Goal: Task Accomplishment & Management: Use online tool/utility

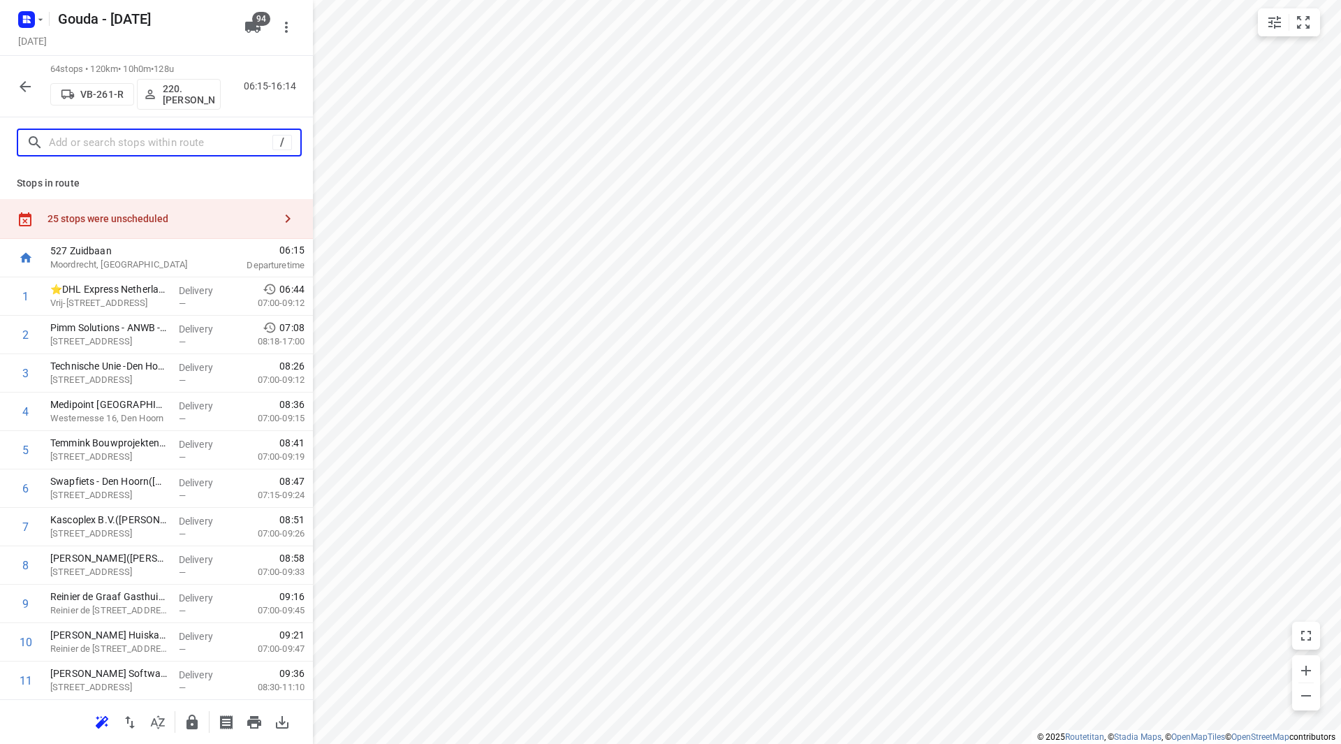
click at [113, 144] on input "text" at bounding box center [161, 143] width 224 height 22
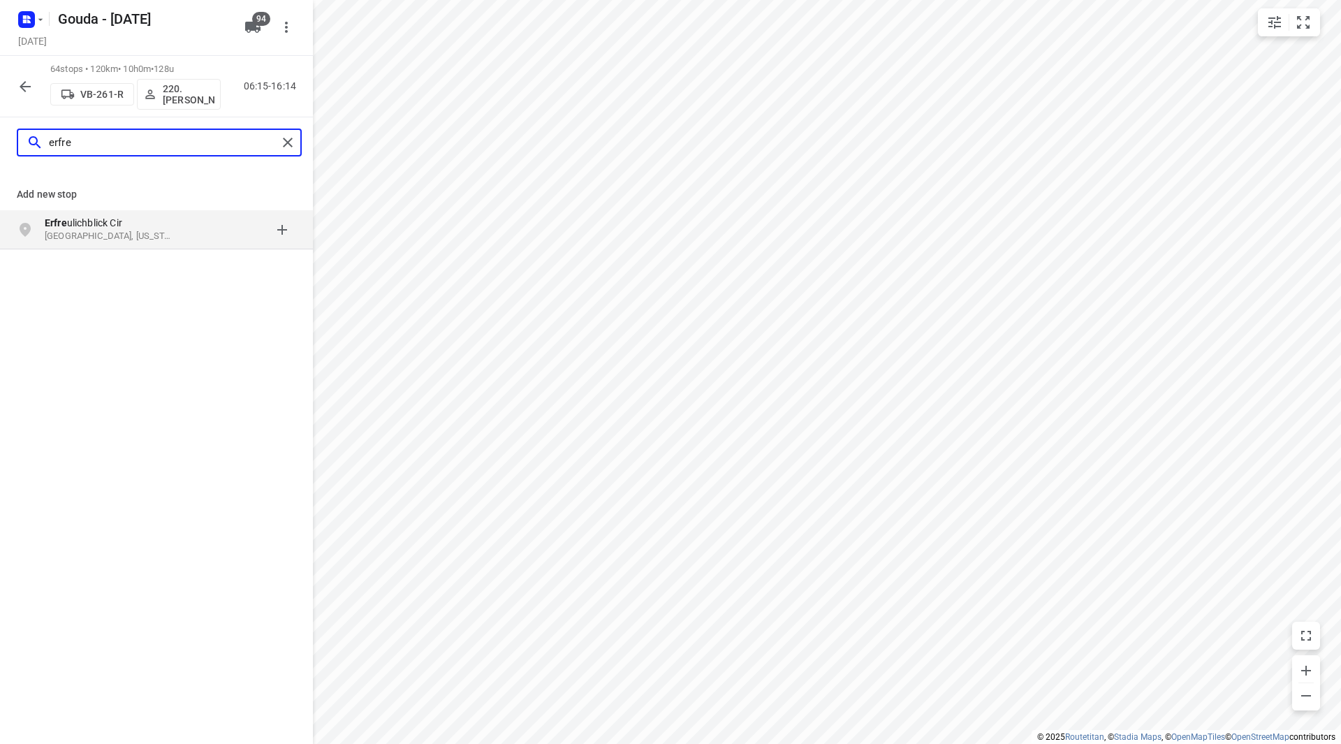
drag, startPoint x: 92, startPoint y: 143, endPoint x: 42, endPoint y: 141, distance: 50.3
click at [42, 141] on div "erfre" at bounding box center [152, 143] width 251 height 22
type input "erfre"
click at [17, 89] on button "button" at bounding box center [25, 87] width 28 height 28
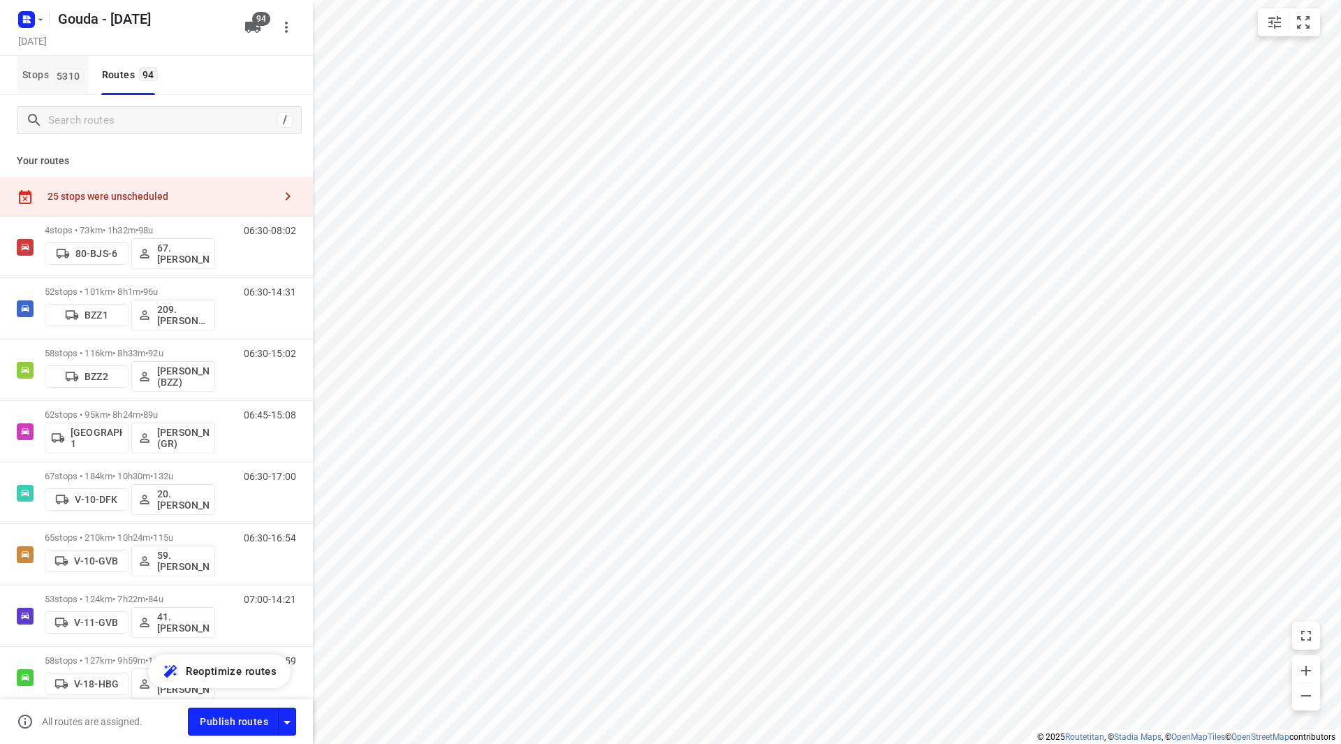
click at [57, 72] on span "5310" at bounding box center [68, 75] width 31 height 14
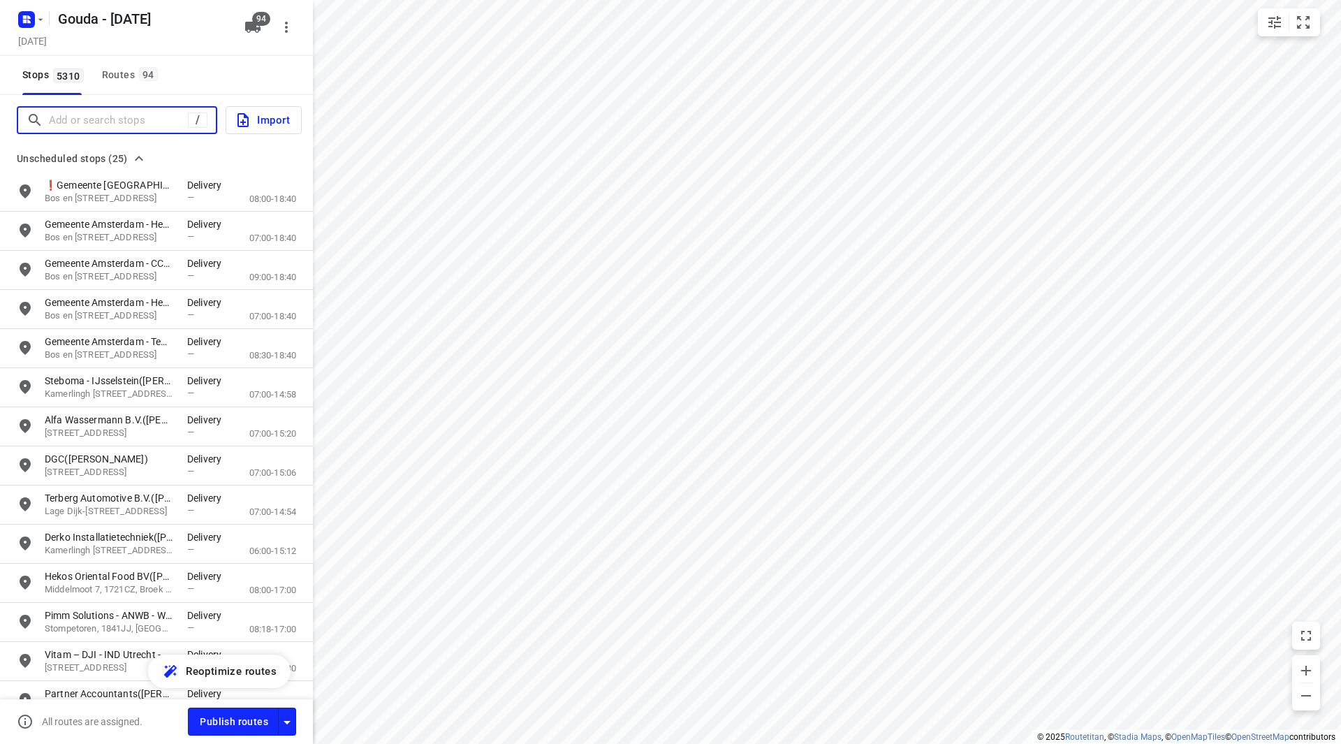
click at [109, 123] on input "Add or search stops" at bounding box center [118, 121] width 139 height 22
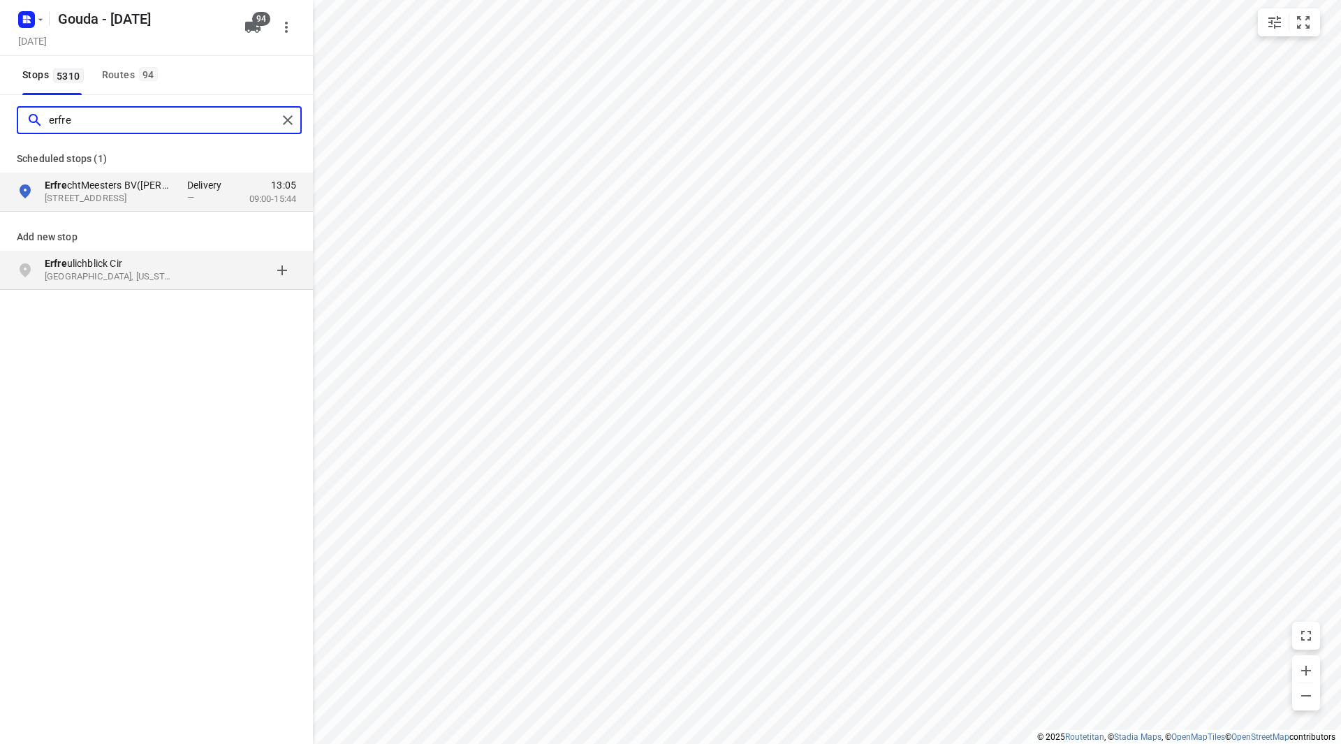
type input "erfre"
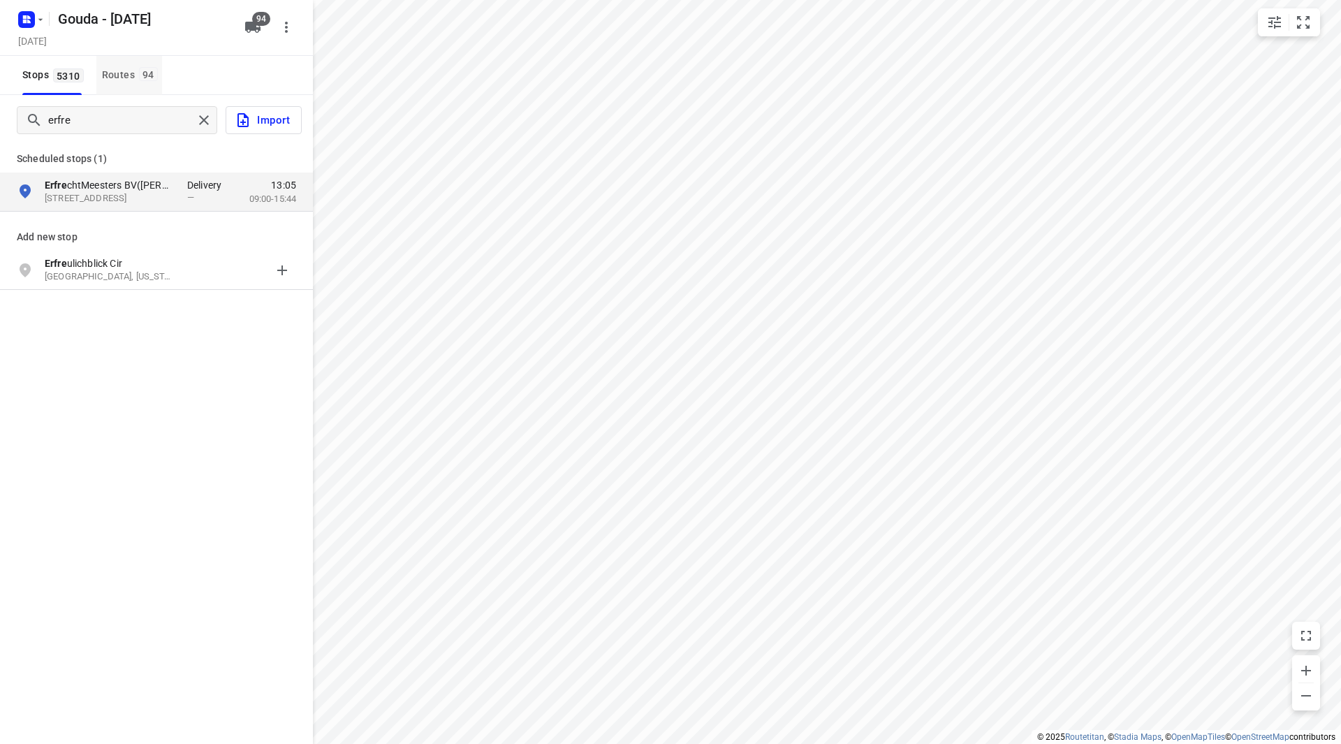
click at [121, 75] on div "Routes 94" at bounding box center [132, 74] width 60 height 17
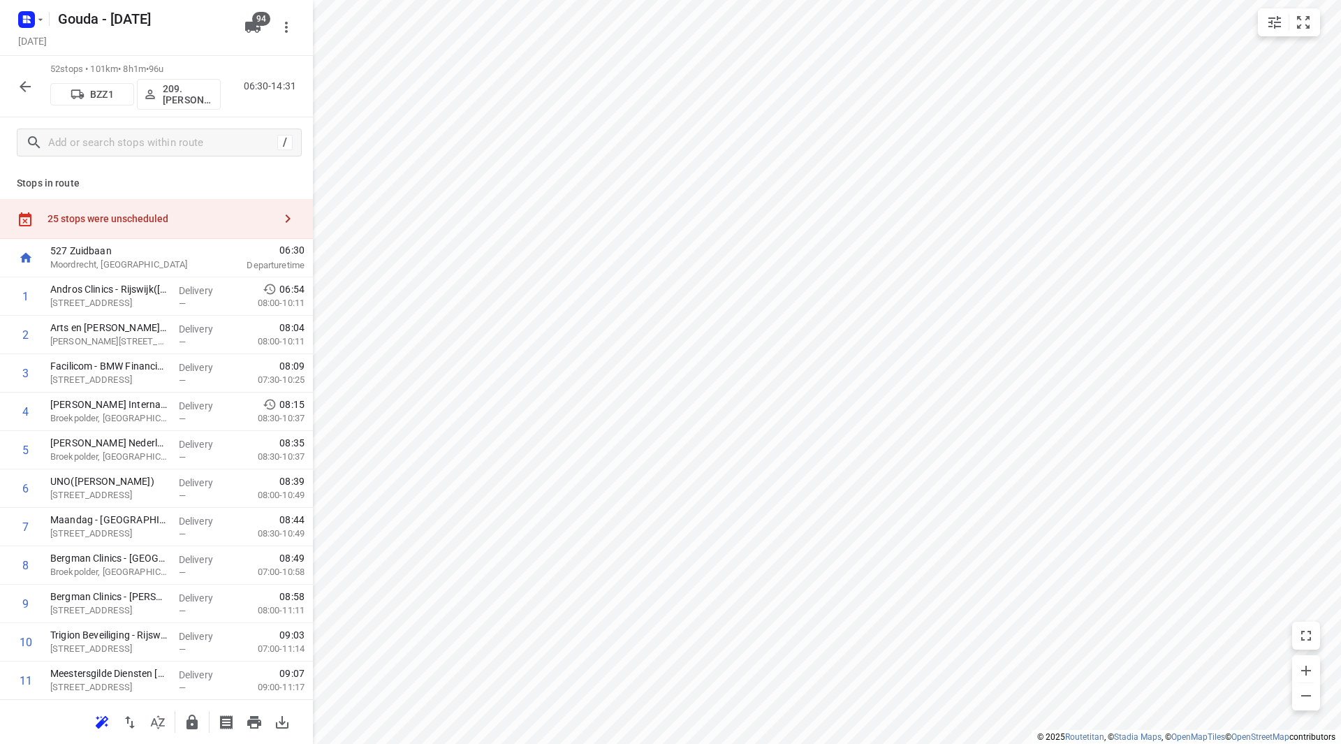
click at [15, 80] on button "button" at bounding box center [25, 87] width 28 height 28
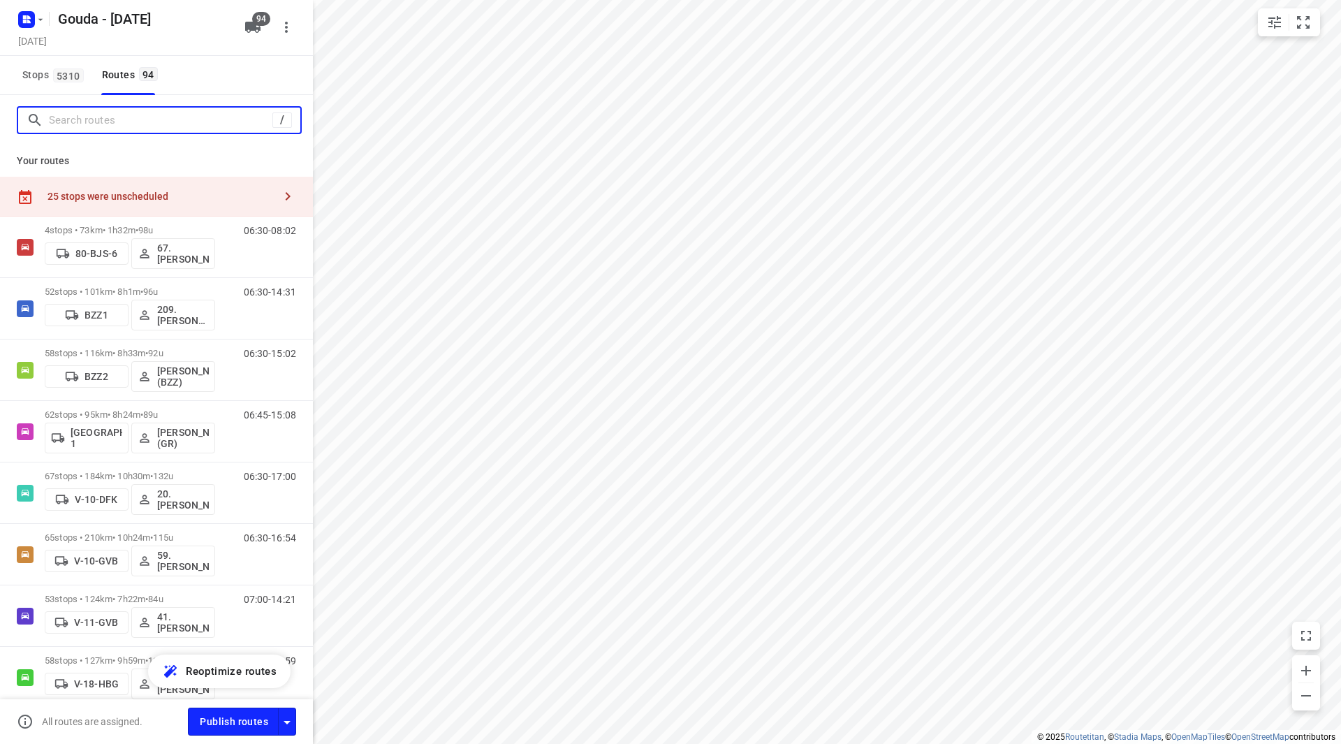
click at [108, 112] on input "Search routes" at bounding box center [161, 121] width 224 height 22
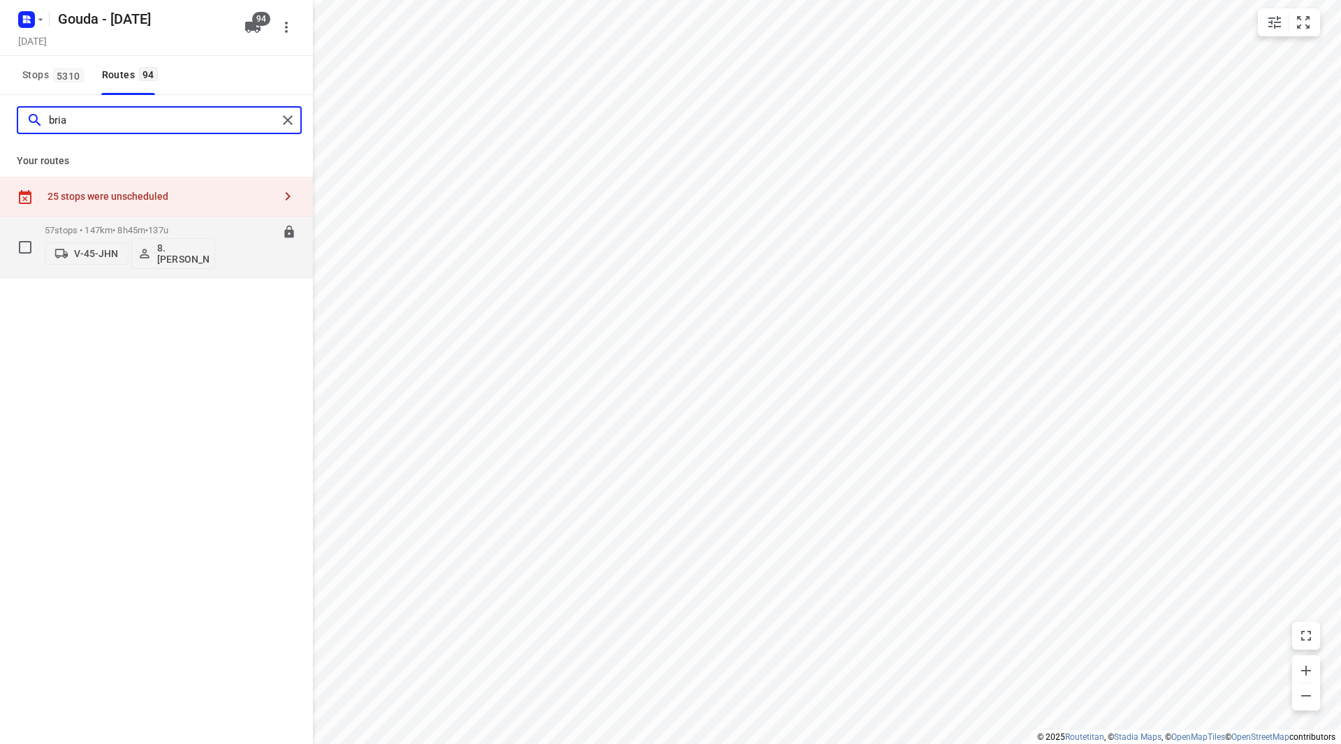
type input "bria"
click at [207, 226] on p "57 stops • 147km • 8h45m • 137u" at bounding box center [130, 230] width 170 height 10
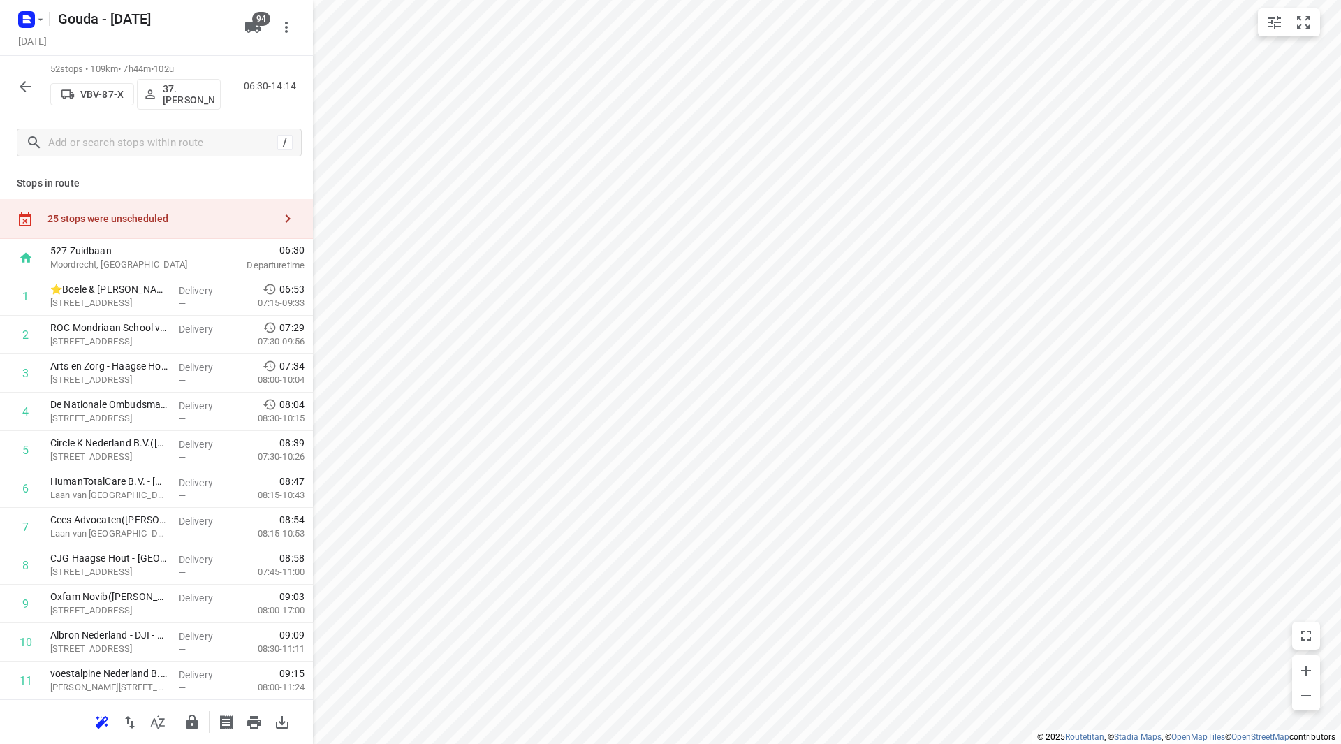
click at [20, 91] on icon "button" at bounding box center [25, 86] width 17 height 17
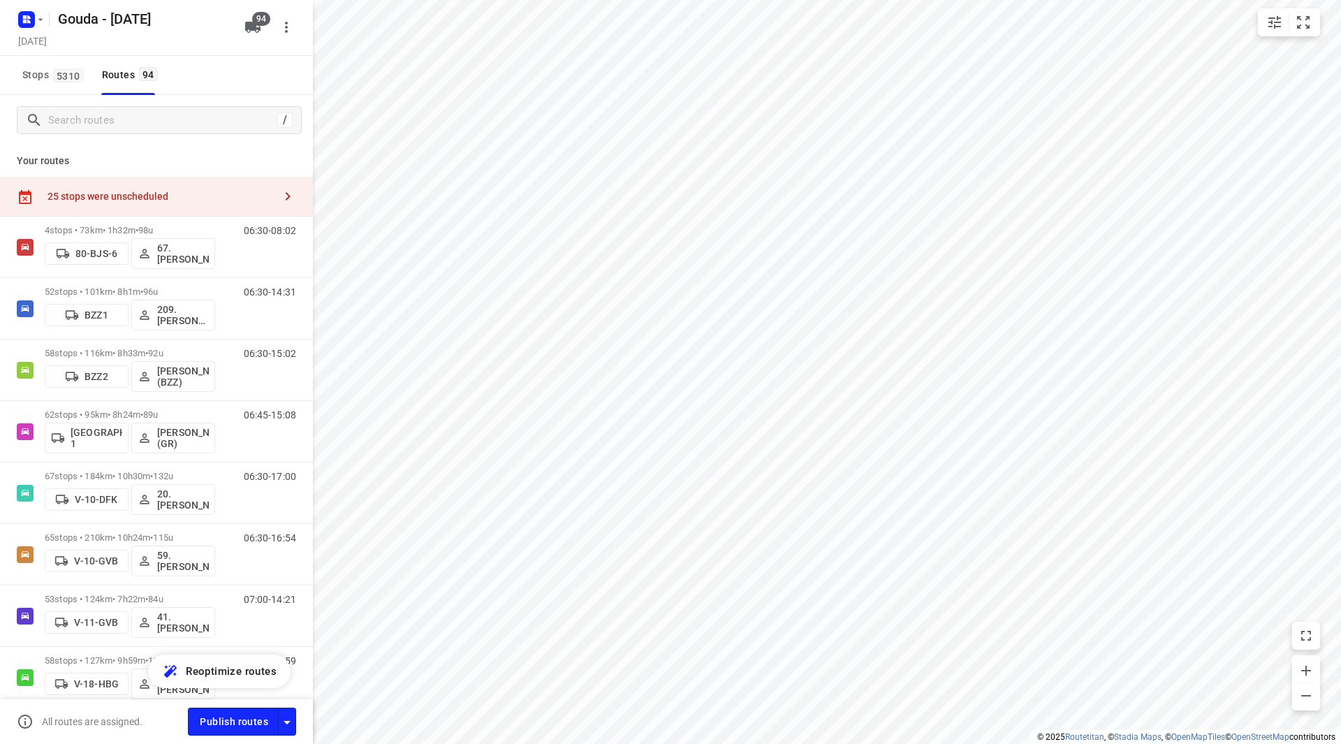
click at [51, 70] on span "Stops 5310" at bounding box center [55, 74] width 66 height 17
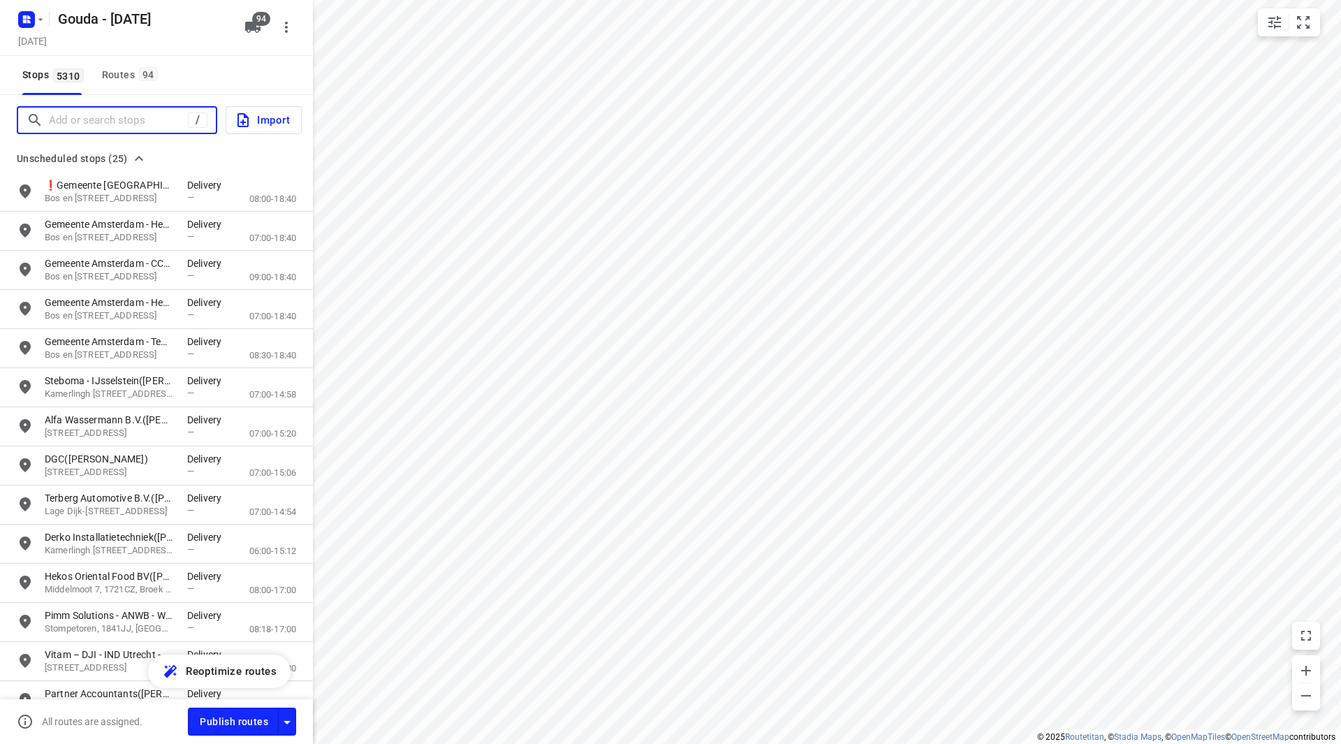
click at [70, 121] on input "Add or search stops" at bounding box center [118, 121] width 139 height 22
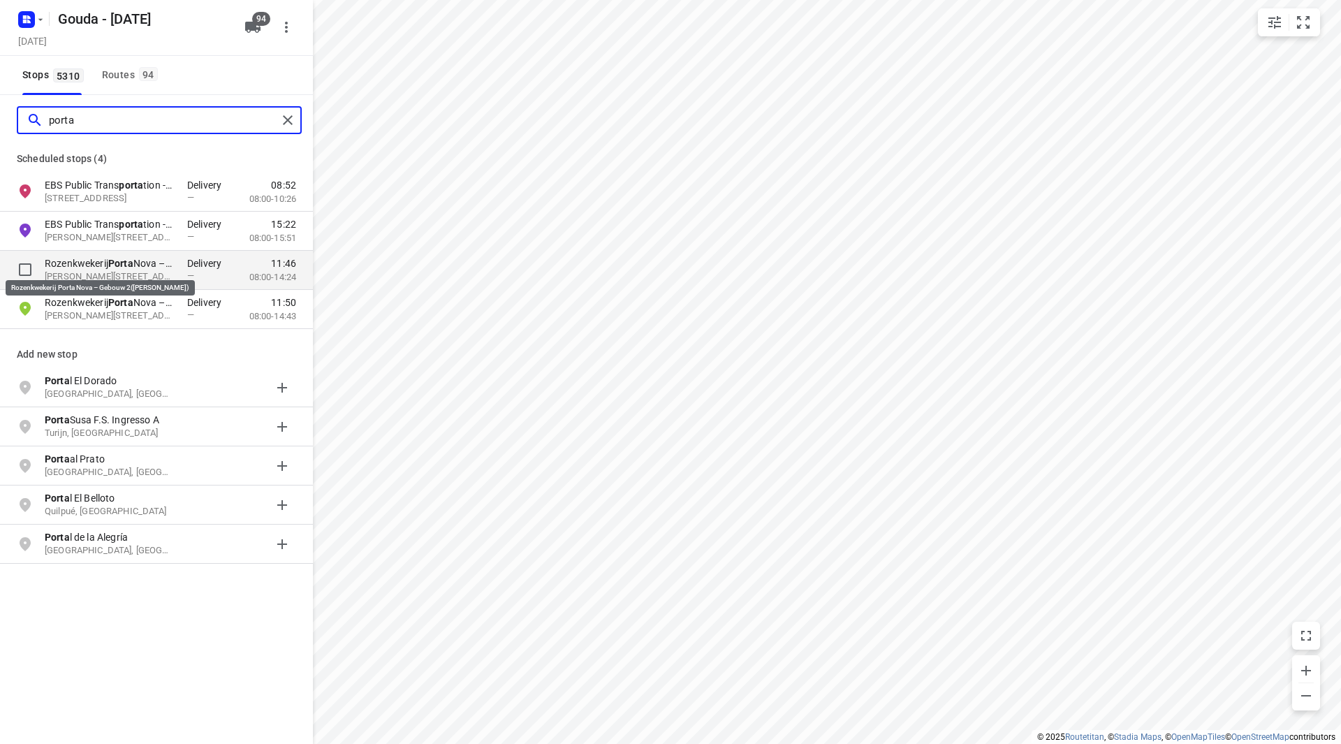
type input "porta"
click at [126, 261] on b "Porta" at bounding box center [120, 263] width 25 height 11
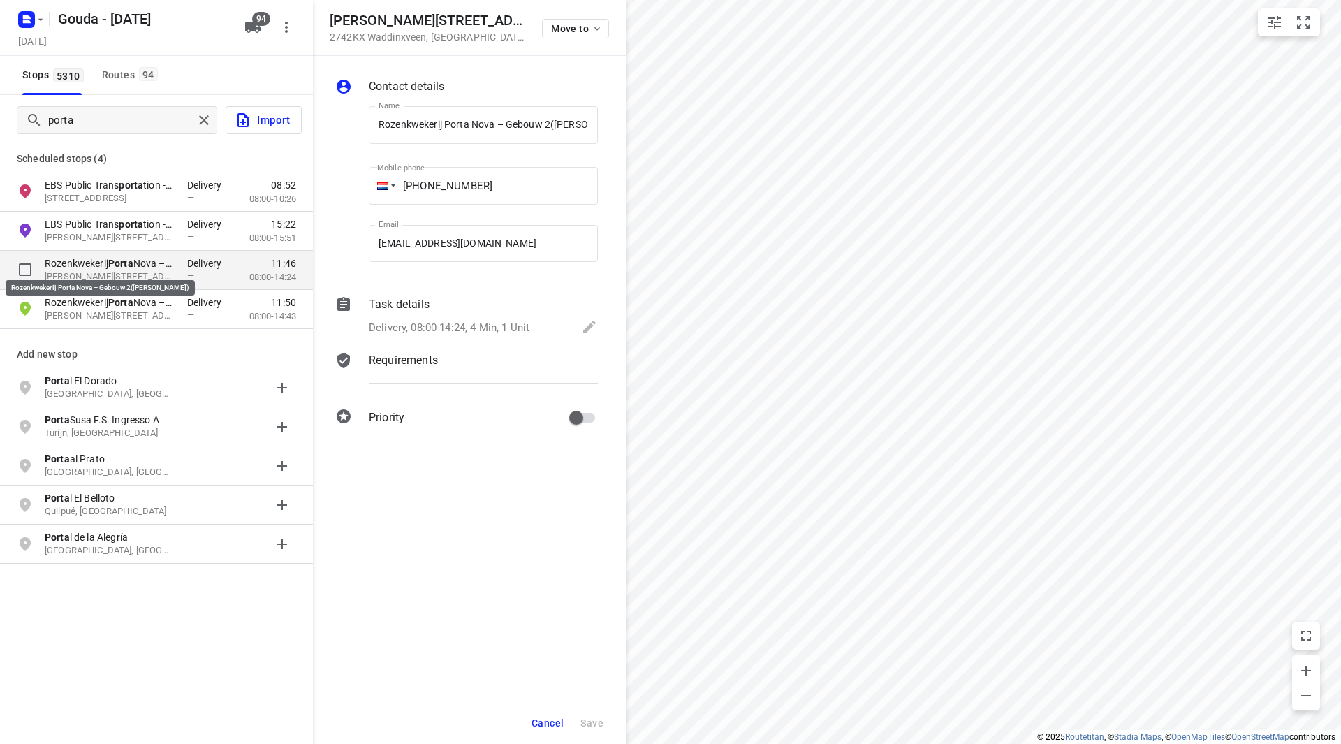
scroll to position [0, 68]
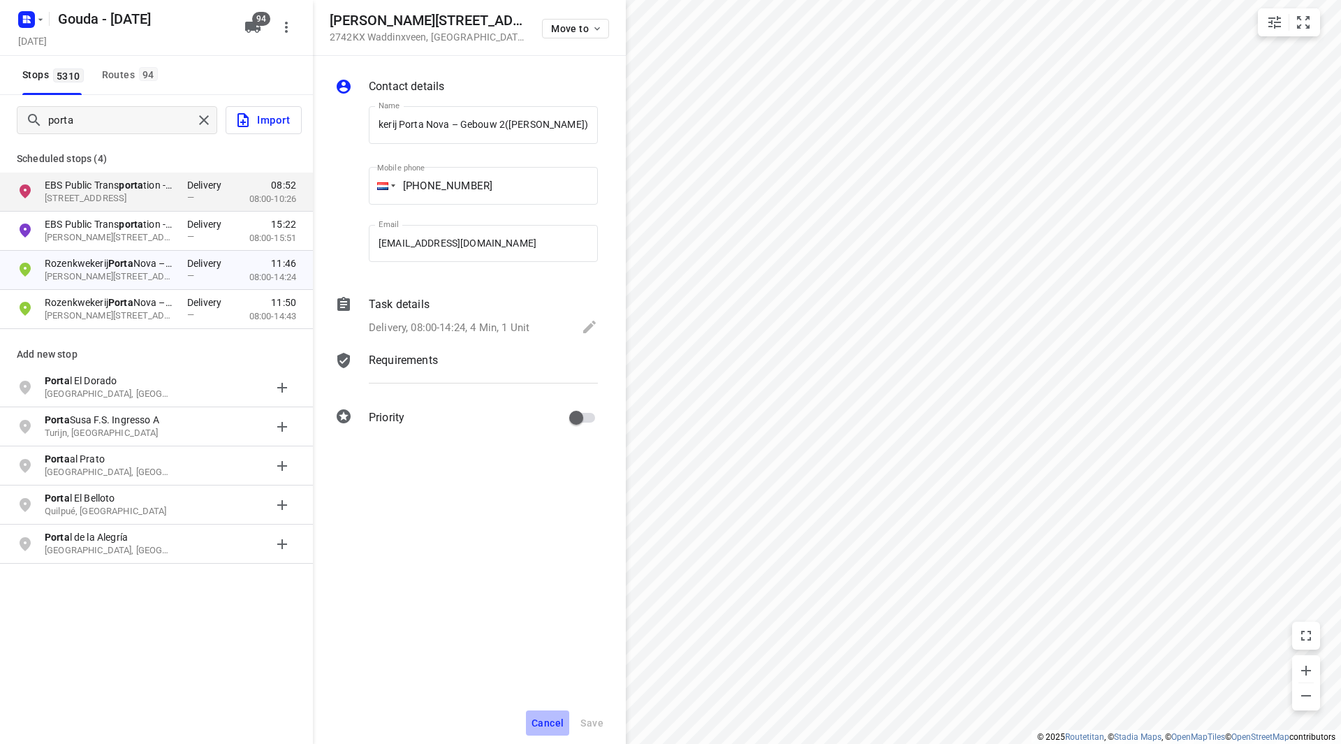
click at [554, 714] on button "Cancel" at bounding box center [547, 722] width 43 height 25
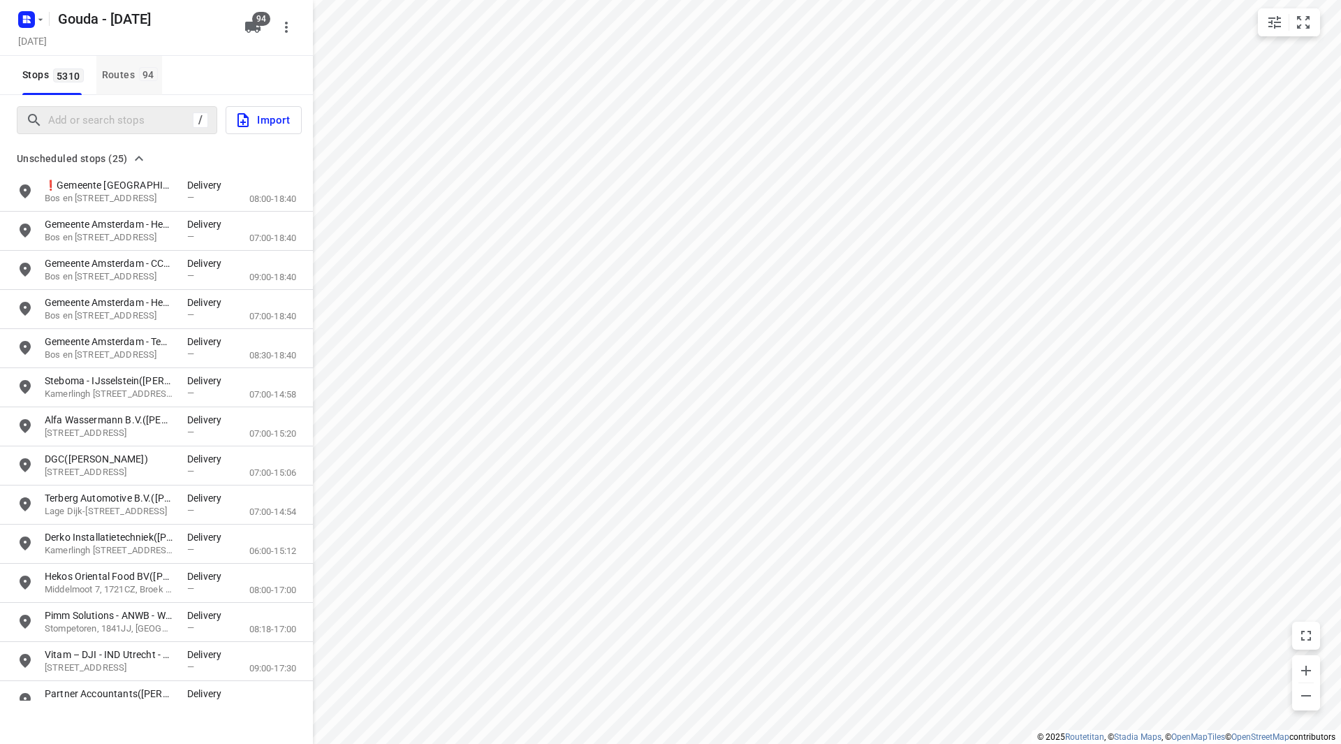
click at [122, 75] on div "Routes 94" at bounding box center [132, 74] width 60 height 17
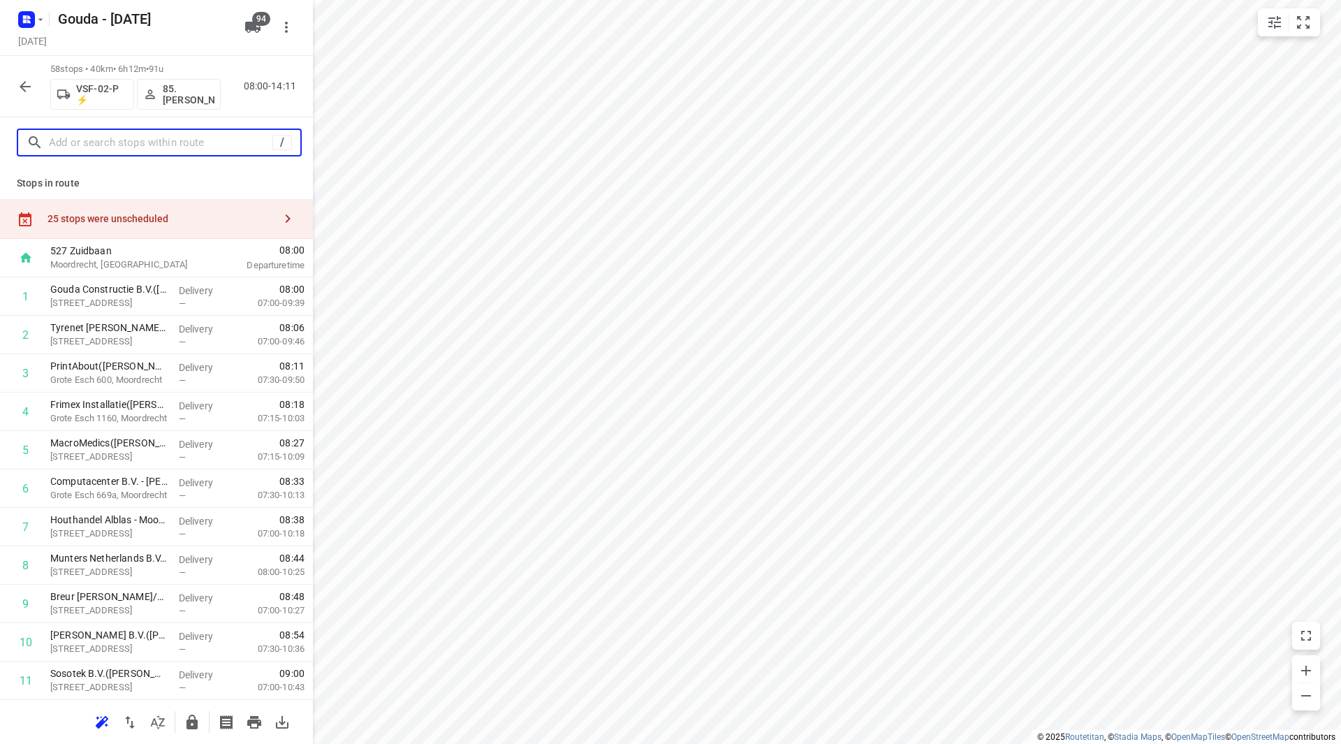
click at [108, 145] on input "text" at bounding box center [161, 143] width 224 height 22
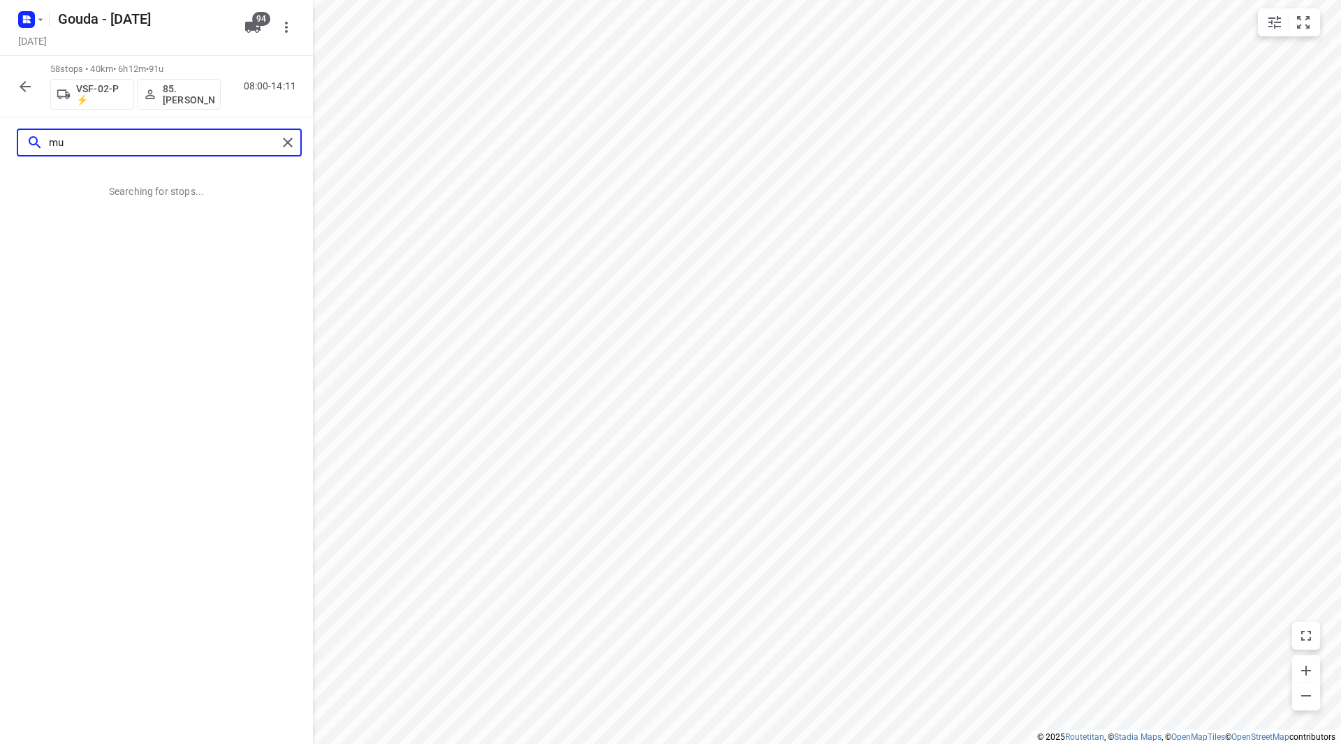
type input "m"
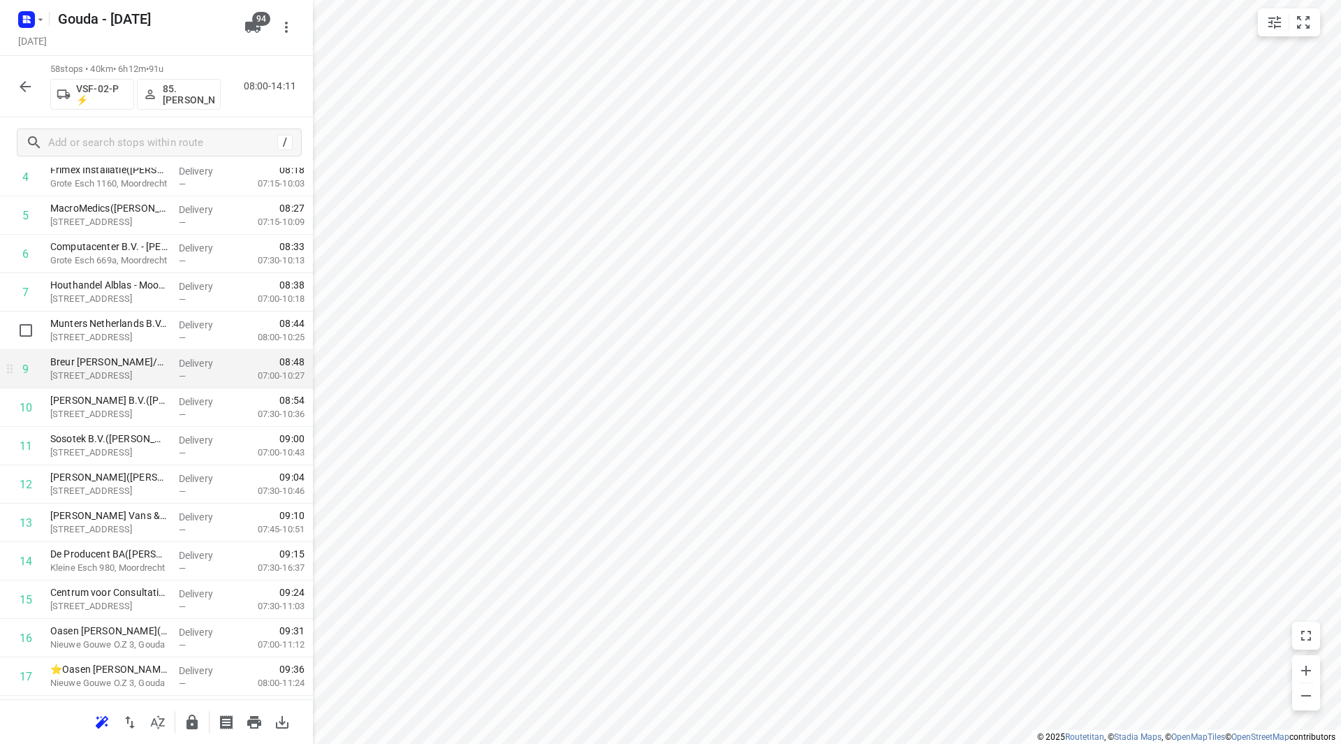
scroll to position [279, 0]
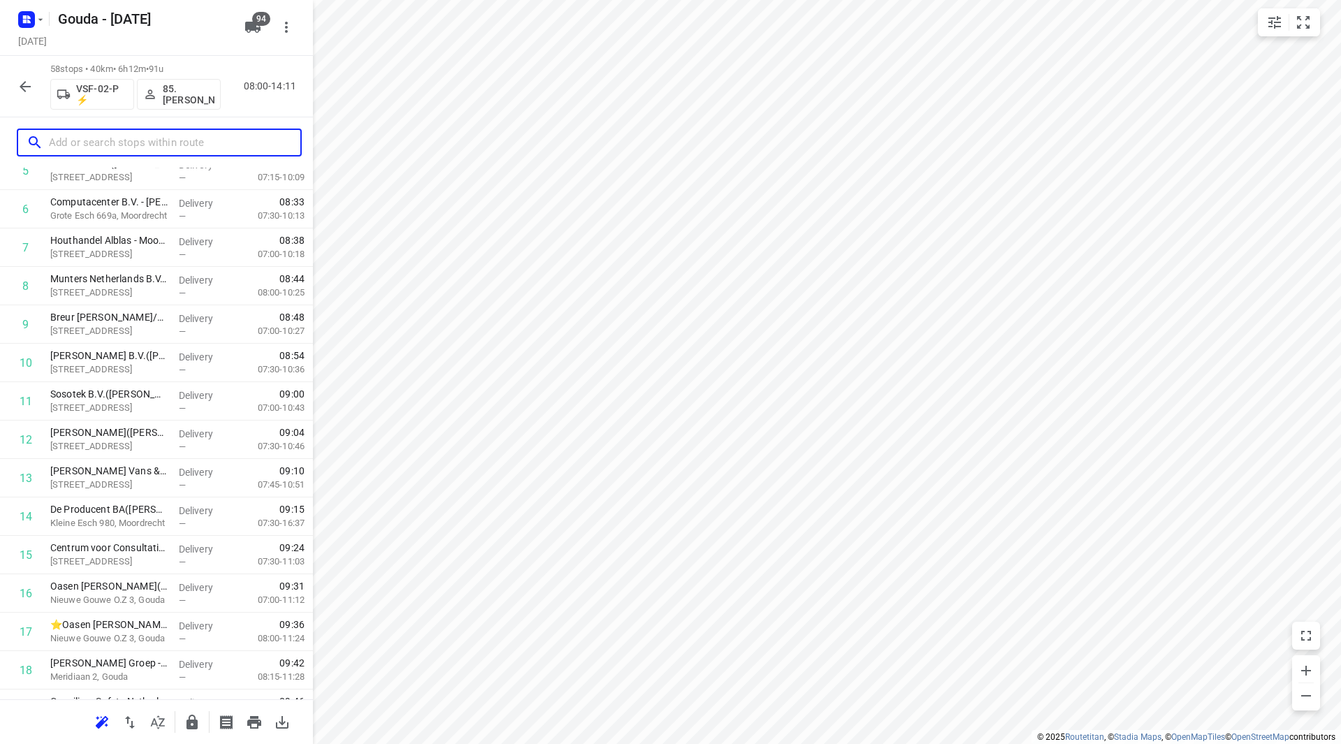
click at [117, 141] on input "text" at bounding box center [174, 143] width 251 height 22
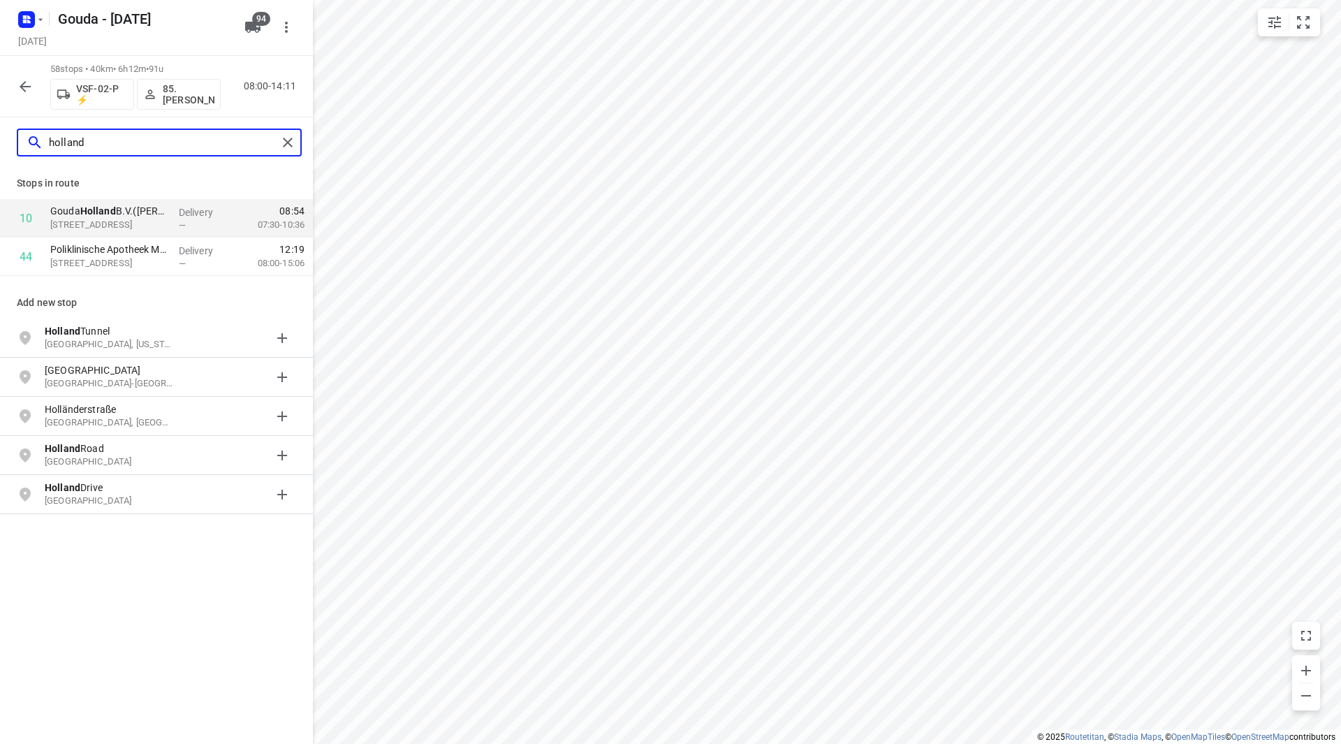
drag, startPoint x: 101, startPoint y: 146, endPoint x: 11, endPoint y: 146, distance: 89.4
click at [11, 146] on div "holland" at bounding box center [156, 142] width 313 height 50
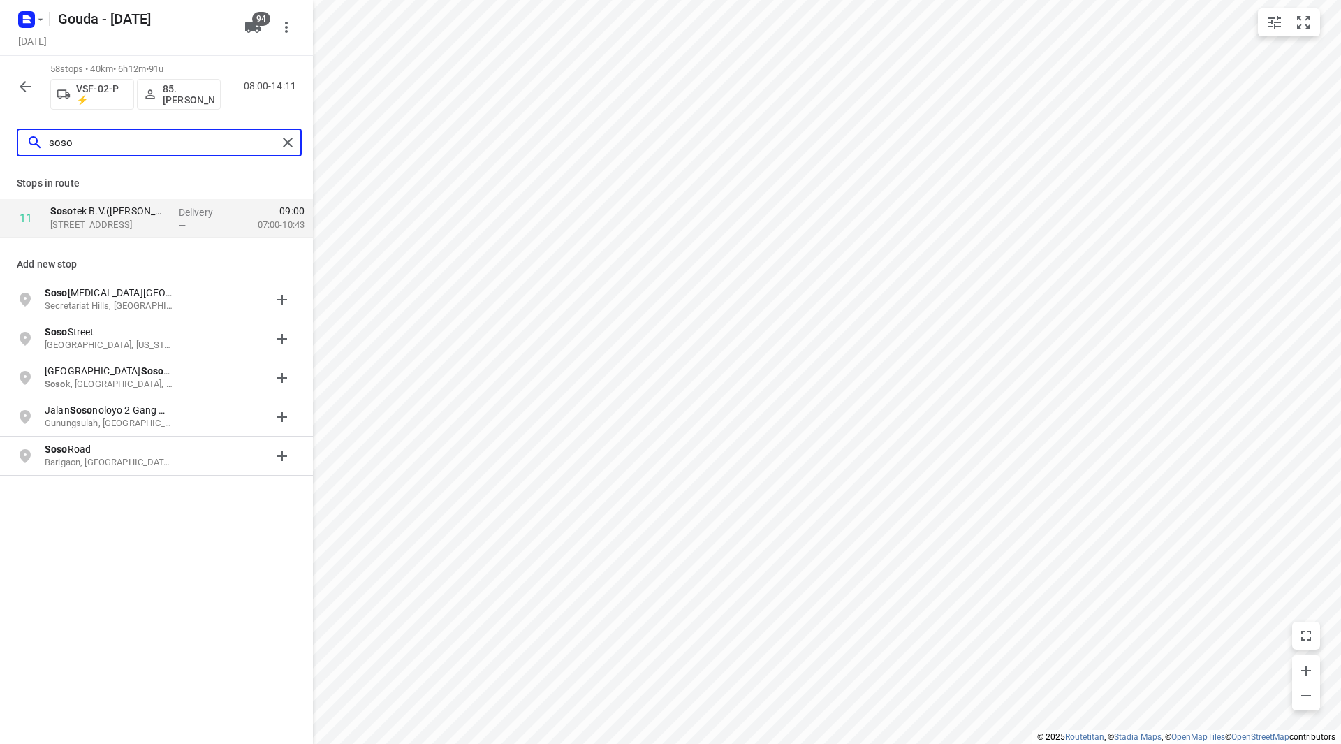
type input "soso"
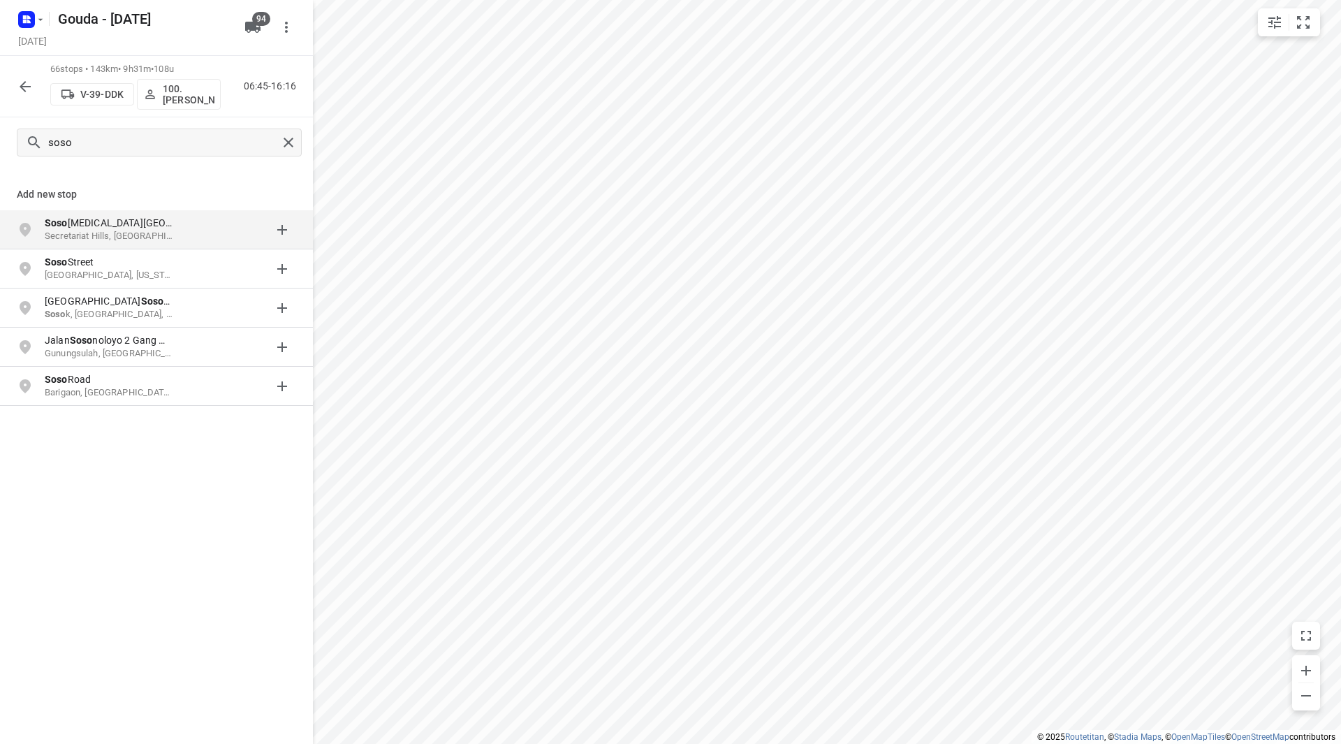
click at [28, 87] on icon "button" at bounding box center [25, 86] width 11 height 11
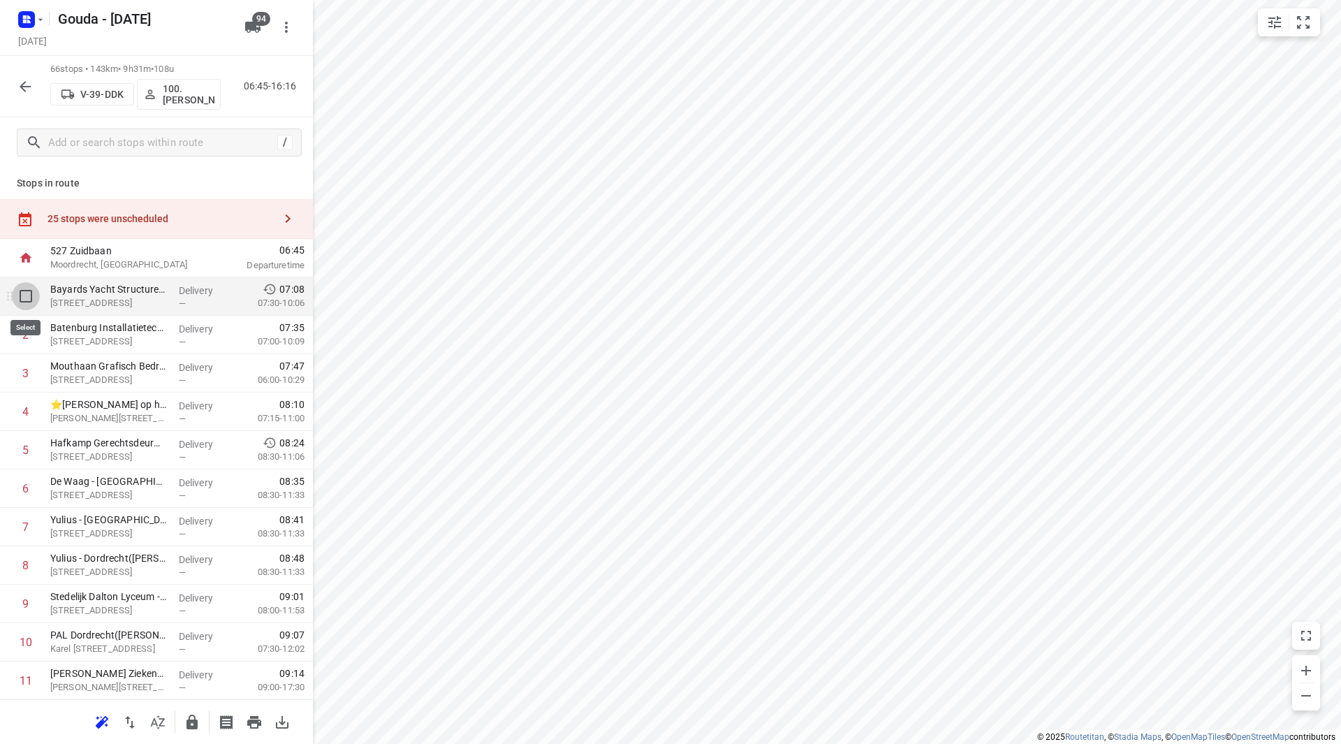
click at [20, 305] on input "checkbox" at bounding box center [26, 296] width 28 height 28
checkbox input "true"
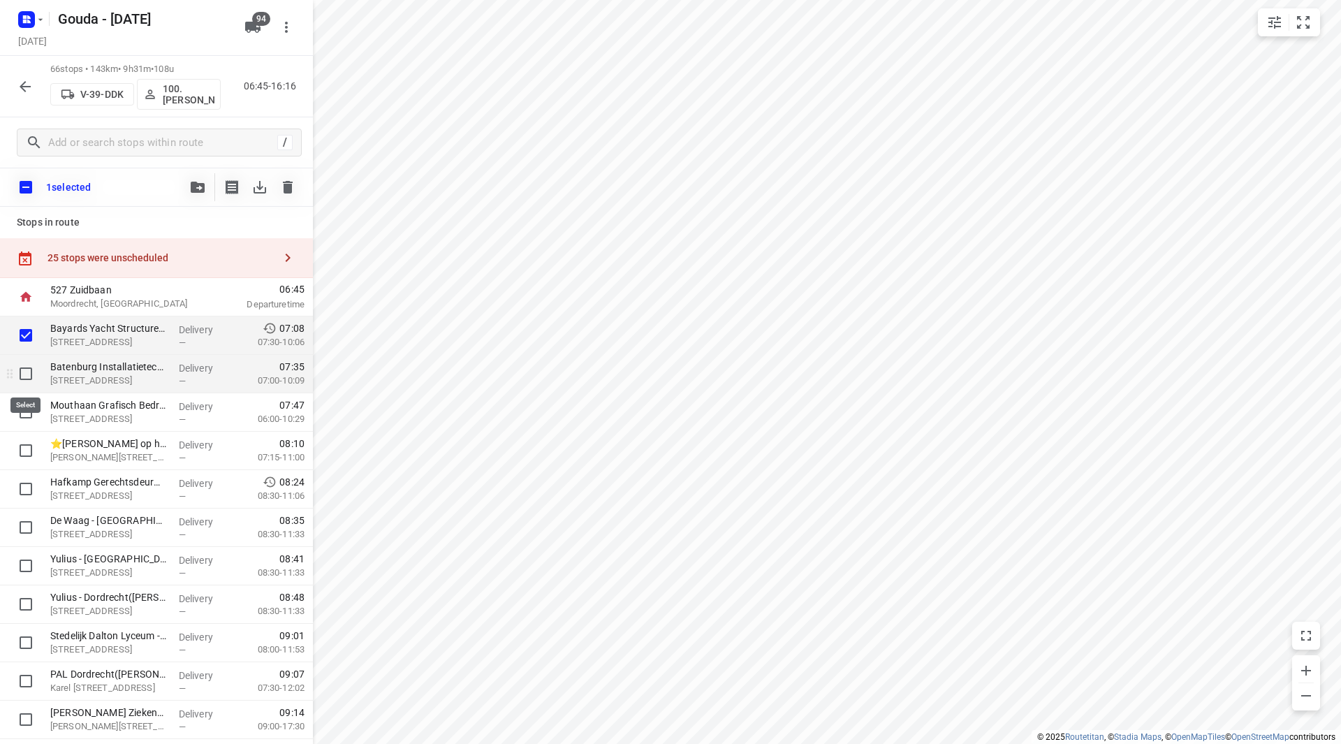
click at [21, 381] on input "checkbox" at bounding box center [26, 374] width 28 height 28
checkbox input "true"
click at [27, 416] on input "checkbox" at bounding box center [26, 412] width 28 height 28
checkbox input "true"
click at [196, 180] on button "button" at bounding box center [198, 187] width 28 height 28
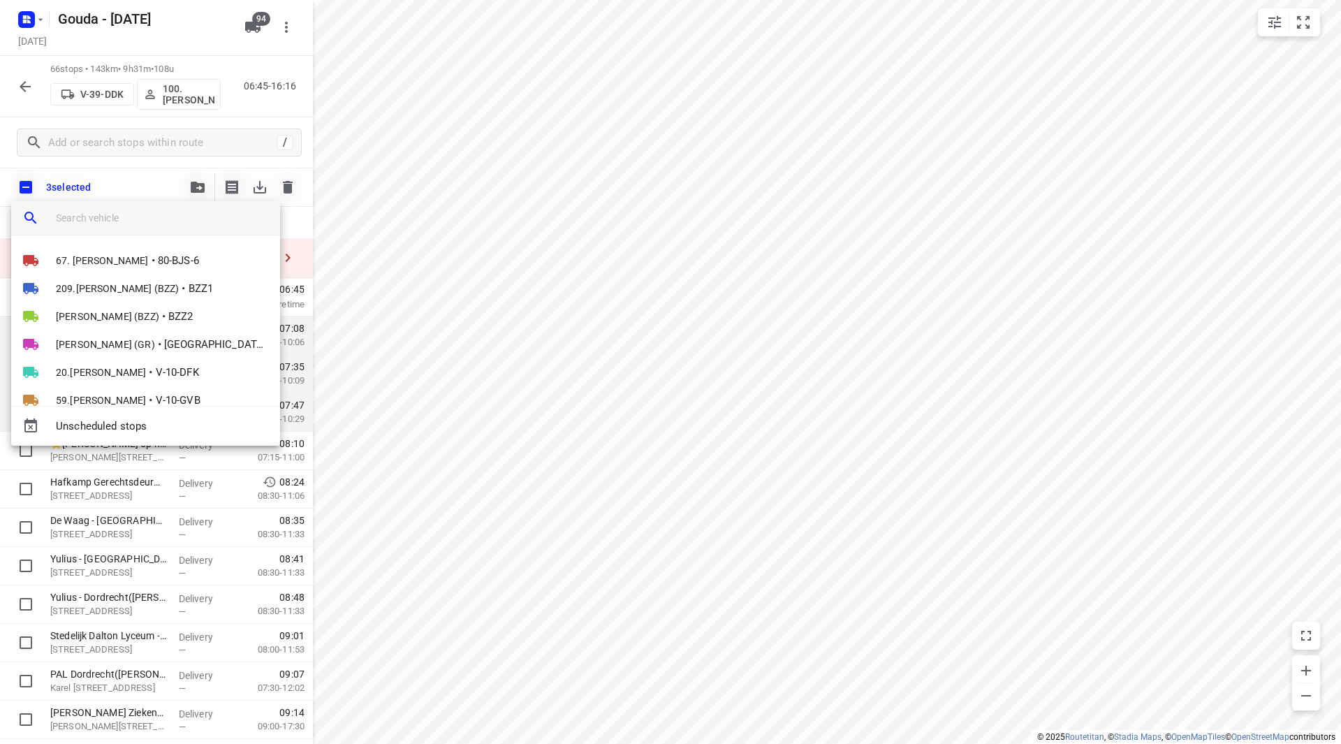
click at [129, 217] on input "search vehicle" at bounding box center [162, 217] width 213 height 21
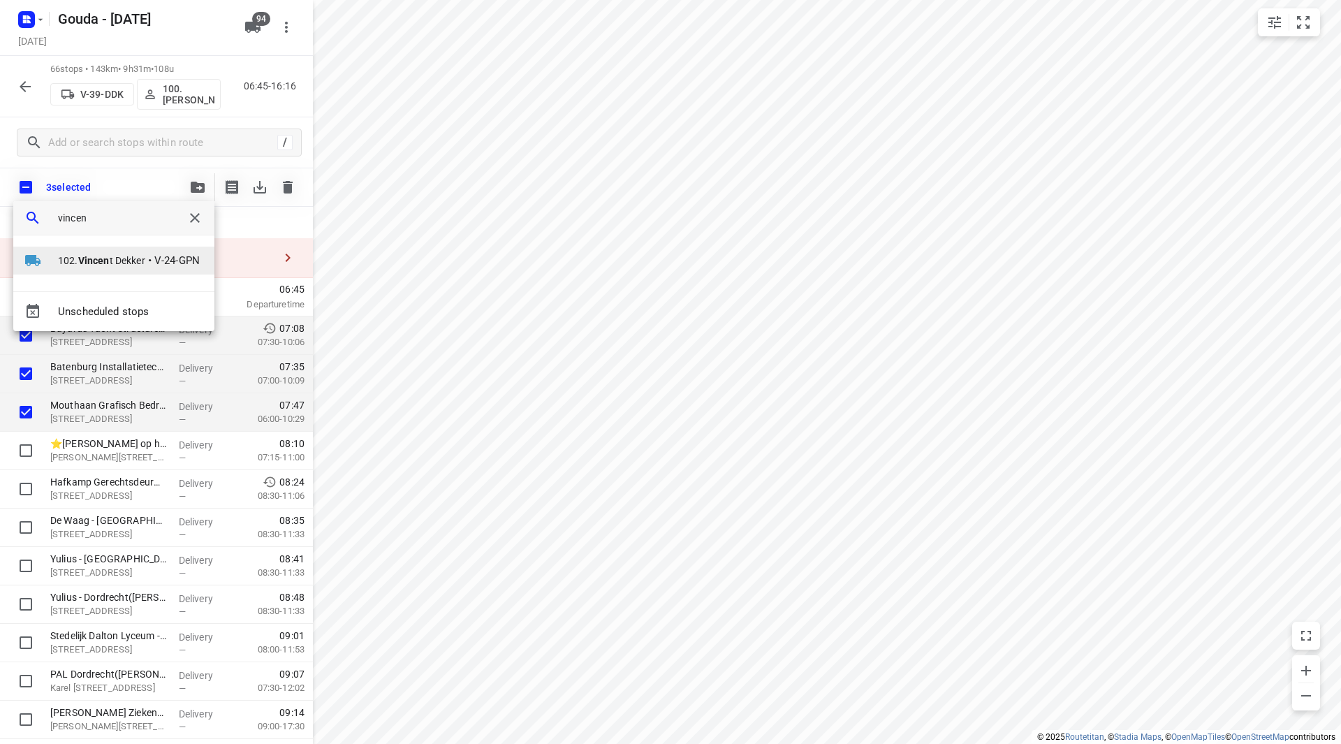
type input "vincen"
click at [142, 249] on li "102. Vincen t Dekker • V-24-GPN" at bounding box center [113, 261] width 201 height 28
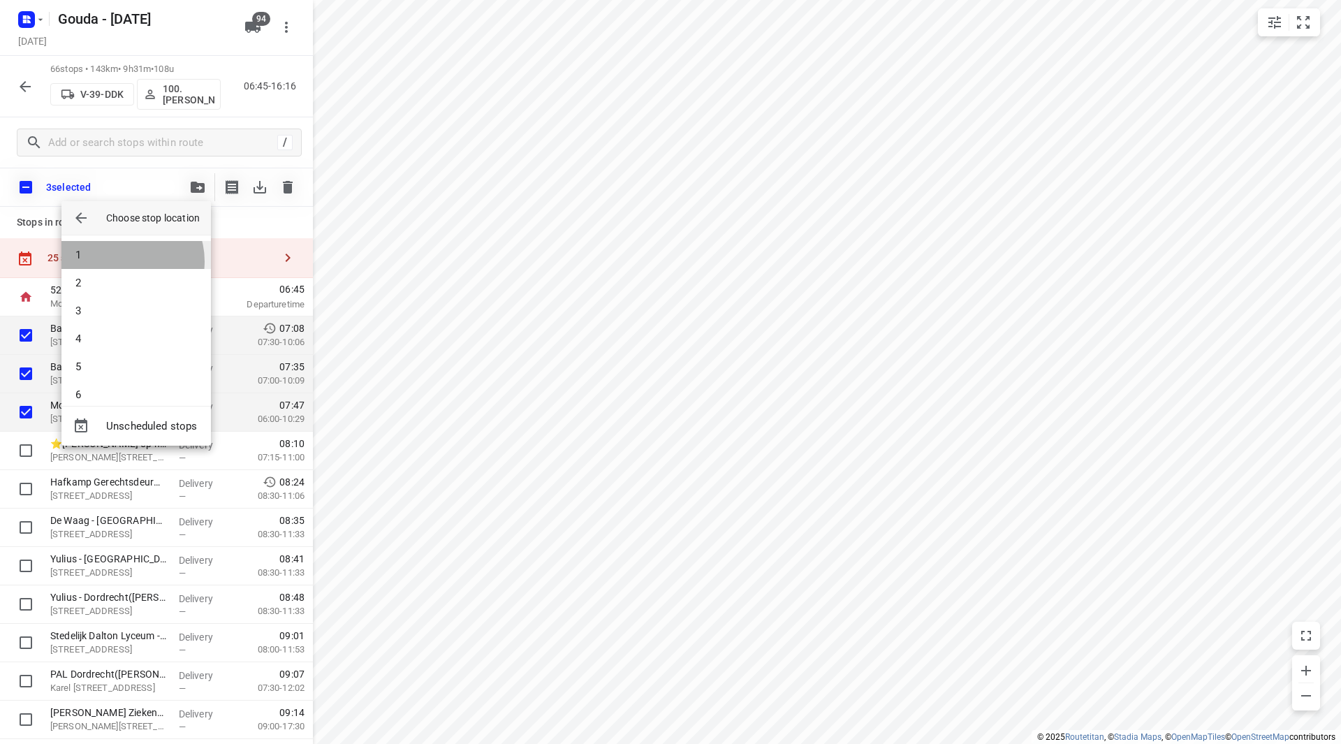
click at [123, 261] on li "1" at bounding box center [135, 255] width 149 height 28
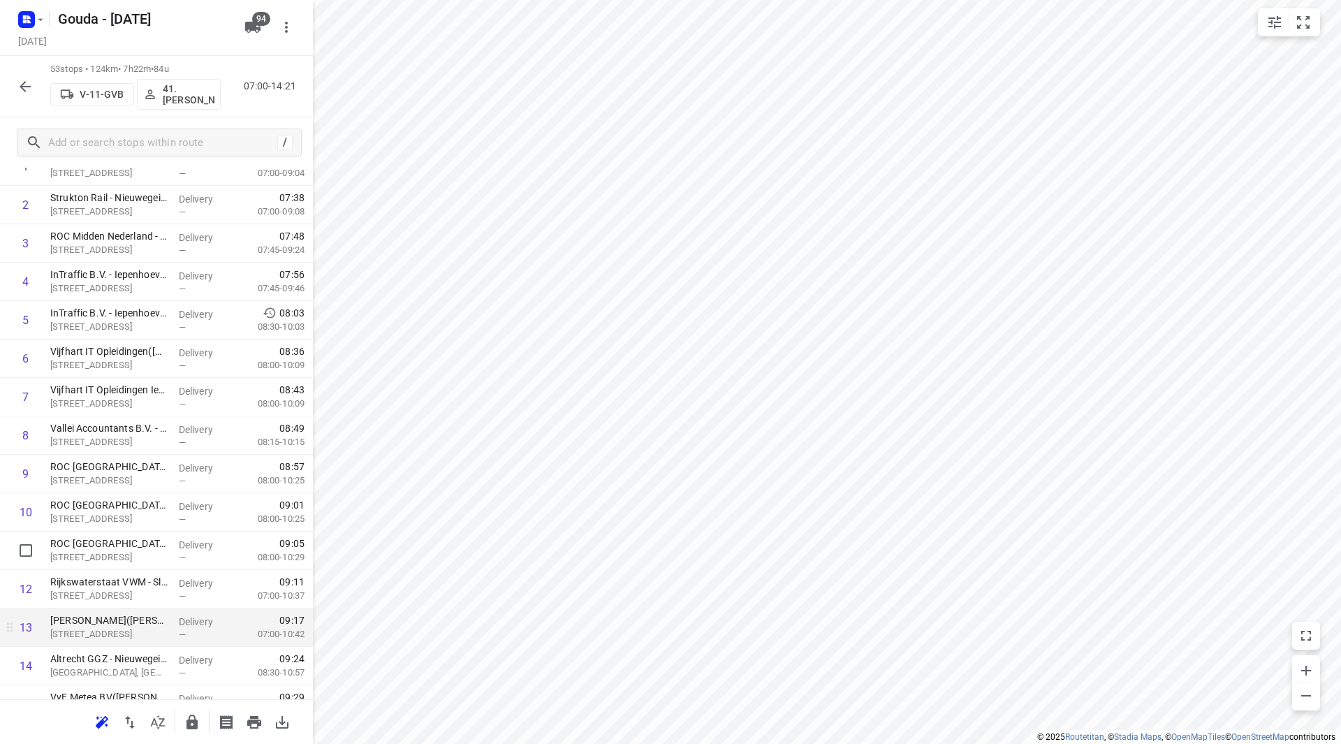
scroll to position [279, 0]
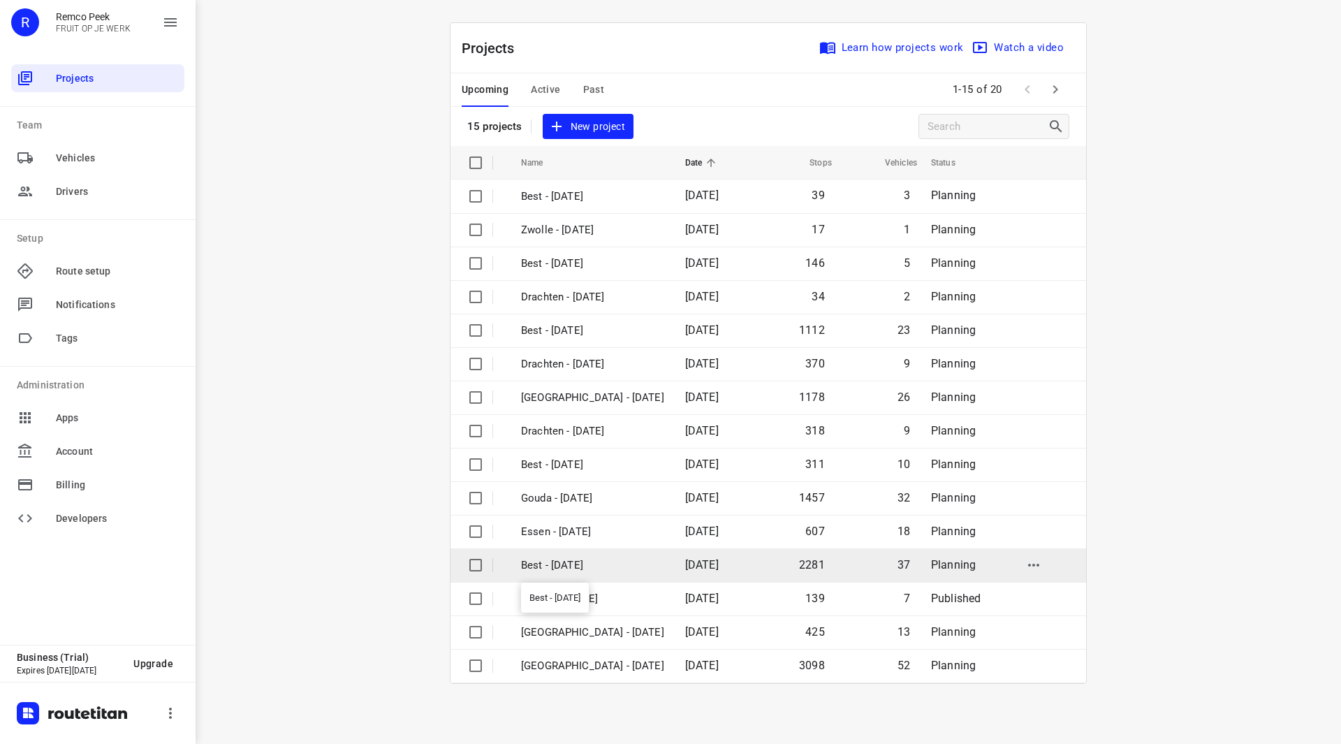
click at [583, 566] on p "Best - [DATE]" at bounding box center [592, 565] width 143 height 16
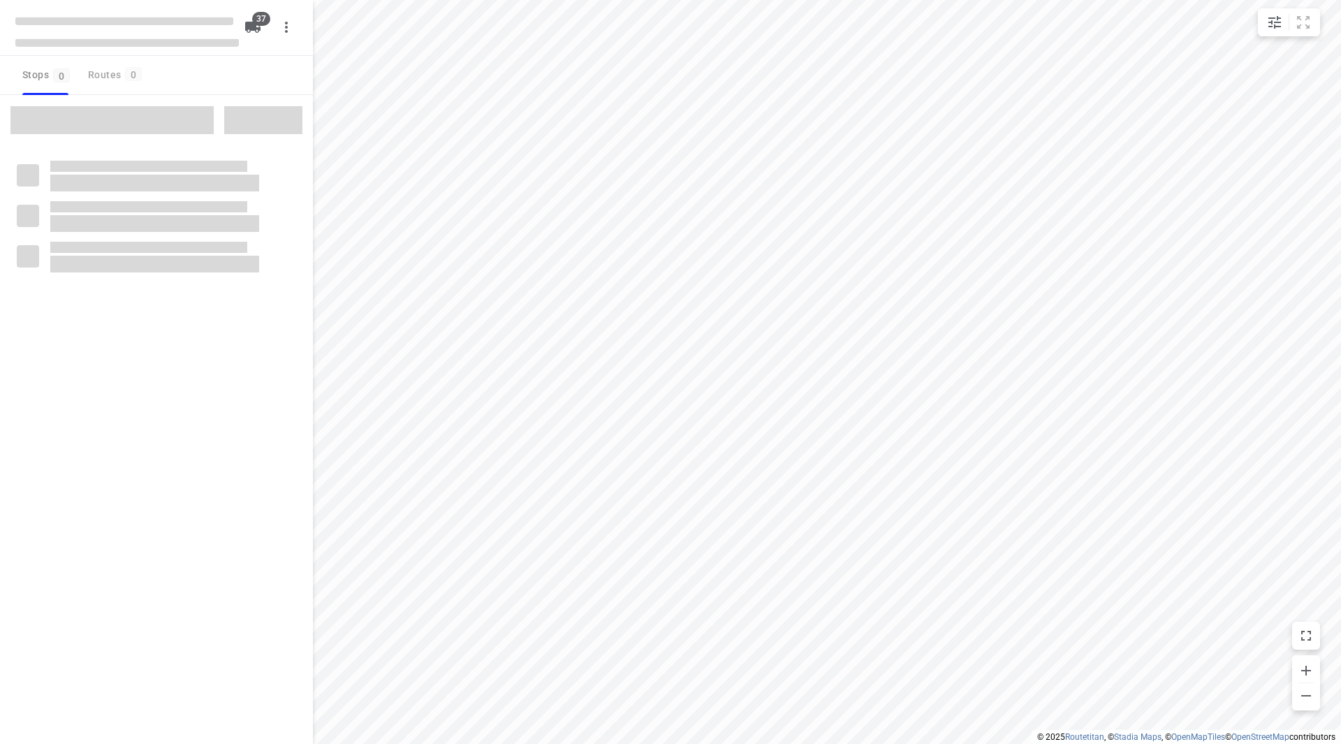
checkbox input "true"
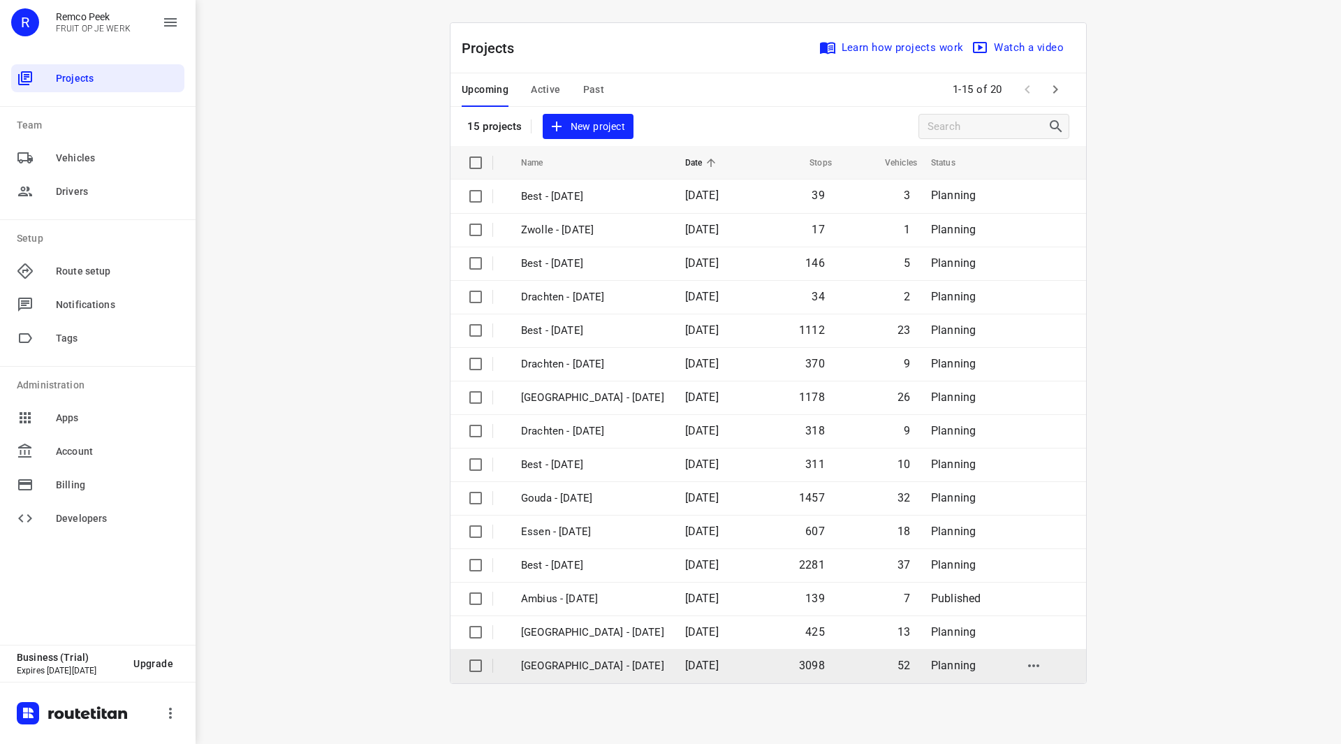
click at [582, 664] on p "[GEOGRAPHIC_DATA] - [DATE]" at bounding box center [592, 666] width 143 height 16
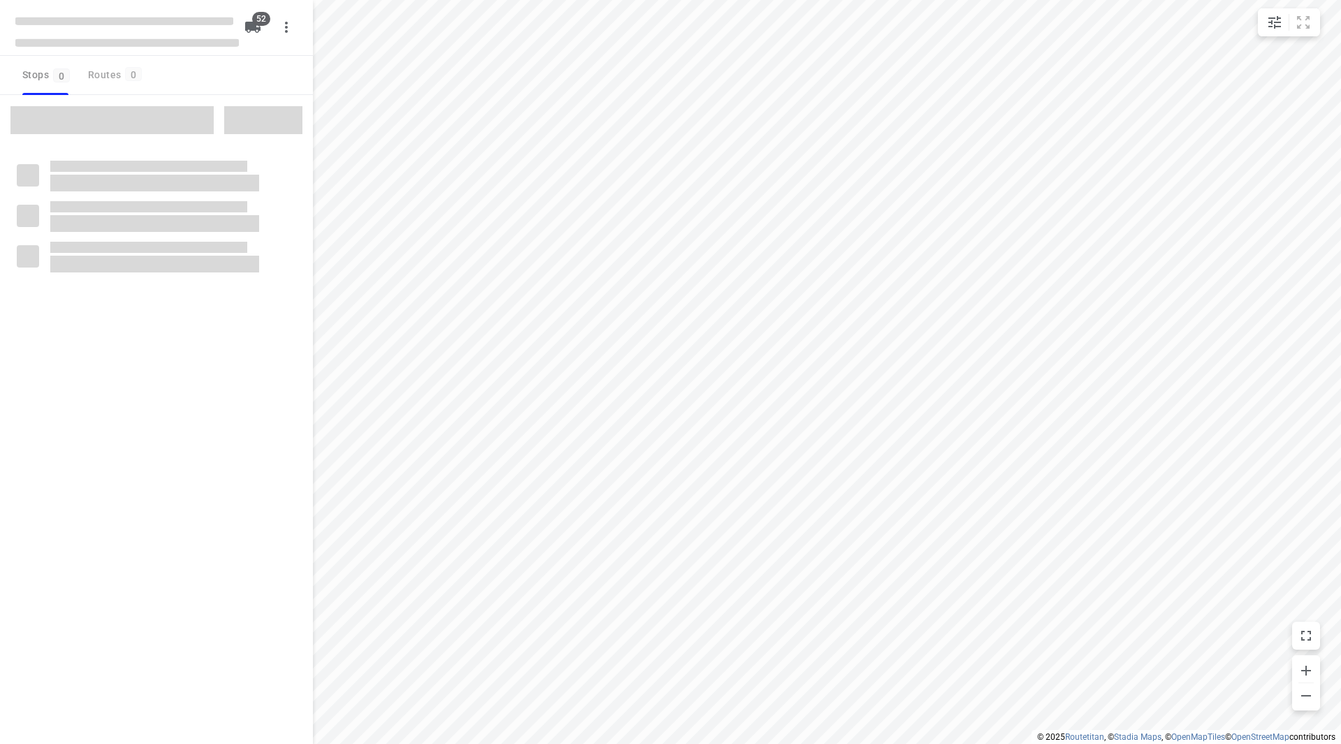
checkbox input "true"
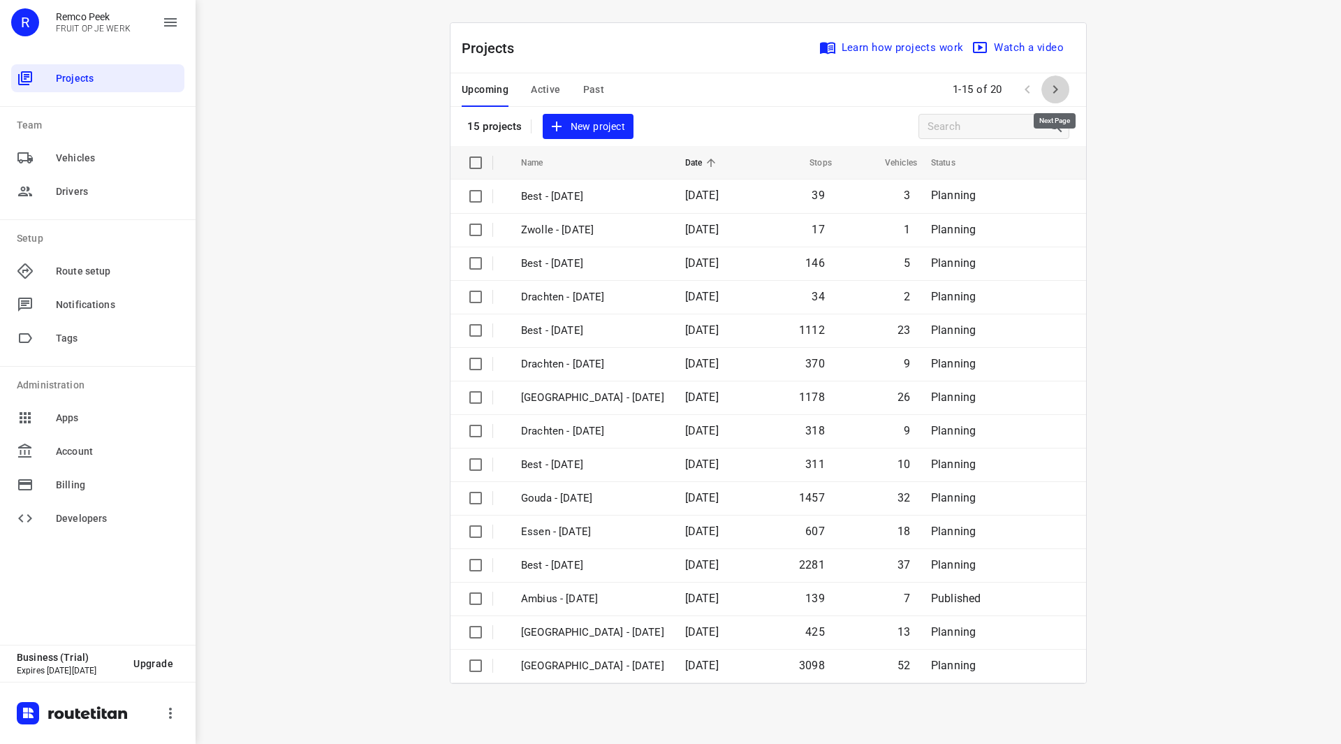
click at [1057, 87] on icon "button" at bounding box center [1055, 89] width 17 height 17
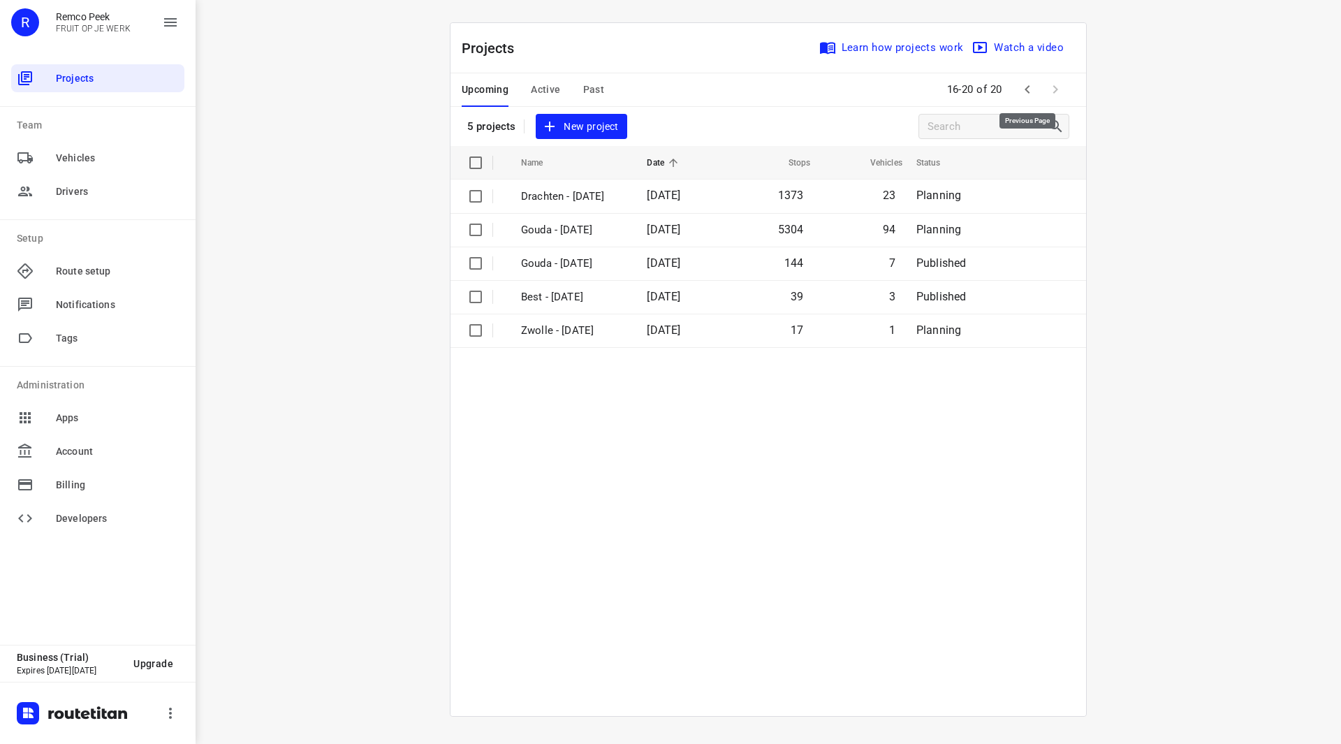
click at [1034, 90] on icon "button" at bounding box center [1027, 89] width 17 height 17
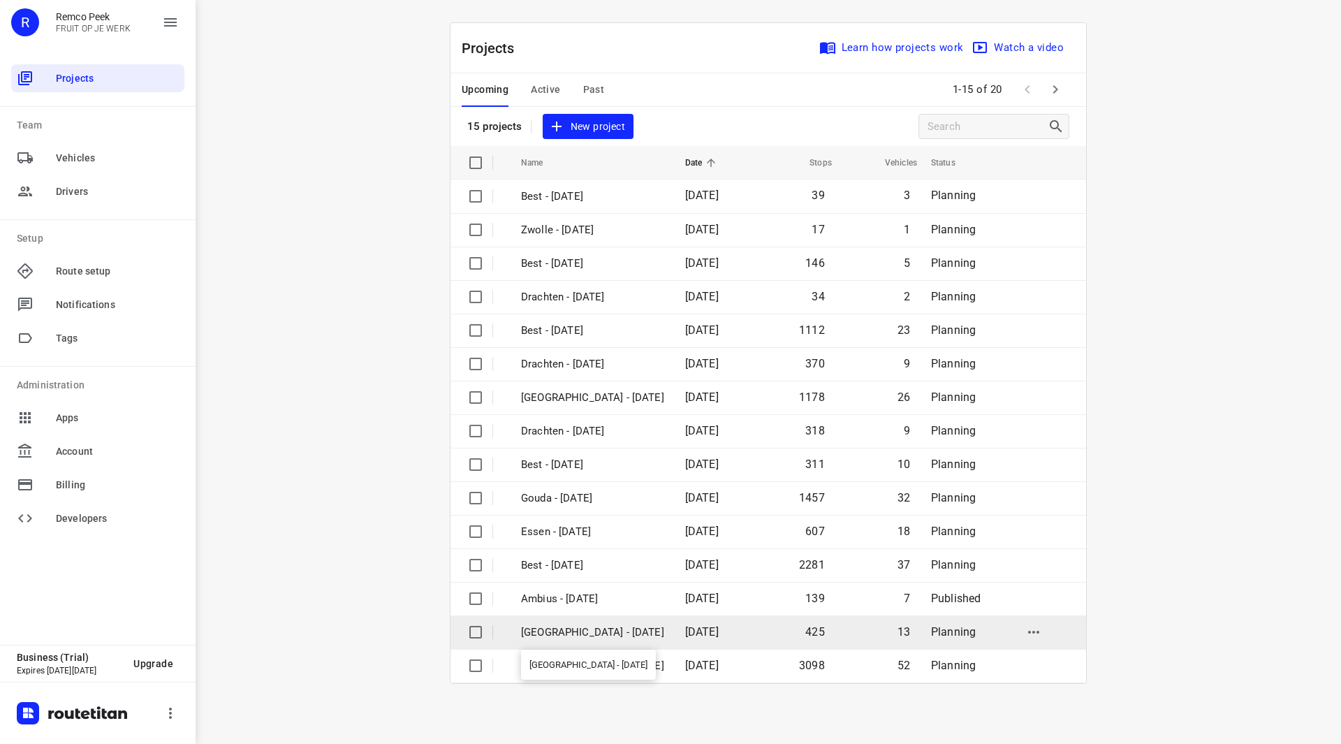
click at [594, 636] on p "[GEOGRAPHIC_DATA] - [DATE]" at bounding box center [592, 632] width 143 height 16
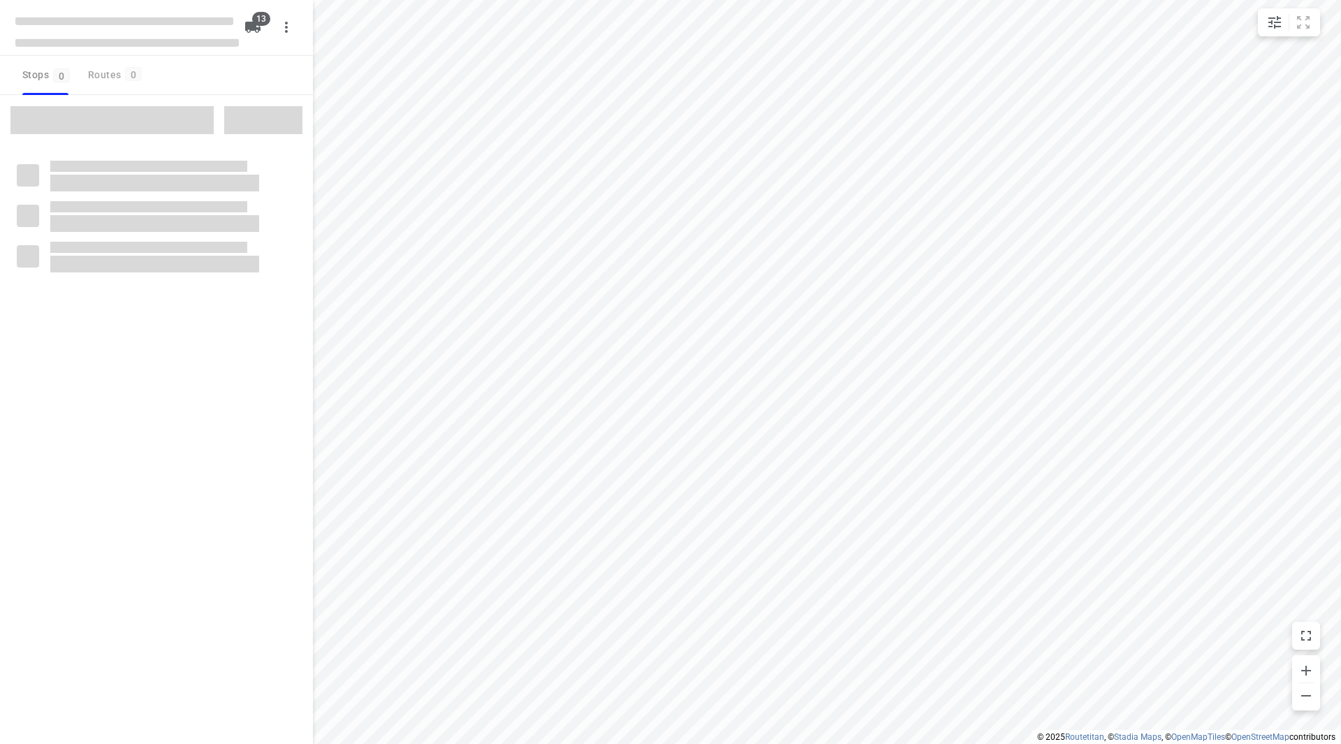
checkbox input "true"
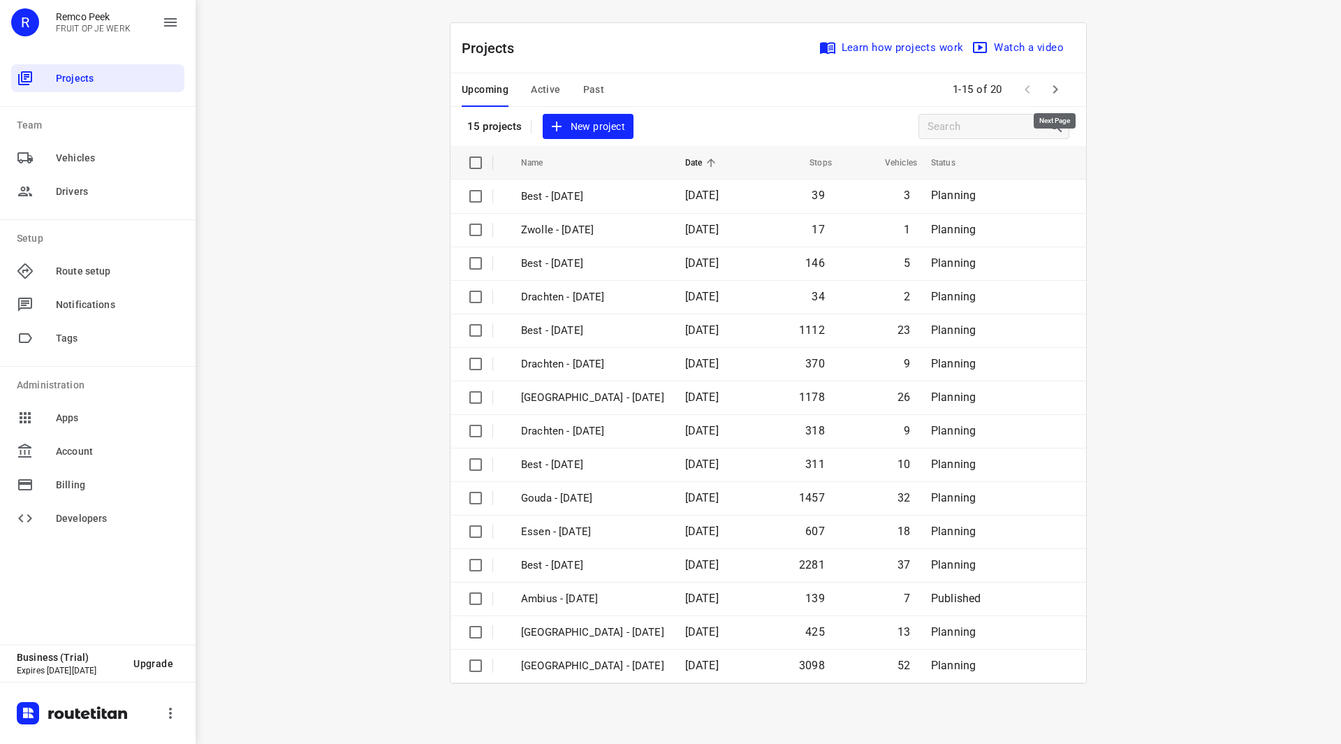
click at [1062, 89] on icon "button" at bounding box center [1055, 89] width 17 height 17
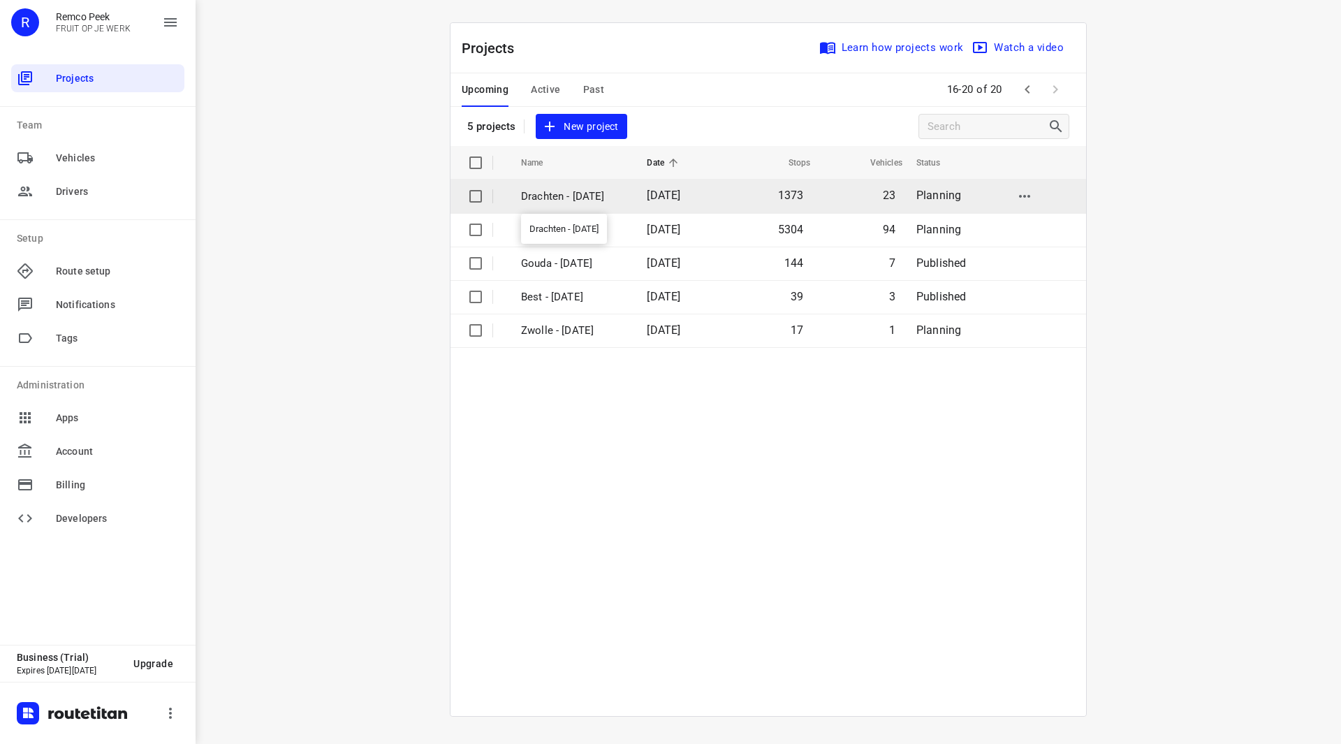
click at [599, 196] on p "Drachten - Monday" at bounding box center [573, 197] width 105 height 16
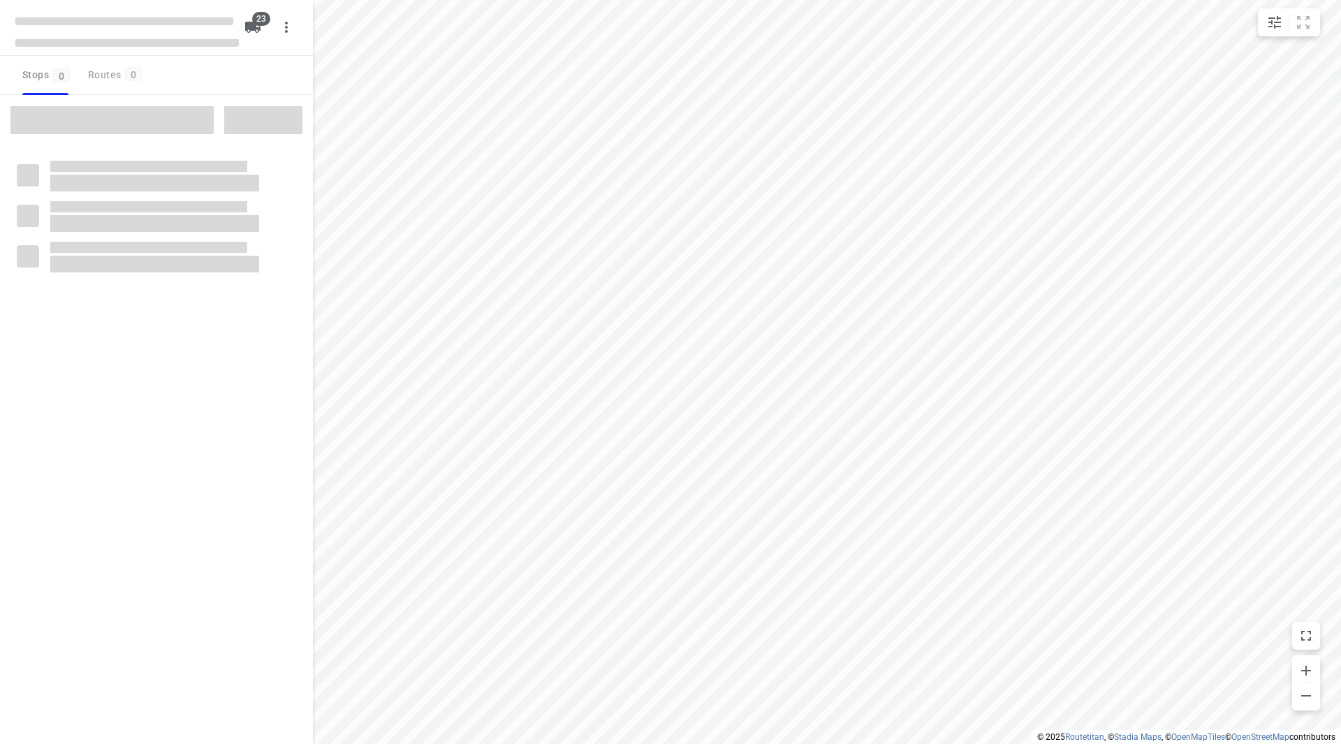
checkbox input "true"
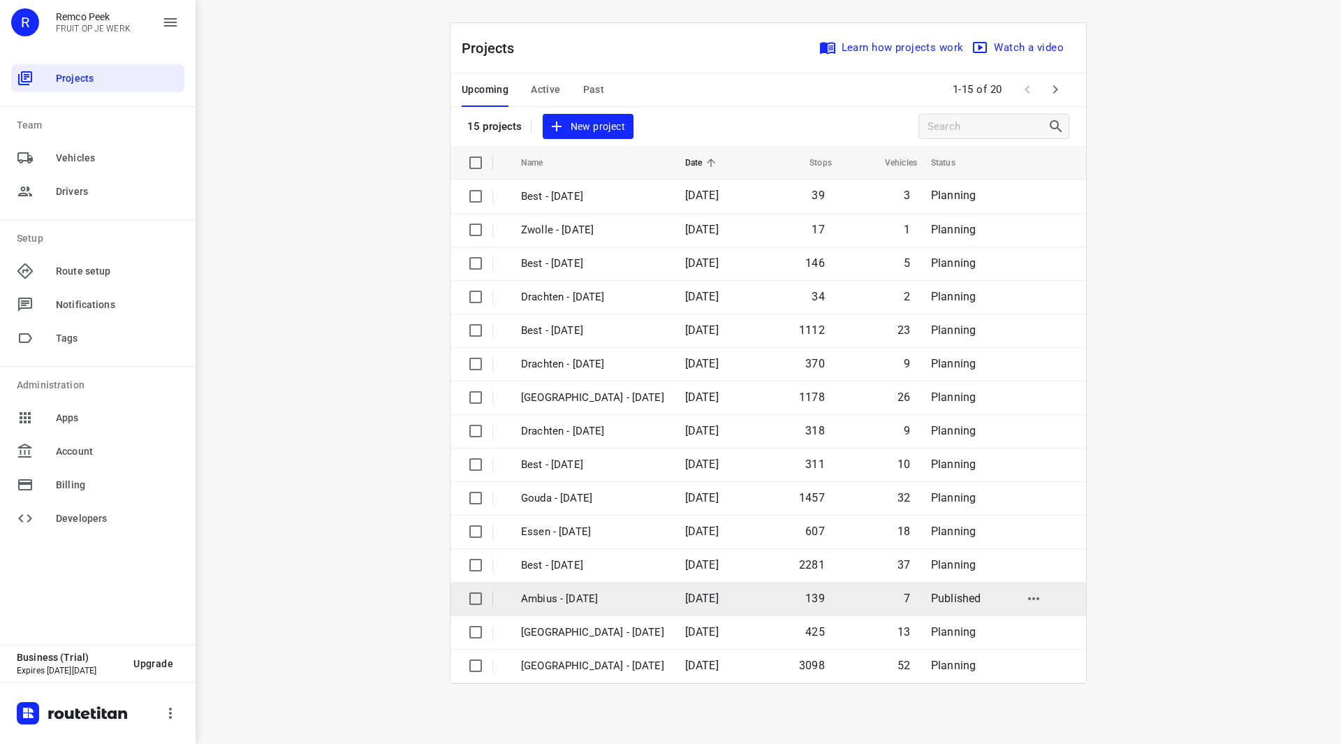
click at [569, 599] on p "Ambius - Monday" at bounding box center [592, 599] width 143 height 16
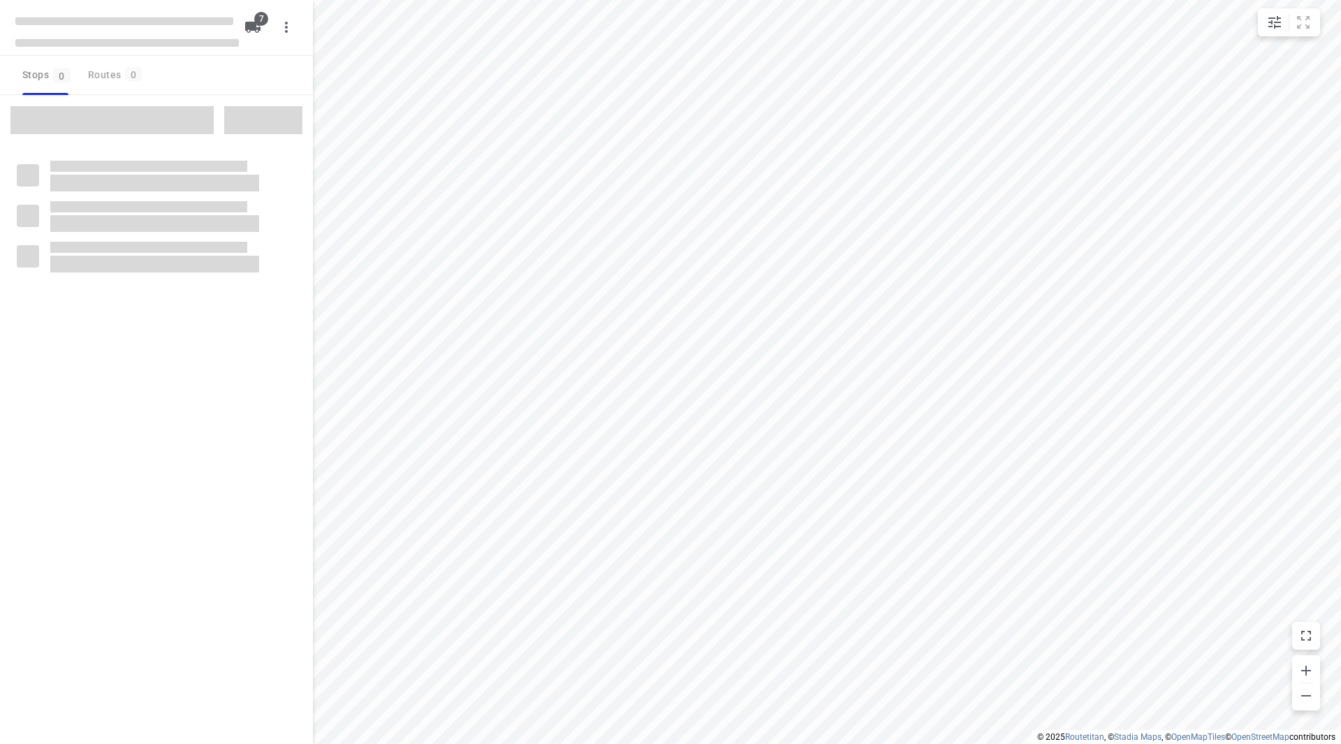
checkbox input "true"
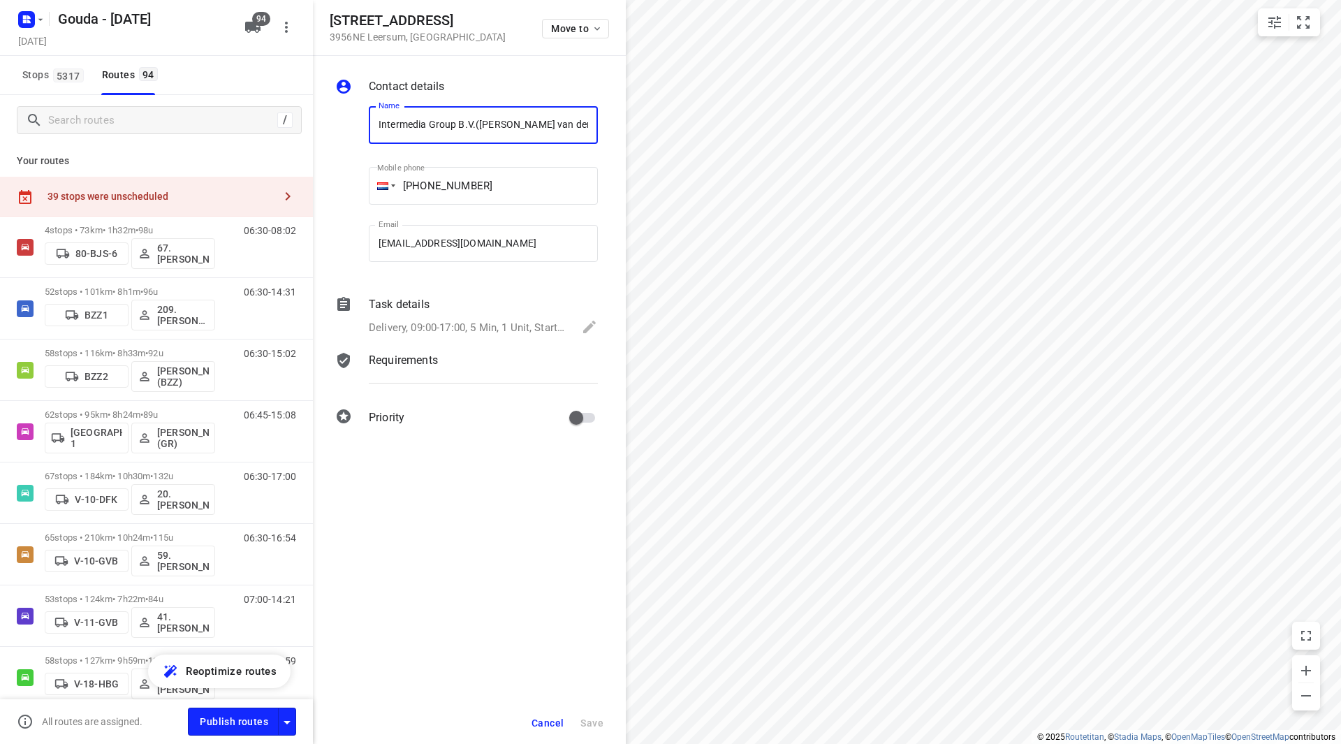
drag, startPoint x: 471, startPoint y: 124, endPoint x: 358, endPoint y: 130, distance: 113.3
click at [359, 129] on div "Name Intermedia Group B.V.(Jilles van den Brink) Name Mobile phone +08 50161811…" at bounding box center [466, 187] width 268 height 184
drag, startPoint x: 558, startPoint y: 125, endPoint x: 313, endPoint y: 138, distance: 245.5
click at [313, 138] on div "Contact details Name Radiotherapiegroep - Behandellocatie Ede(Ambius klantenser…" at bounding box center [469, 254] width 313 height 397
drag, startPoint x: 513, startPoint y: 124, endPoint x: 356, endPoint y: 129, distance: 157.3
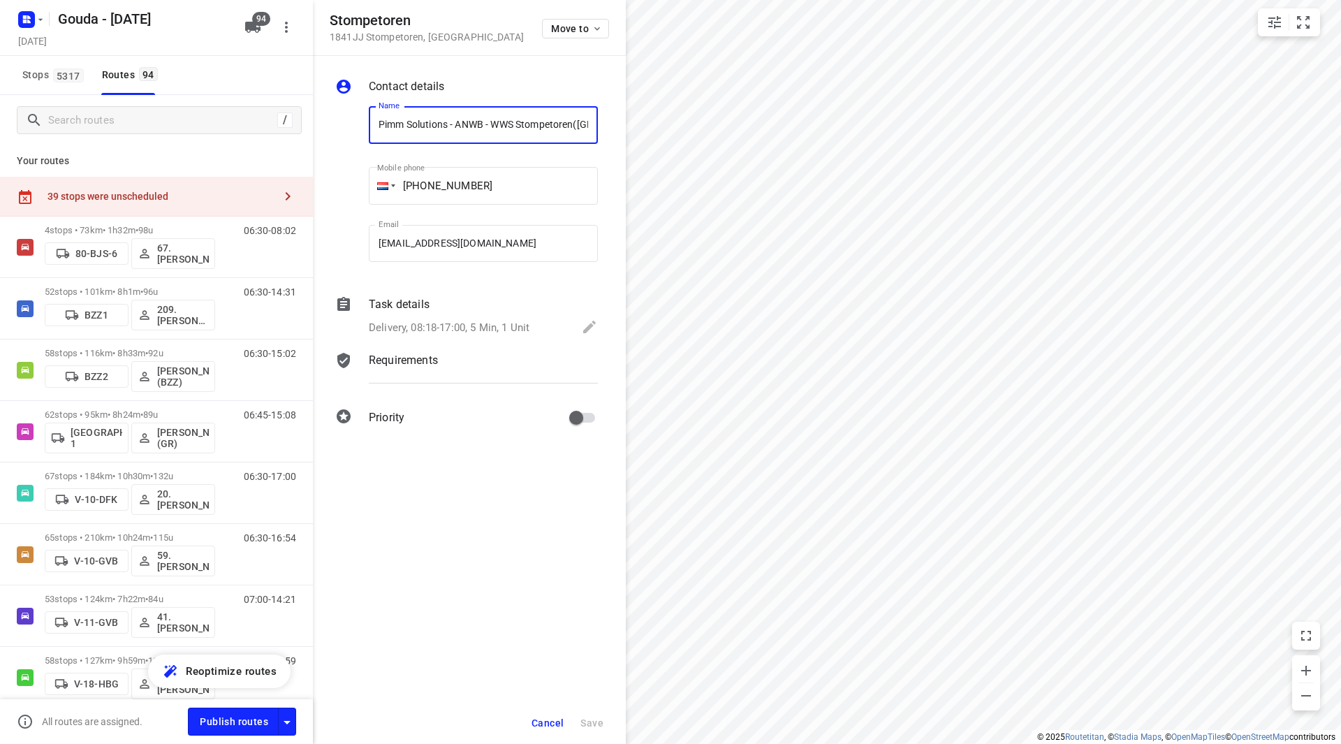
click at [300, 115] on div "Stompetoren 1841JJ Stompetoren , Netherlands Move to Contact details Name Pimm …" at bounding box center [156, 372] width 313 height 744
drag, startPoint x: 482, startPoint y: 124, endPoint x: 316, endPoint y: 122, distance: 166.2
click at [316, 122] on div "Contact details Name Hekos Oriental Food BV(Lilian Huibers) Name Mobile phone +…" at bounding box center [469, 254] width 313 height 397
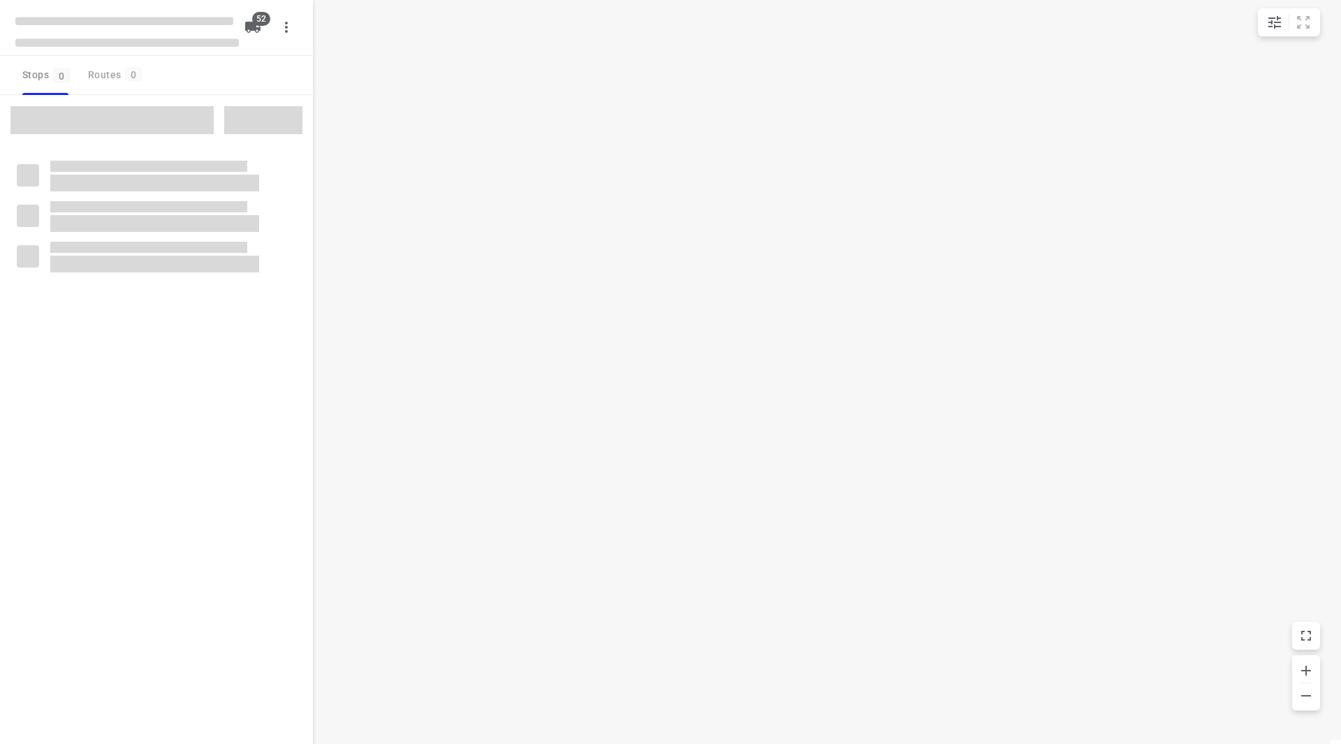
checkbox input "true"
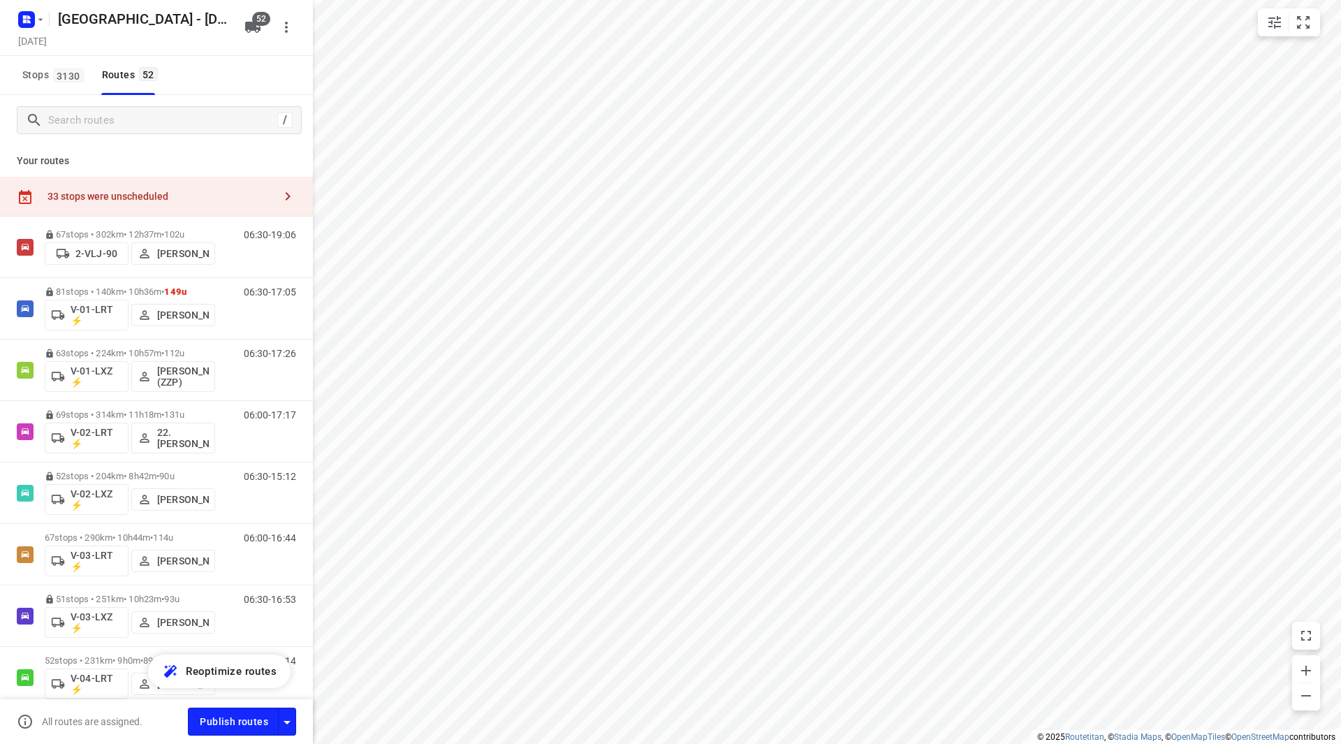
checkbox input "true"
click at [27, 251] on input "checkbox" at bounding box center [25, 247] width 28 height 28
checkbox input "true"
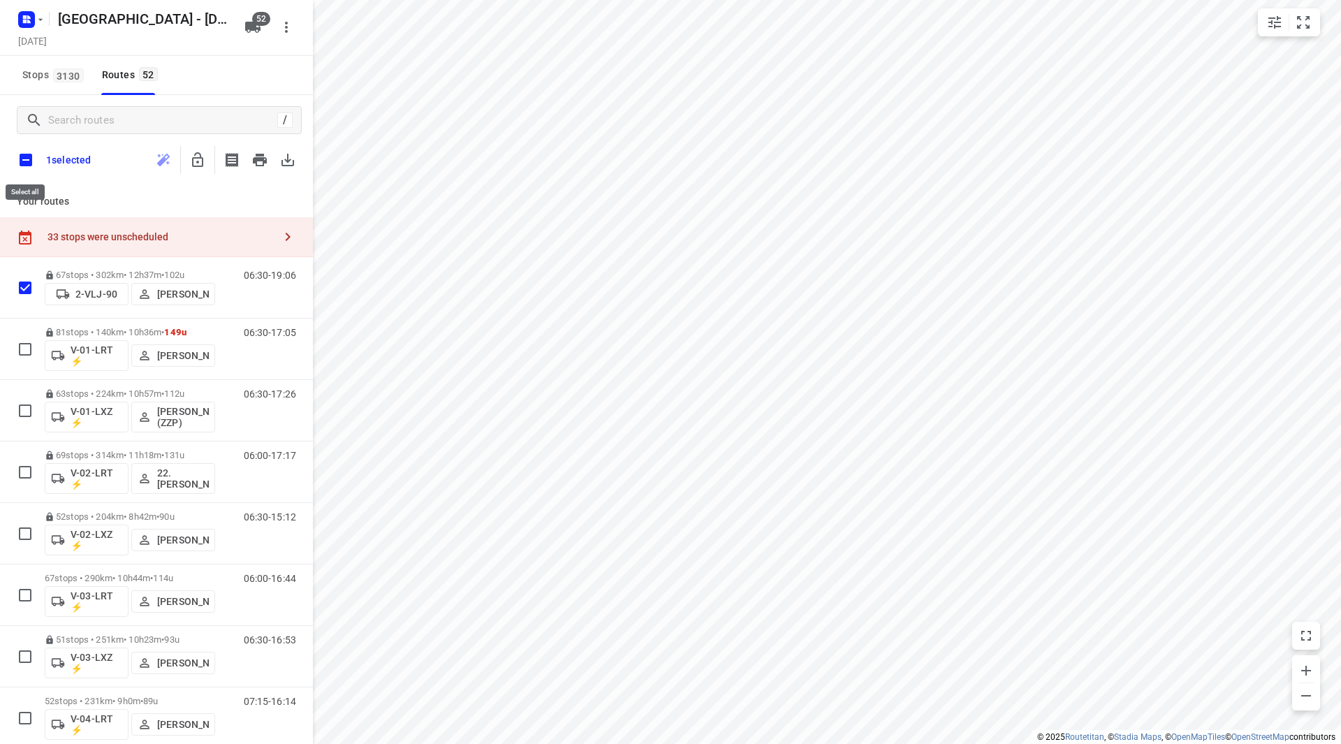
click at [26, 153] on input "checkbox" at bounding box center [25, 159] width 29 height 29
checkbox input "true"
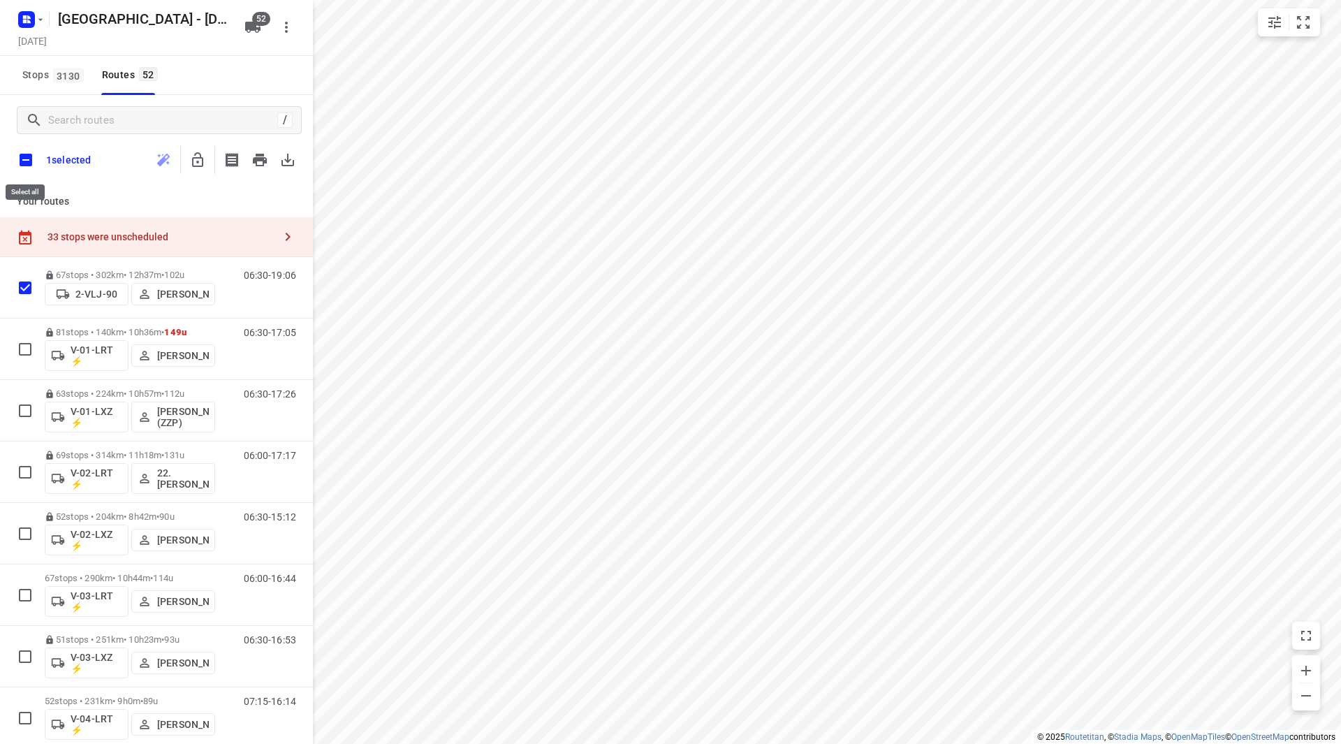
checkbox input "true"
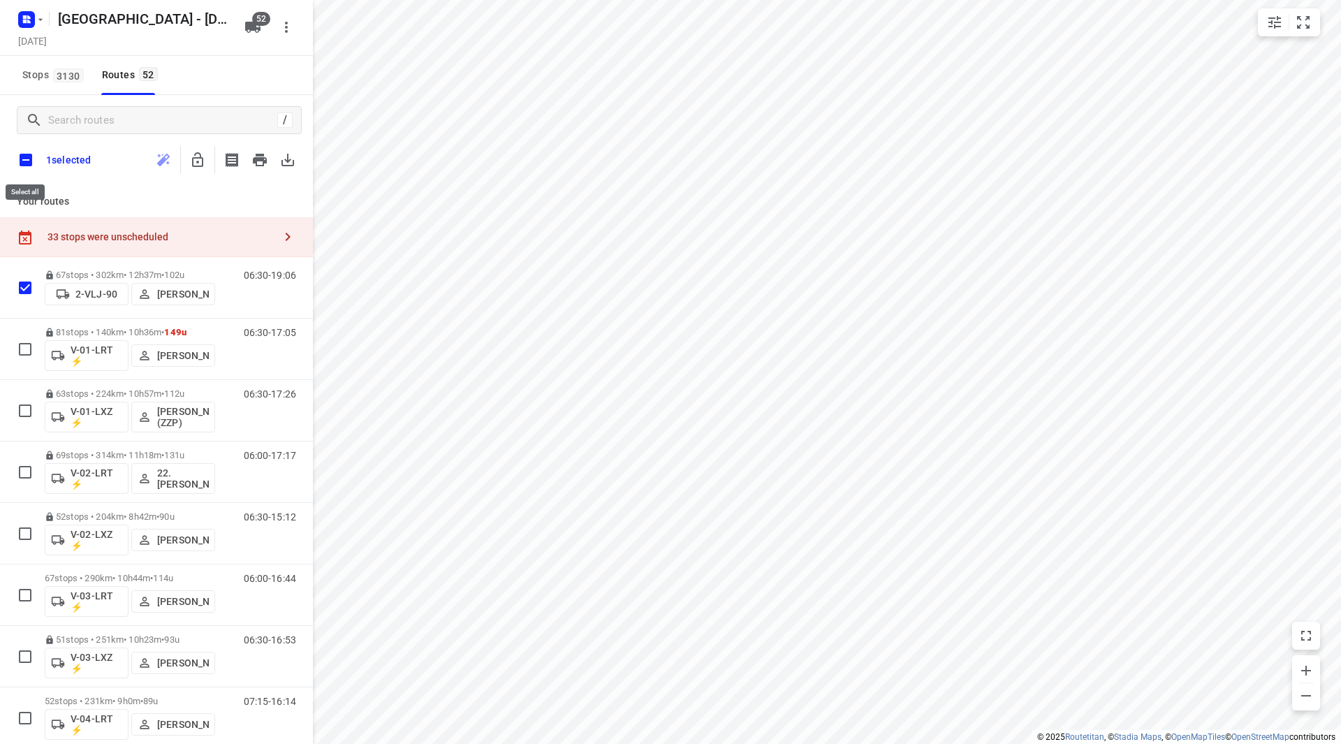
checkbox input "true"
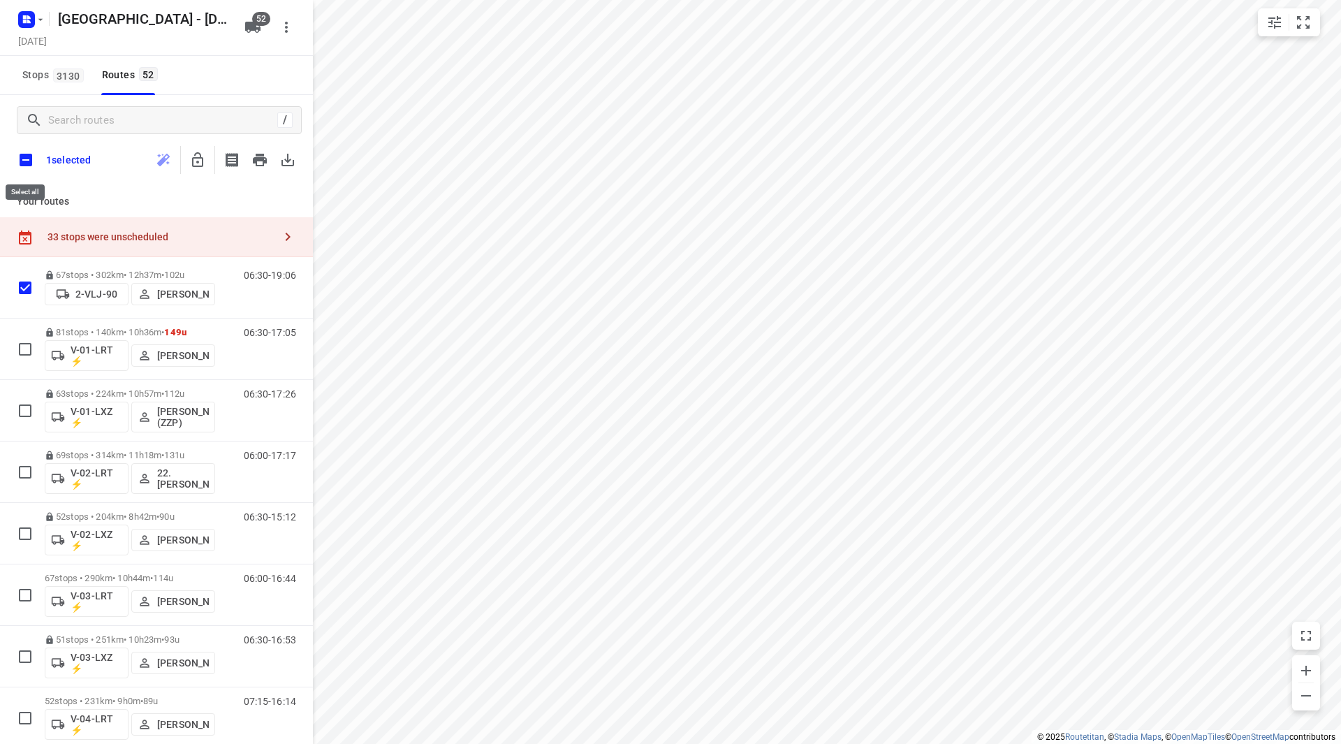
checkbox input "true"
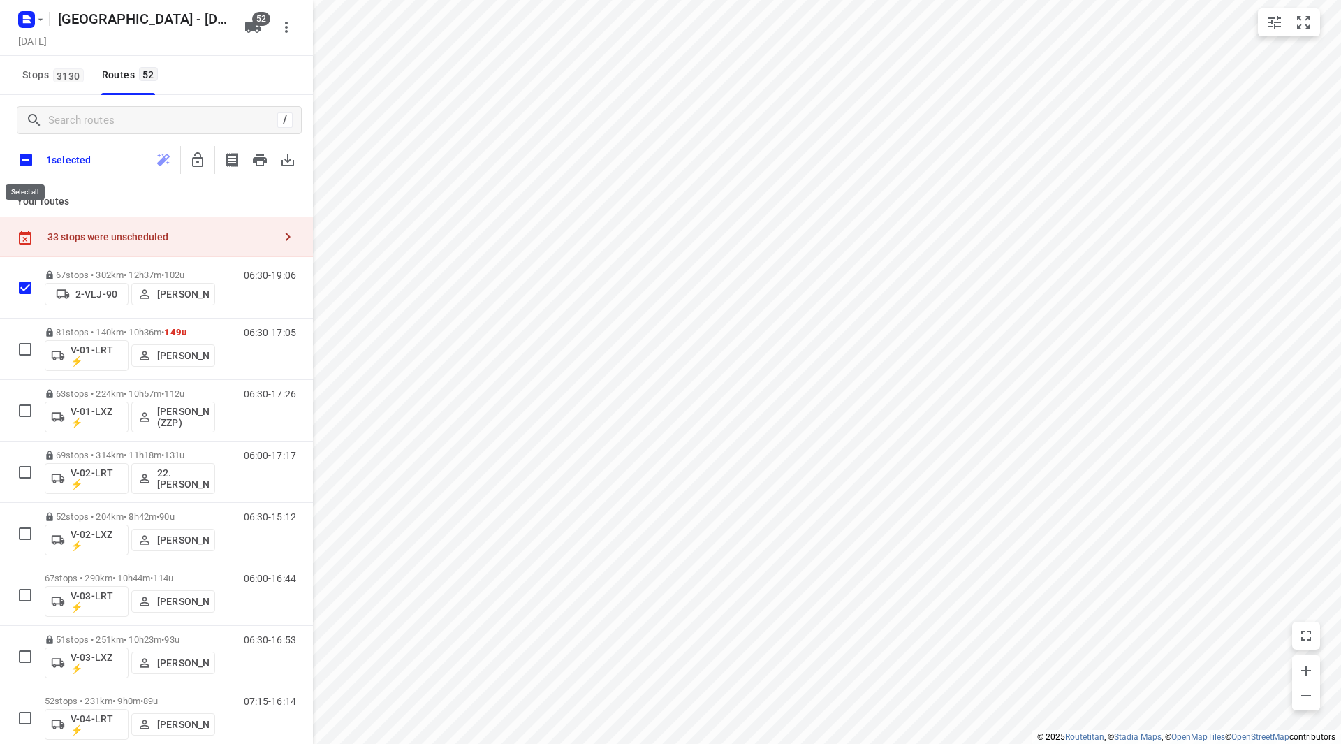
checkbox input "true"
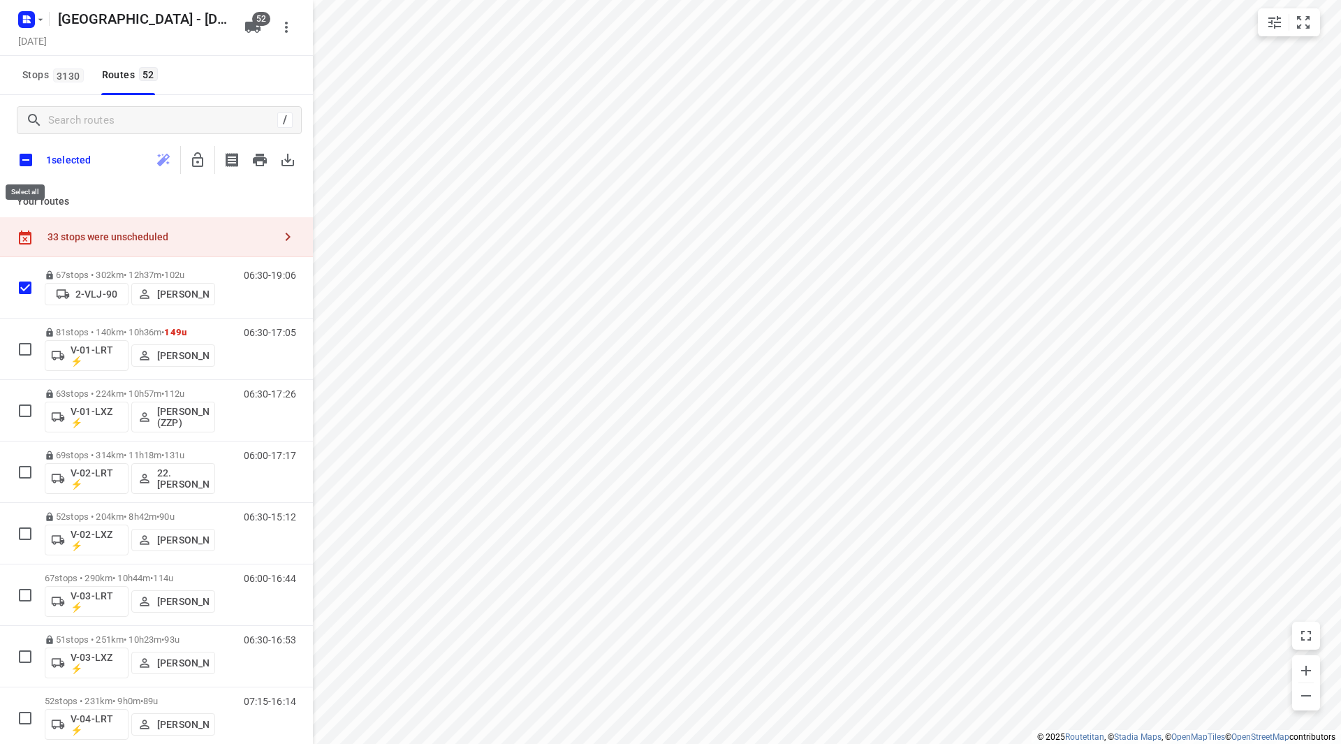
checkbox input "true"
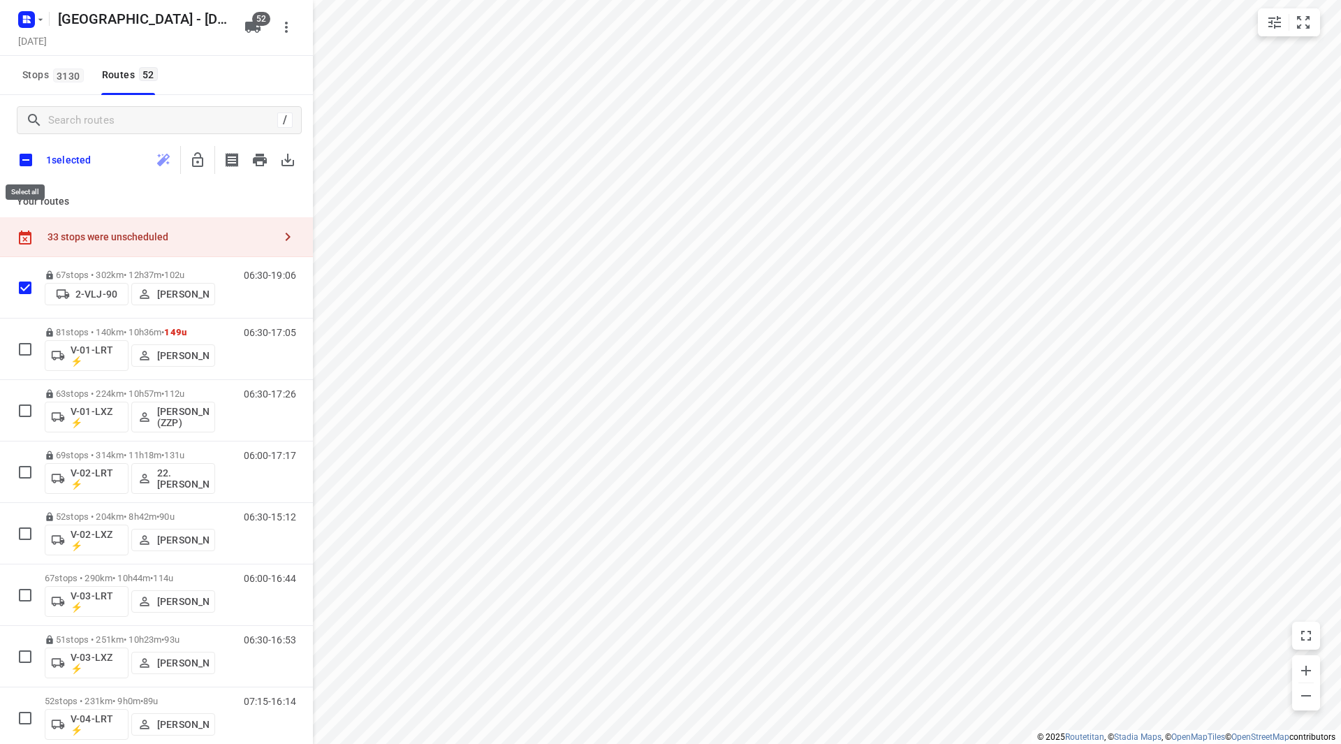
checkbox input "true"
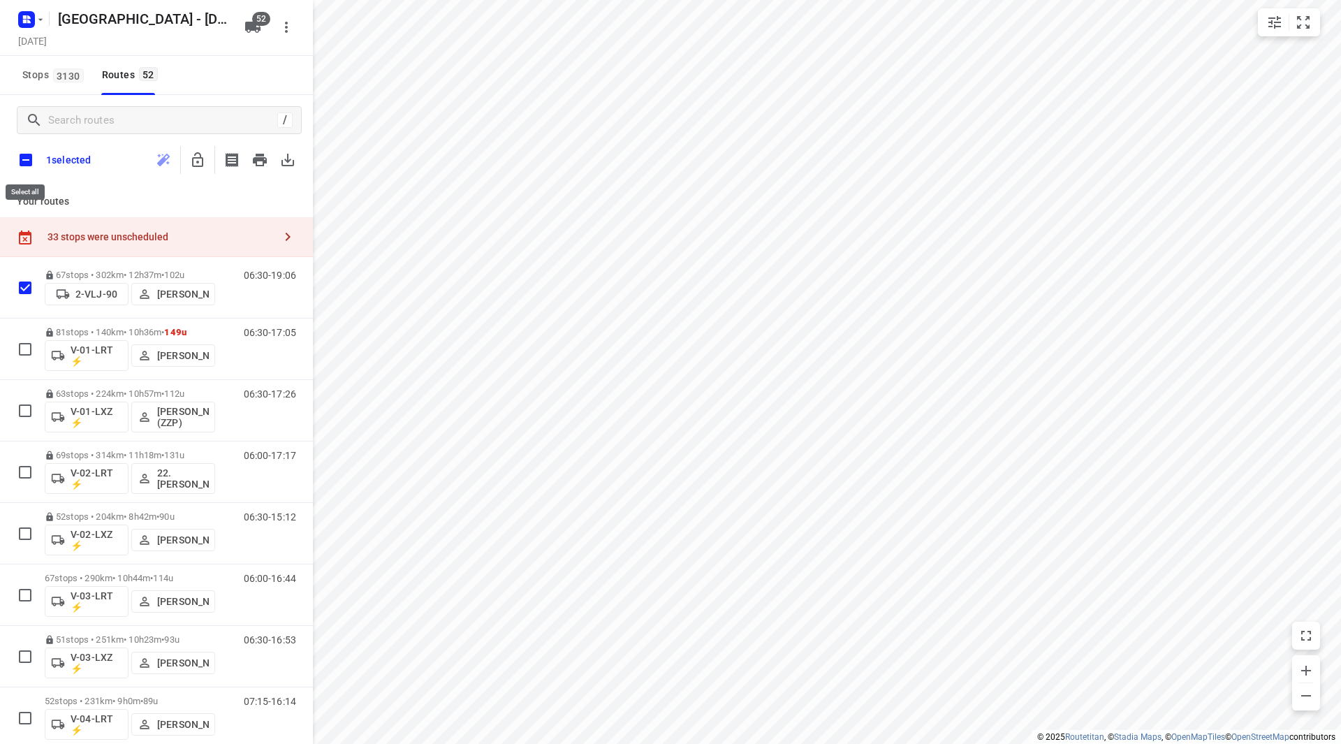
checkbox input "true"
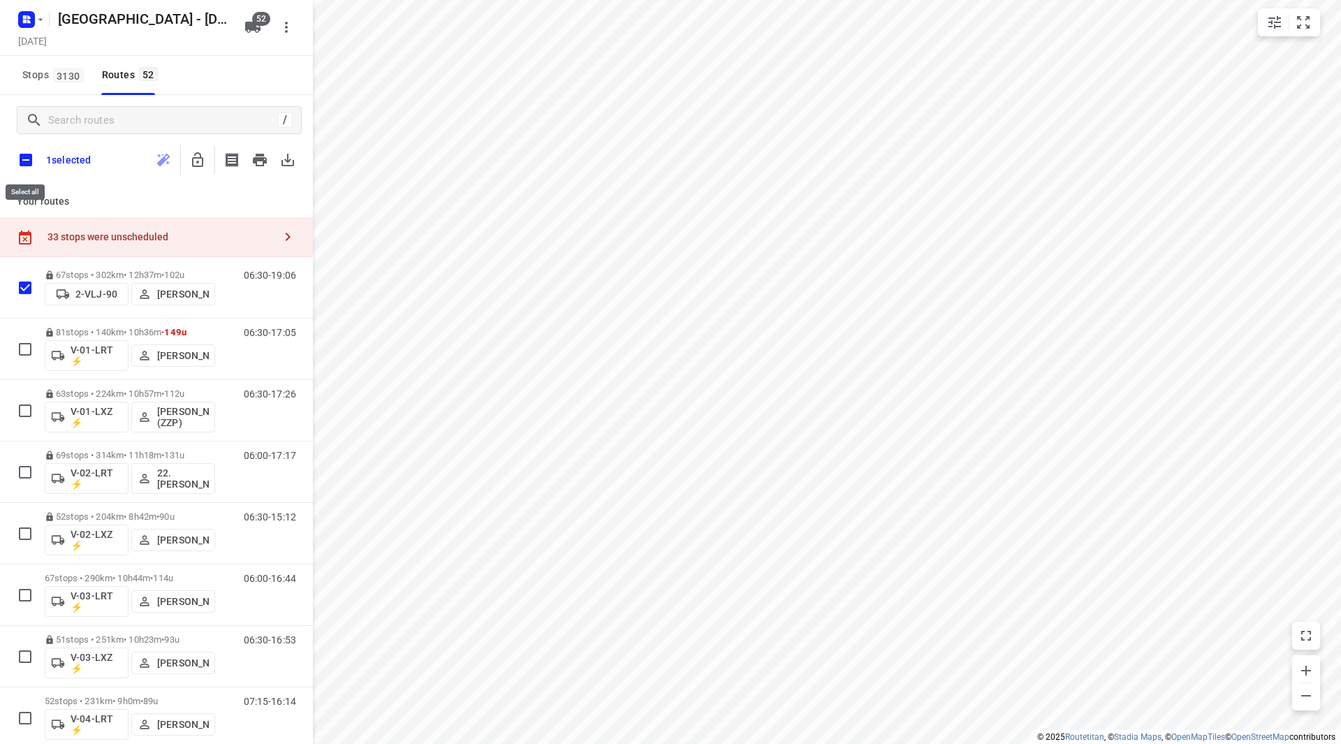
checkbox input "true"
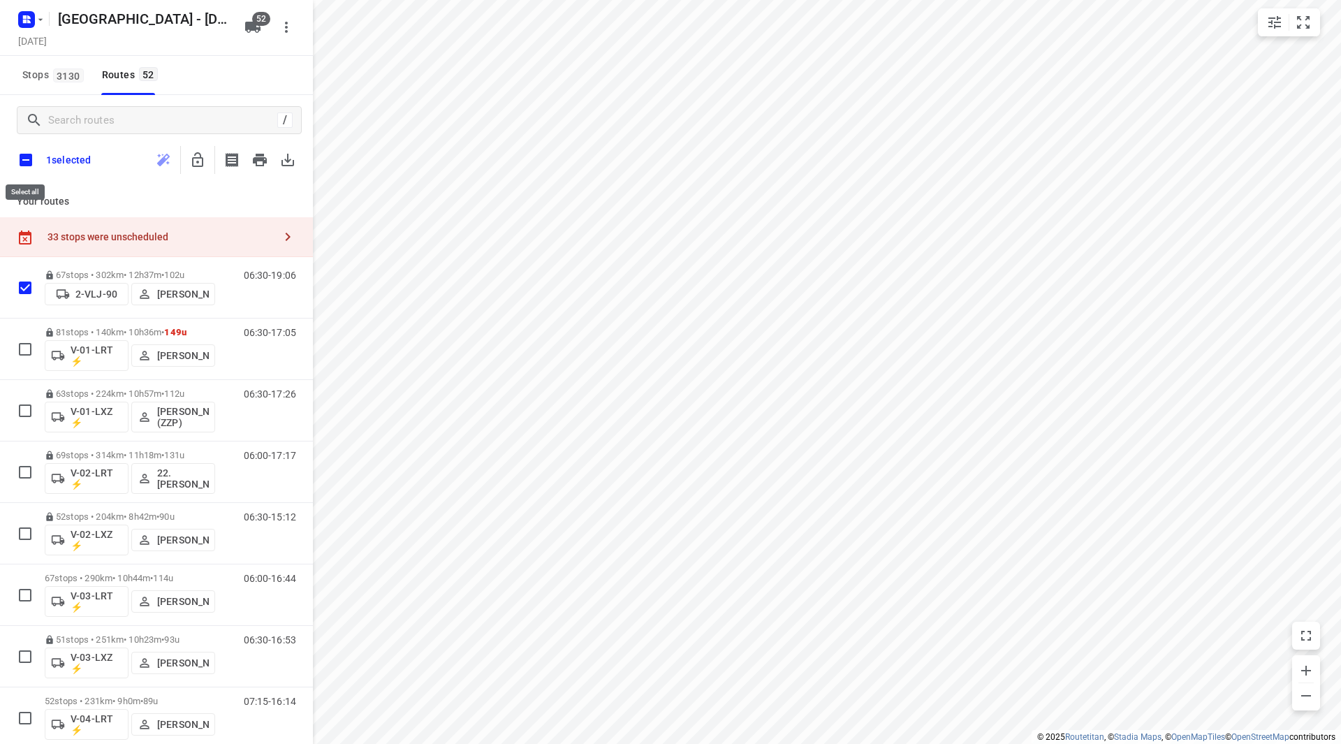
checkbox input "true"
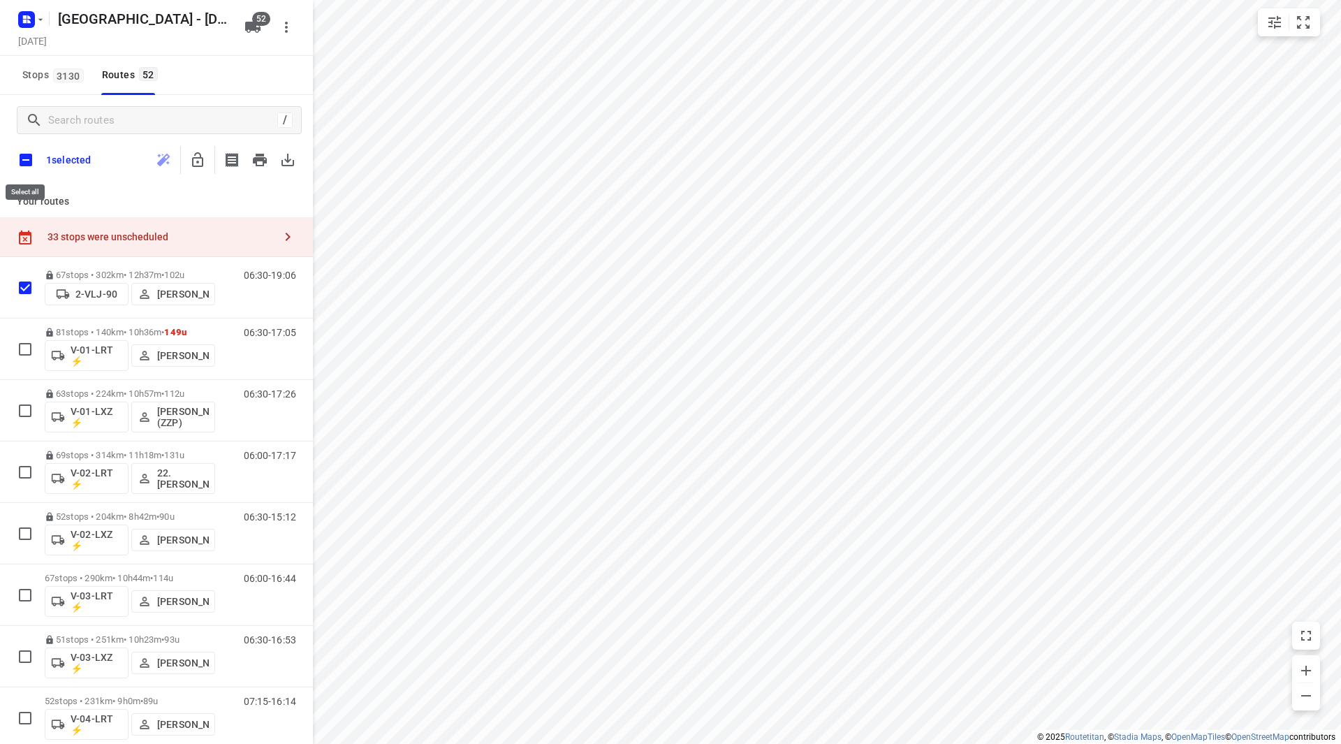
checkbox input "true"
click at [199, 162] on icon "button" at bounding box center [197, 159] width 11 height 15
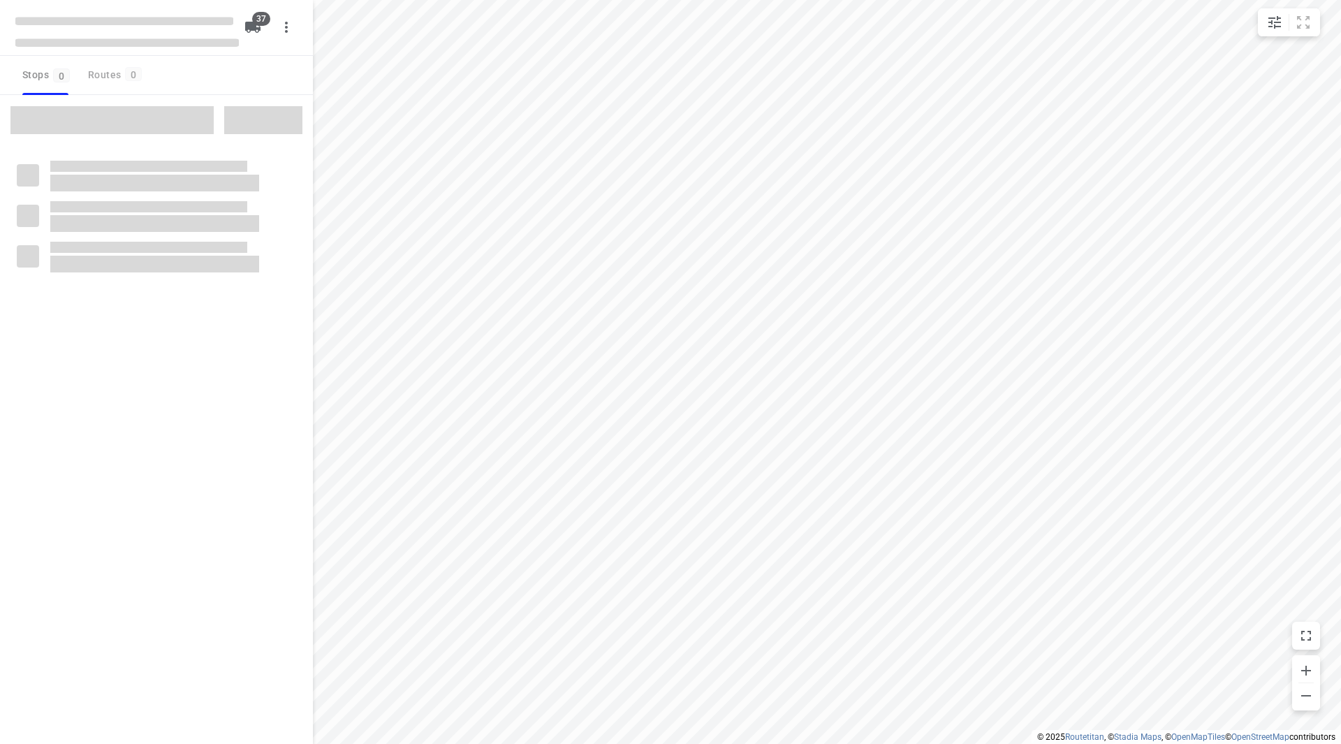
checkbox input "true"
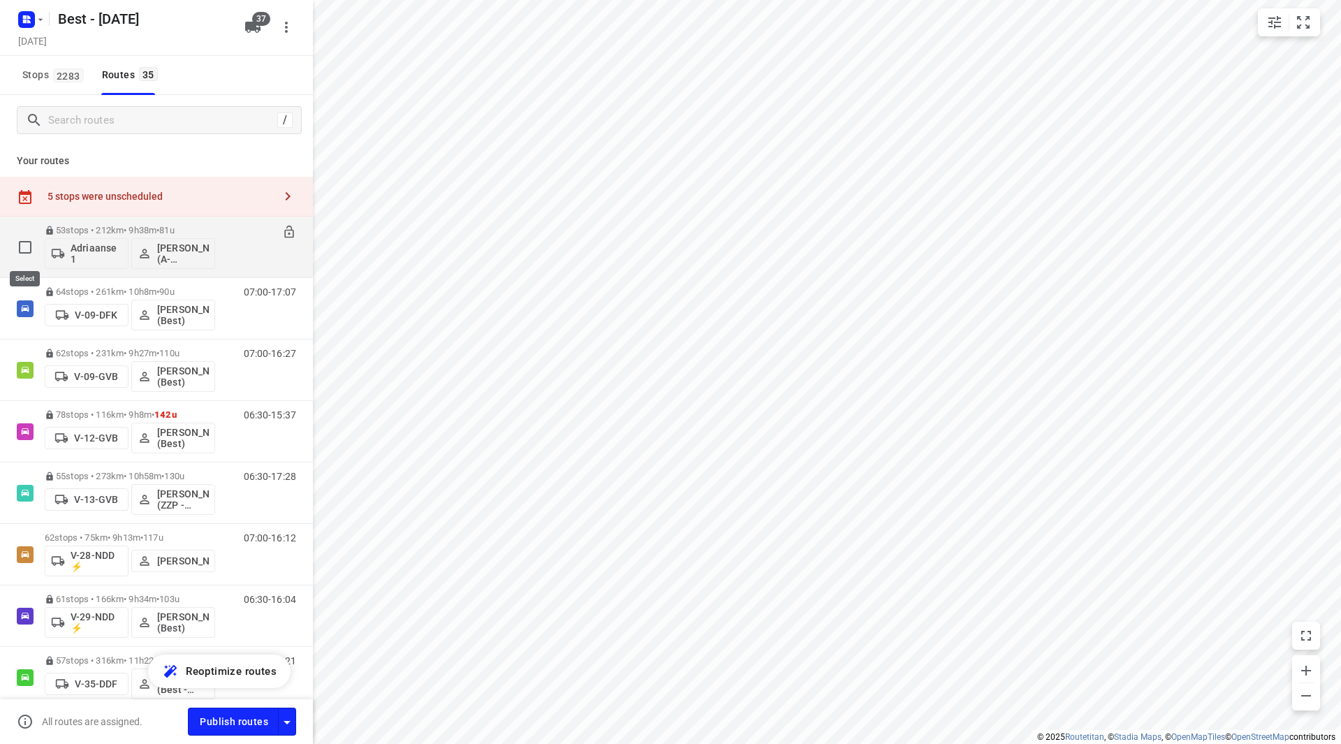
click at [24, 253] on input "checkbox" at bounding box center [25, 247] width 28 height 28
checkbox input "true"
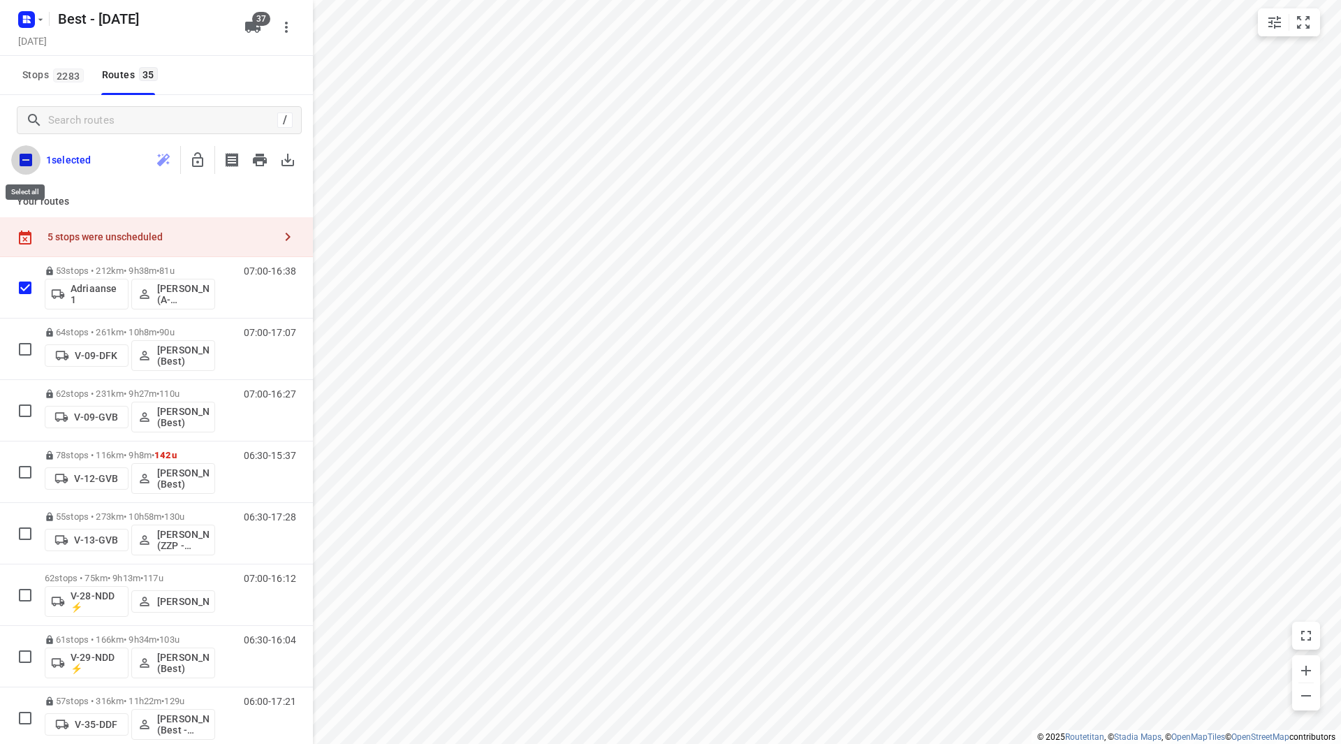
drag, startPoint x: 28, startPoint y: 159, endPoint x: 46, endPoint y: 168, distance: 20.0
click at [29, 161] on input "checkbox" at bounding box center [25, 159] width 29 height 29
checkbox input "true"
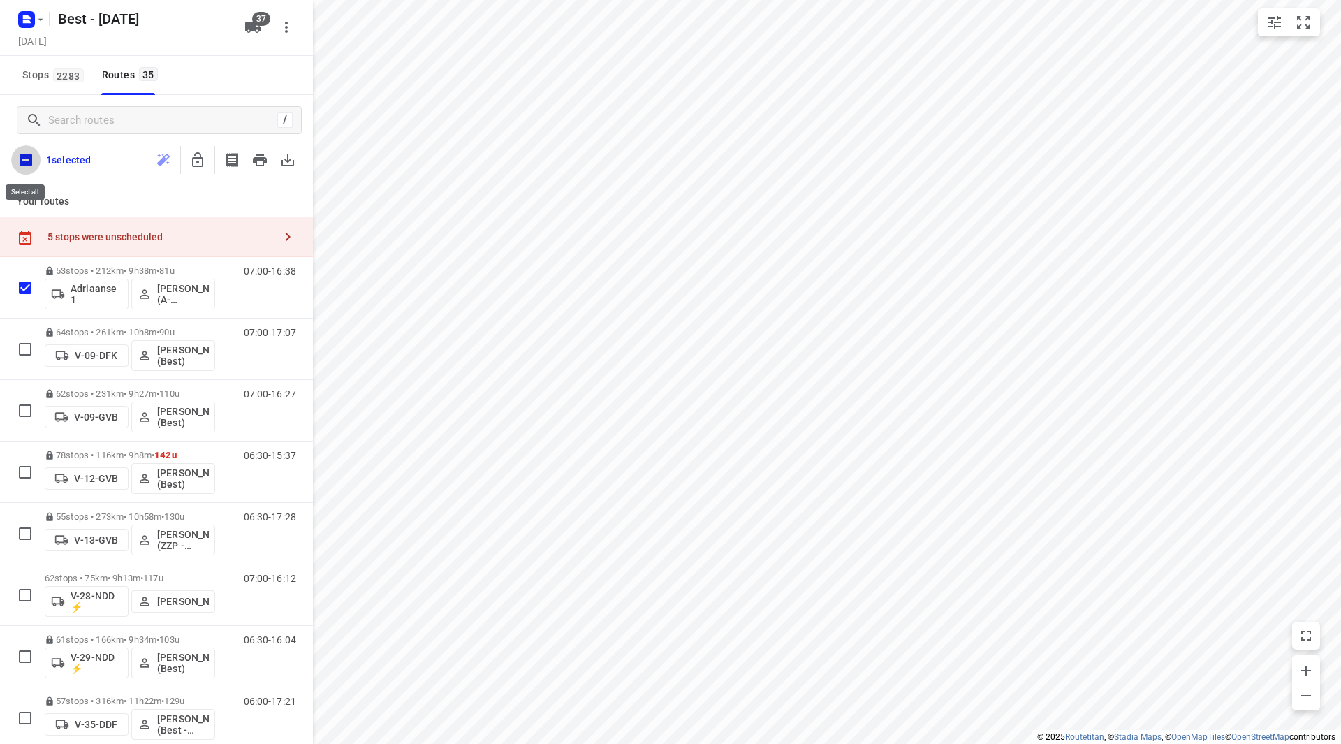
checkbox input "true"
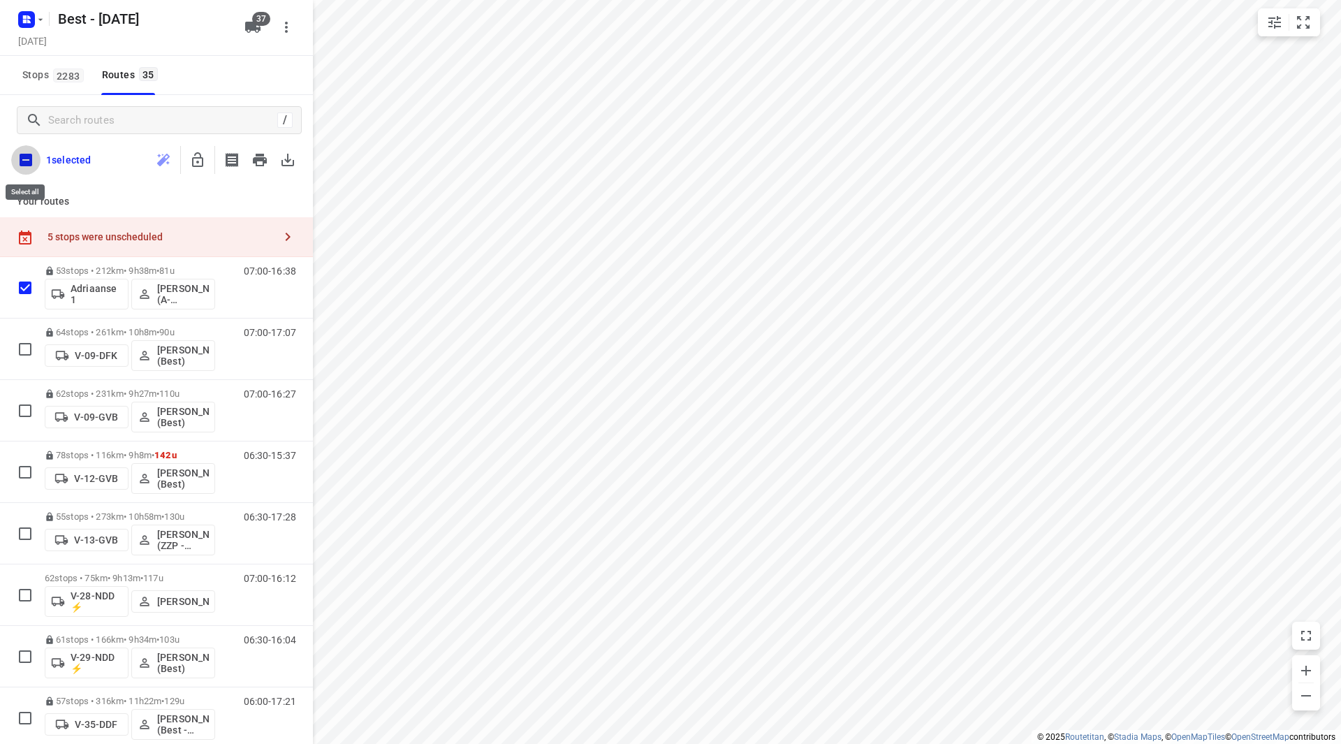
checkbox input "true"
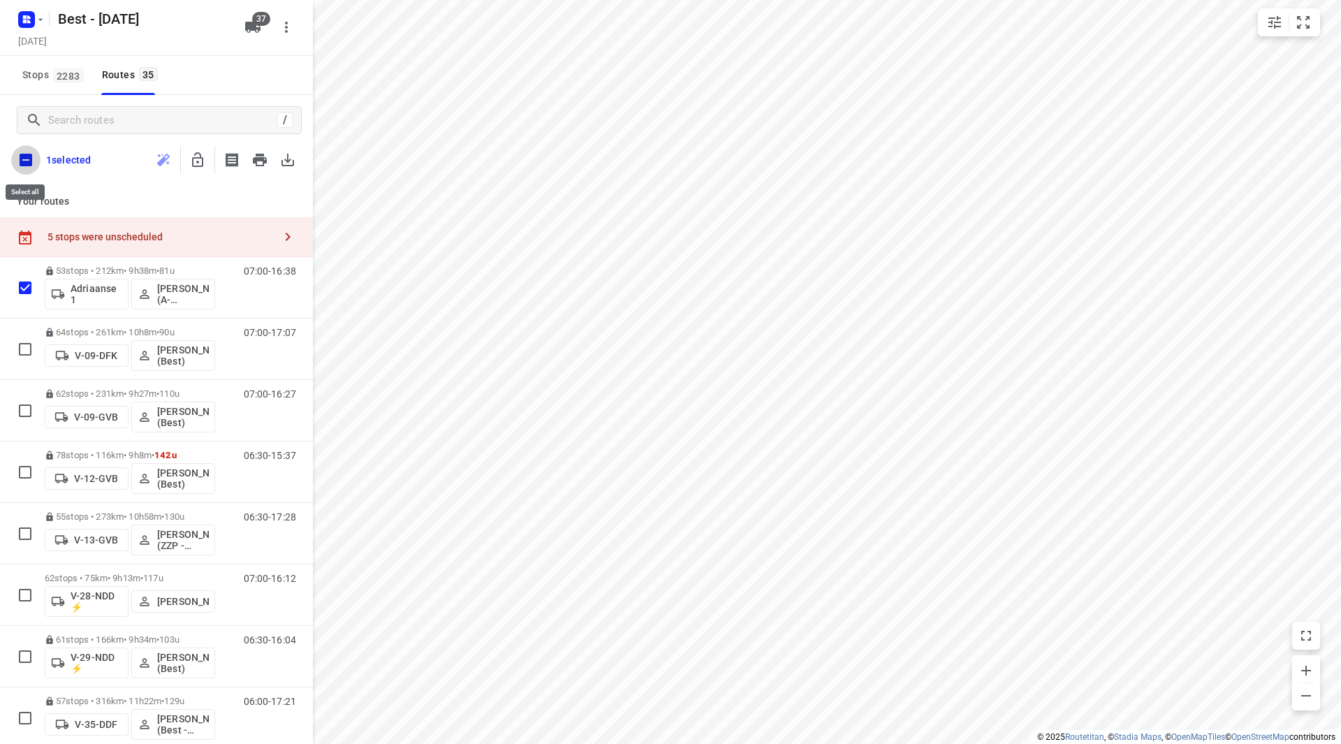
checkbox input "true"
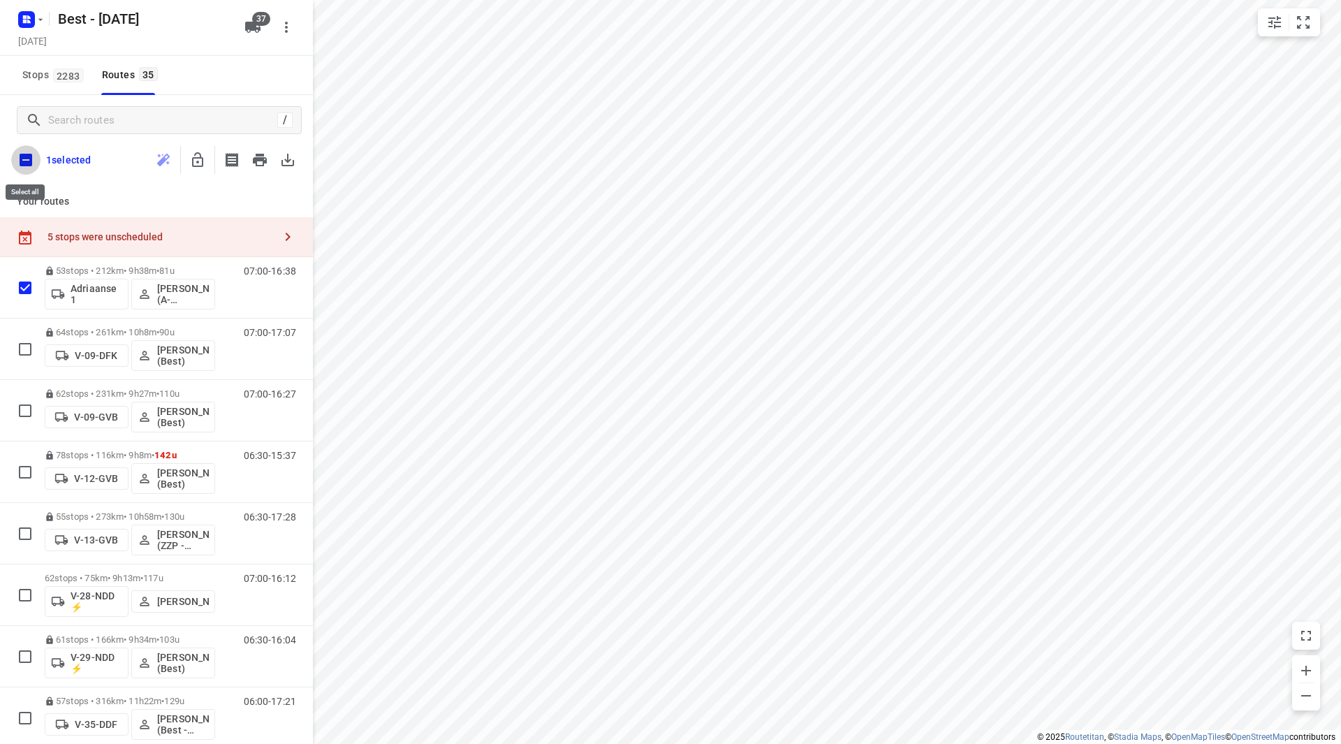
checkbox input "true"
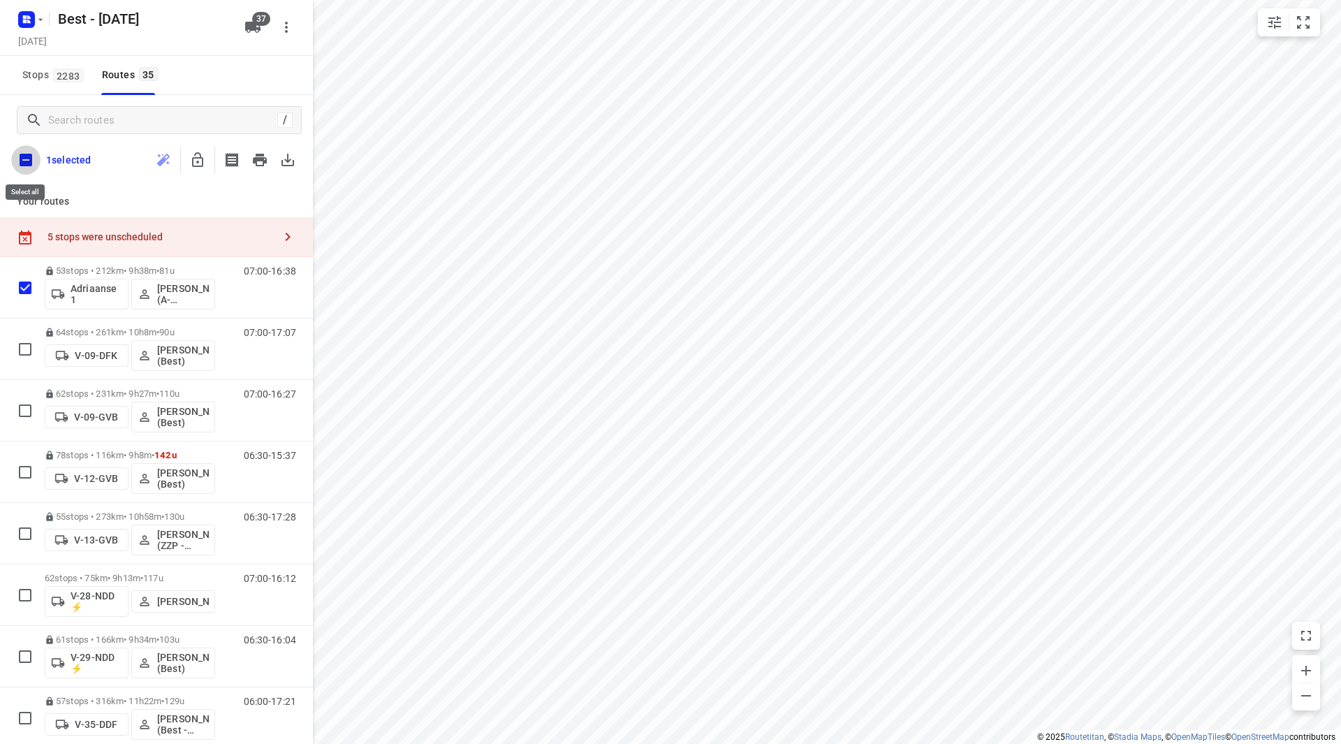
checkbox input "true"
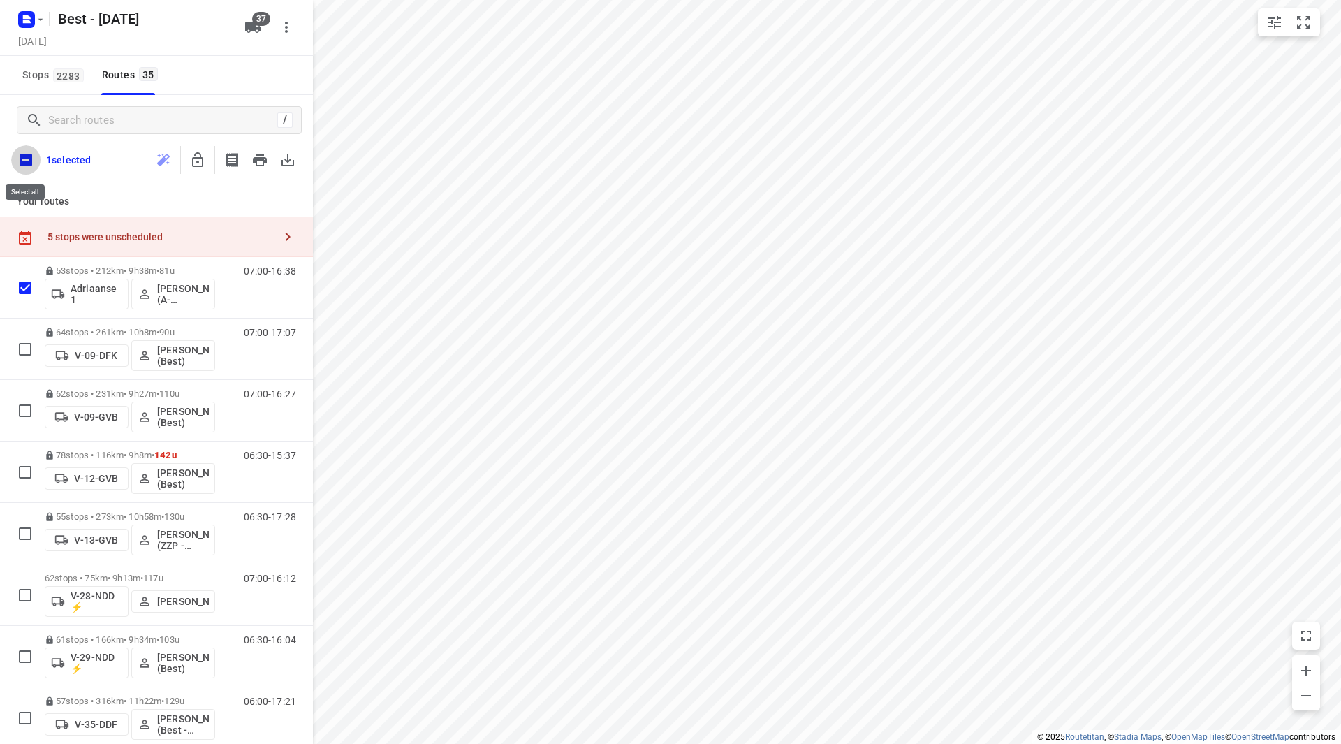
checkbox input "true"
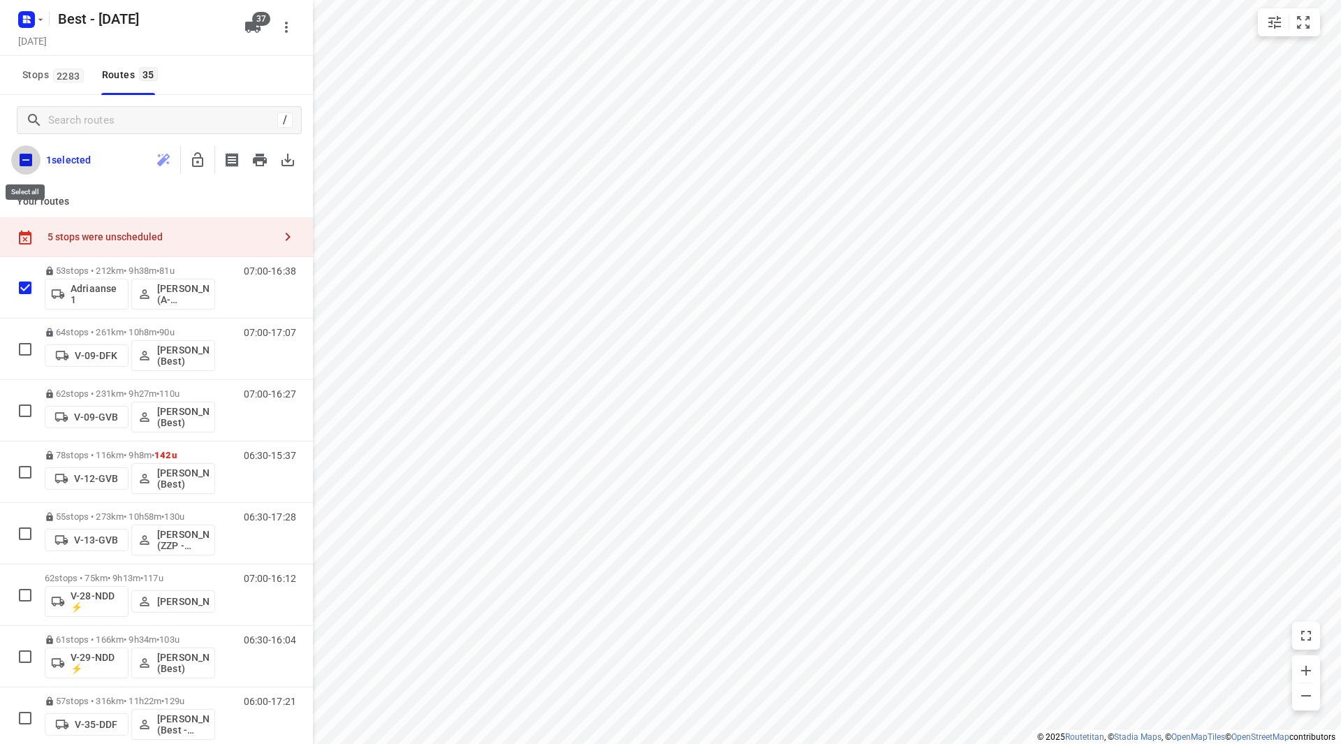
checkbox input "true"
click at [199, 161] on icon "button" at bounding box center [197, 160] width 17 height 17
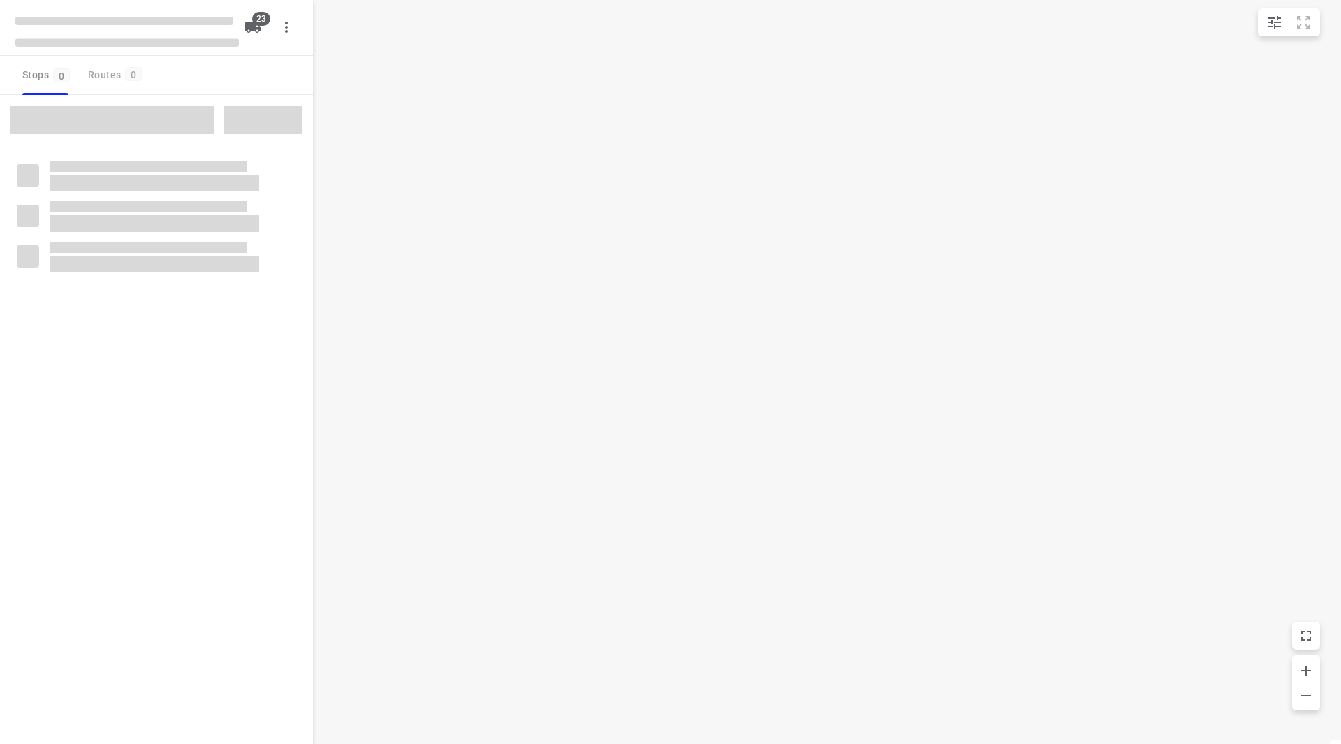
checkbox input "true"
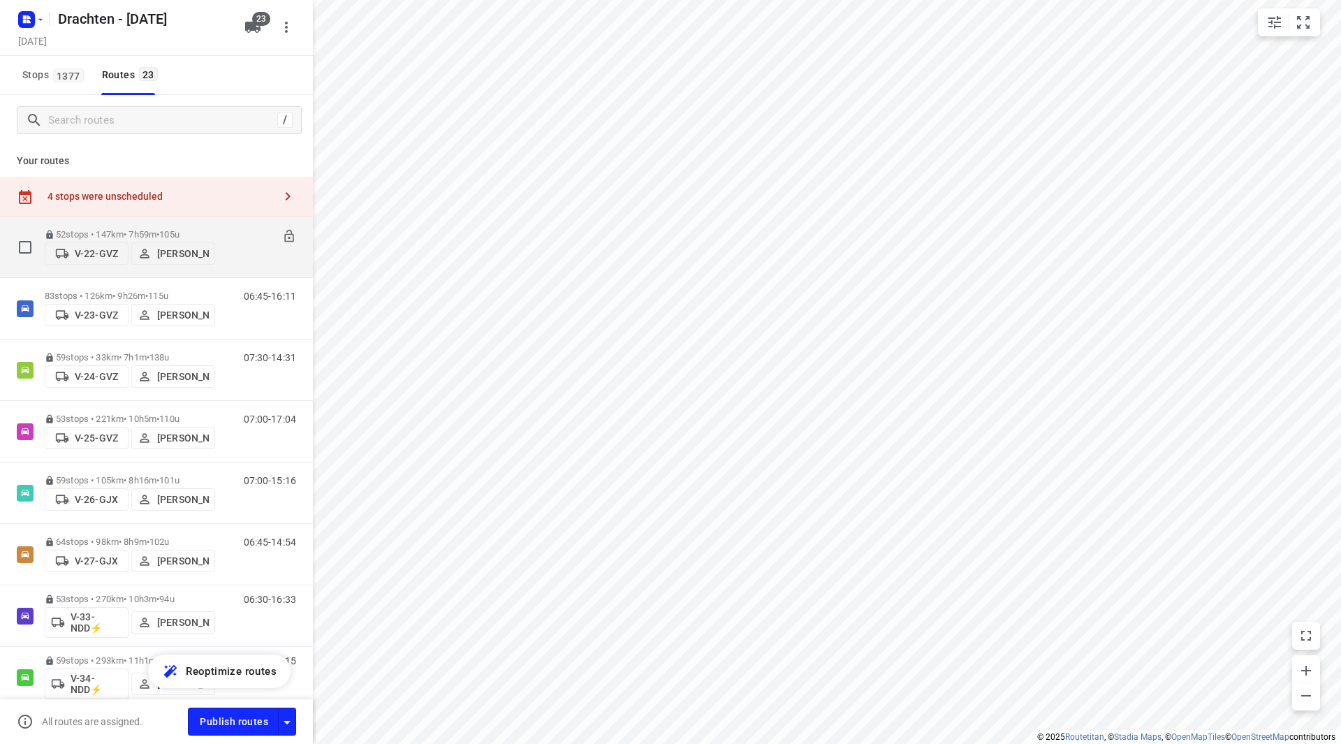
click at [19, 239] on input "checkbox" at bounding box center [25, 247] width 28 height 28
checkbox input "true"
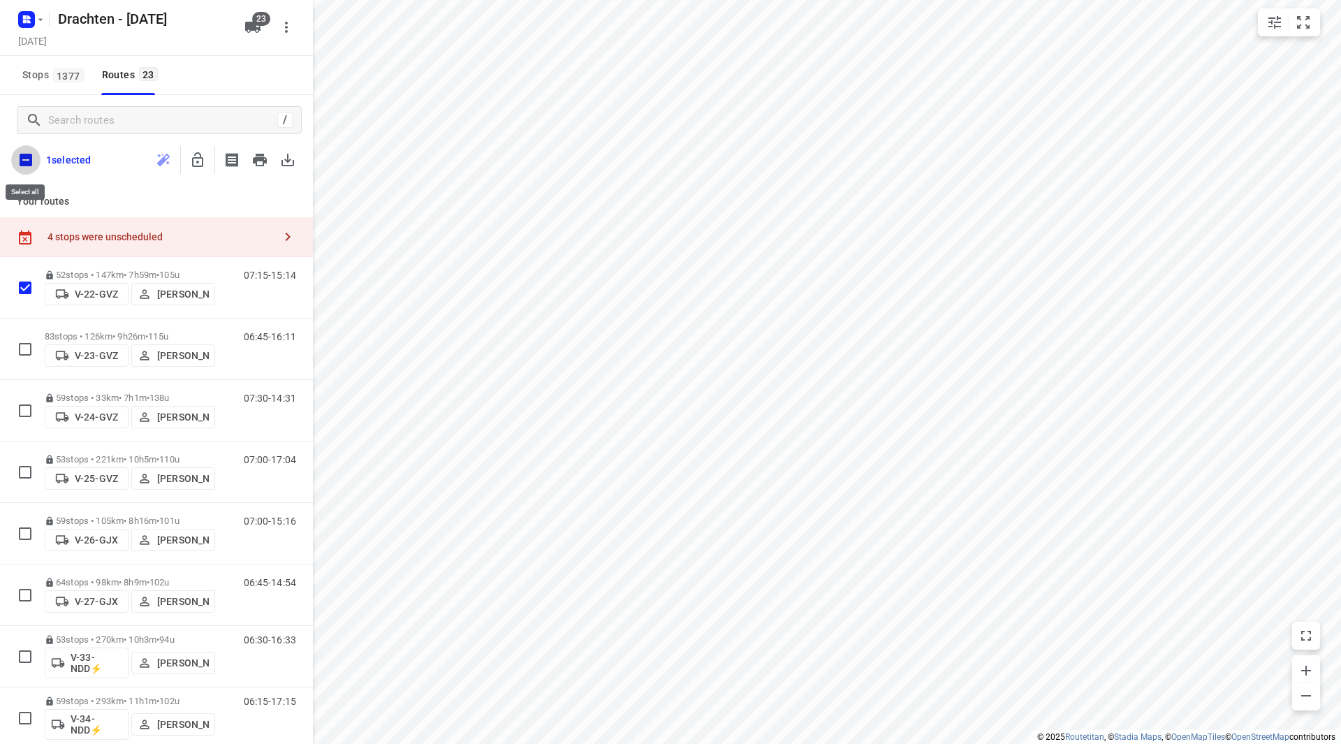
click at [31, 159] on input "checkbox" at bounding box center [25, 159] width 29 height 29
checkbox input "true"
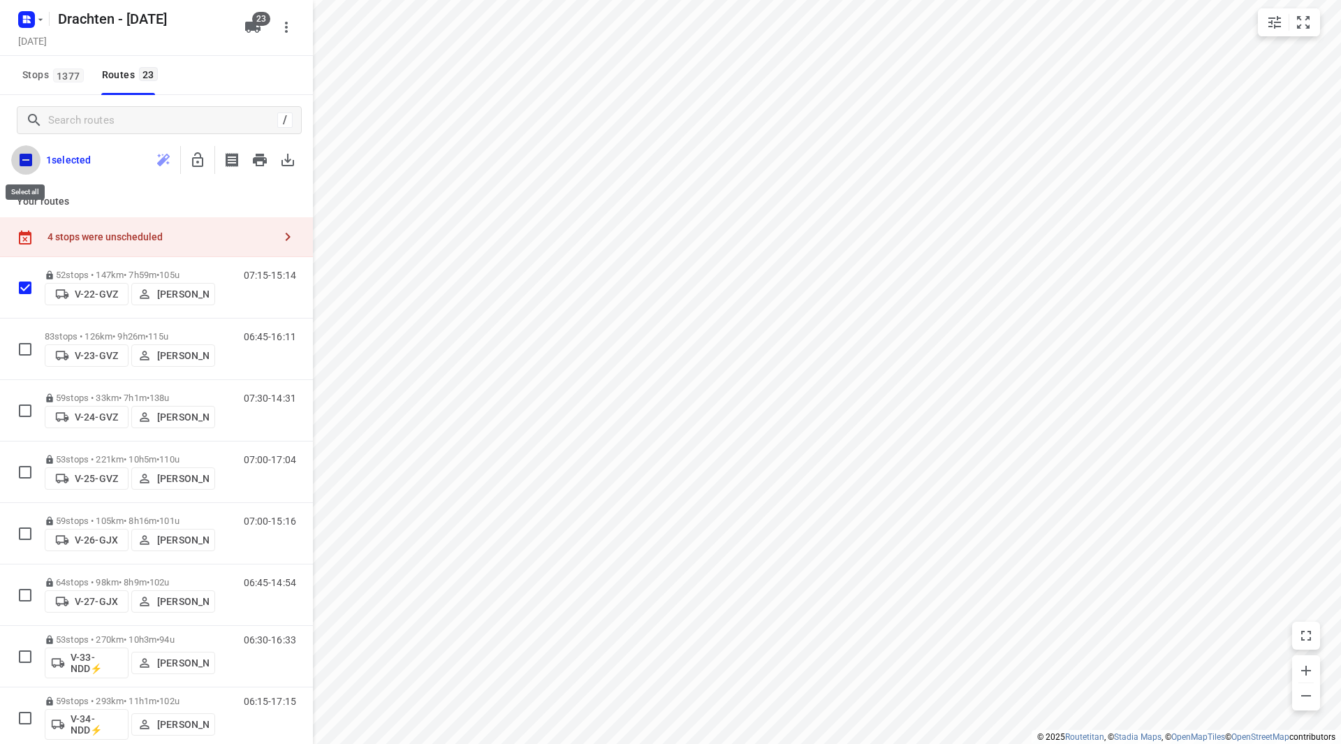
checkbox input "true"
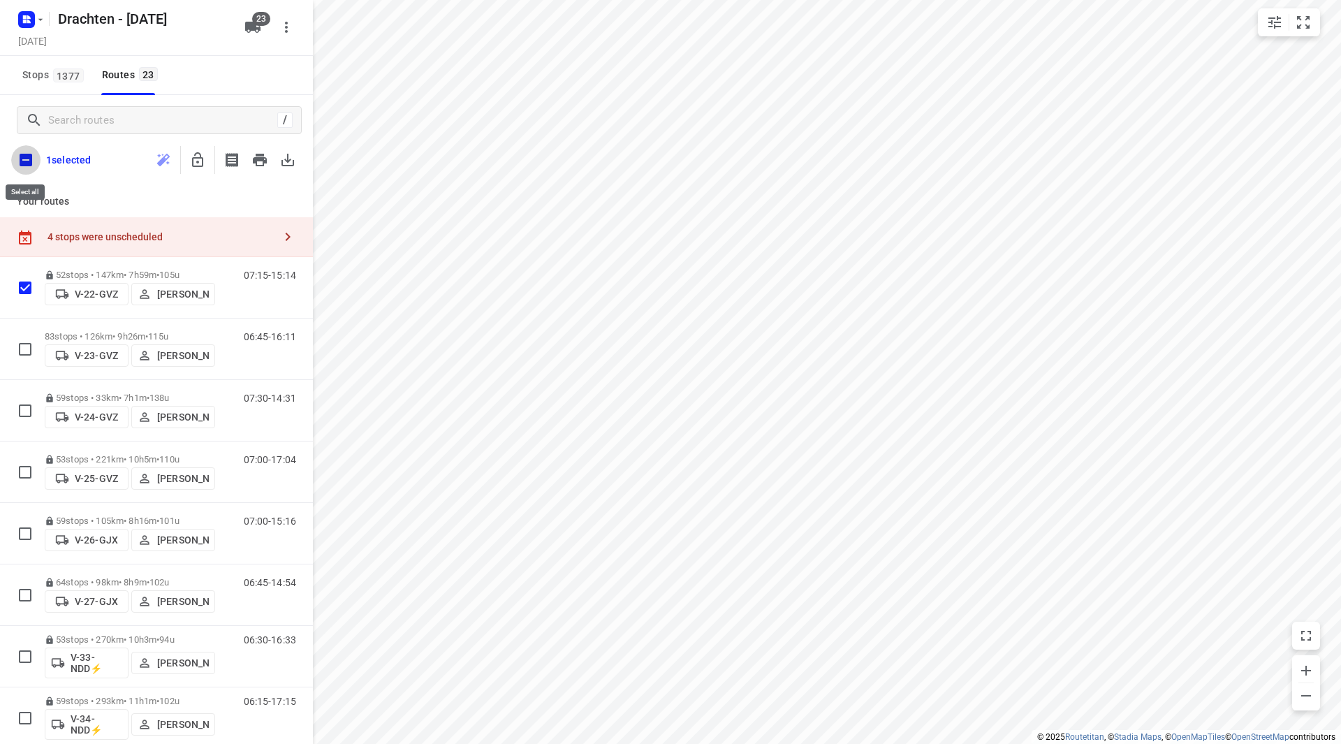
checkbox input "true"
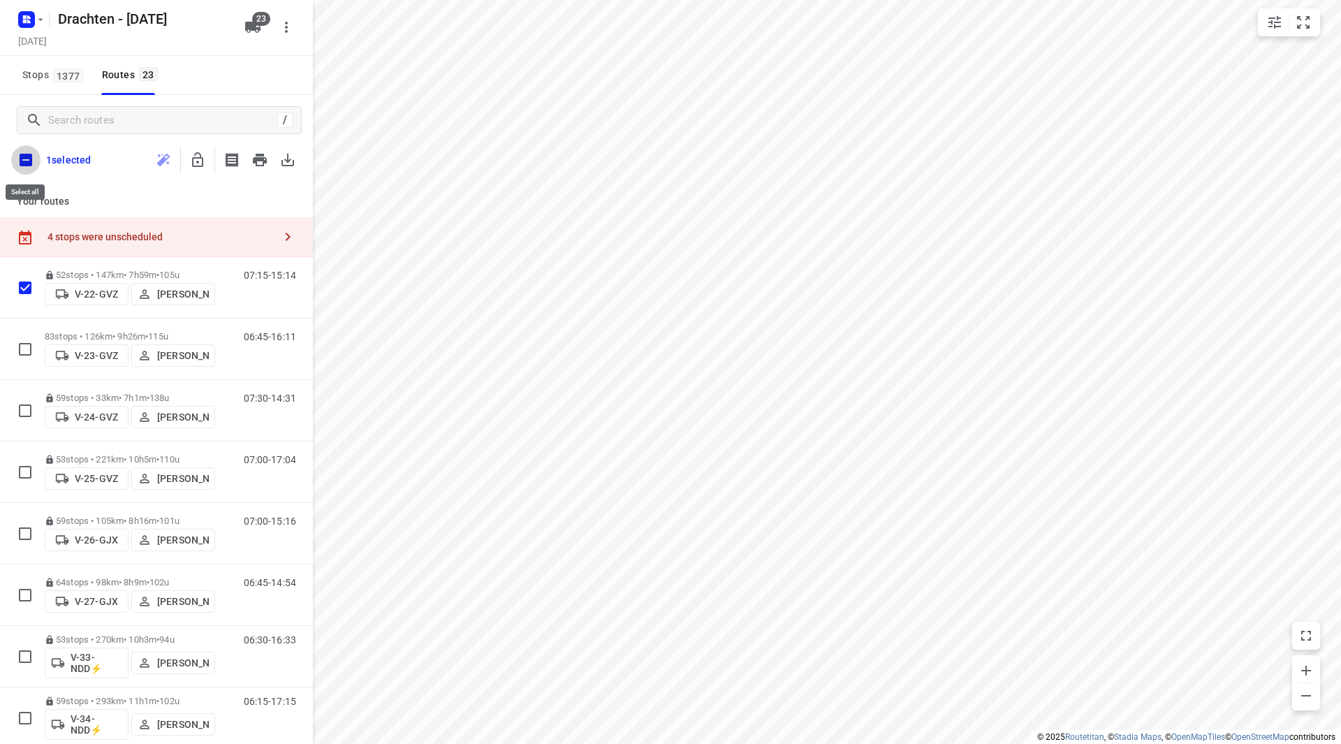
checkbox input "true"
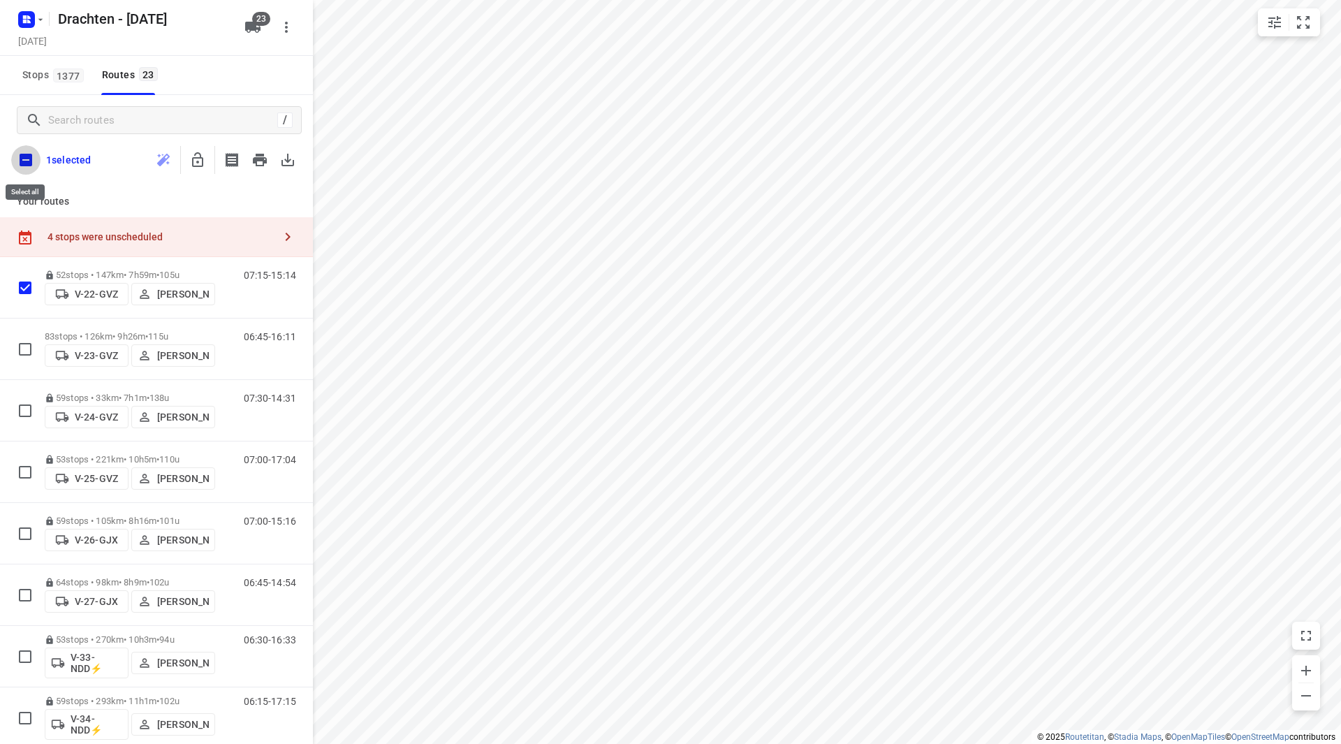
checkbox input "true"
click at [193, 159] on icon "button" at bounding box center [197, 159] width 11 height 15
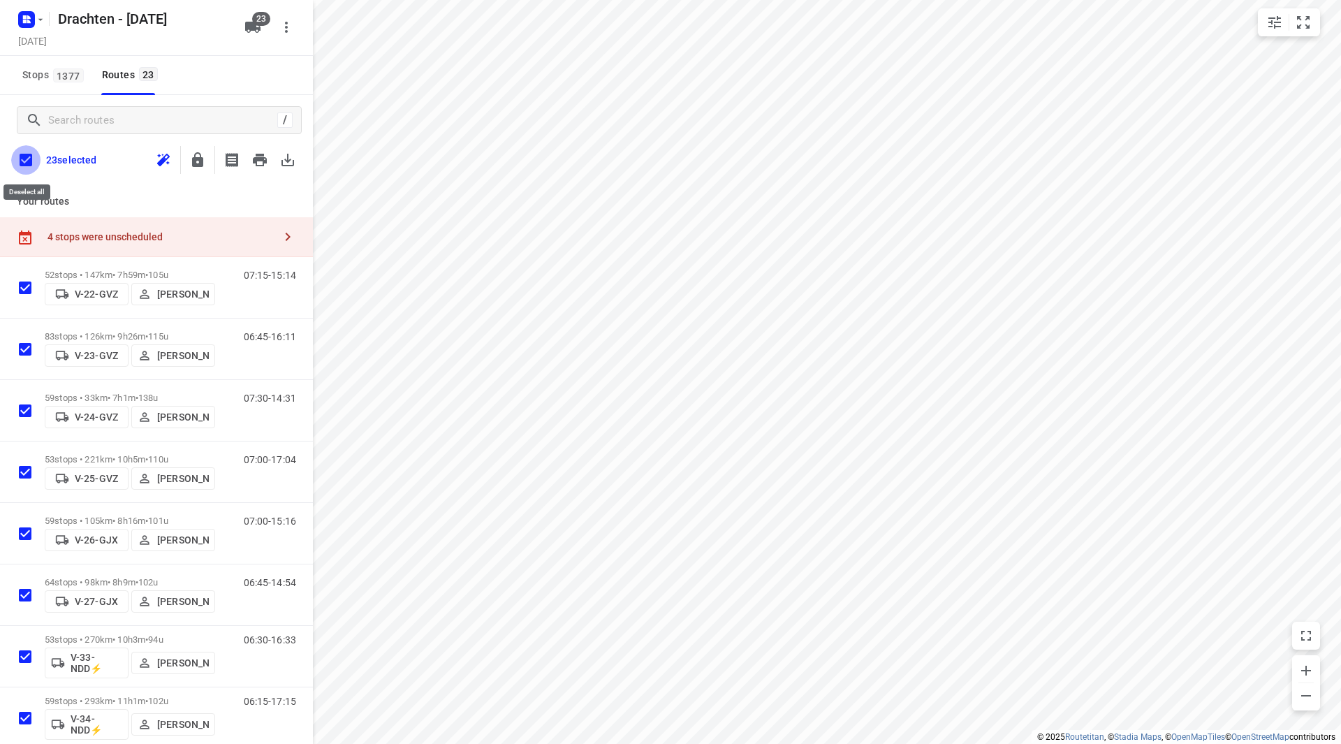
drag, startPoint x: 24, startPoint y: 166, endPoint x: 153, endPoint y: 182, distance: 130.1
click at [23, 166] on input "checkbox" at bounding box center [25, 159] width 29 height 29
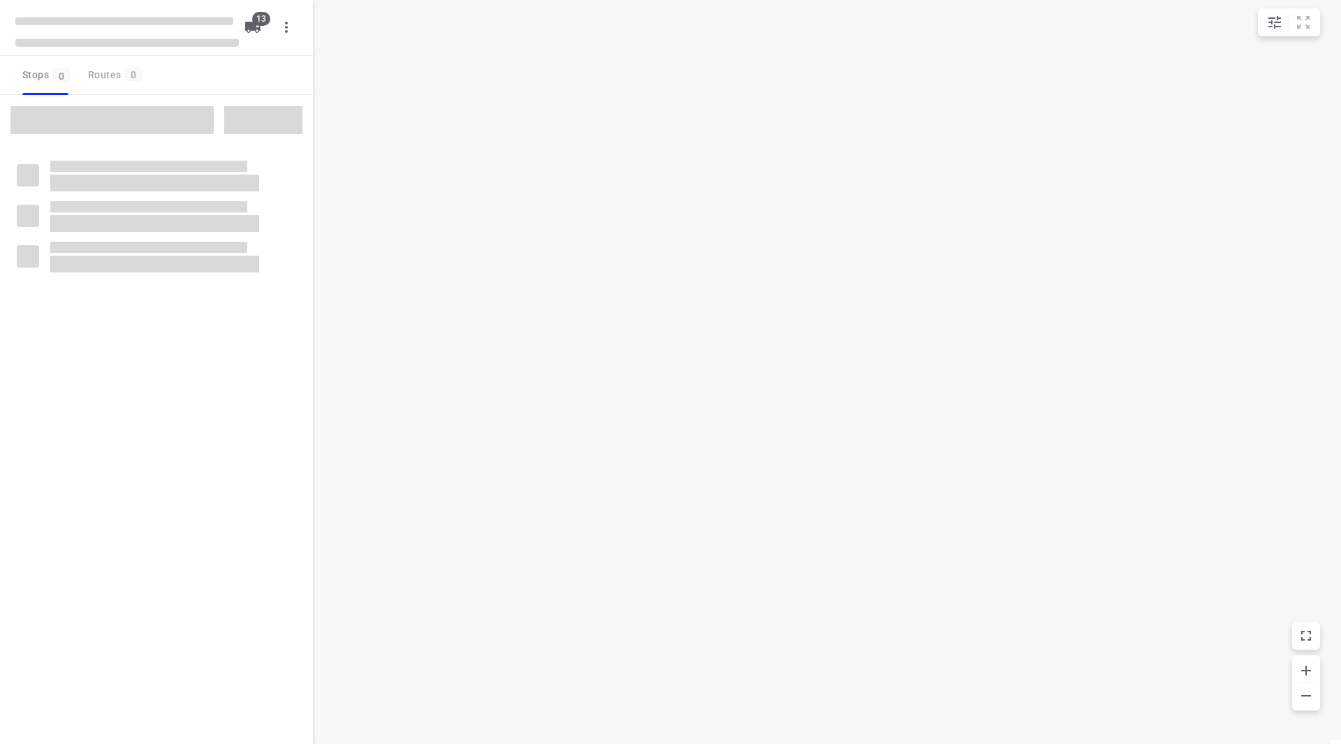
checkbox input "true"
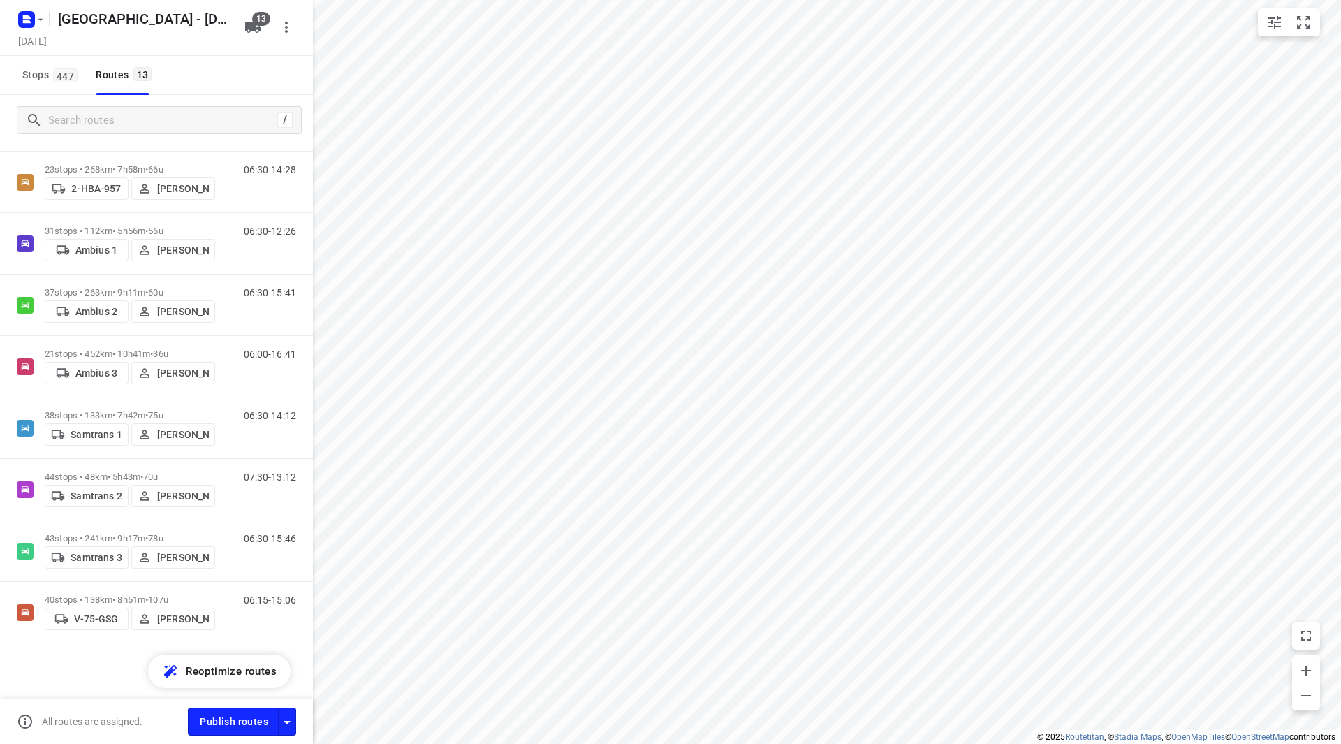
scroll to position [23, 0]
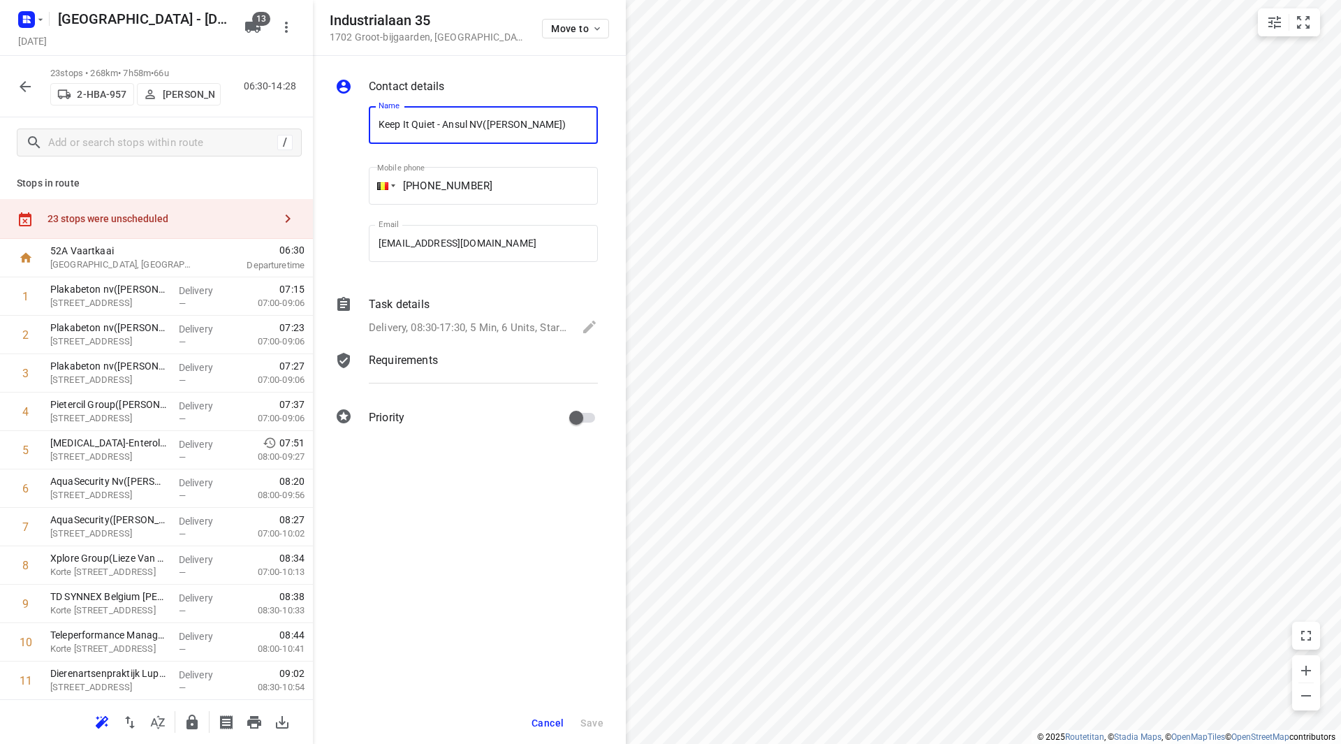
drag, startPoint x: 481, startPoint y: 124, endPoint x: 369, endPoint y: 126, distance: 112.5
click at [369, 126] on input "Keep It Quiet - Ansul NV([PERSON_NAME])" at bounding box center [483, 125] width 229 height 38
drag, startPoint x: 511, startPoint y: 125, endPoint x: 338, endPoint y: 125, distance: 172.5
click at [338, 125] on div "Name KBC Global Services - [GEOGRAPHIC_DATA]([PERSON_NAME]) Name Mobile phone +…" at bounding box center [466, 187] width 268 height 184
drag, startPoint x: 508, startPoint y: 122, endPoint x: 358, endPoint y: 126, distance: 150.2
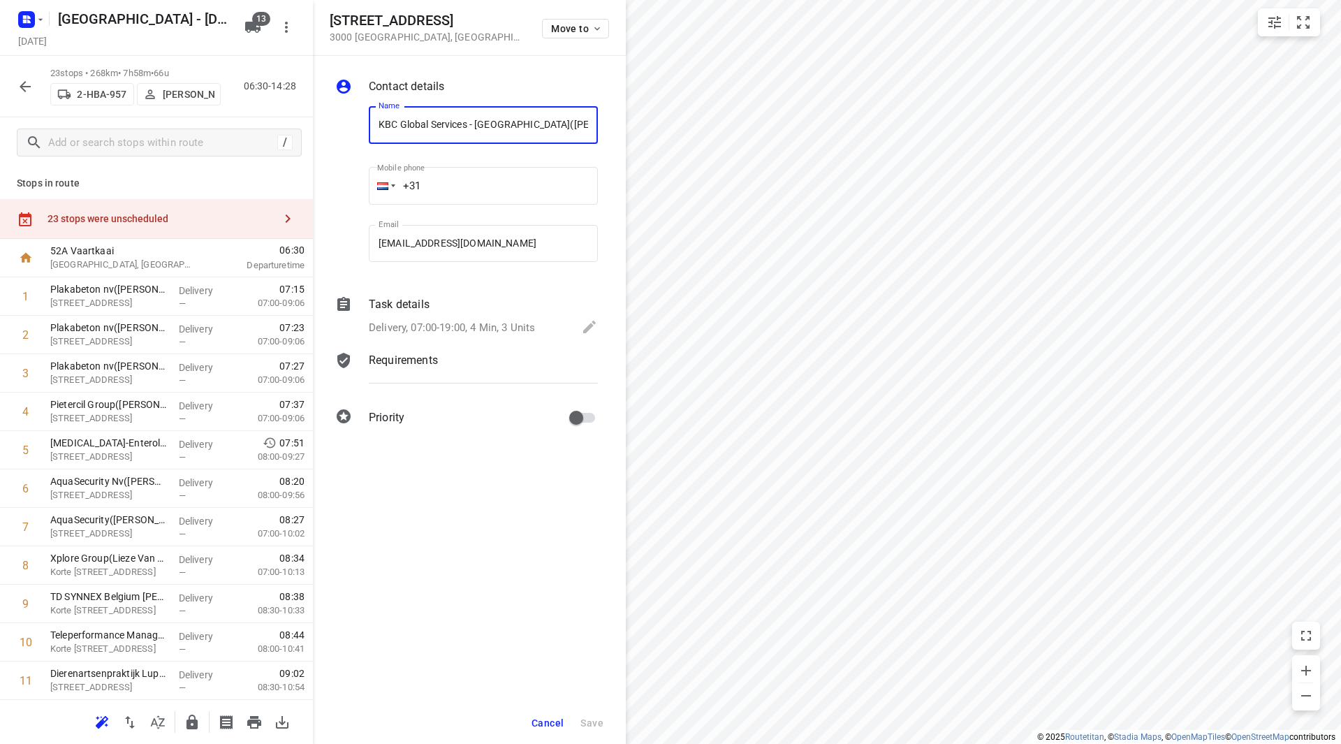
click at [358, 126] on div "Name KBC Global Services - Leuven(Sam De Cock) Name Mobile phone +31 ​ Email de…" at bounding box center [466, 187] width 268 height 184
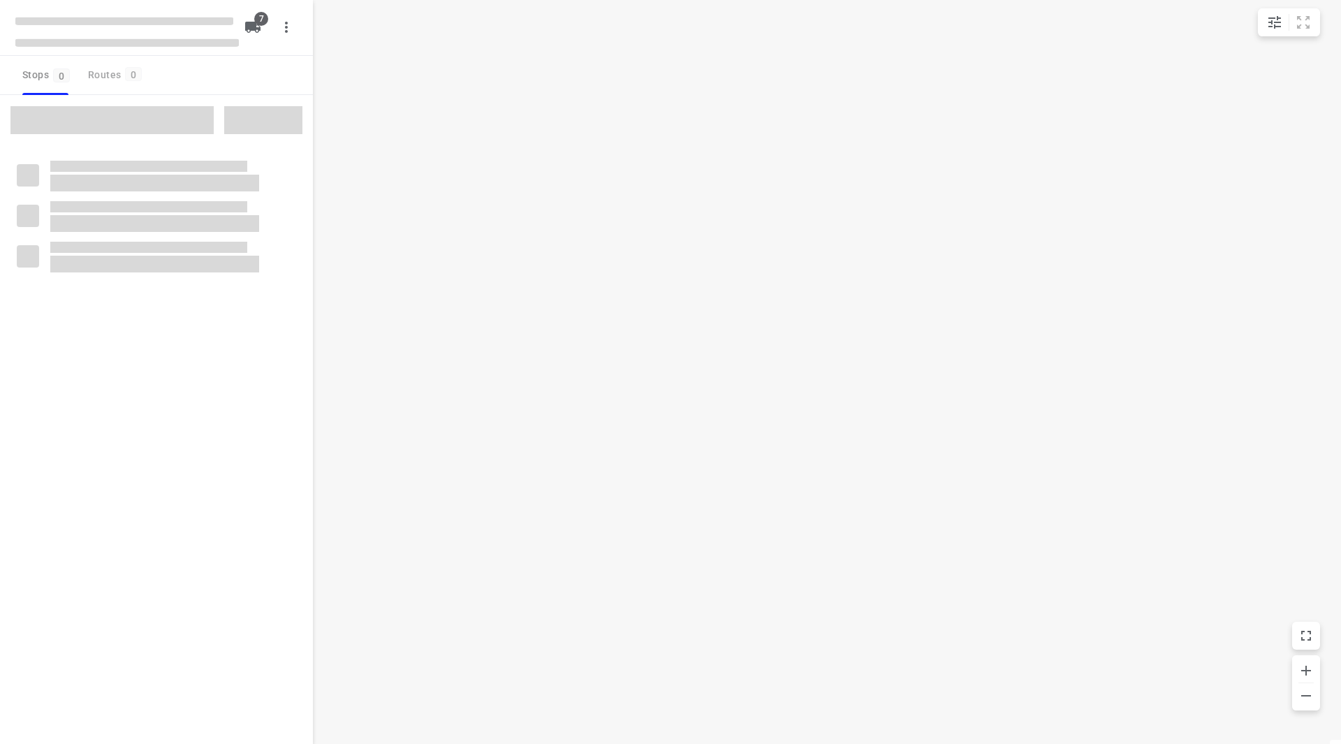
checkbox input "true"
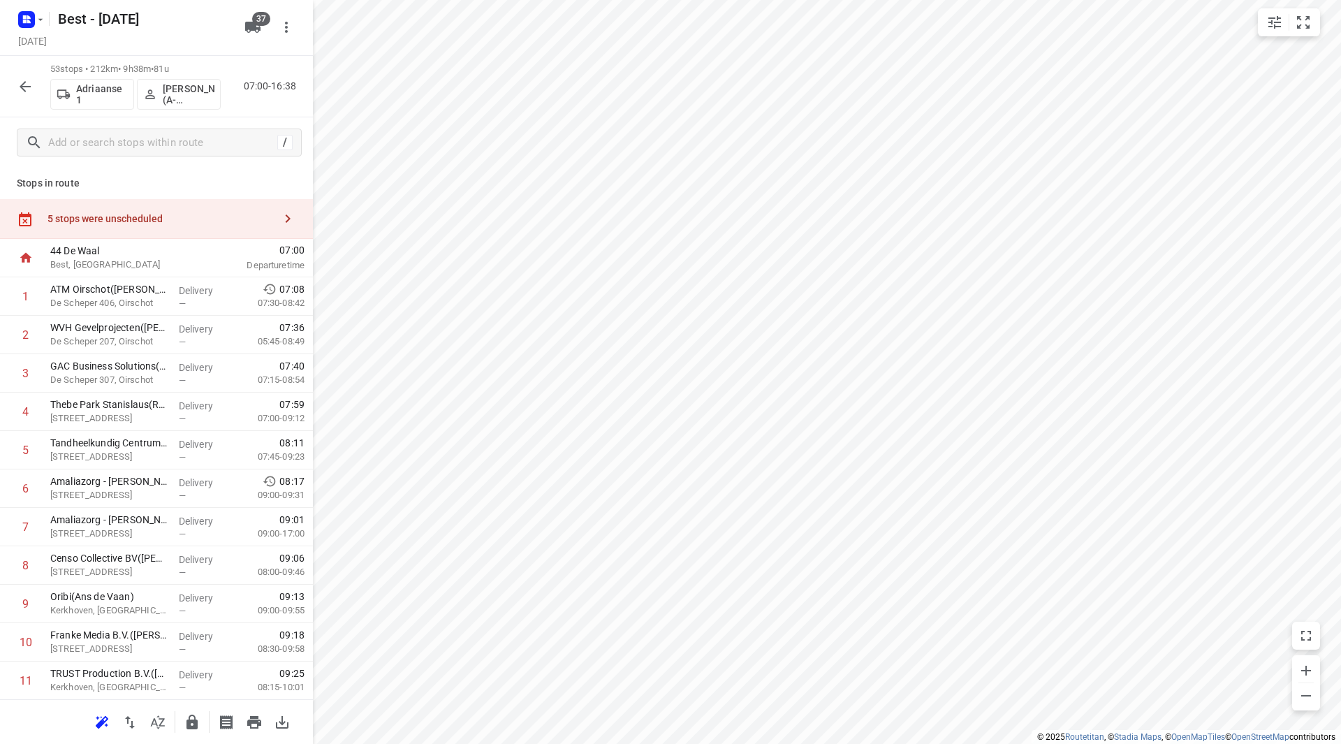
click at [180, 222] on div "5 stops were unscheduled" at bounding box center [160, 218] width 226 height 11
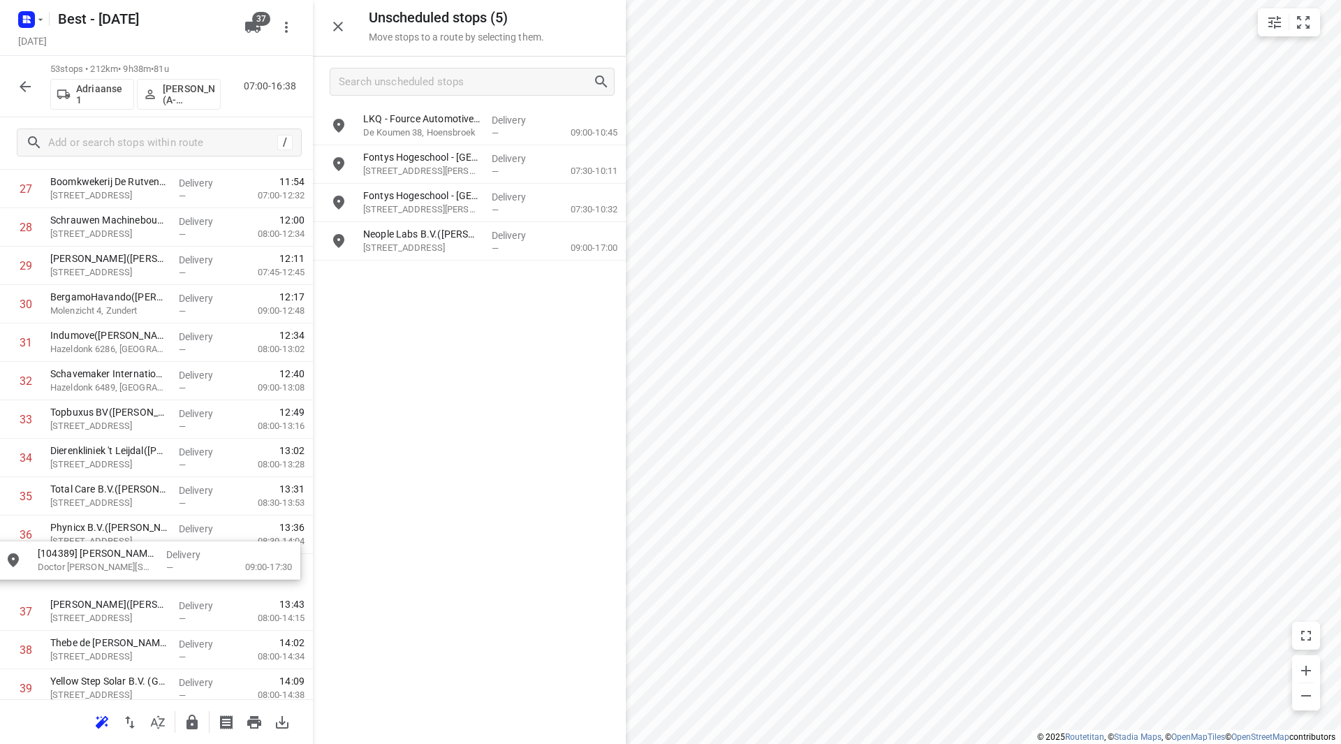
scroll to position [1111, 0]
drag, startPoint x: 426, startPoint y: 286, endPoint x: 91, endPoint y: 575, distance: 442.3
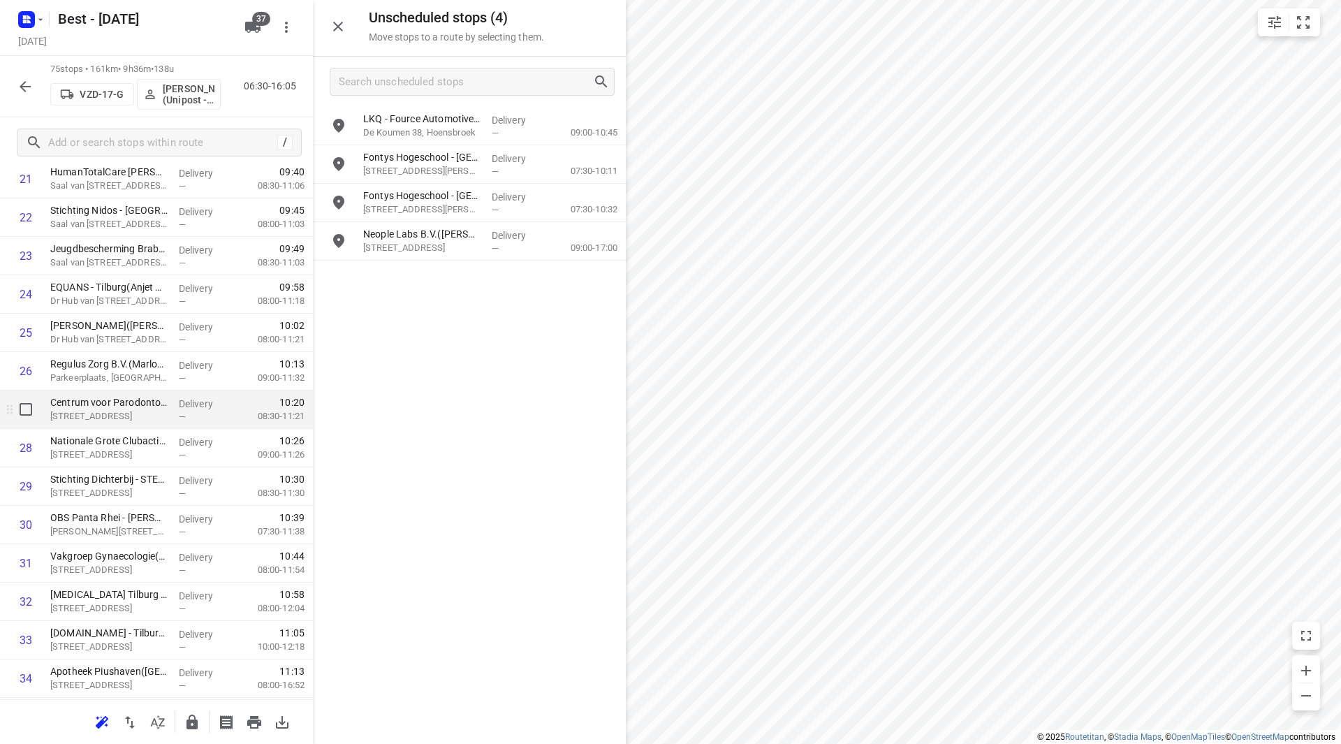
scroll to position [901, 0]
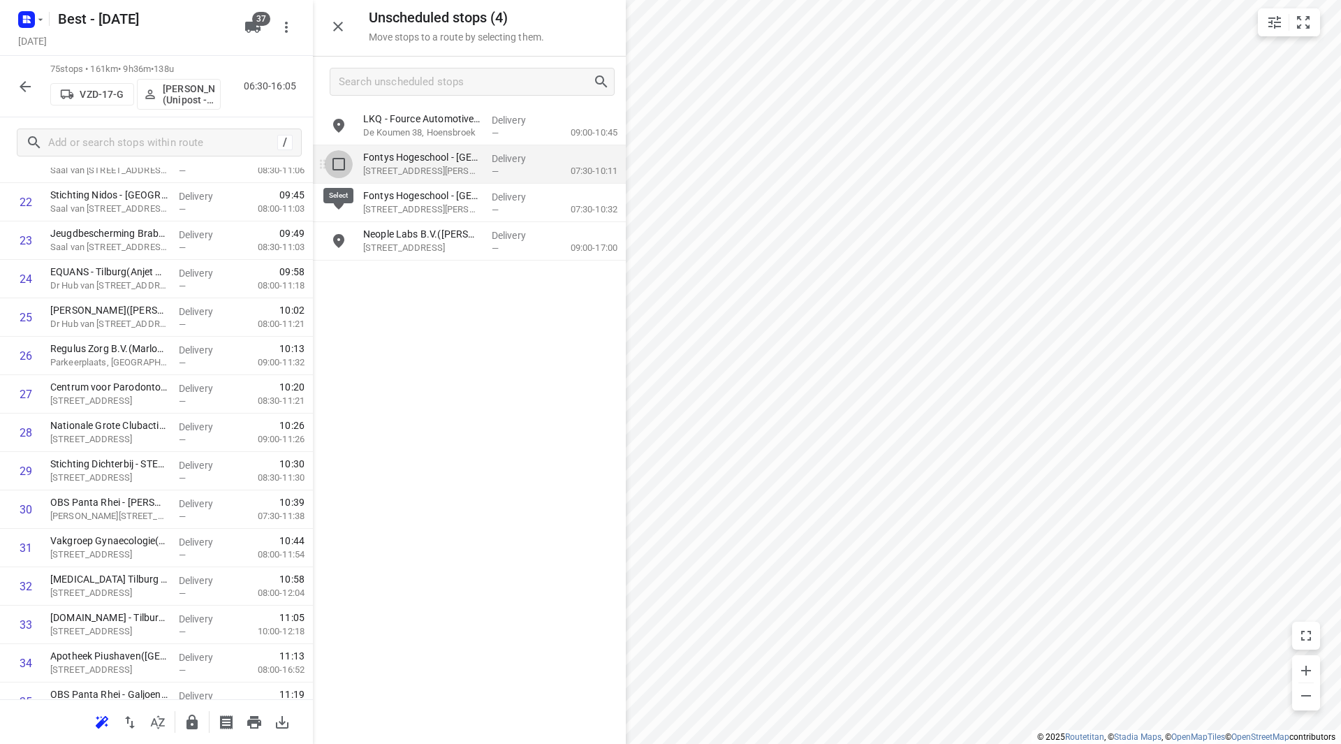
click at [335, 165] on input "grid" at bounding box center [339, 164] width 28 height 28
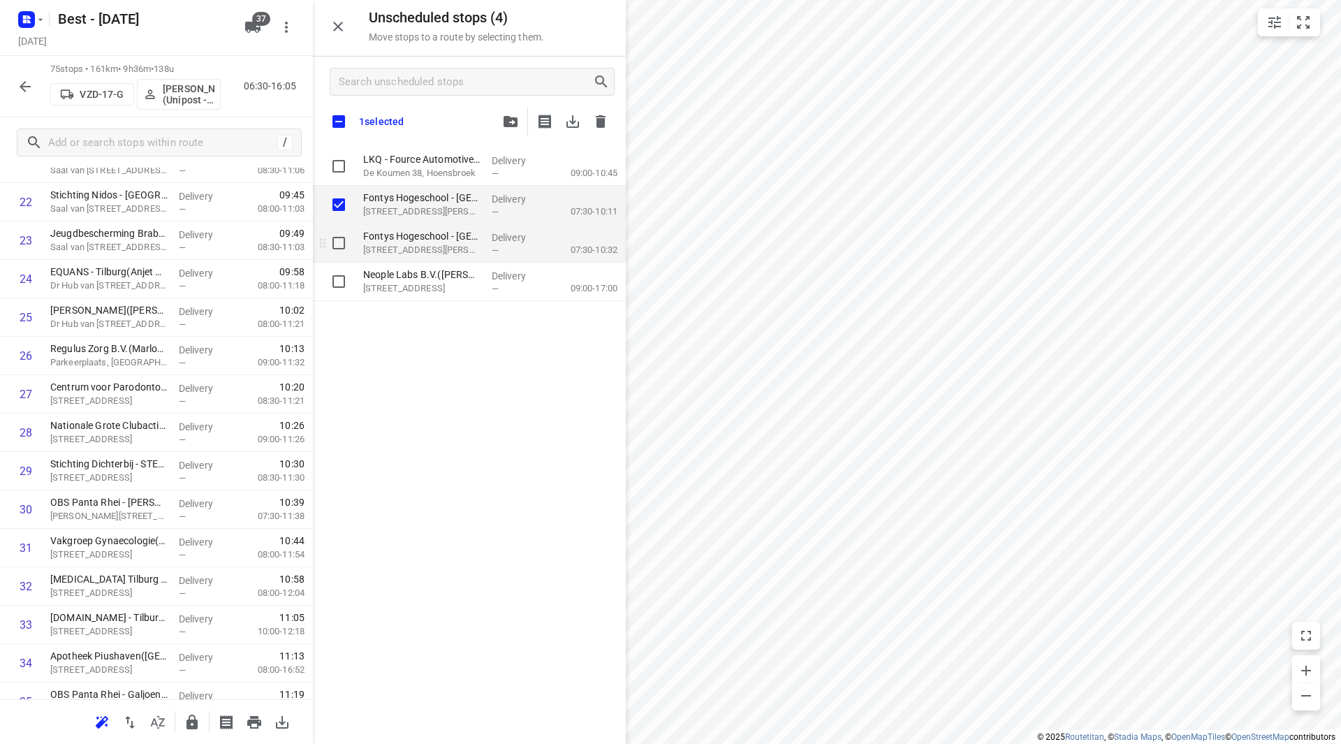
checkbox input "true"
click at [339, 242] on input "grid" at bounding box center [339, 243] width 28 height 28
checkbox input "true"
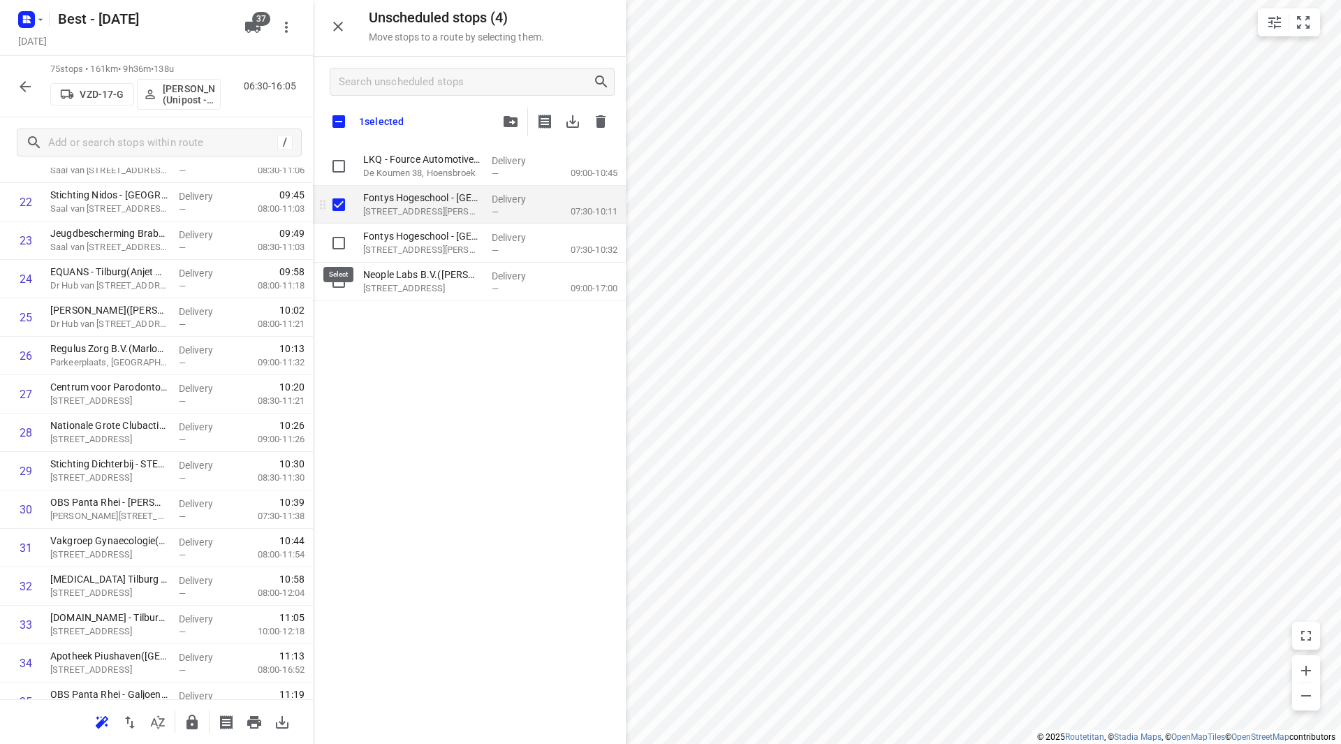
checkbox input "true"
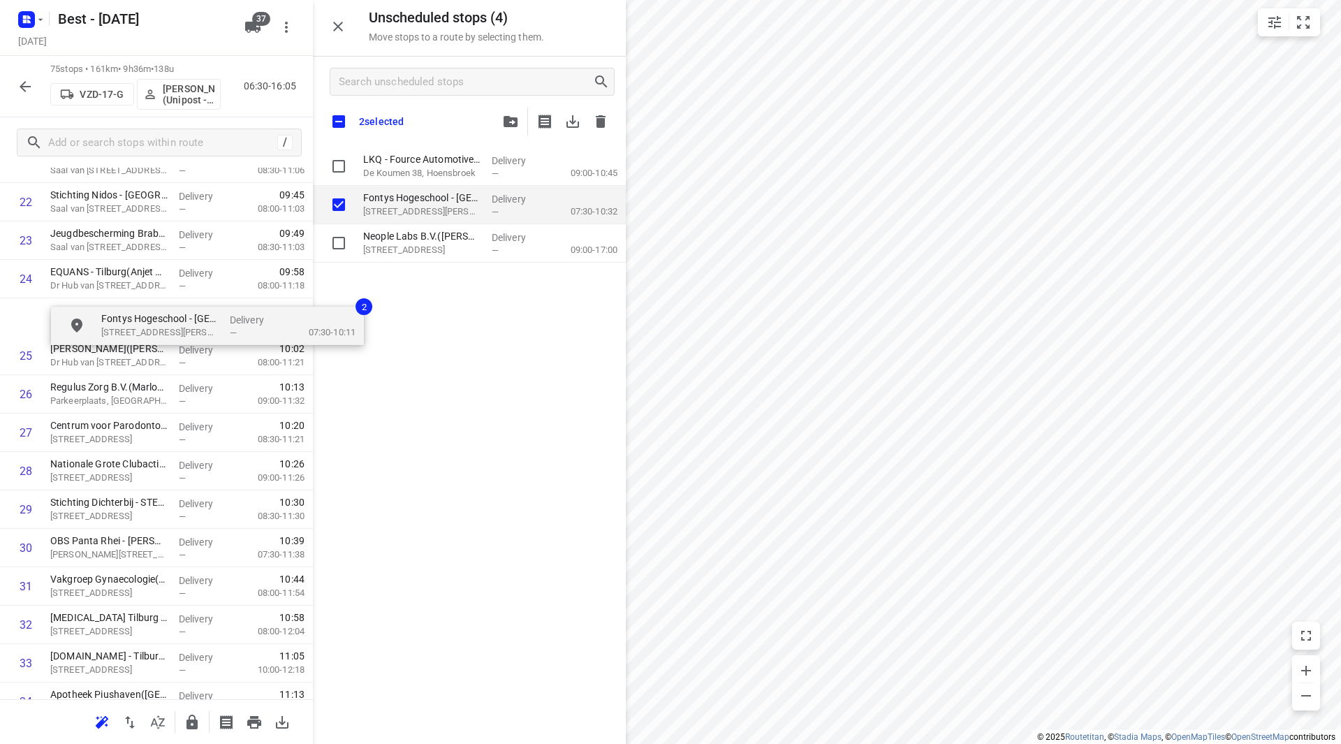
scroll to position [898, 0]
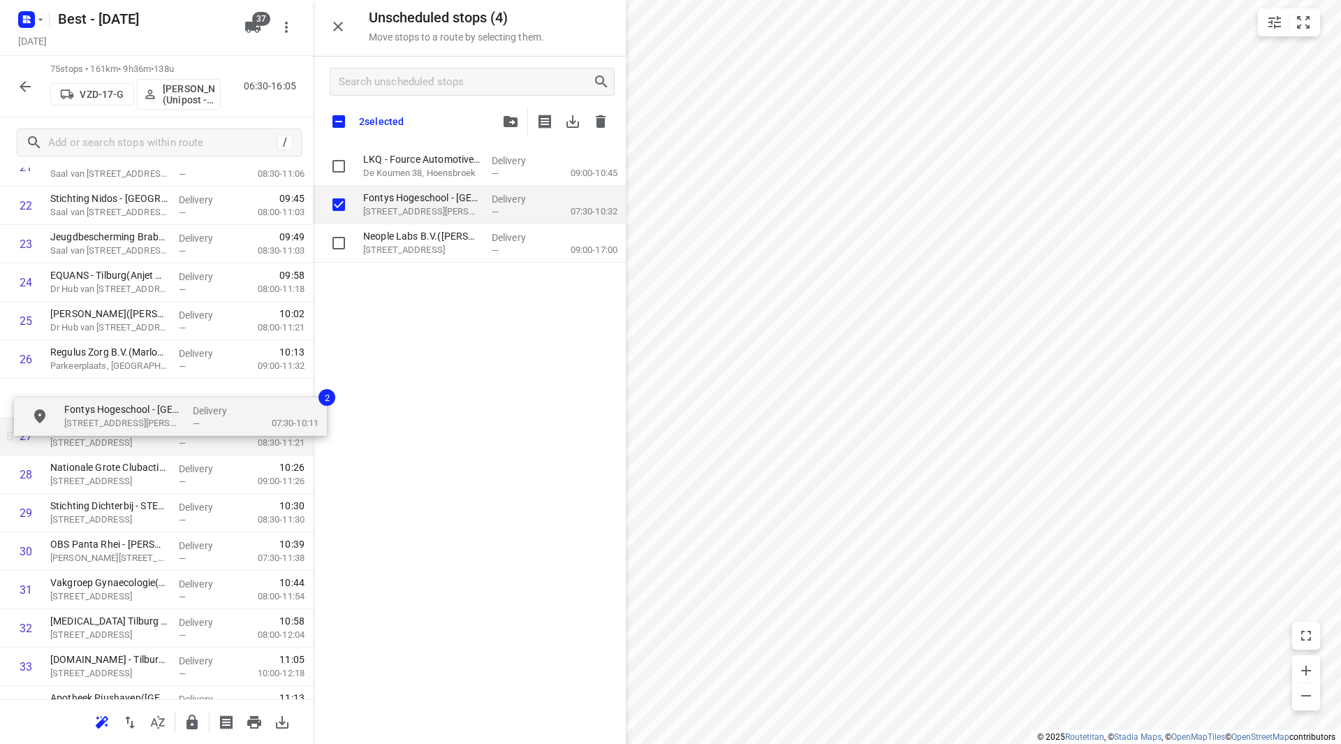
drag, startPoint x: 391, startPoint y: 203, endPoint x: 80, endPoint y: 414, distance: 376.0
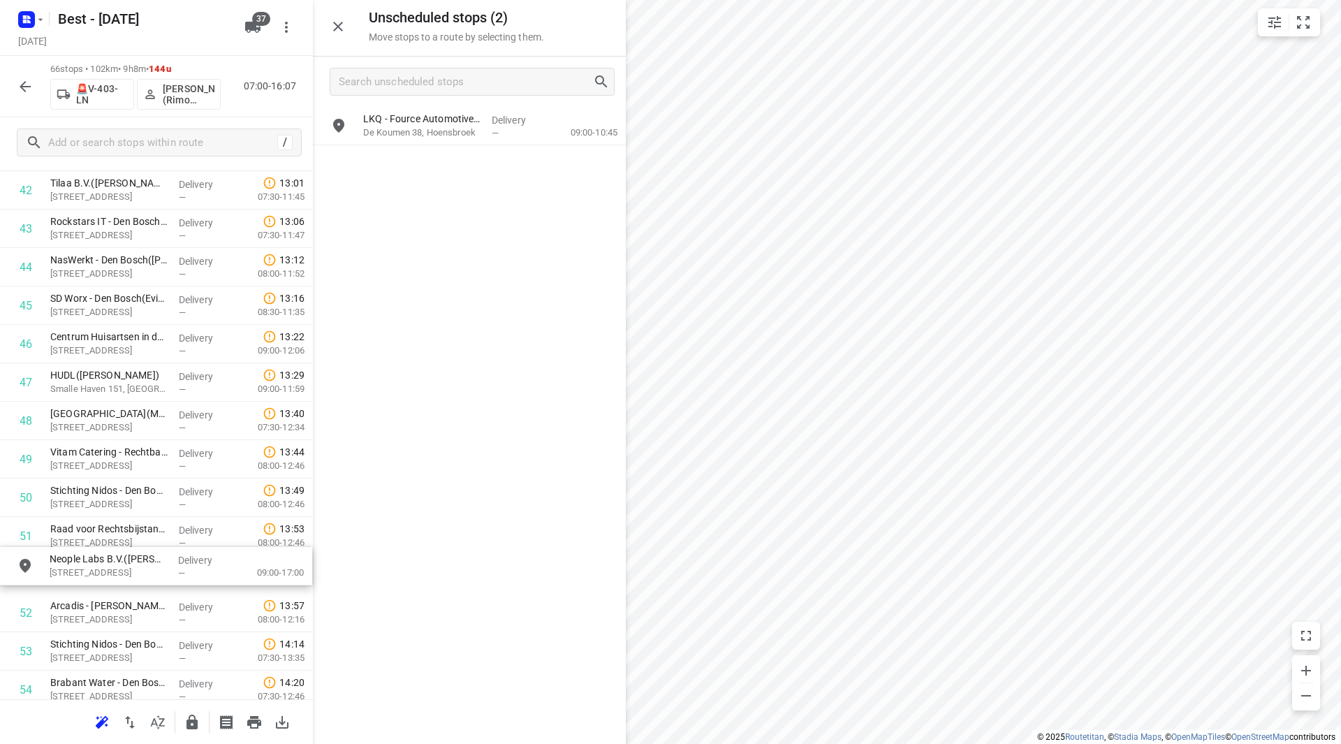
scroll to position [1681, 0]
drag, startPoint x: 414, startPoint y: 161, endPoint x: 99, endPoint y: 423, distance: 409.7
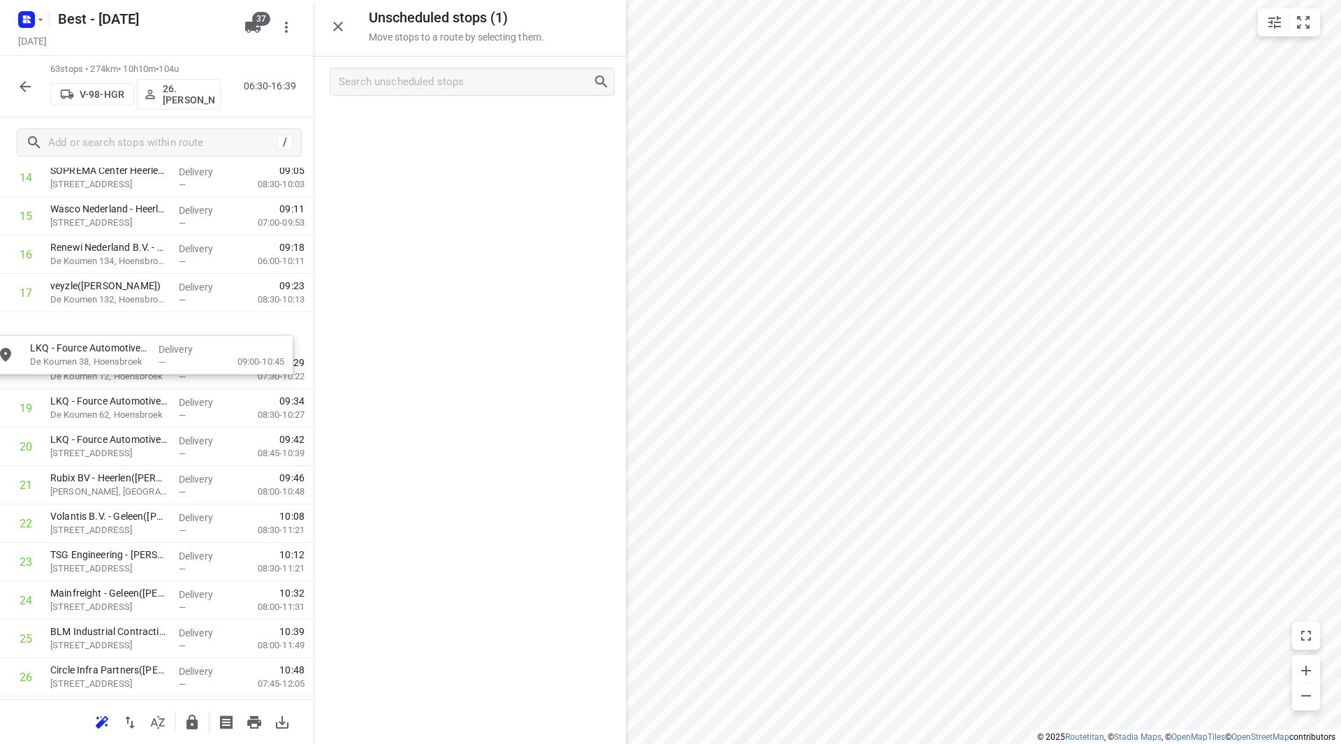
scroll to position [613, 0]
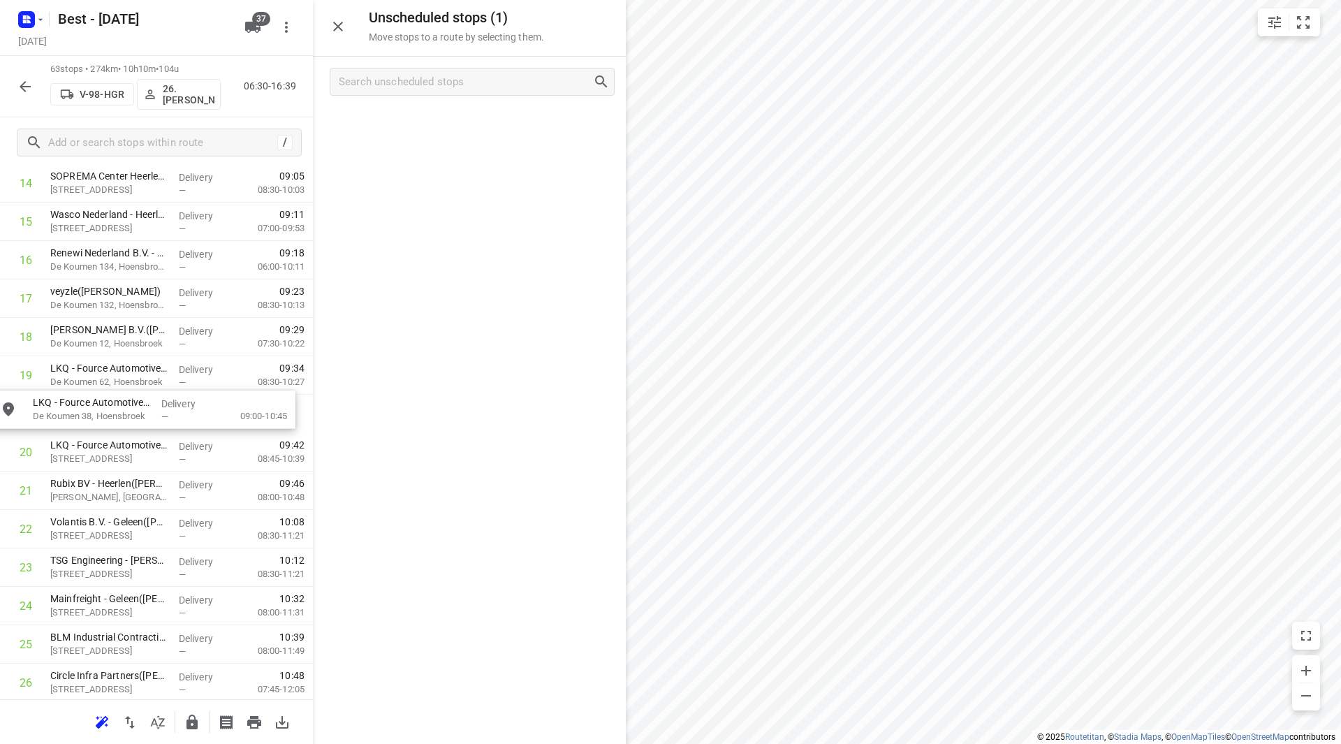
drag, startPoint x: 455, startPoint y: 112, endPoint x: 135, endPoint y: 405, distance: 434.1
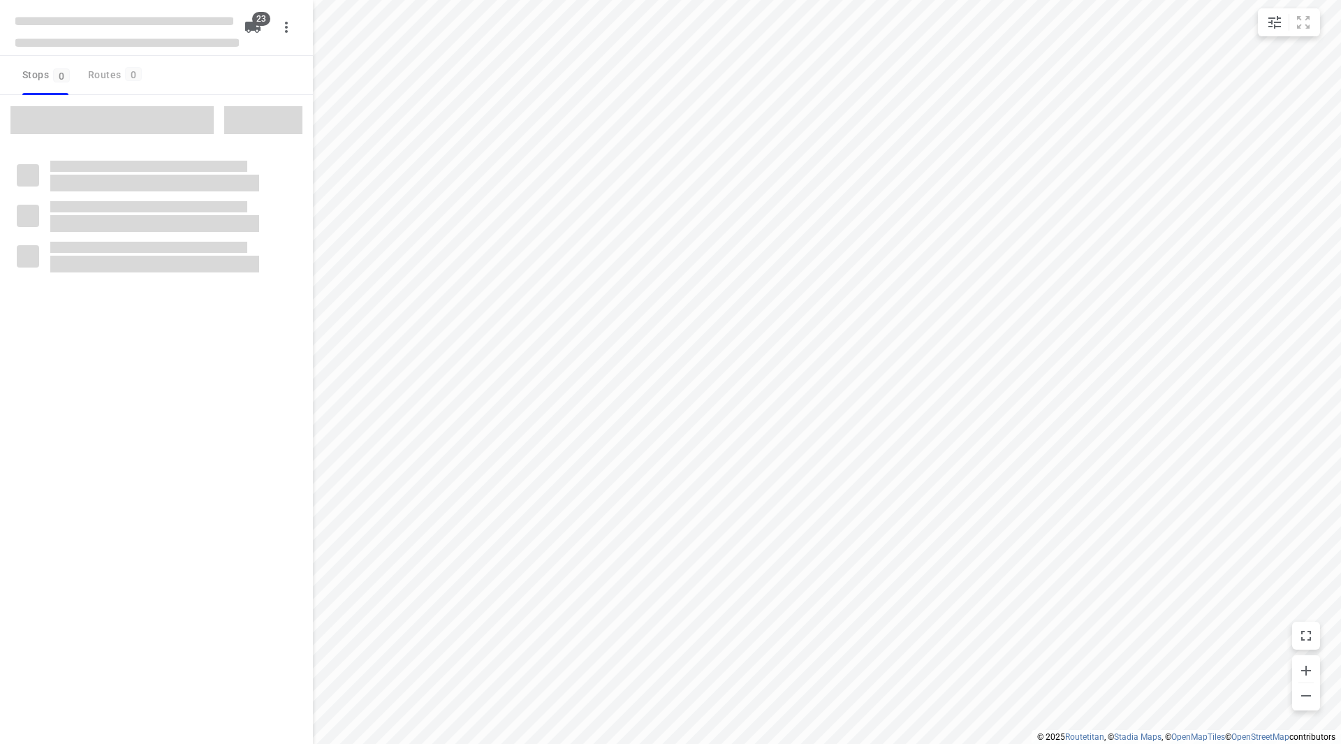
checkbox input "true"
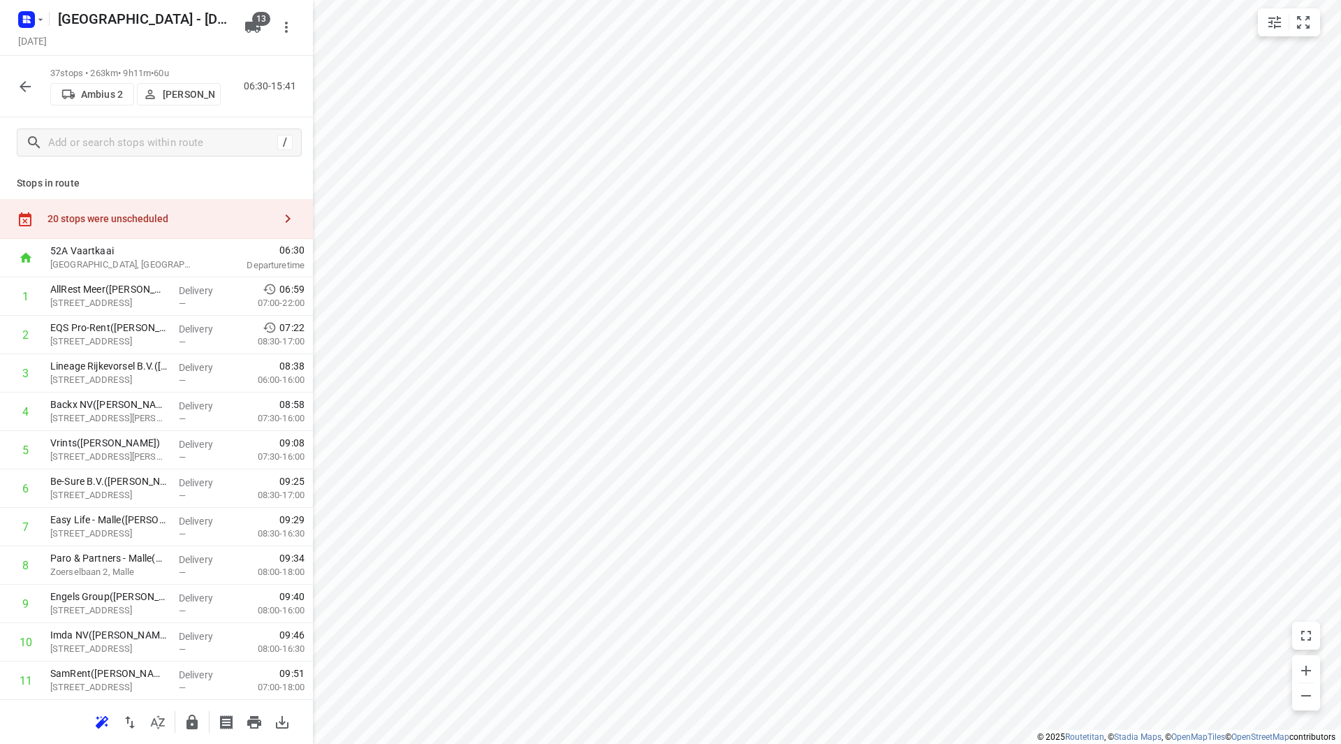
click at [196, 219] on div "20 stops were unscheduled" at bounding box center [160, 218] width 226 height 11
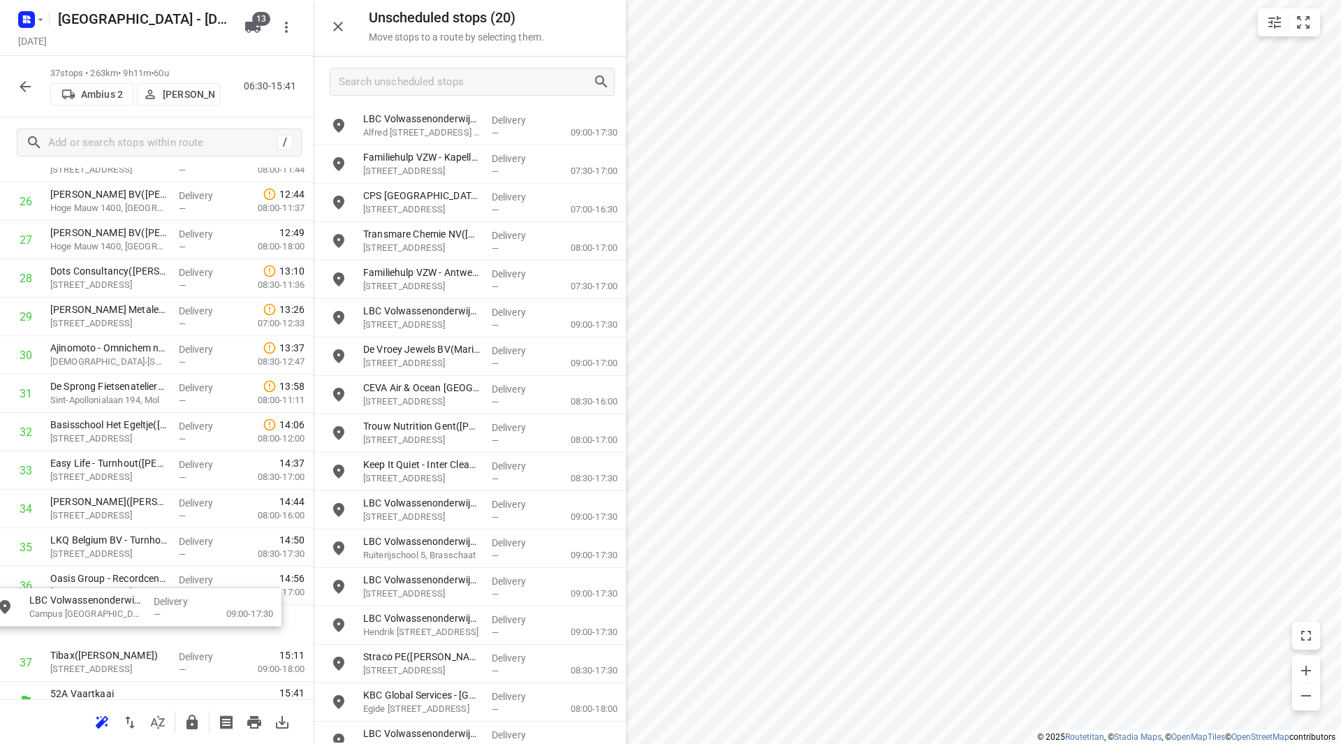
scroll to position [1062, 0]
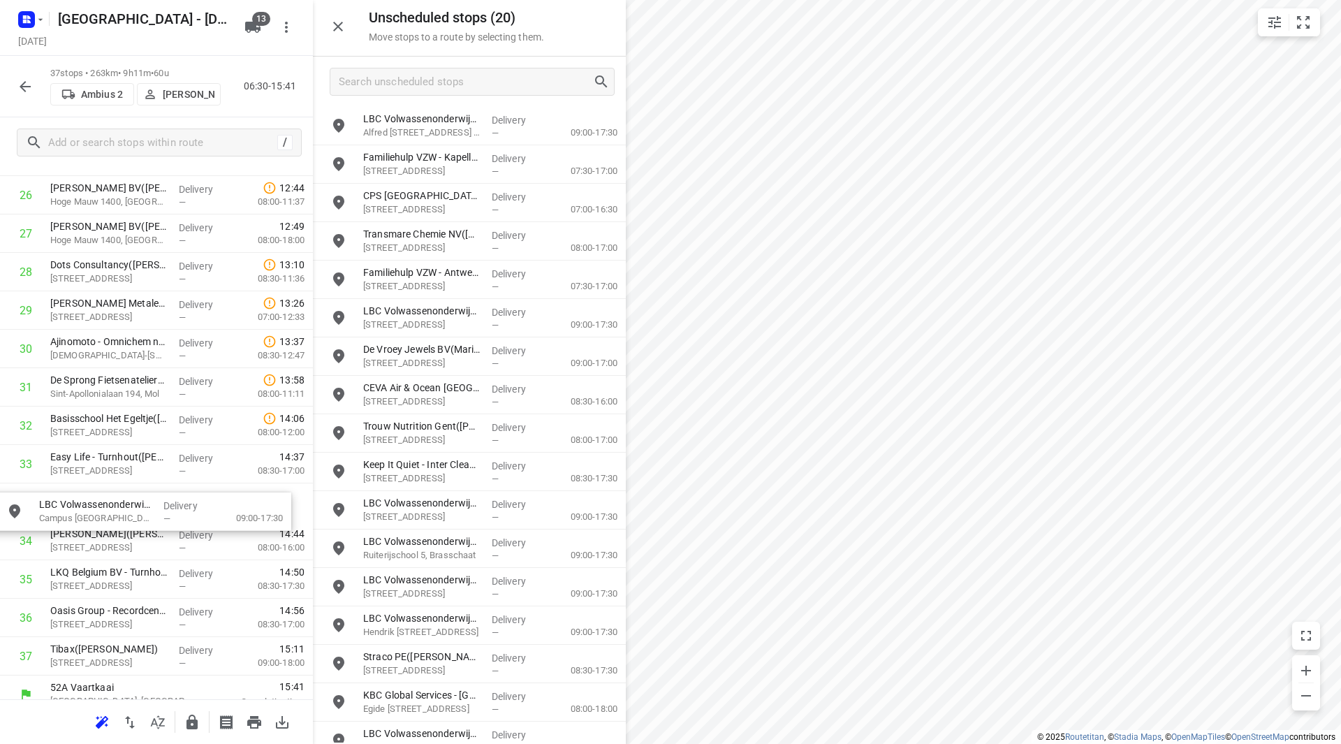
drag, startPoint x: 430, startPoint y: 265, endPoint x: 104, endPoint y: 500, distance: 401.8
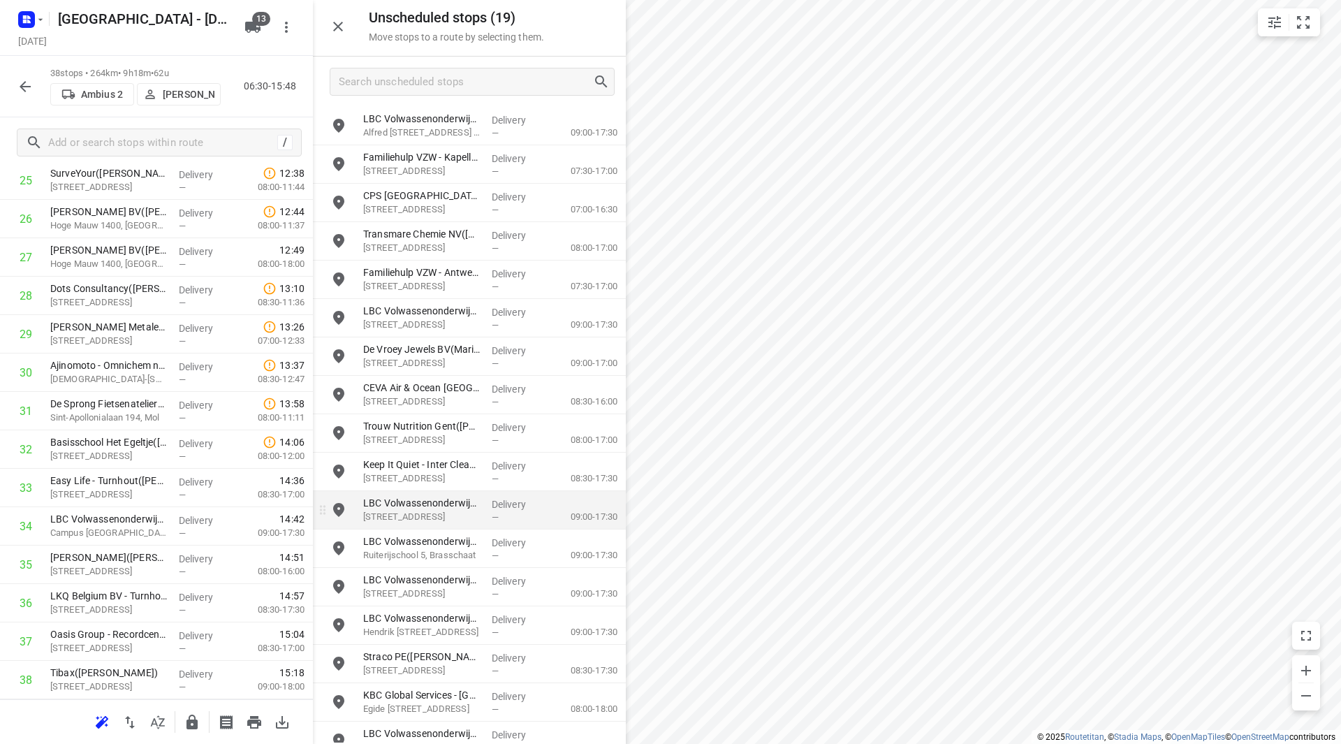
scroll to position [654, 0]
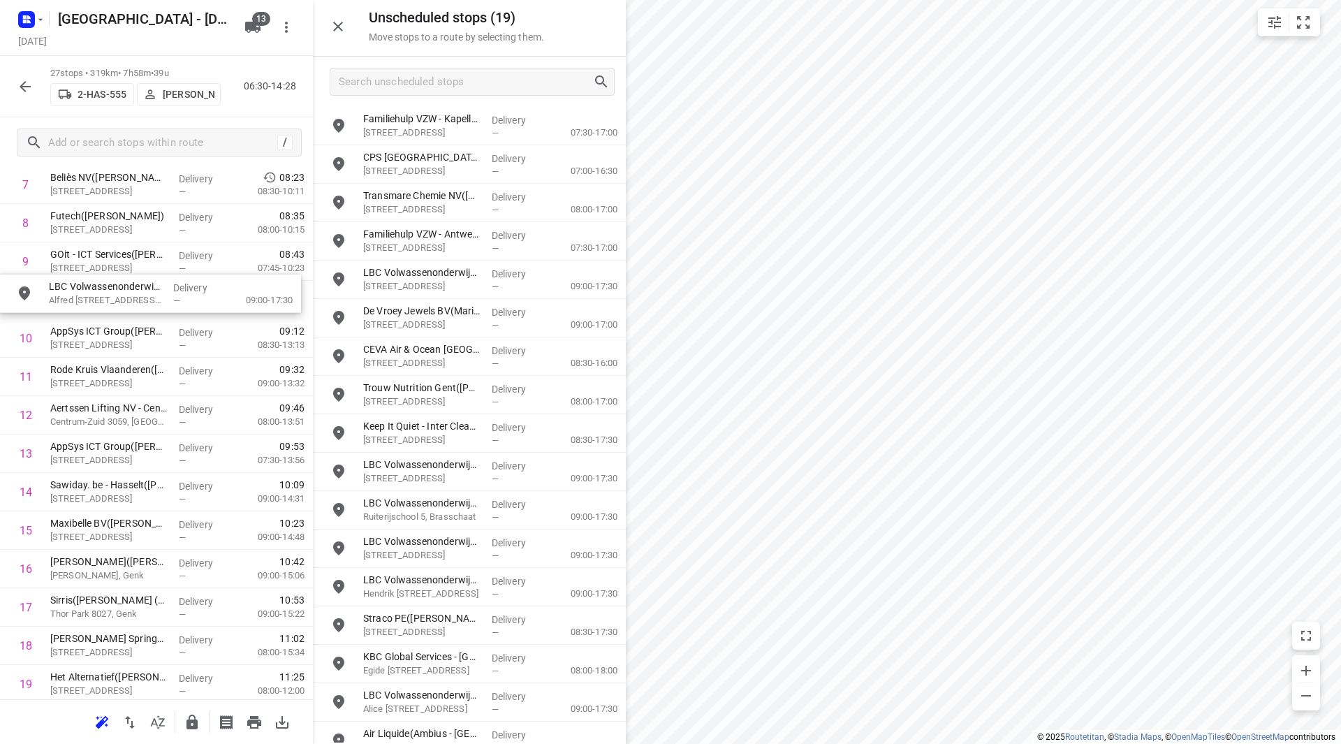
drag, startPoint x: 415, startPoint y: 138, endPoint x: 98, endPoint y: 309, distance: 360.3
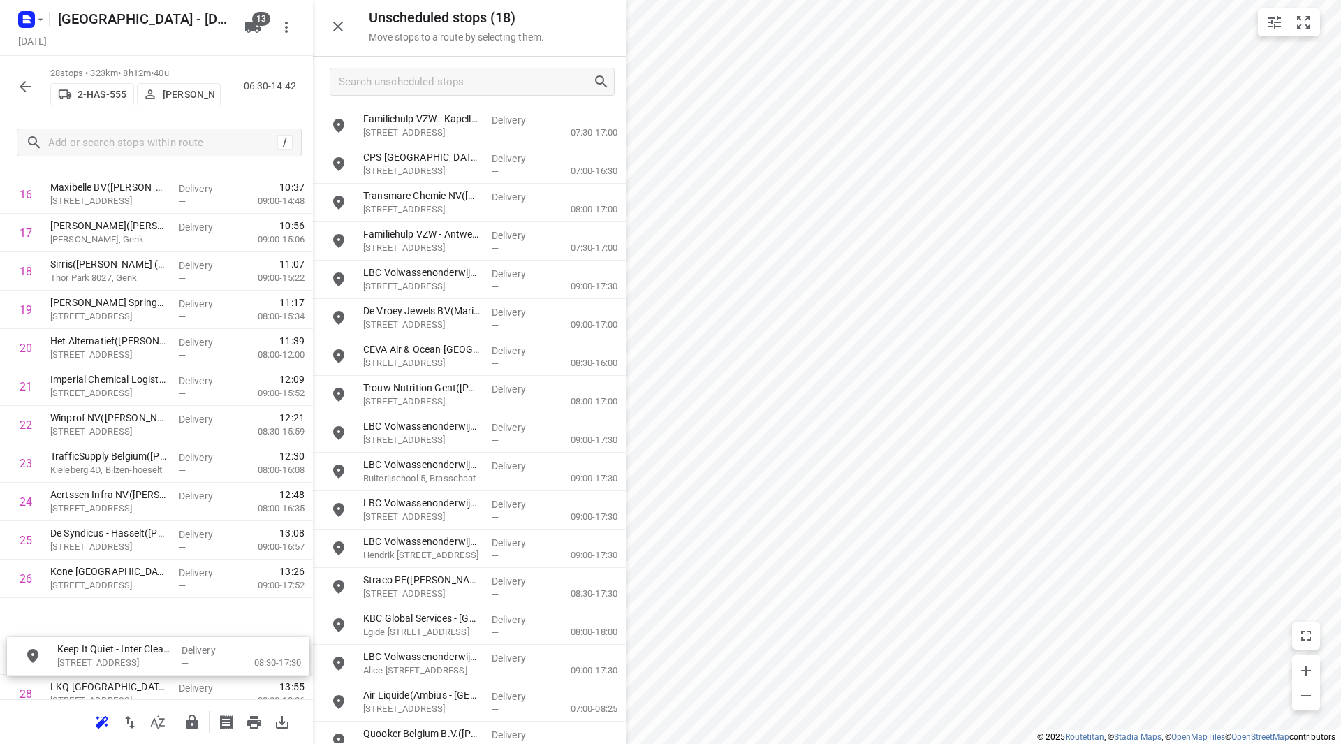
scroll to position [731, 0]
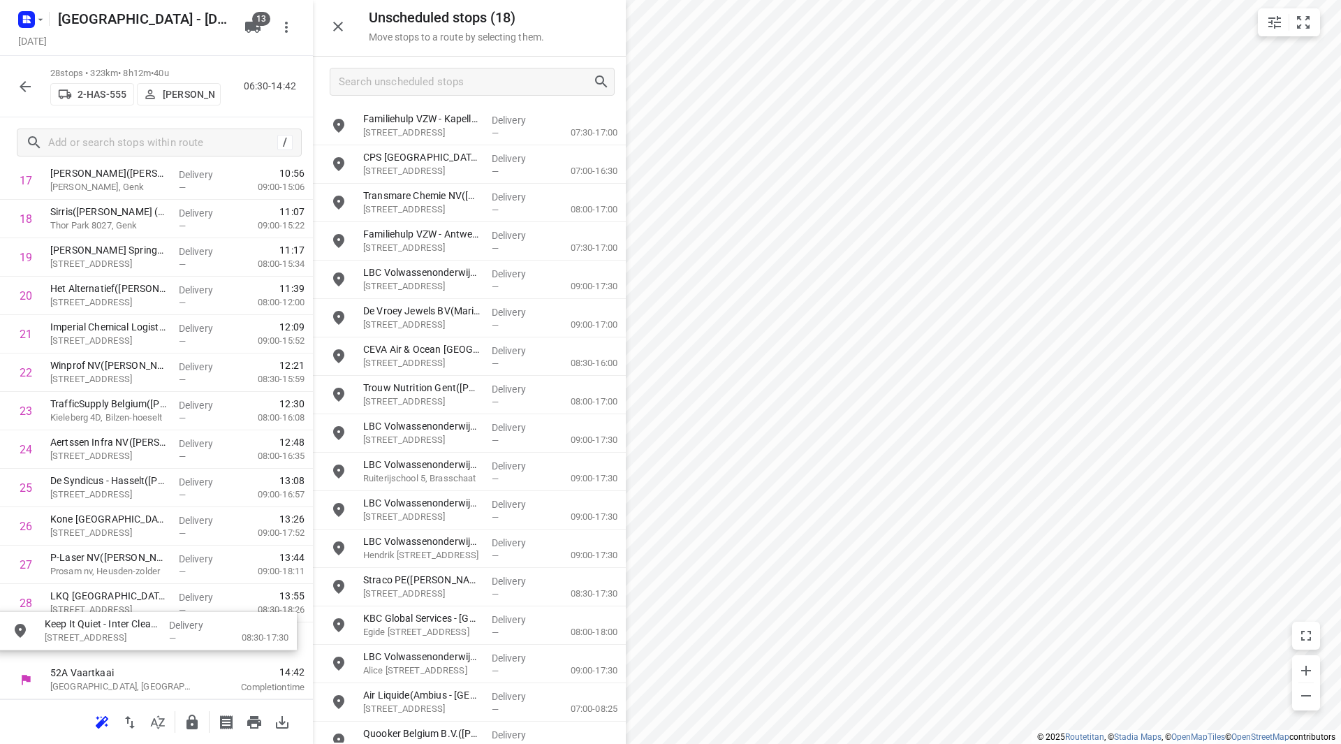
drag, startPoint x: 441, startPoint y: 450, endPoint x: 117, endPoint y: 661, distance: 386.9
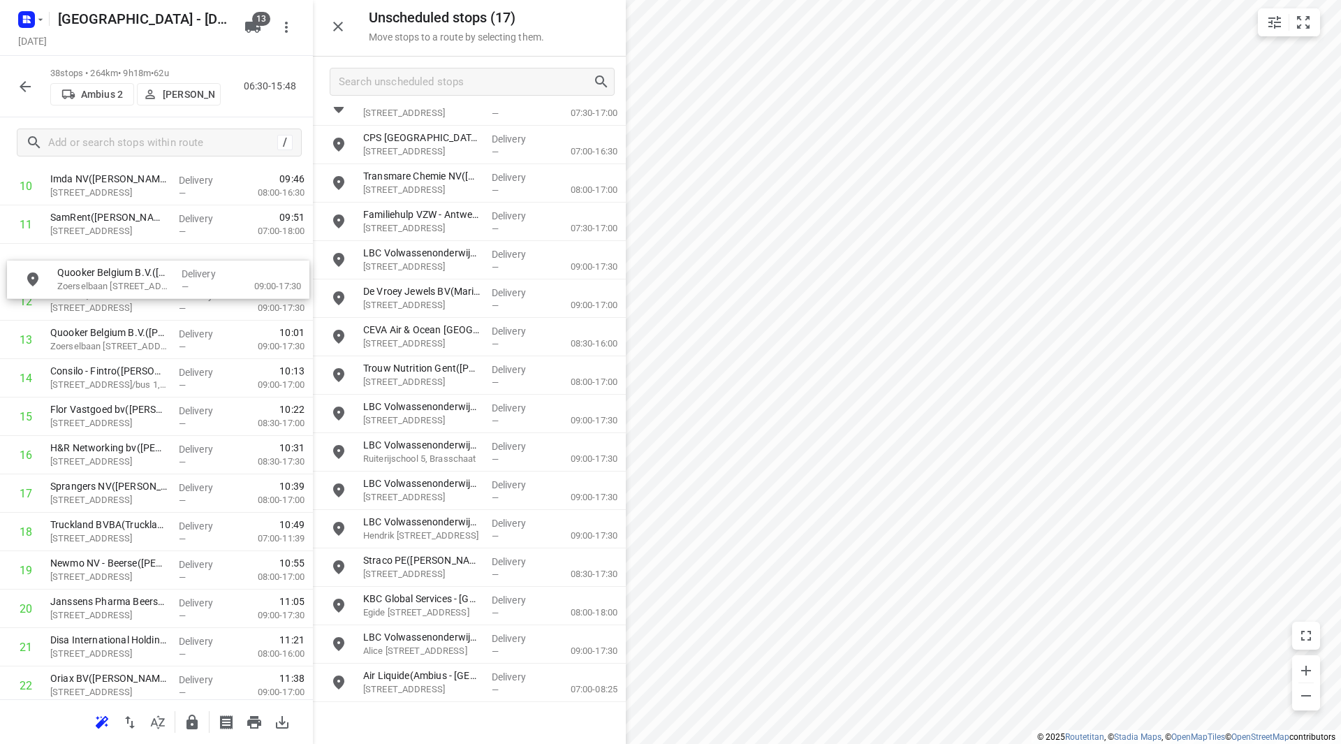
scroll to position [423, 0]
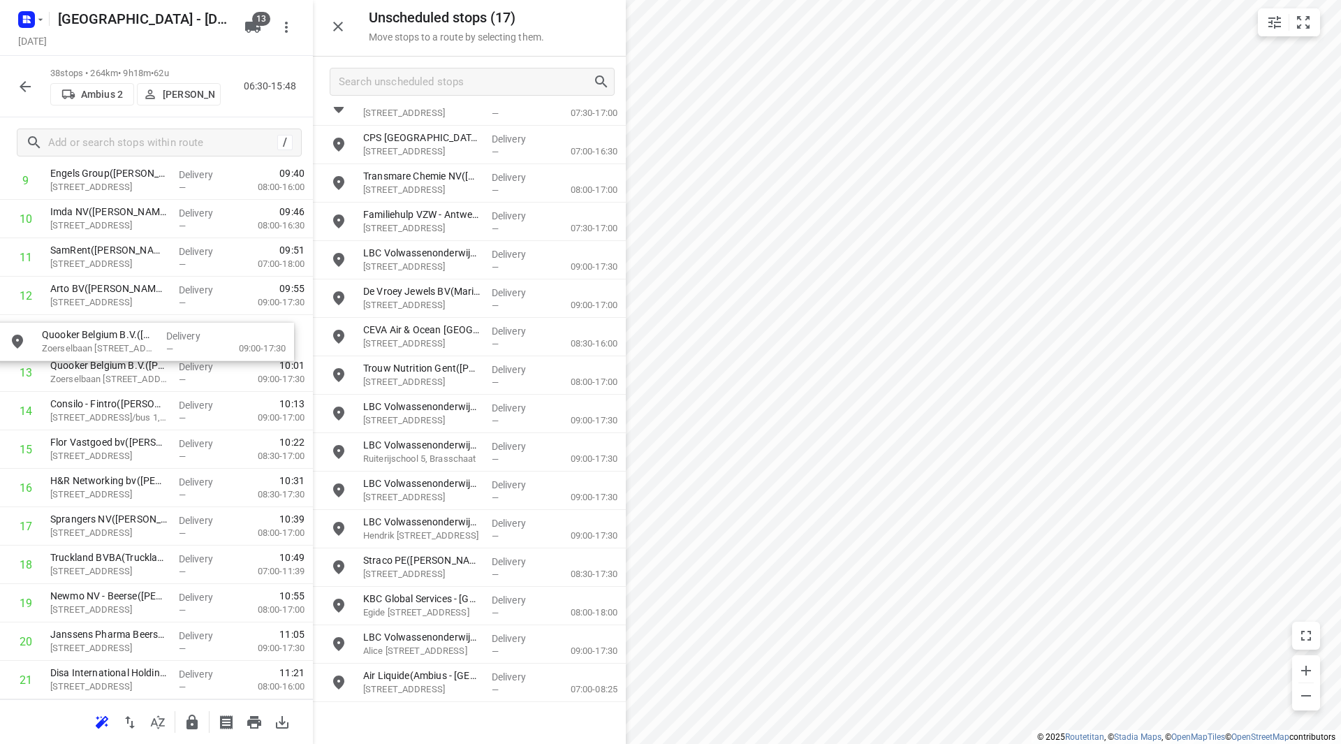
drag, startPoint x: 436, startPoint y: 710, endPoint x: 105, endPoint y: 331, distance: 503.4
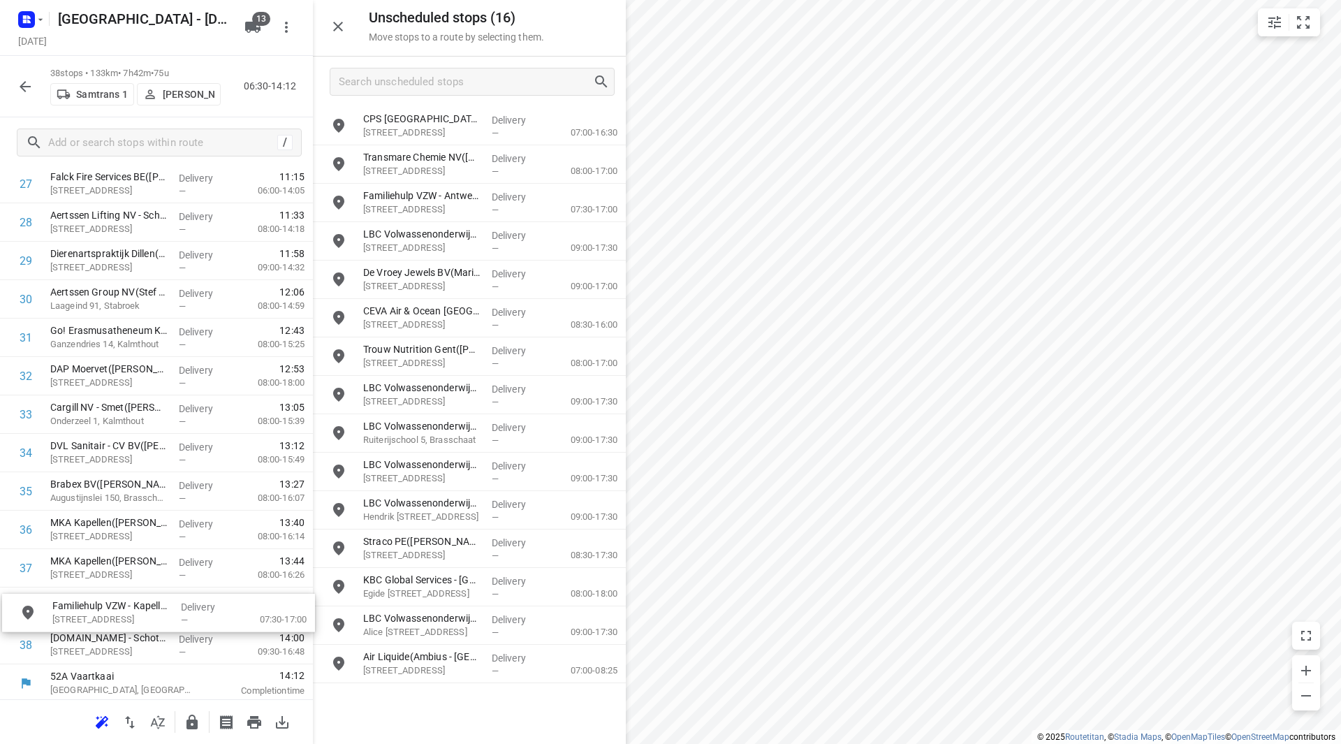
scroll to position [1118, 0]
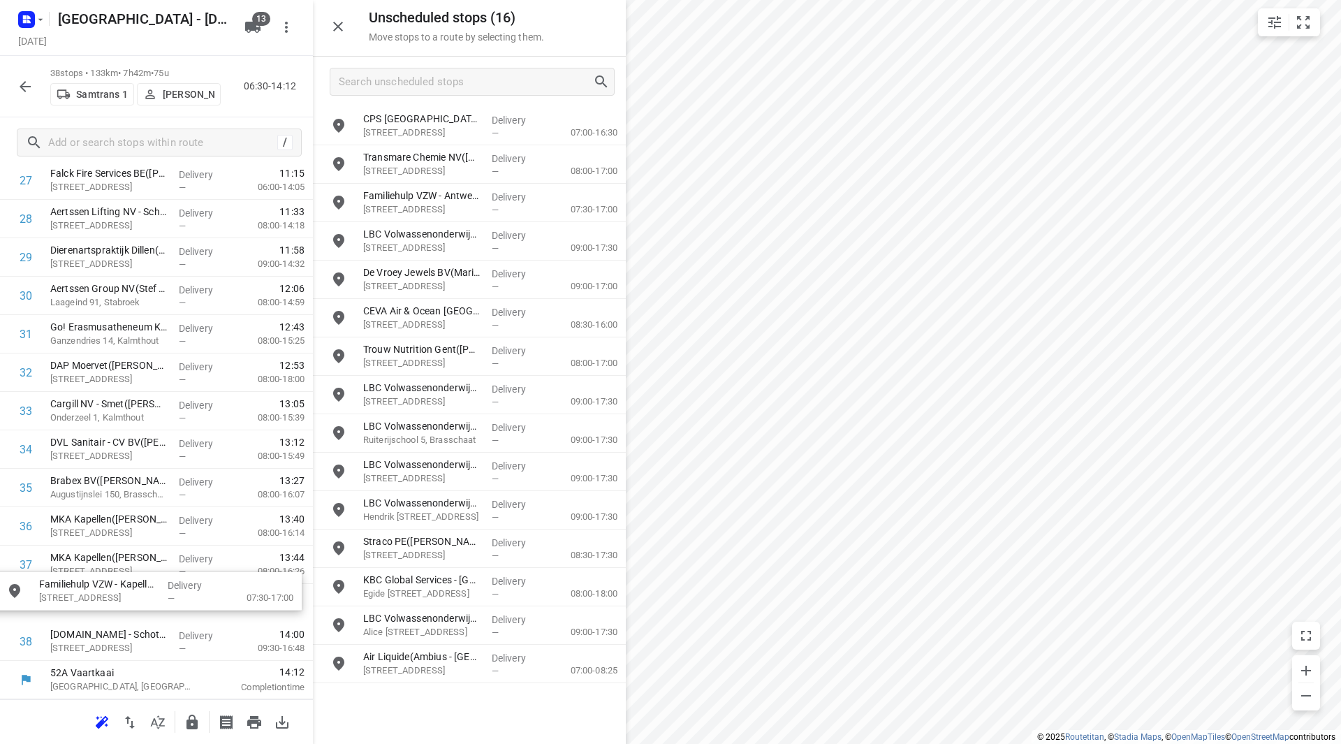
drag, startPoint x: 419, startPoint y: 133, endPoint x: 91, endPoint y: 601, distance: 572.2
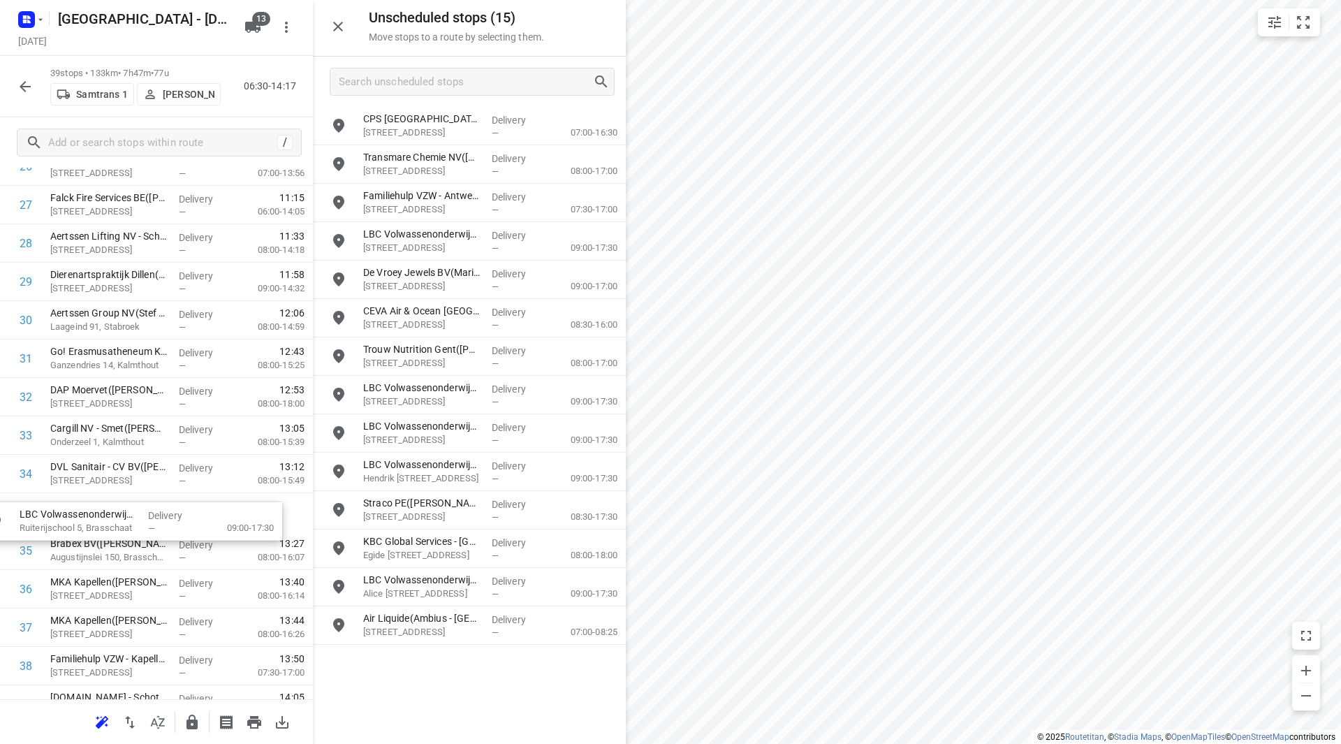
drag, startPoint x: 454, startPoint y: 446, endPoint x: 108, endPoint y: 528, distance: 355.9
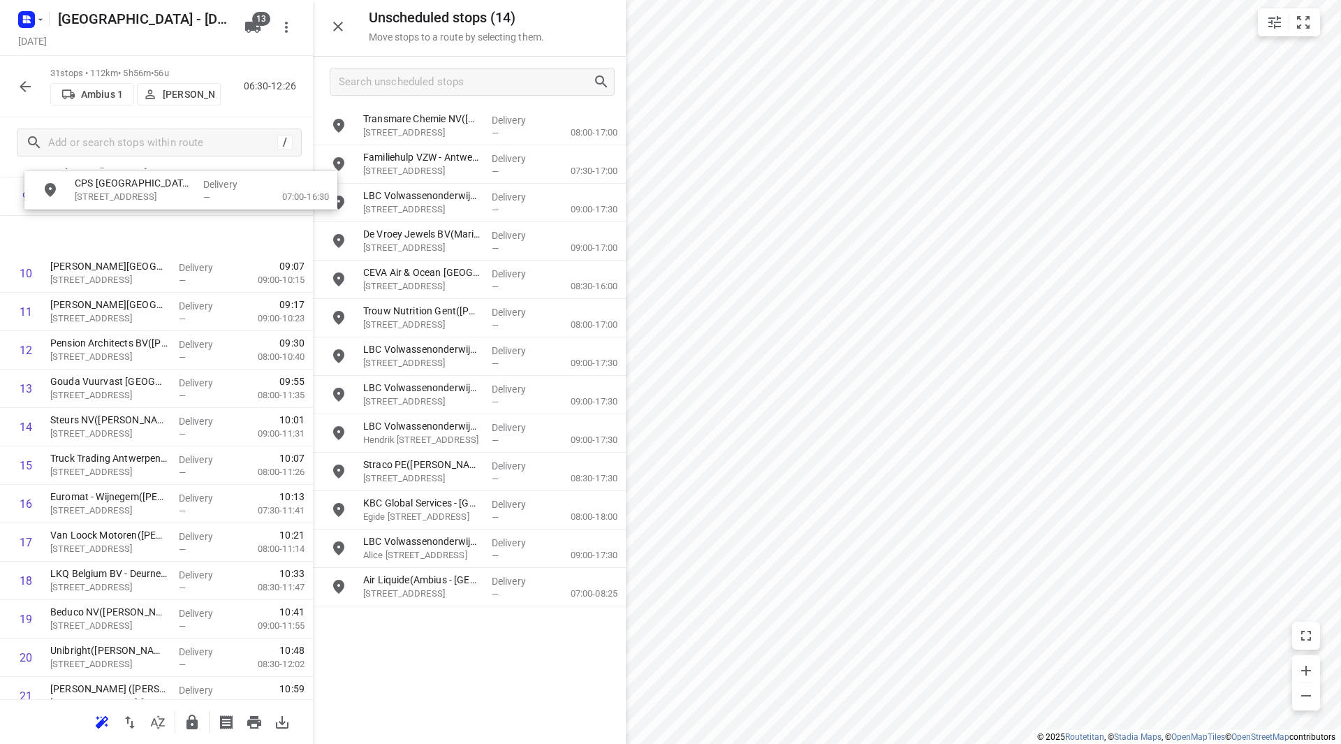
scroll to position [382, 0]
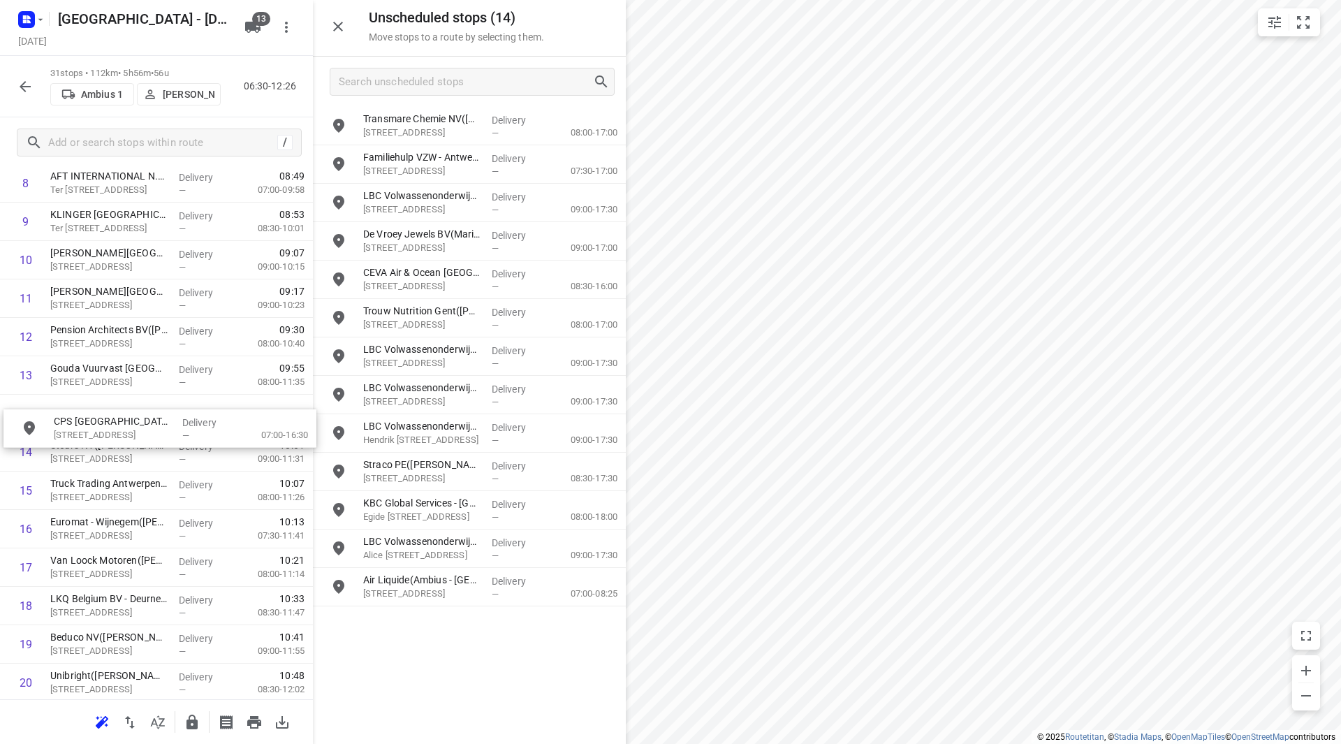
drag, startPoint x: 375, startPoint y: 139, endPoint x: 91, endPoint y: 419, distance: 398.6
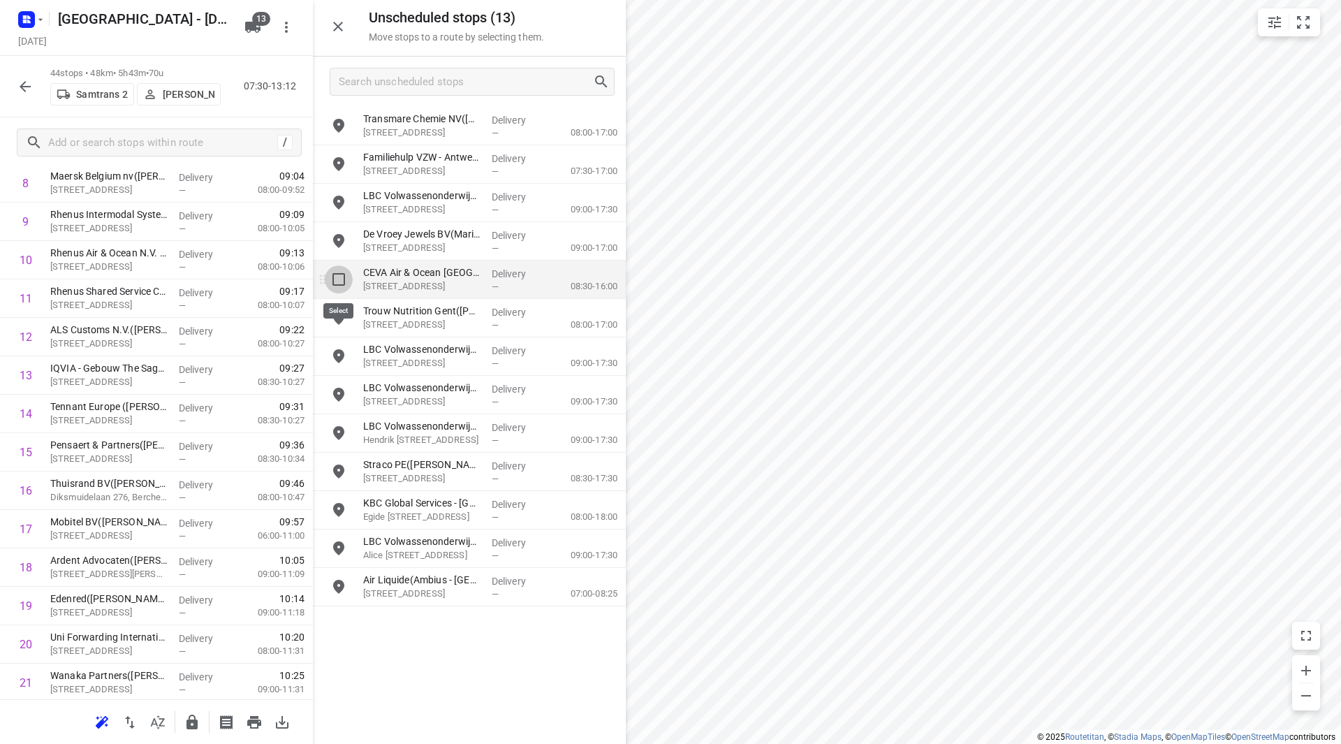
click at [340, 281] on input "grid" at bounding box center [339, 279] width 28 height 28
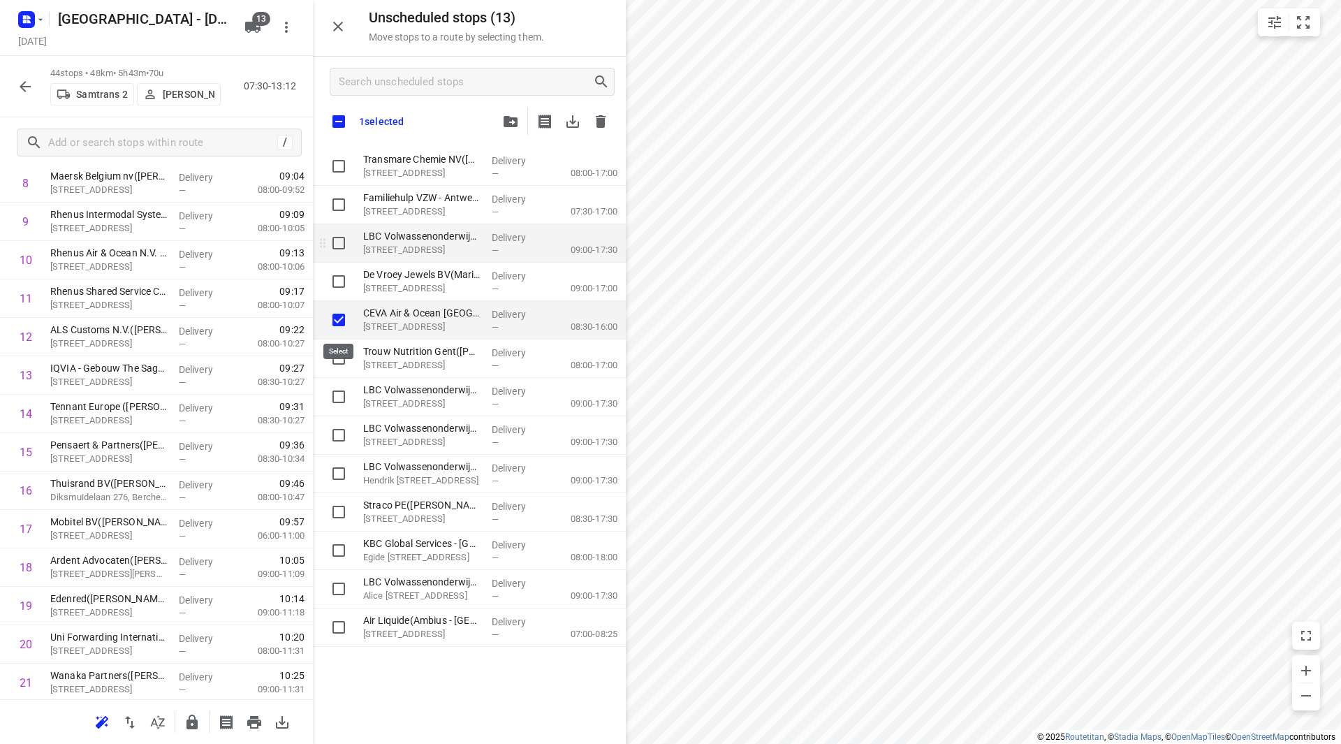
checkbox input "true"
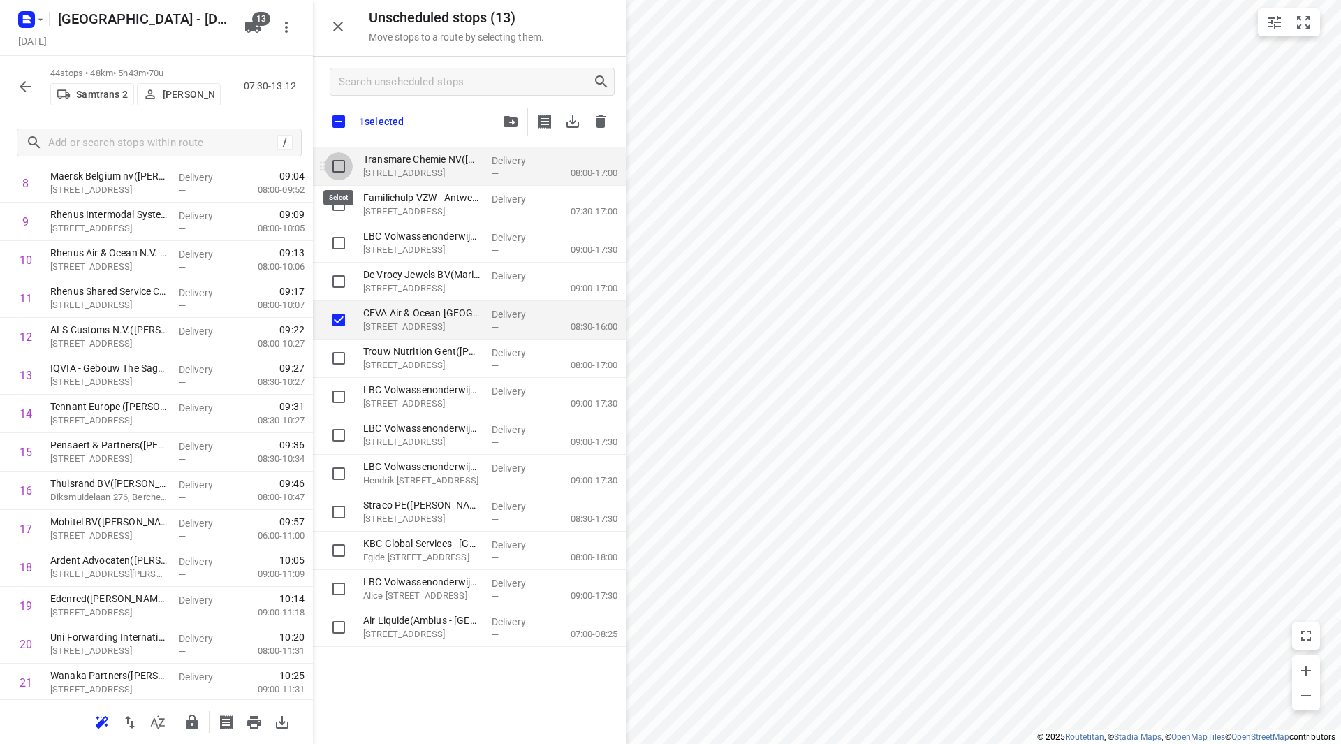
click at [345, 168] on input "grid" at bounding box center [339, 166] width 28 height 28
checkbox input "true"
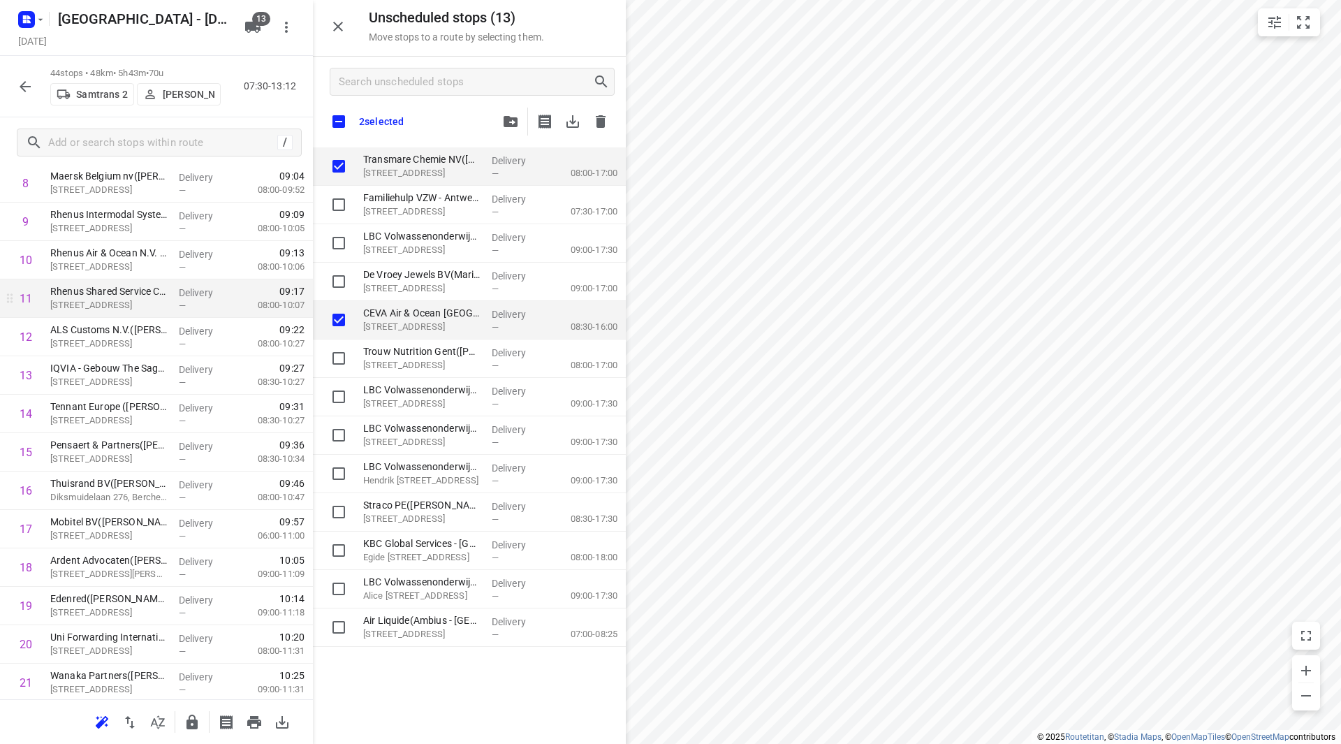
checkbox input "true"
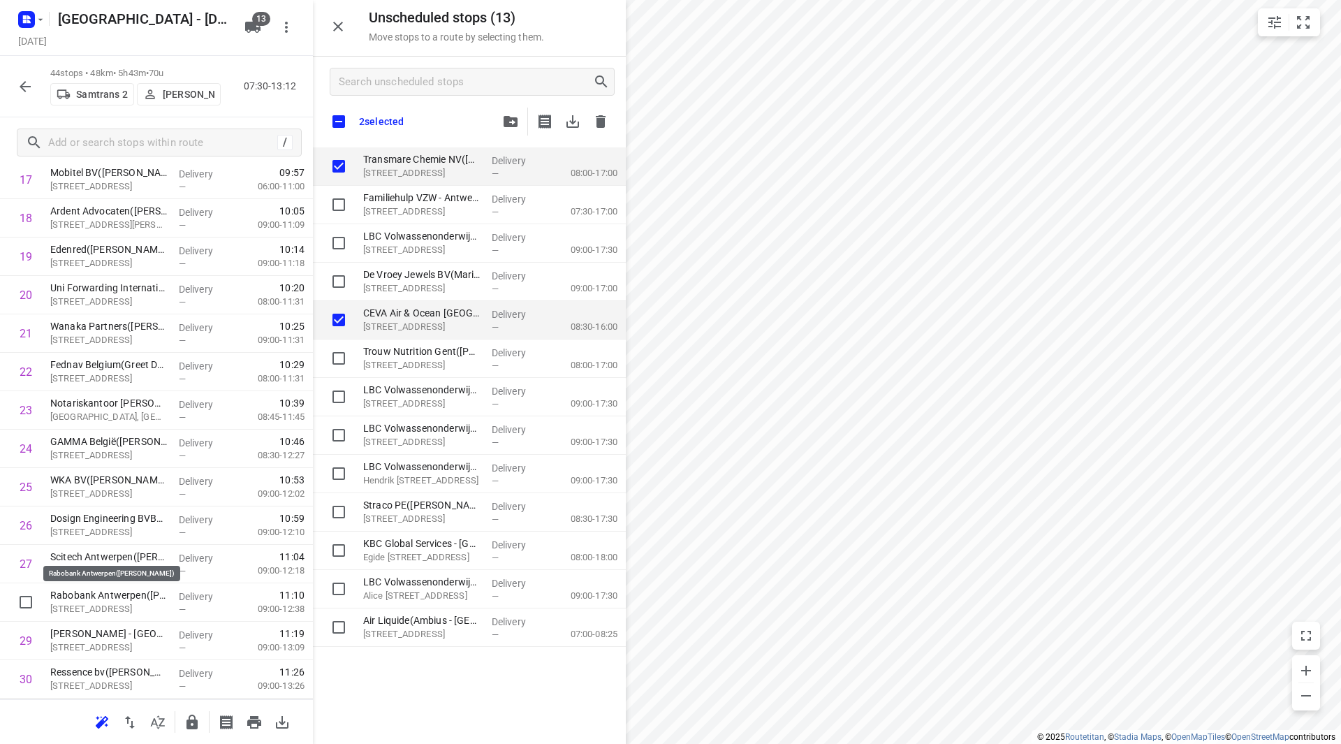
scroll to position [941, 0]
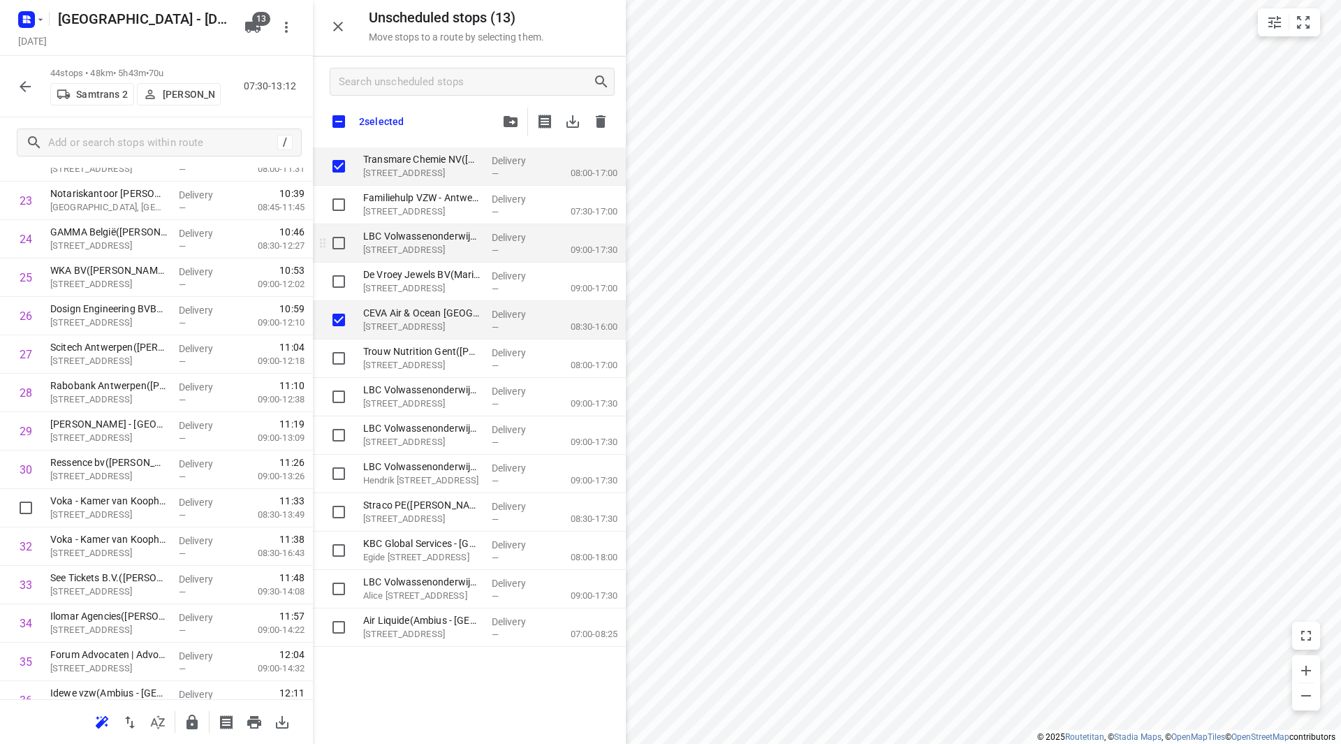
checkbox input "true"
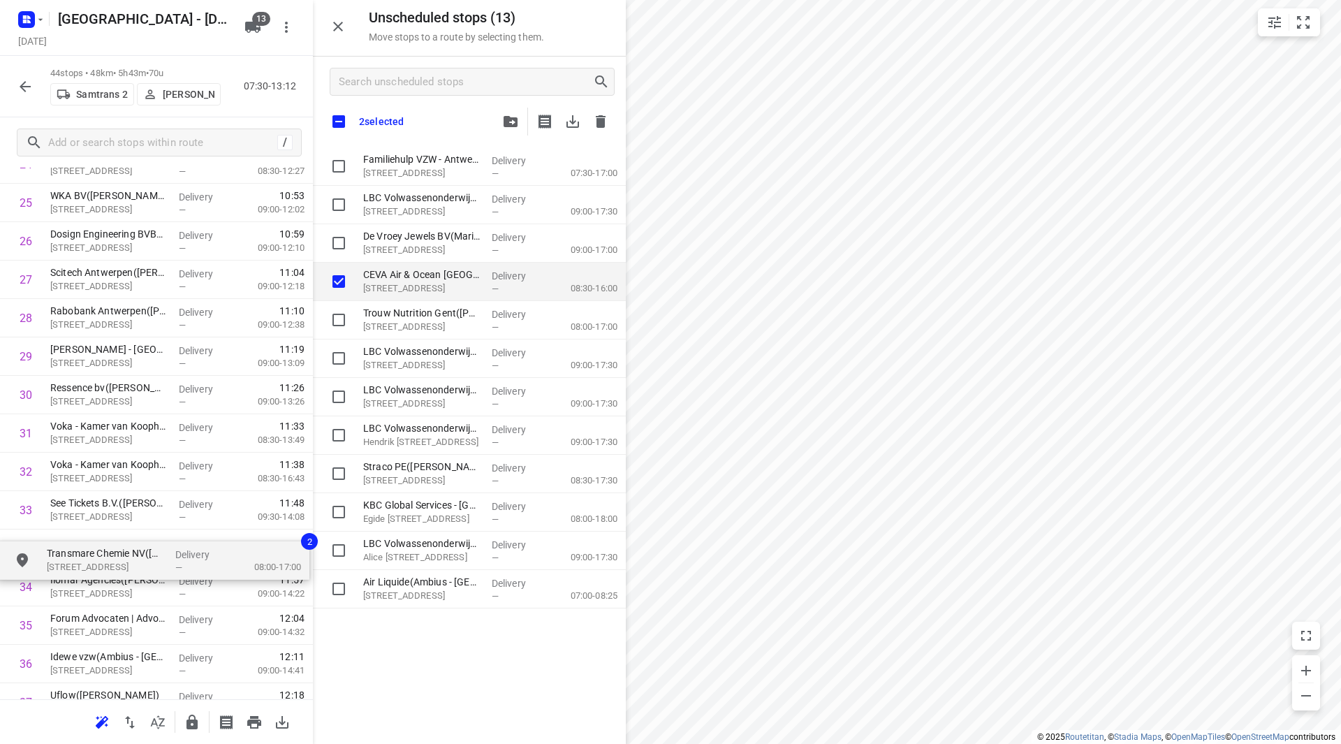
scroll to position [1017, 0]
drag, startPoint x: 393, startPoint y: 165, endPoint x: 70, endPoint y: 554, distance: 505.4
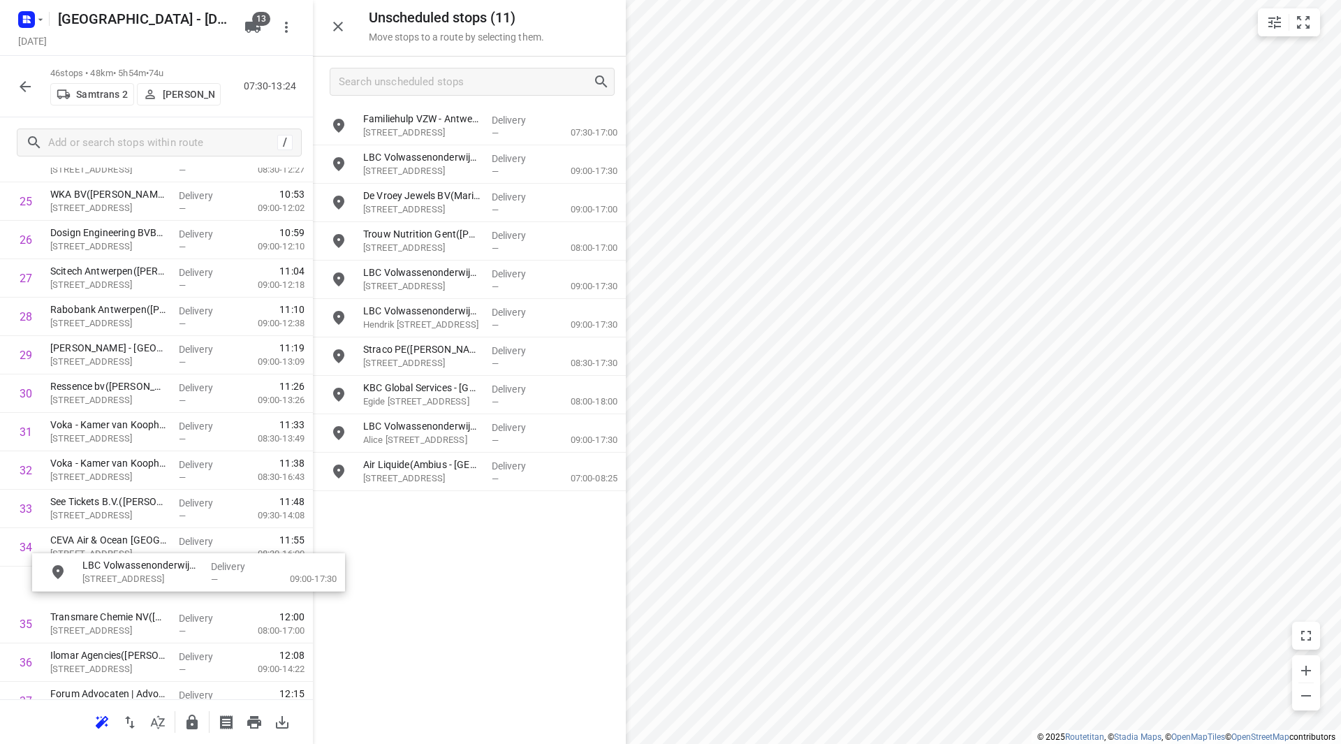
scroll to position [1022, 0]
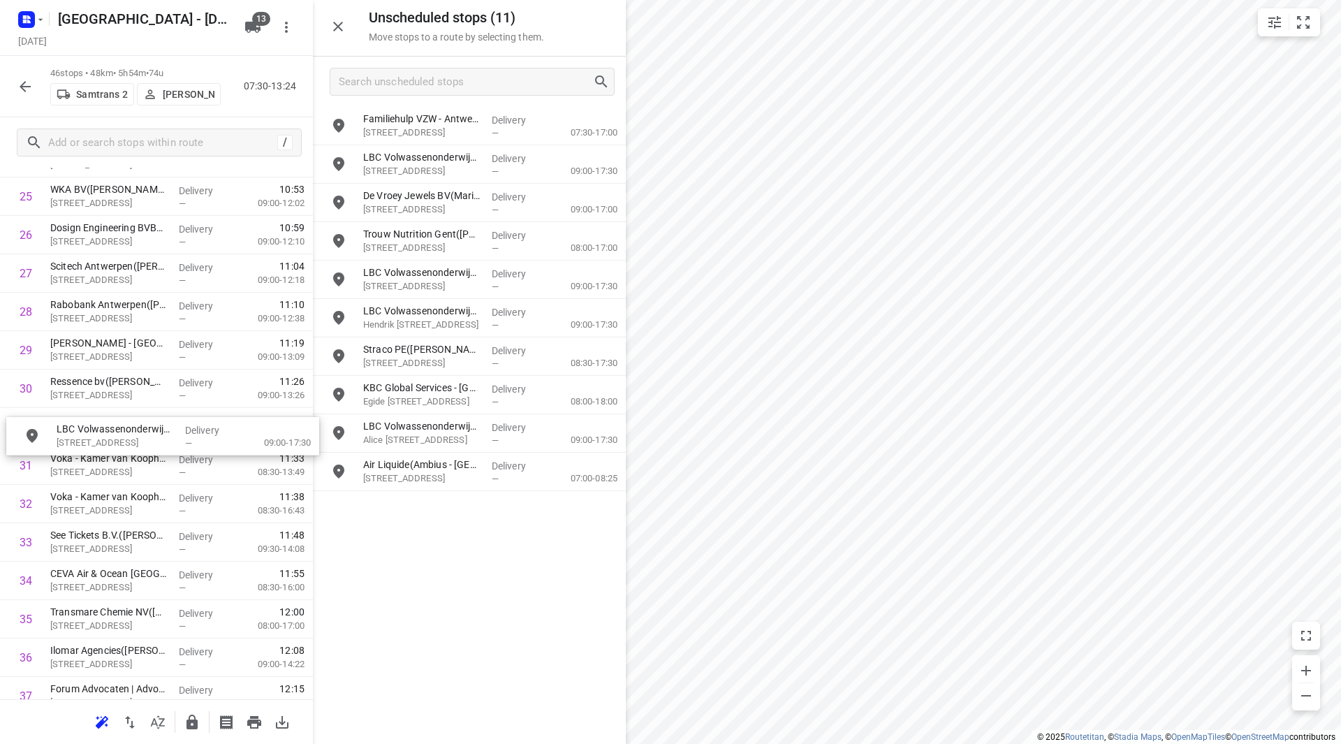
drag, startPoint x: 406, startPoint y: 287, endPoint x: 77, endPoint y: 439, distance: 362.8
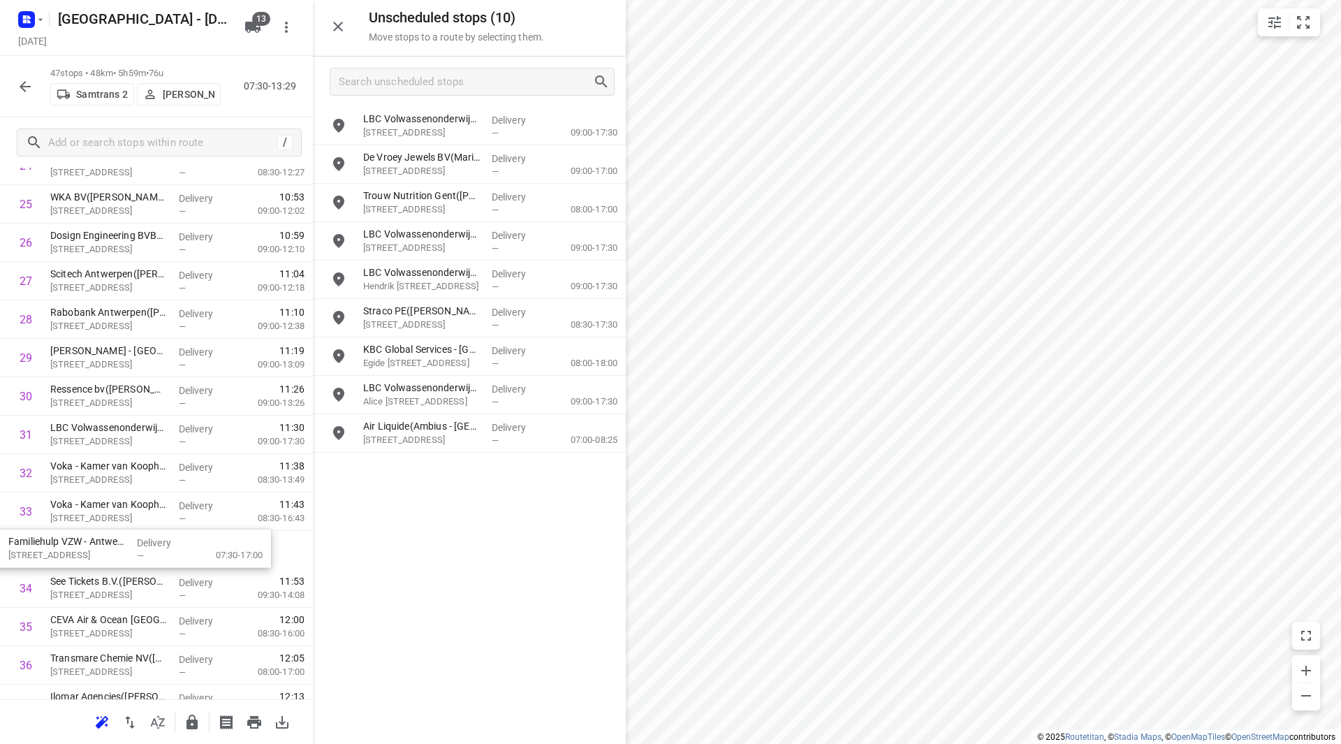
scroll to position [1015, 0]
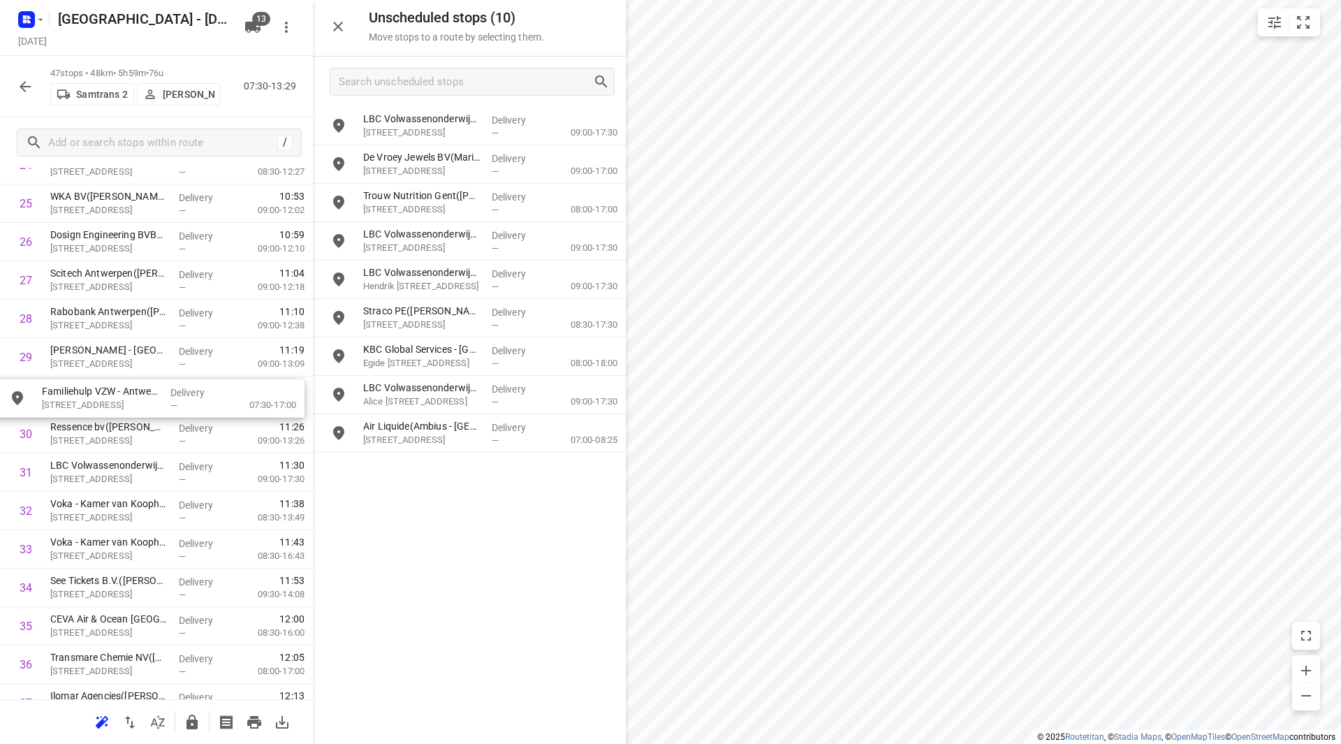
drag, startPoint x: 437, startPoint y: 121, endPoint x: 110, endPoint y: 397, distance: 427.7
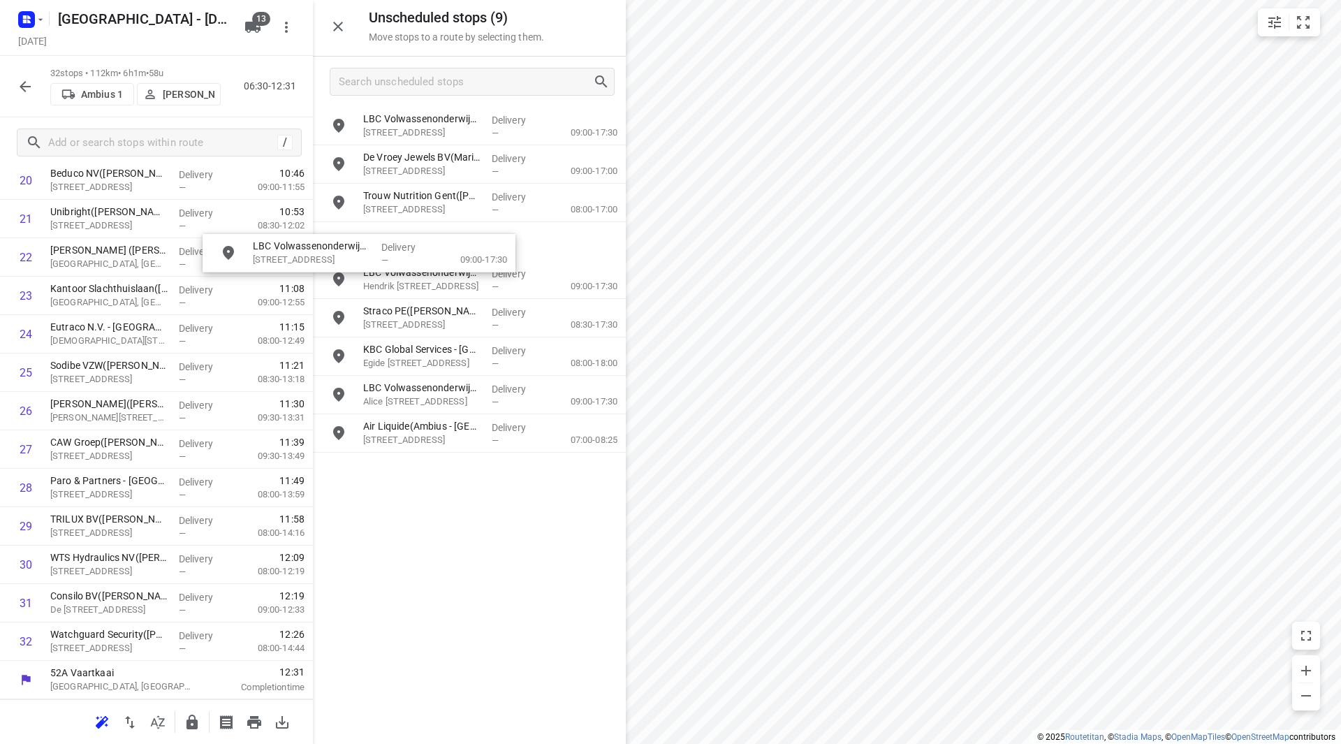
scroll to position [844, 0]
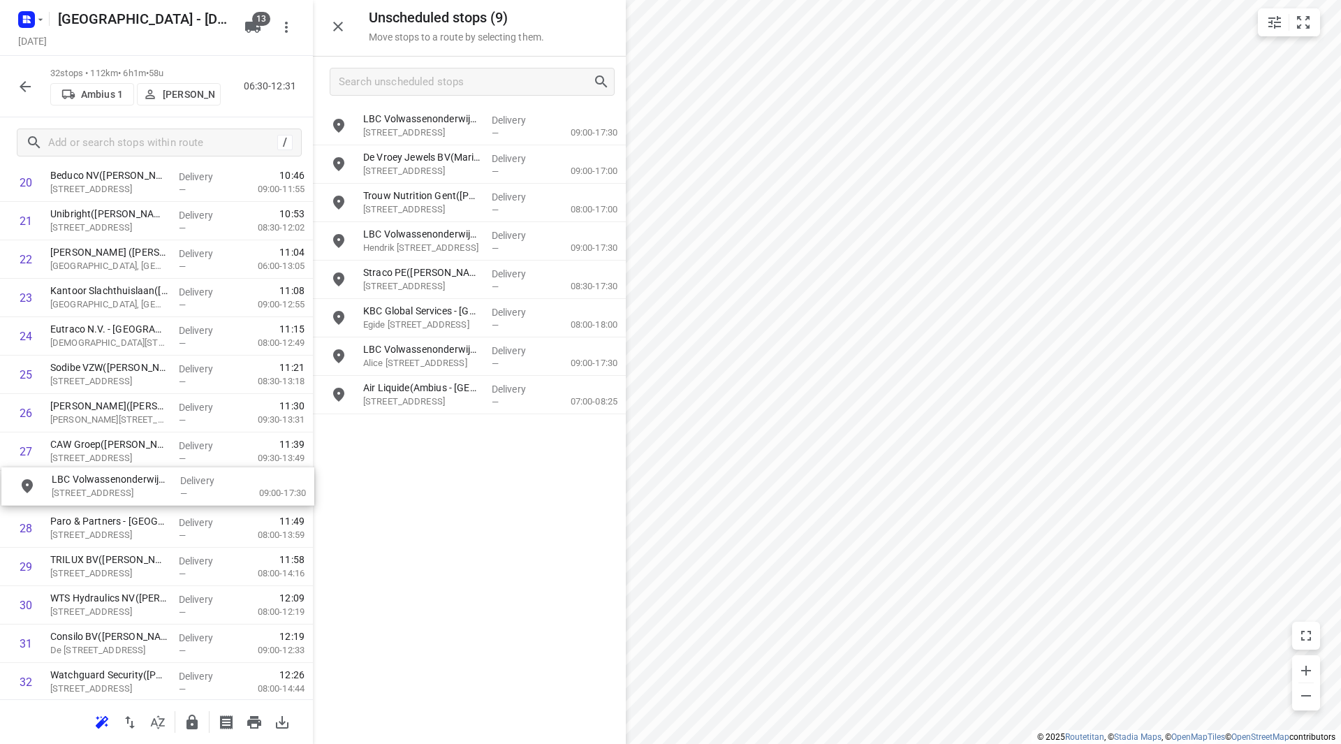
drag, startPoint x: 418, startPoint y: 245, endPoint x: 97, endPoint y: 492, distance: 405.0
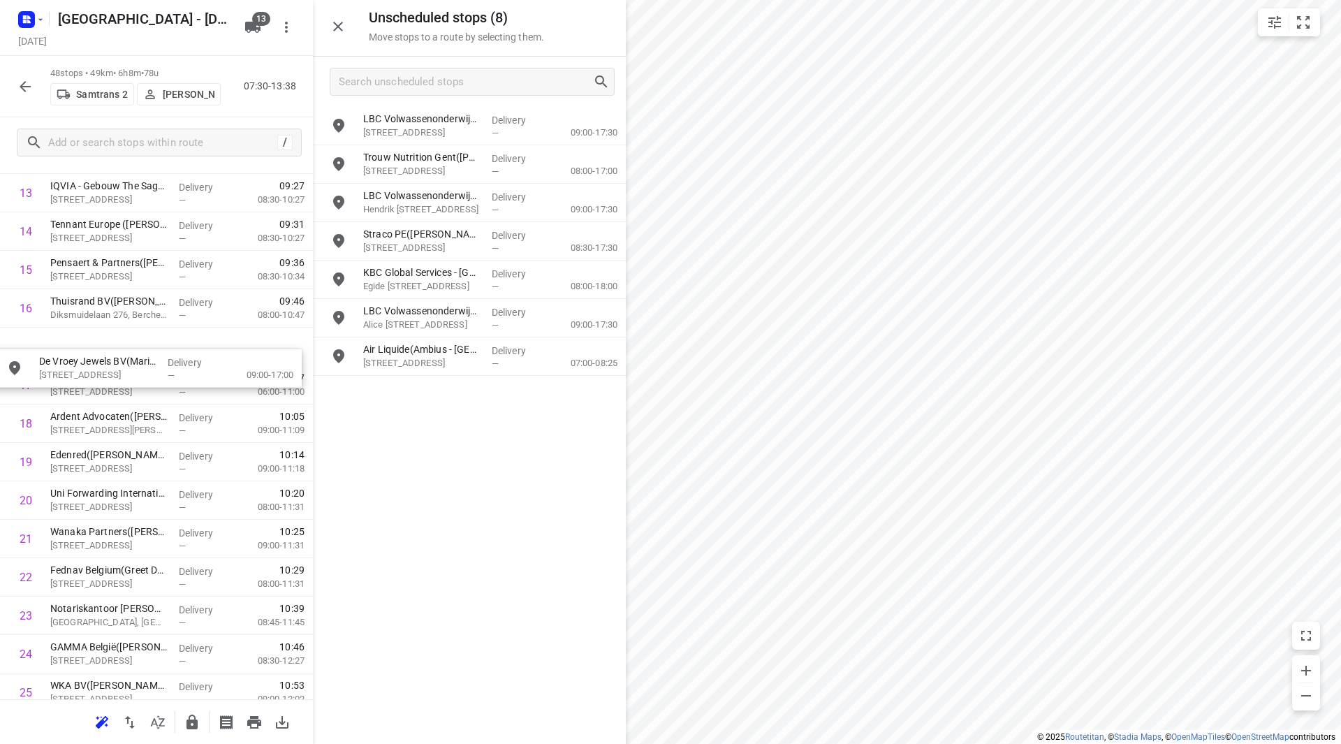
scroll to position [560, 0]
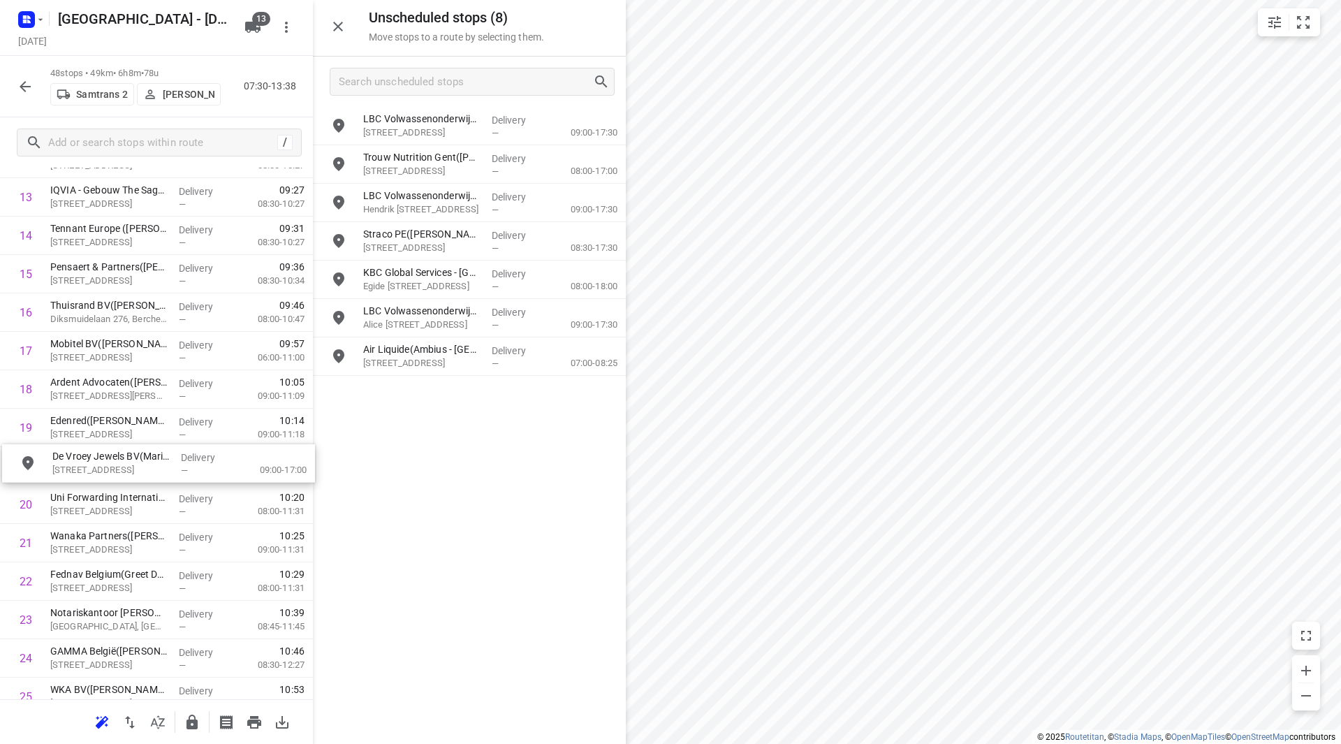
drag, startPoint x: 407, startPoint y: 151, endPoint x: 89, endPoint y: 453, distance: 438.2
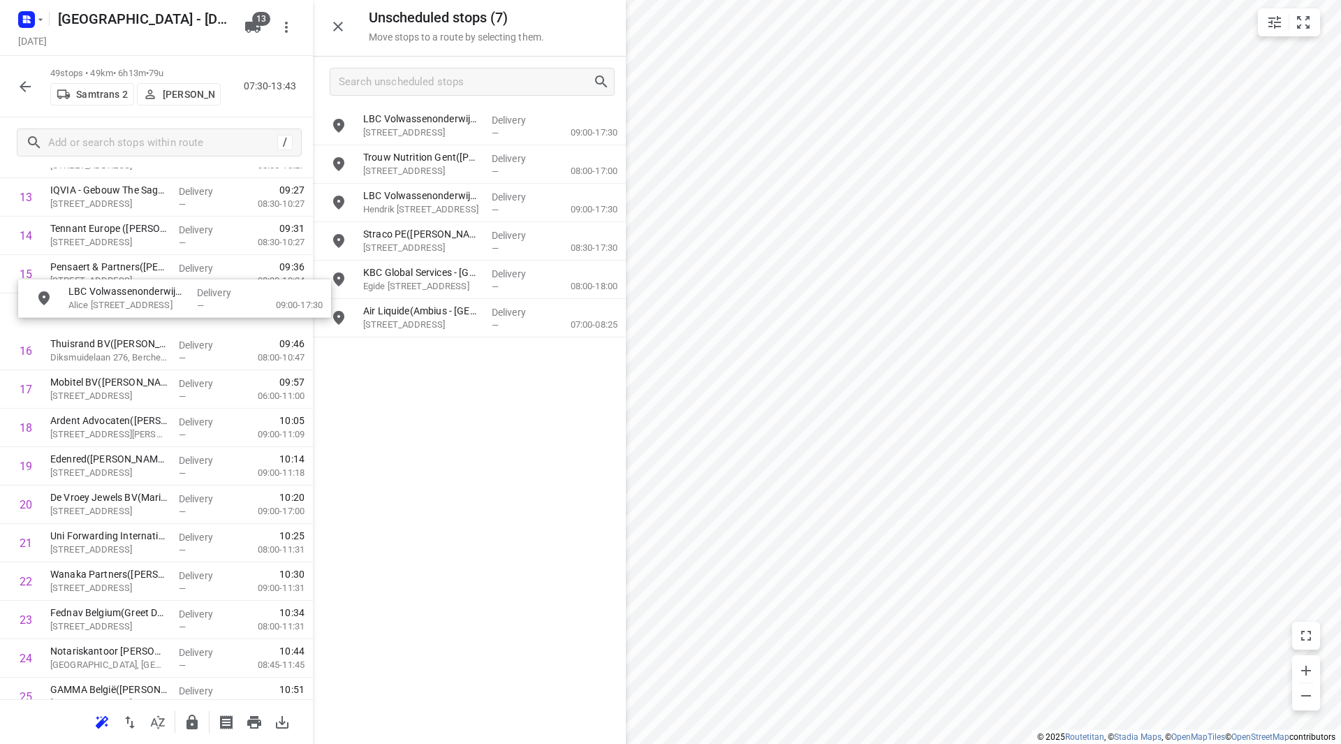
scroll to position [557, 0]
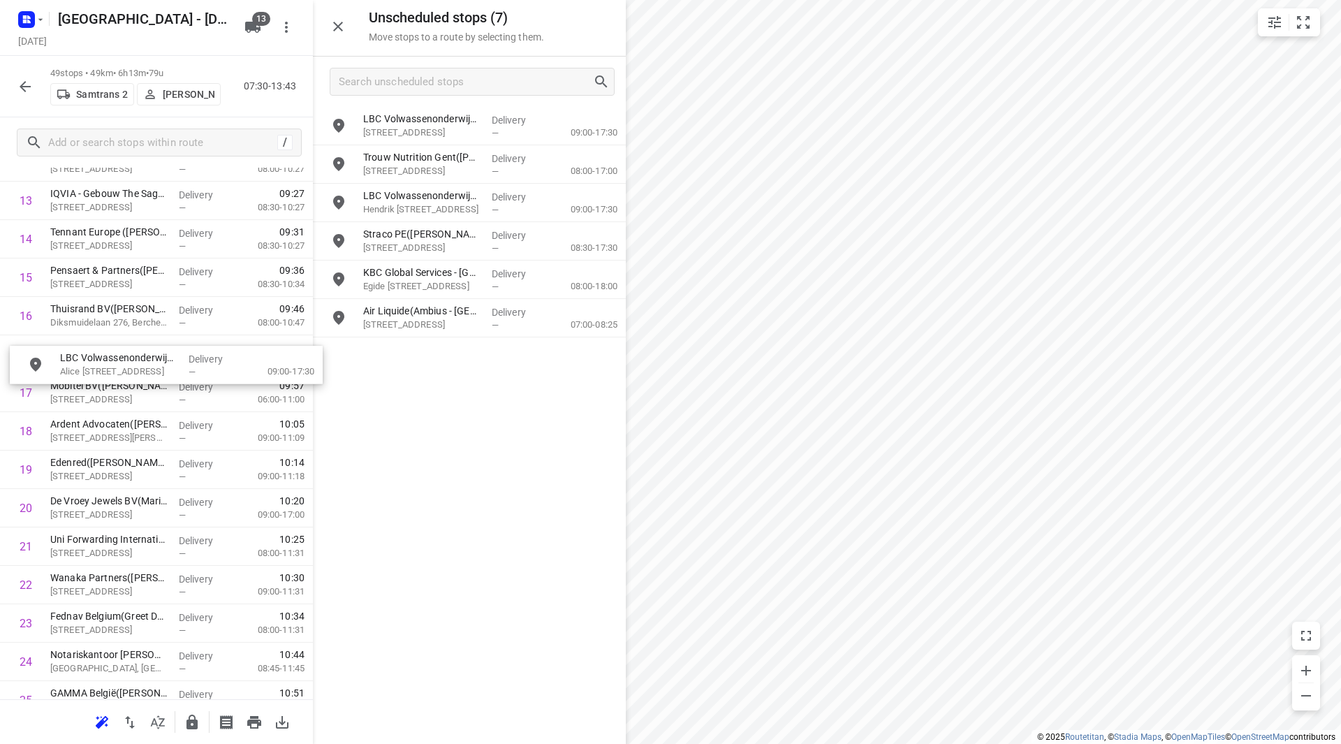
drag, startPoint x: 423, startPoint y: 309, endPoint x: 117, endPoint y: 356, distance: 310.2
click at [149, 346] on div "1 Storm(Kathleen De Pauw) Borsbeeksebrug 22, Antwerpen Delivery — 07:37 08:00-0…" at bounding box center [156, 681] width 313 height 1921
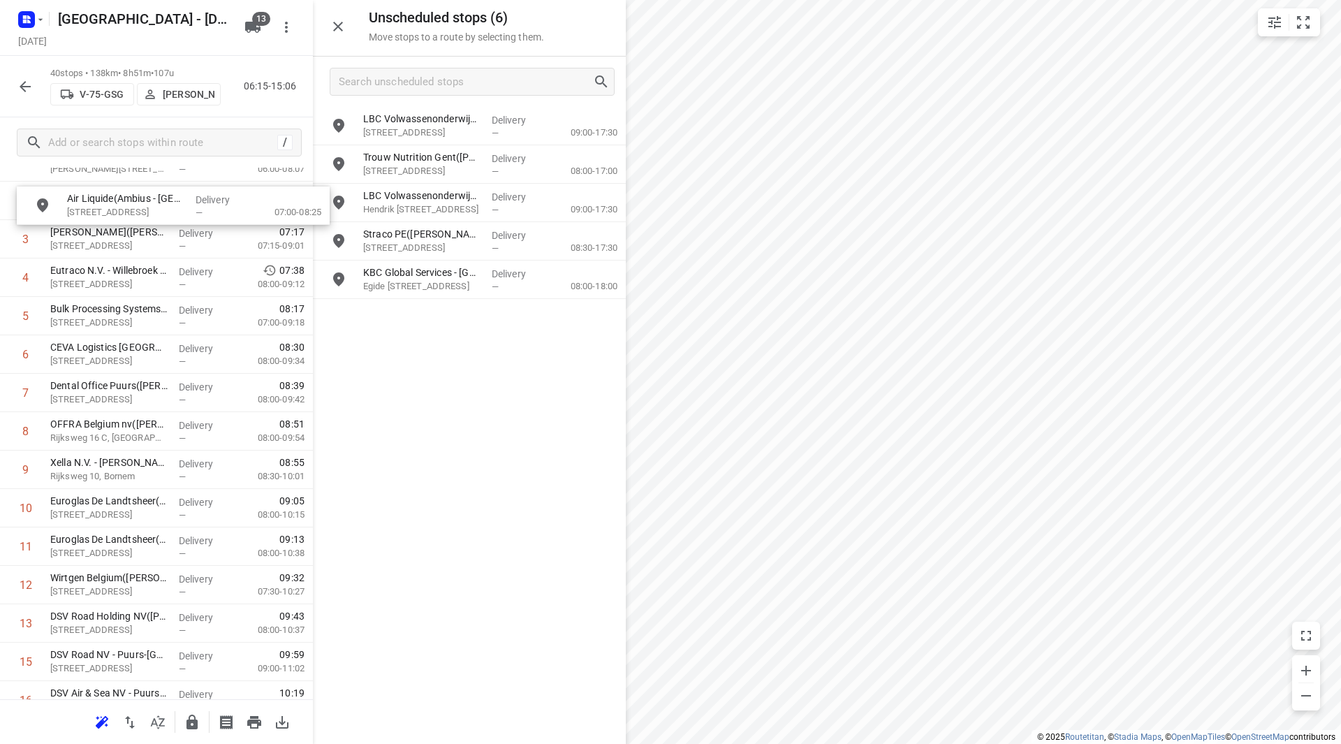
scroll to position [0, 0]
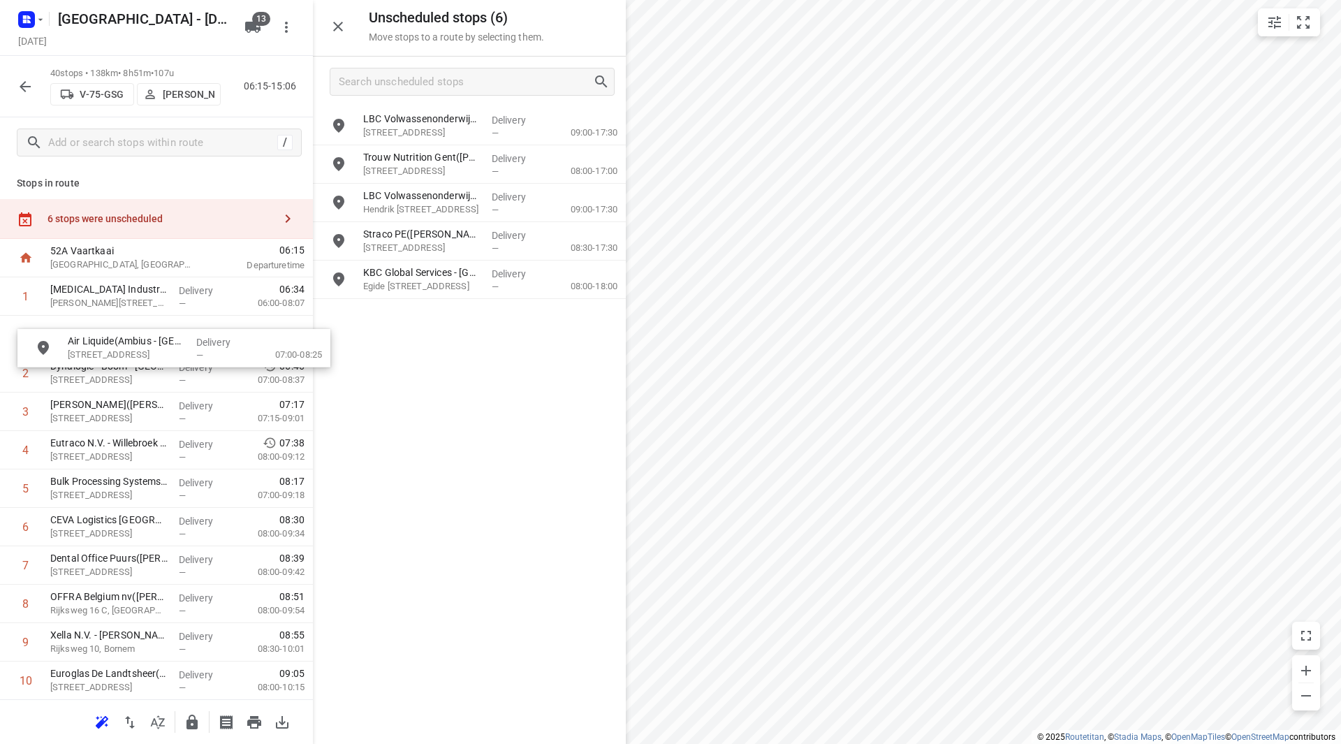
drag, startPoint x: 450, startPoint y: 324, endPoint x: 126, endPoint y: 348, distance: 324.3
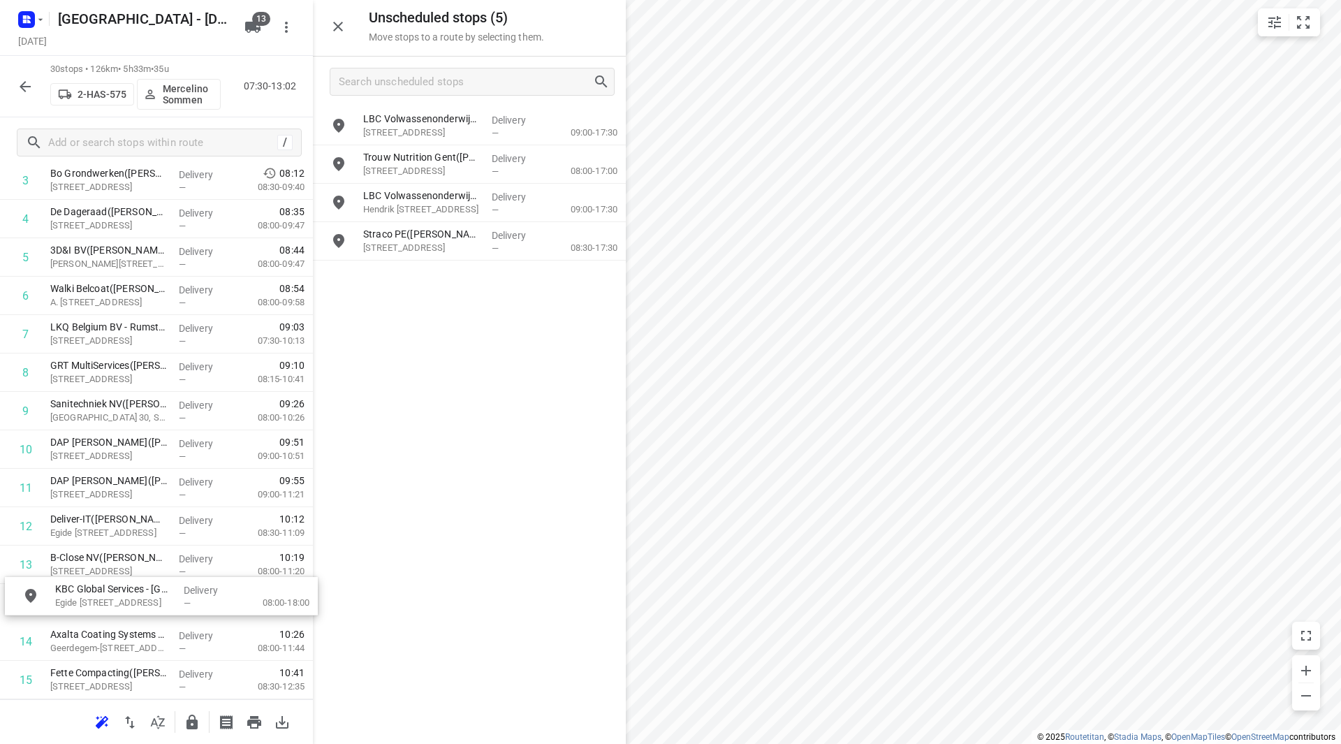
scroll to position [196, 0]
drag, startPoint x: 427, startPoint y: 270, endPoint x: 93, endPoint y: 549, distance: 435.4
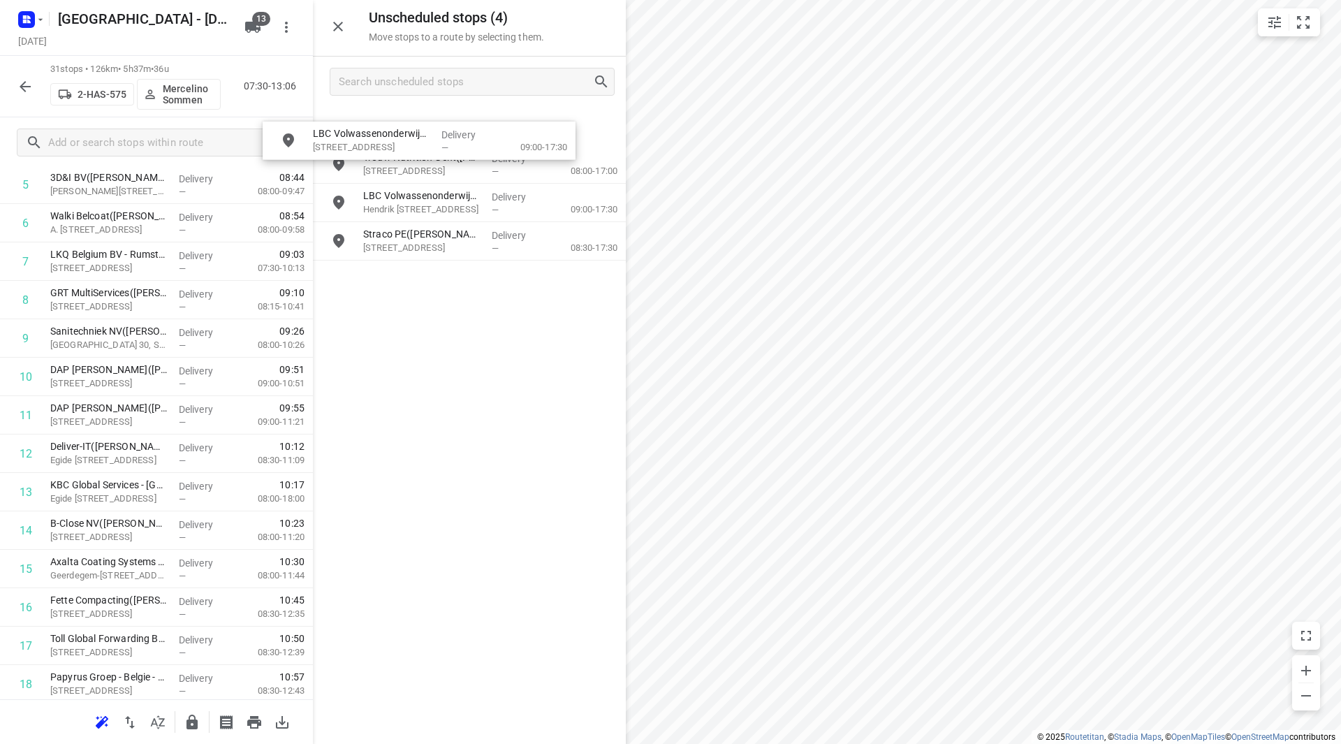
scroll to position [247, 0]
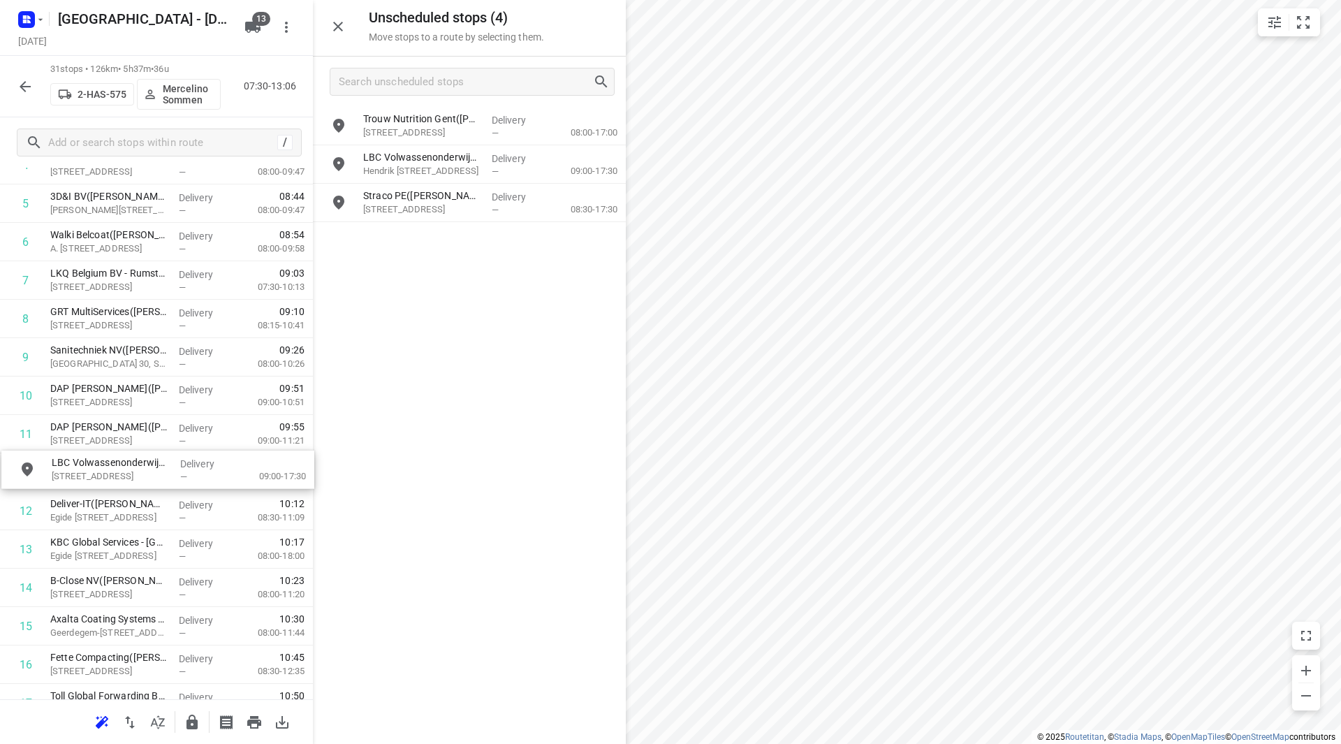
drag, startPoint x: 437, startPoint y: 131, endPoint x: 117, endPoint y: 476, distance: 470.5
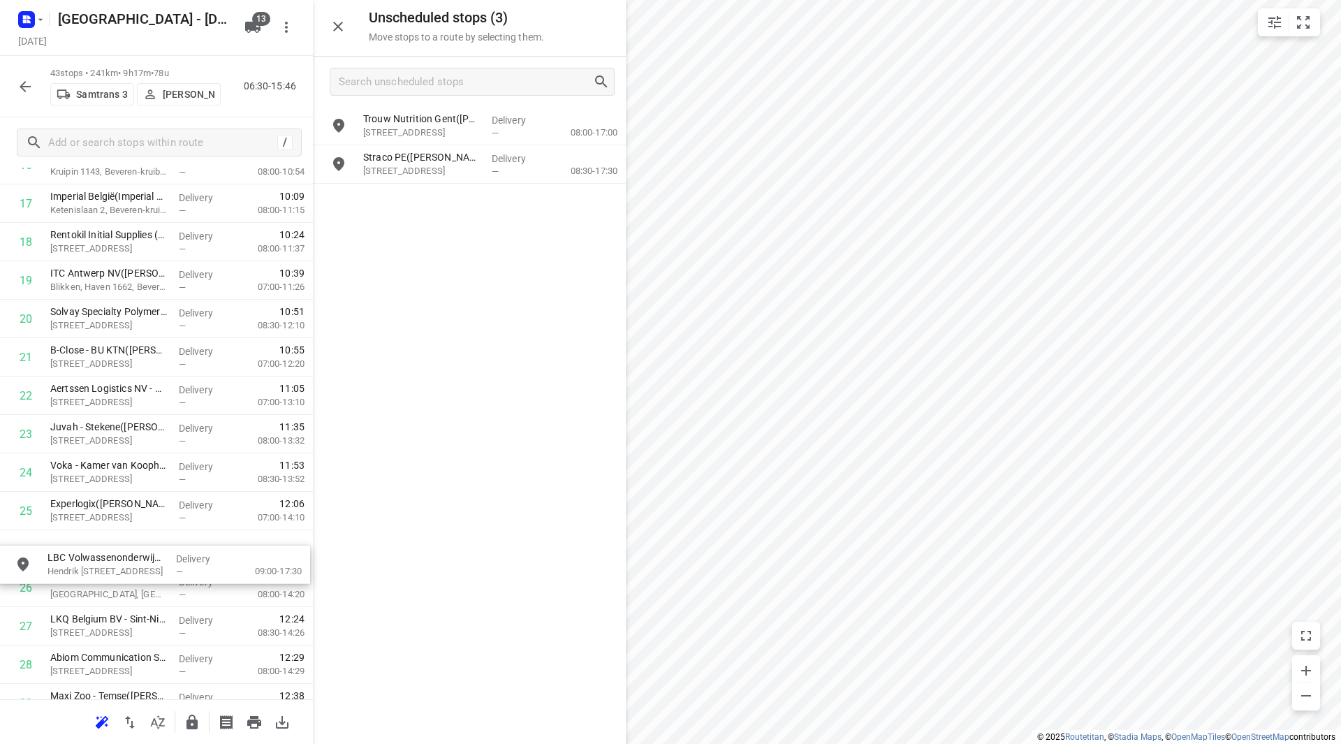
scroll to position [708, 0]
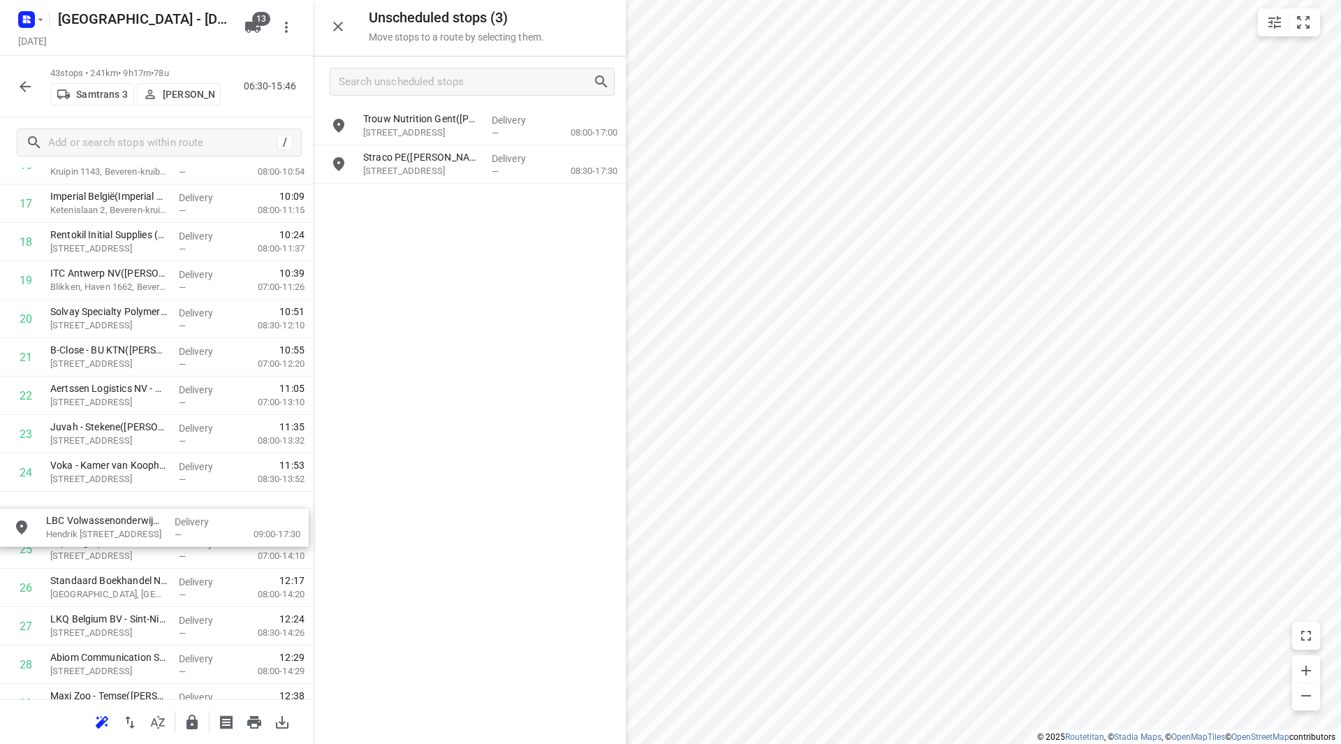
drag, startPoint x: 423, startPoint y: 167, endPoint x: 103, endPoint y: 512, distance: 471.0
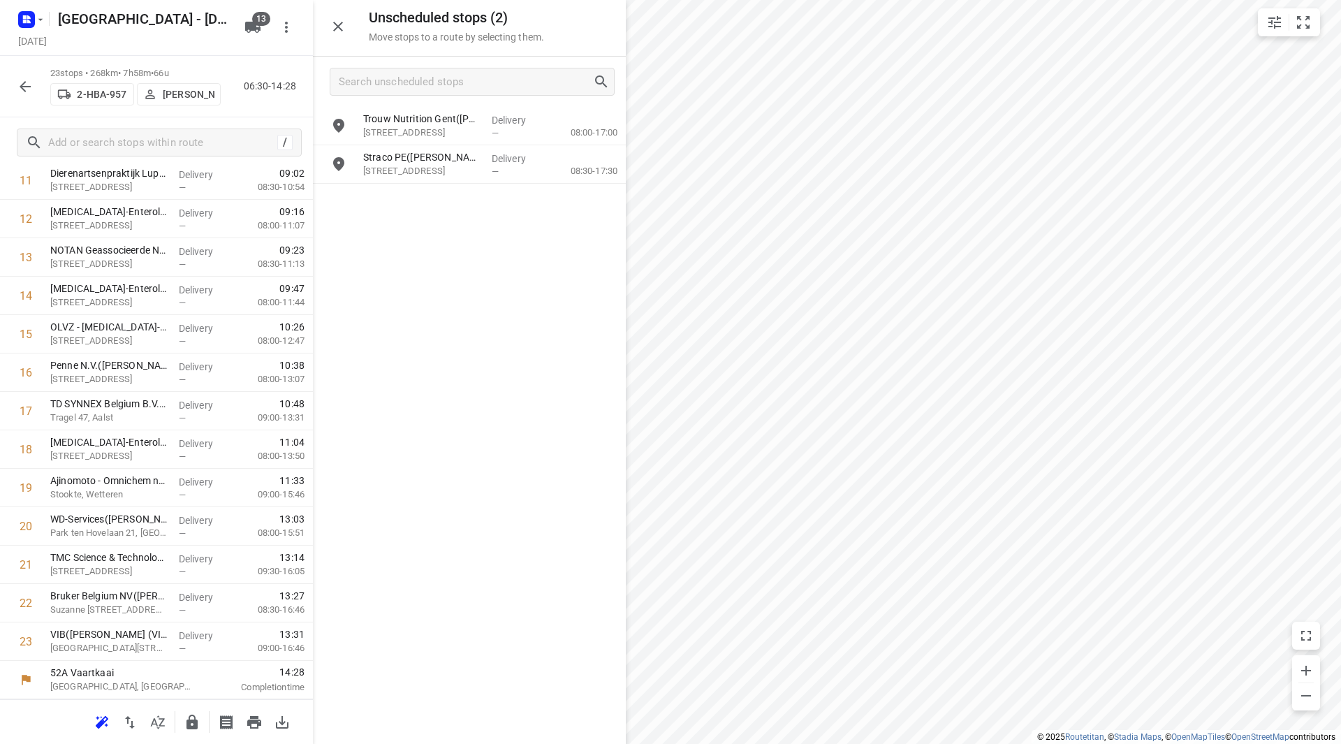
scroll to position [500, 0]
drag, startPoint x: 414, startPoint y: 130, endPoint x: 418, endPoint y: 136, distance: 7.6
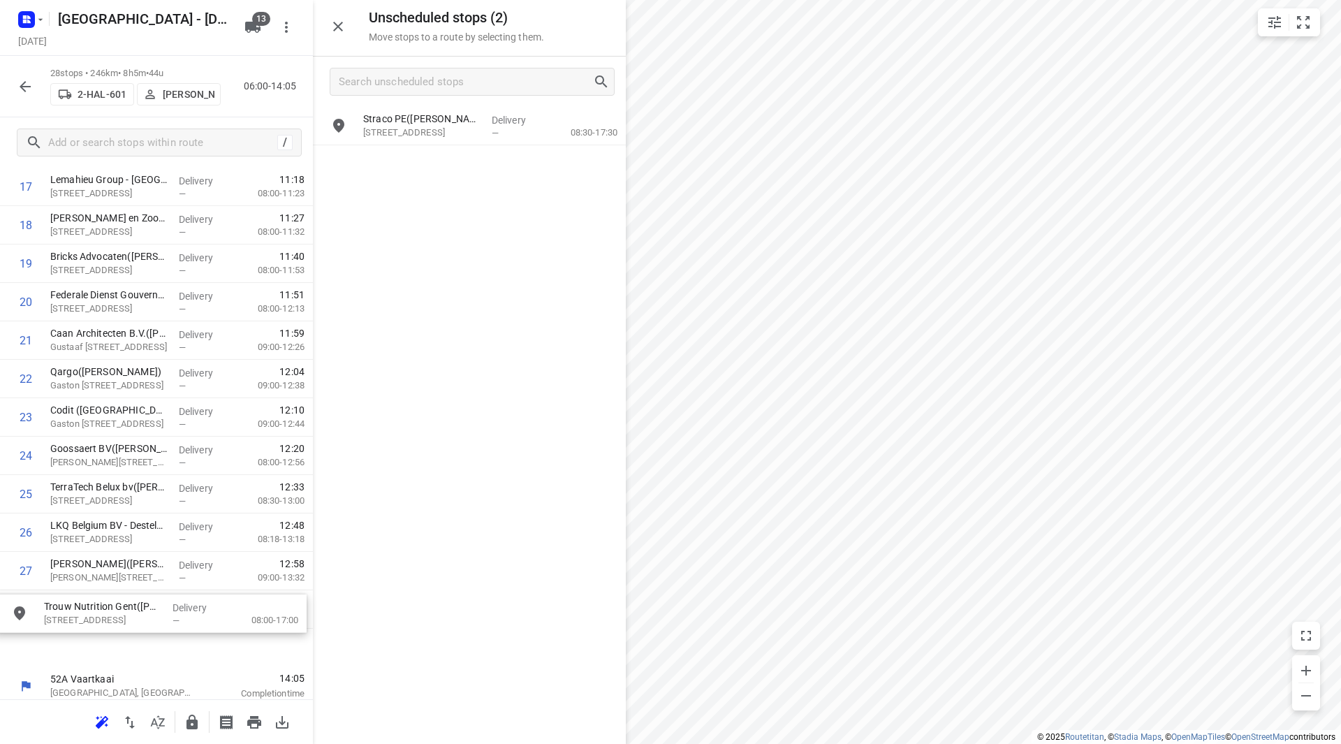
scroll to position [741, 0]
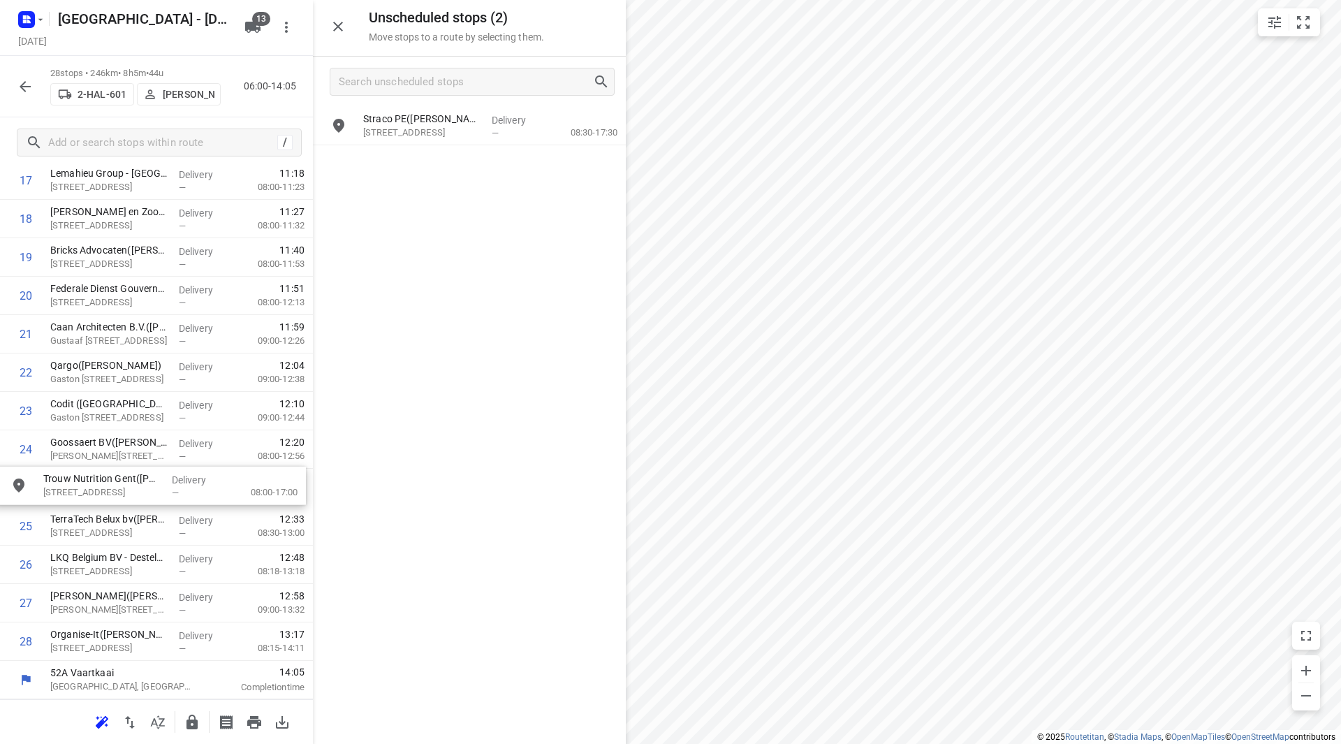
drag, startPoint x: 453, startPoint y: 127, endPoint x: 129, endPoint y: 482, distance: 481.0
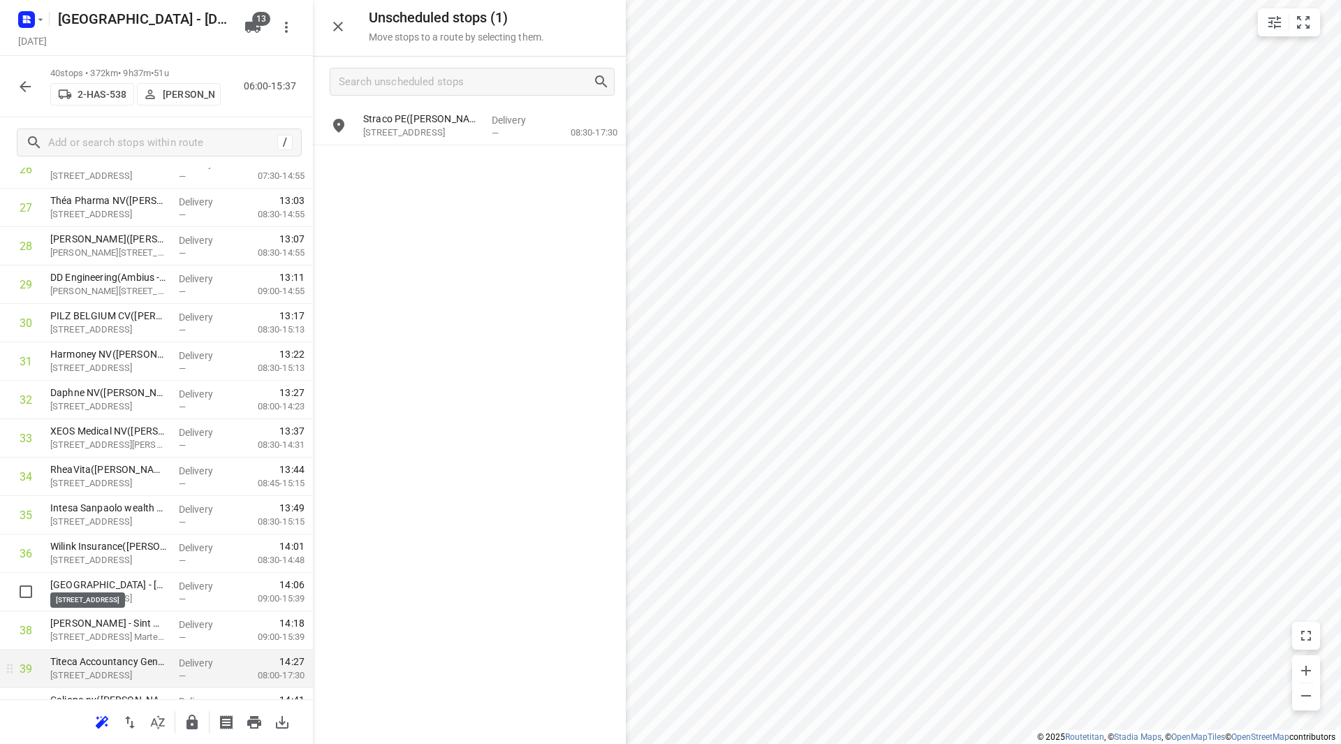
scroll to position [1153, 0]
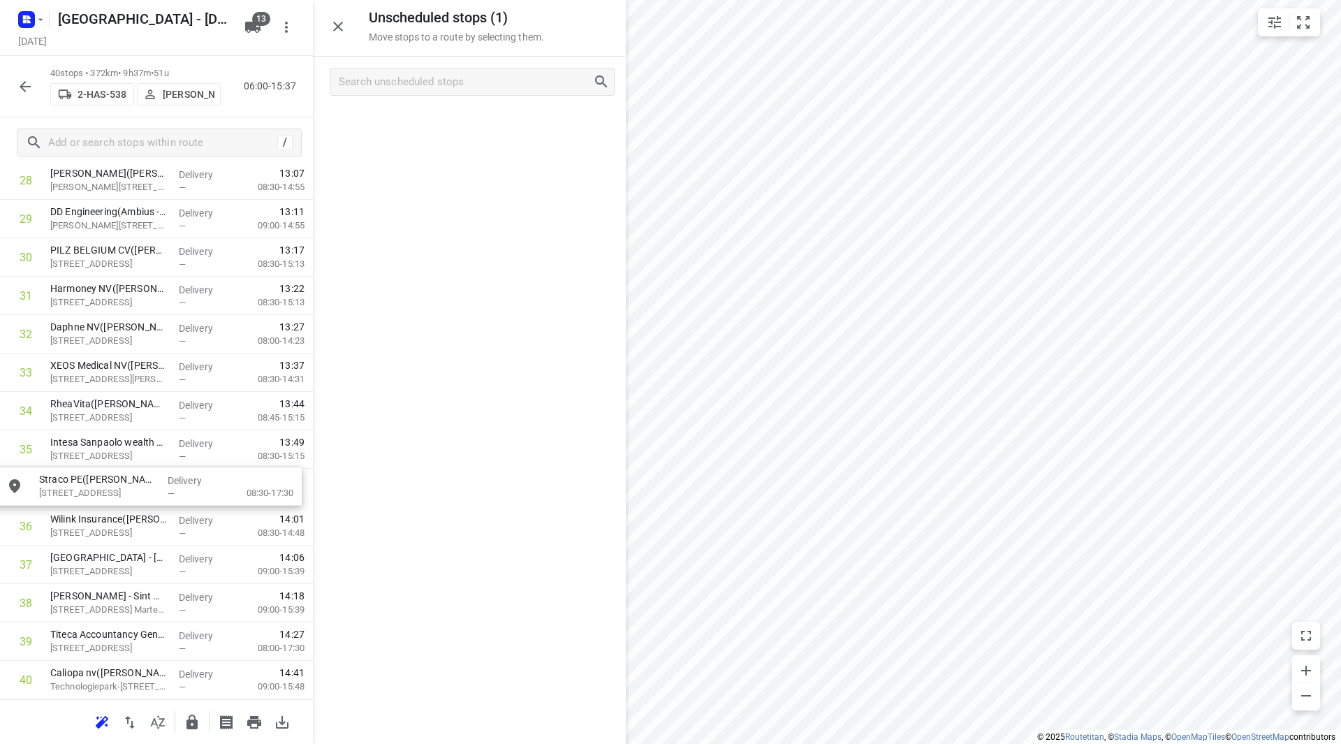
drag, startPoint x: 392, startPoint y: 131, endPoint x: 69, endPoint y: 499, distance: 489.0
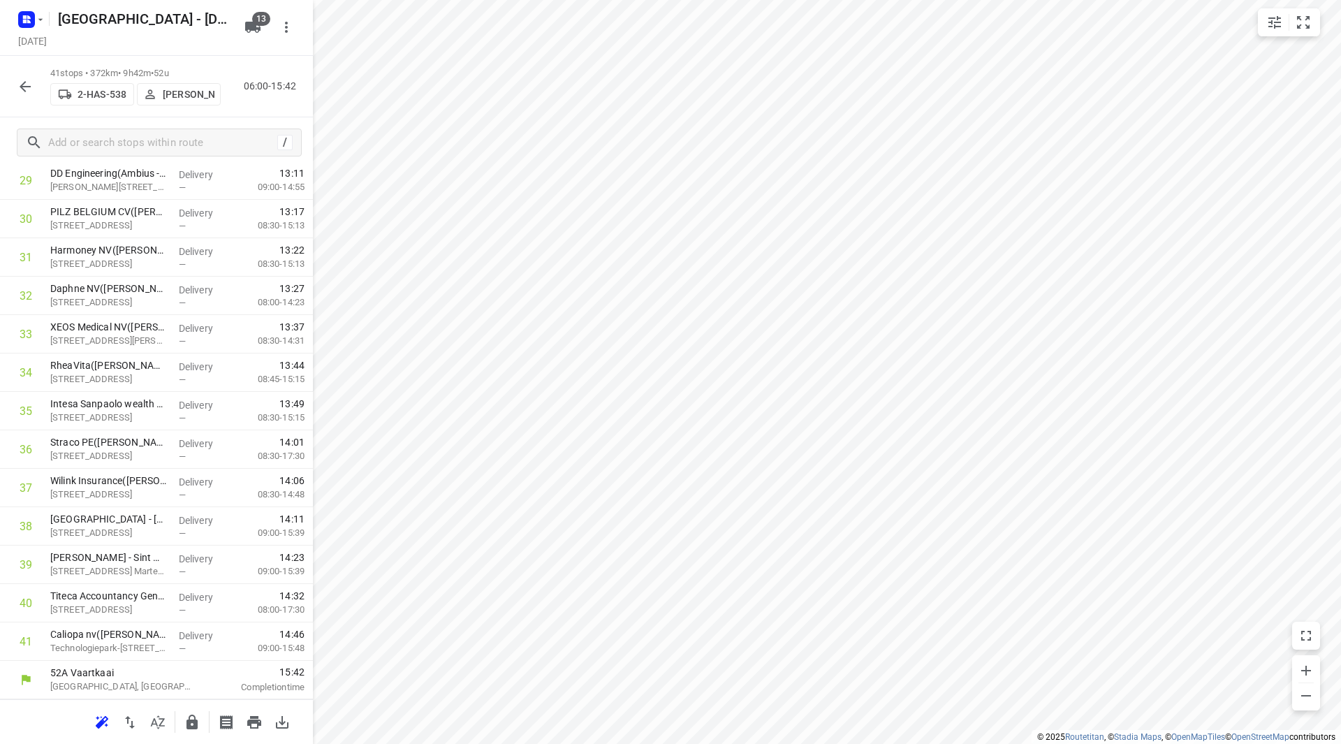
scroll to position [1152, 0]
click at [27, 84] on icon "button" at bounding box center [25, 86] width 17 height 17
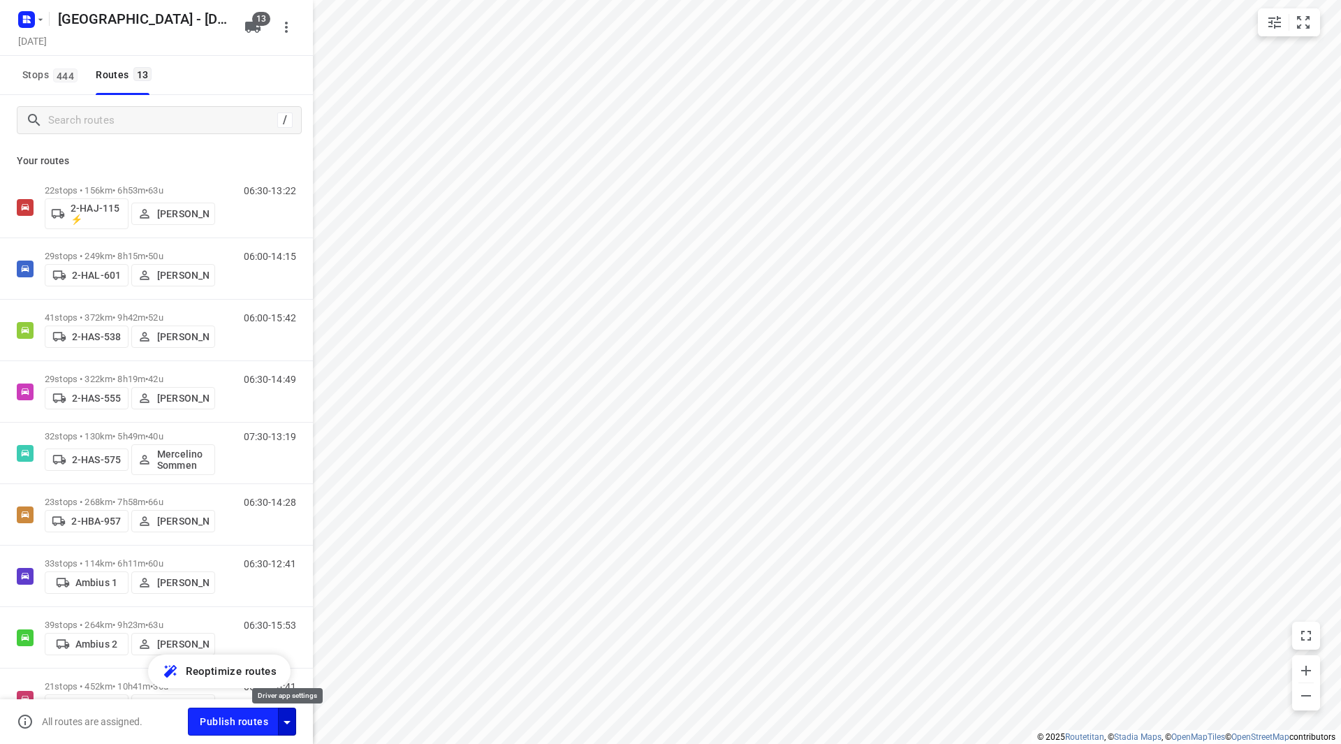
click at [284, 720] on icon "button" at bounding box center [287, 722] width 17 height 17
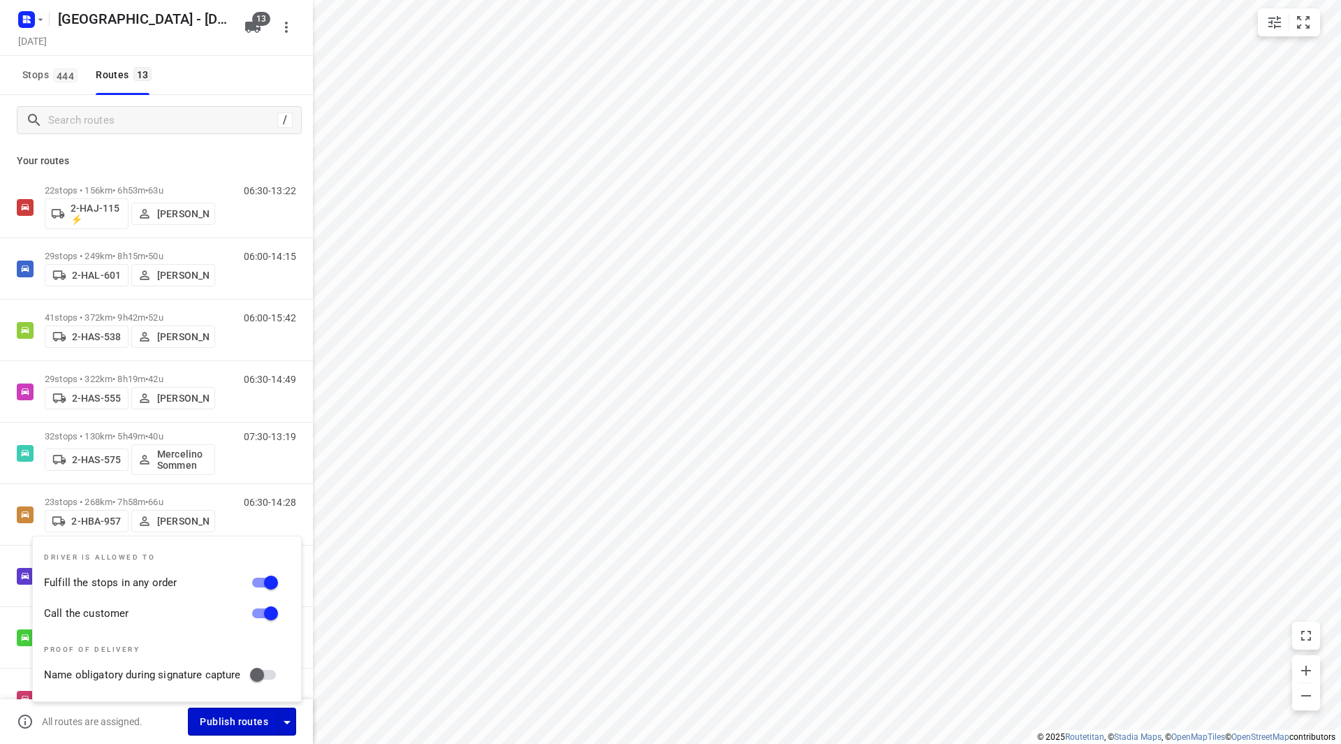
click at [253, 719] on span "Publish routes" at bounding box center [234, 721] width 68 height 17
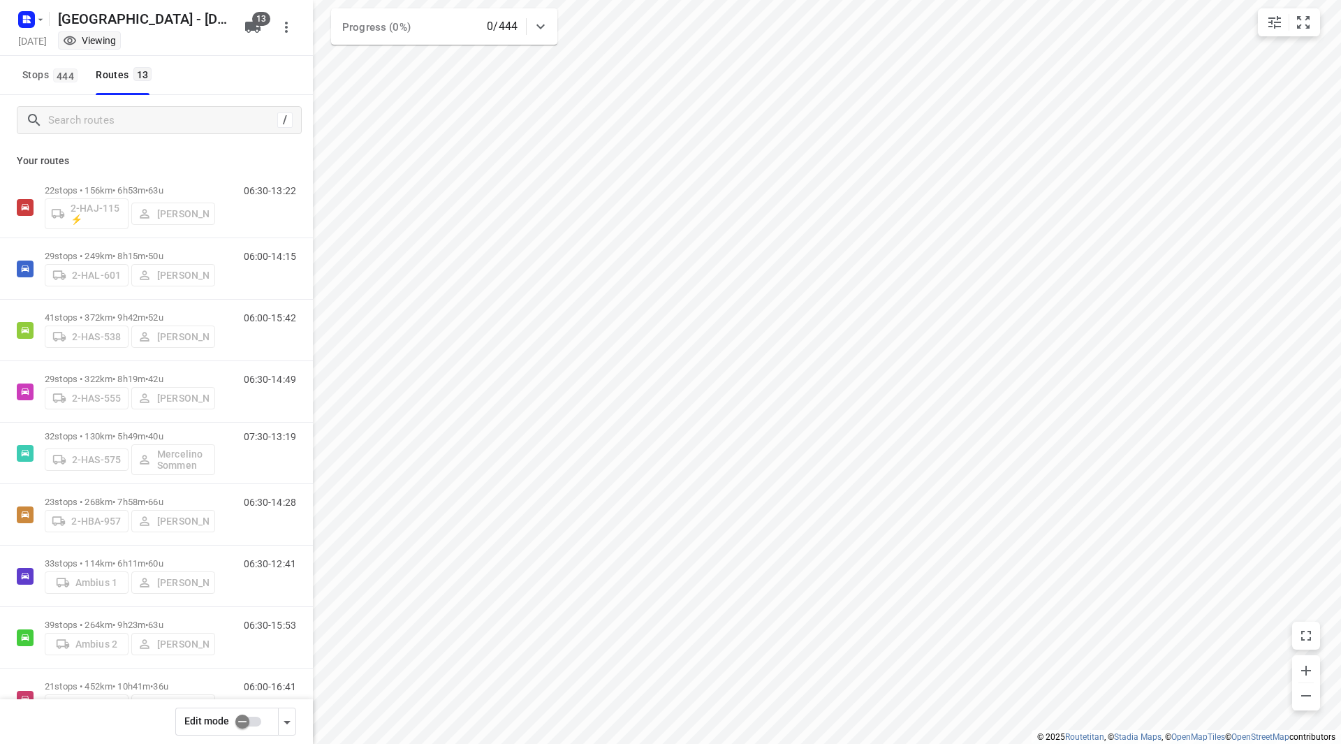
click at [253, 719] on input "checkbox" at bounding box center [243, 721] width 80 height 27
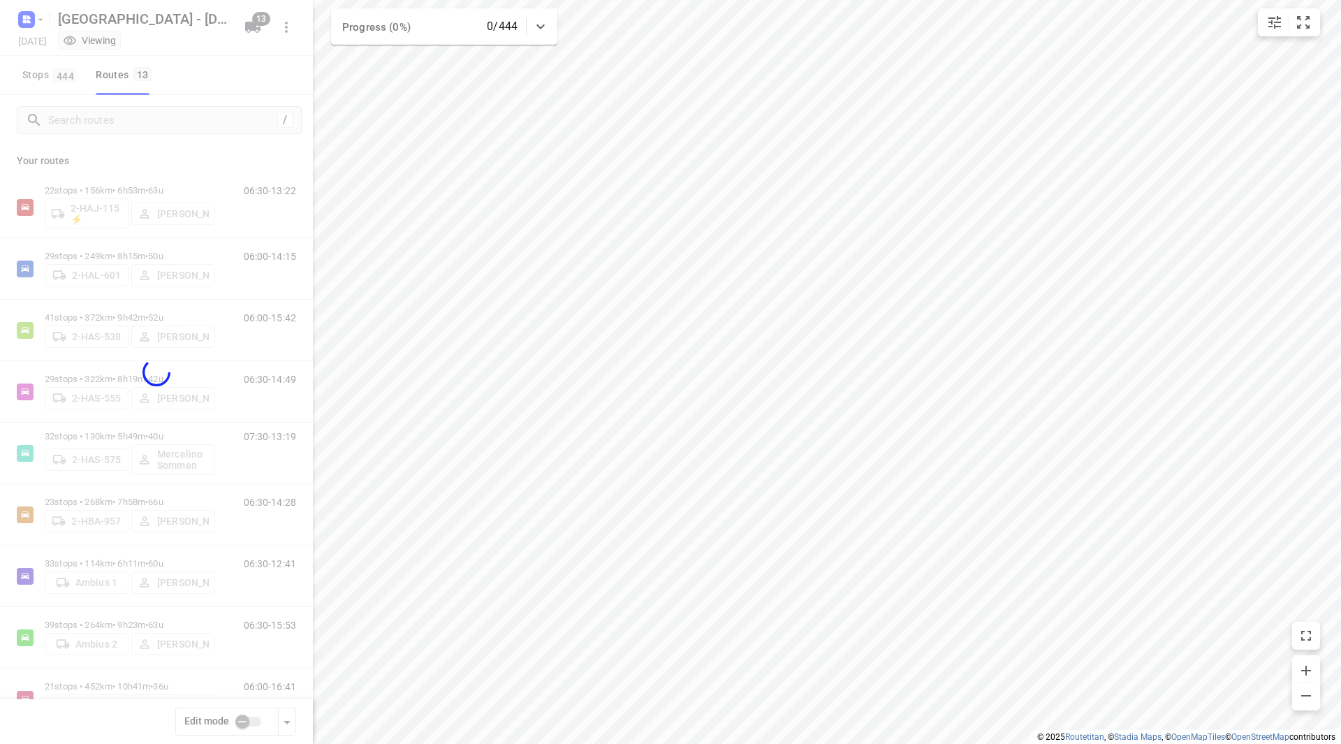
checkbox input "true"
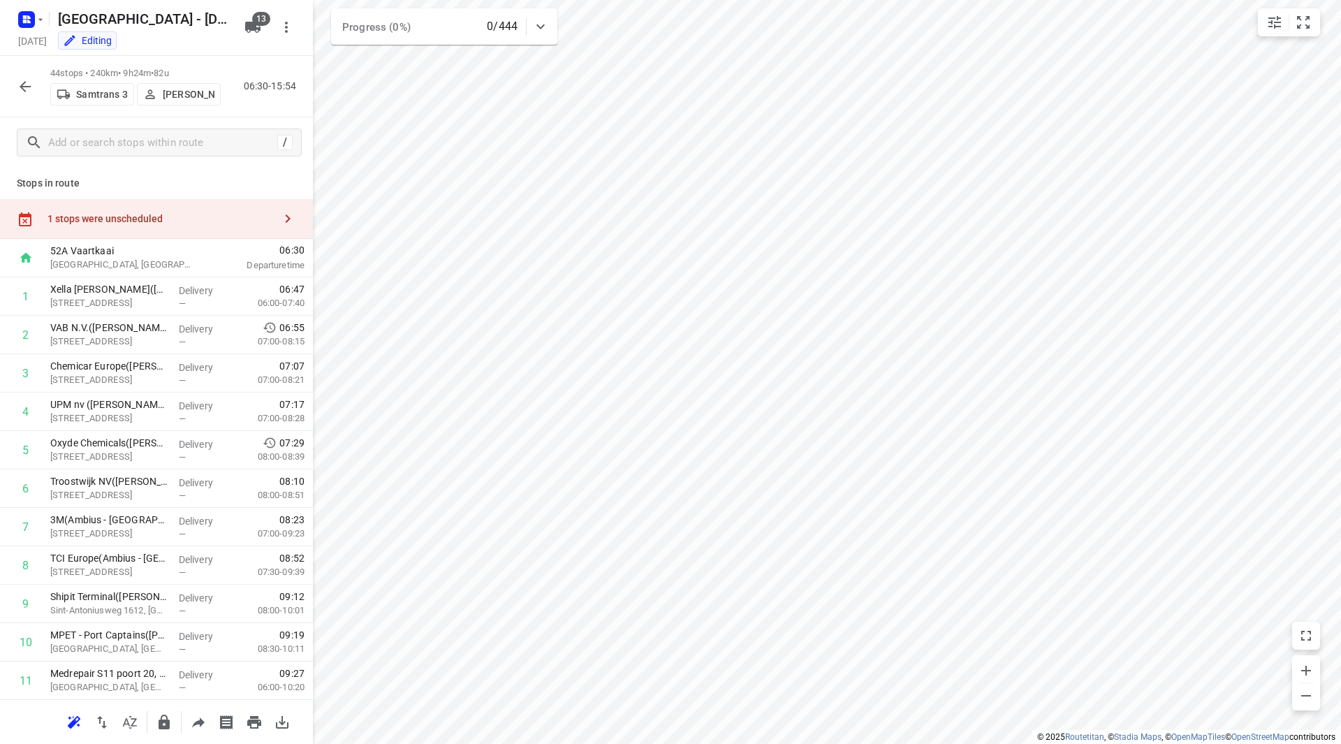
click at [210, 213] on div "1 stops were unscheduled" at bounding box center [160, 218] width 226 height 11
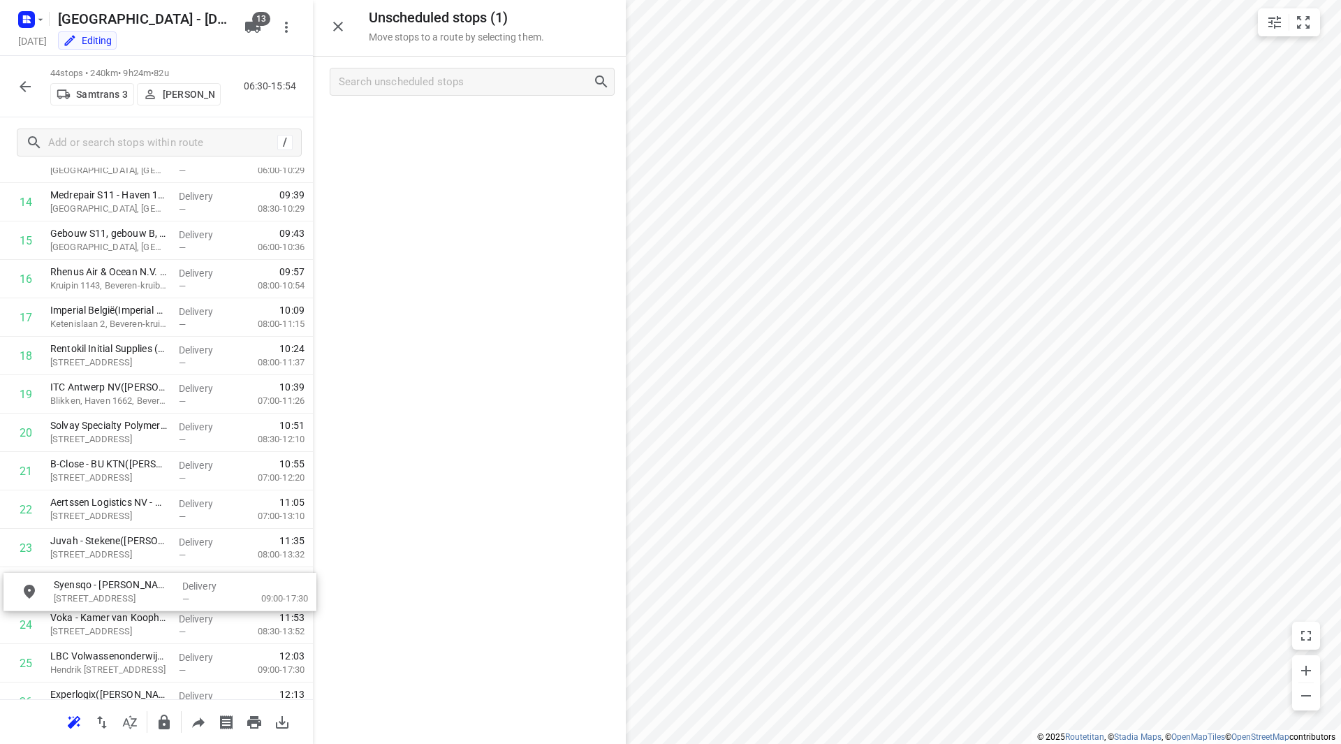
drag, startPoint x: 409, startPoint y: 120, endPoint x: 101, endPoint y: 594, distance: 565.5
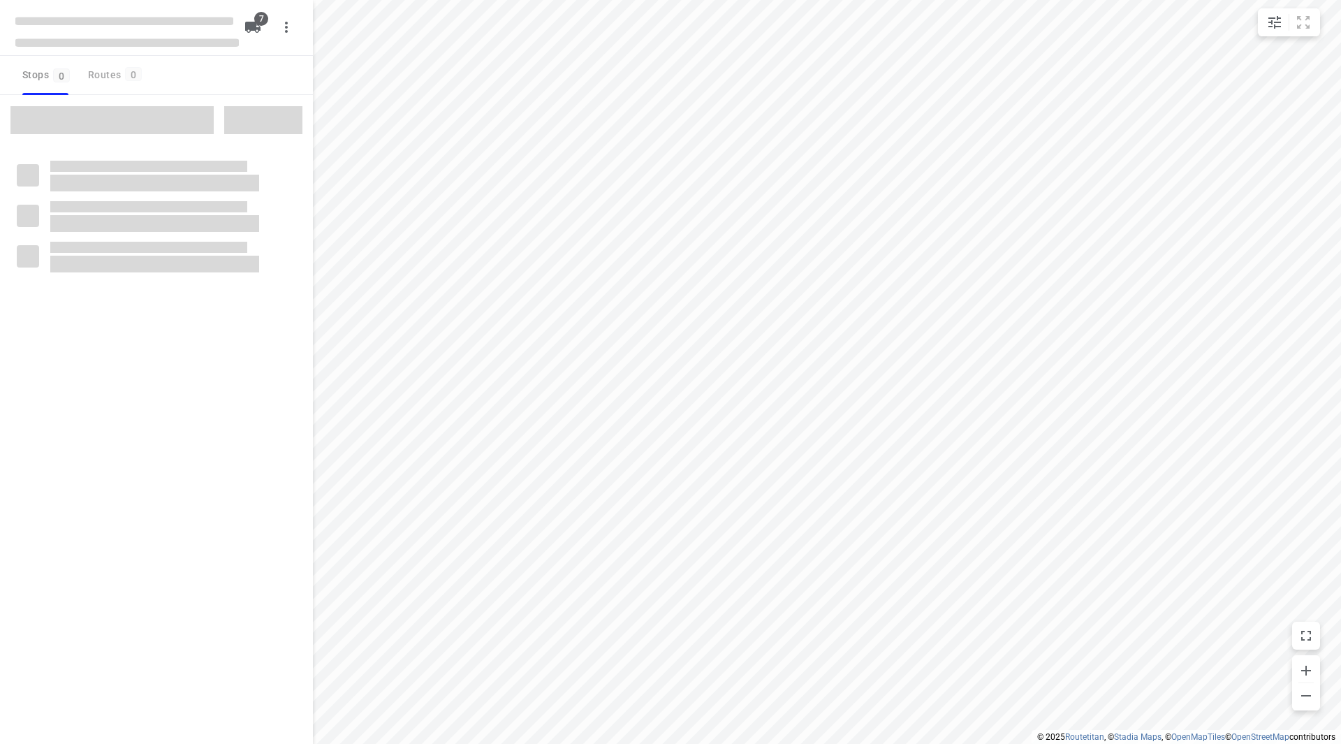
checkbox input "true"
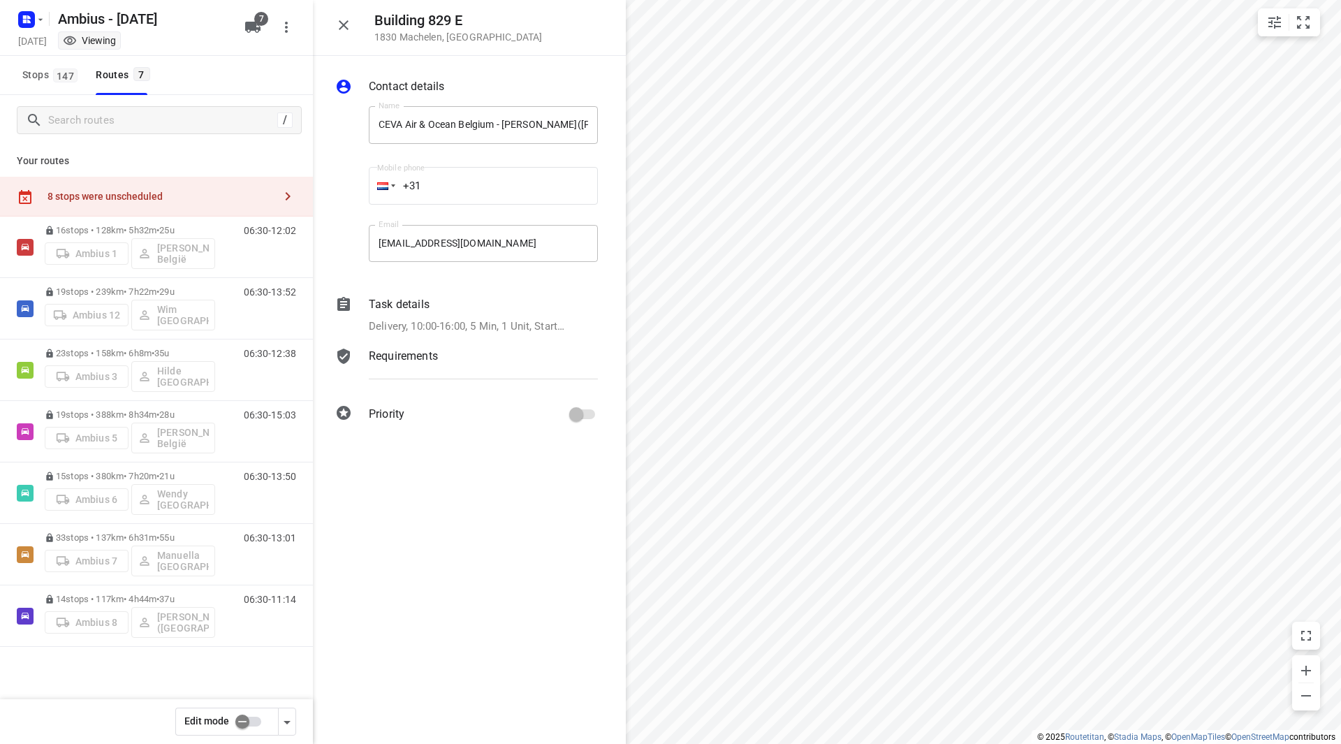
click at [252, 715] on input "checkbox" at bounding box center [243, 721] width 80 height 27
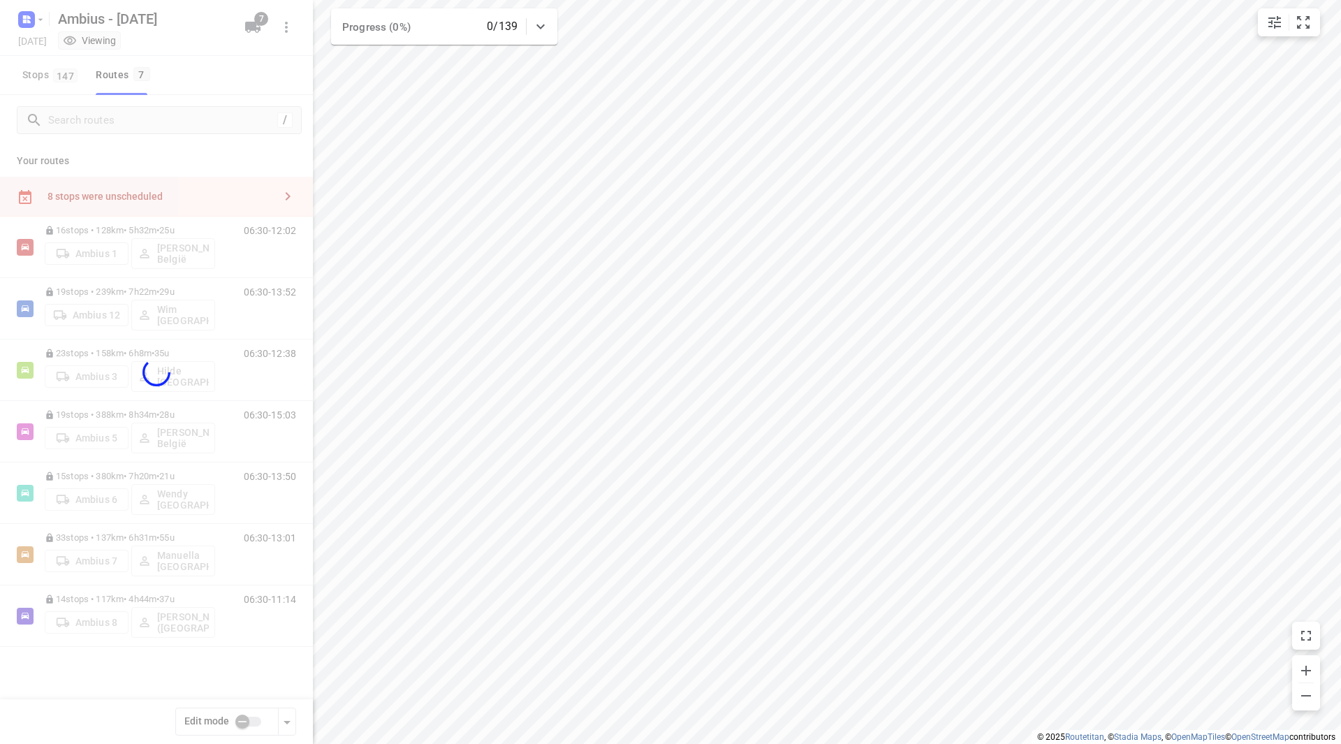
checkbox input "true"
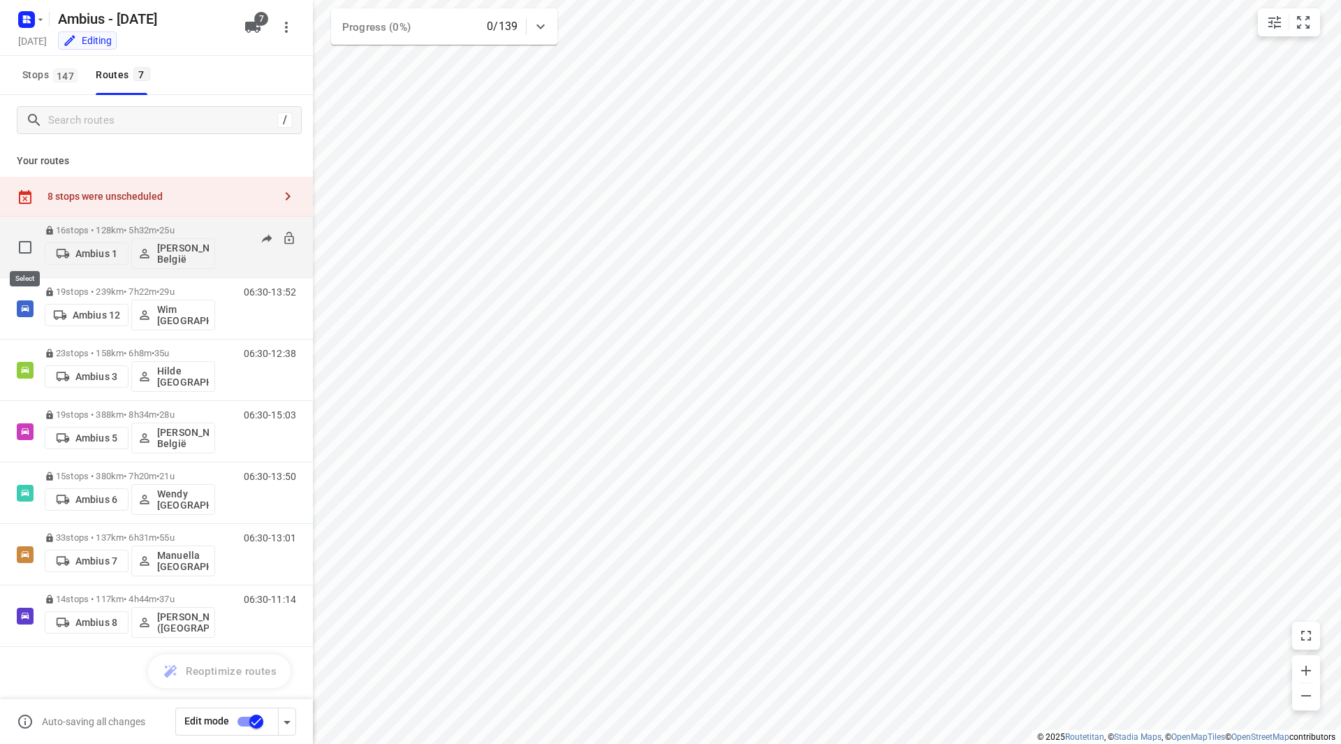
click at [23, 252] on input "checkbox" at bounding box center [25, 247] width 28 height 28
checkbox input "true"
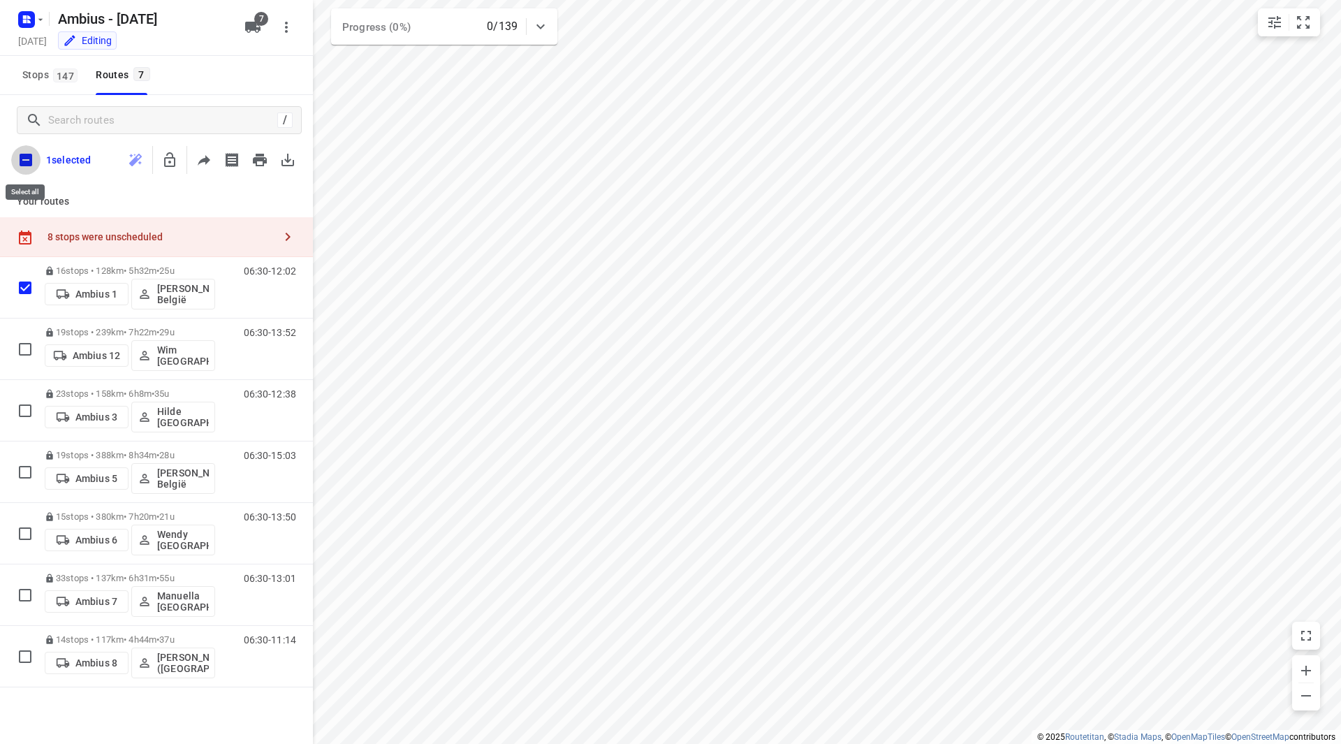
click at [27, 161] on input "checkbox" at bounding box center [25, 159] width 29 height 29
checkbox input "true"
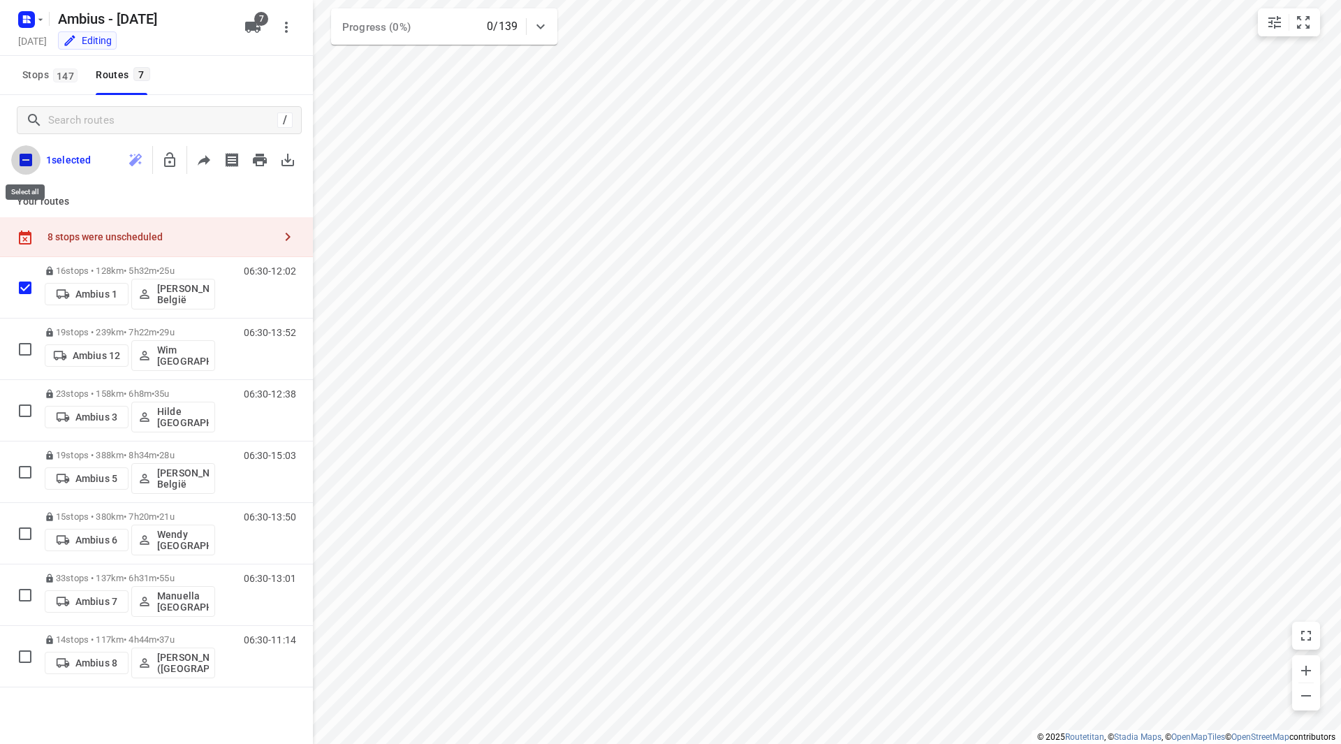
checkbox input "true"
click at [199, 165] on icon "button" at bounding box center [197, 160] width 17 height 17
click at [24, 160] on input "checkbox" at bounding box center [25, 159] width 29 height 29
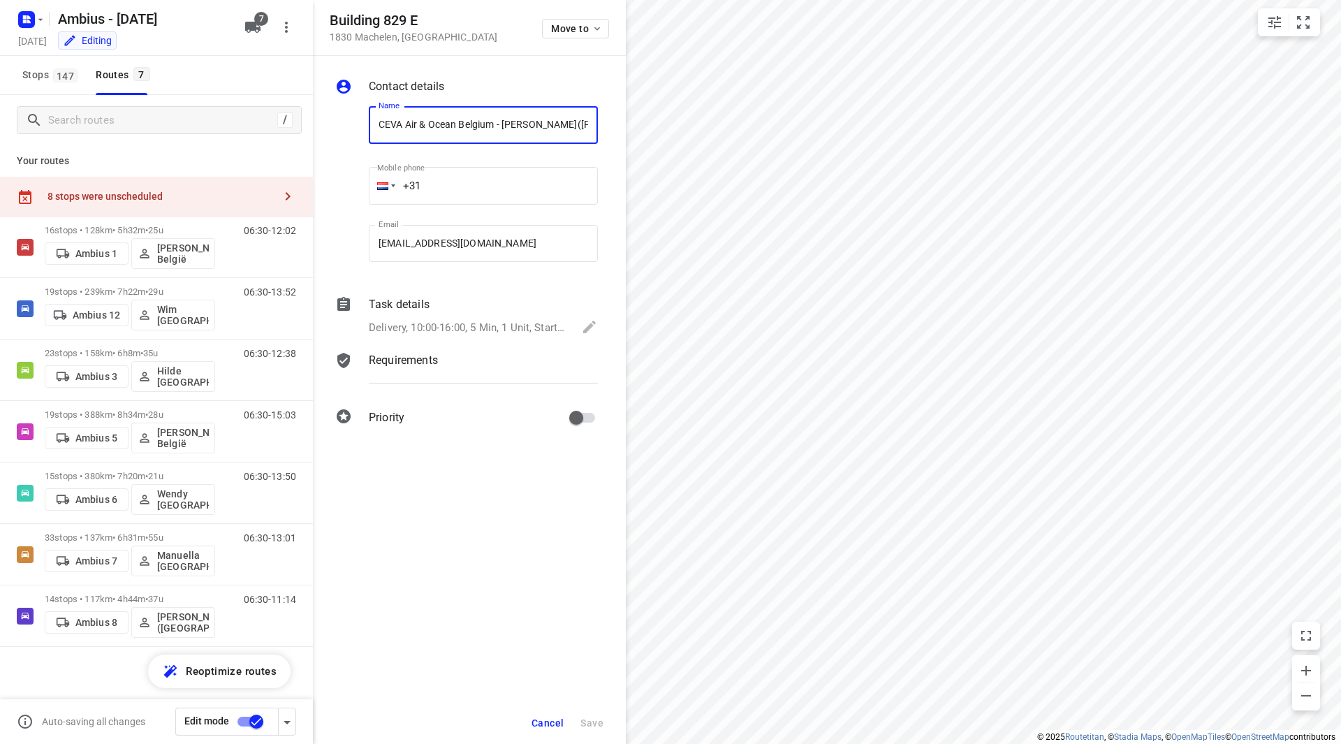
drag, startPoint x: 524, startPoint y: 127, endPoint x: 347, endPoint y: 124, distance: 176.7
click at [347, 123] on div "Name CEVA Air & Ocean Belgium - Machelen(Steven Gilis) Name Mobile phone +31 ​ …" at bounding box center [466, 187] width 268 height 184
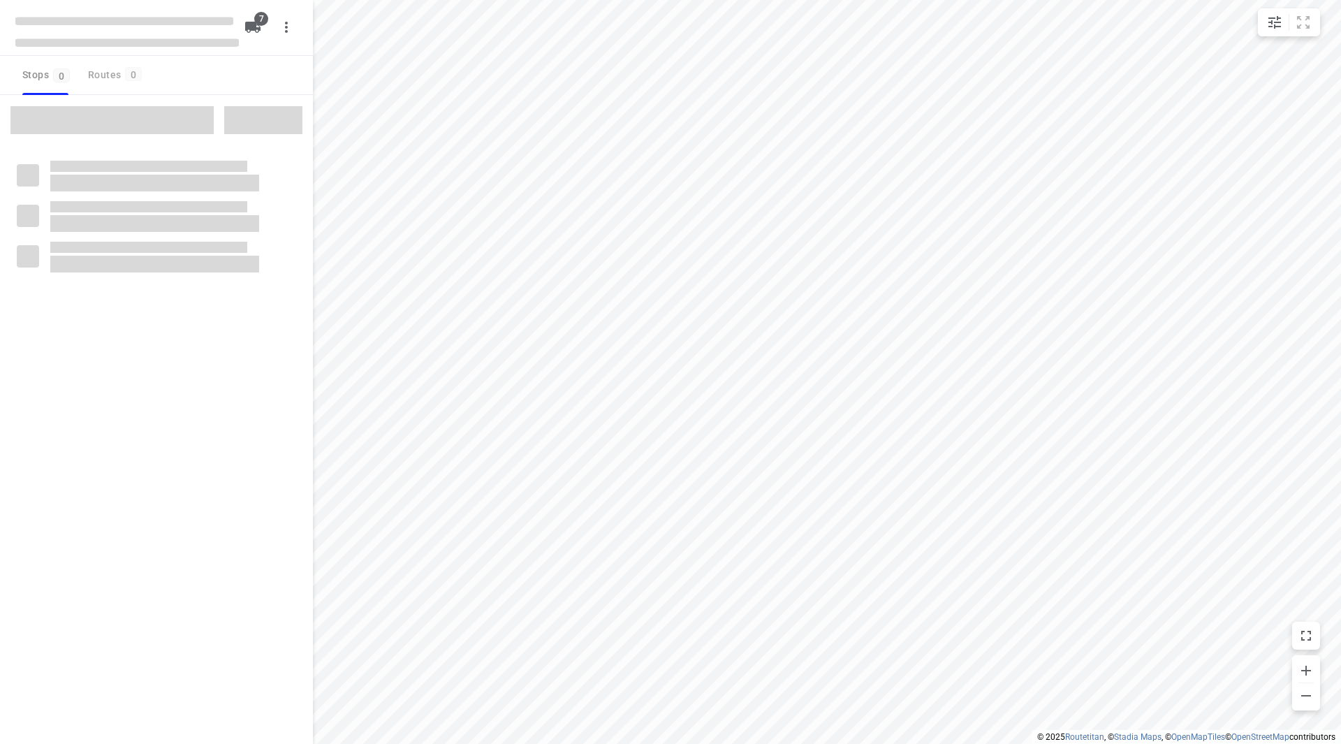
checkbox input "true"
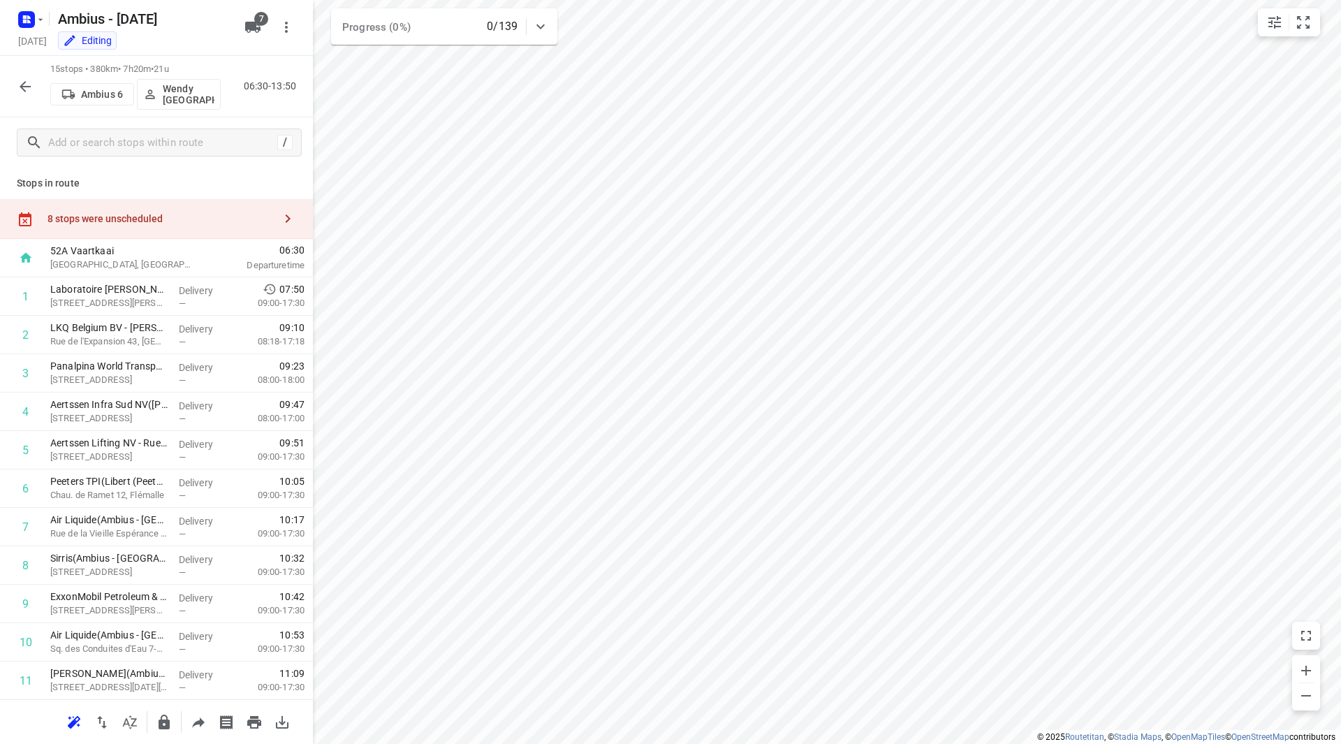
click at [171, 227] on div "8 stops were unscheduled" at bounding box center [156, 219] width 313 height 40
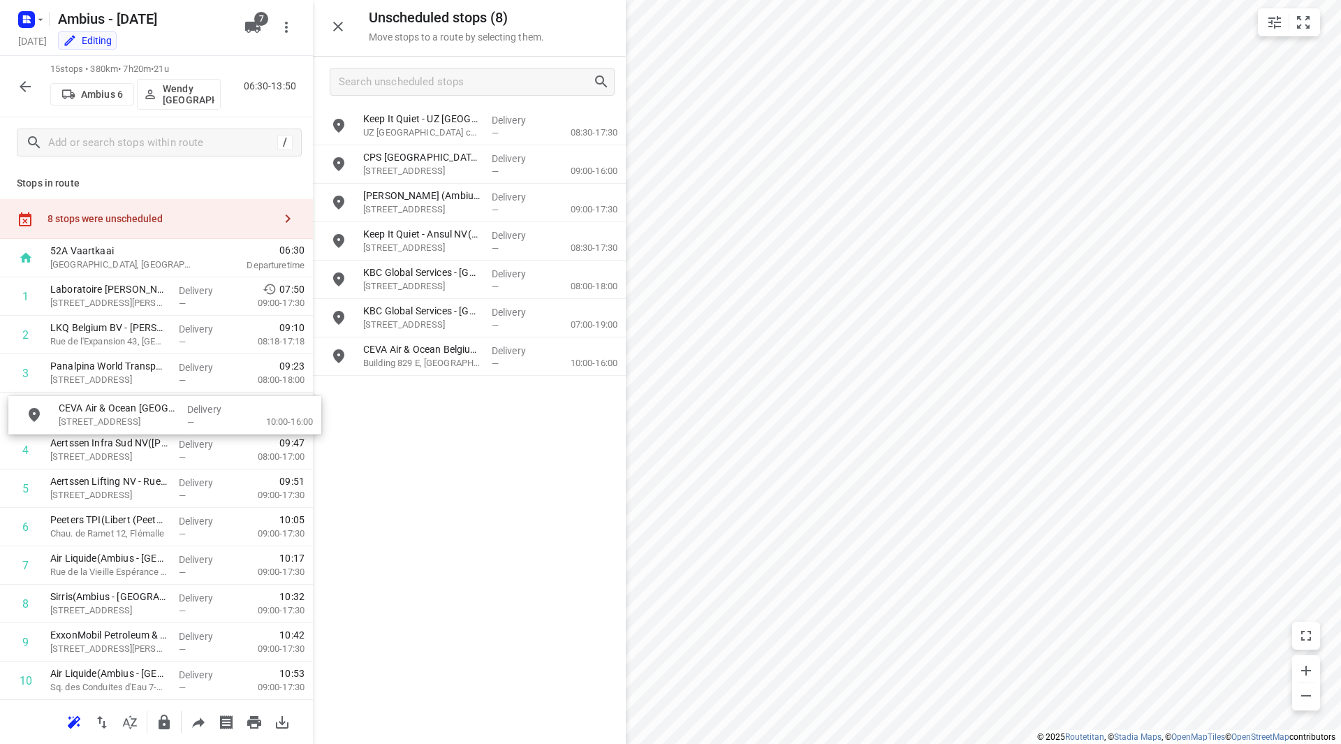
drag, startPoint x: 420, startPoint y: 196, endPoint x: 94, endPoint y: 407, distance: 388.8
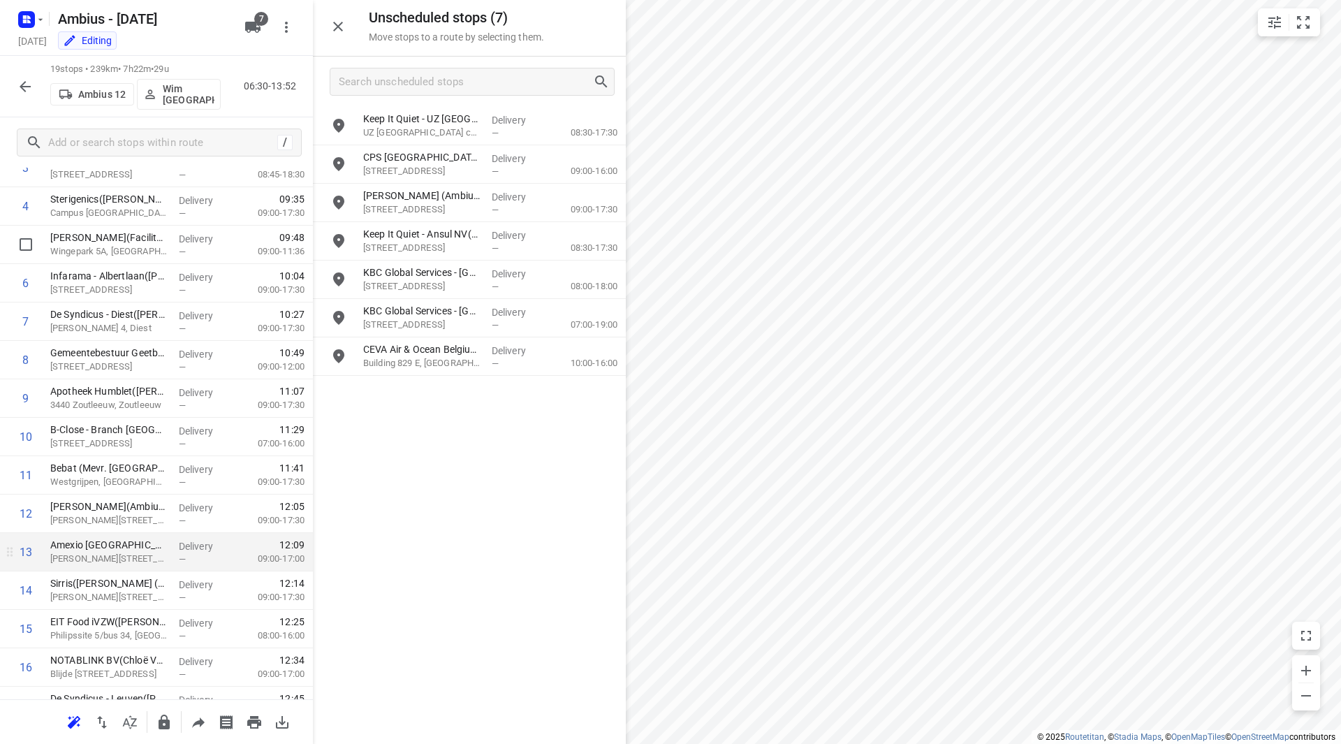
scroll to position [346, 0]
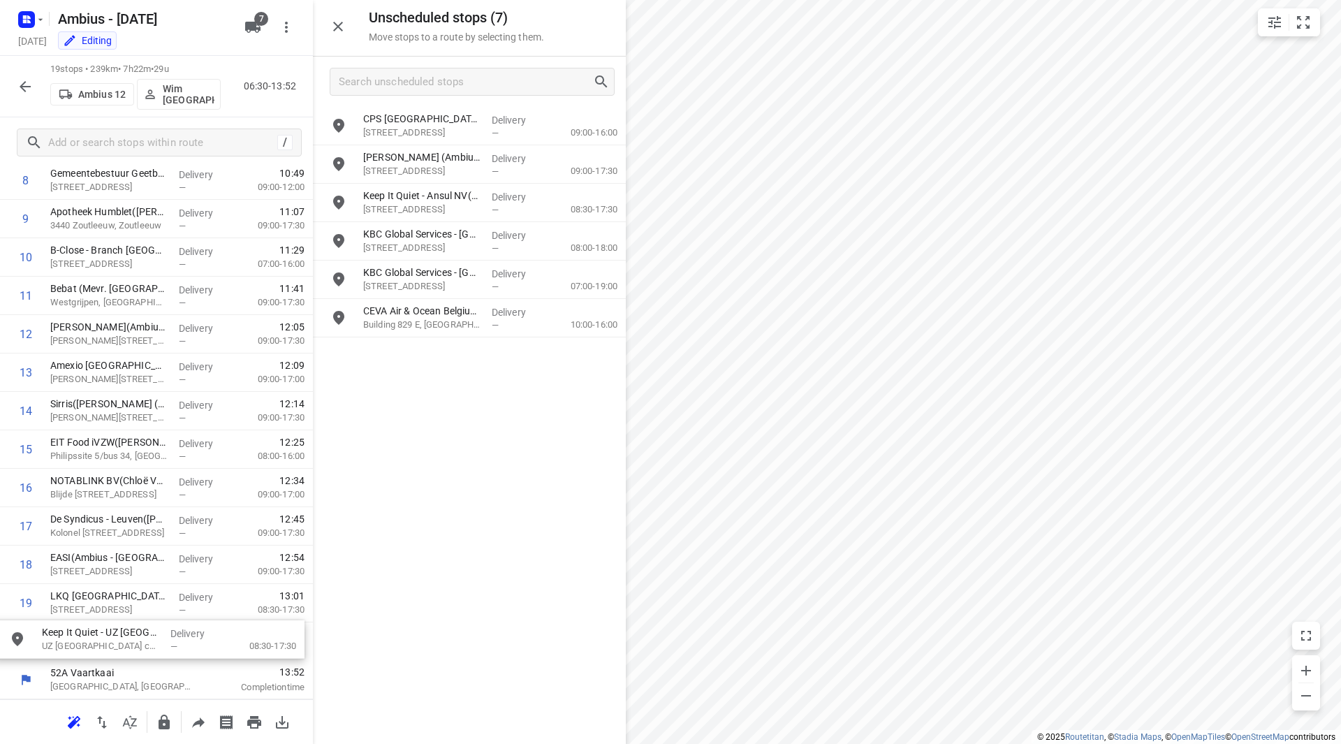
drag, startPoint x: 400, startPoint y: 119, endPoint x: 97, endPoint y: 626, distance: 590.4
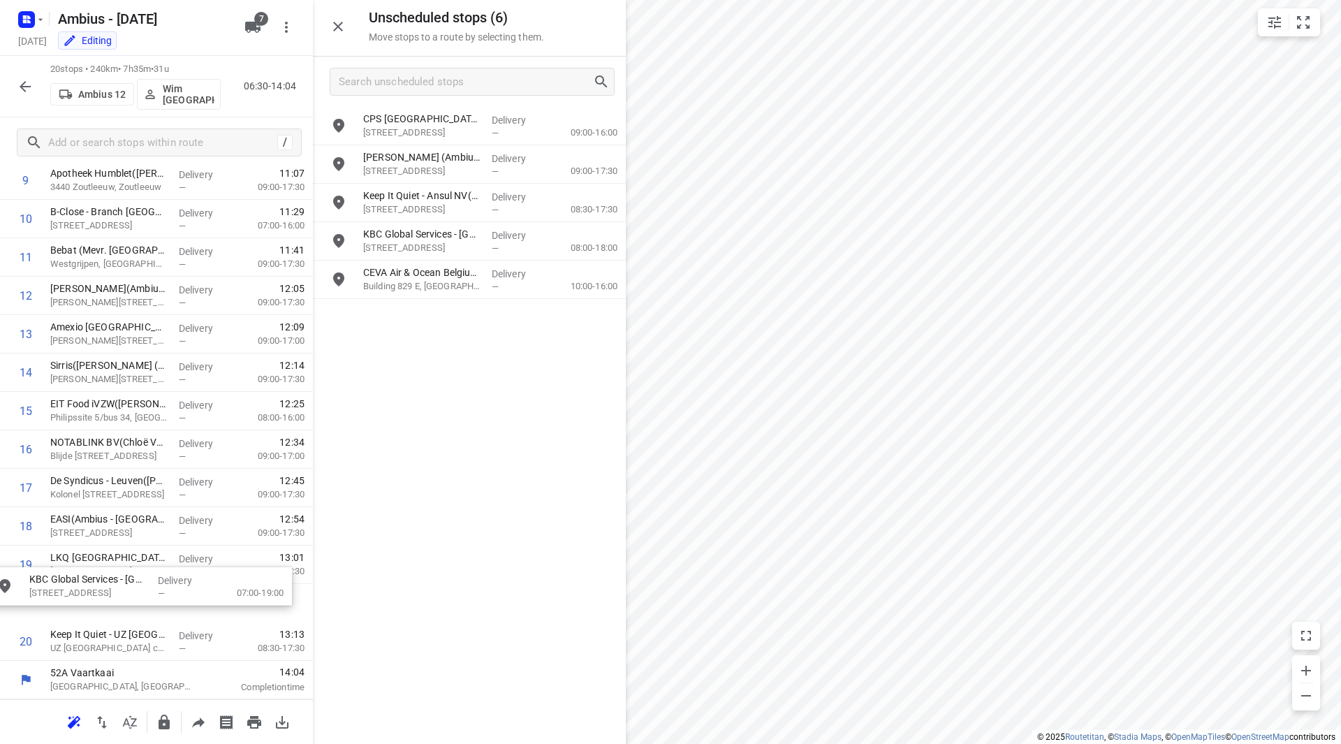
drag, startPoint x: 425, startPoint y: 277, endPoint x: 94, endPoint y: 592, distance: 456.5
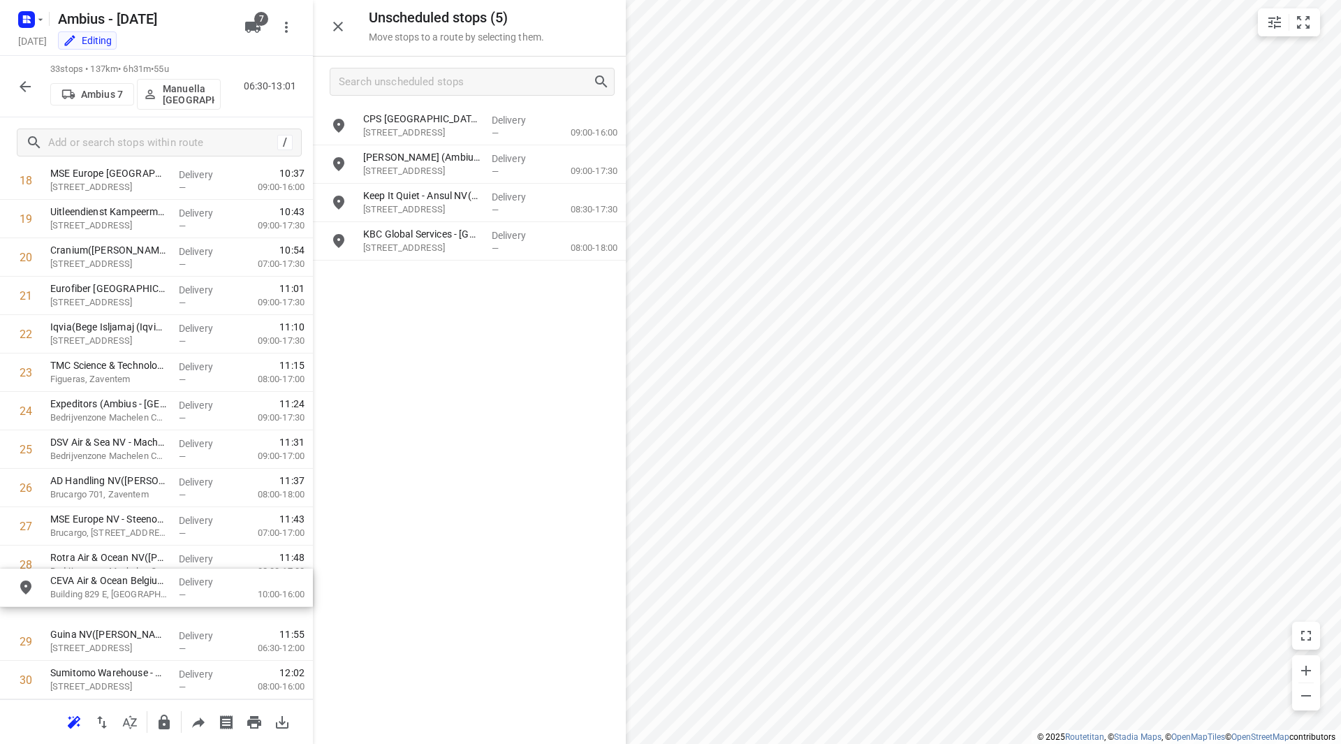
scroll to position [770, 0]
drag, startPoint x: 411, startPoint y: 273, endPoint x: 84, endPoint y: 489, distance: 392.3
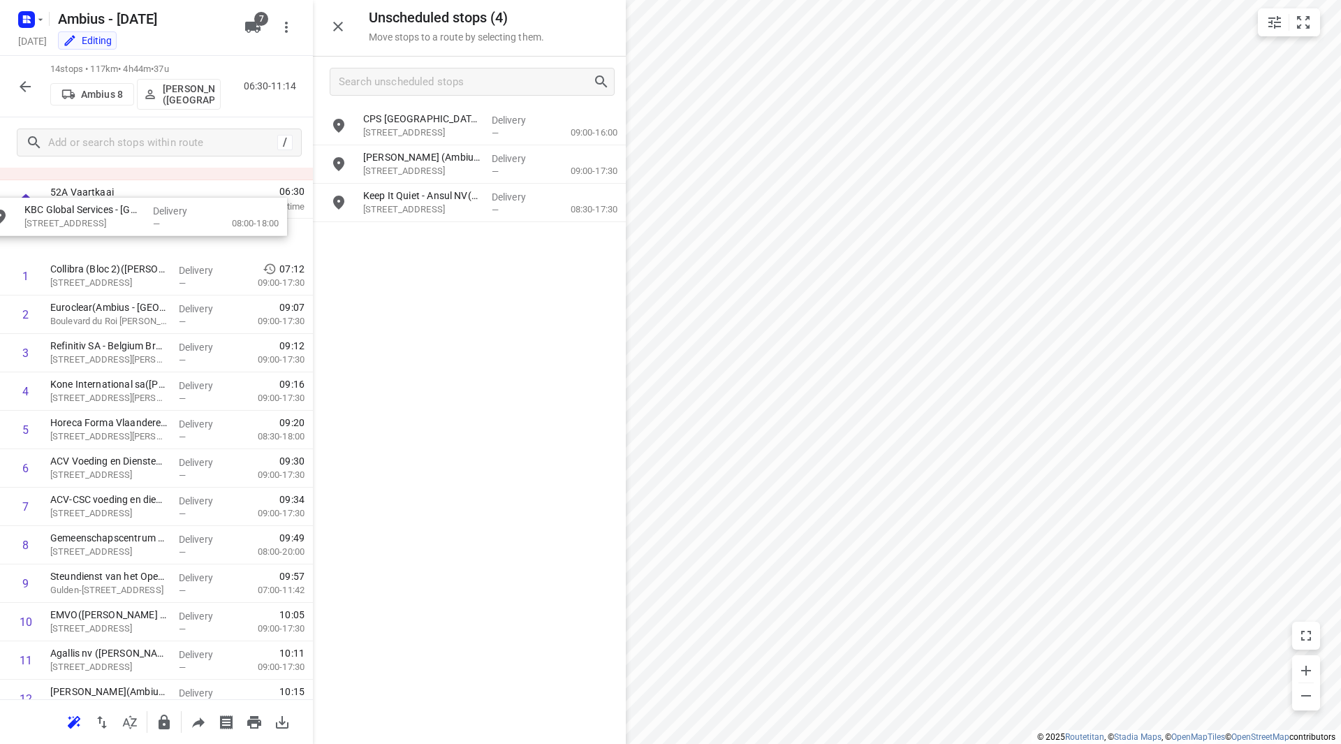
scroll to position [0, 0]
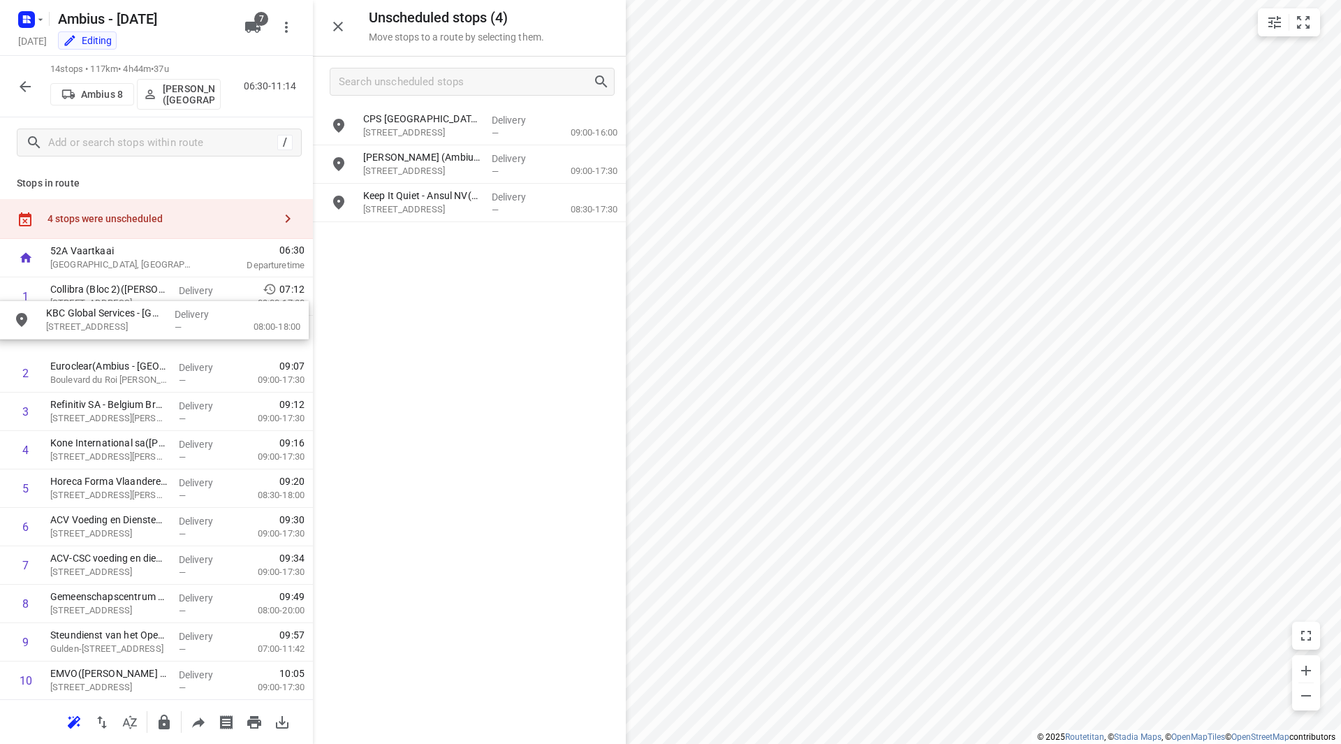
drag, startPoint x: 283, startPoint y: 272, endPoint x: 117, endPoint y: 339, distance: 178.6
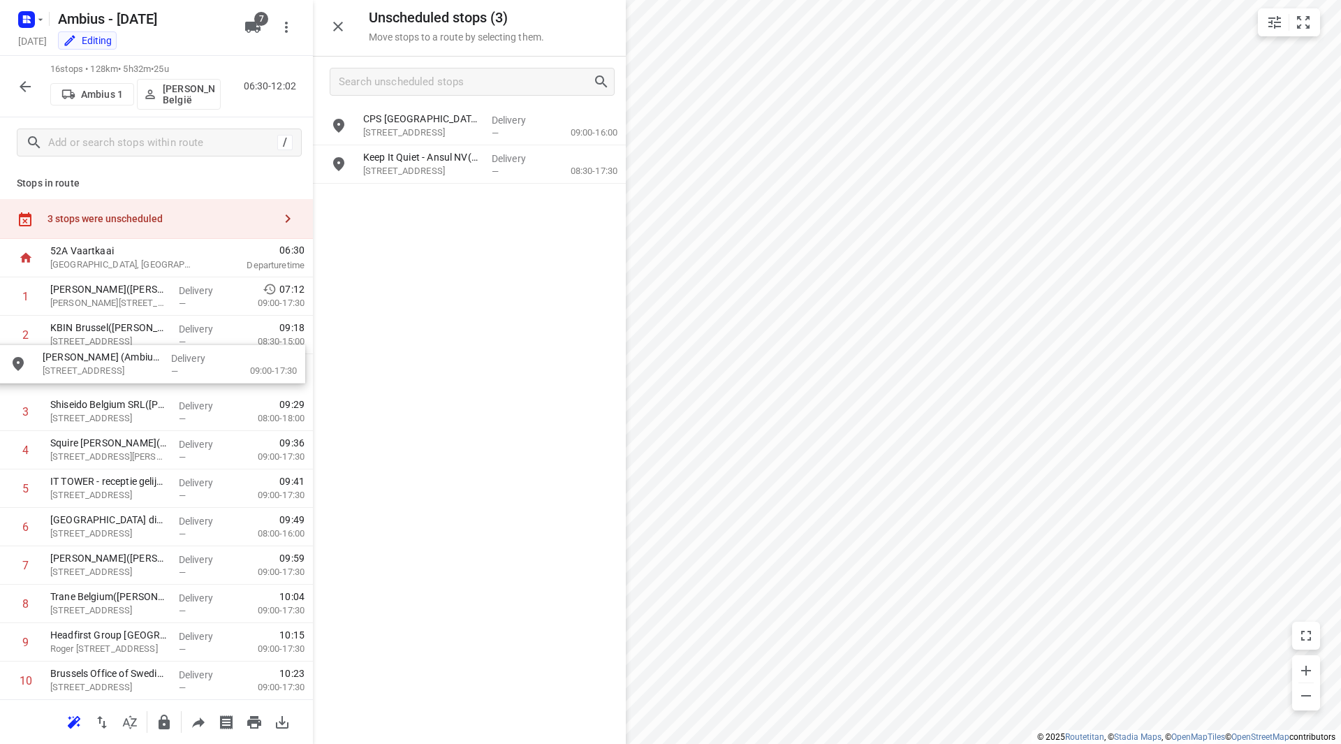
drag, startPoint x: 390, startPoint y: 161, endPoint x: 64, endPoint y: 360, distance: 383.1
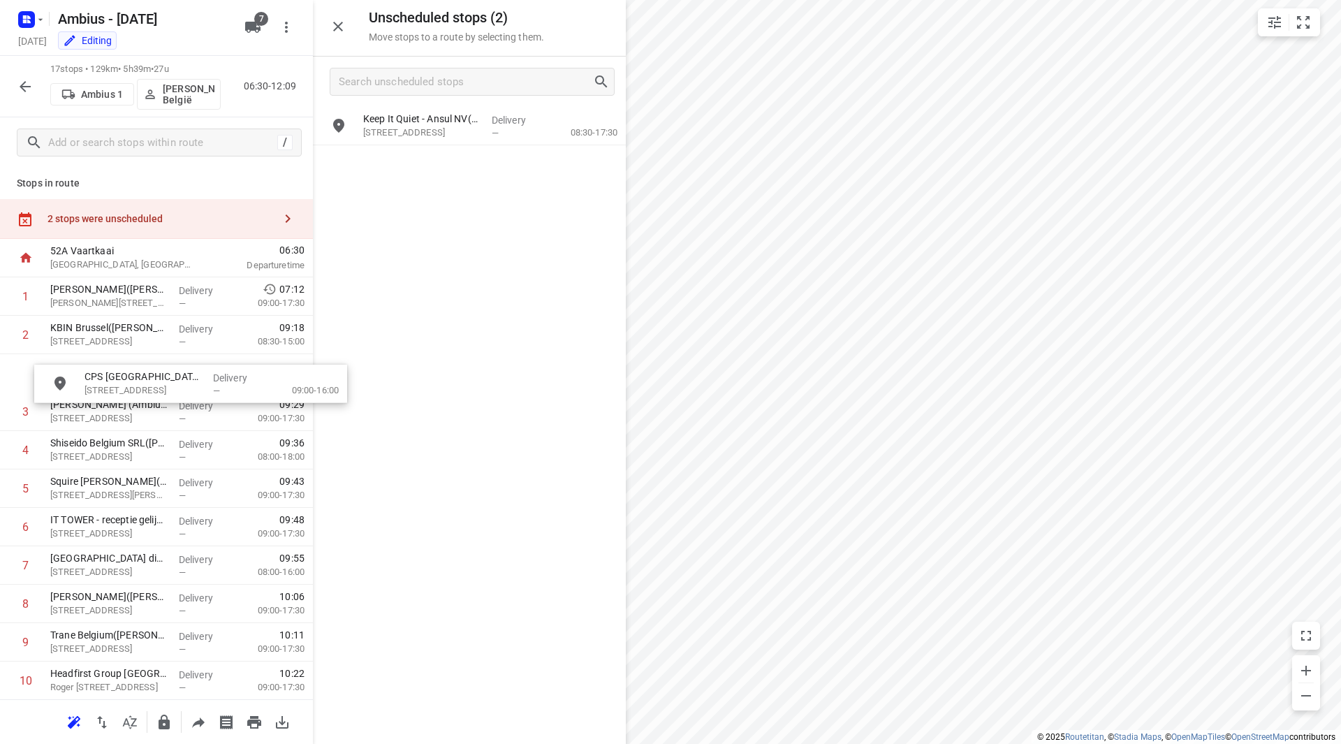
drag, startPoint x: 406, startPoint y: 130, endPoint x: 89, endPoint y: 420, distance: 429.6
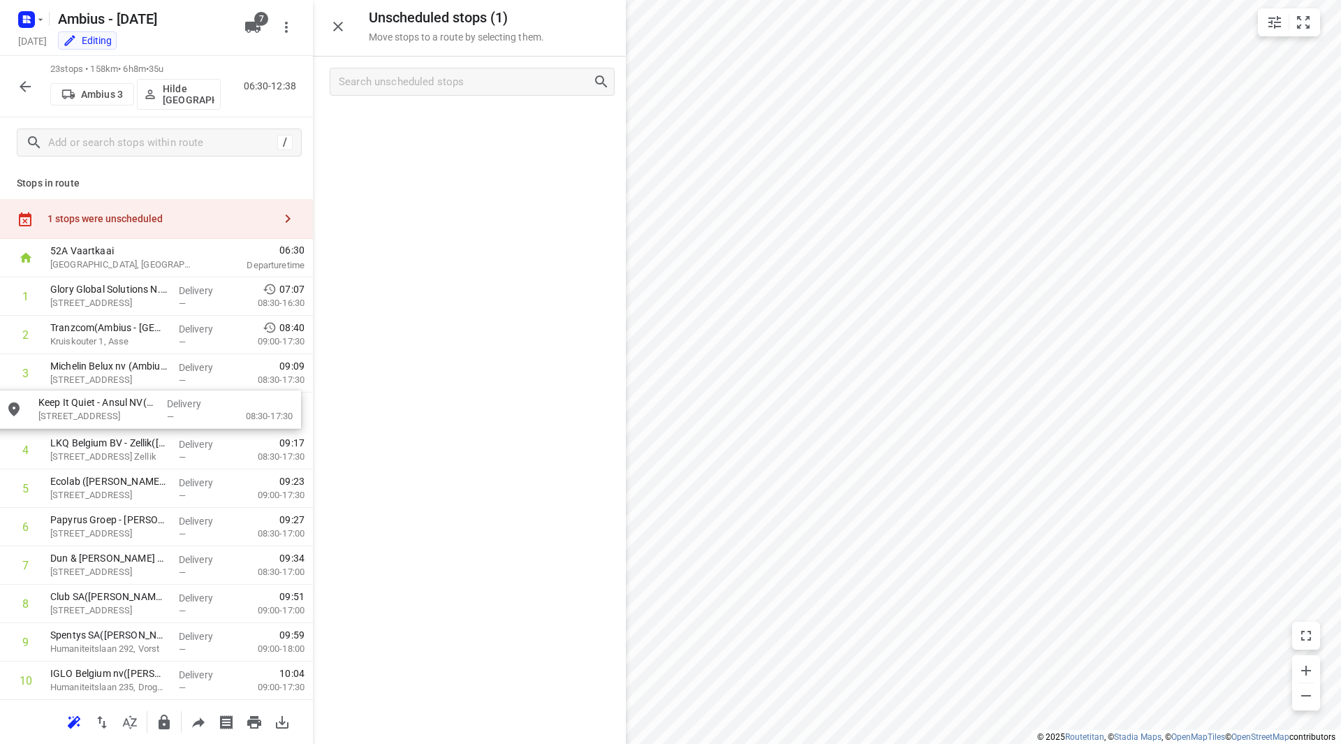
drag, startPoint x: 403, startPoint y: 137, endPoint x: 73, endPoint y: 416, distance: 432.7
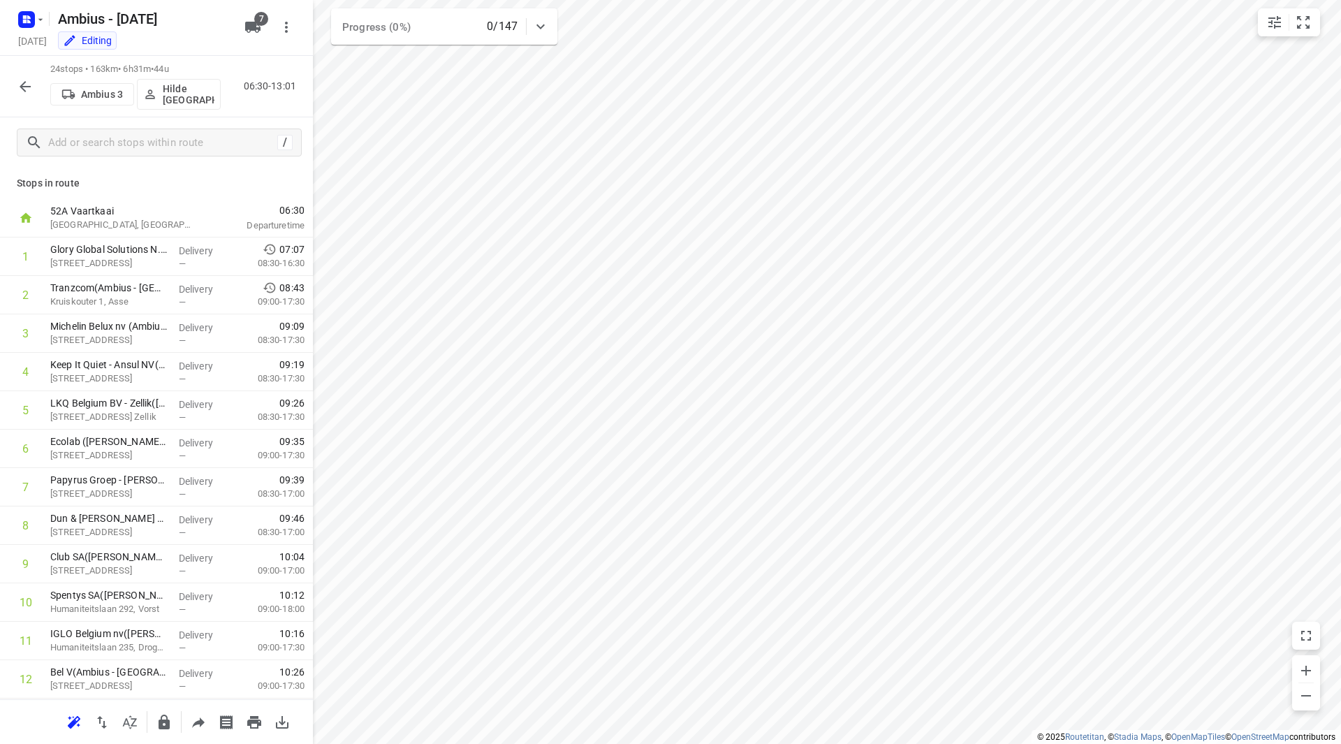
click at [26, 82] on icon "button" at bounding box center [25, 86] width 17 height 17
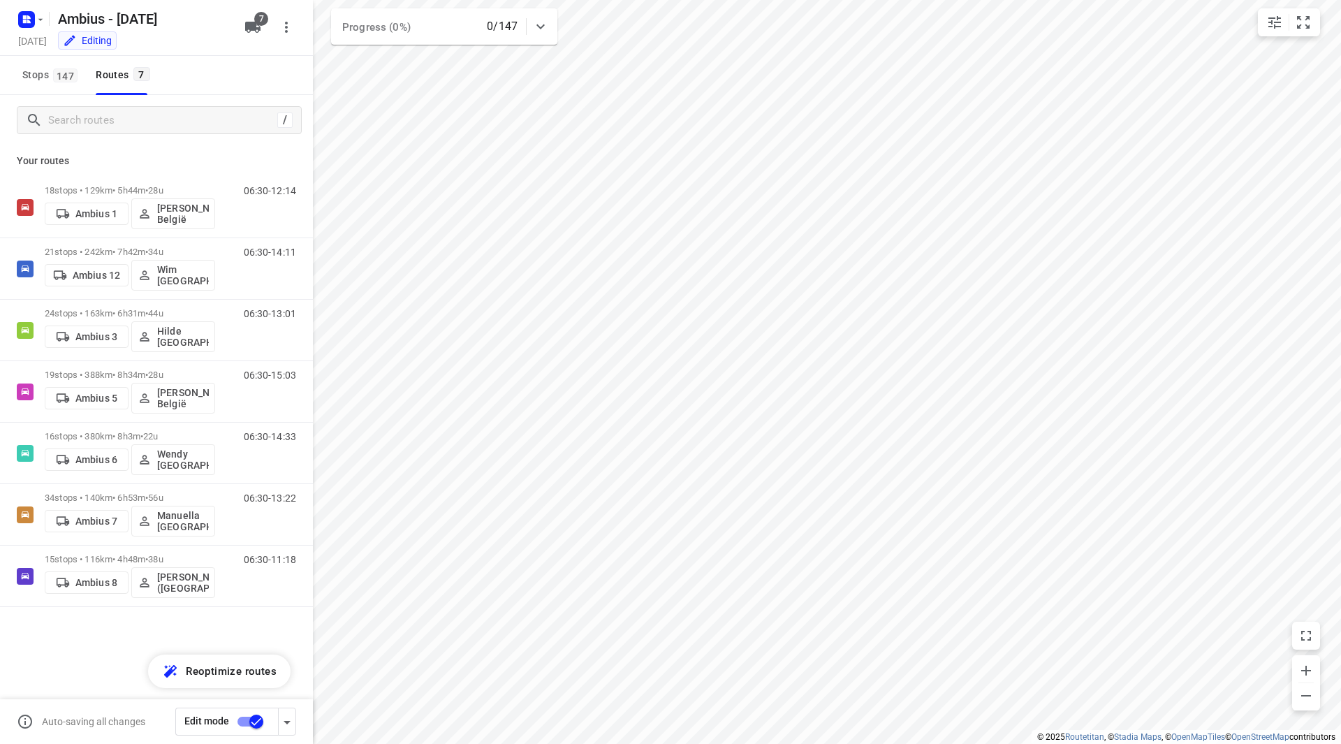
click at [242, 724] on input "checkbox" at bounding box center [257, 721] width 80 height 27
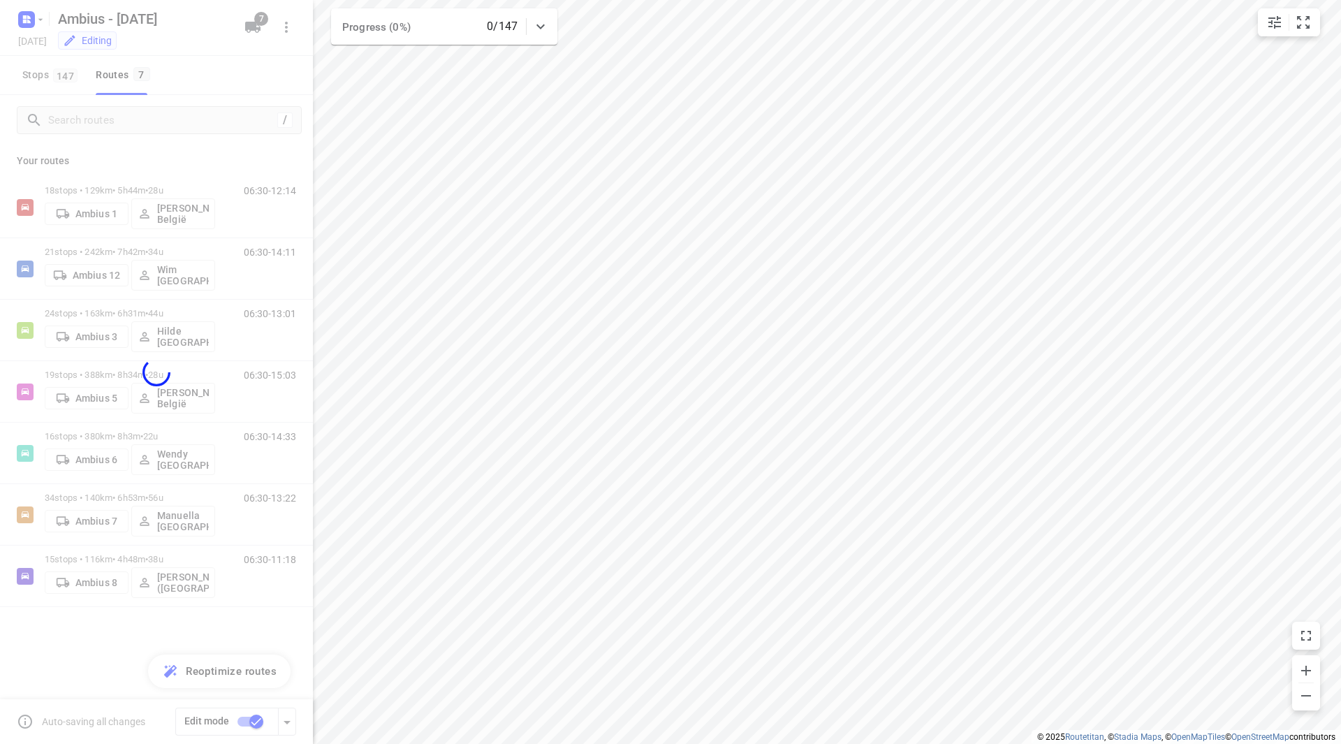
checkbox input "false"
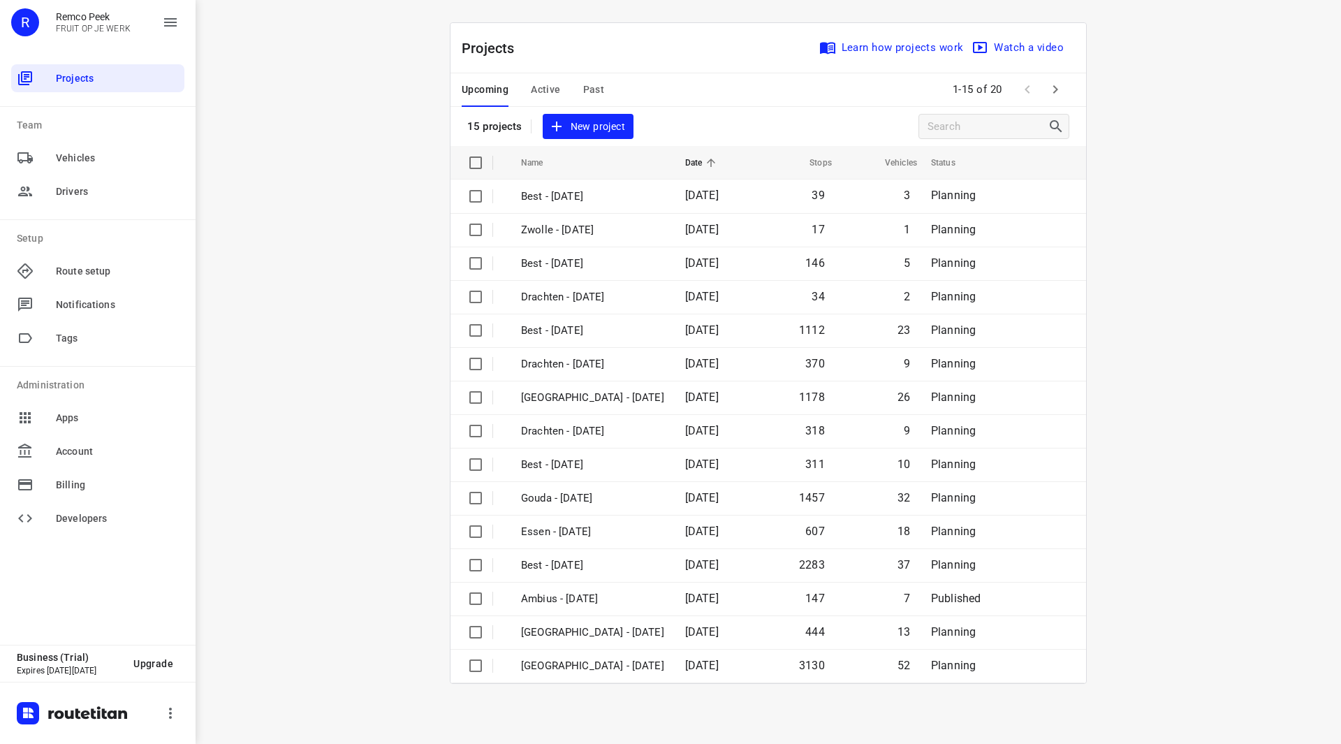
click at [1051, 91] on icon "button" at bounding box center [1055, 89] width 17 height 17
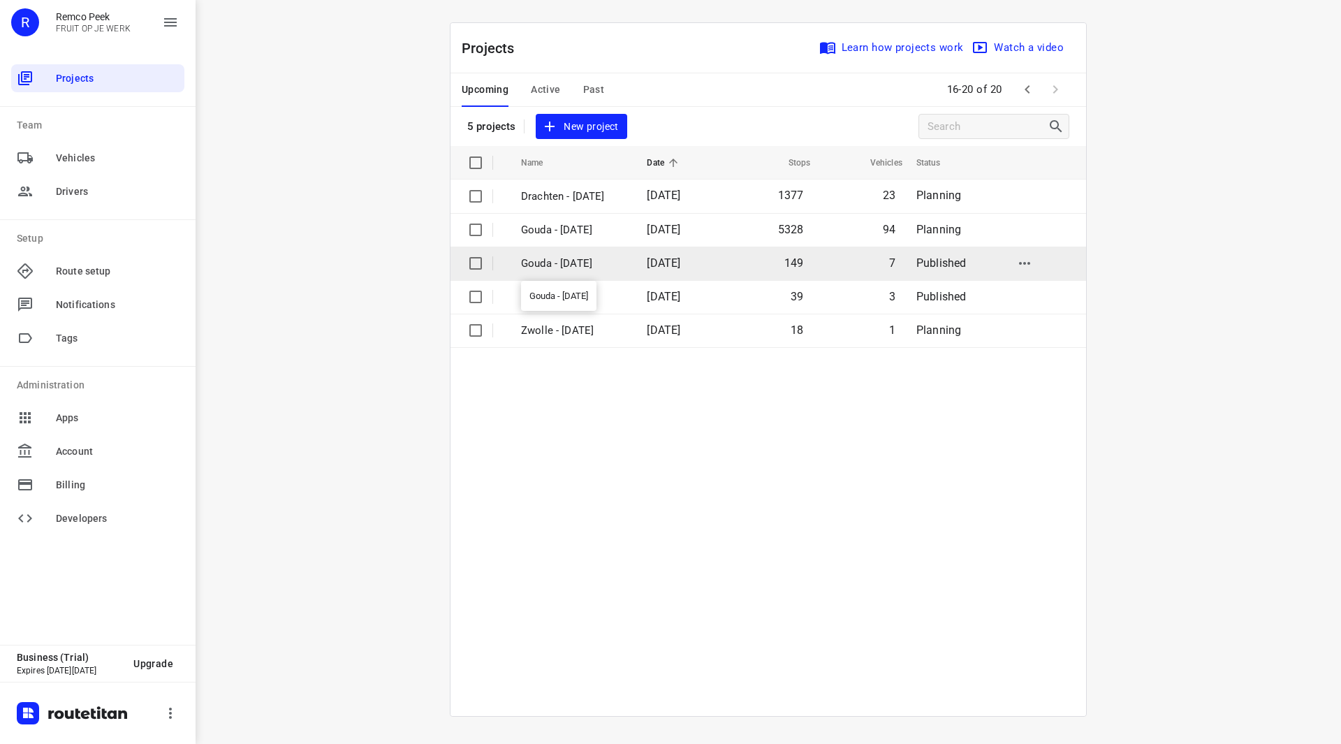
click at [545, 271] on p "Gouda - [DATE]" at bounding box center [573, 264] width 105 height 16
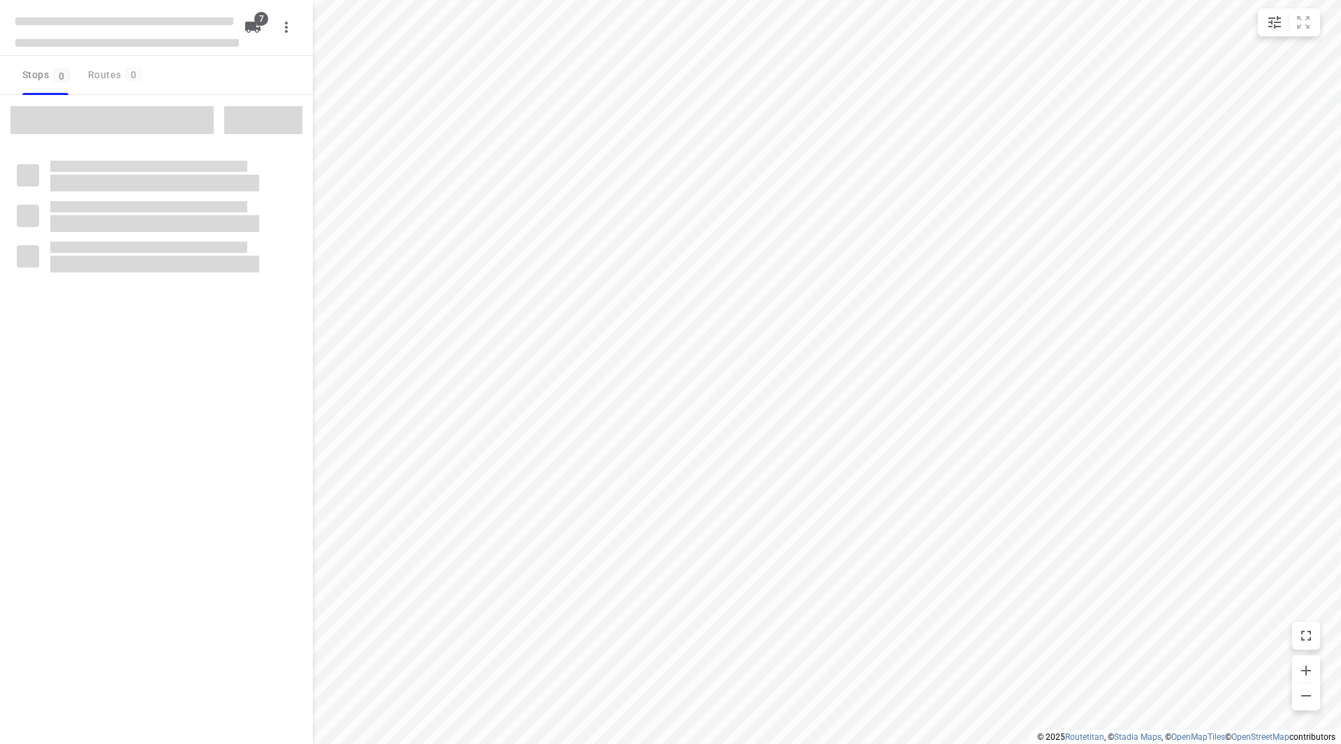
checkbox input "true"
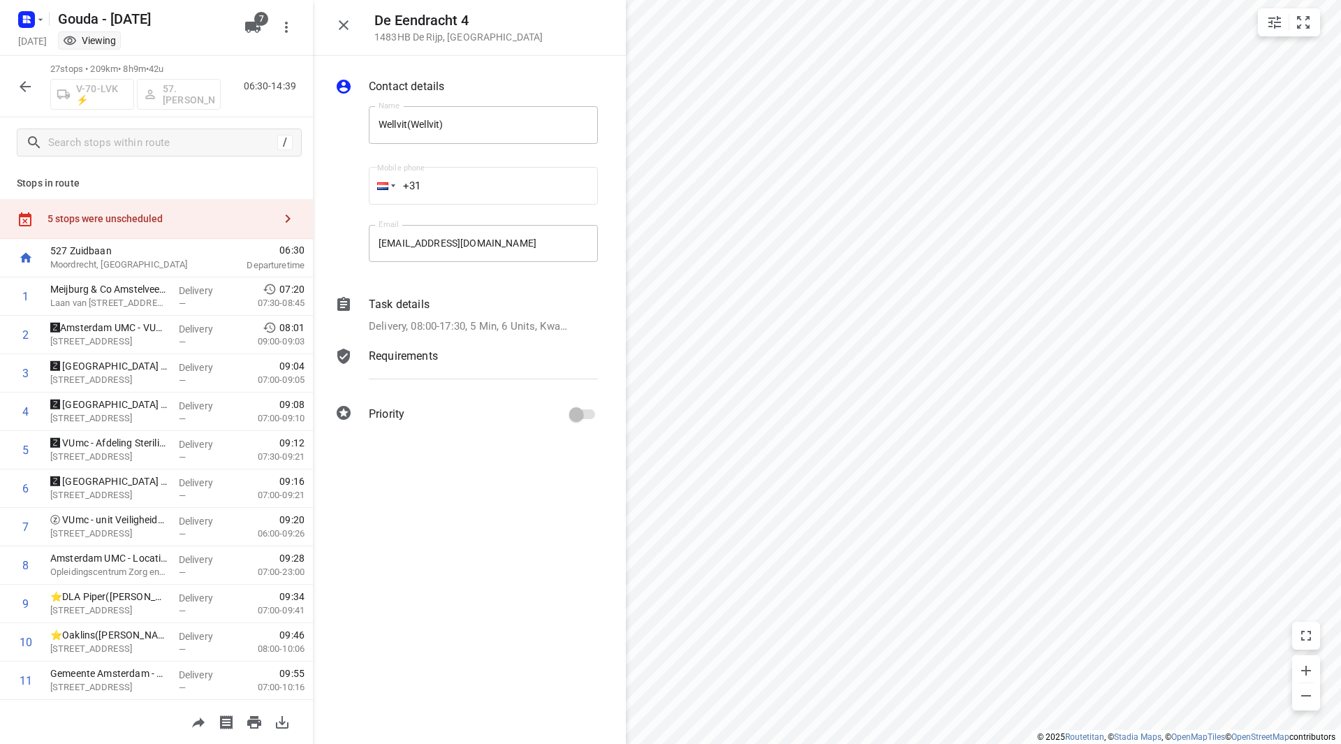
click at [462, 314] on div "Task details Delivery, 08:00-17:30, 5 Min, 6 Units, Kwaliteit controleren!" at bounding box center [483, 315] width 235 height 44
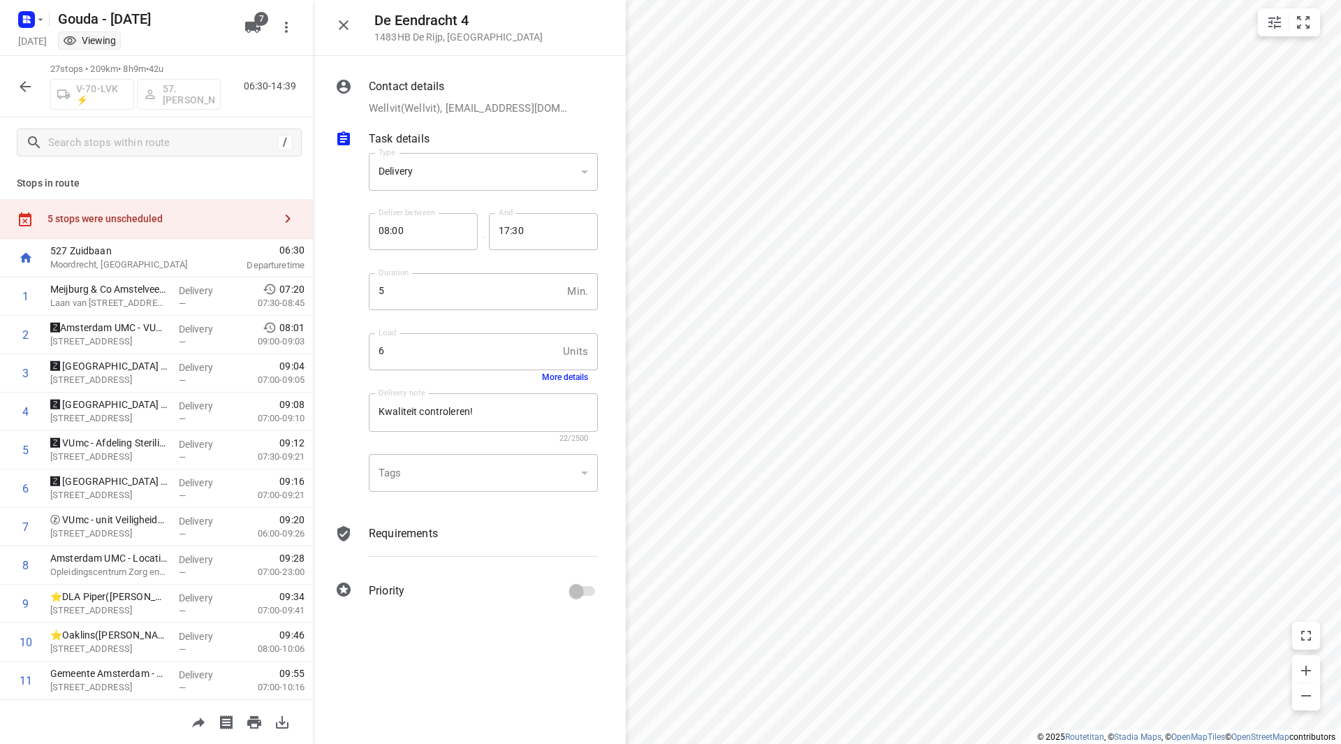
click at [574, 376] on button "More details" at bounding box center [565, 377] width 46 height 10
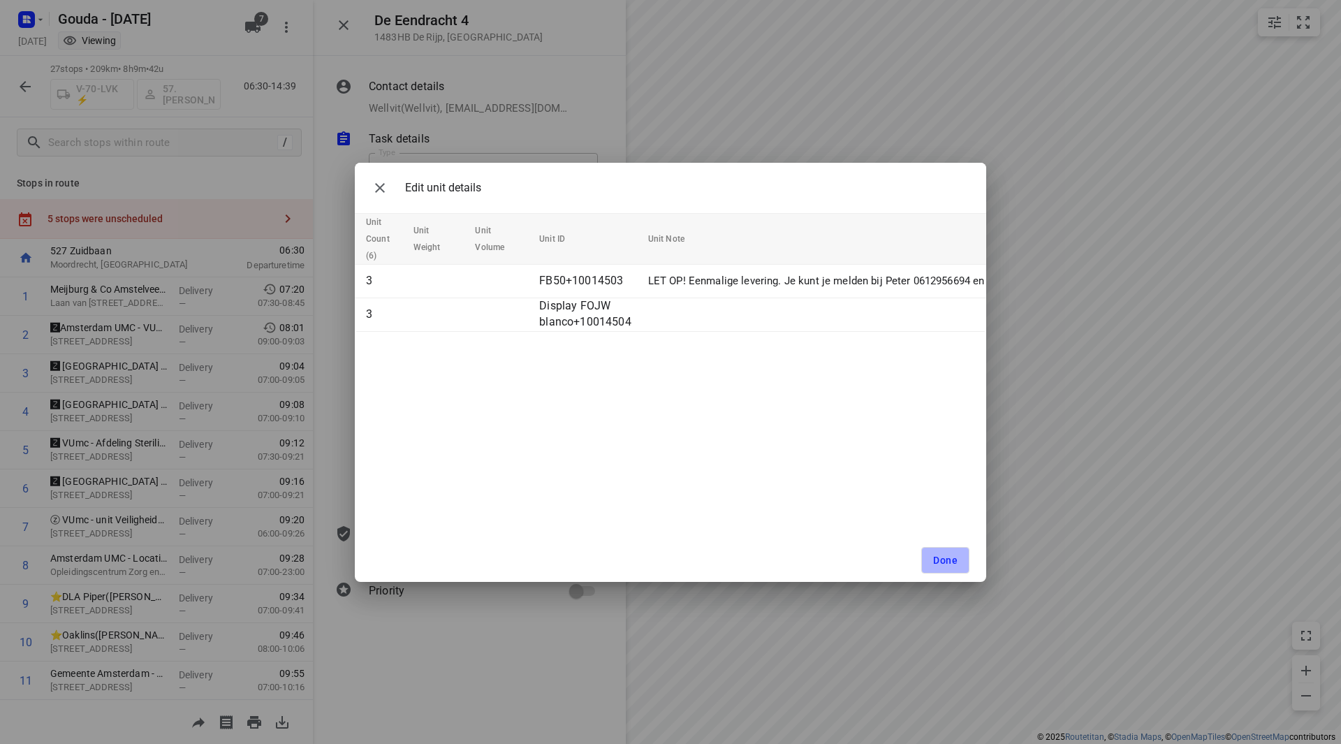
click at [939, 566] on button "Done" at bounding box center [945, 560] width 48 height 27
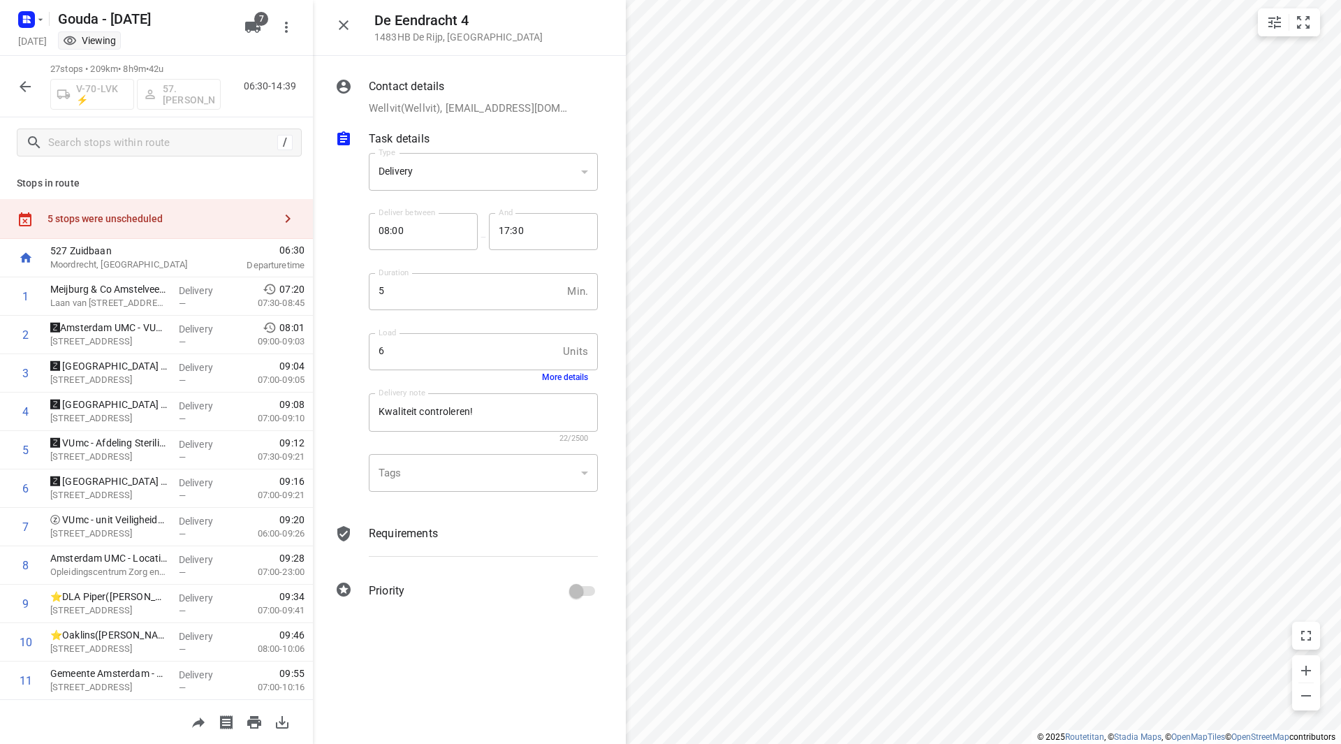
click at [347, 25] on icon "button" at bounding box center [343, 25] width 17 height 17
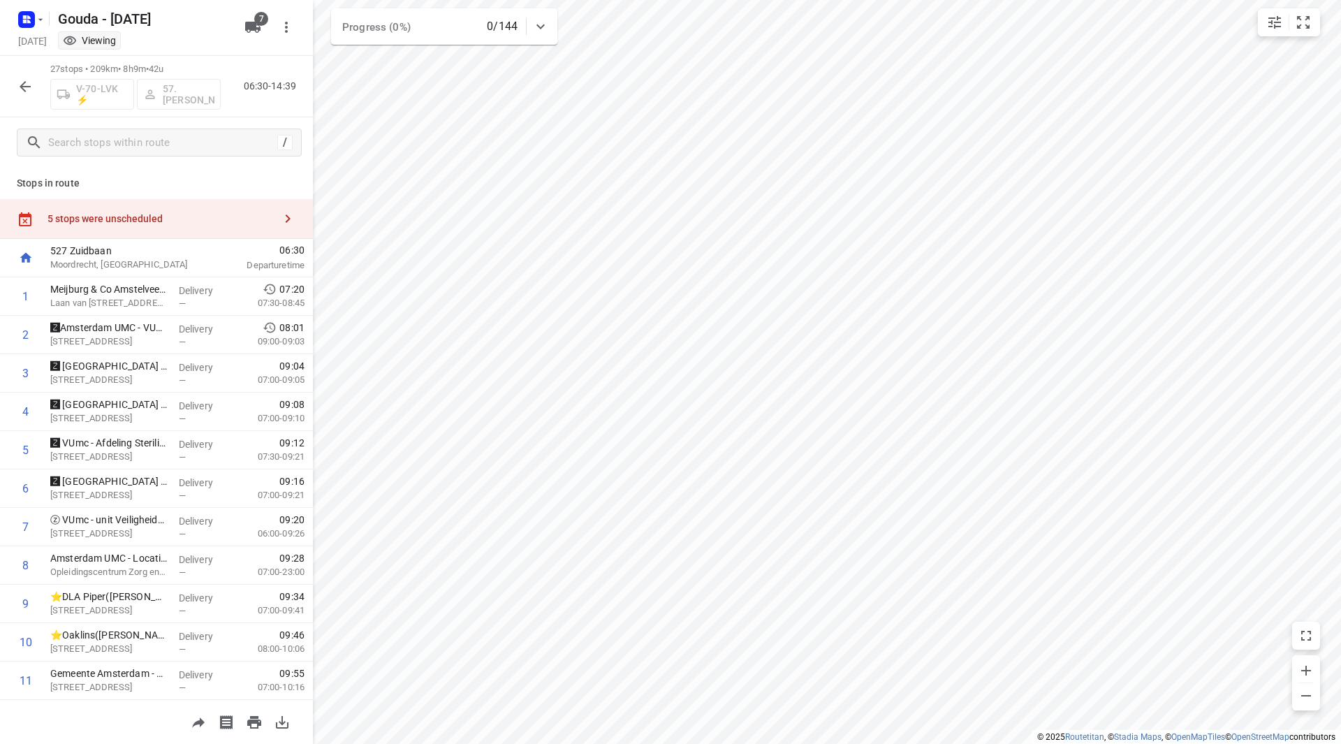
click at [184, 219] on div "5 stops were unscheduled" at bounding box center [160, 218] width 226 height 11
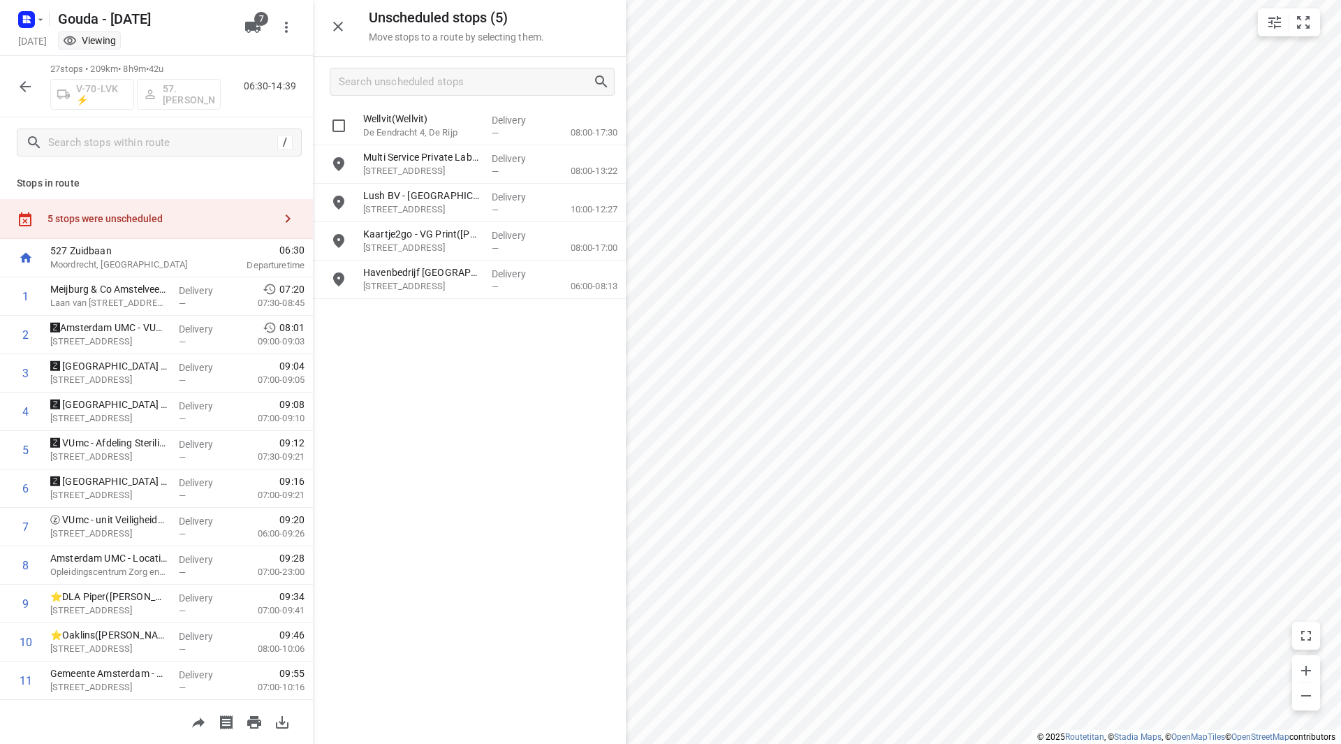
drag, startPoint x: 445, startPoint y: 126, endPoint x: 448, endPoint y: 135, distance: 9.7
click at [453, 139] on p "De Eendracht 4, De Rijp" at bounding box center [421, 133] width 117 height 14
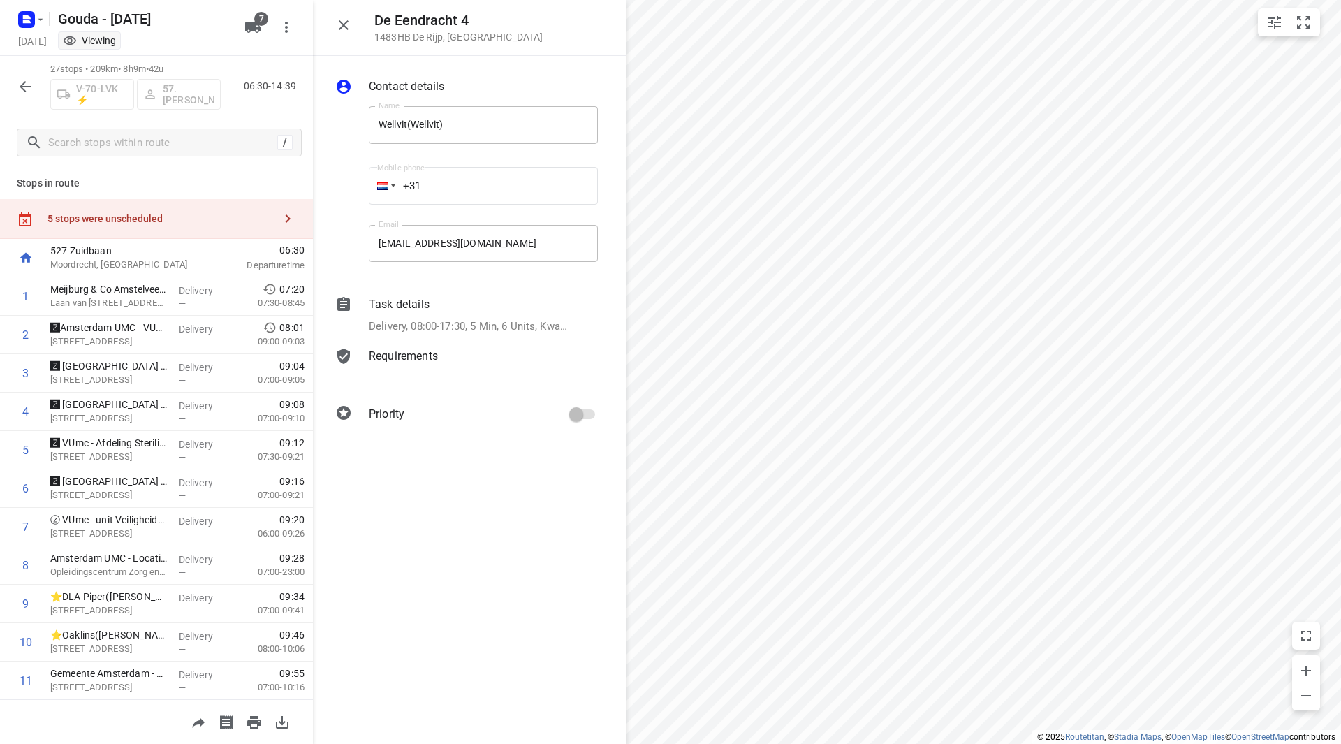
click at [139, 217] on div "5 stops were unscheduled" at bounding box center [160, 218] width 226 height 11
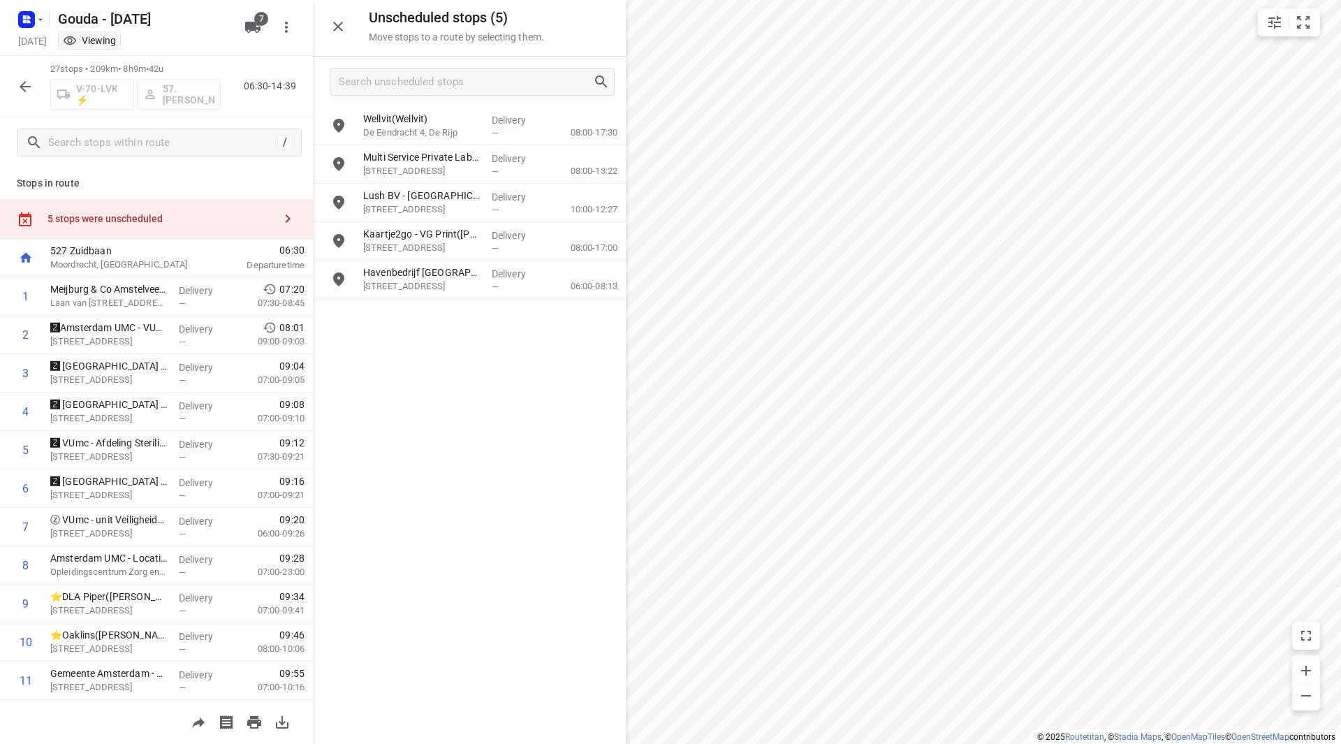
click at [33, 82] on icon "button" at bounding box center [25, 86] width 17 height 17
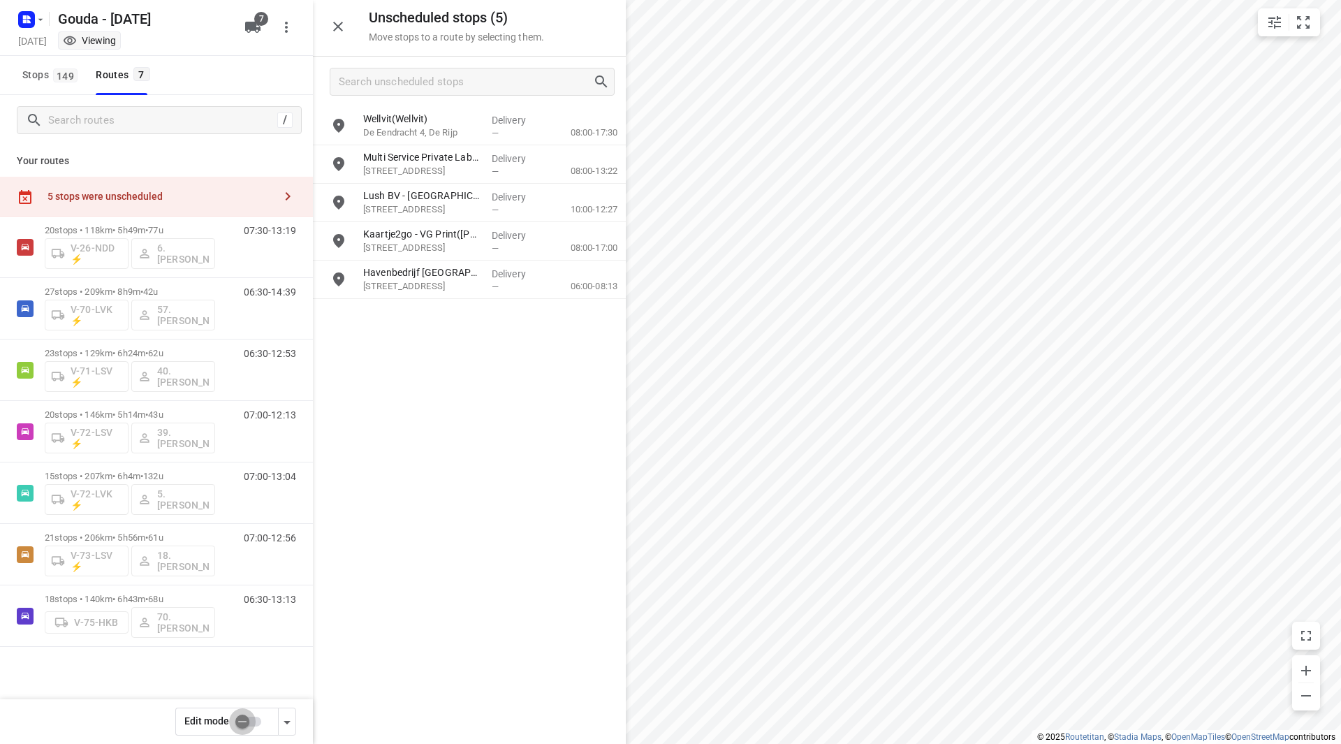
click at [249, 721] on input "checkbox" at bounding box center [243, 721] width 80 height 27
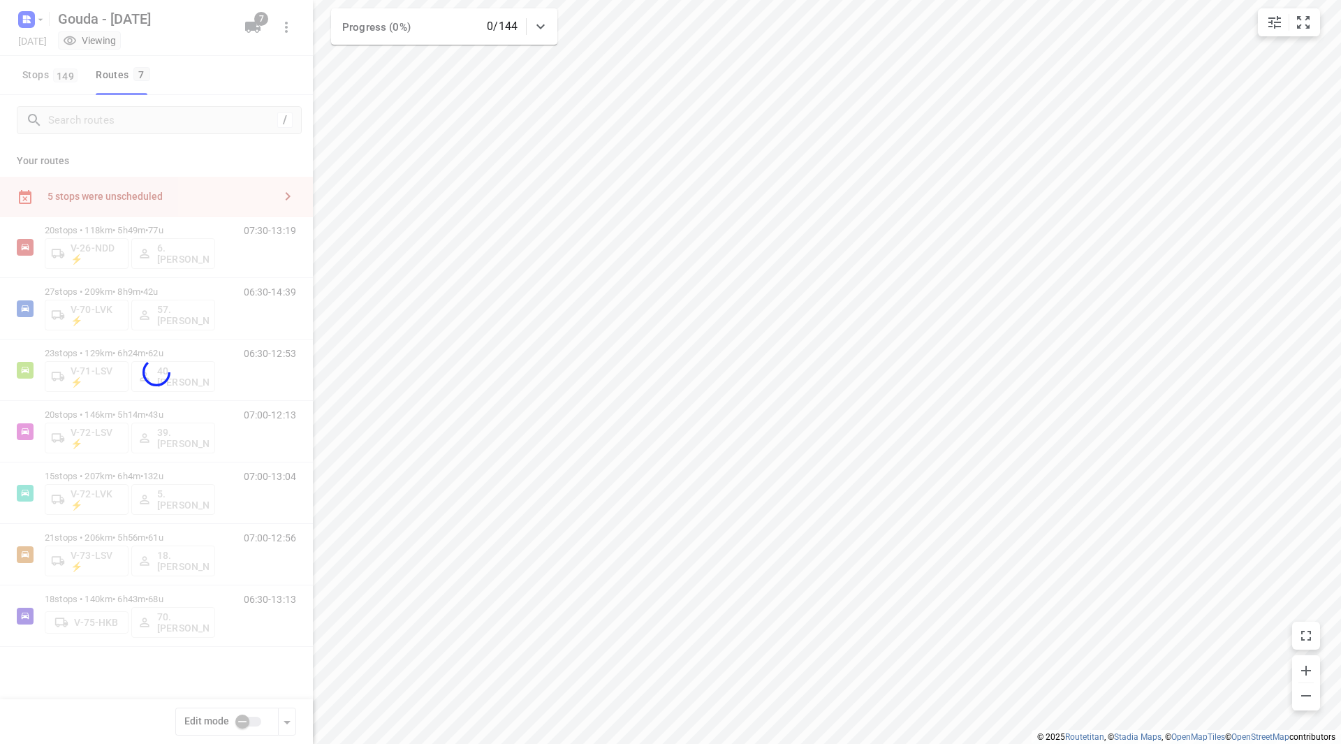
checkbox input "true"
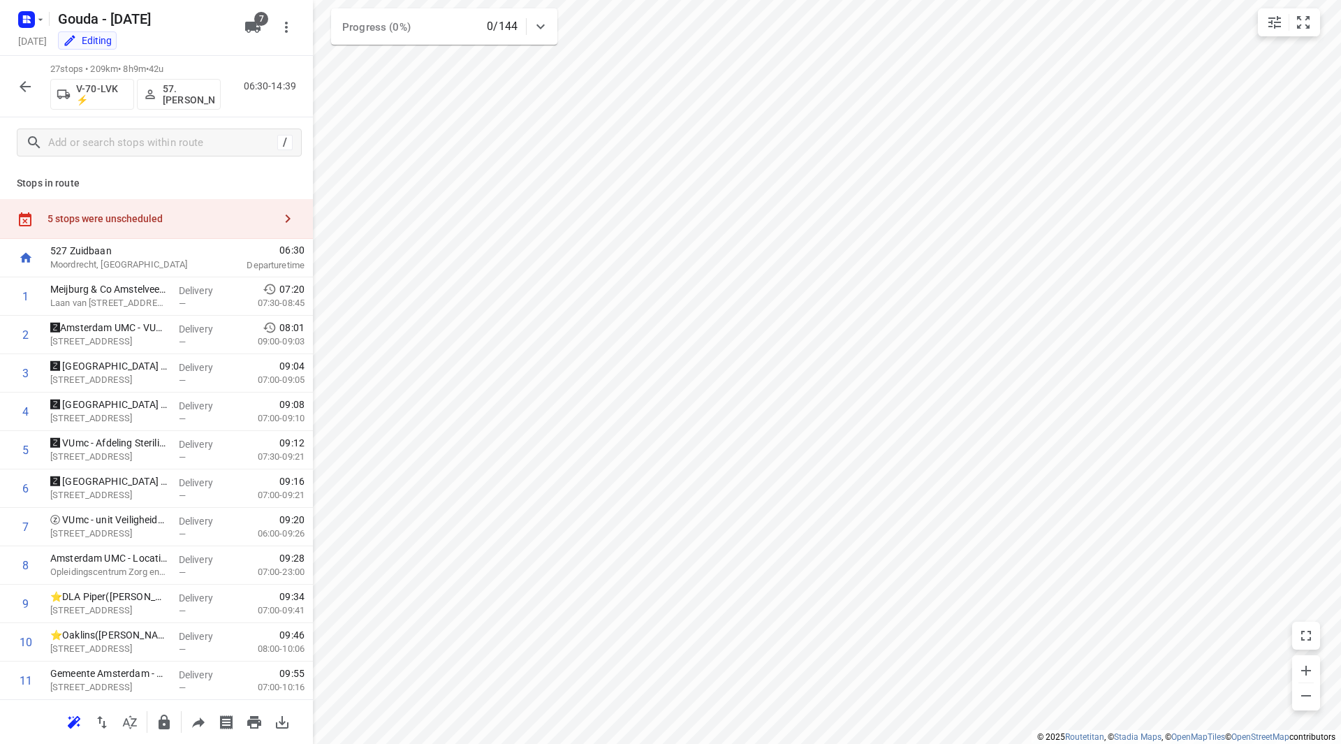
click at [136, 231] on div "5 stops were unscheduled" at bounding box center [156, 219] width 313 height 40
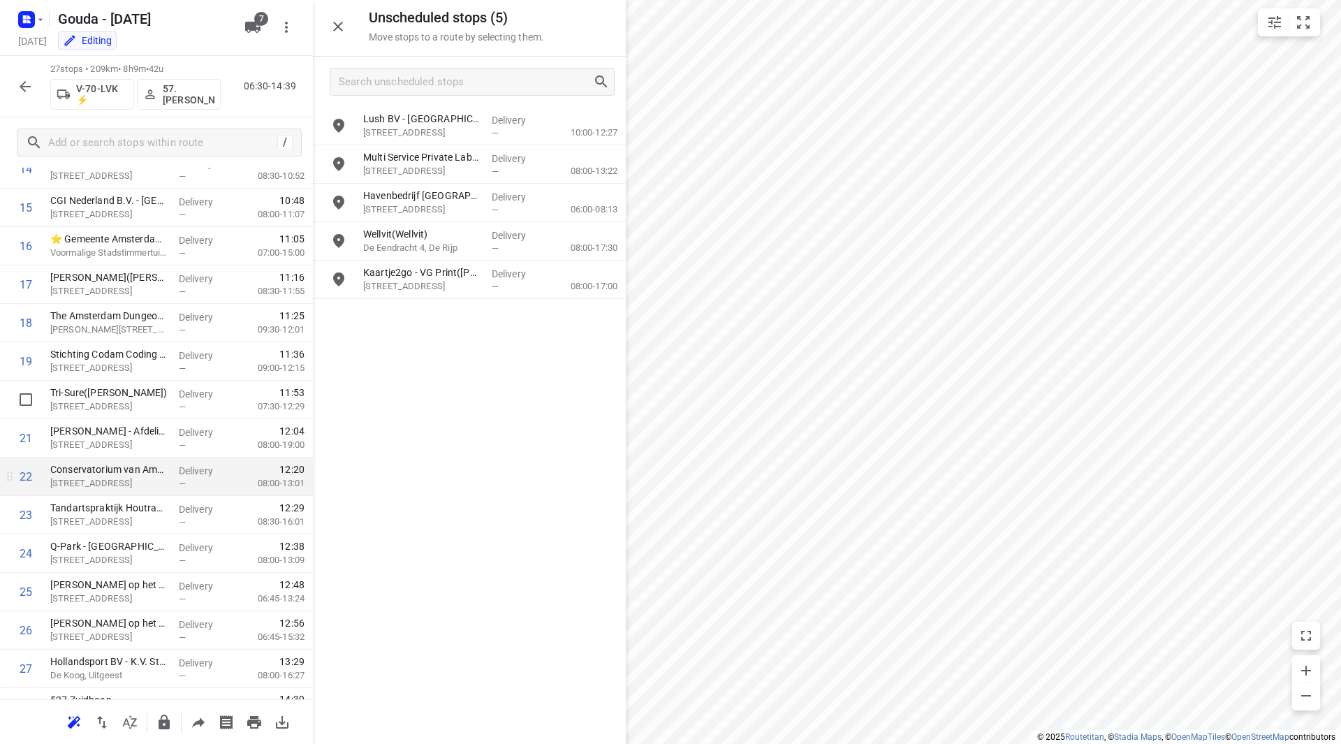
scroll to position [654, 0]
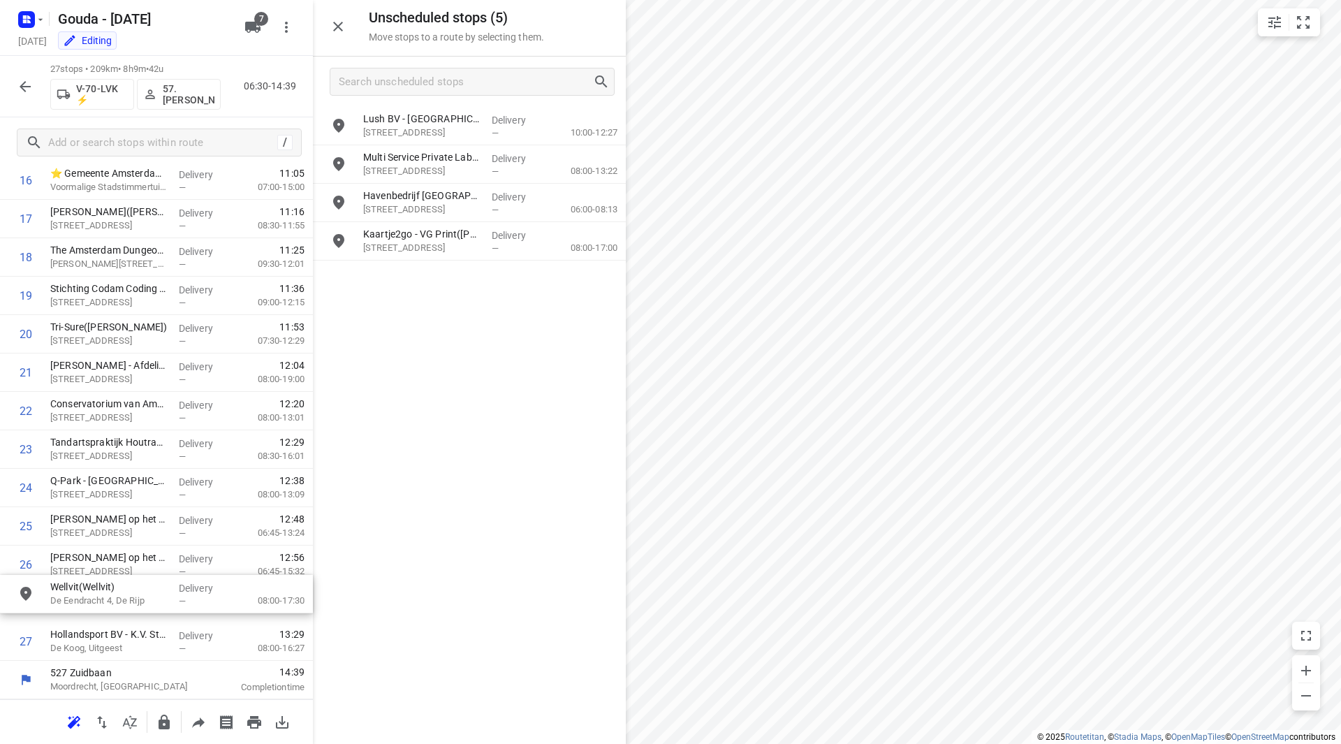
drag, startPoint x: 378, startPoint y: 242, endPoint x: 115, endPoint y: 586, distance: 433.1
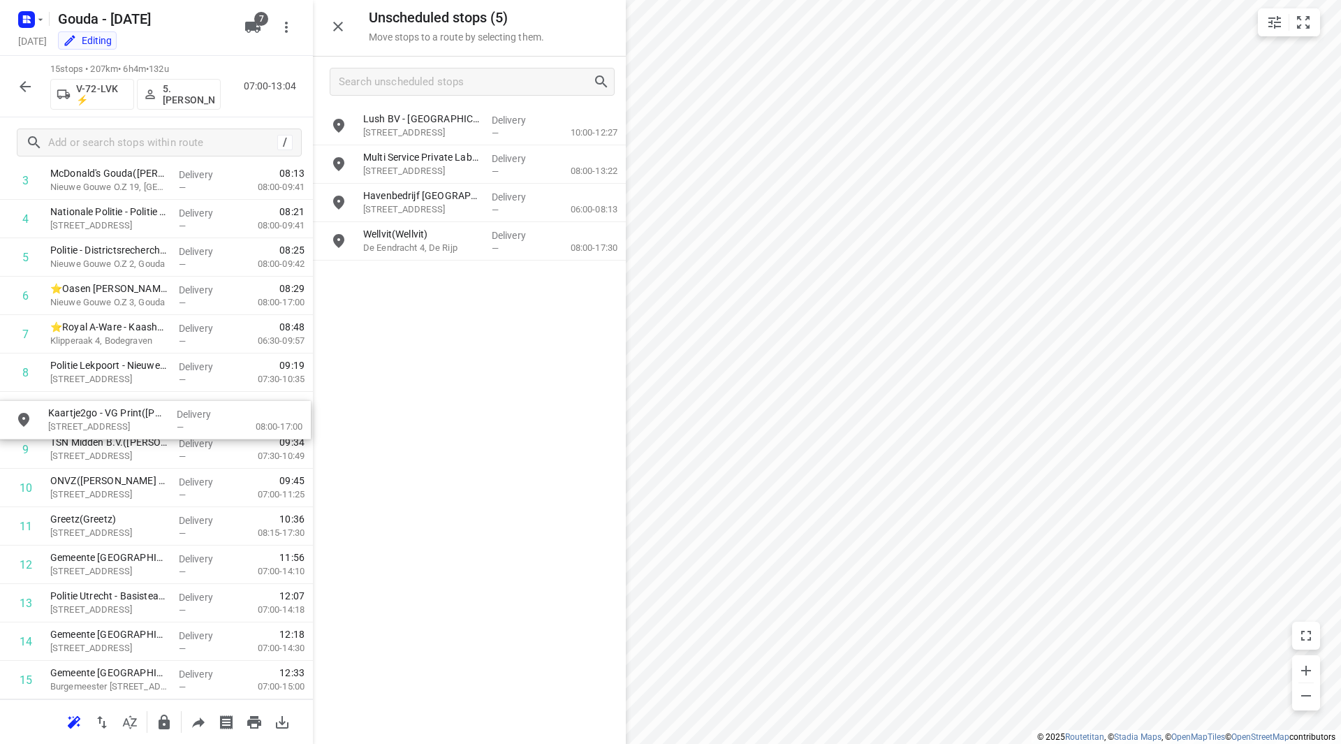
drag, startPoint x: 440, startPoint y: 287, endPoint x: 131, endPoint y: 421, distance: 337.2
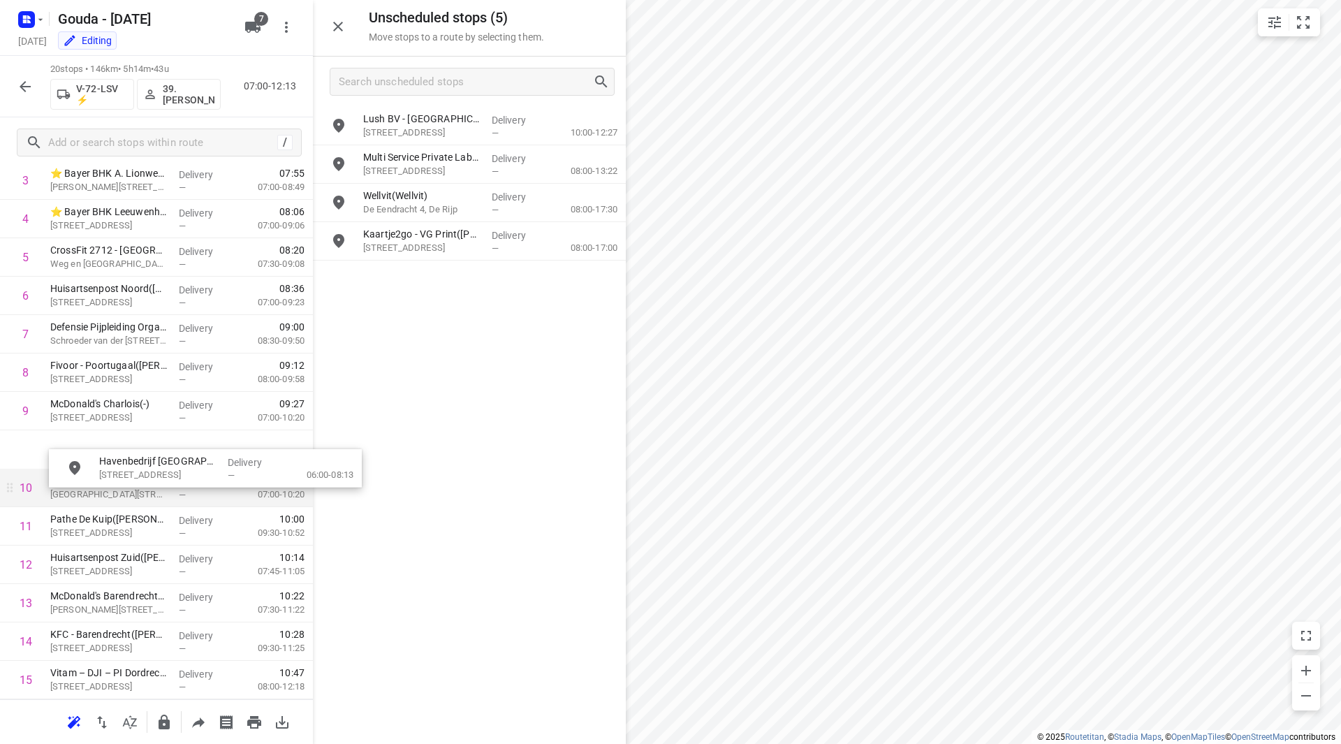
drag, startPoint x: 415, startPoint y: 192, endPoint x: 100, endPoint y: 464, distance: 416.4
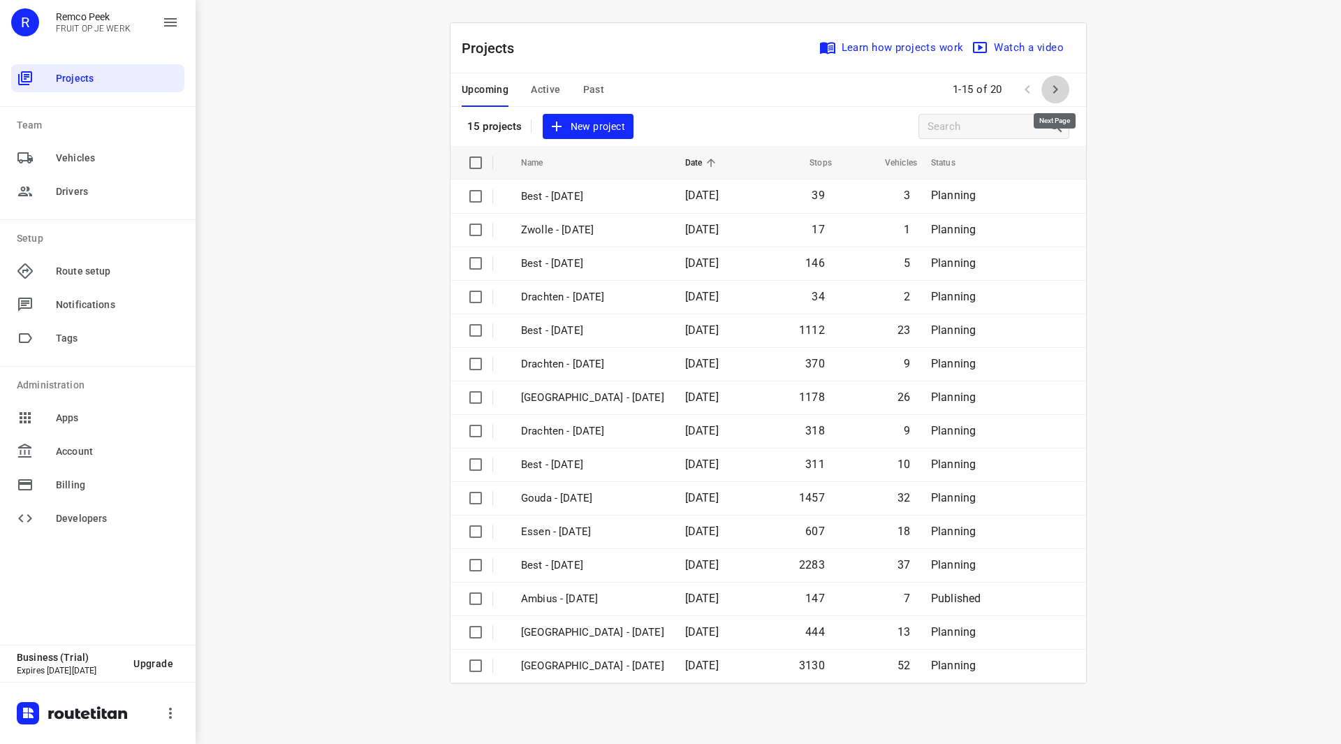
click at [1050, 96] on icon "button" at bounding box center [1055, 89] width 17 height 17
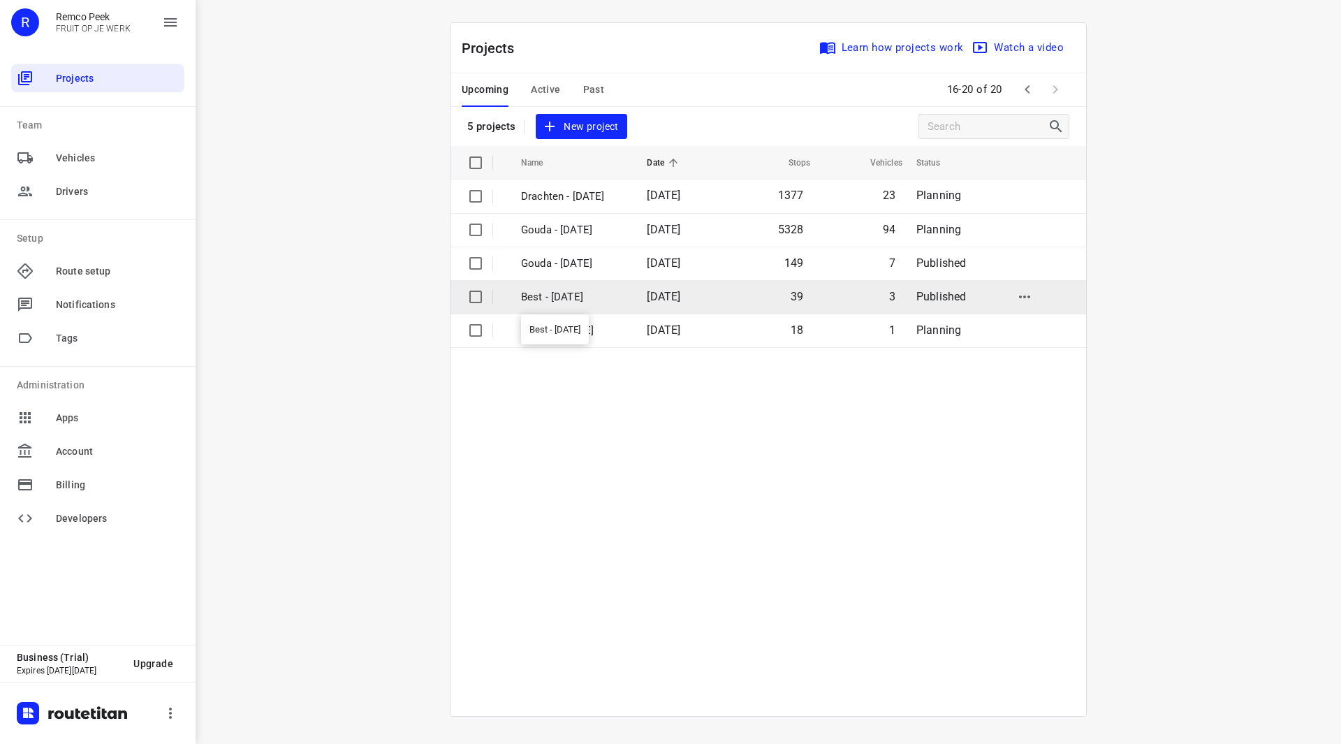
click at [564, 295] on p "Best - [DATE]" at bounding box center [573, 297] width 105 height 16
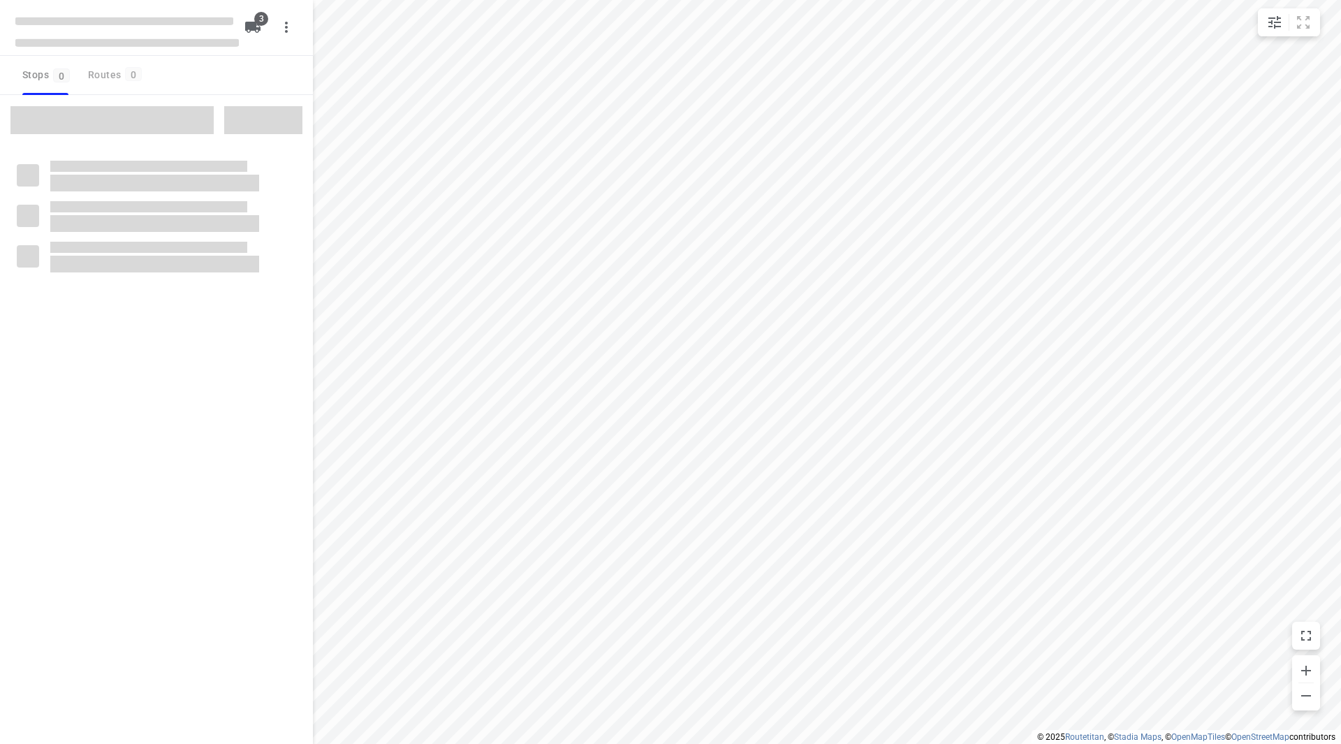
checkbox input "true"
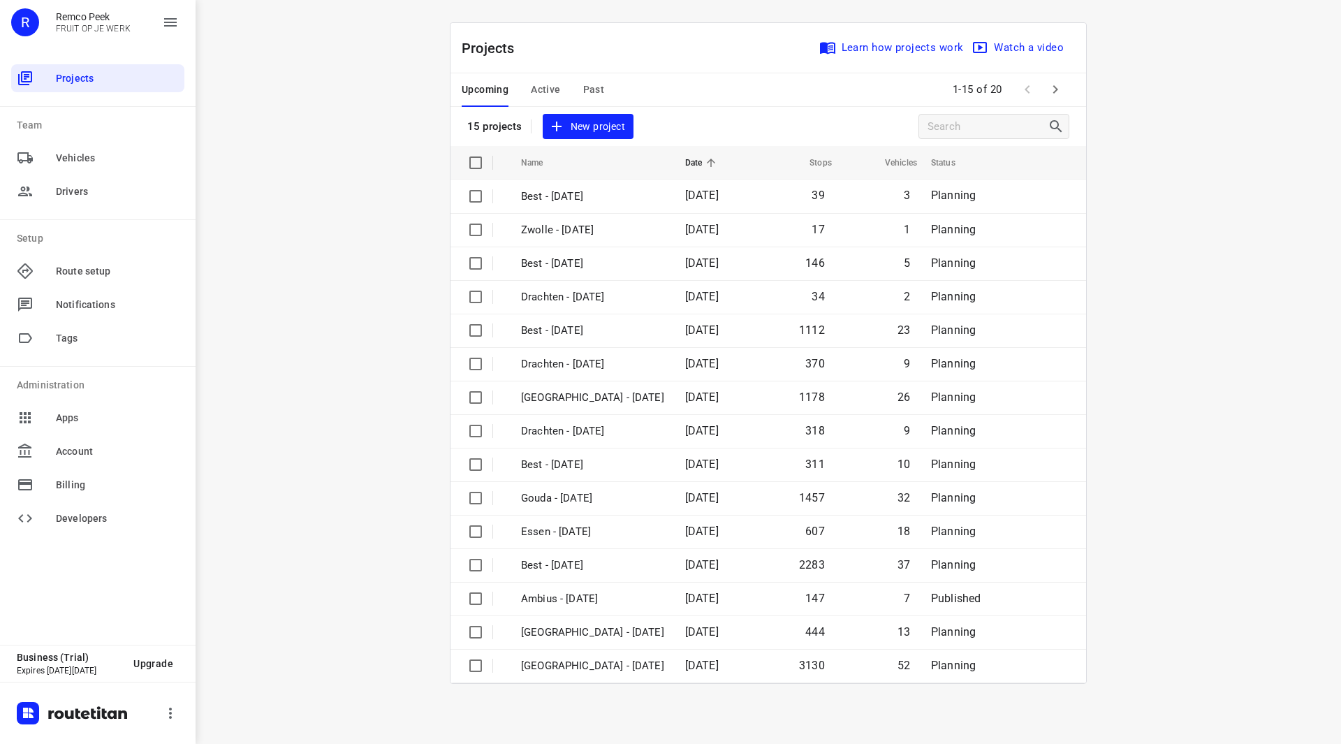
click at [1063, 91] on icon "button" at bounding box center [1055, 89] width 17 height 17
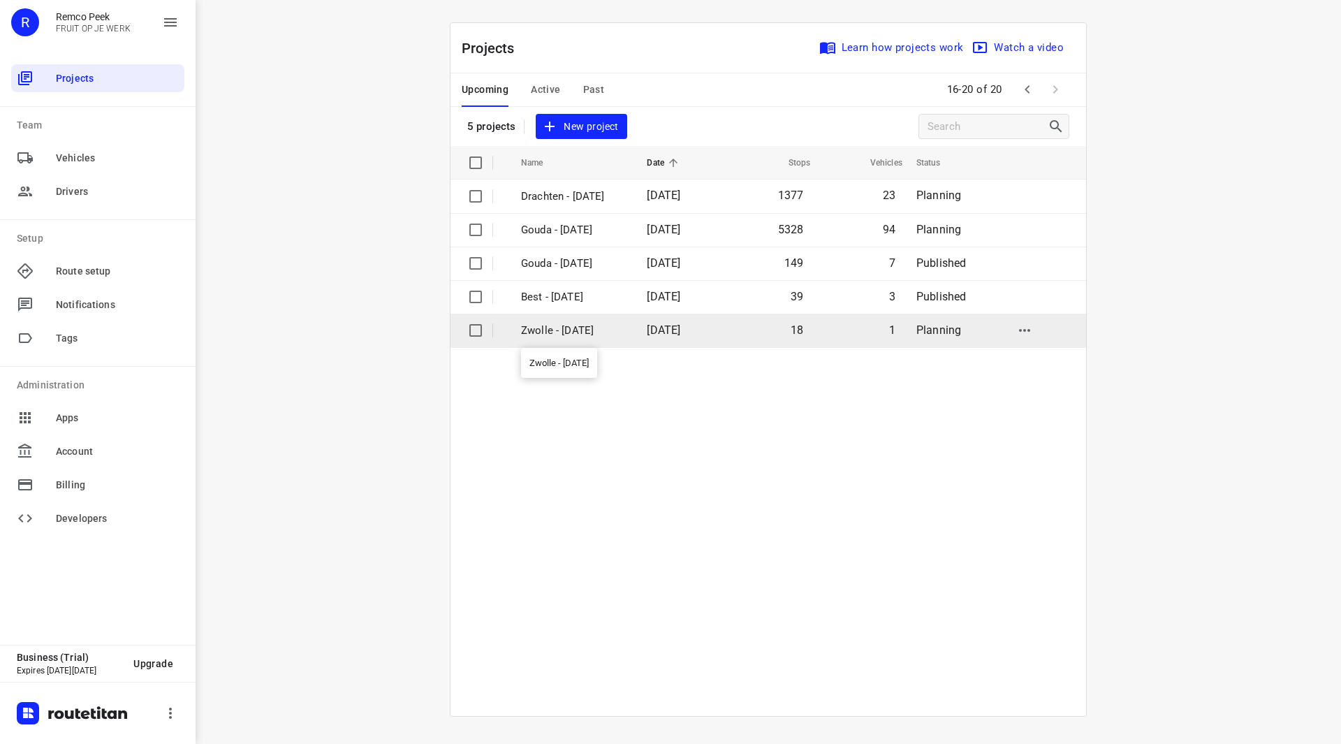
click at [576, 332] on p "Zwolle - Friday" at bounding box center [573, 331] width 105 height 16
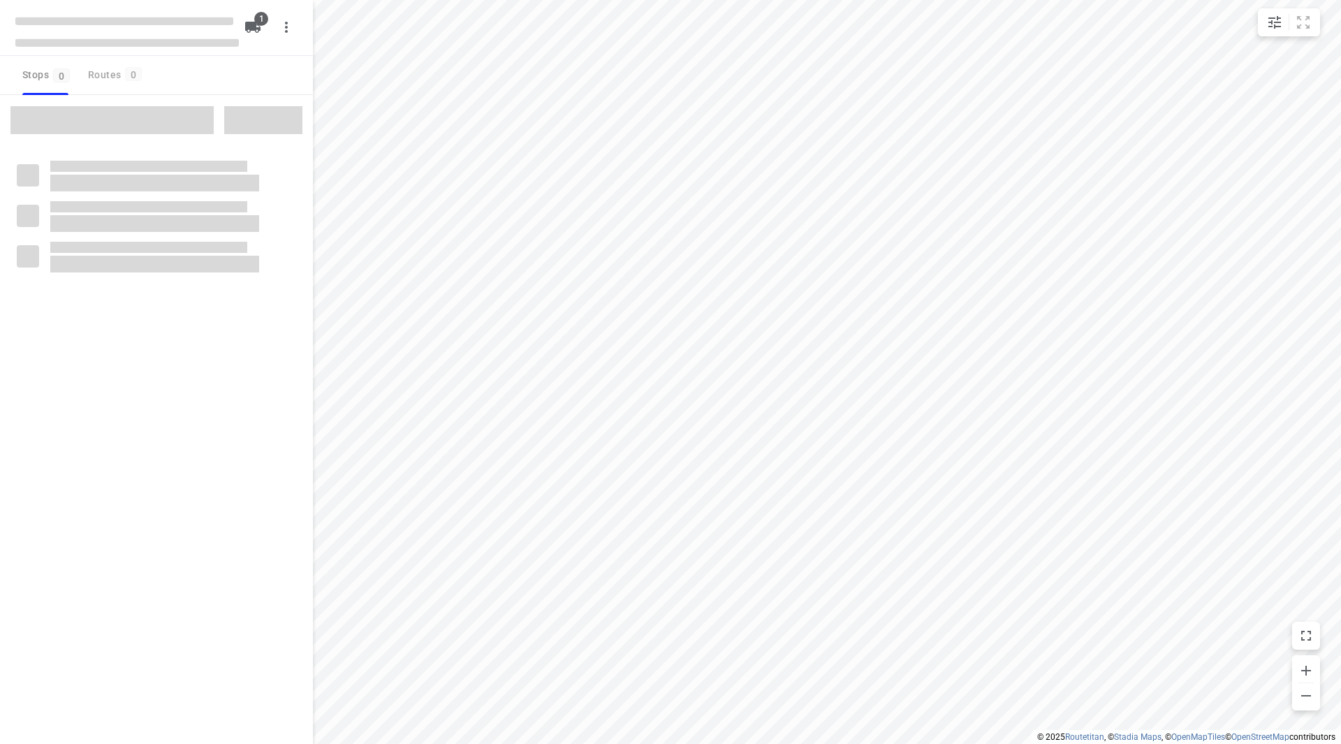
checkbox input "true"
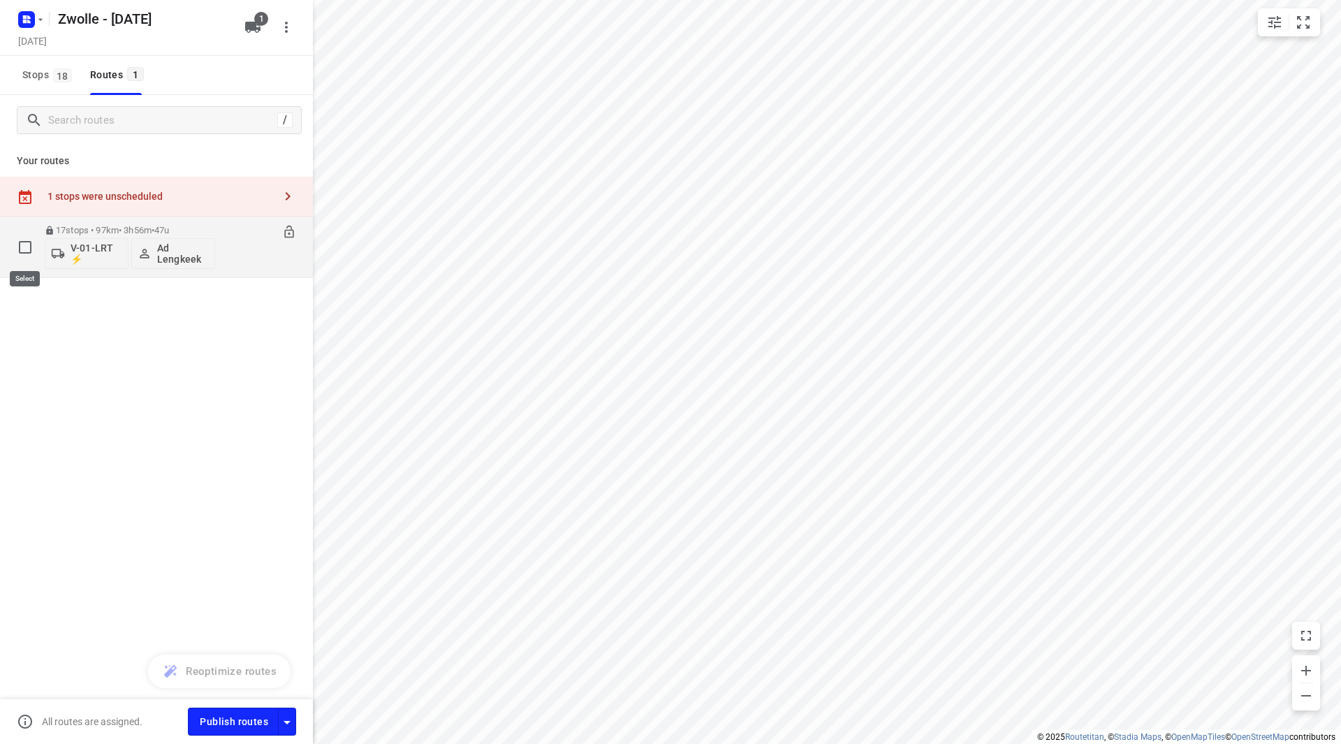
click at [24, 249] on input "checkbox" at bounding box center [25, 247] width 28 height 28
checkbox input "true"
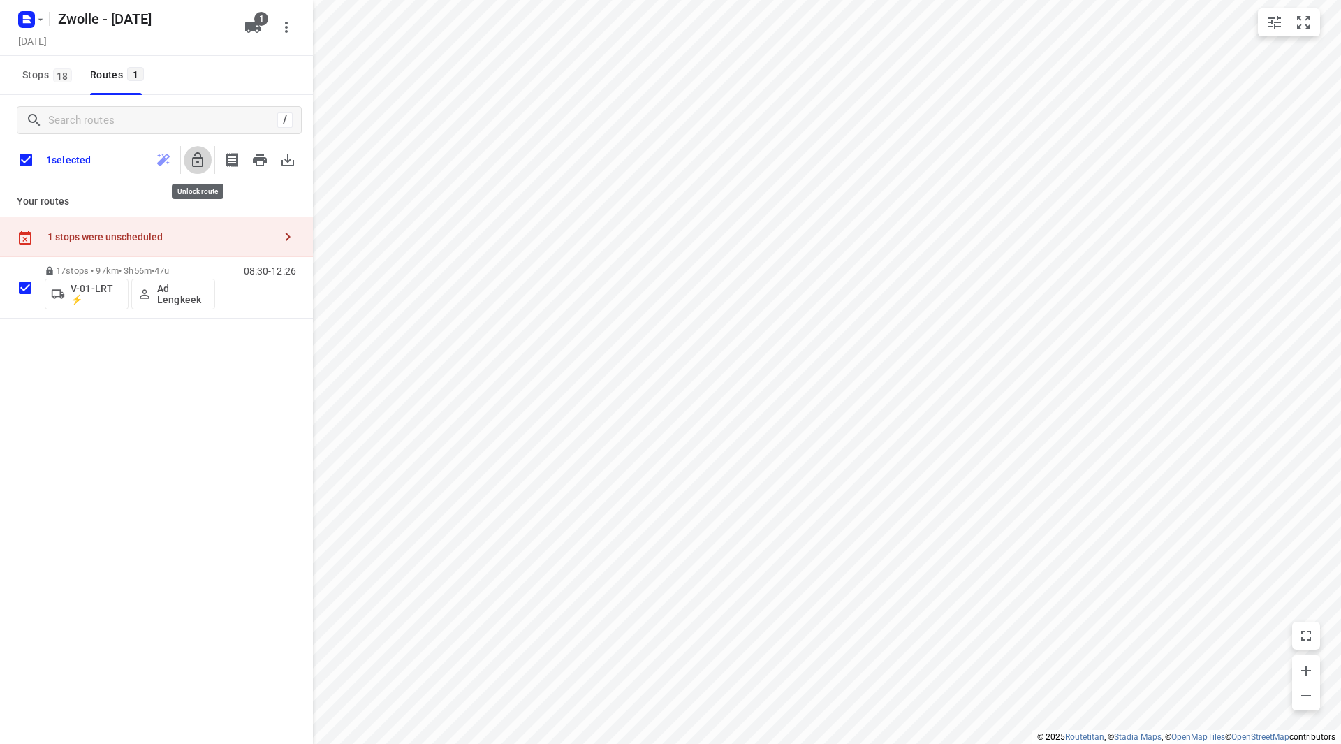
click at [199, 165] on icon "button" at bounding box center [197, 160] width 17 height 17
click at [189, 268] on p "17 stops • 97km • 3h56m • 47u" at bounding box center [130, 270] width 170 height 10
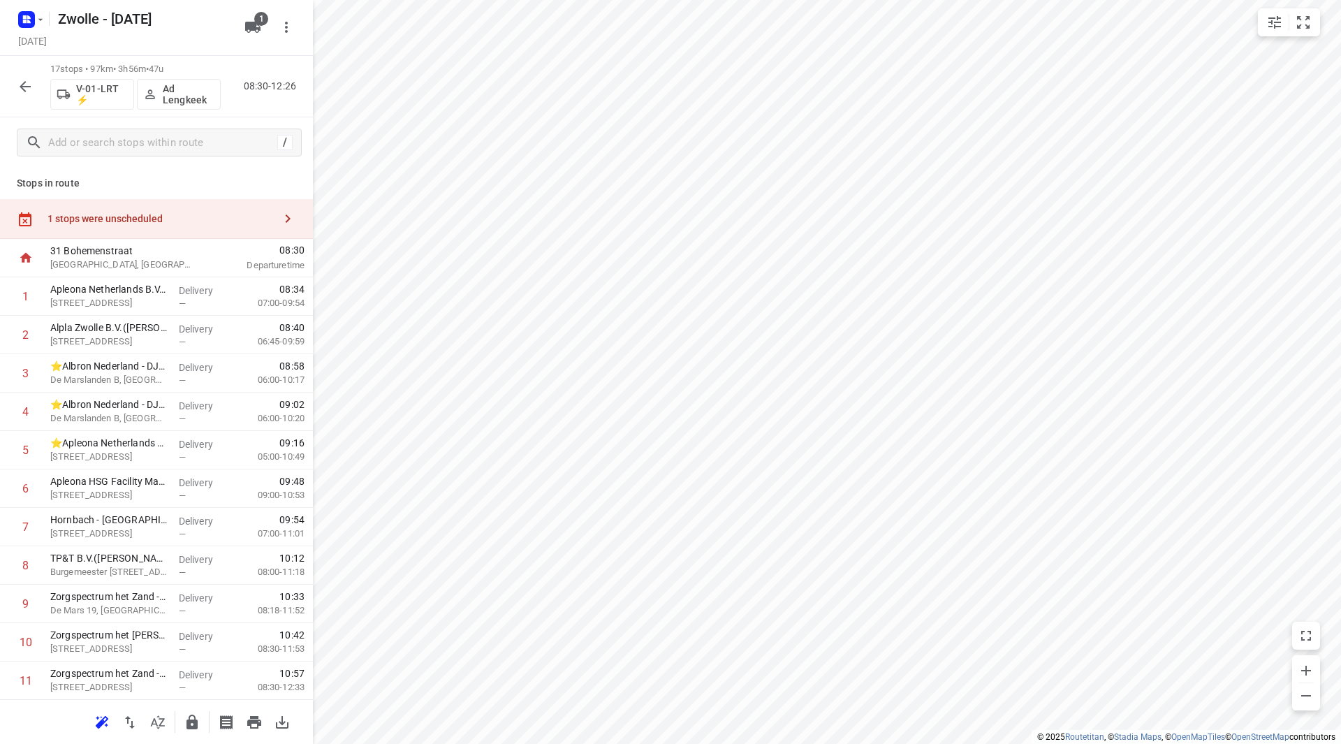
click at [131, 216] on div "1 stops were unscheduled" at bounding box center [160, 218] width 226 height 11
drag, startPoint x: 417, startPoint y: 122, endPoint x: 108, endPoint y: 558, distance: 534.5
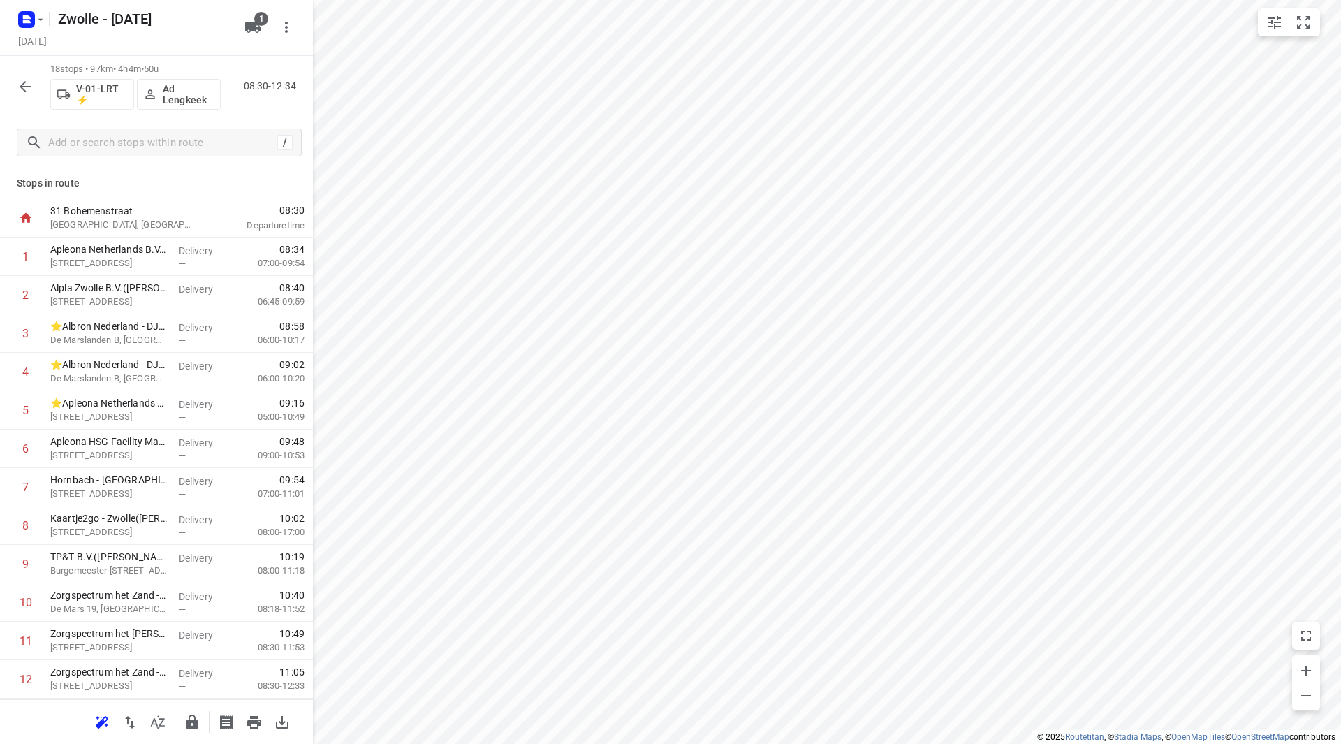
click at [24, 91] on icon "button" at bounding box center [25, 86] width 17 height 17
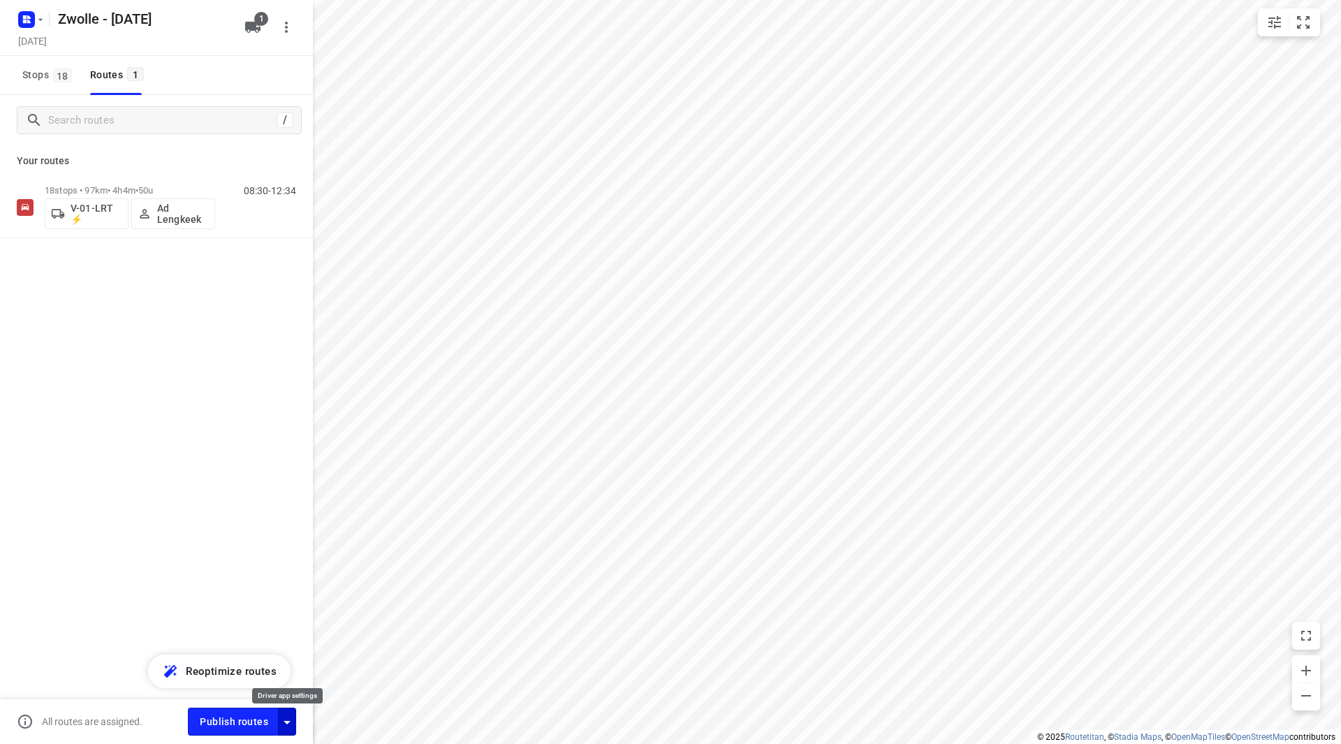
click at [287, 724] on icon "button" at bounding box center [287, 722] width 17 height 17
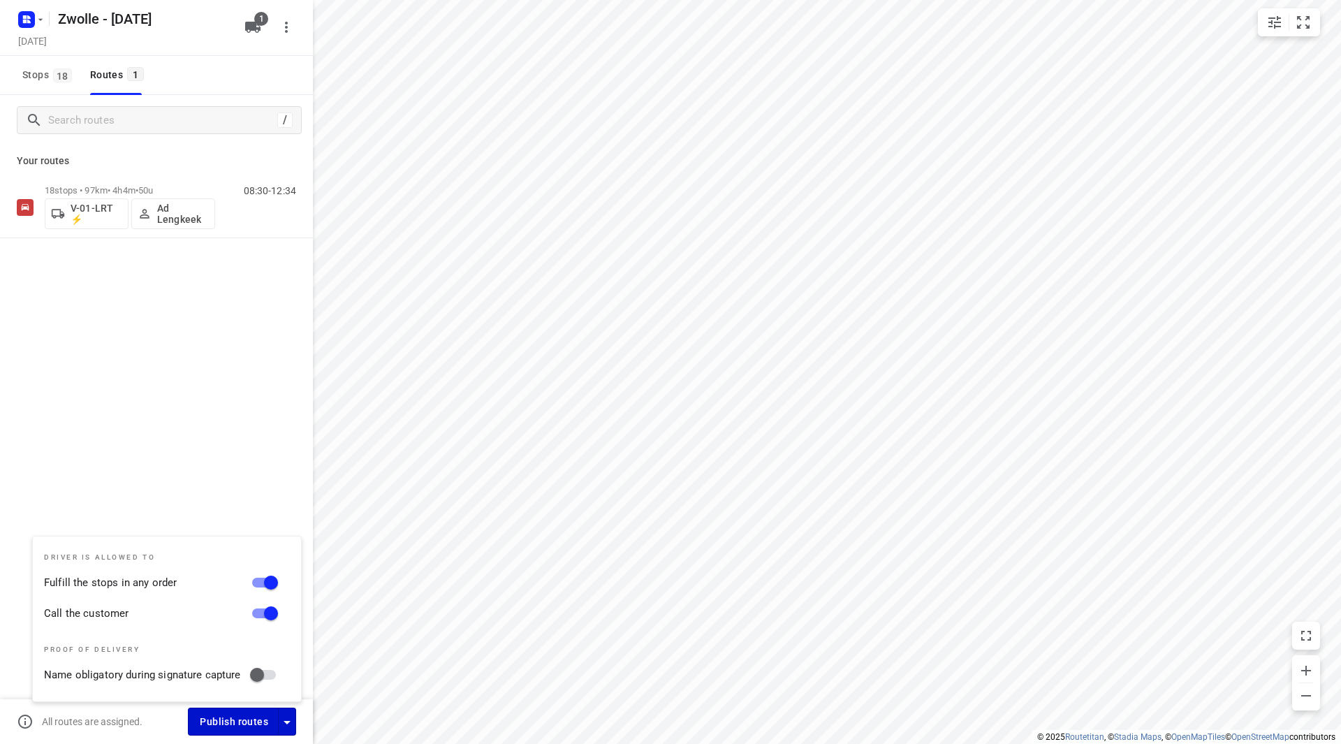
click at [259, 722] on span "Publish routes" at bounding box center [234, 721] width 68 height 17
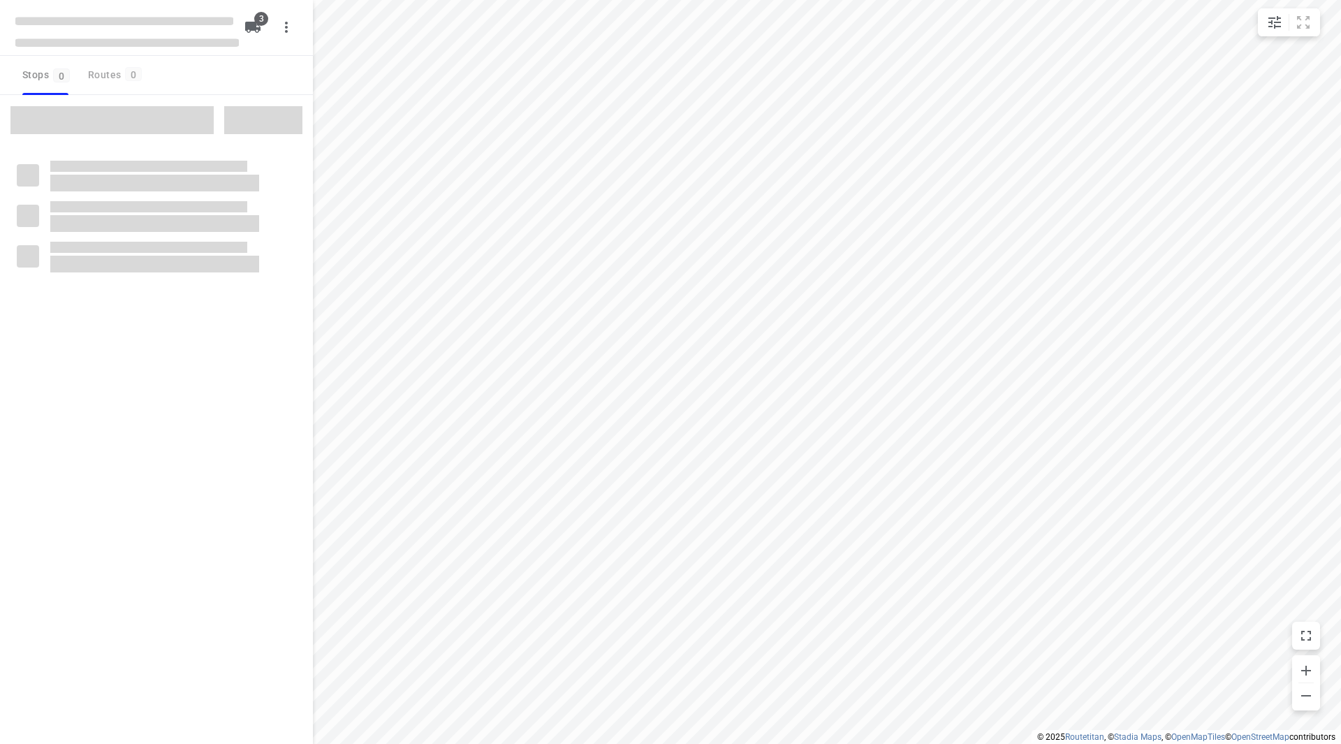
checkbox input "true"
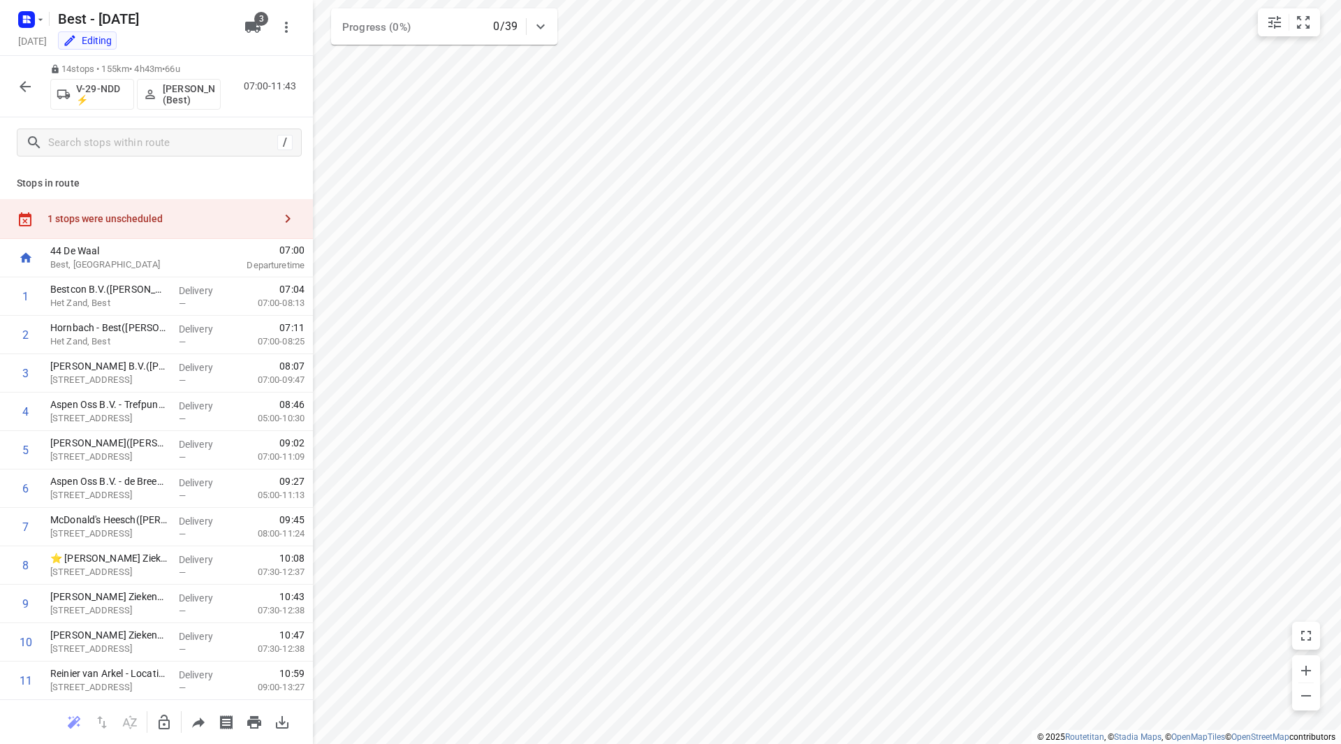
click at [155, 217] on div "1 stops were unscheduled" at bounding box center [160, 218] width 226 height 11
drag, startPoint x: 397, startPoint y: 156, endPoint x: 386, endPoint y: 200, distance: 44.9
click at [161, 717] on icon "button" at bounding box center [164, 722] width 11 height 15
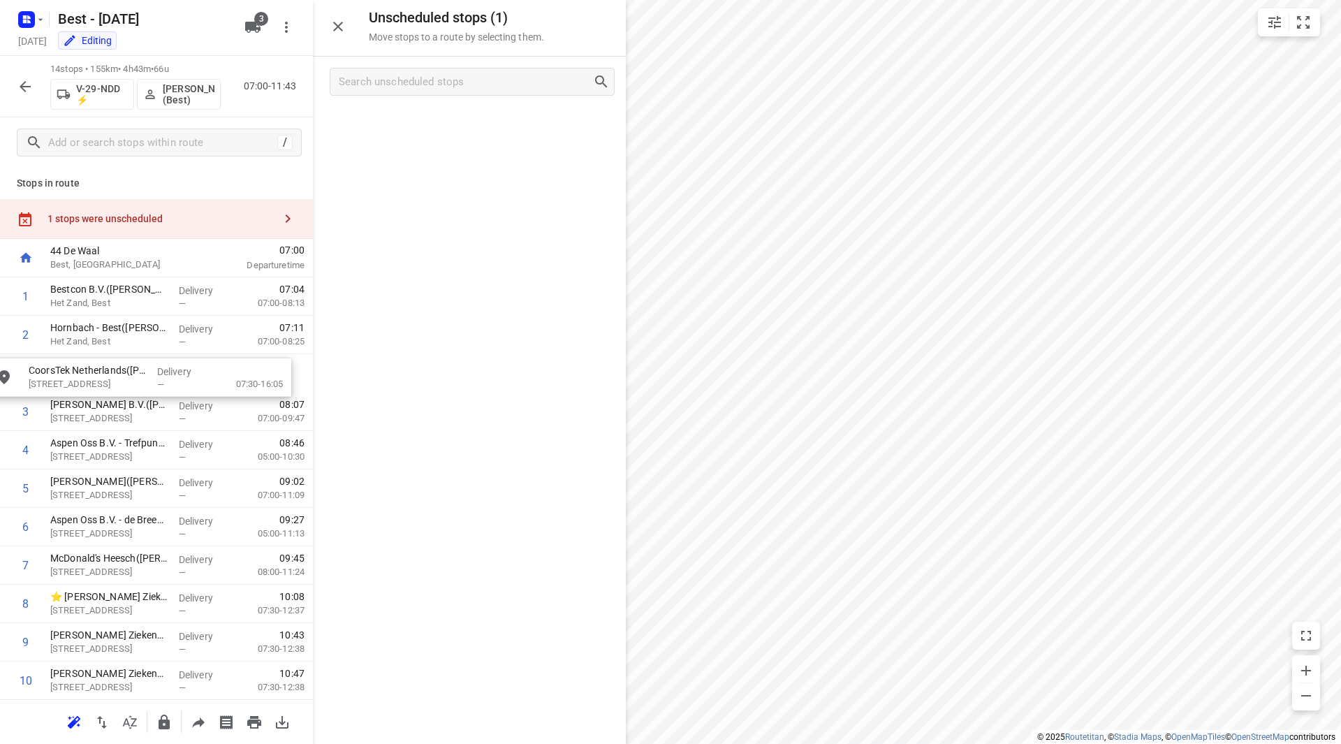
drag, startPoint x: 441, startPoint y: 121, endPoint x: 103, endPoint y: 372, distance: 421.9
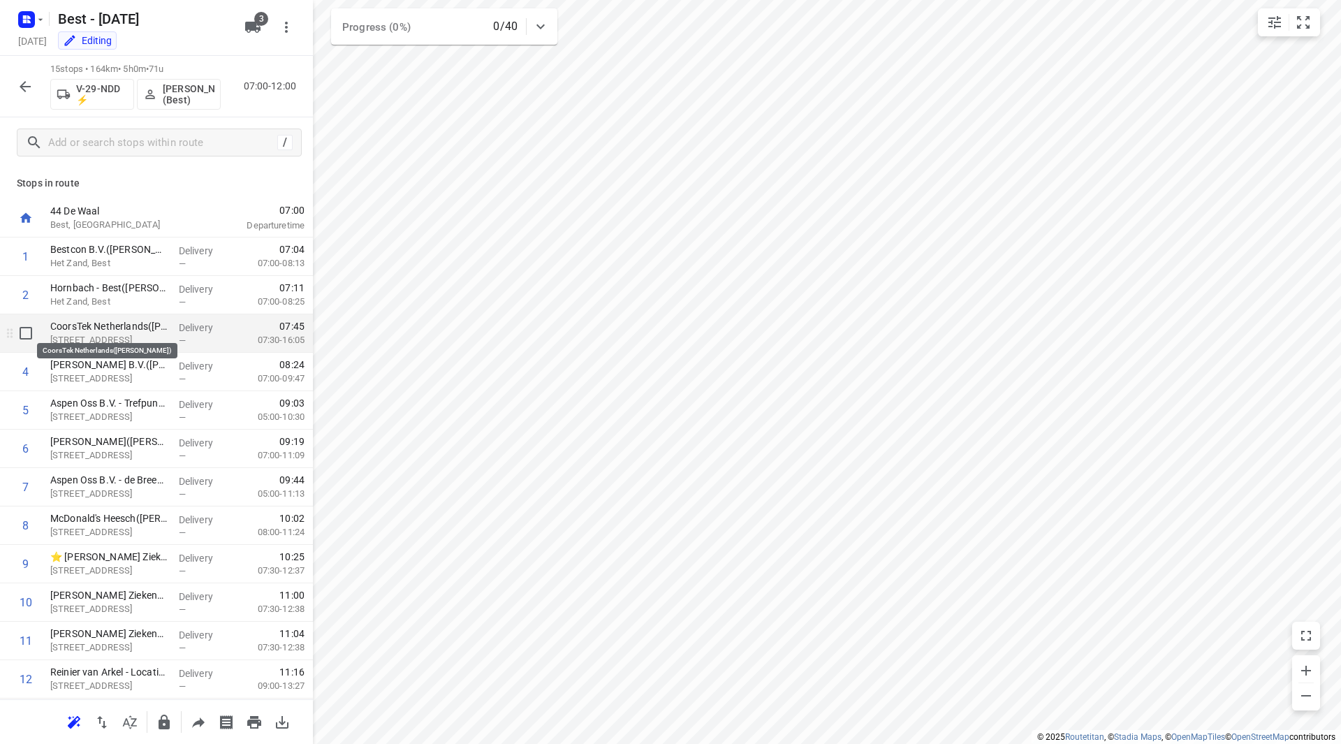
click at [81, 325] on p "CoorsTek Netherlands([PERSON_NAME])" at bounding box center [108, 326] width 117 height 14
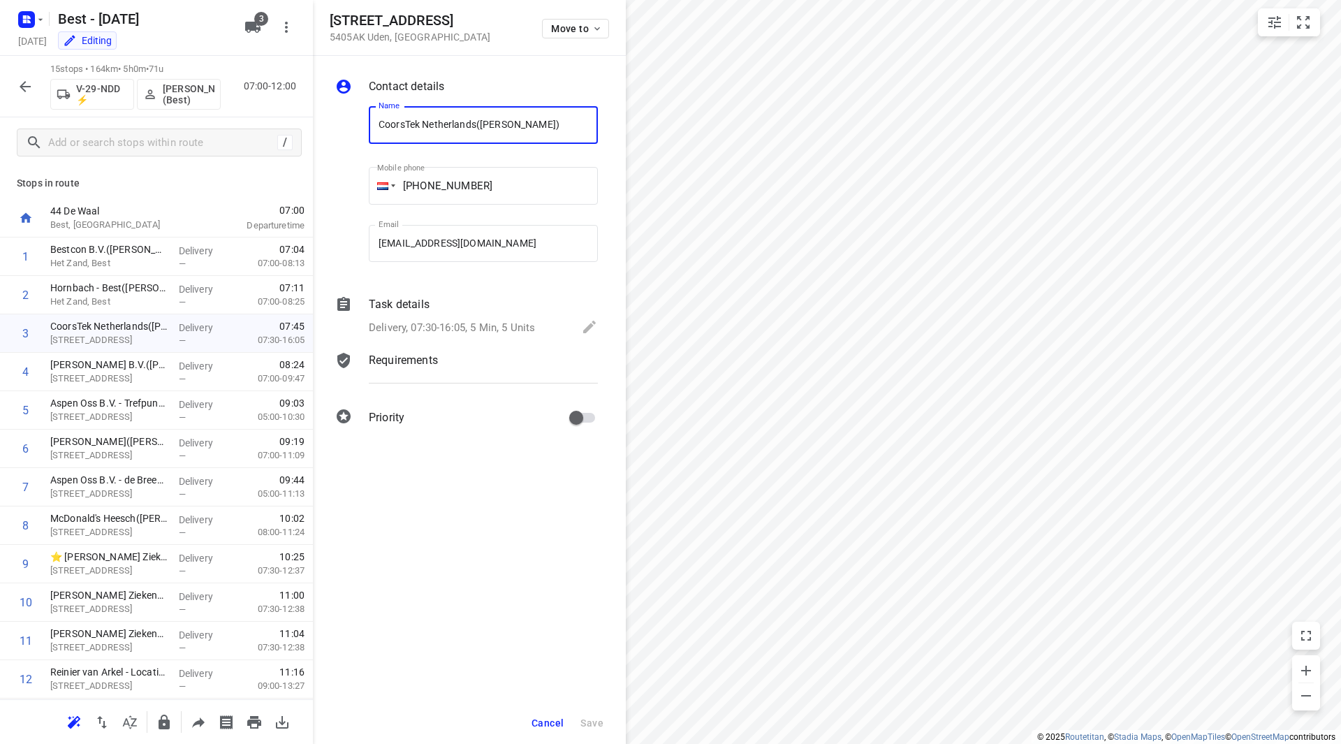
click at [444, 315] on div "Task details Delivery, 07:30-16:05, 5 Min, 5 Units" at bounding box center [483, 316] width 235 height 47
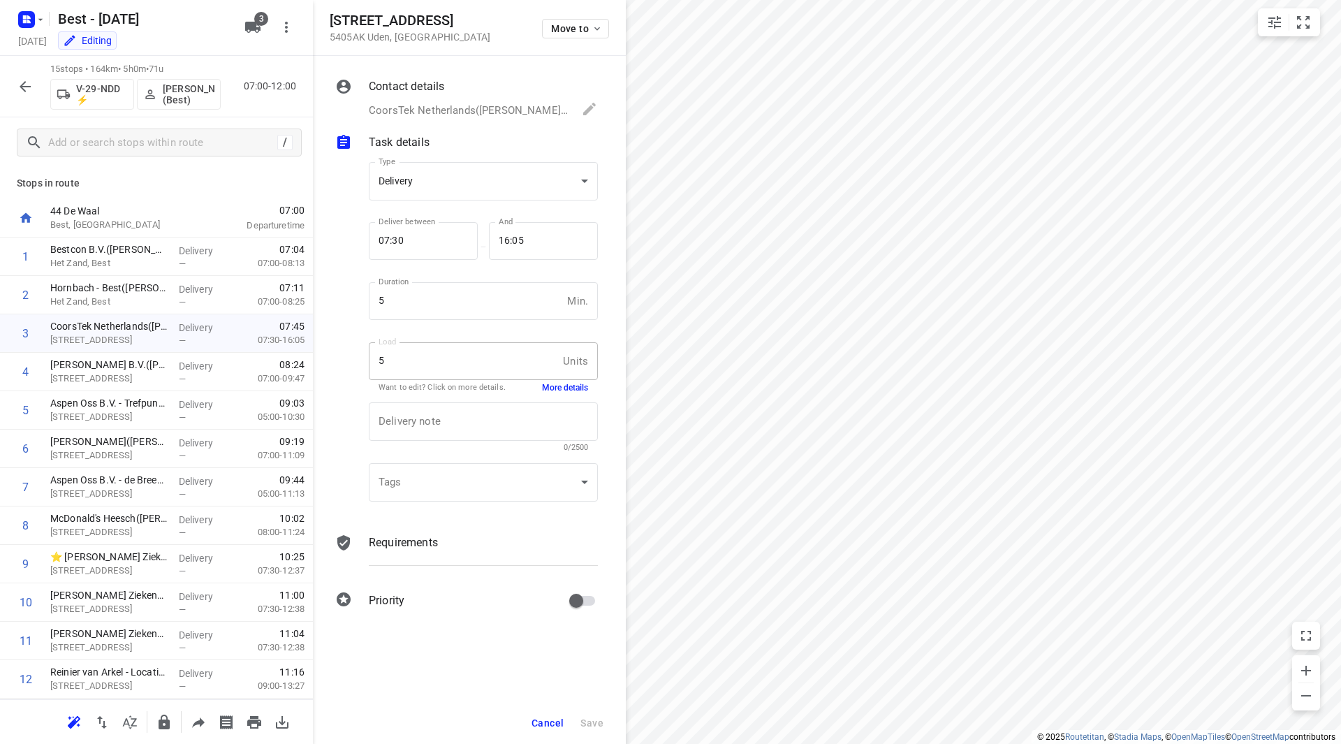
click at [560, 387] on button "More details" at bounding box center [565, 388] width 46 height 12
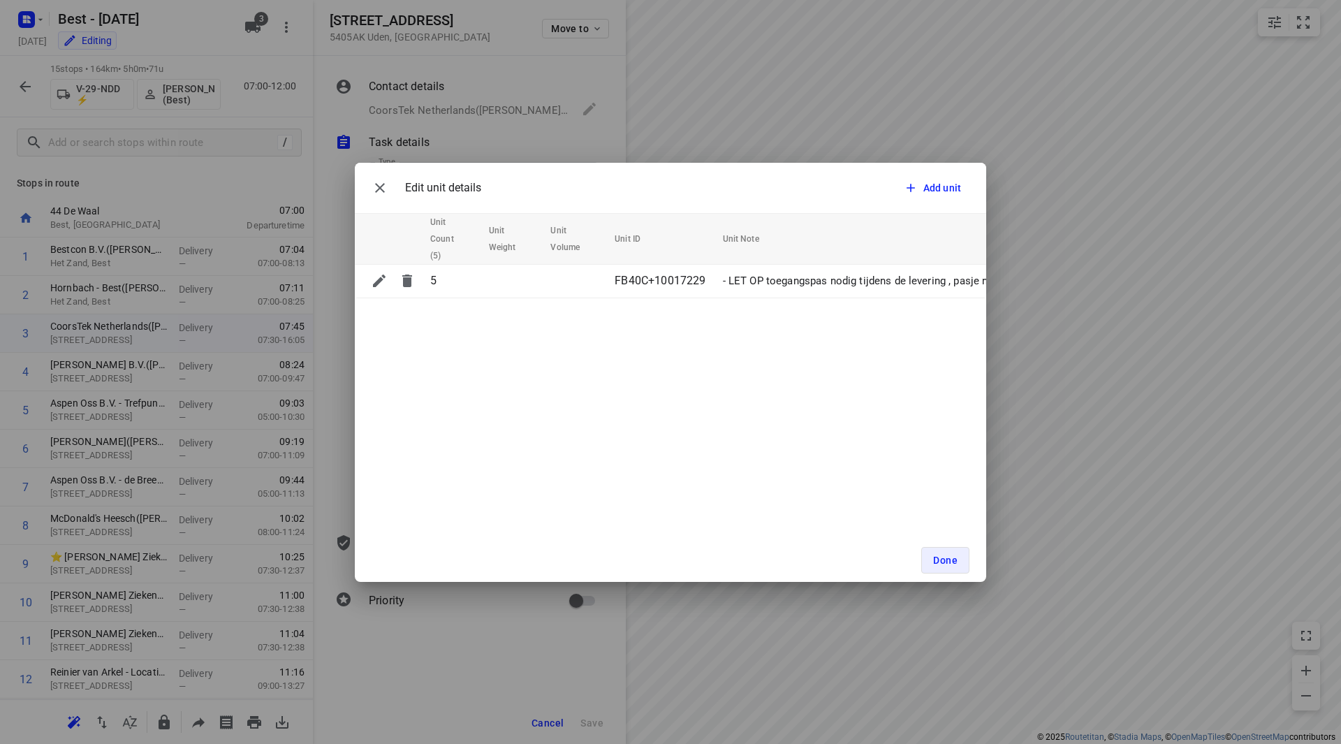
click at [947, 540] on div "Done" at bounding box center [670, 560] width 631 height 43
click at [951, 560] on span "Done" at bounding box center [945, 560] width 24 height 11
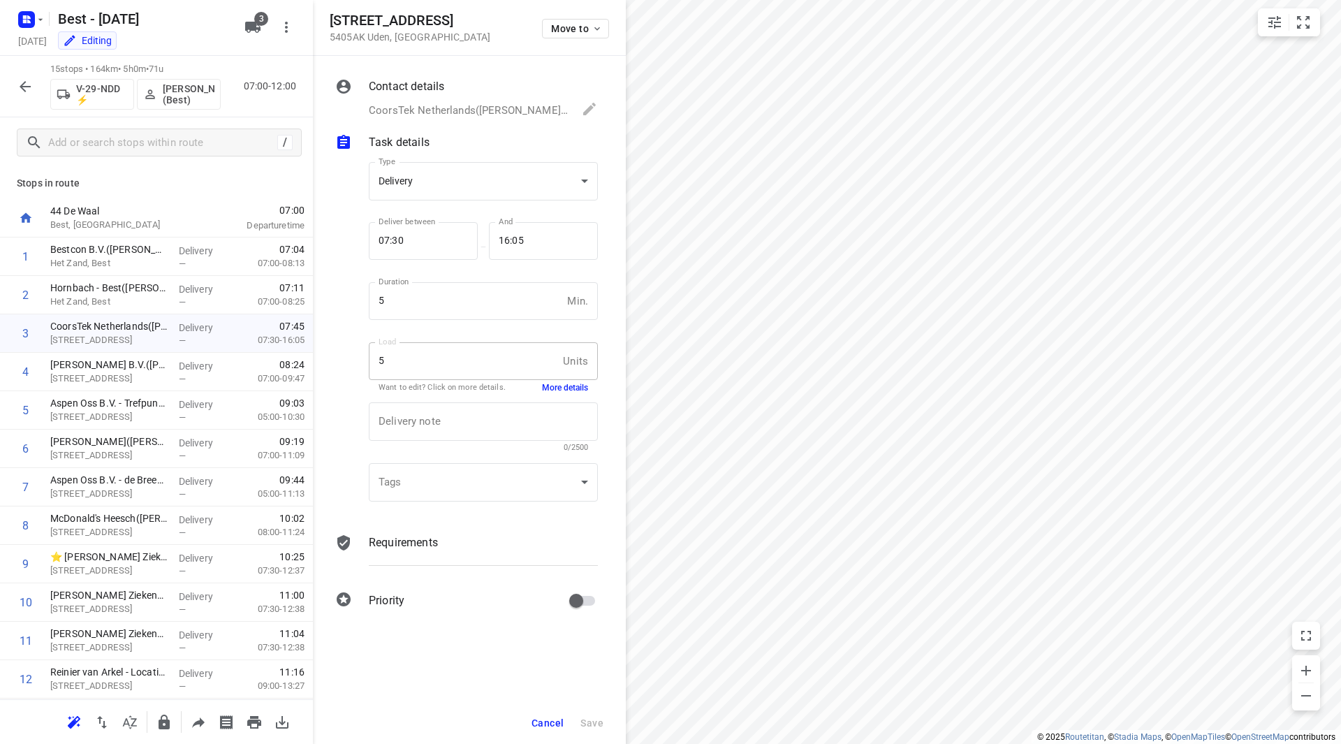
click at [545, 721] on span "Cancel" at bounding box center [548, 722] width 32 height 11
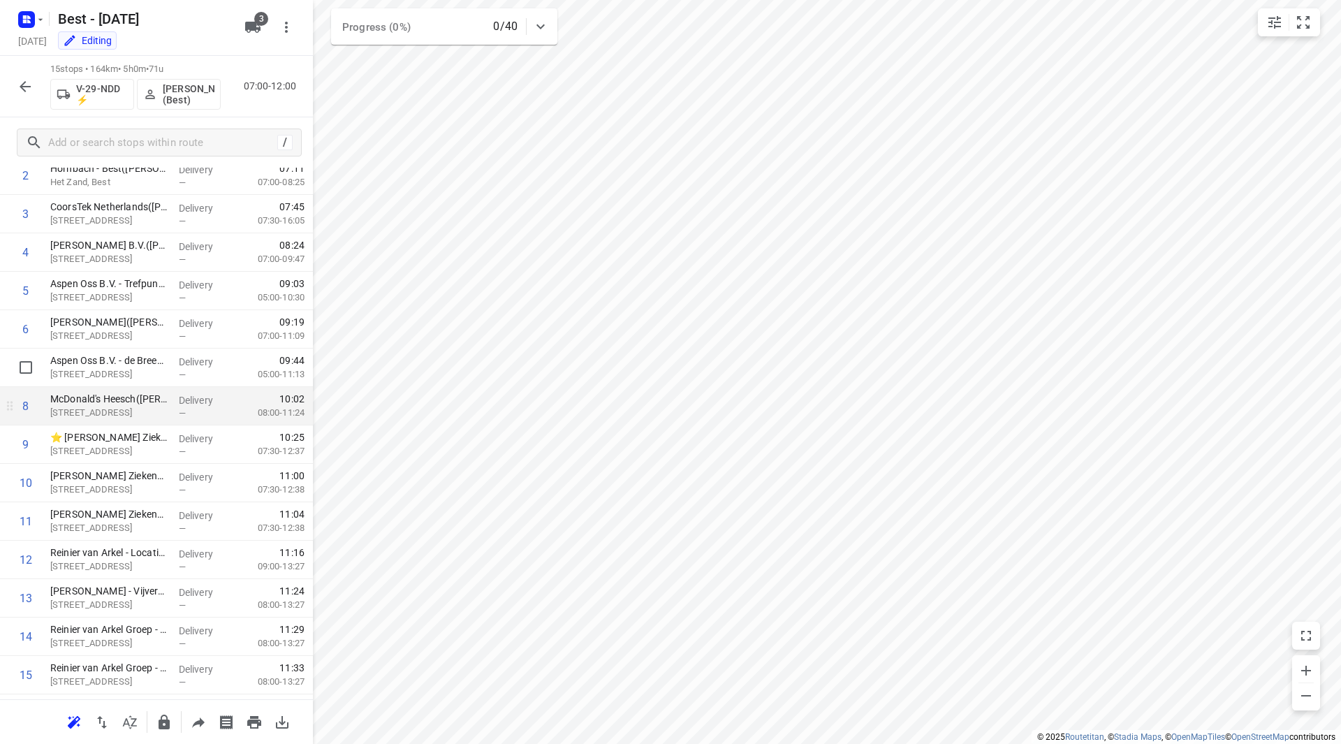
scroll to position [140, 0]
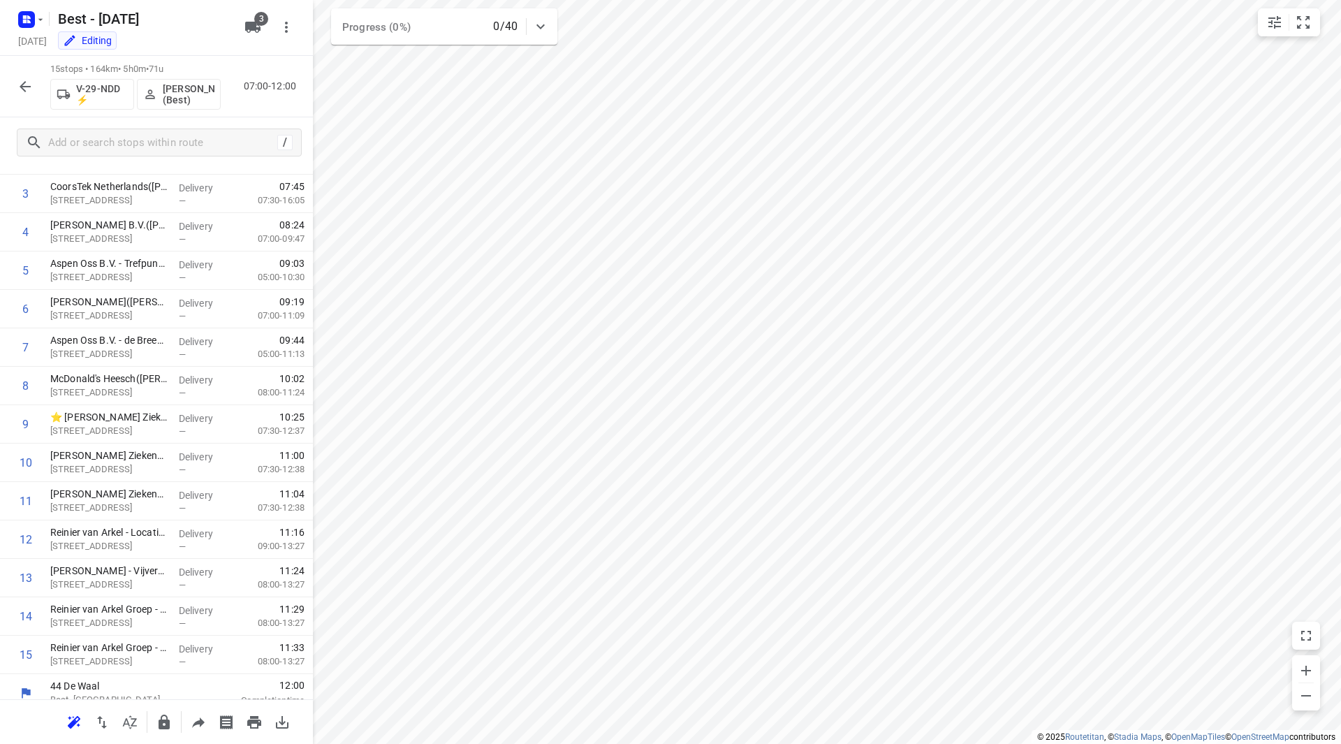
click at [11, 76] on div "15 stops • 164km • 5h0m • 71u V-29-NDD ⚡ Tony van Doren (Best) 07:00-12:00" at bounding box center [156, 86] width 313 height 61
click at [29, 80] on icon "button" at bounding box center [25, 86] width 17 height 17
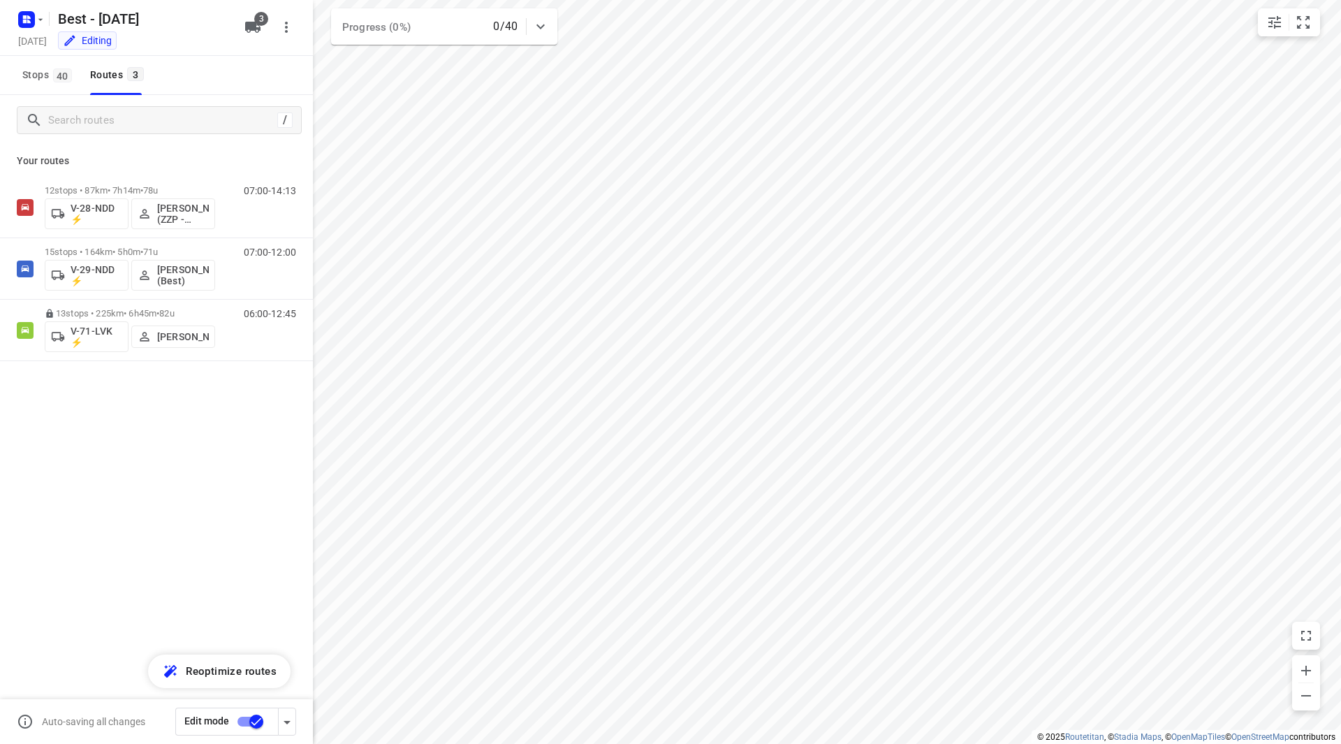
click at [249, 724] on input "checkbox" at bounding box center [257, 721] width 80 height 27
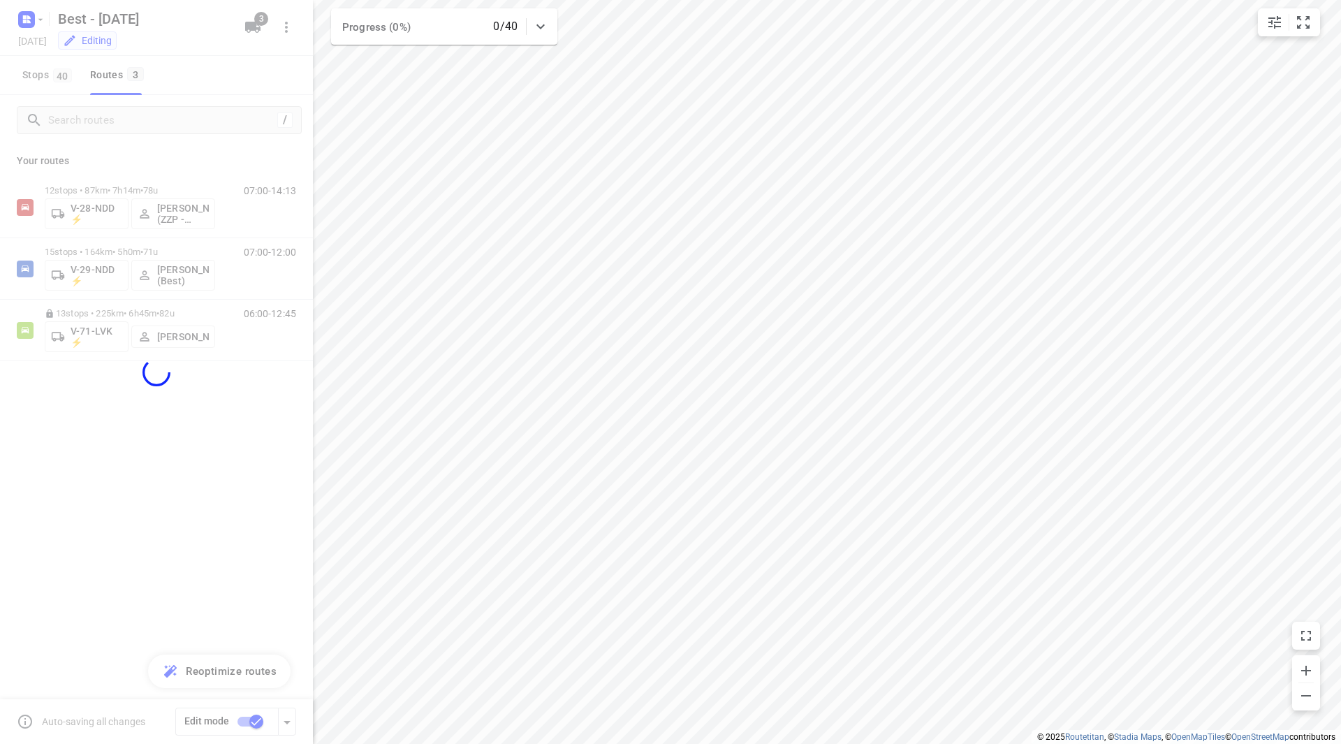
checkbox input "false"
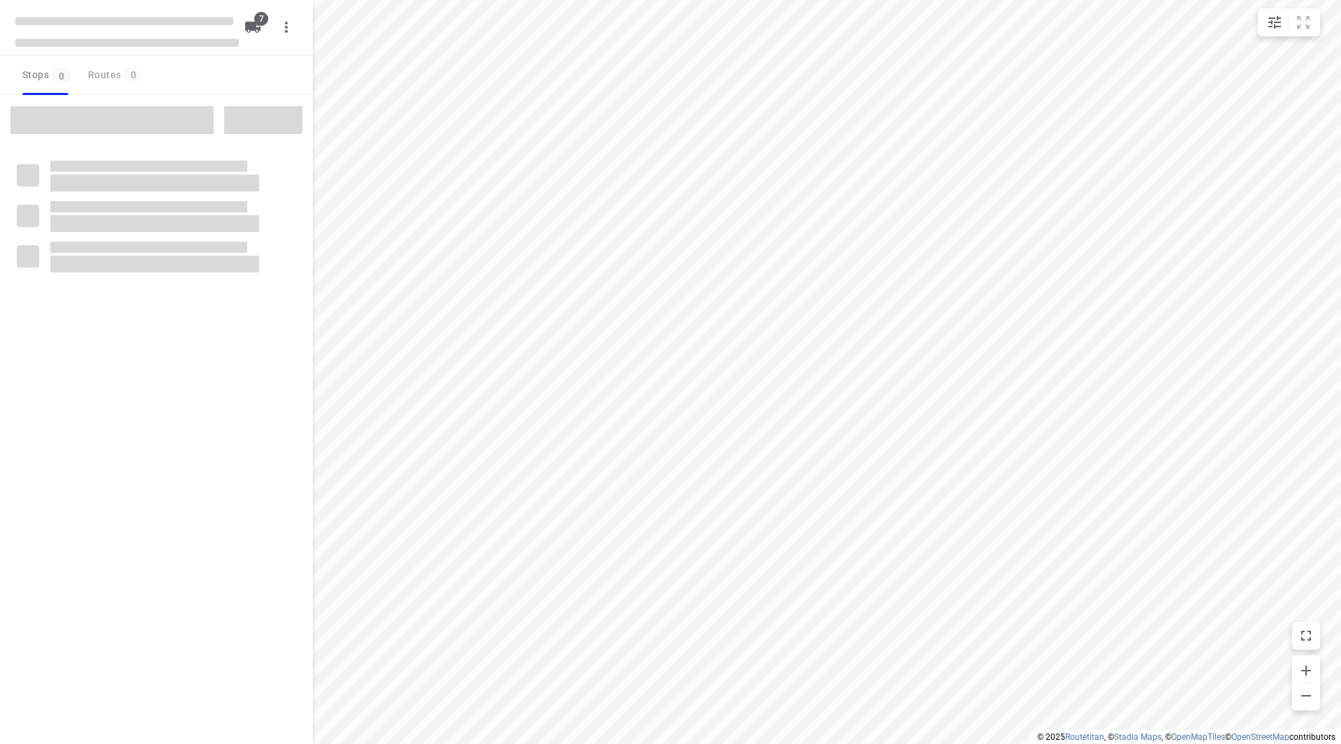
checkbox input "true"
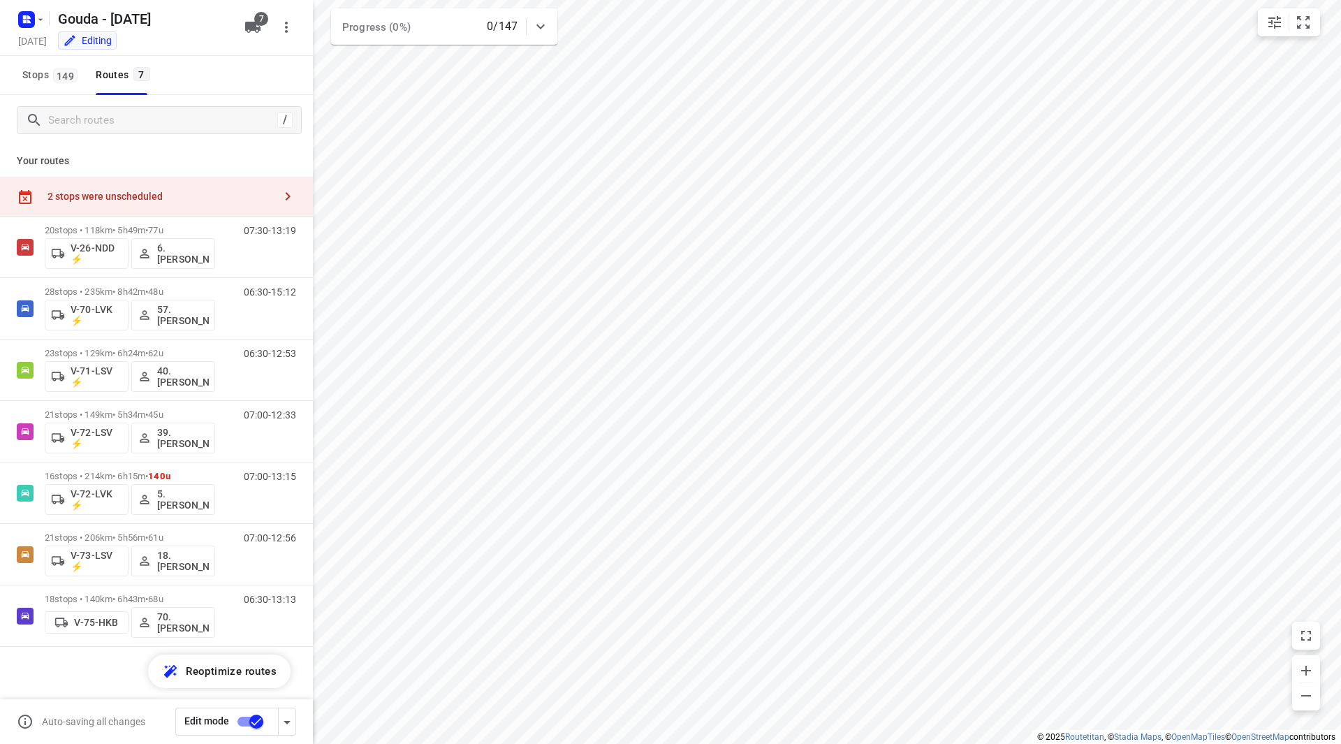
drag, startPoint x: 218, startPoint y: 196, endPoint x: 300, endPoint y: 194, distance: 82.4
click at [219, 196] on div "2 stops were unscheduled" at bounding box center [160, 196] width 226 height 11
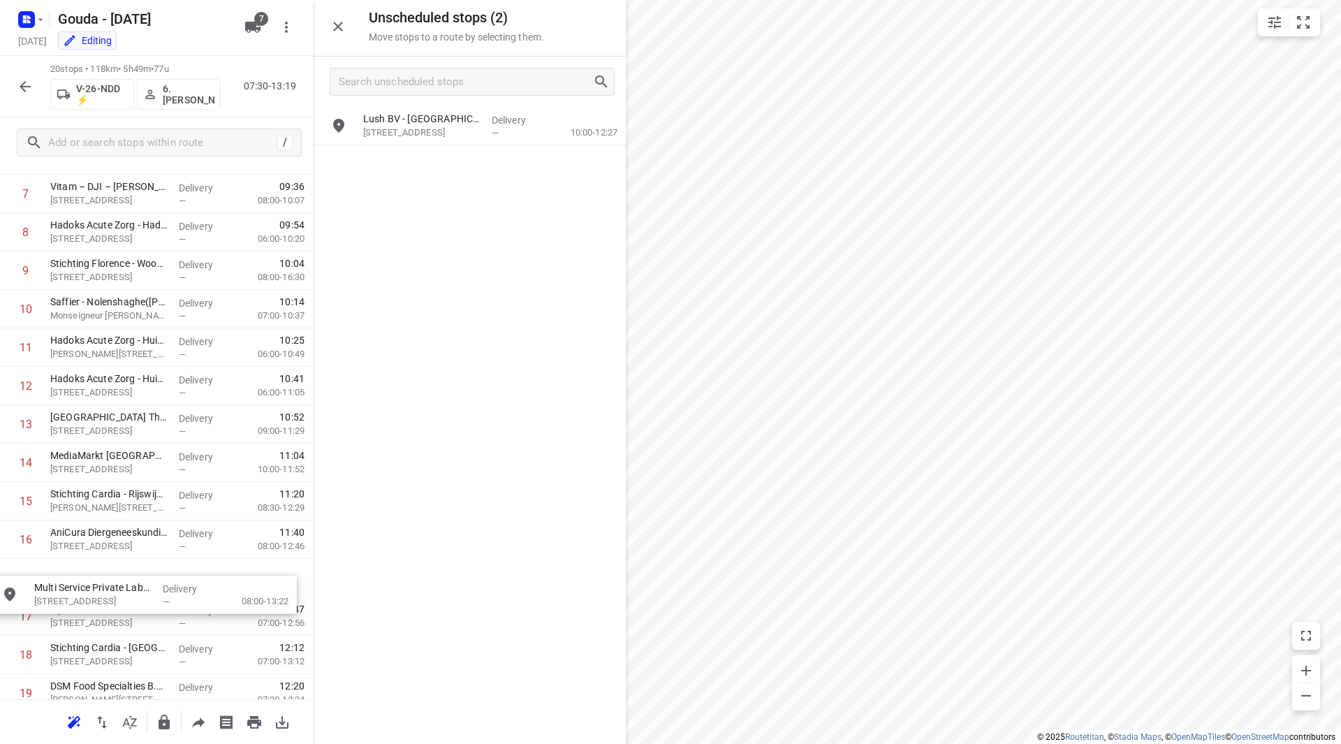
drag, startPoint x: 444, startPoint y: 146, endPoint x: 111, endPoint y: 572, distance: 540.4
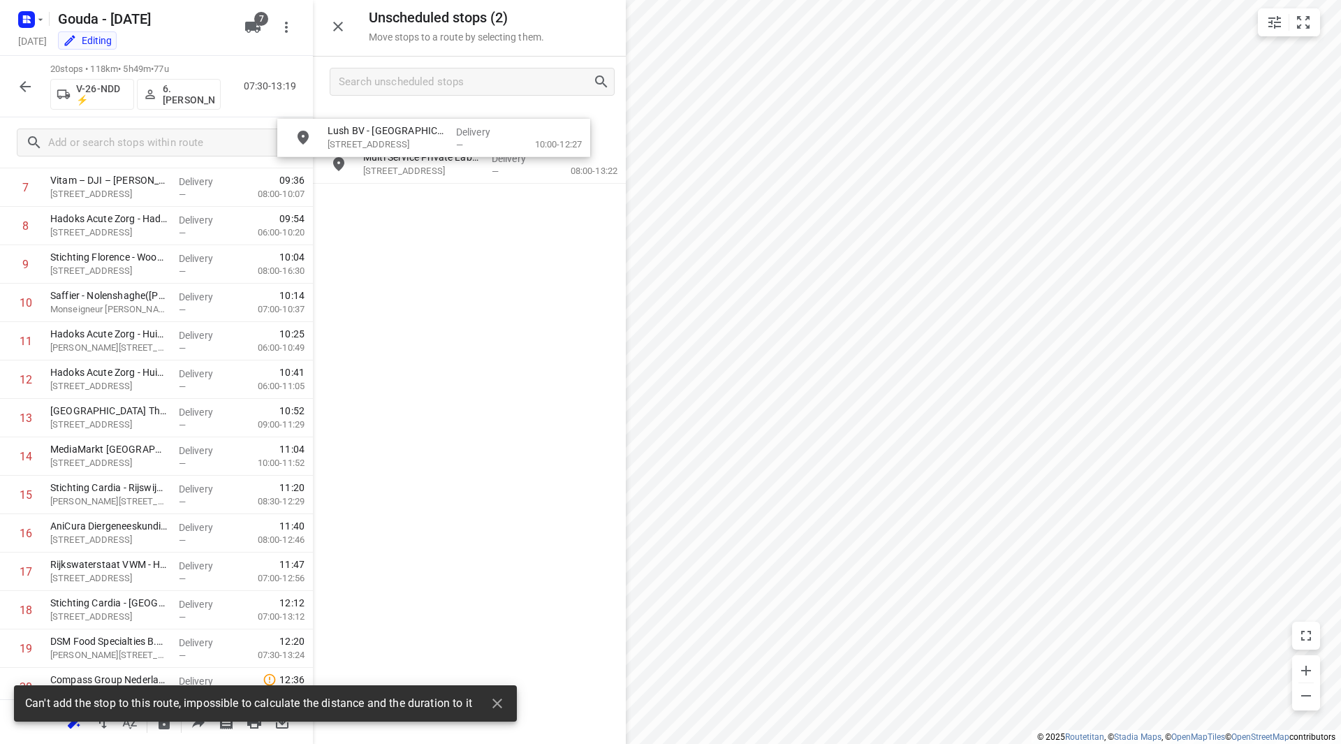
scroll to position [328, 0]
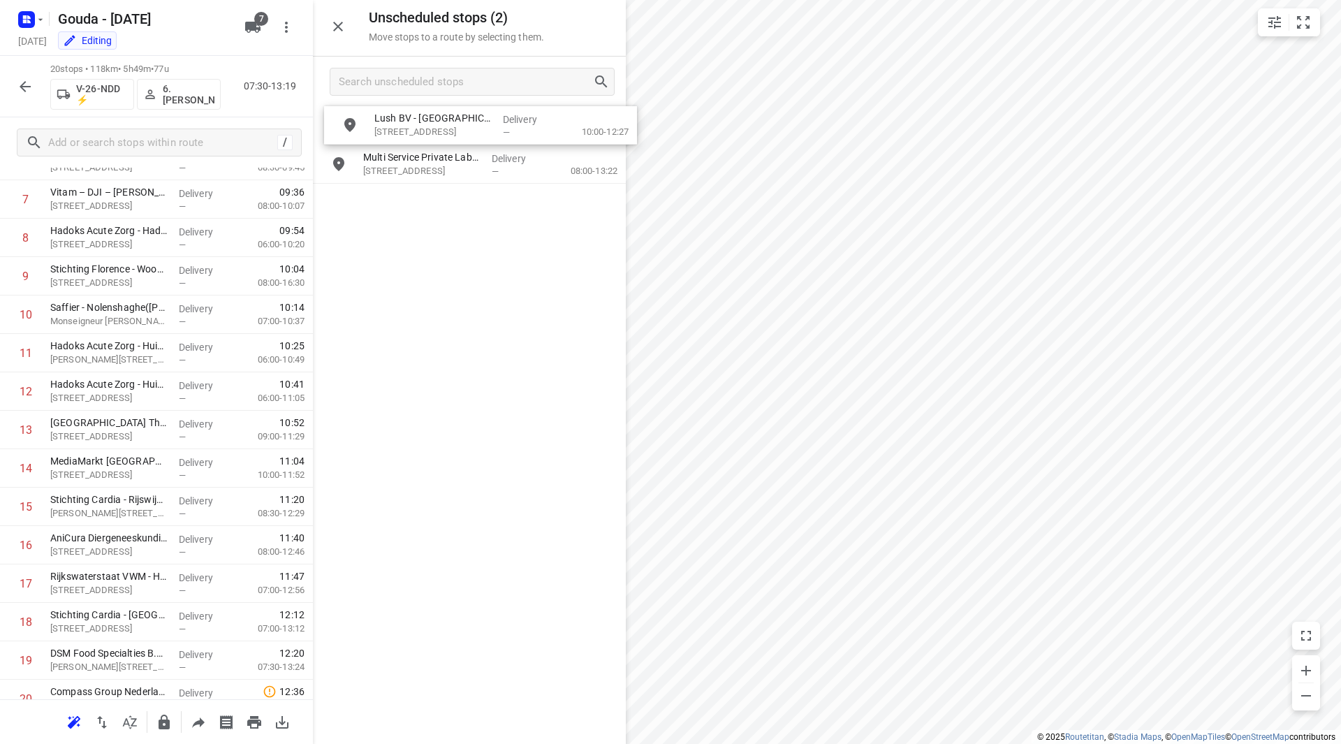
drag, startPoint x: 435, startPoint y: 126, endPoint x: 442, endPoint y: 125, distance: 7.0
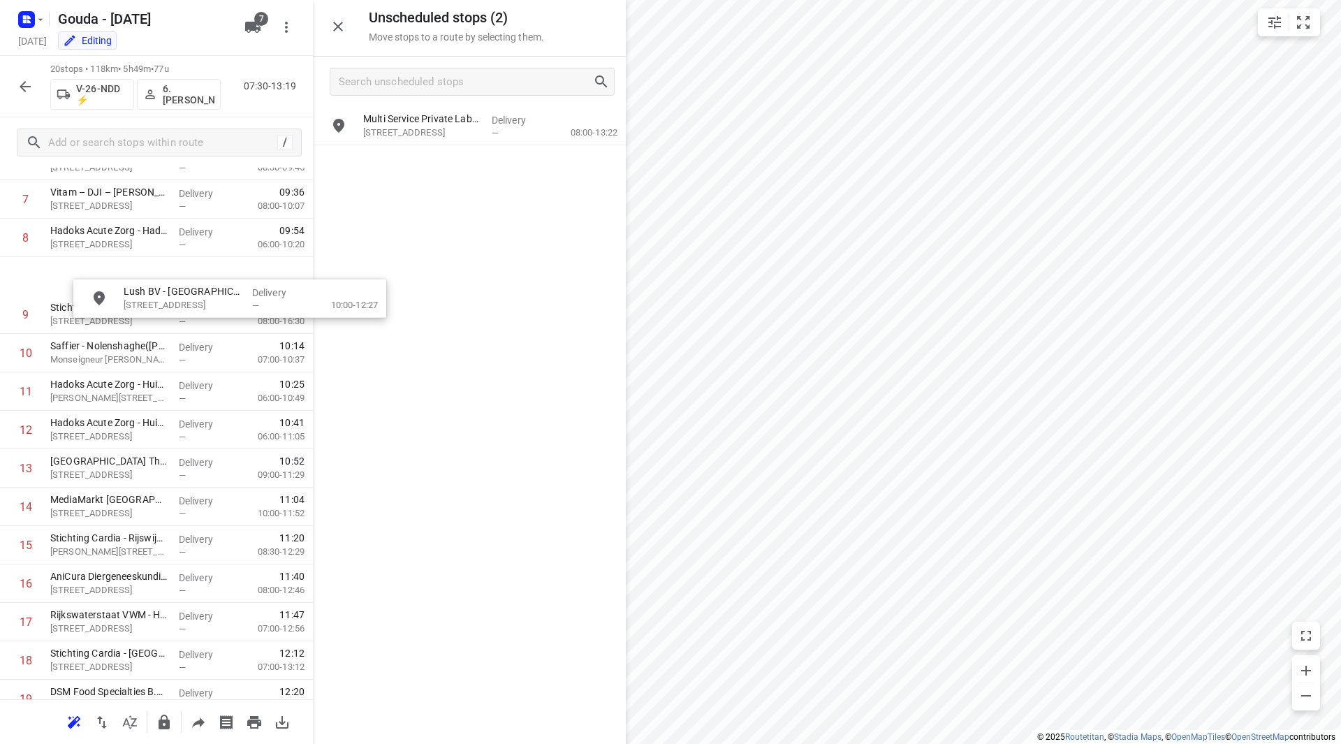
scroll to position [312, 0]
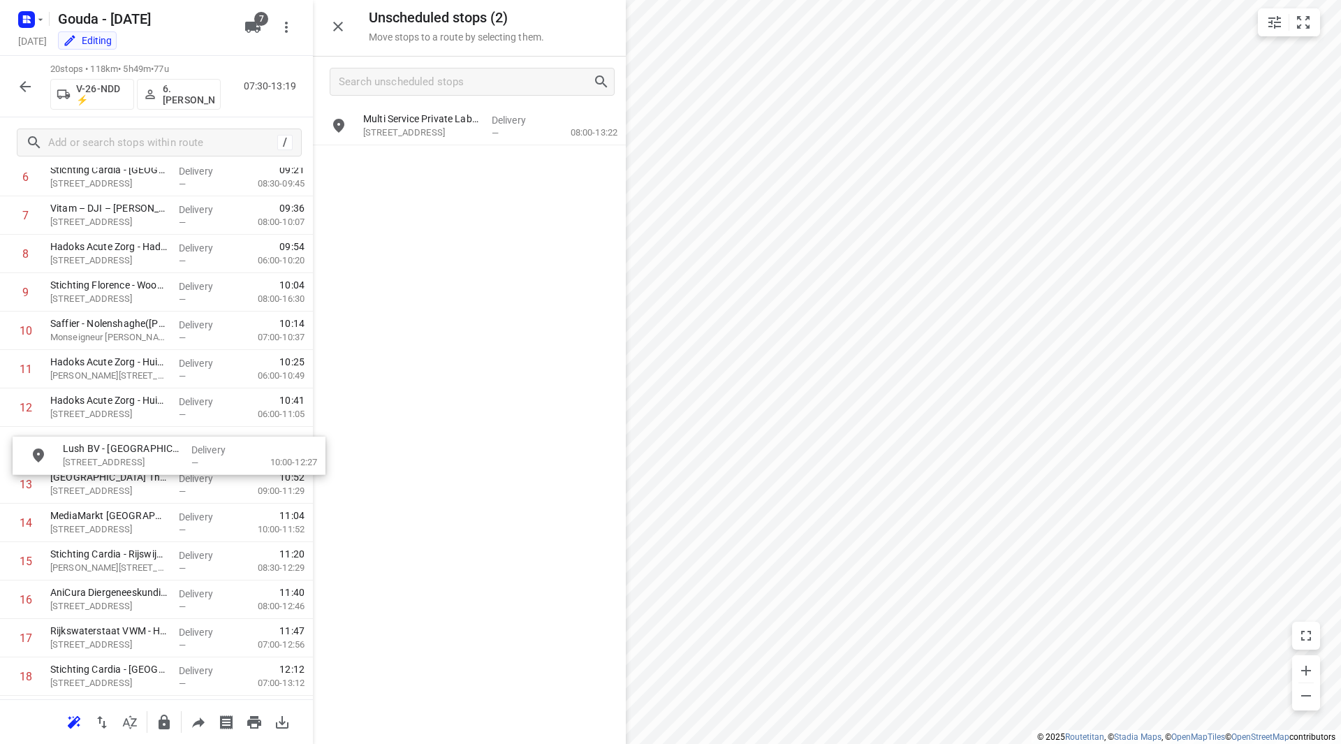
drag, startPoint x: 466, startPoint y: 118, endPoint x: 152, endPoint y: 478, distance: 478.2
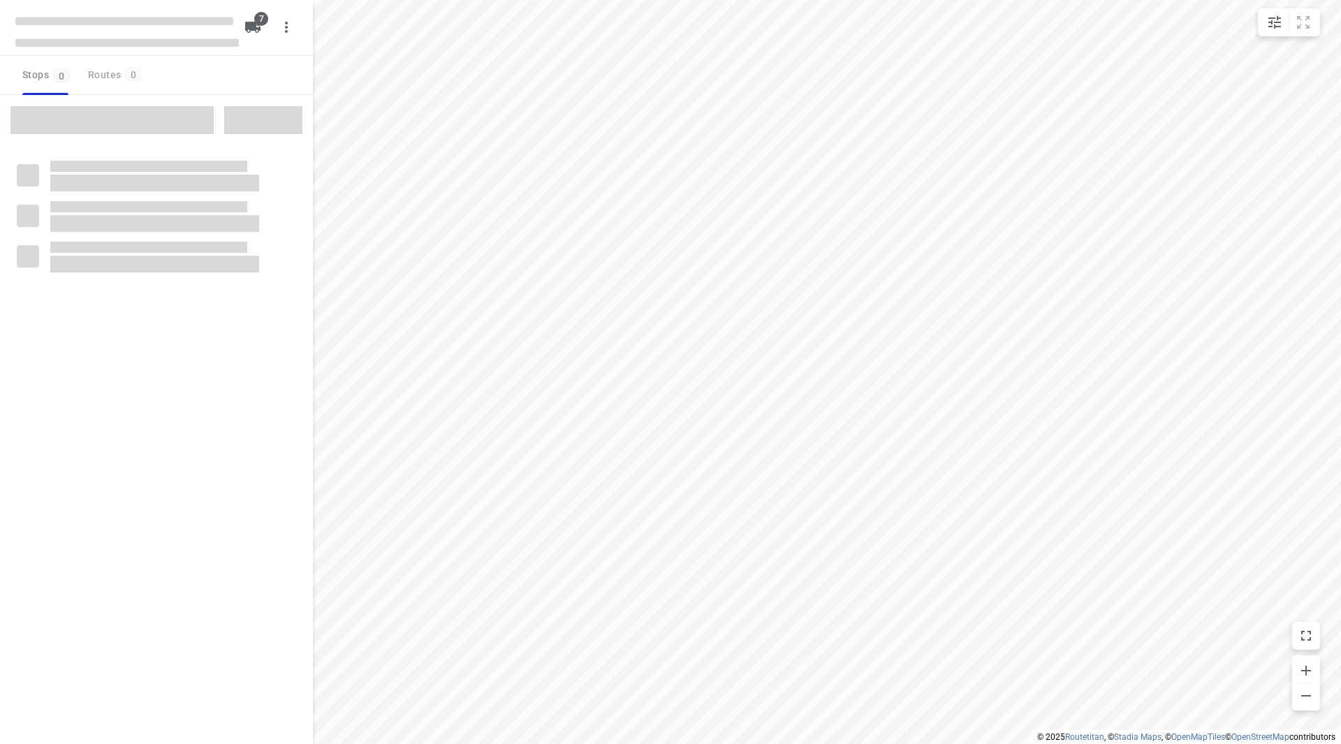
checkbox input "true"
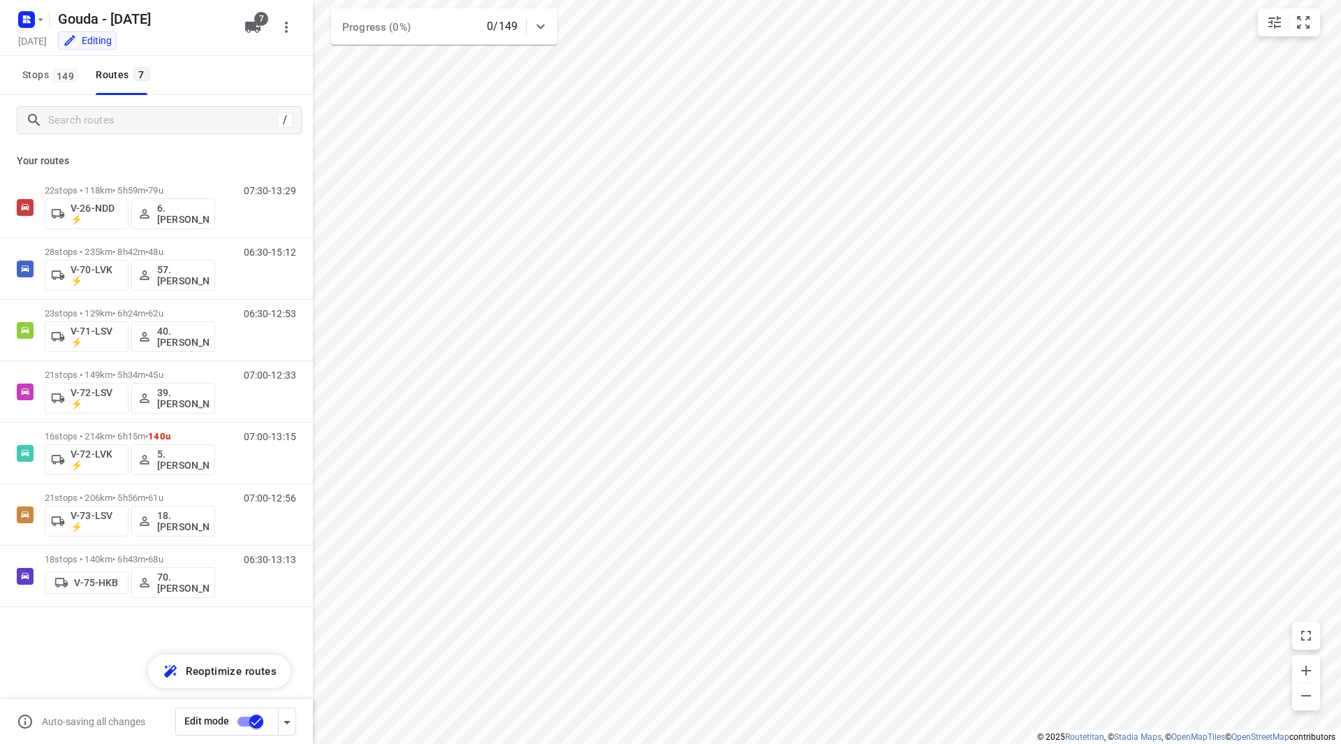
click at [246, 712] on input "checkbox" at bounding box center [257, 721] width 80 height 27
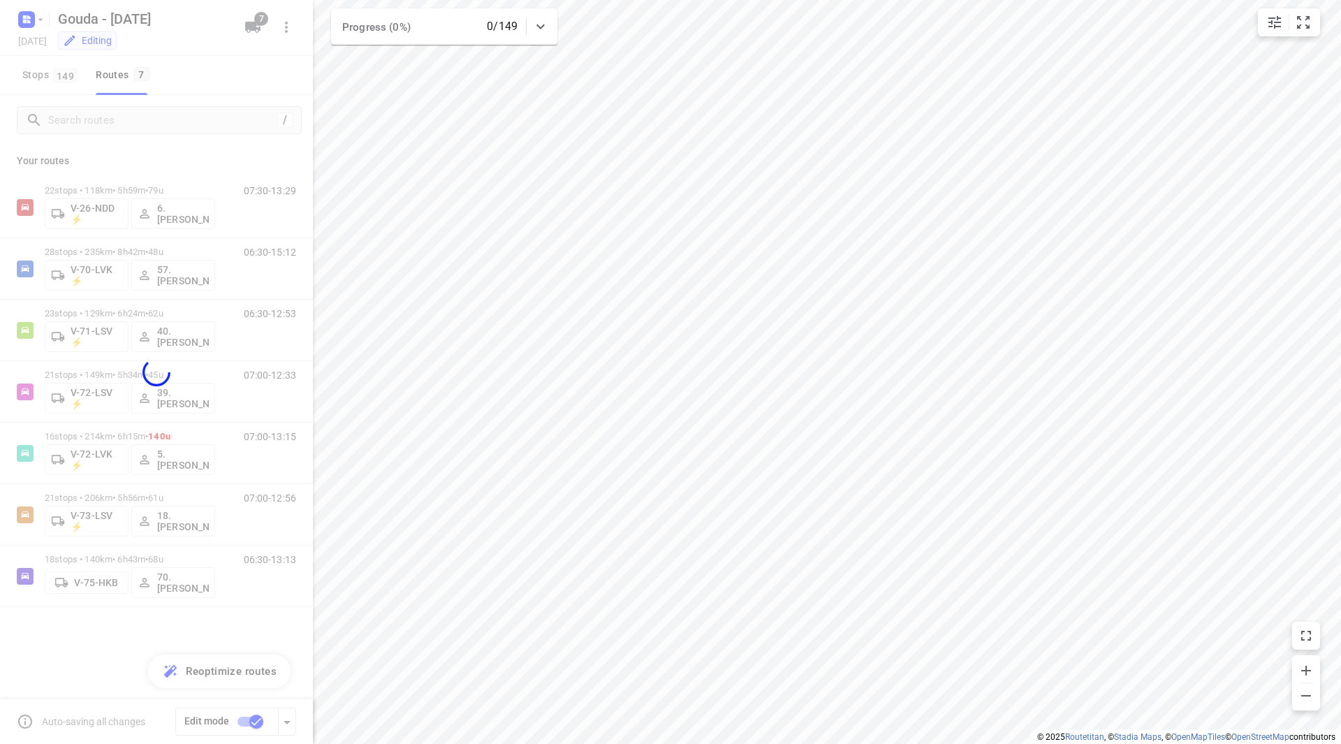
checkbox input "false"
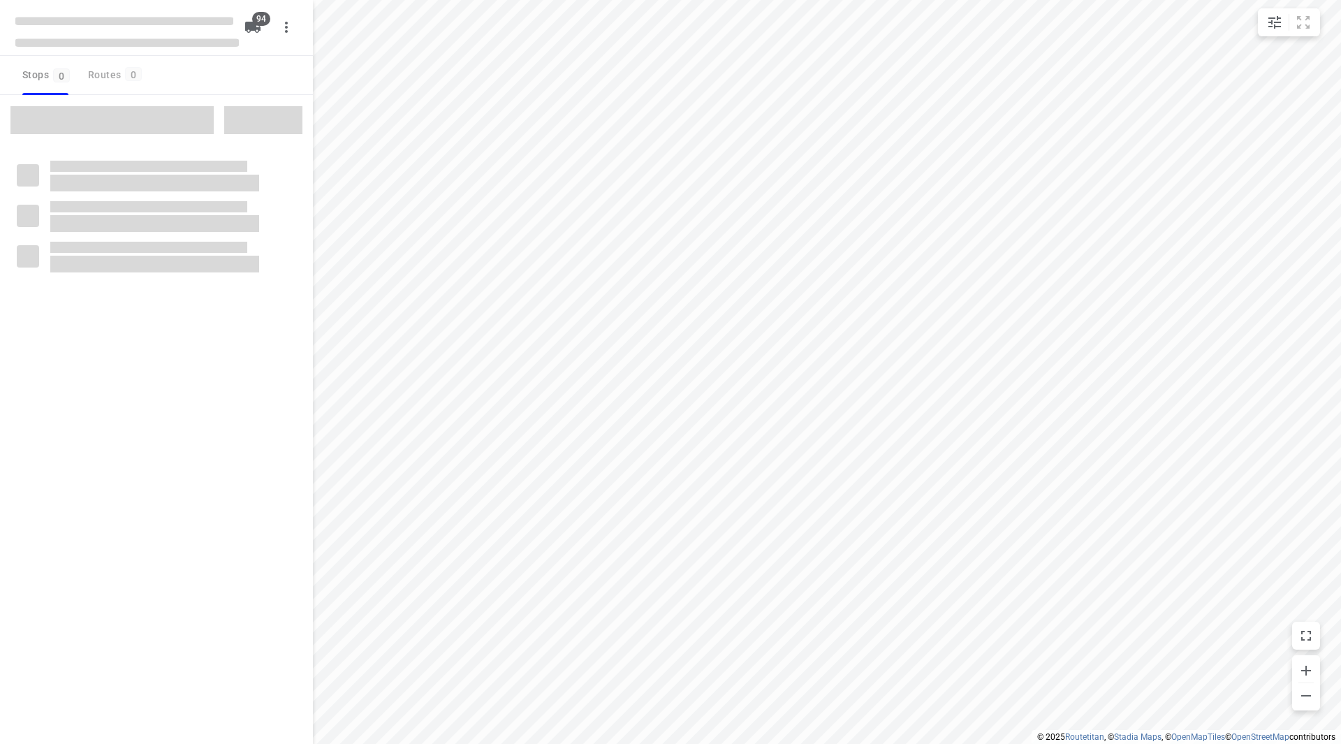
checkbox input "true"
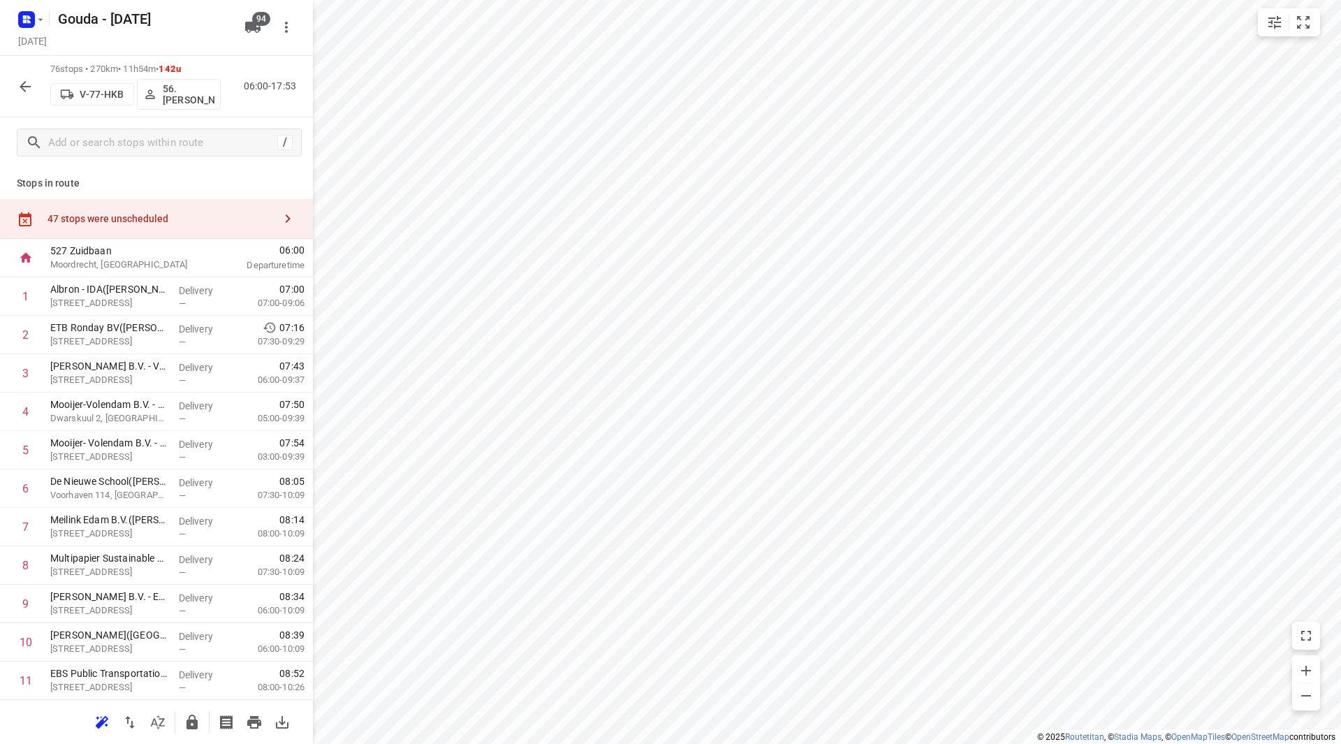
click at [185, 206] on div "47 stops were unscheduled" at bounding box center [156, 219] width 313 height 40
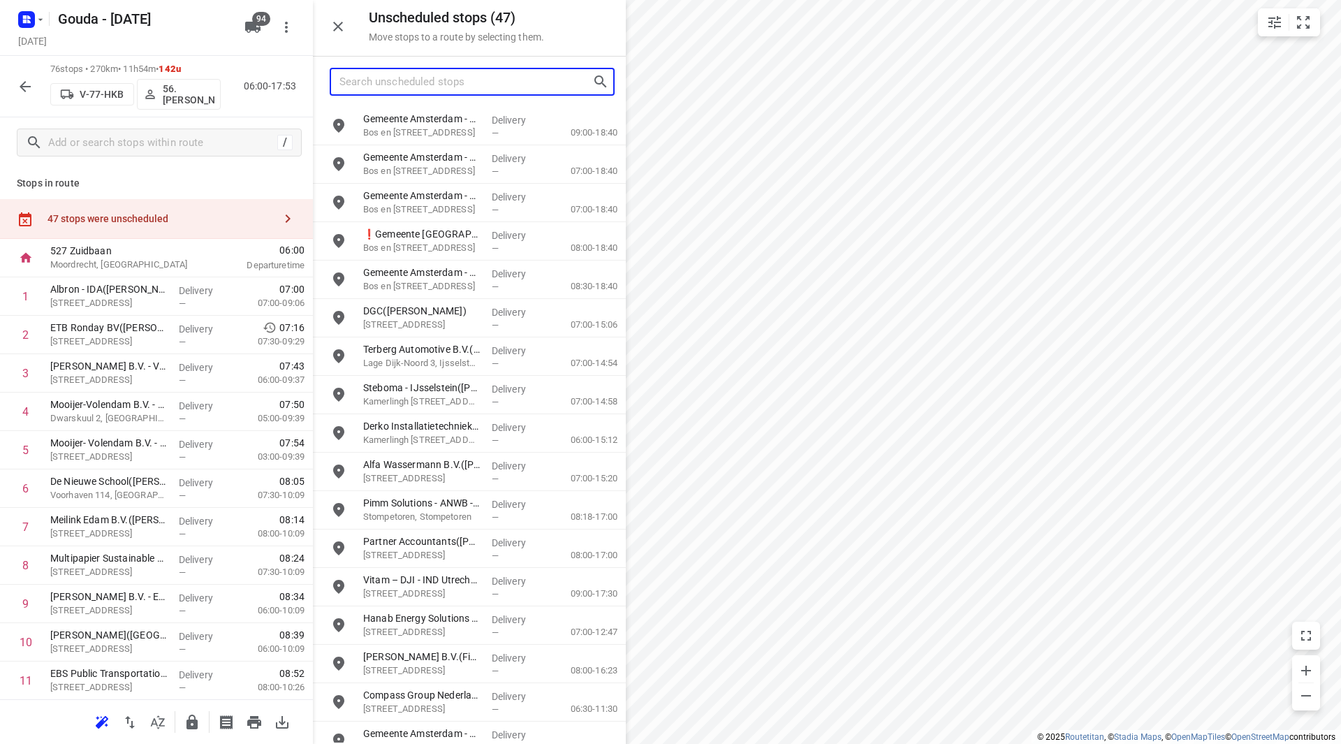
click at [388, 90] on input "Search unscheduled stops" at bounding box center [465, 82] width 253 height 22
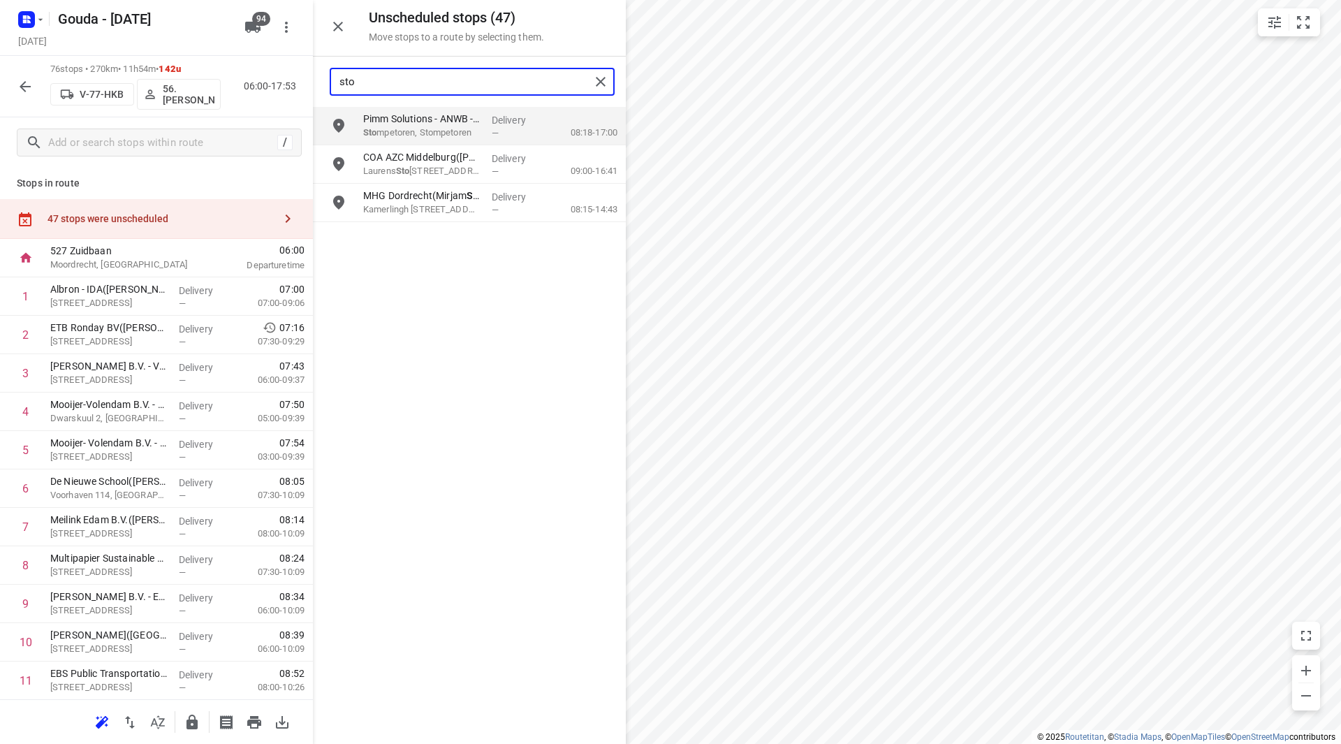
type input "stom"
click at [439, 135] on p "Stom petoren, Stompetoren" at bounding box center [421, 133] width 117 height 14
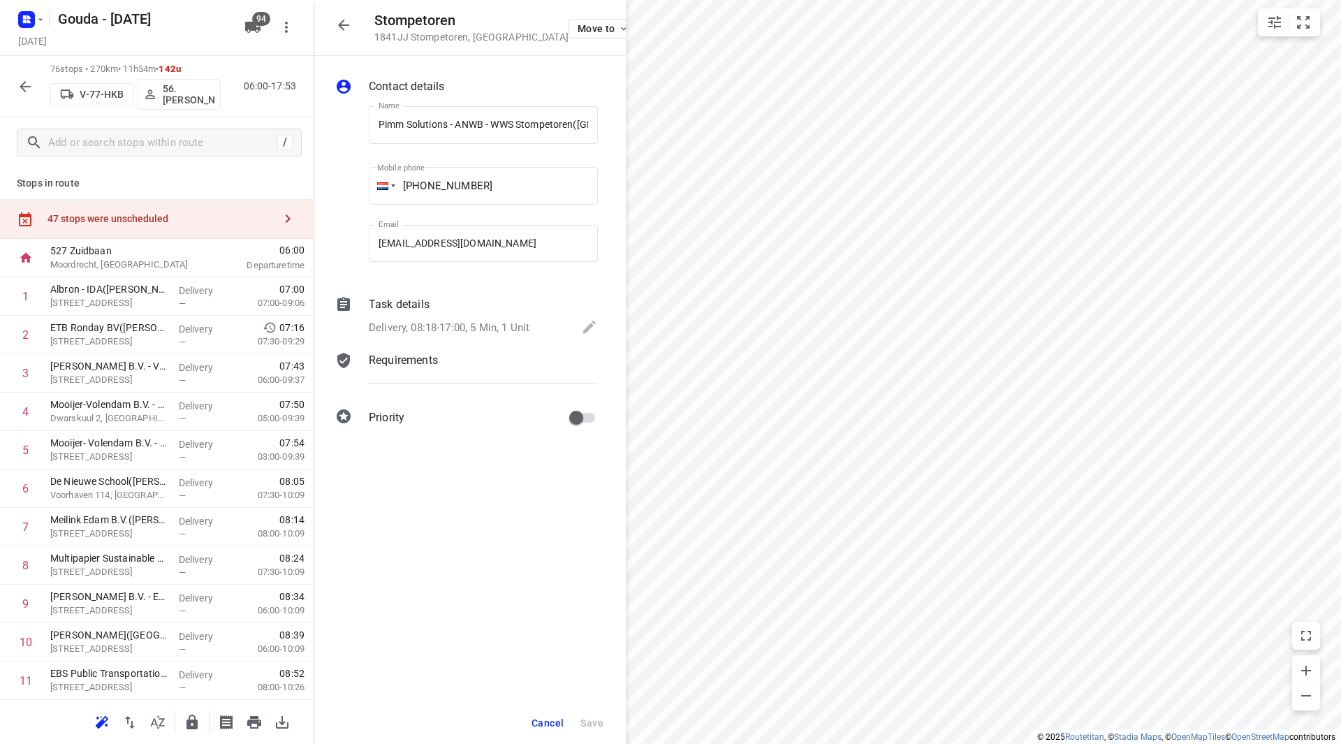
click at [406, 137] on div "Stompetoren 1841JJ Stompetoren , Netherlands Move to Contact details Name Pimm …" at bounding box center [469, 372] width 313 height 744
drag, startPoint x: 432, startPoint y: 203, endPoint x: 431, endPoint y: 212, distance: 9.2
click at [431, 211] on div "Mobile phone +31 612990732 ​" at bounding box center [483, 189] width 229 height 56
click at [541, 733] on button "Cancel" at bounding box center [547, 722] width 43 height 25
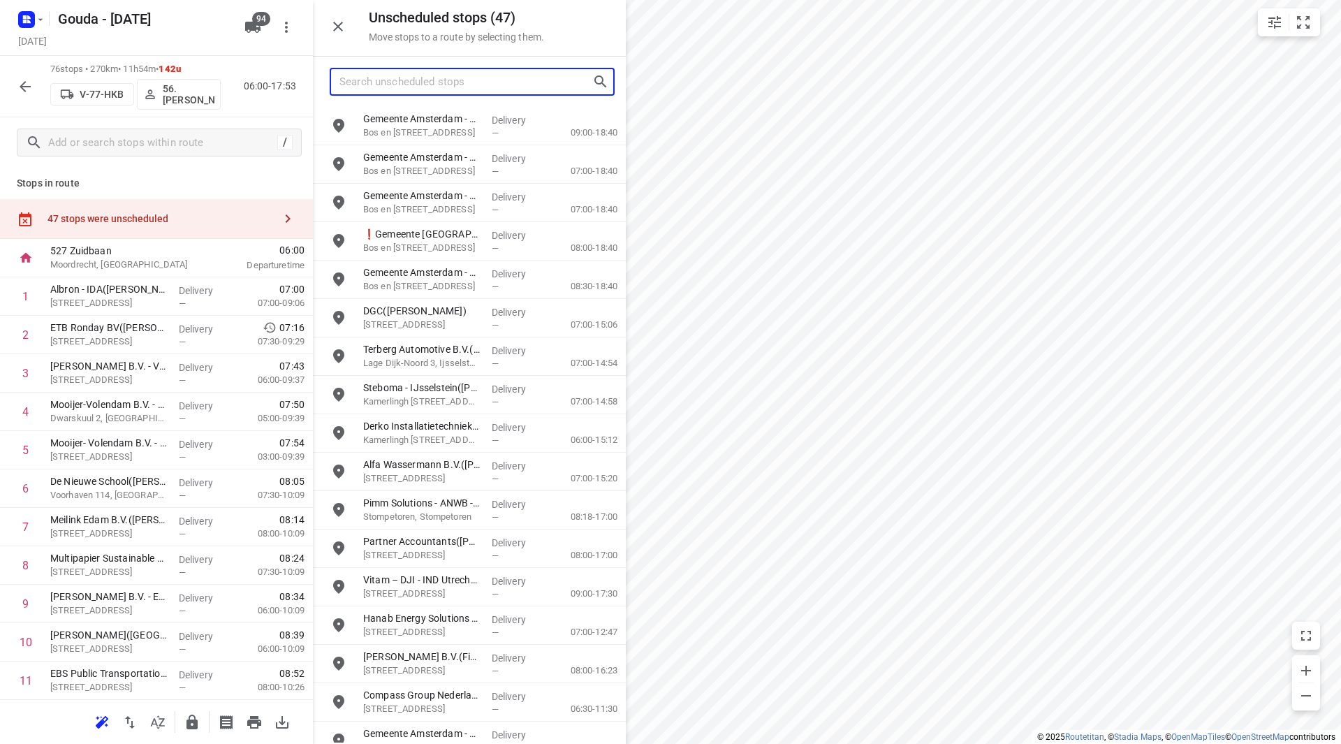
click at [475, 90] on input "Search unscheduled stops" at bounding box center [465, 82] width 253 height 22
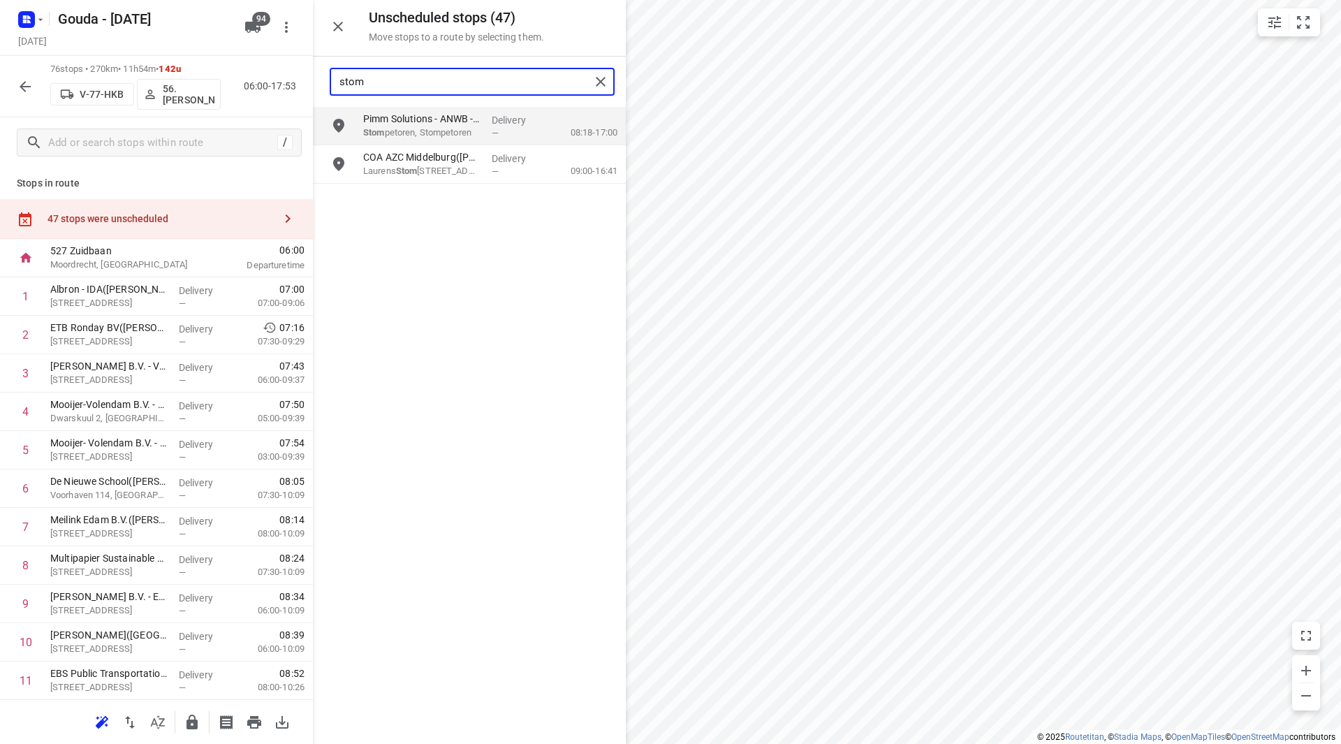
type input "stom"
click at [137, 217] on div "47 stops were unscheduled" at bounding box center [160, 218] width 226 height 11
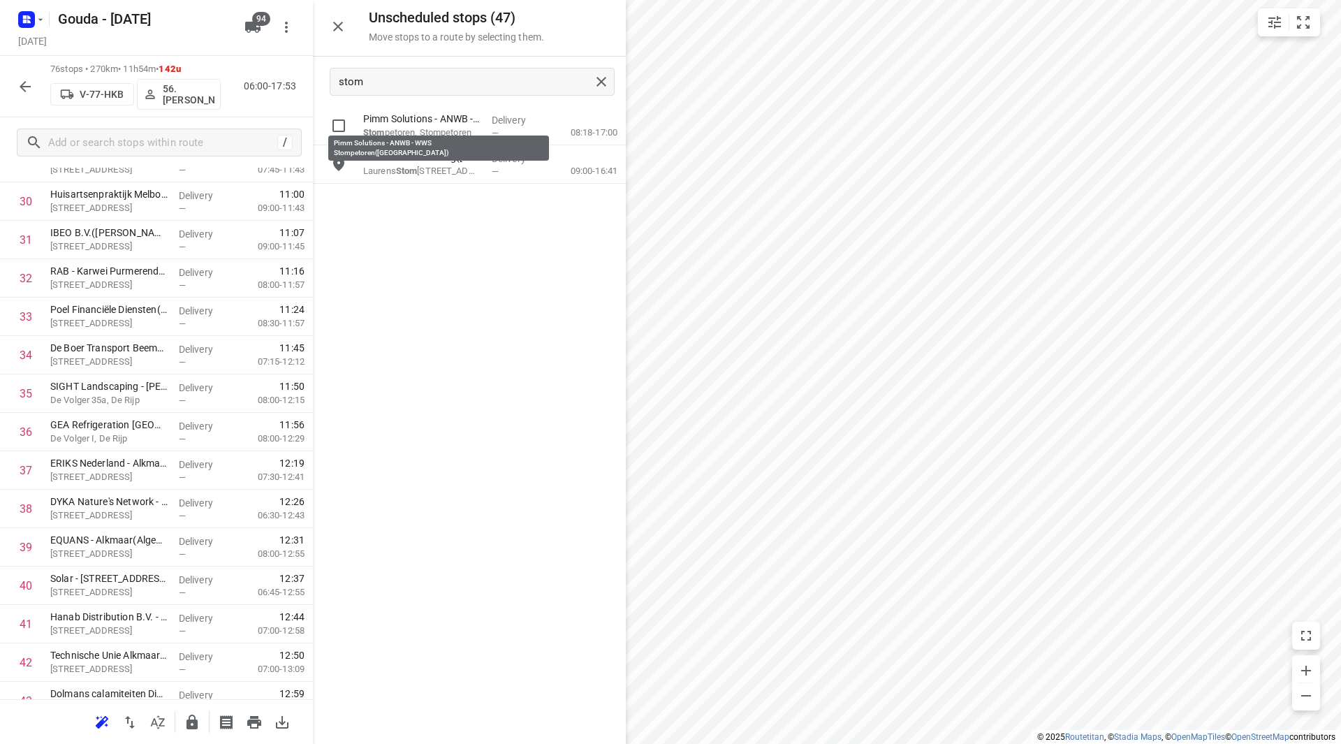
scroll to position [1163, 0]
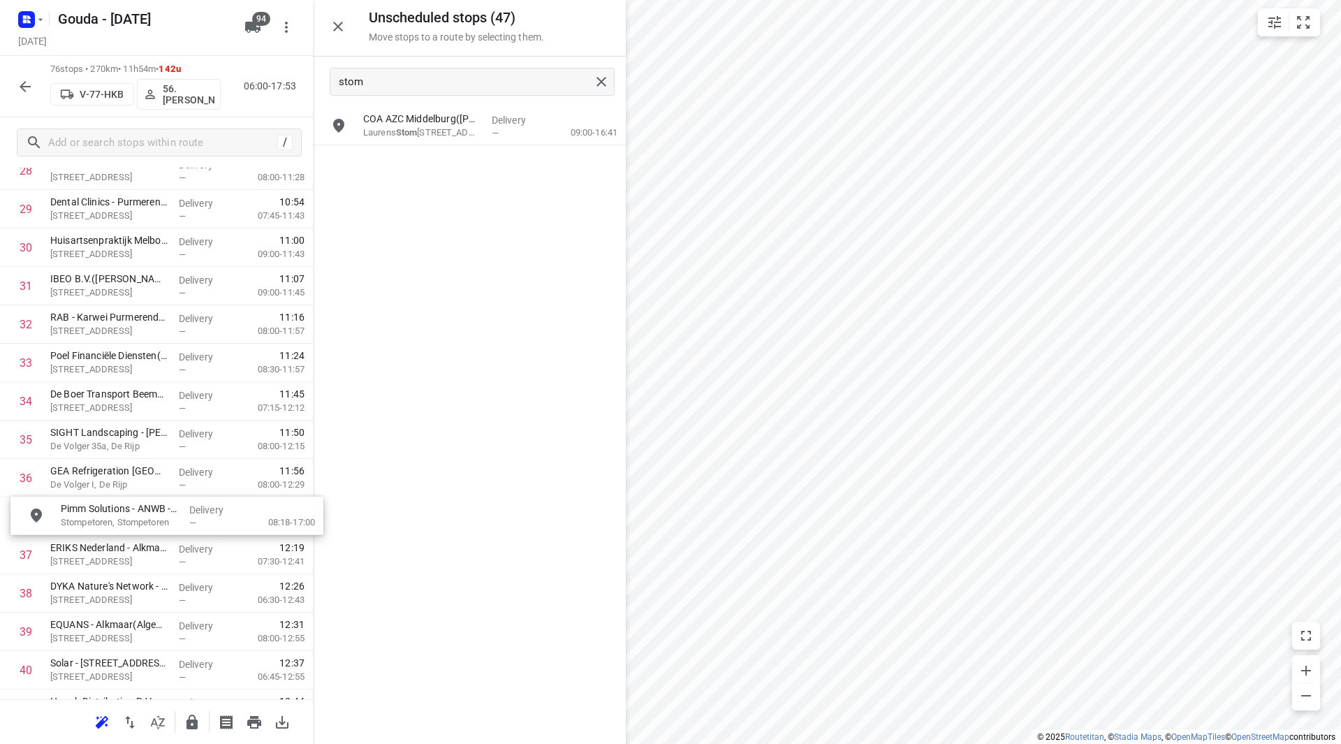
drag, startPoint x: 460, startPoint y: 116, endPoint x: 148, endPoint y: 508, distance: 500.6
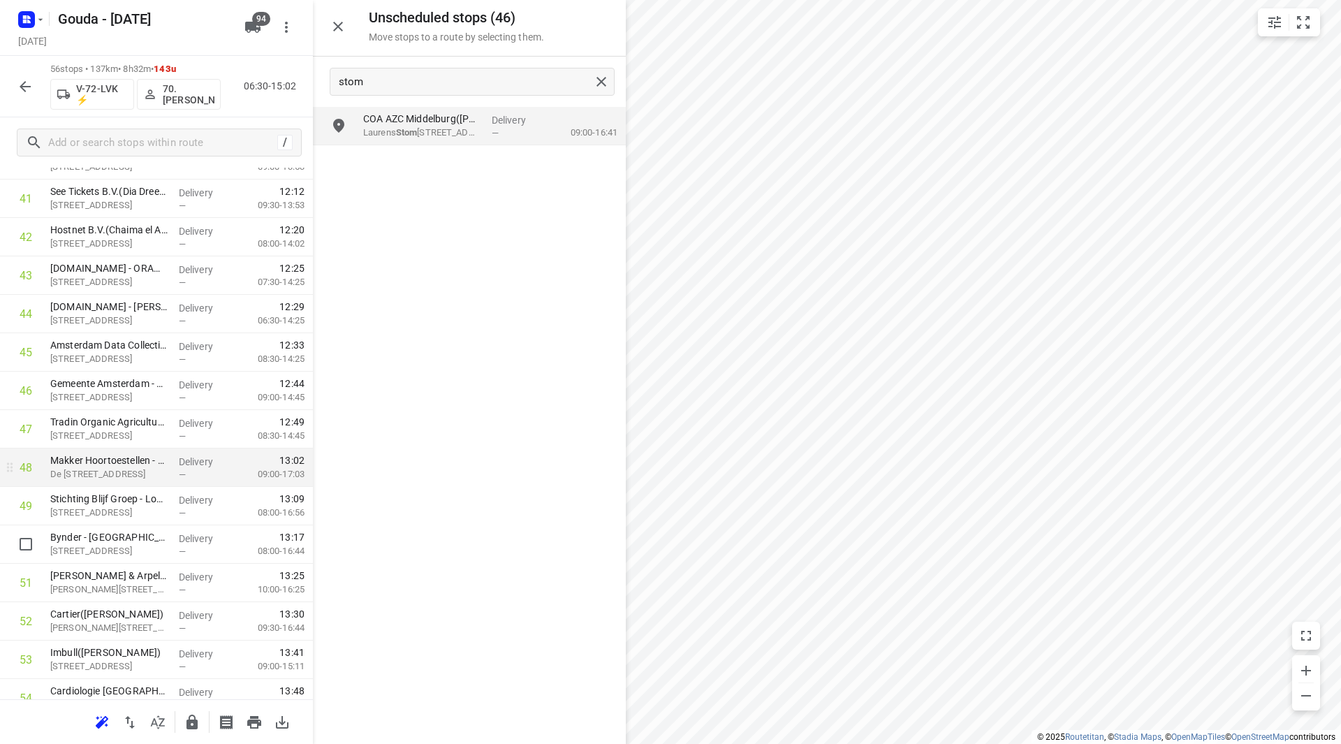
scroll to position [1628, 0]
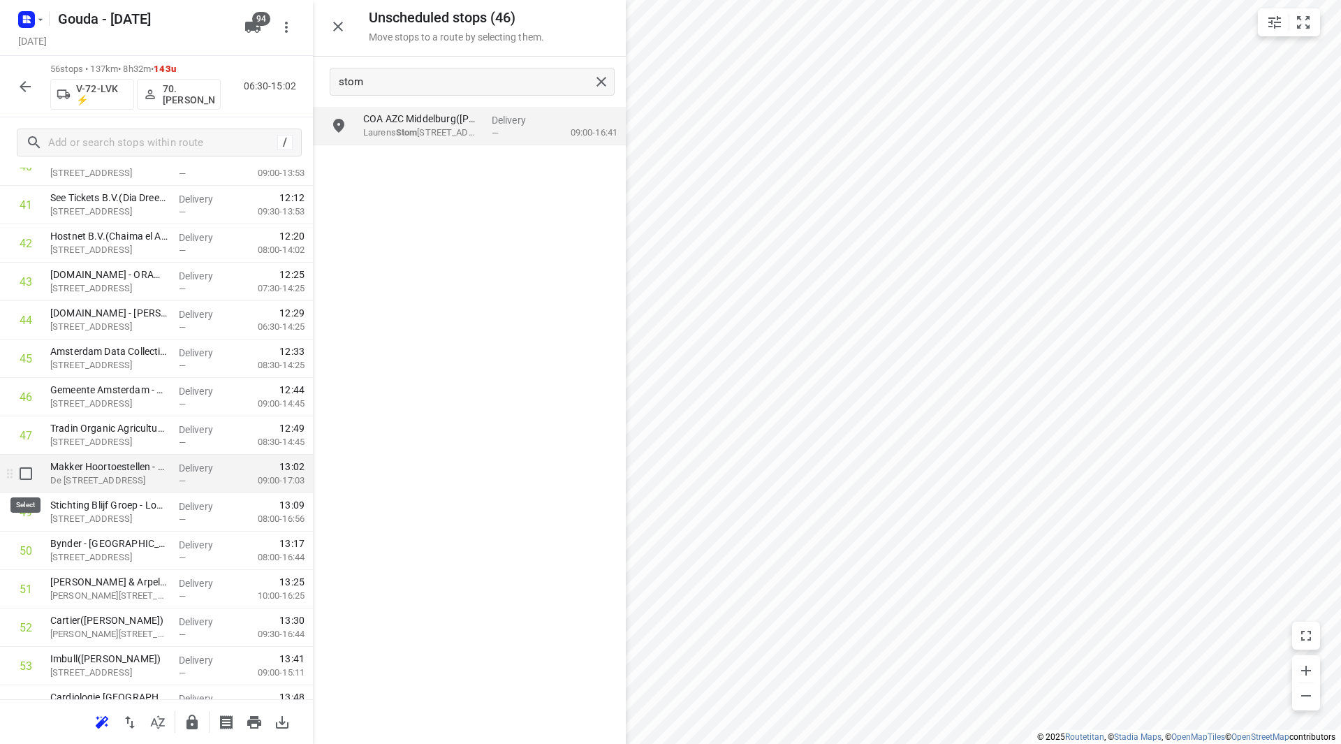
click at [26, 474] on input "checkbox" at bounding box center [26, 474] width 28 height 28
checkbox input "true"
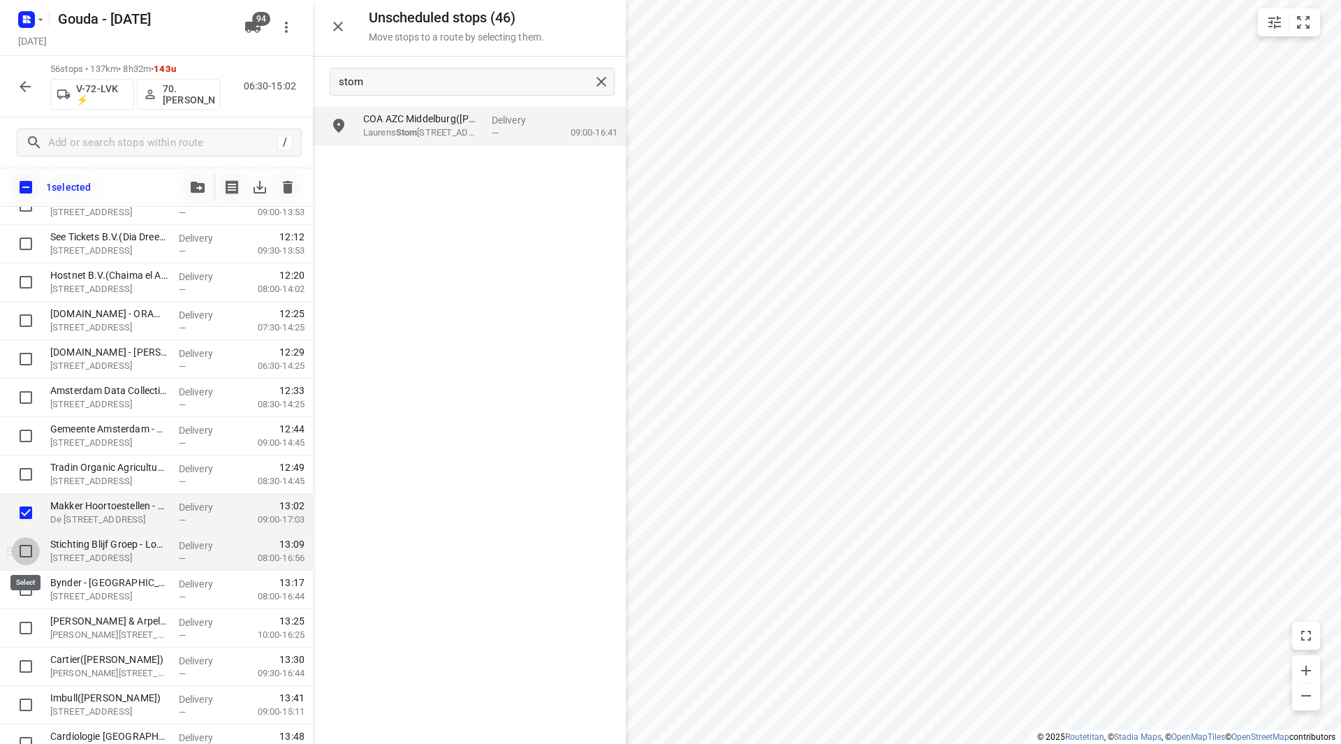
click at [24, 556] on input "checkbox" at bounding box center [26, 551] width 28 height 28
checkbox input "true"
click at [26, 589] on input "checkbox" at bounding box center [26, 590] width 28 height 28
checkbox input "true"
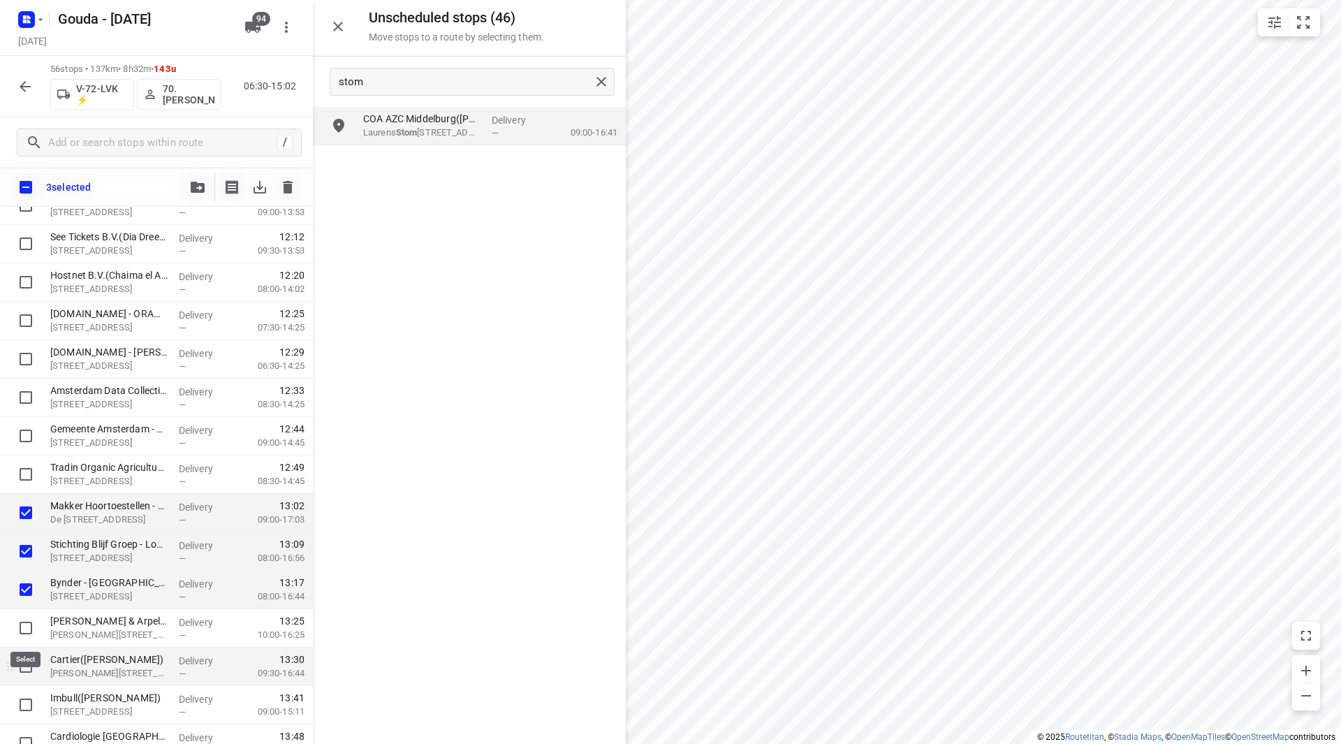
drag, startPoint x: 25, startPoint y: 629, endPoint x: 27, endPoint y: 658, distance: 28.7
click at [24, 631] on input "checkbox" at bounding box center [26, 628] width 28 height 28
checkbox input "true"
click at [26, 668] on input "checkbox" at bounding box center [26, 666] width 28 height 28
checkbox input "true"
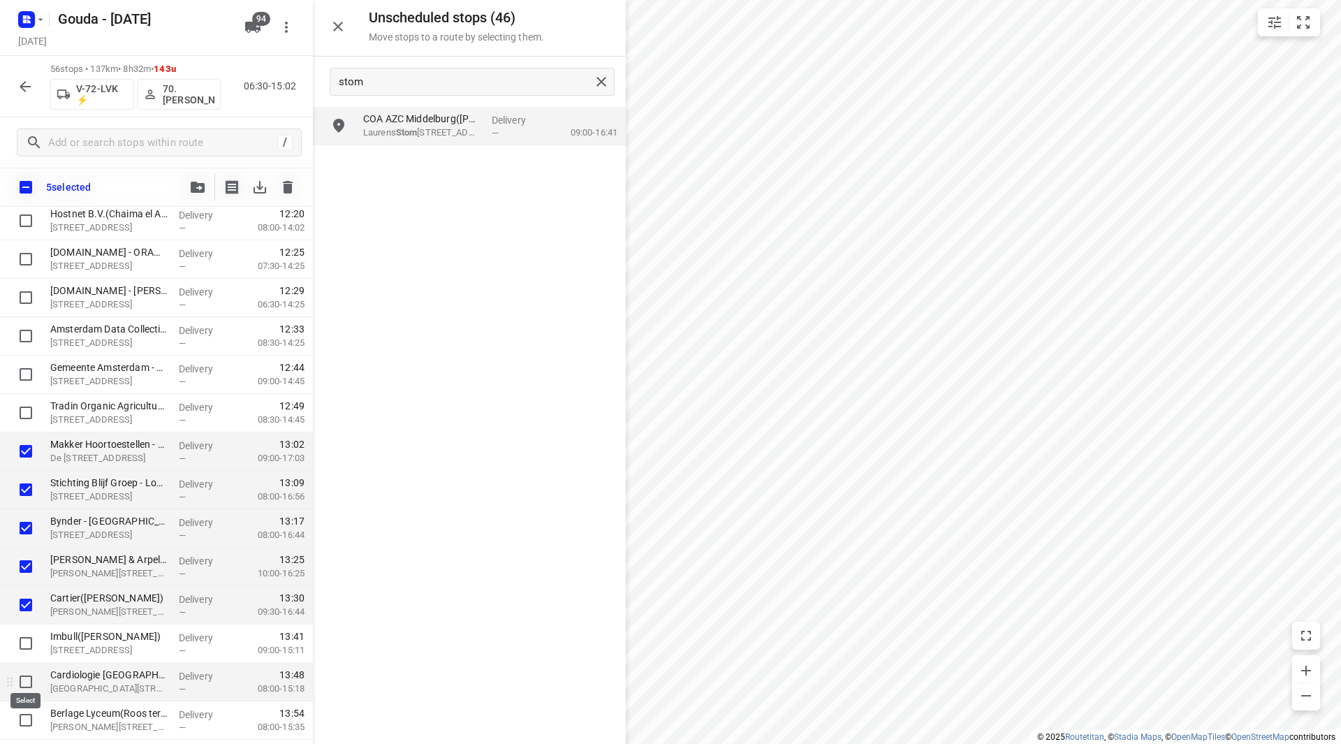
scroll to position [1698, 0]
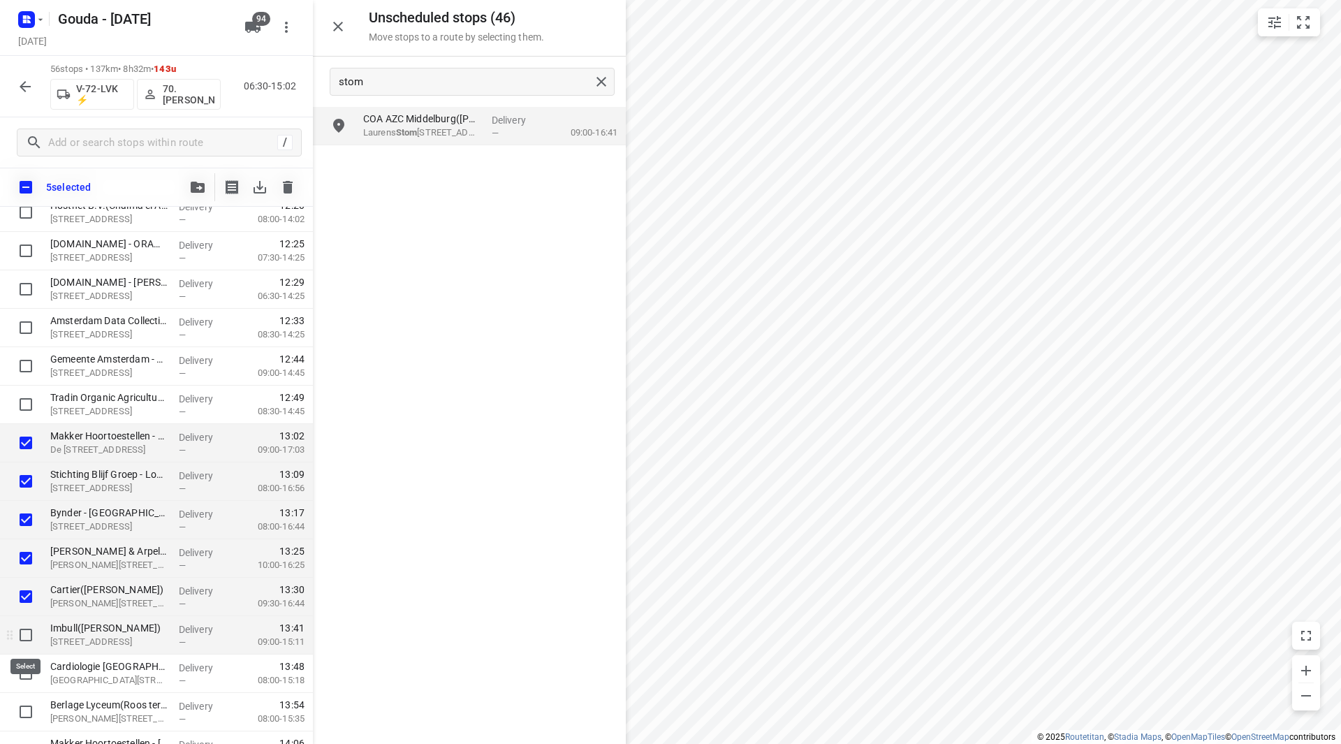
click at [25, 636] on input "checkbox" at bounding box center [26, 635] width 28 height 28
checkbox input "true"
click at [22, 673] on input "checkbox" at bounding box center [26, 673] width 28 height 28
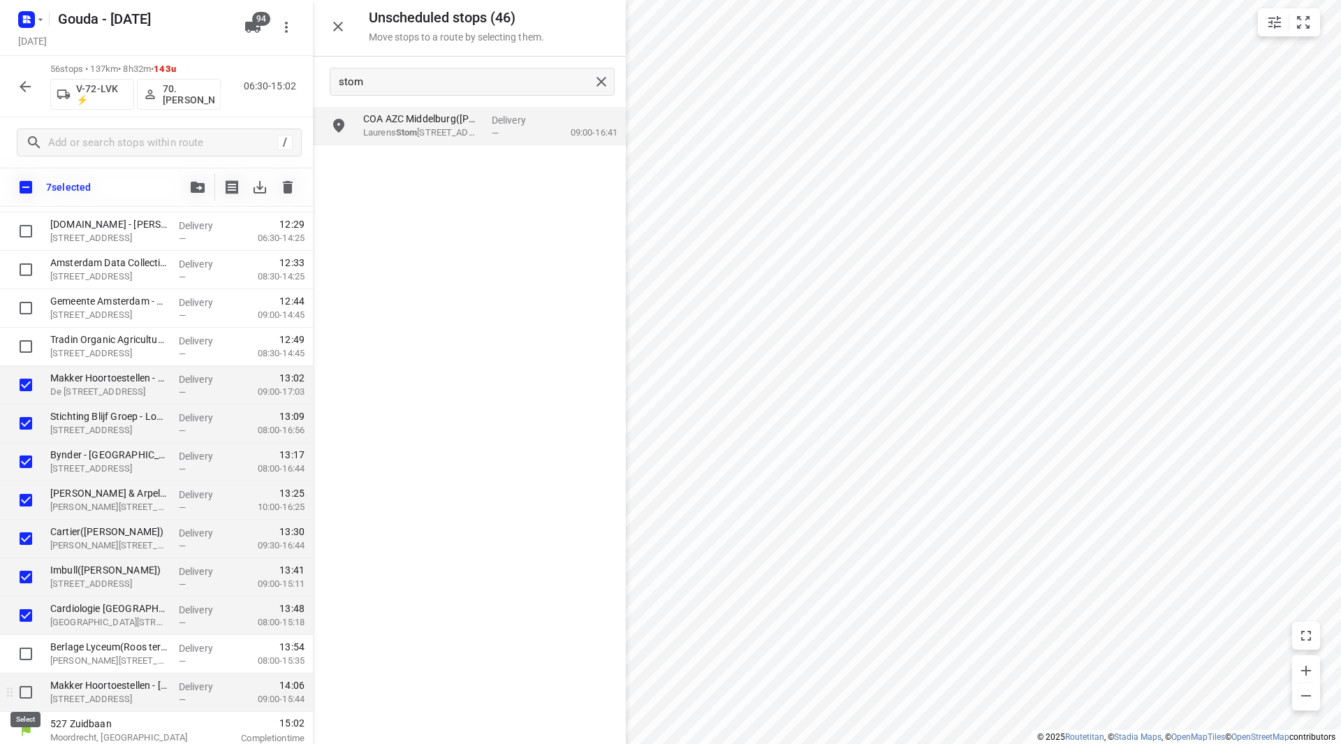
scroll to position [1762, 0]
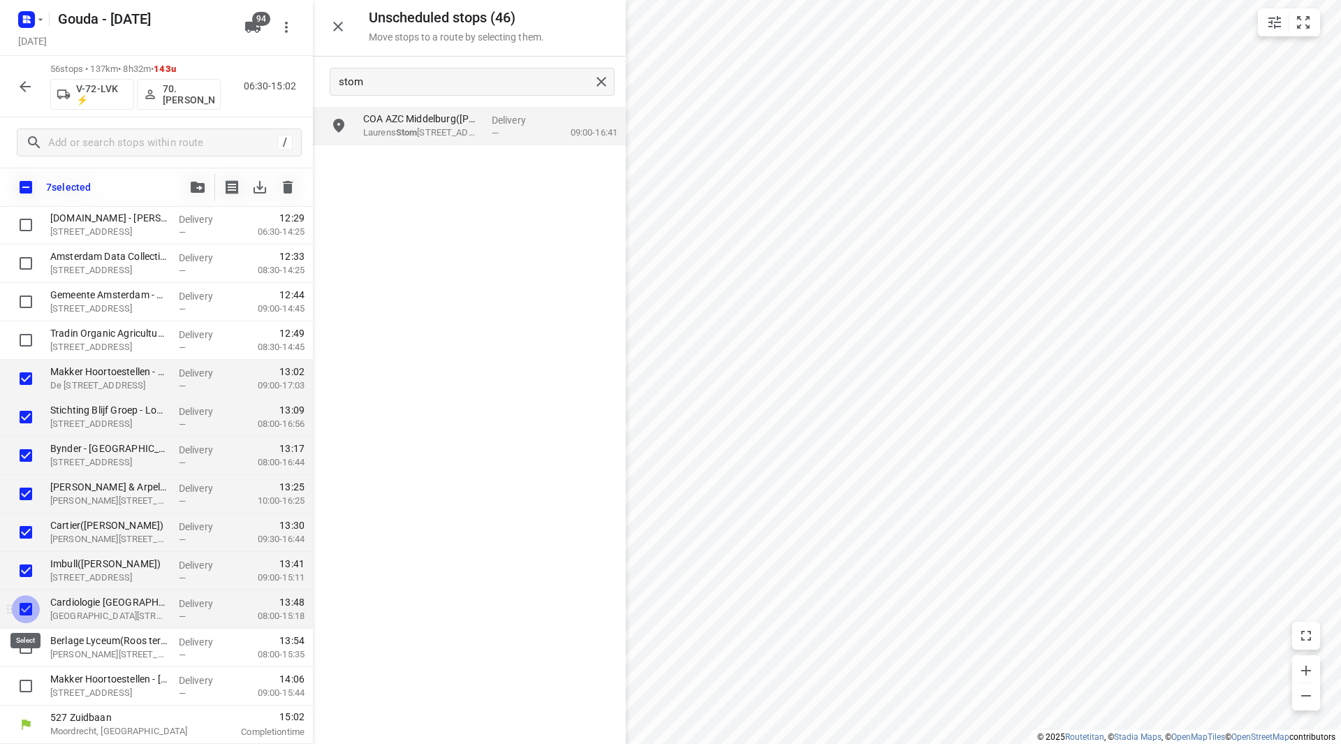
click at [28, 607] on input "checkbox" at bounding box center [26, 609] width 28 height 28
checkbox input "false"
click at [26, 573] on input "checkbox" at bounding box center [26, 571] width 28 height 28
checkbox input "false"
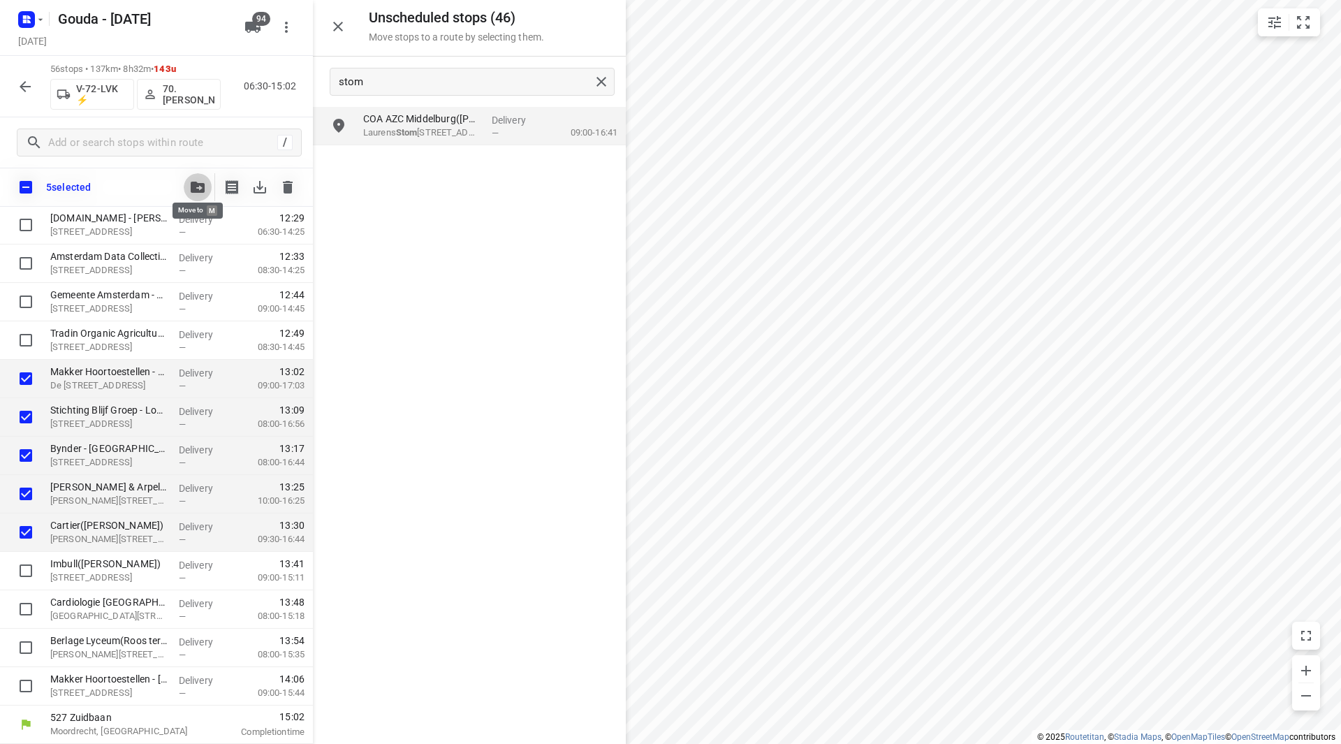
click at [205, 191] on span "button" at bounding box center [197, 187] width 17 height 11
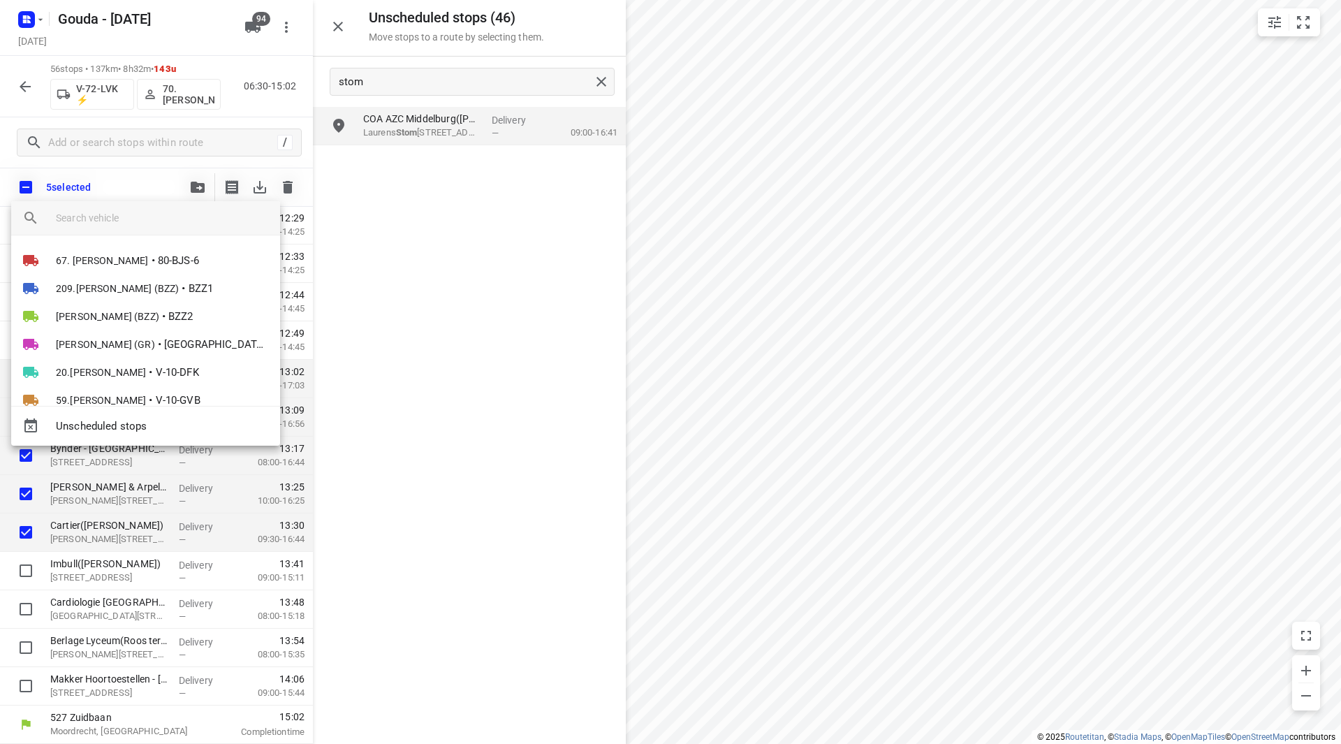
click at [164, 232] on div at bounding box center [168, 218] width 224 height 34
click at [158, 224] on input "search vehicle" at bounding box center [162, 217] width 213 height 21
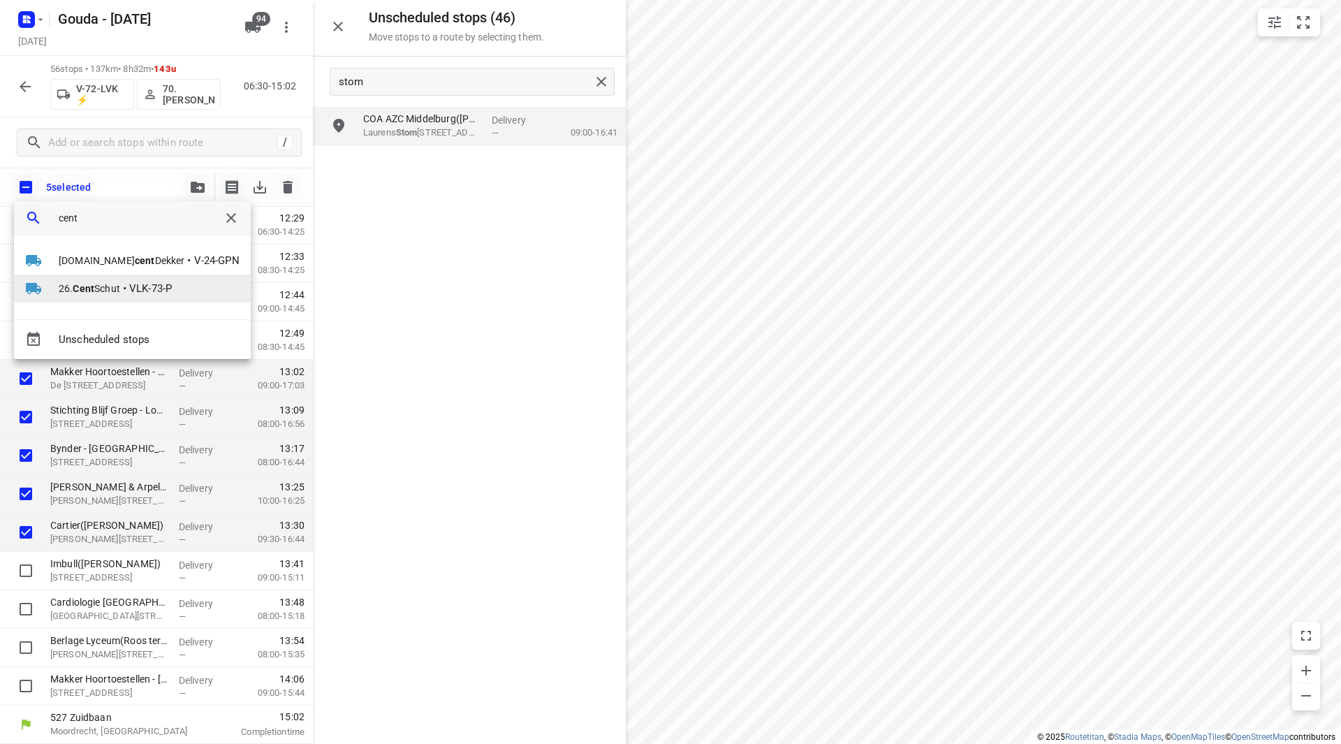
type input "cent"
click at [82, 289] on b "Cent" at bounding box center [84, 288] width 22 height 11
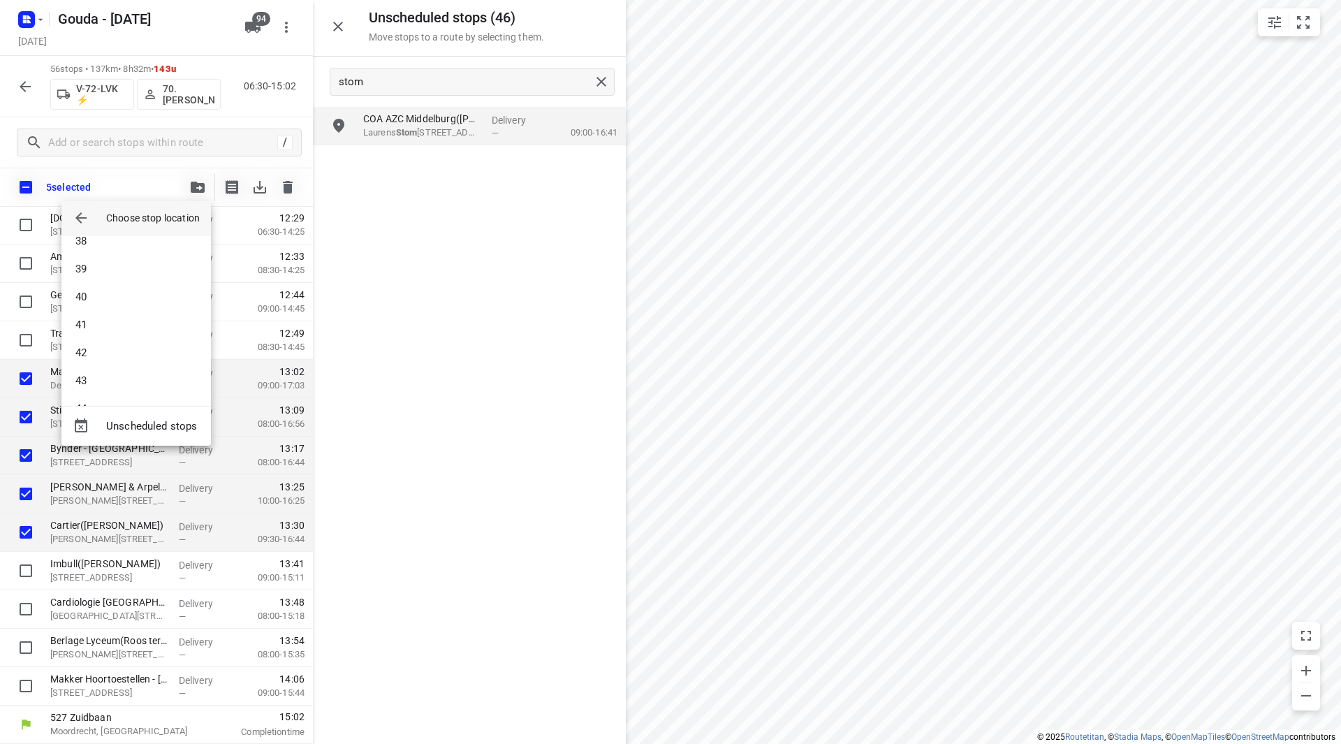
scroll to position [1187, 0]
click at [101, 379] on li "48" at bounding box center [135, 381] width 149 height 28
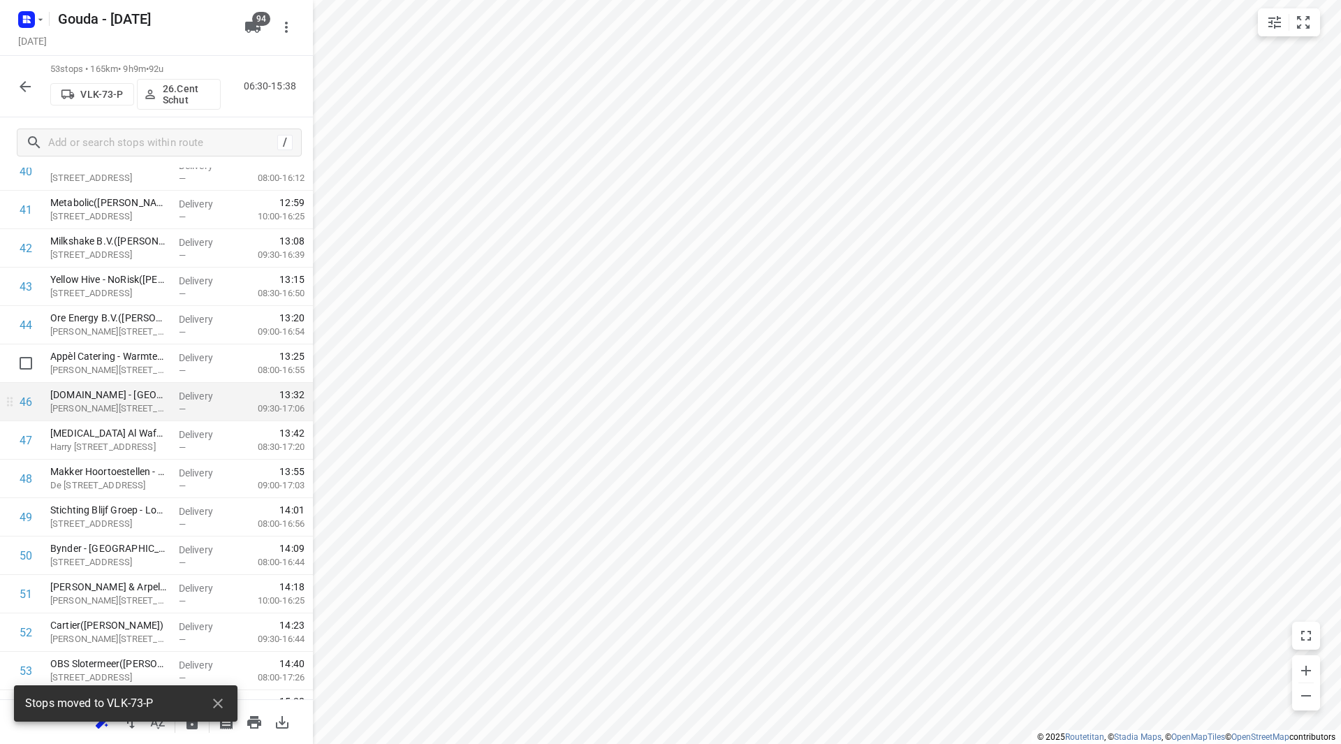
scroll to position [1653, 0]
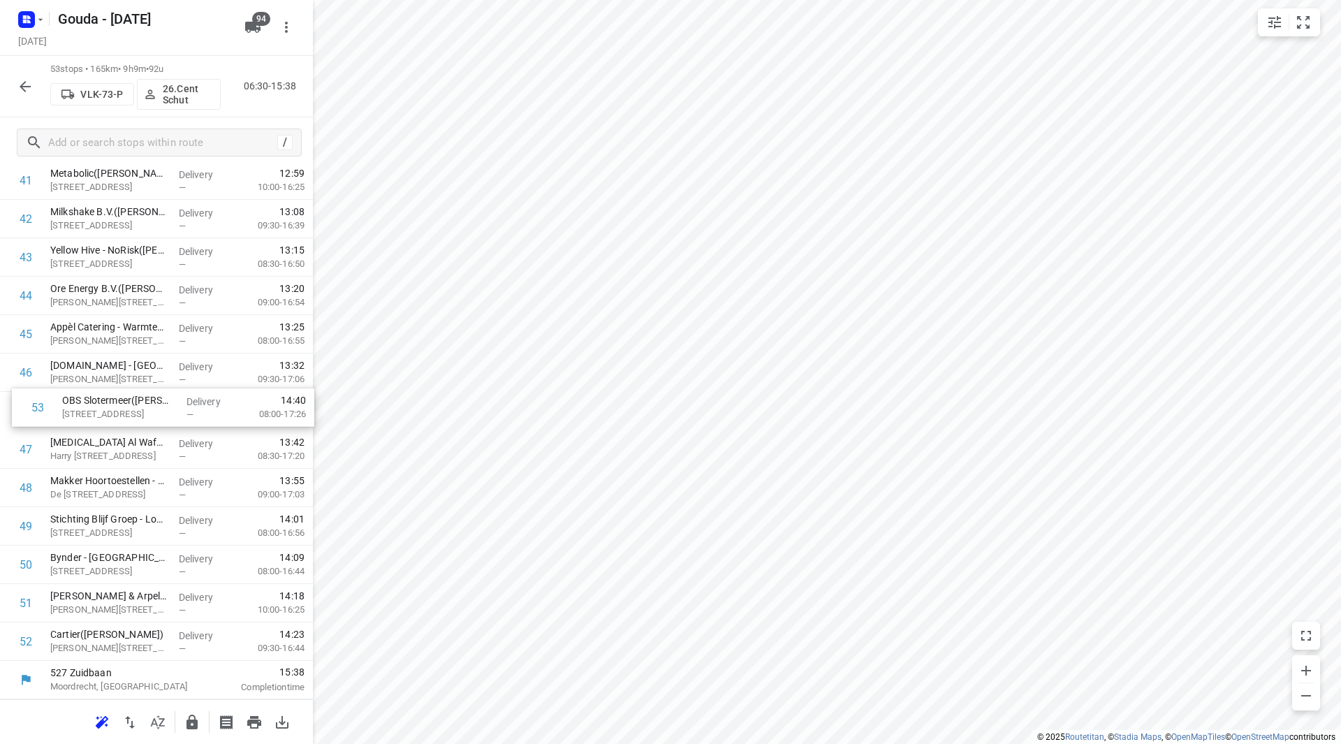
drag, startPoint x: 116, startPoint y: 645, endPoint x: 126, endPoint y: 403, distance: 242.6
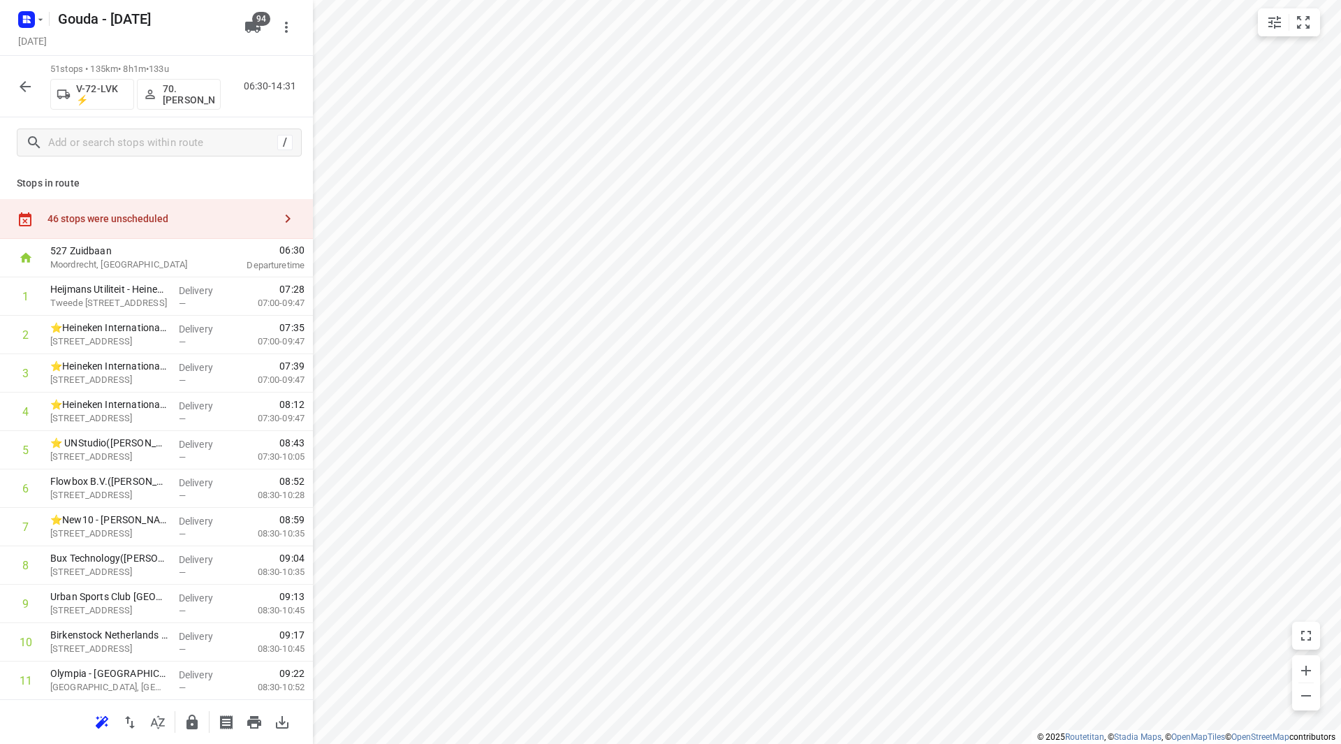
click at [233, 214] on div "46 stops were unscheduled" at bounding box center [160, 218] width 226 height 11
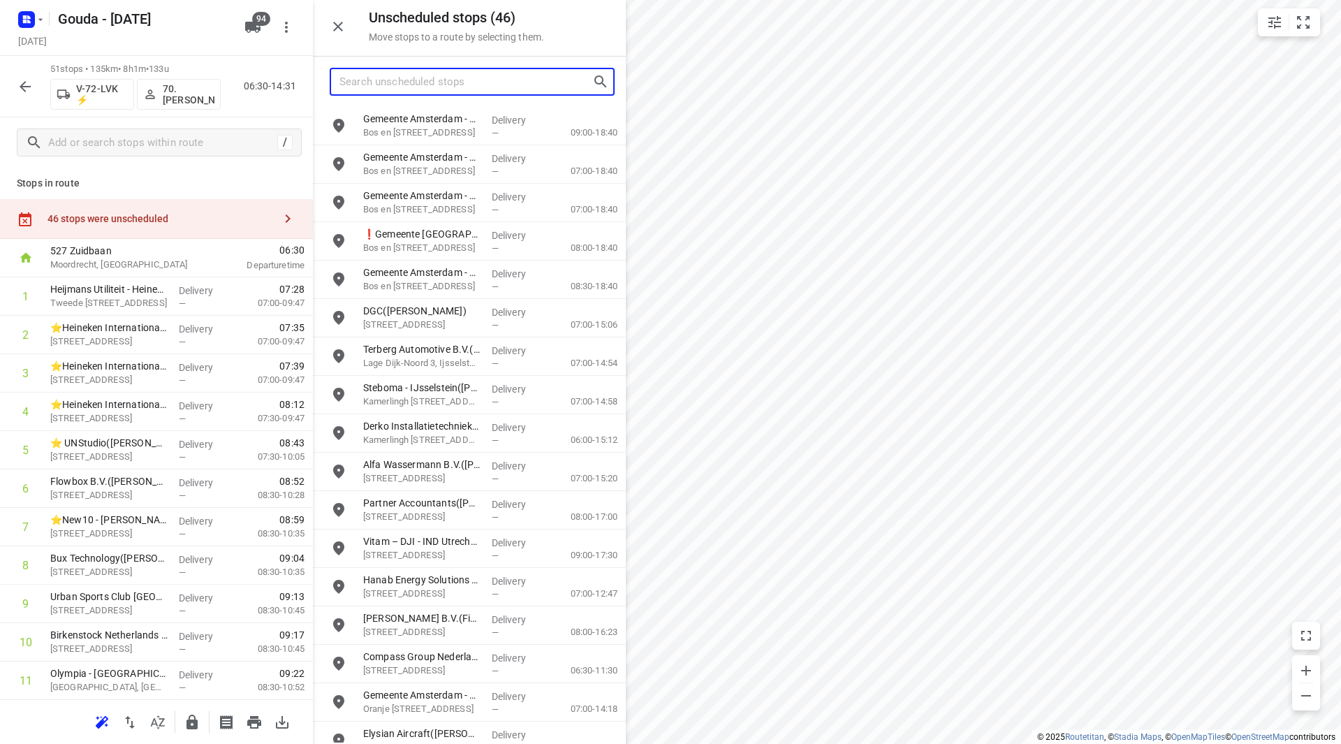
click at [397, 85] on input "Search unscheduled stops" at bounding box center [465, 82] width 253 height 22
click at [335, 131] on input "grid" at bounding box center [339, 126] width 28 height 28
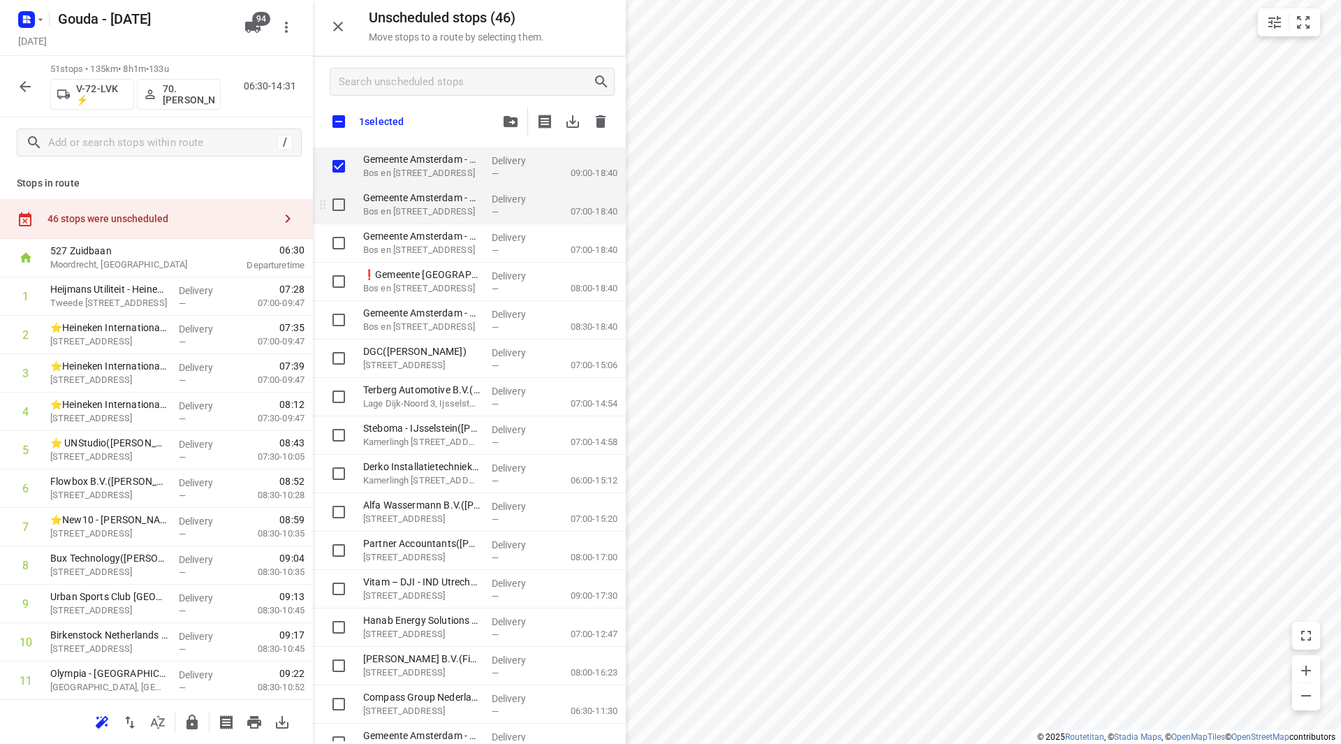
checkbox input "true"
click at [337, 202] on input "grid" at bounding box center [339, 205] width 28 height 28
checkbox input "true"
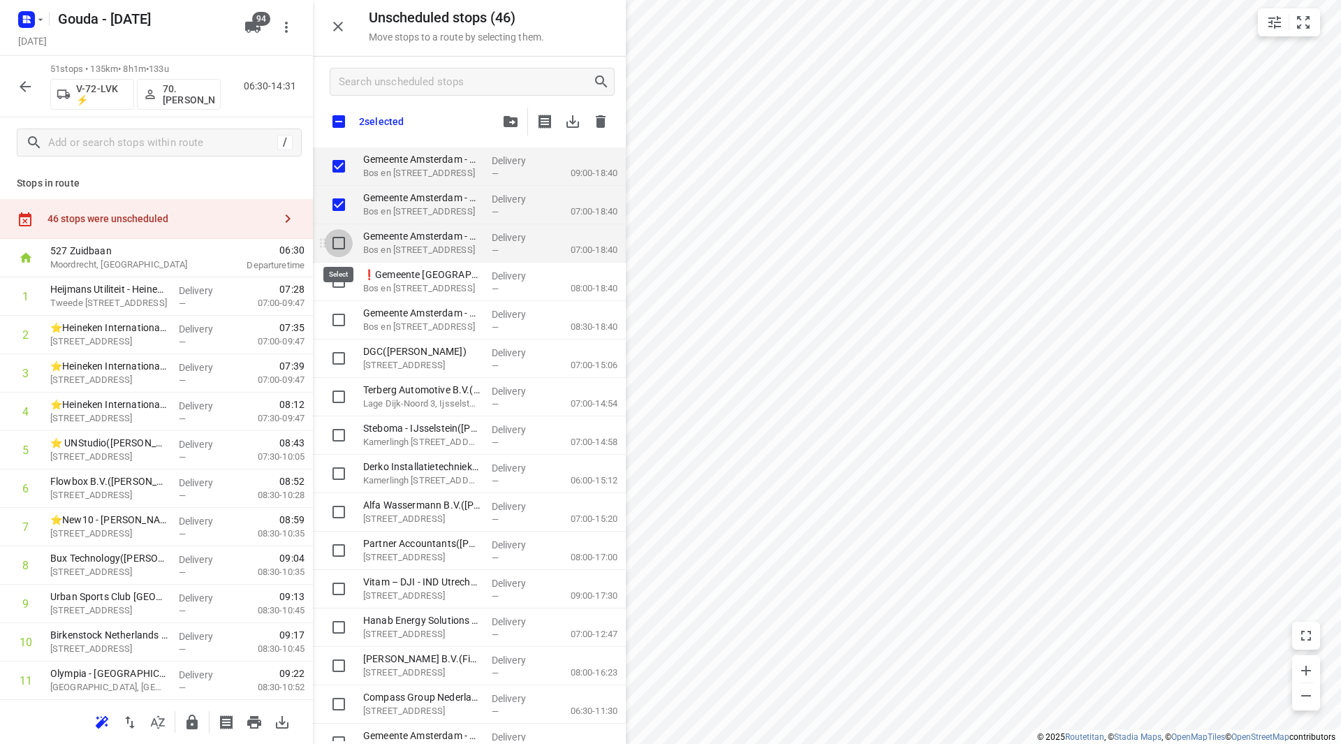
click at [339, 231] on input "grid" at bounding box center [339, 243] width 28 height 28
checkbox input "true"
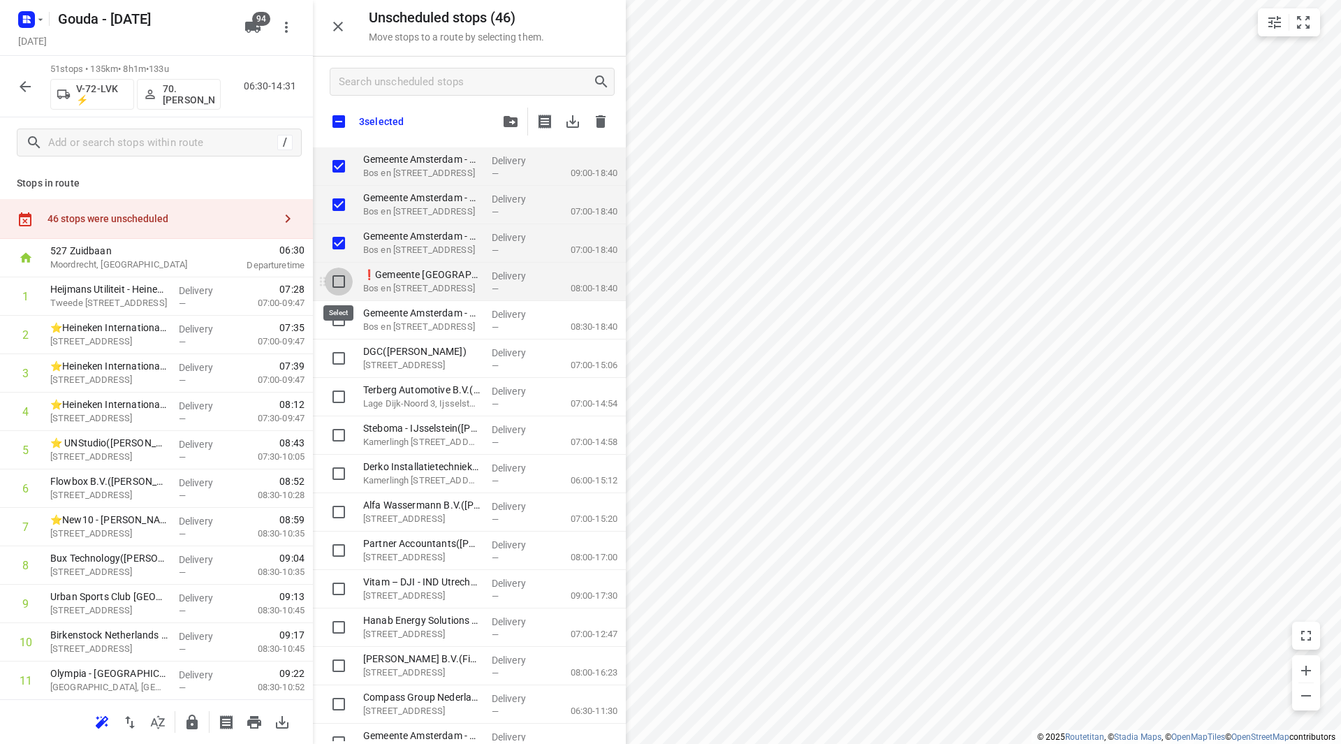
click at [340, 274] on input "grid" at bounding box center [339, 282] width 28 height 28
checkbox input "true"
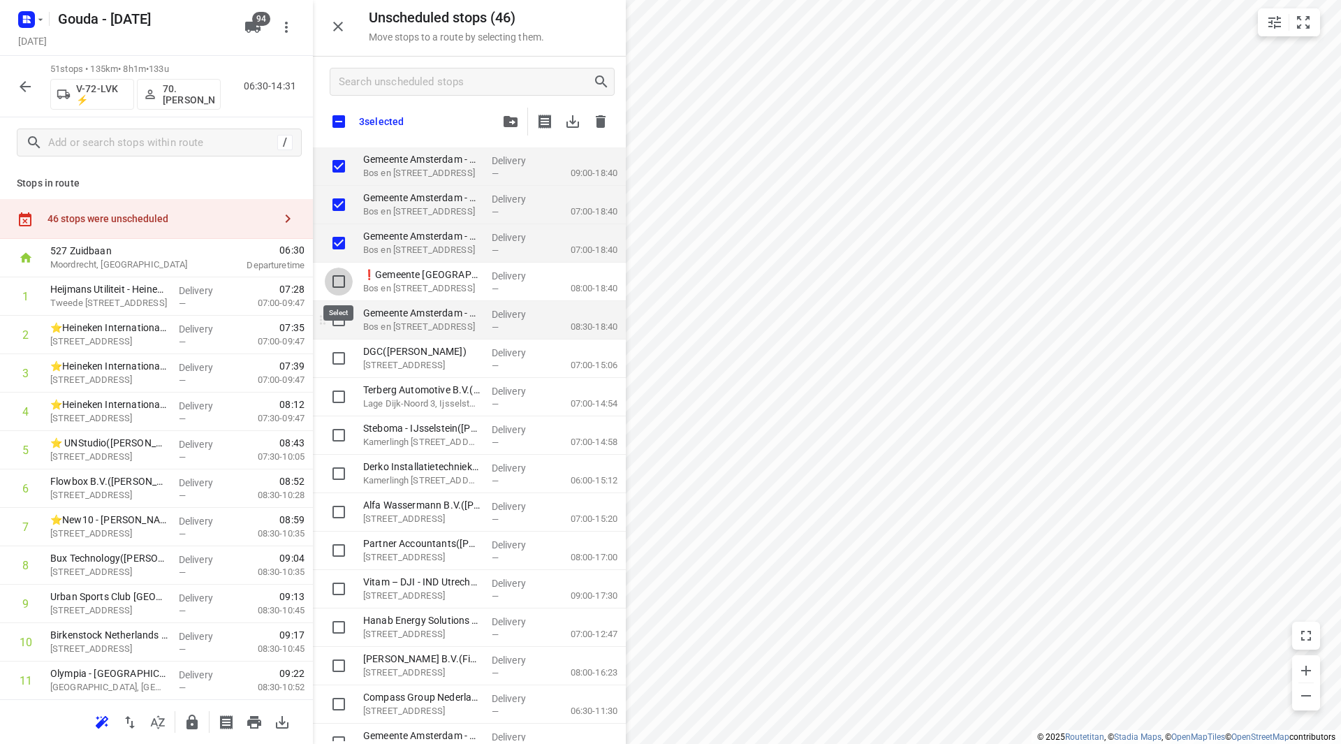
checkbox input "true"
click at [339, 316] on input "grid" at bounding box center [339, 320] width 28 height 28
checkbox input "true"
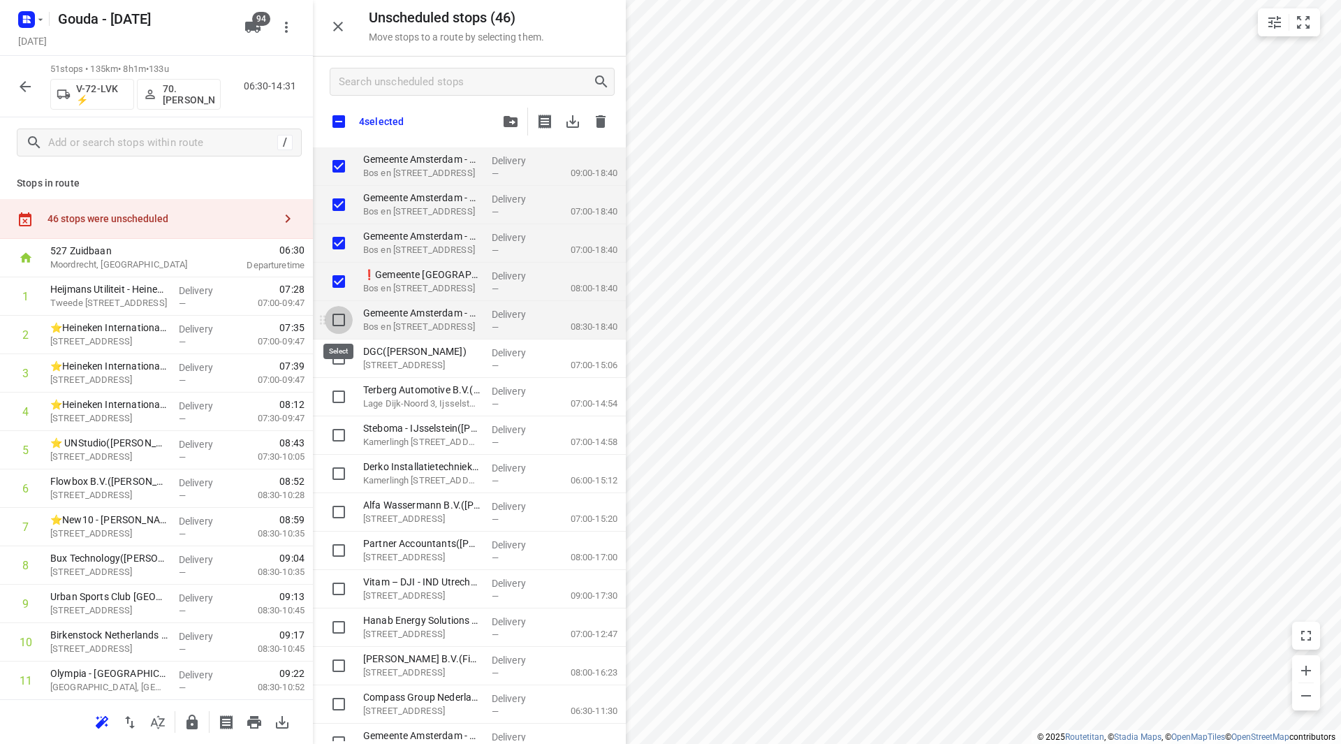
checkbox input "true"
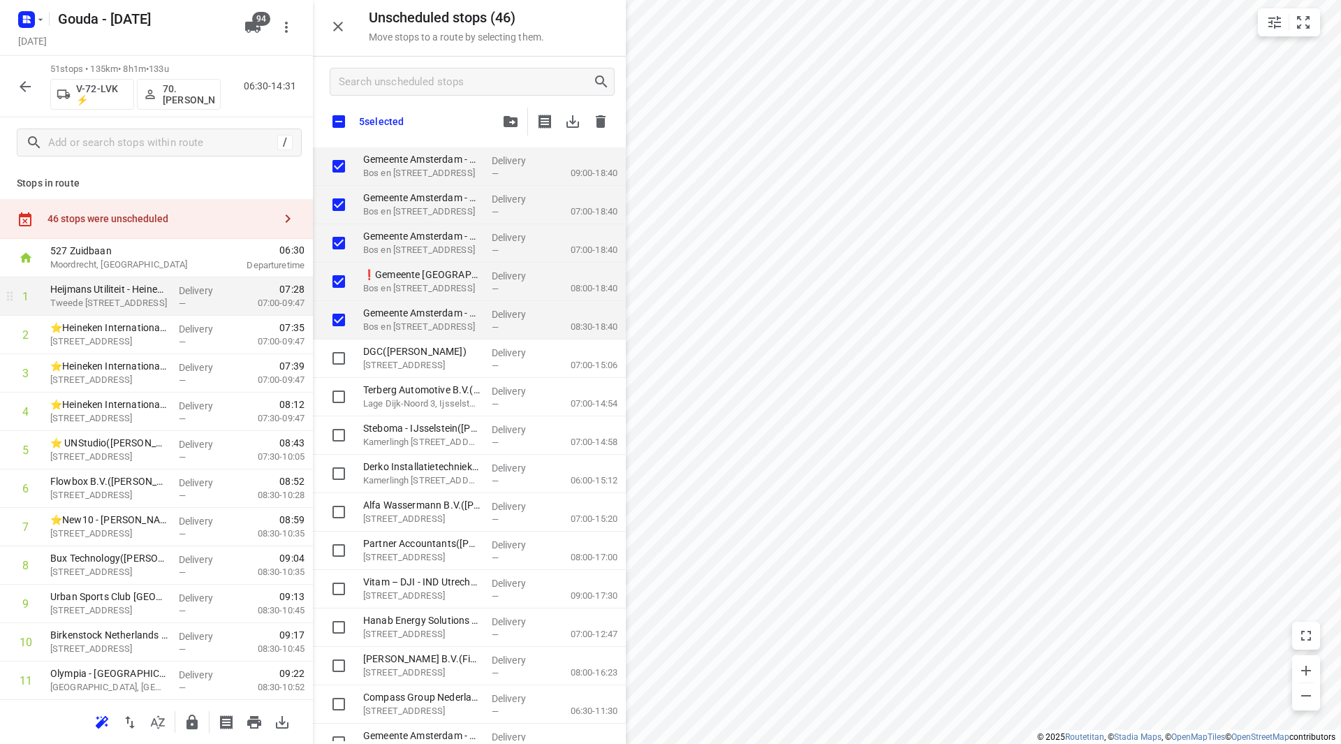
checkbox input "true"
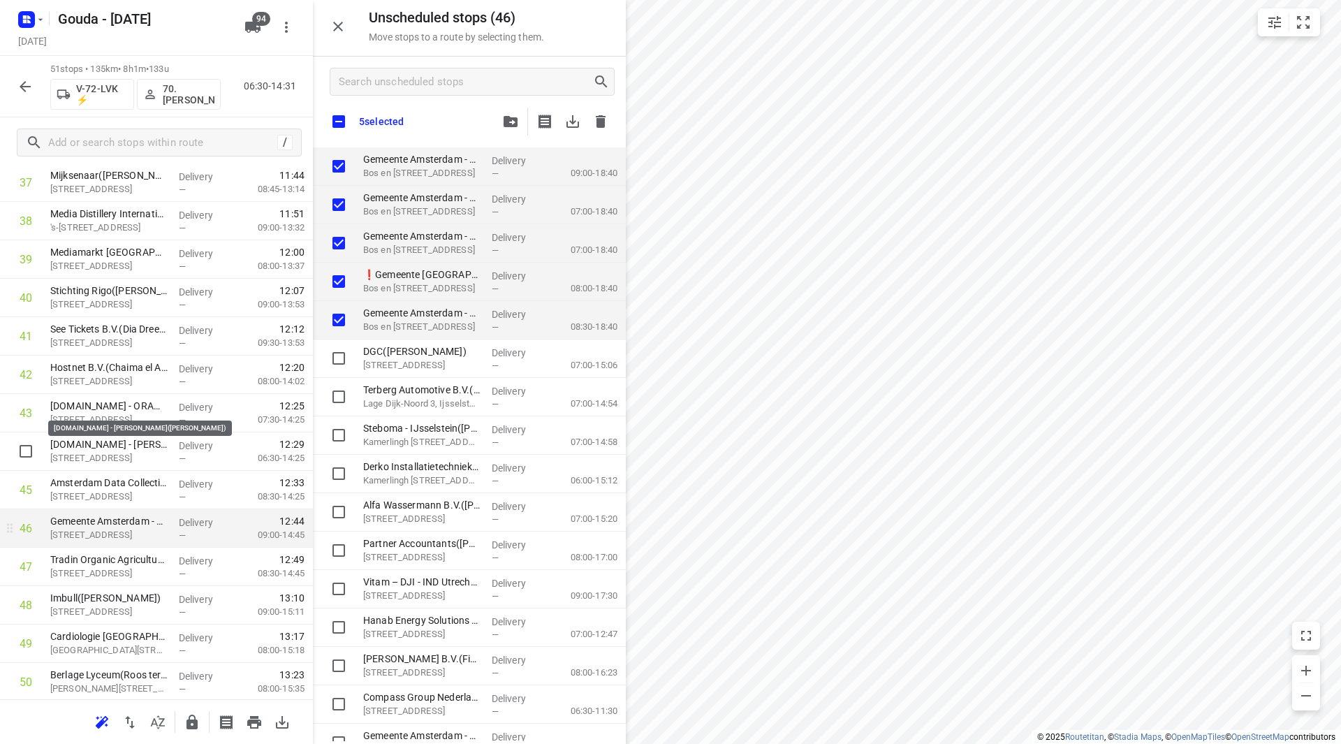
scroll to position [1576, 0]
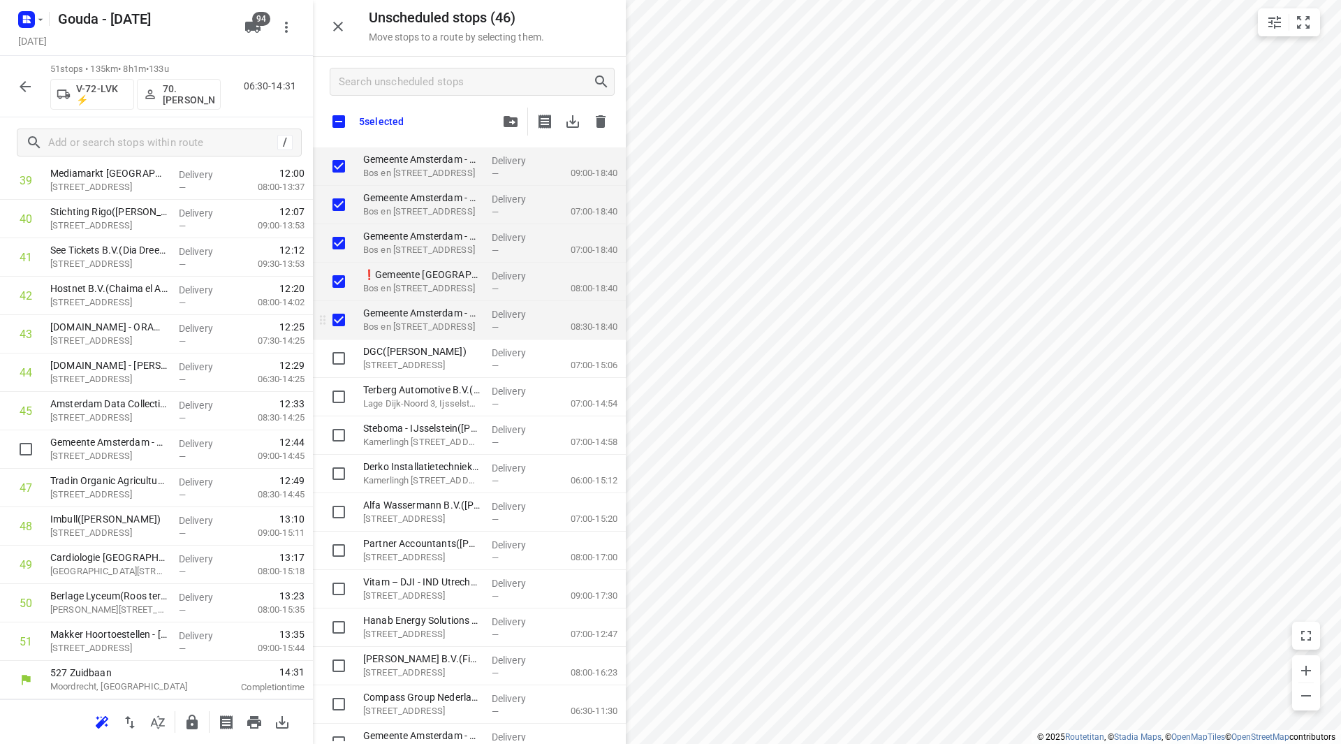
checkbox input "true"
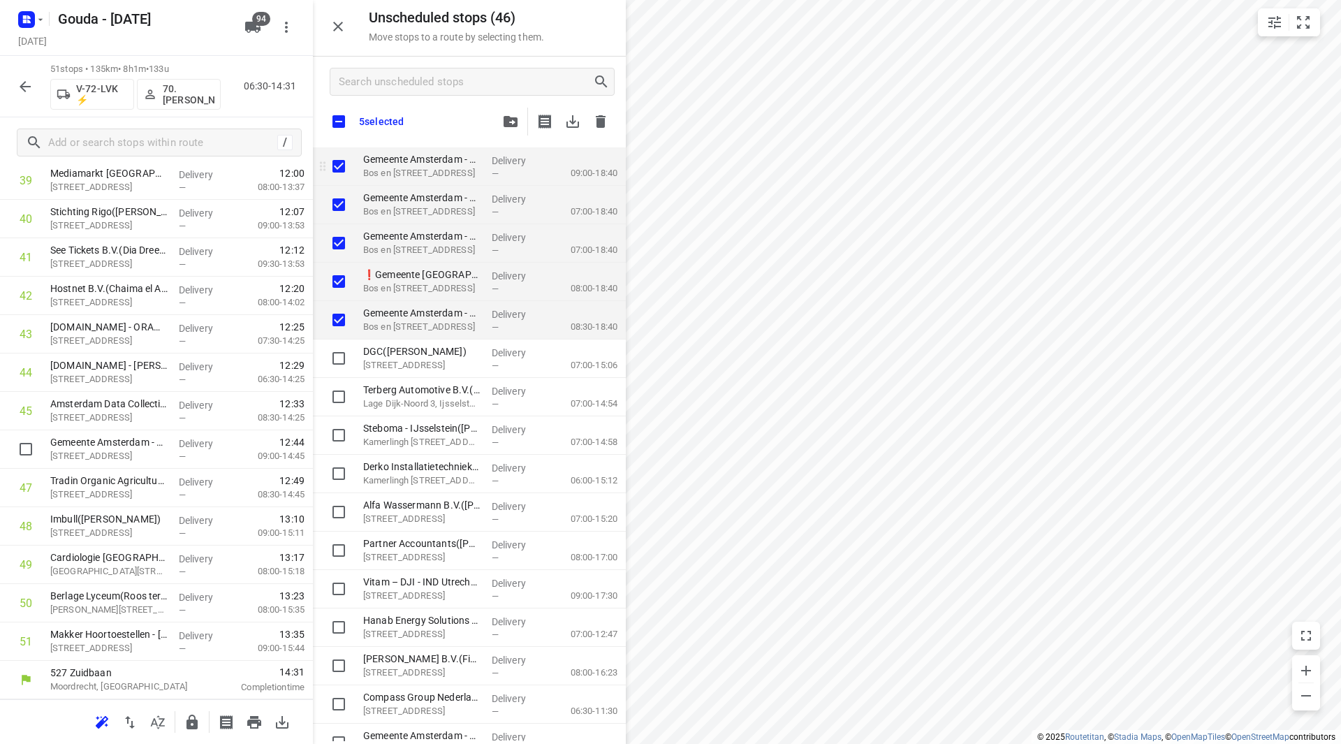
checkbox input "true"
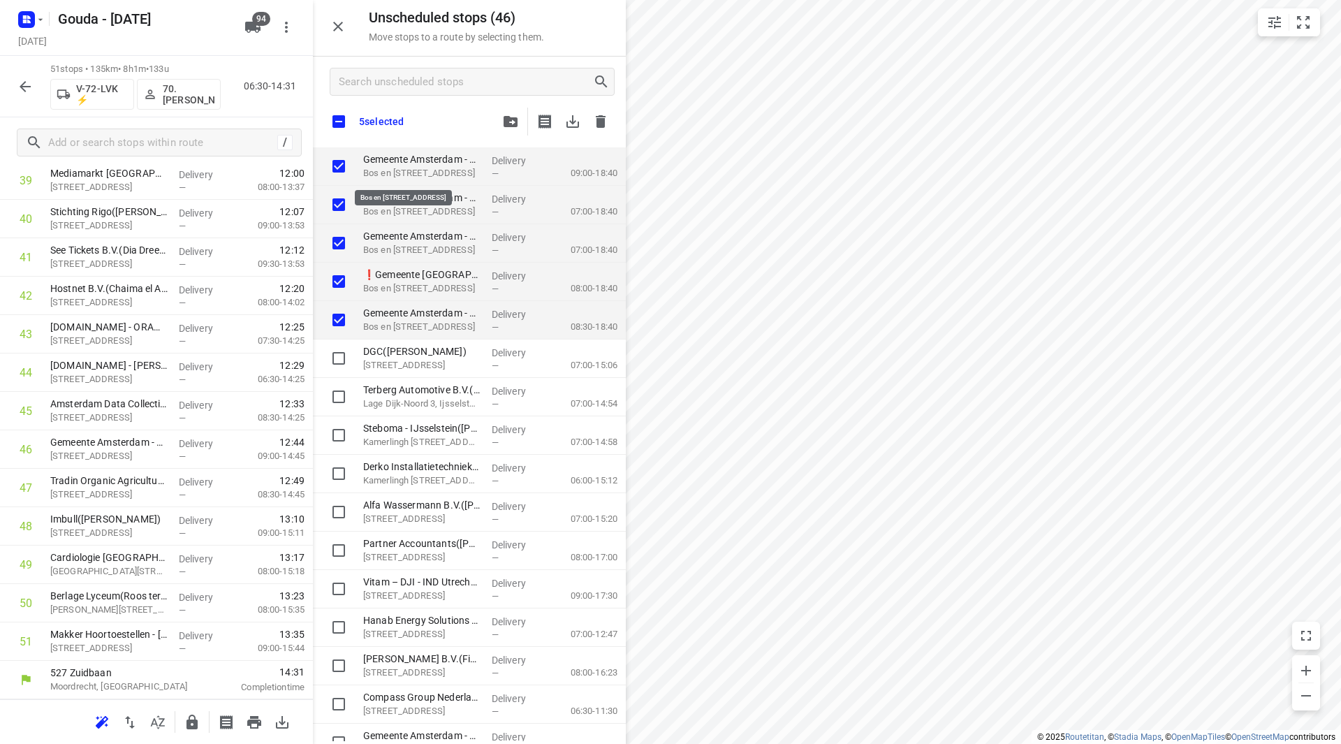
checkbox input "true"
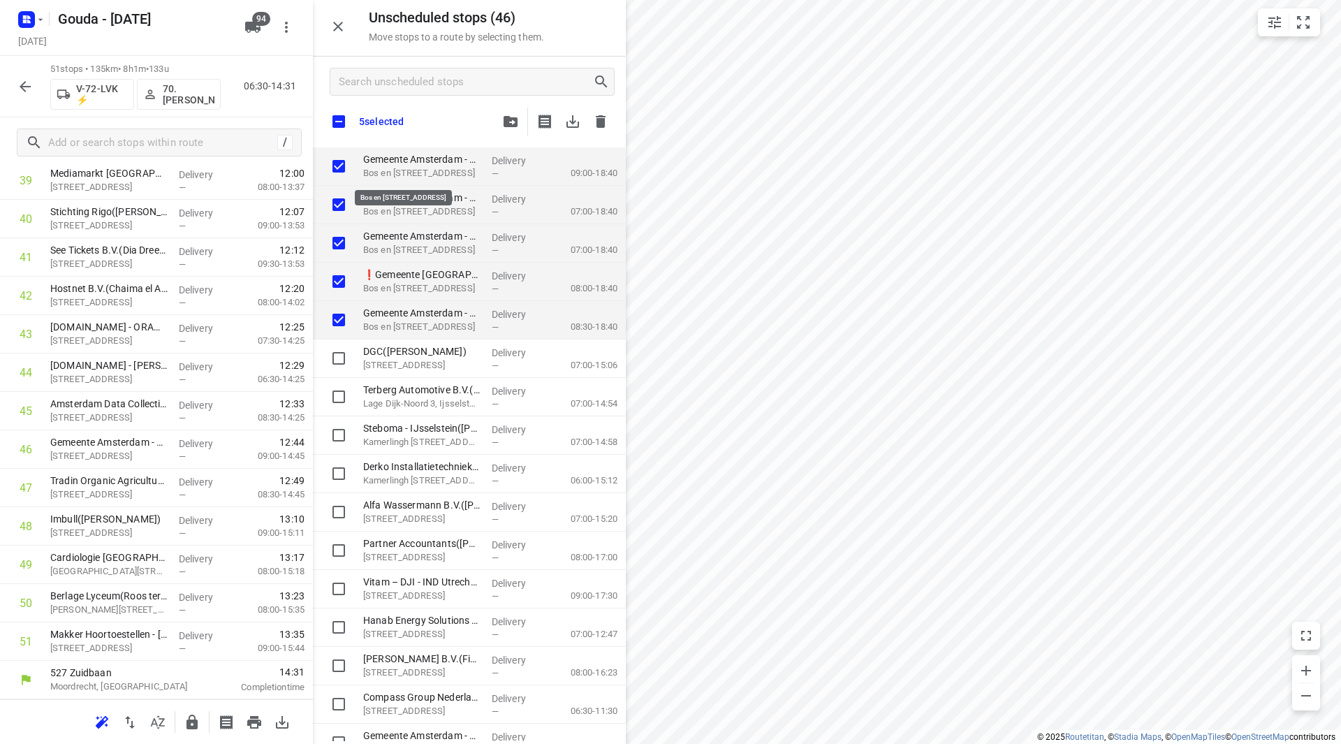
checkbox input "true"
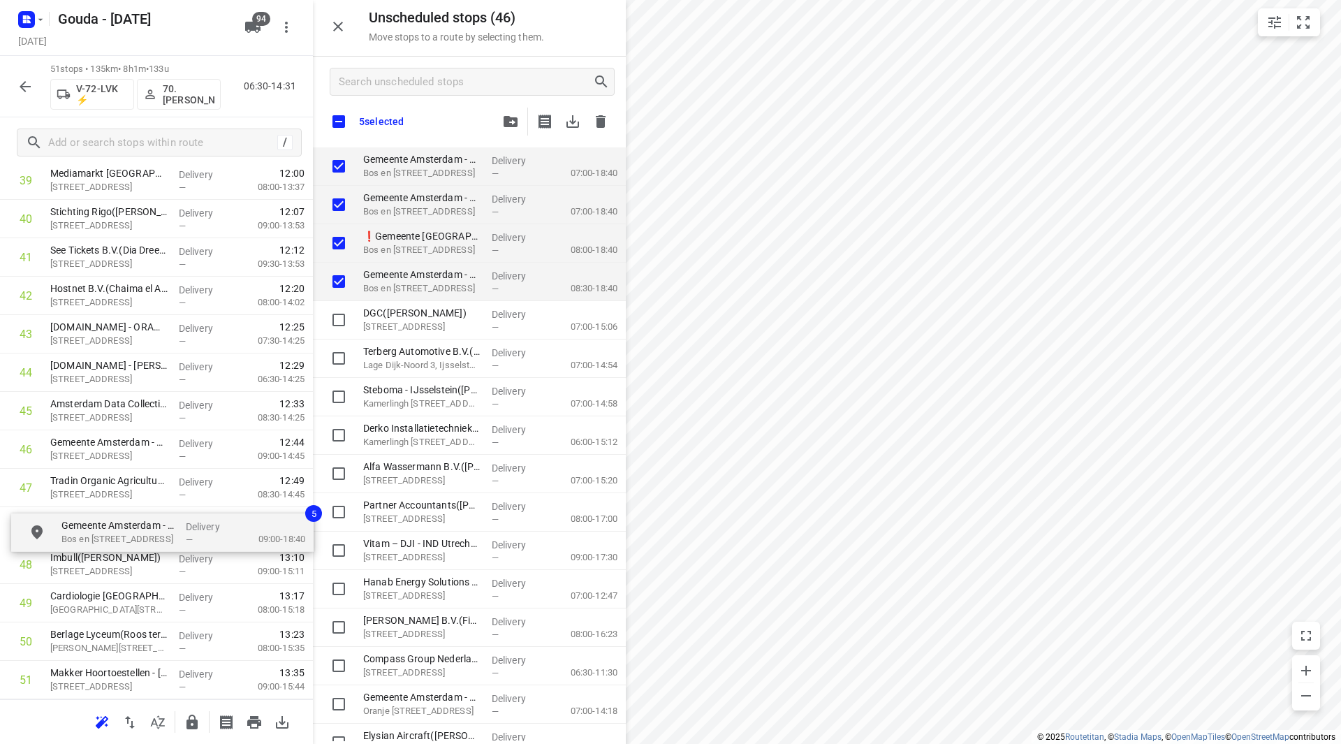
drag, startPoint x: 366, startPoint y: 213, endPoint x: 124, endPoint y: 522, distance: 392.5
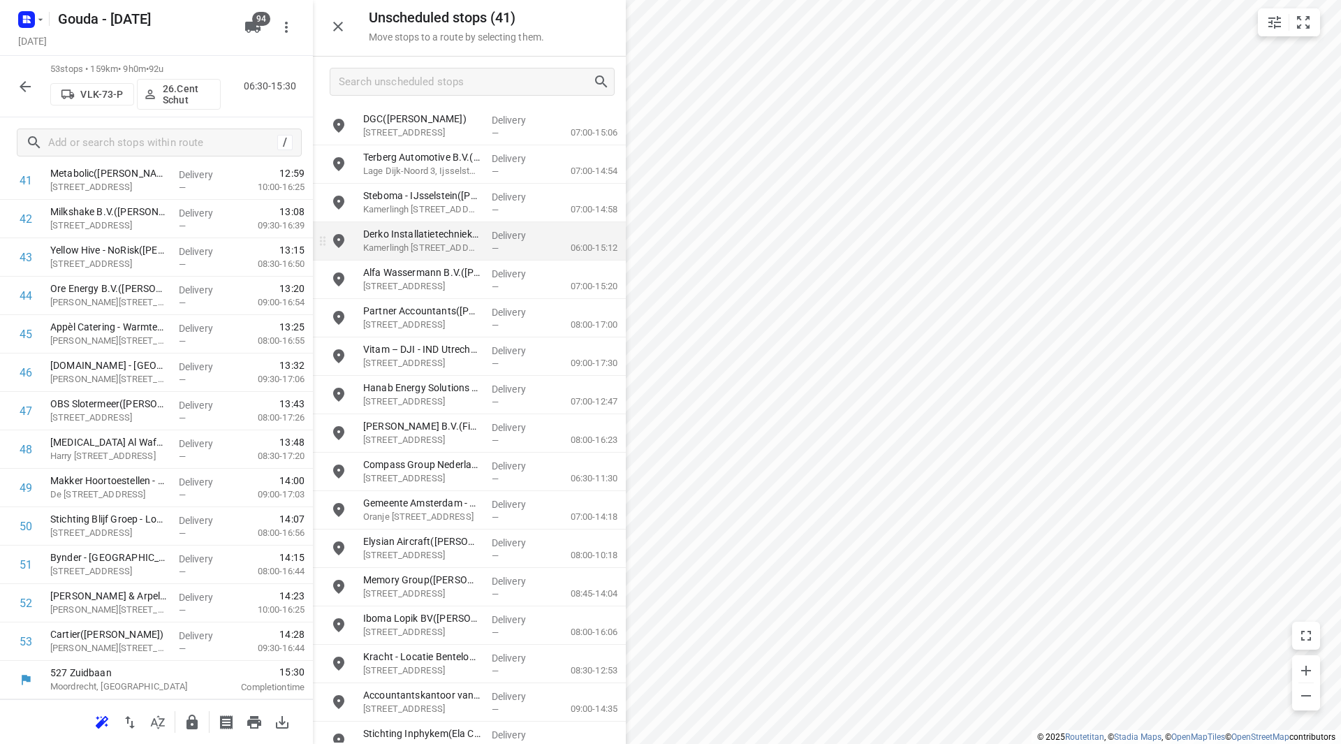
scroll to position [1653, 0]
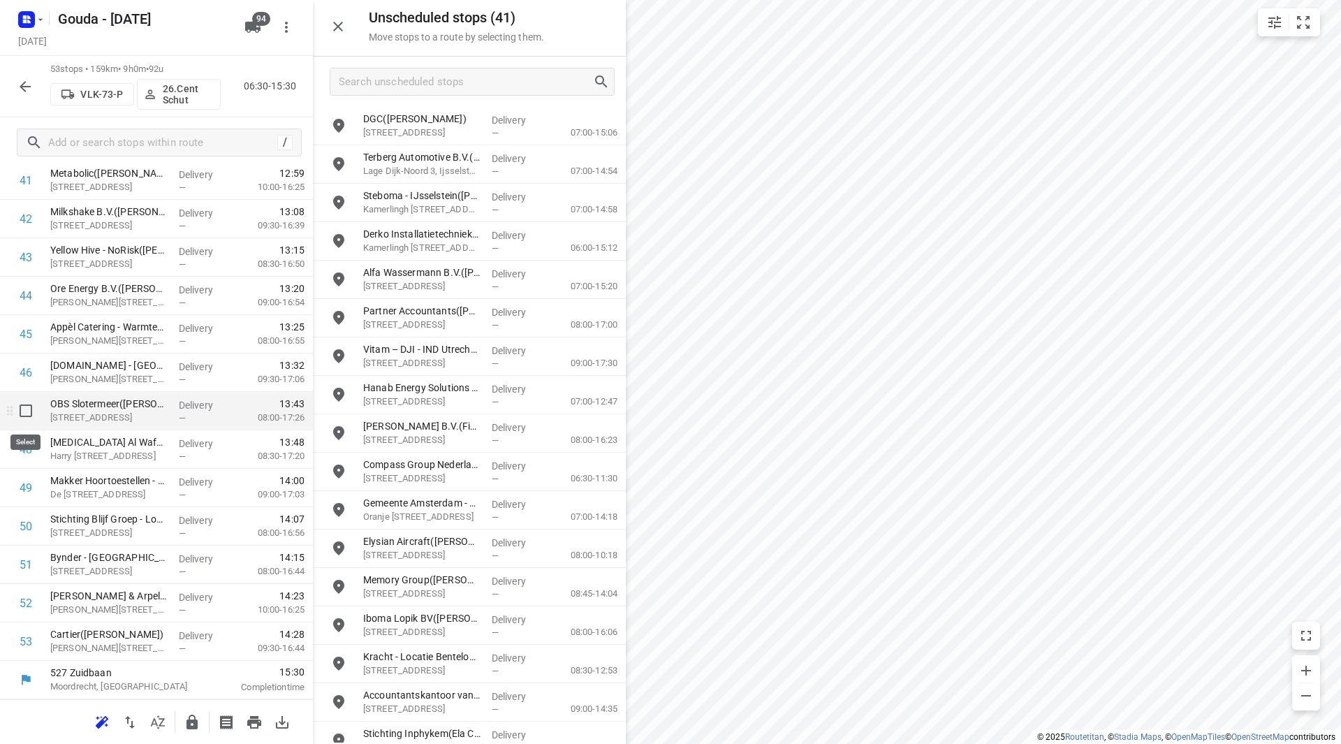
click at [21, 410] on input "checkbox" at bounding box center [26, 411] width 28 height 28
checkbox input "true"
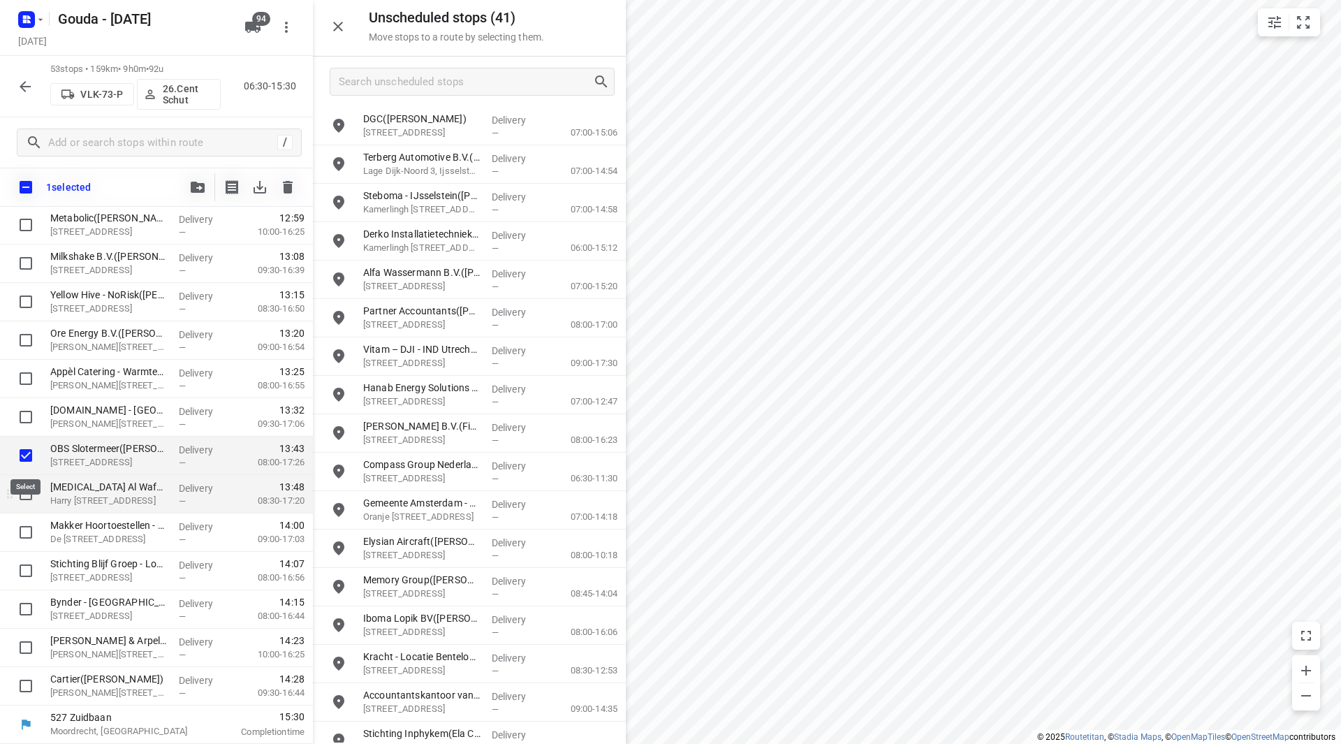
scroll to position [1647, 0]
click at [27, 492] on input "checkbox" at bounding box center [26, 494] width 28 height 28
checkbox input "true"
click at [203, 191] on icon "button" at bounding box center [198, 187] width 14 height 11
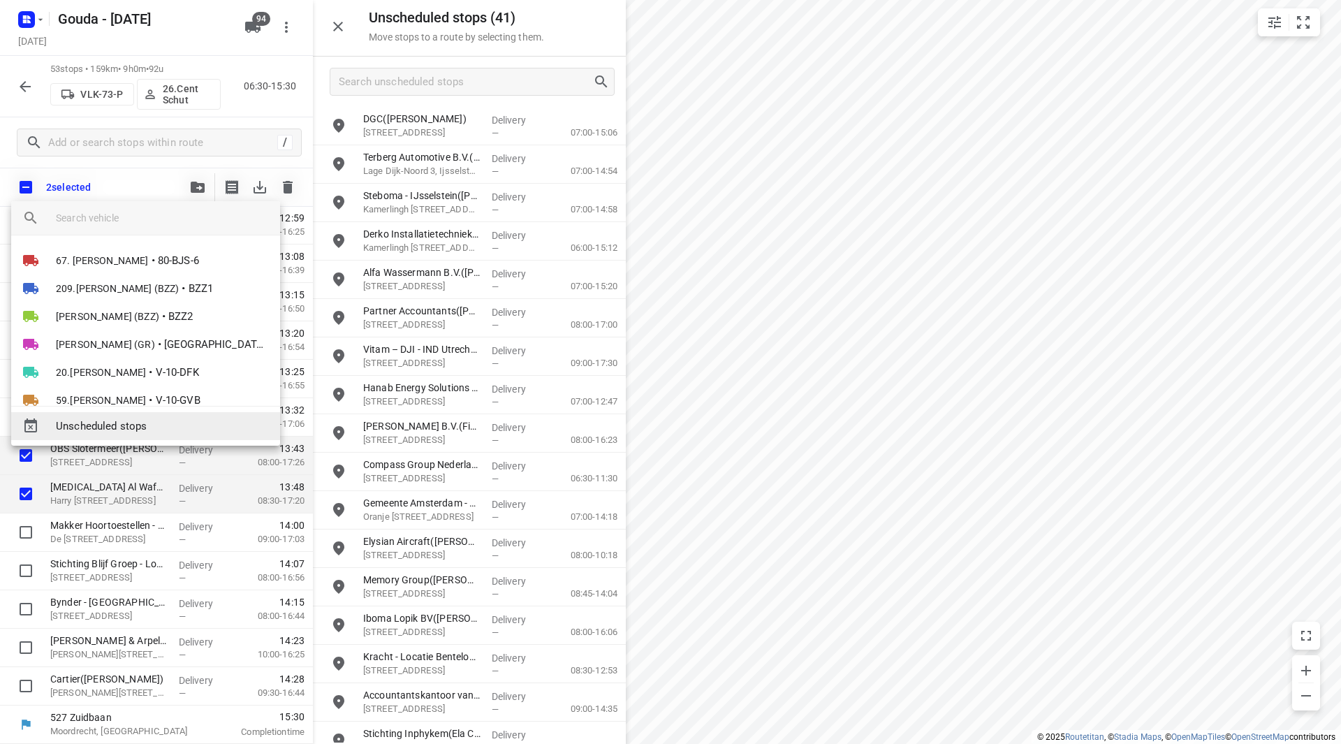
click at [161, 429] on span "Unscheduled stops" at bounding box center [162, 426] width 213 height 16
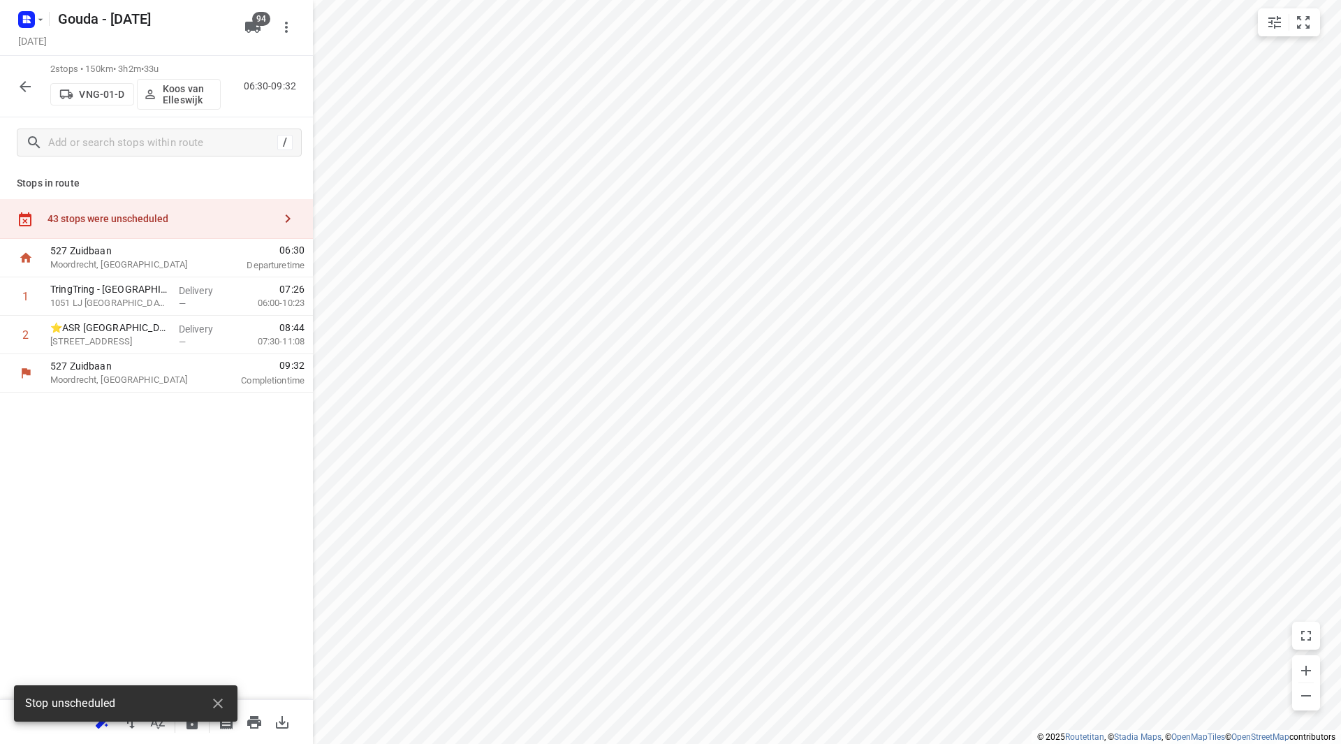
scroll to position [0, 0]
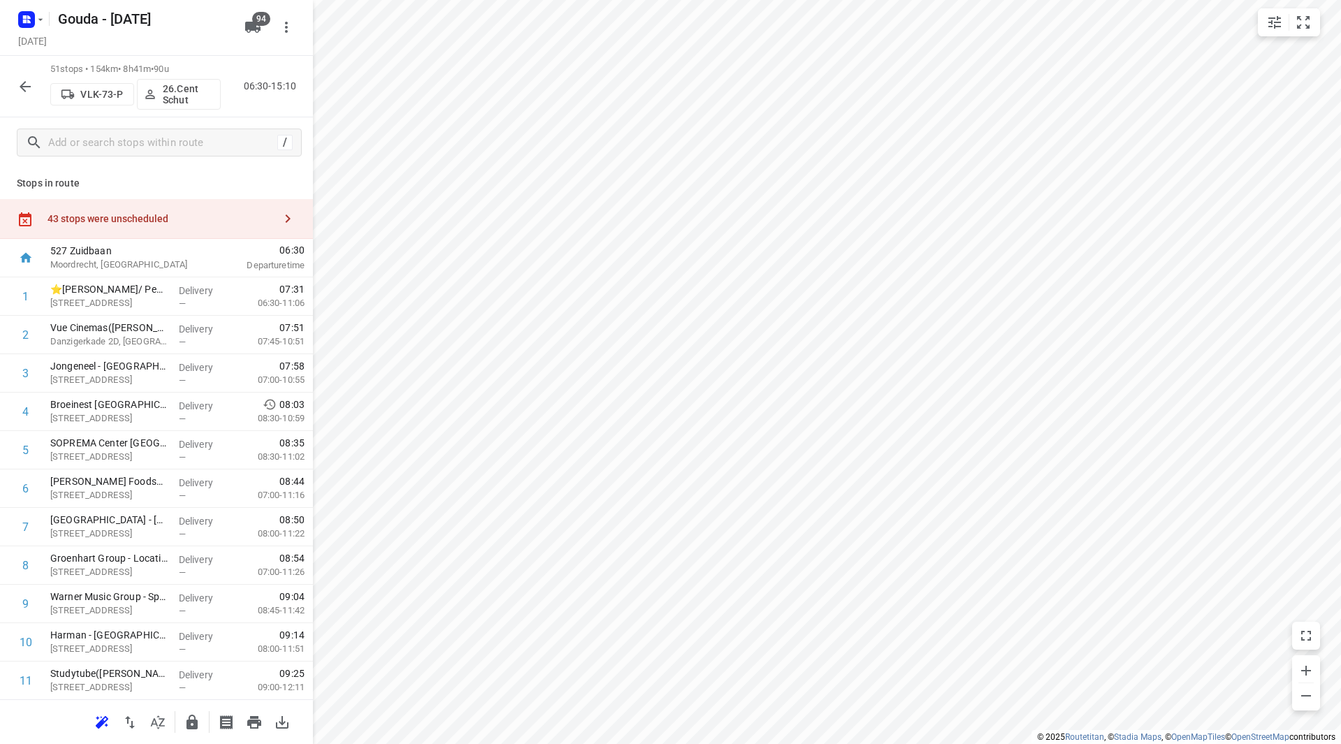
click at [188, 214] on div "43 stops were unscheduled" at bounding box center [160, 218] width 226 height 11
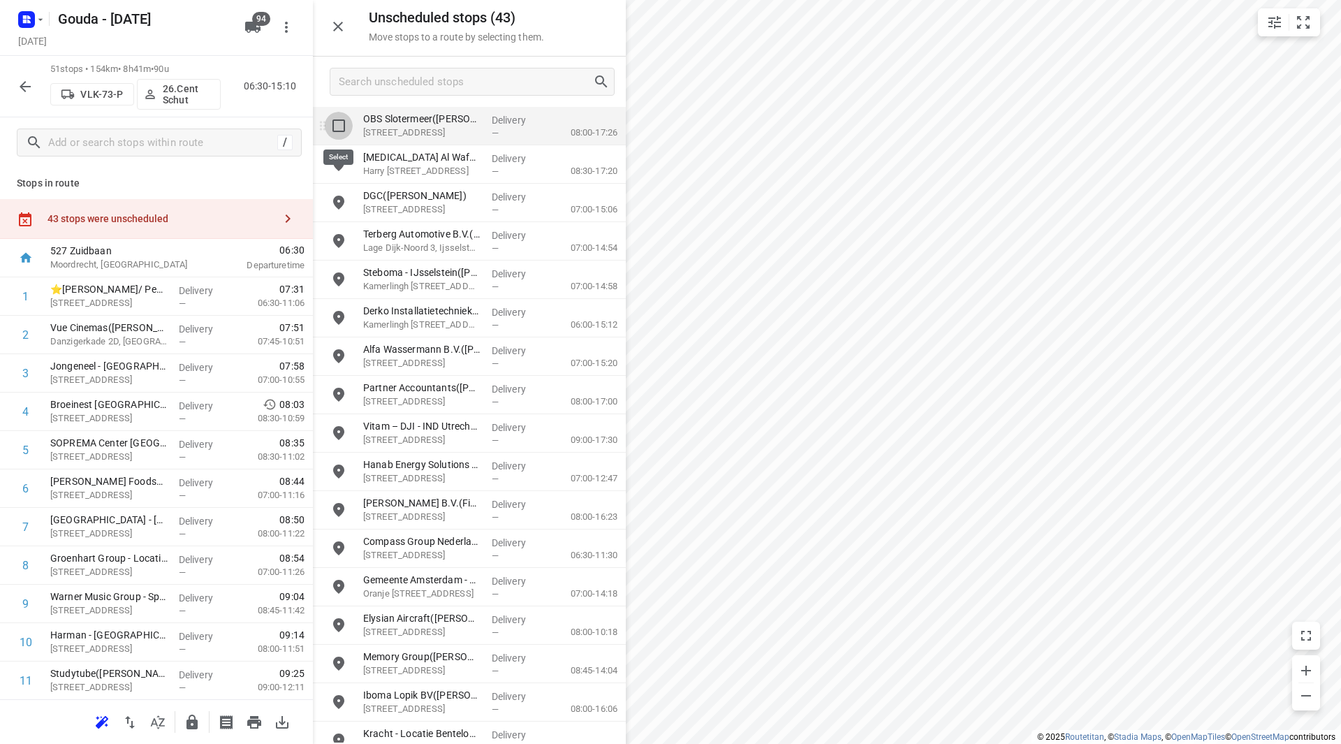
drag, startPoint x: 341, startPoint y: 124, endPoint x: 328, endPoint y: 176, distance: 54.0
click at [340, 124] on input "grid" at bounding box center [339, 126] width 28 height 28
checkbox input "true"
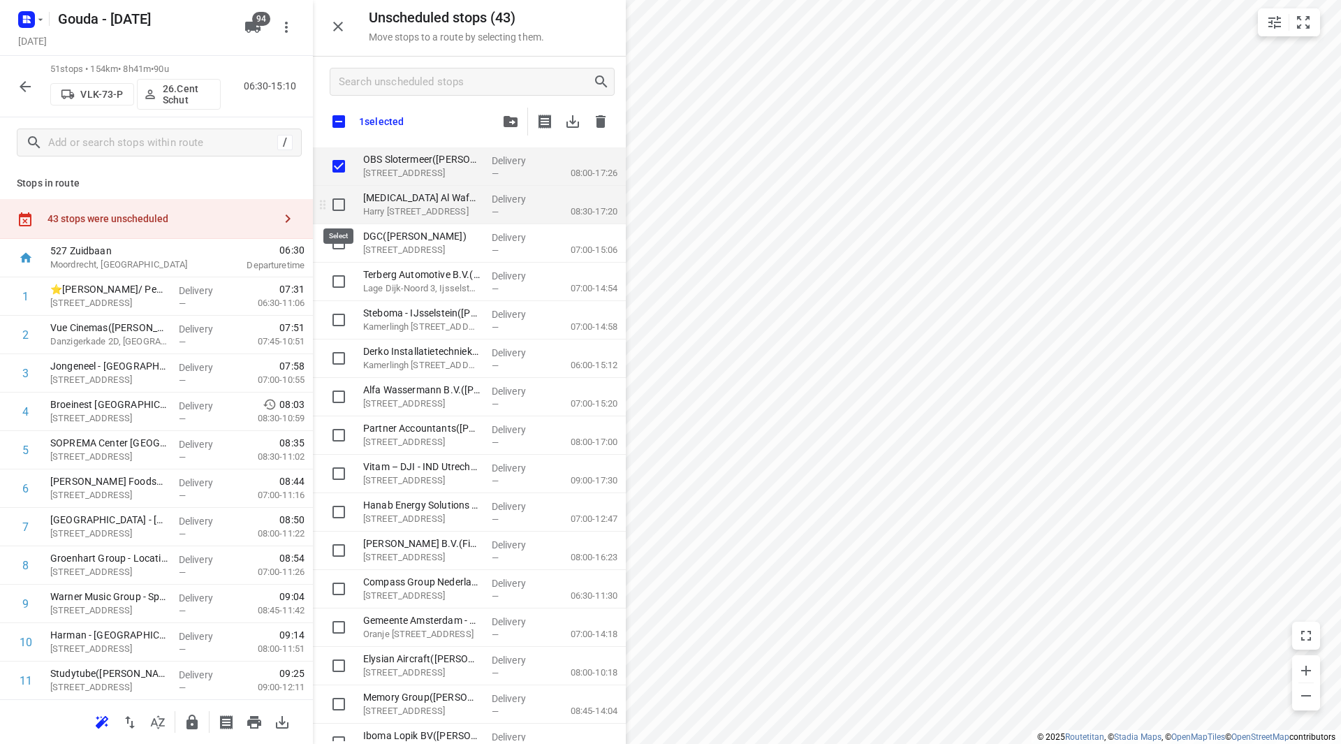
click at [335, 200] on input "grid" at bounding box center [339, 205] width 28 height 28
checkbox input "true"
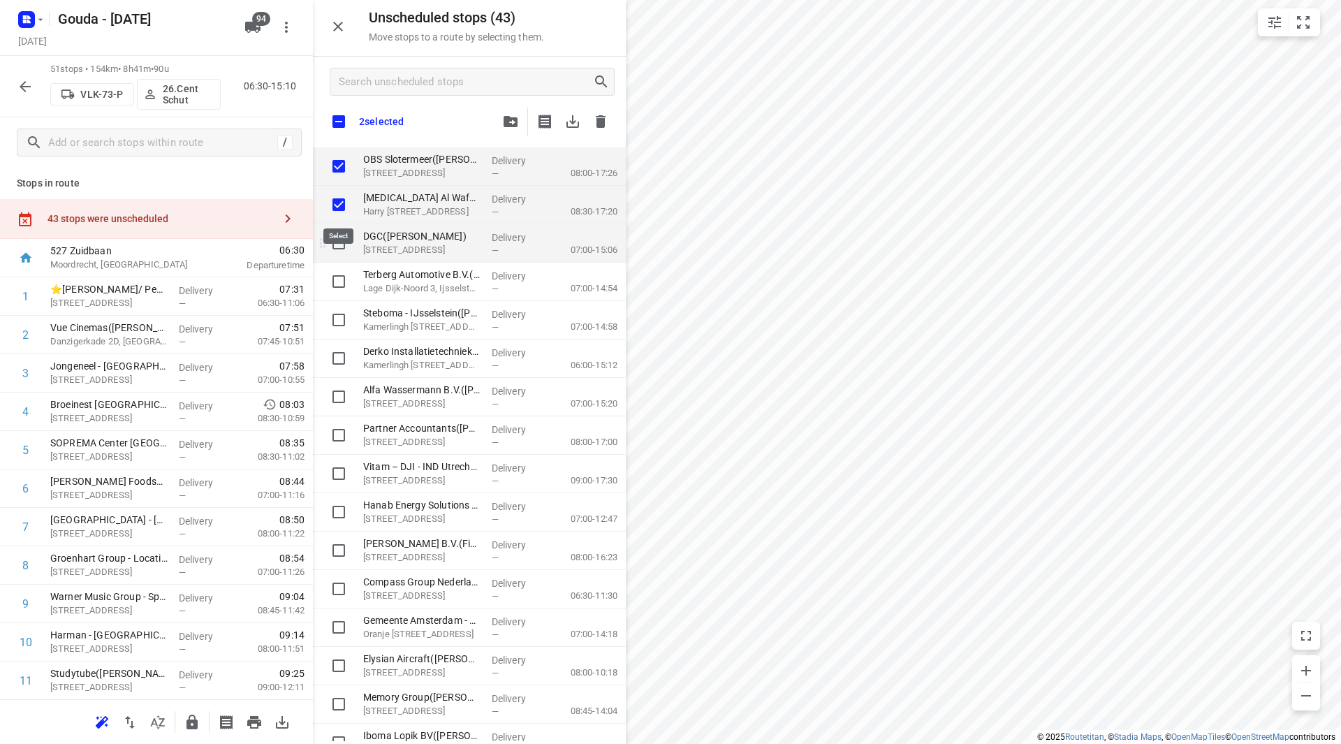
checkbox input "true"
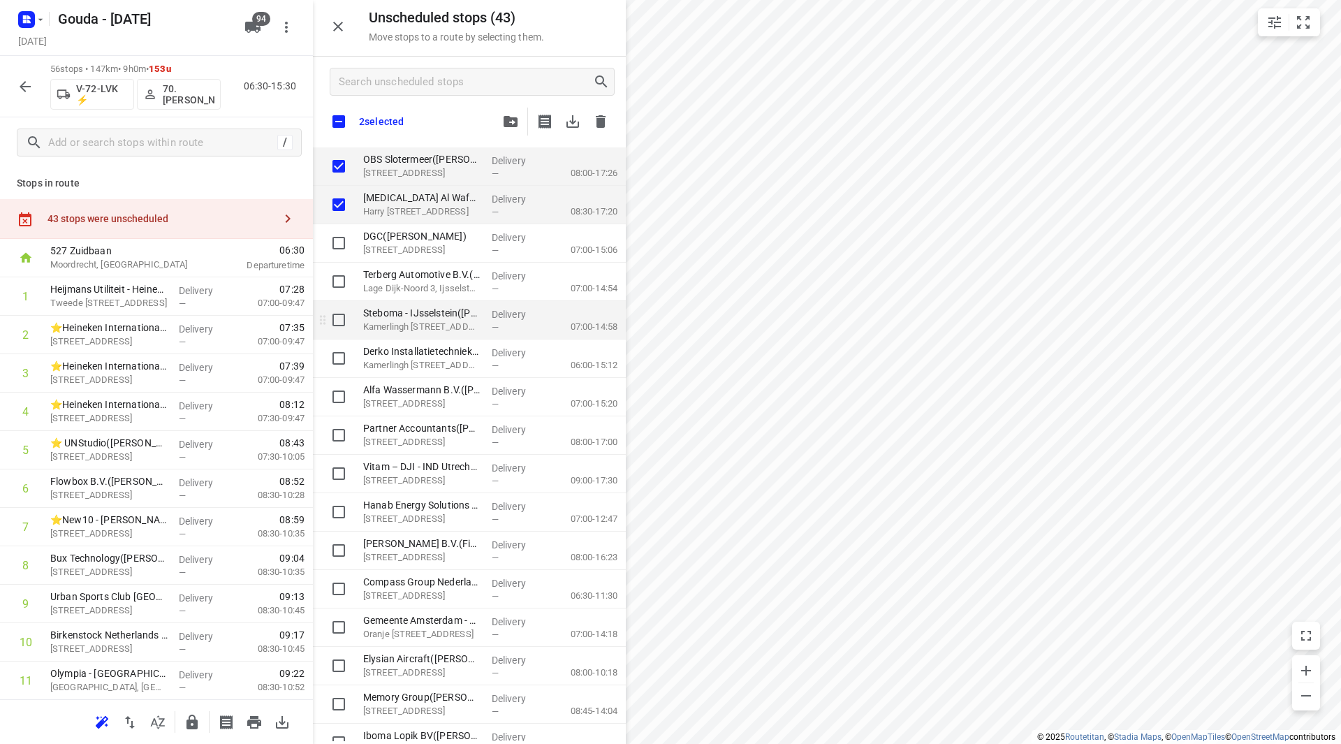
checkbox input "true"
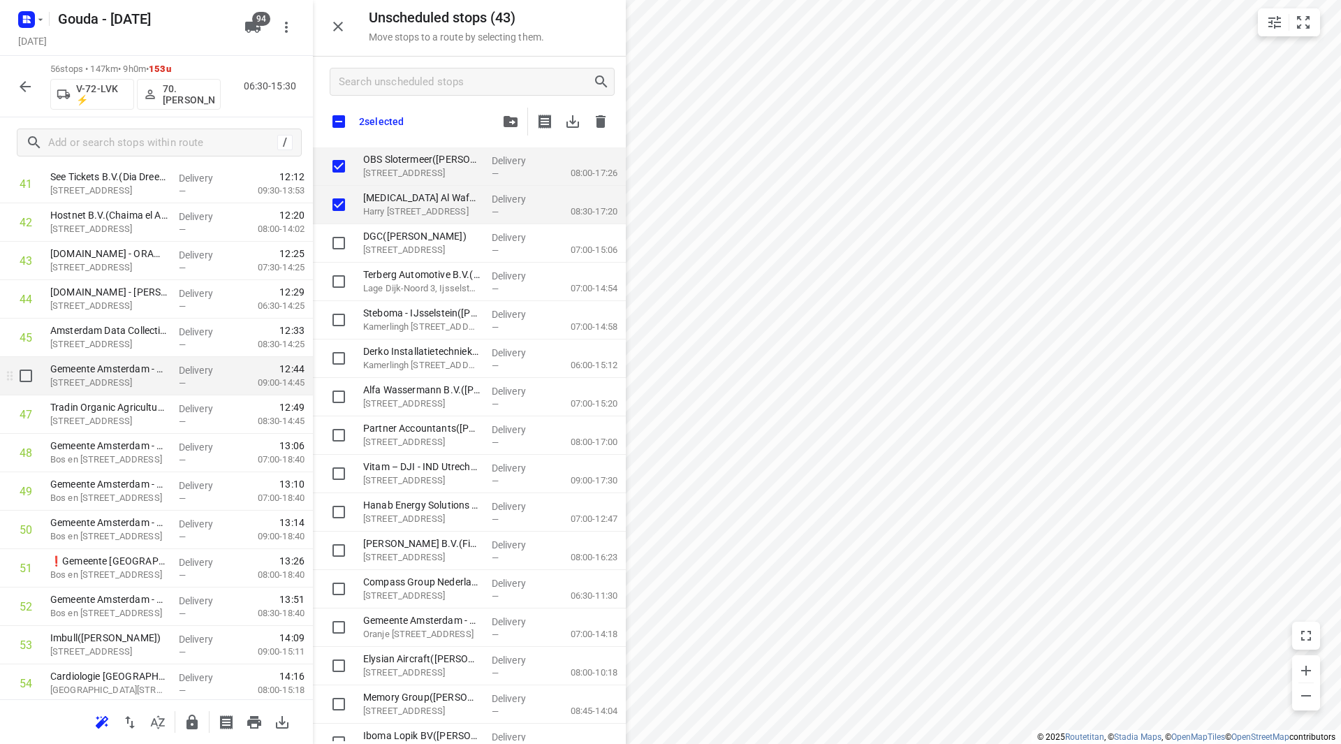
scroll to position [1628, 0]
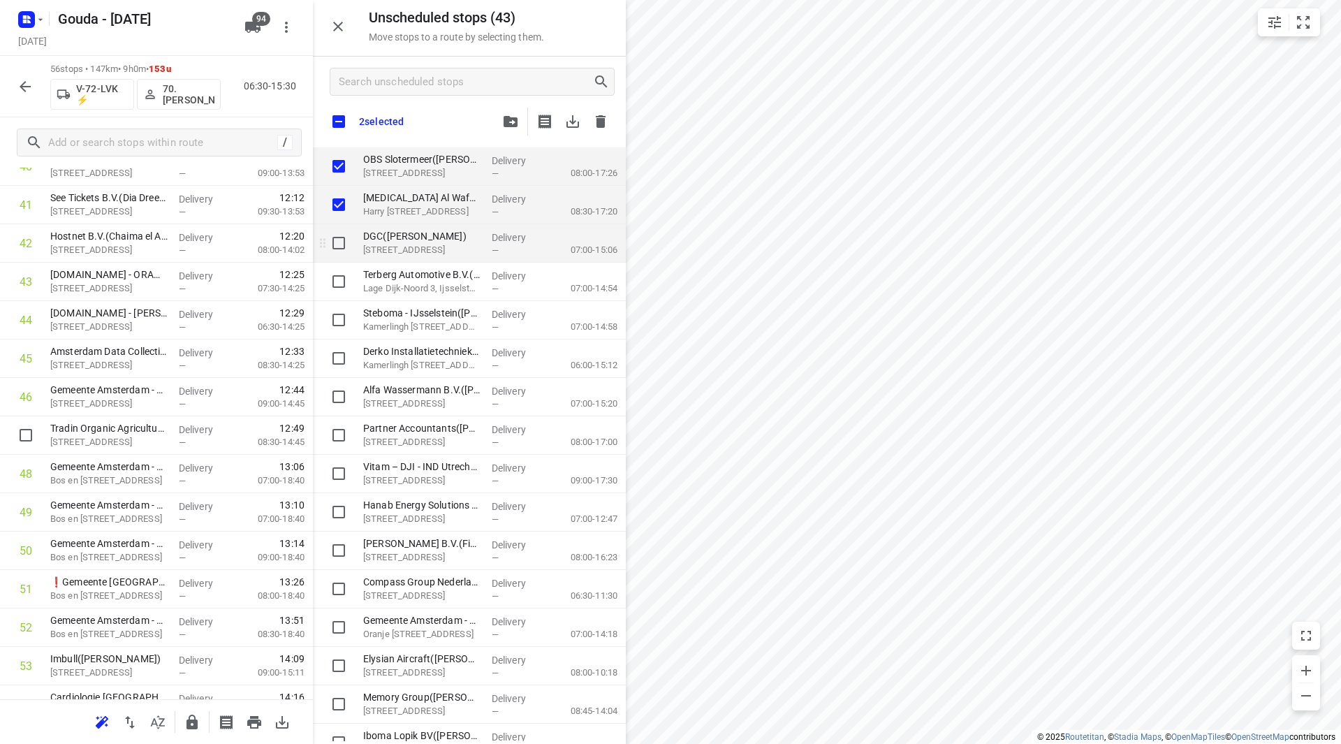
checkbox input "true"
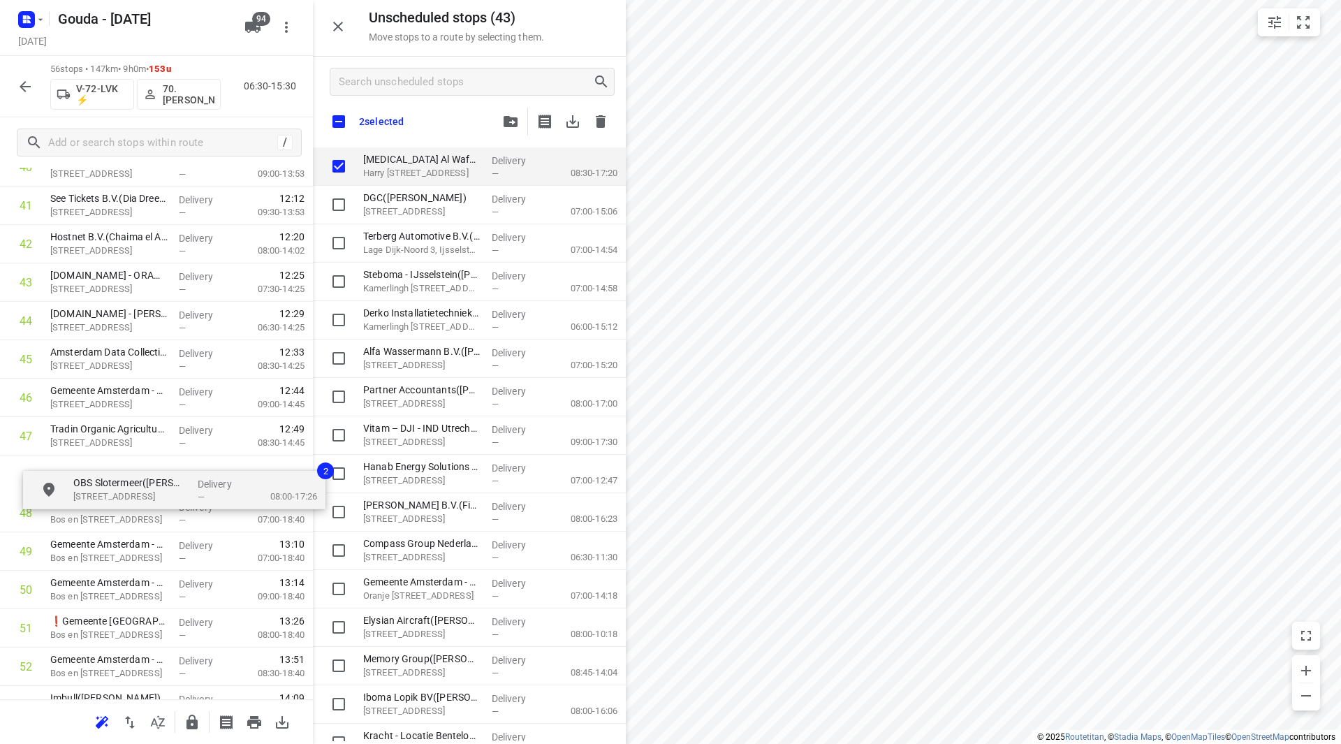
drag, startPoint x: 403, startPoint y: 161, endPoint x: 93, endPoint y: 471, distance: 439.1
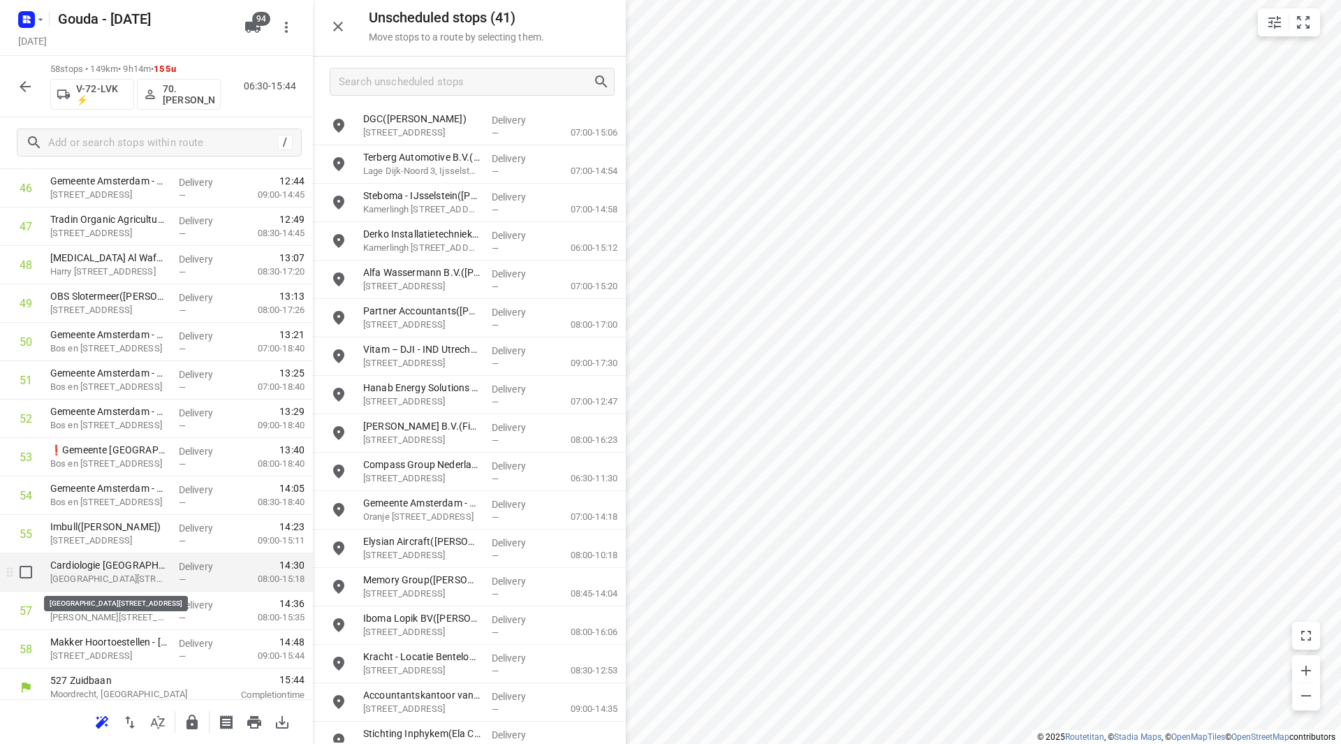
scroll to position [1845, 0]
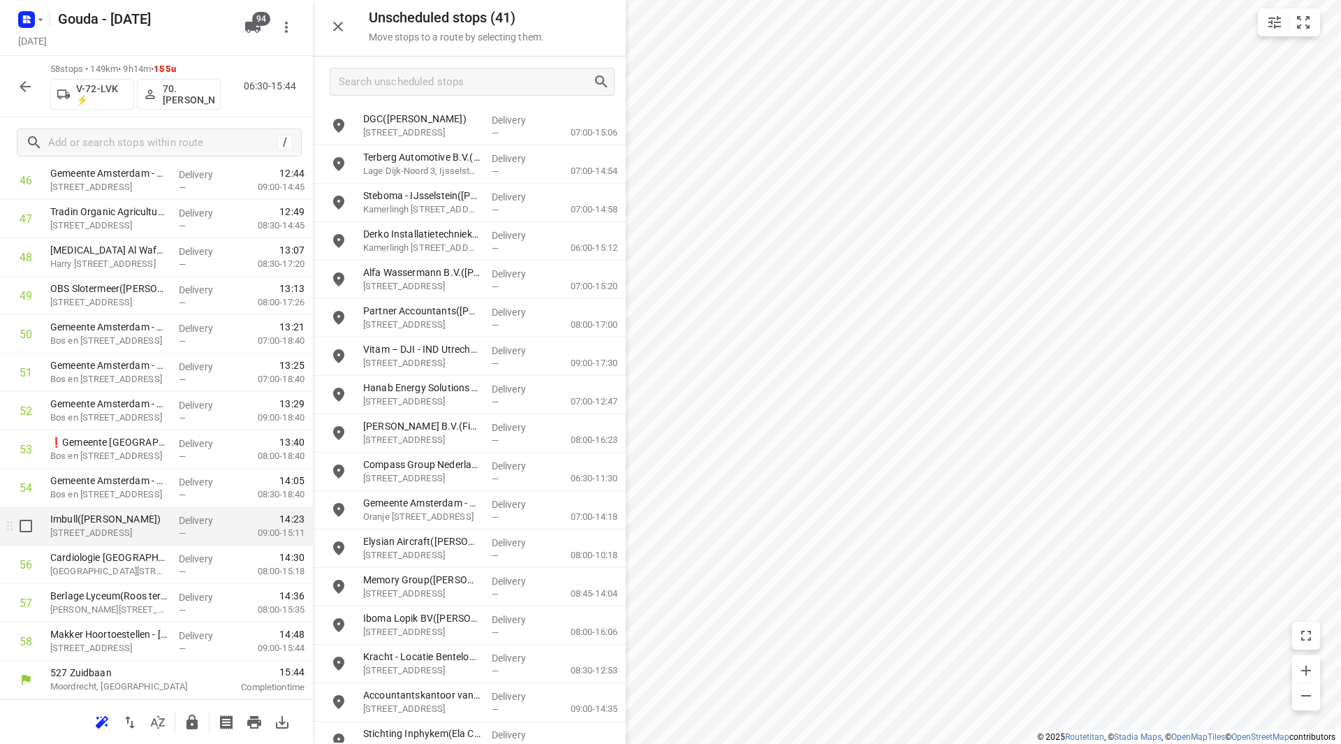
click at [23, 528] on input "checkbox" at bounding box center [26, 526] width 28 height 28
checkbox input "true"
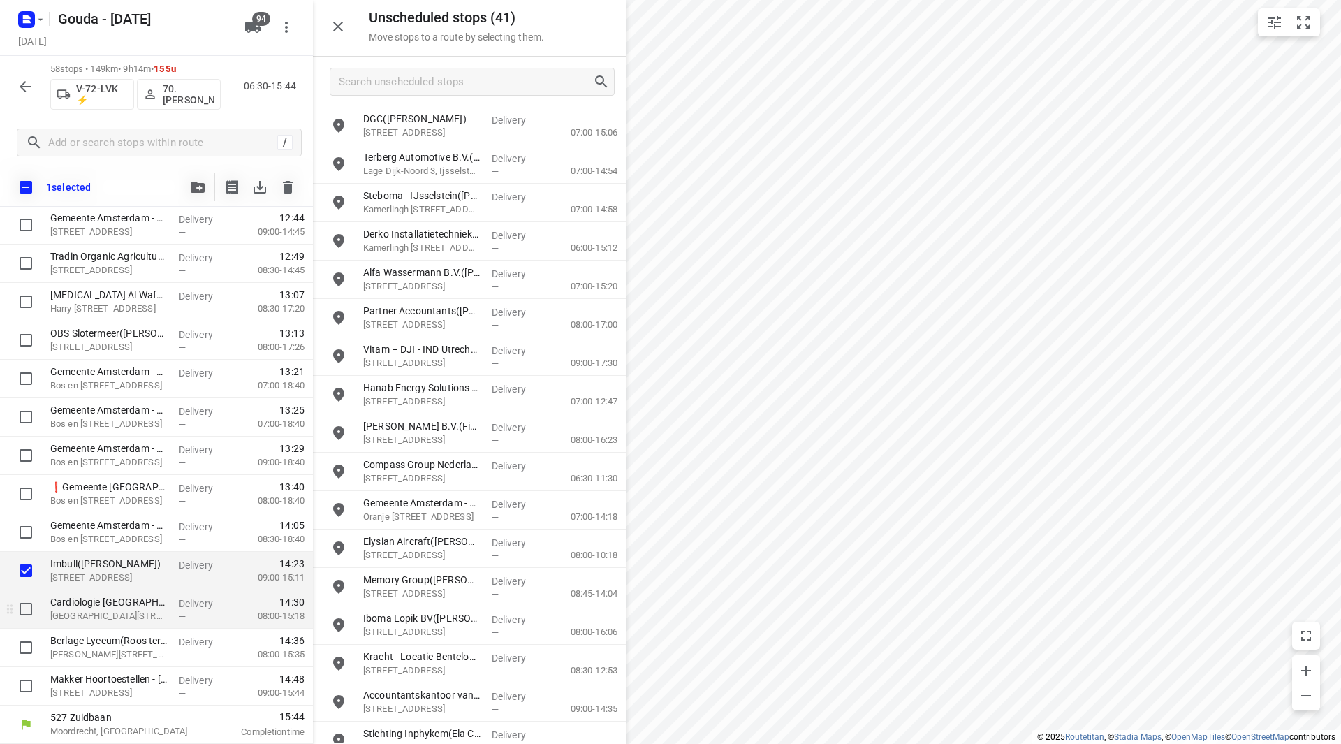
scroll to position [1839, 0]
click at [23, 606] on input "checkbox" at bounding box center [26, 609] width 28 height 28
checkbox input "true"
click at [27, 643] on input "checkbox" at bounding box center [26, 647] width 28 height 28
checkbox input "true"
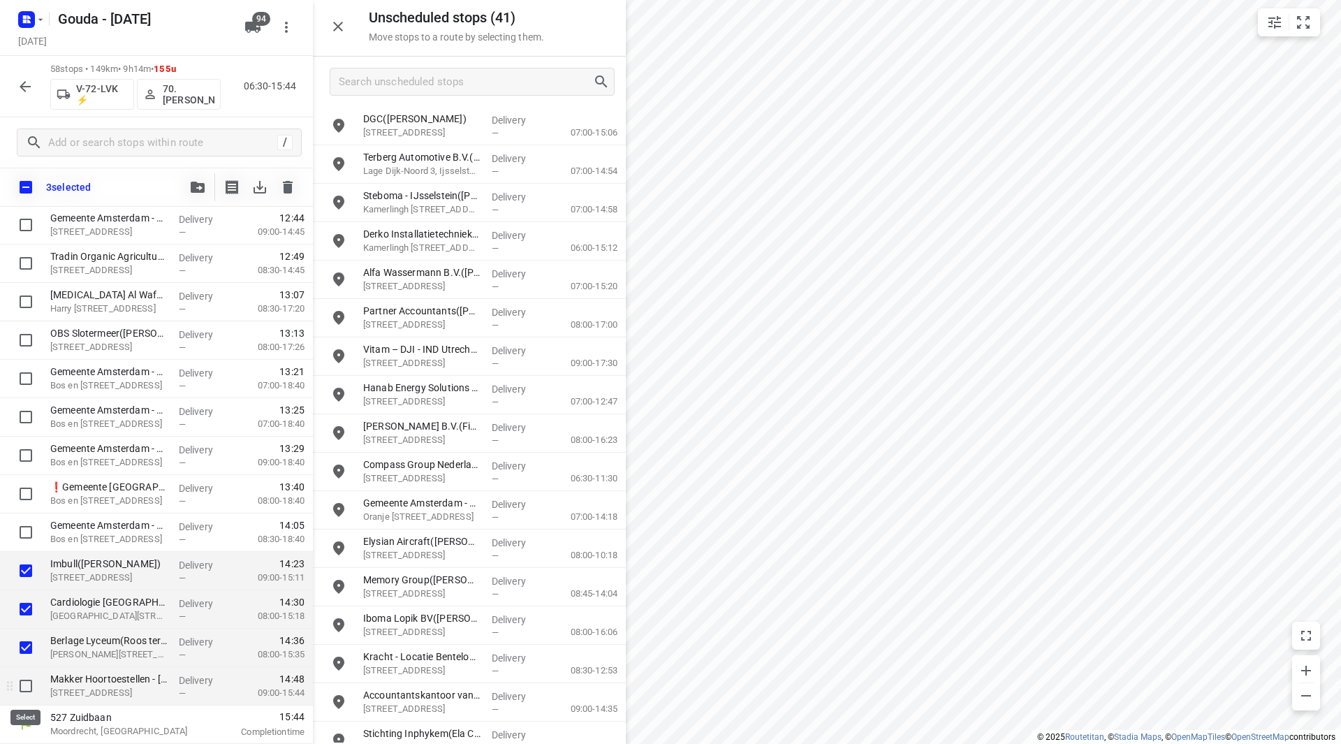
click at [28, 689] on input "checkbox" at bounding box center [26, 686] width 28 height 28
checkbox input "true"
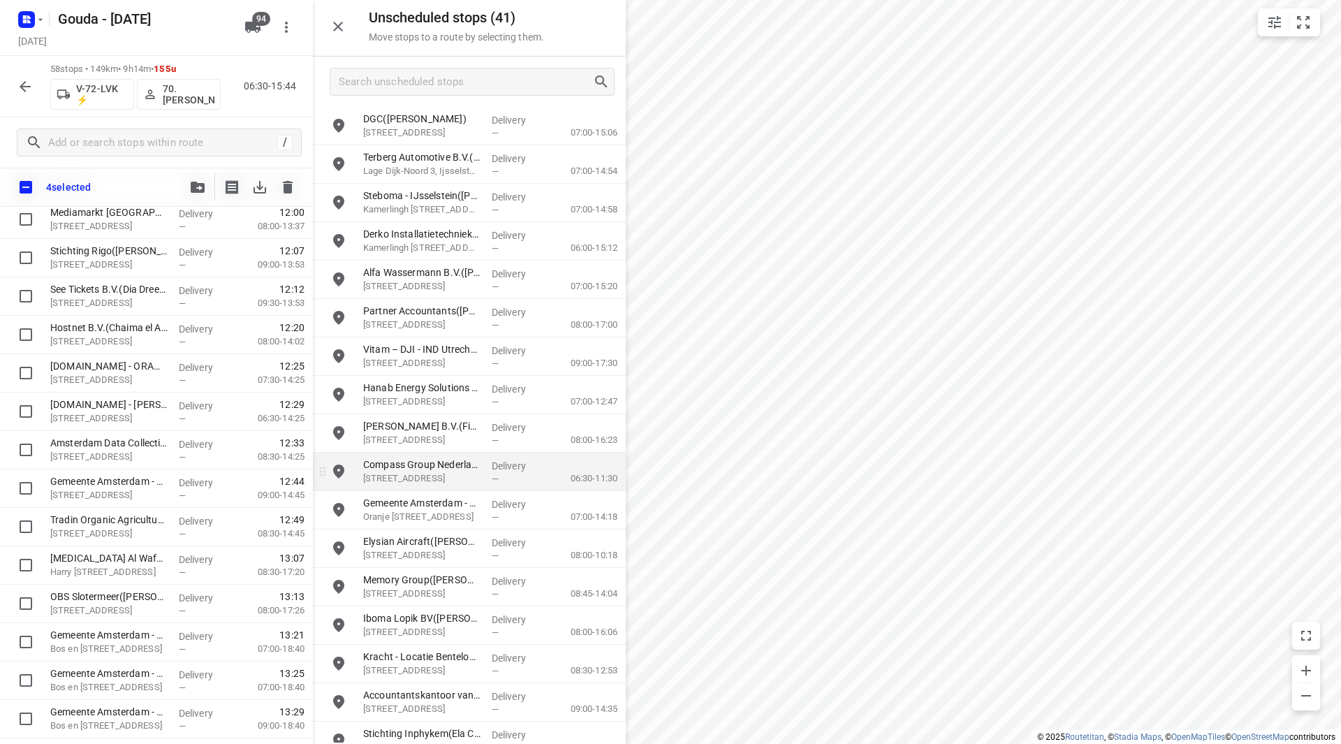
scroll to position [1570, 0]
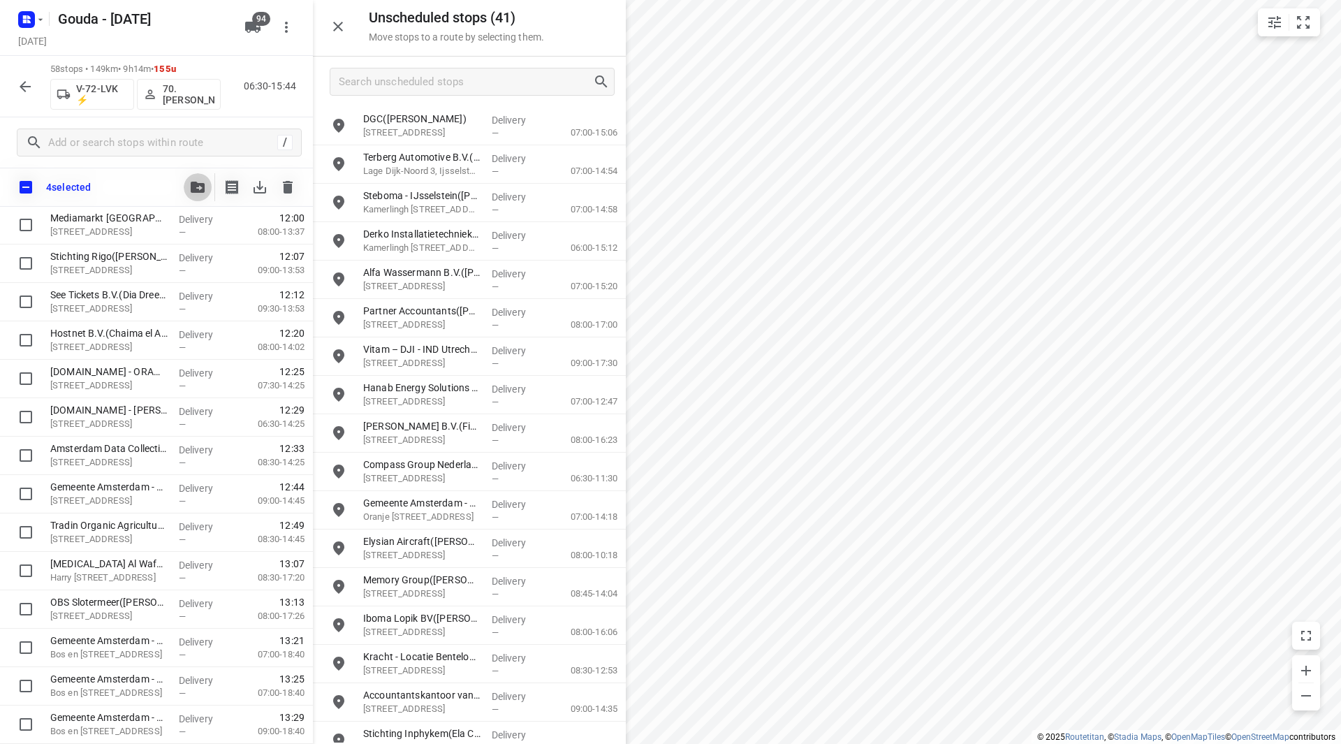
click at [199, 186] on icon "button" at bounding box center [198, 187] width 14 height 11
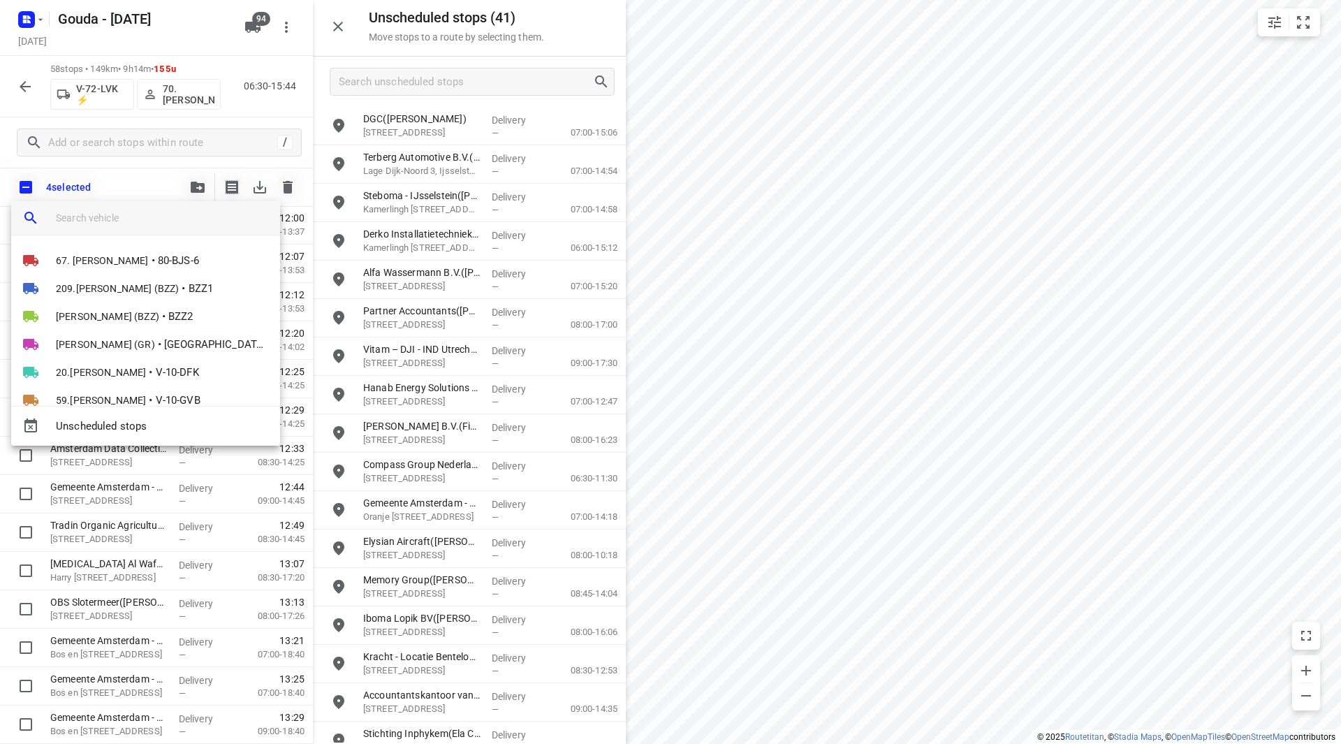
click at [122, 221] on input "search vehicle" at bounding box center [162, 217] width 213 height 21
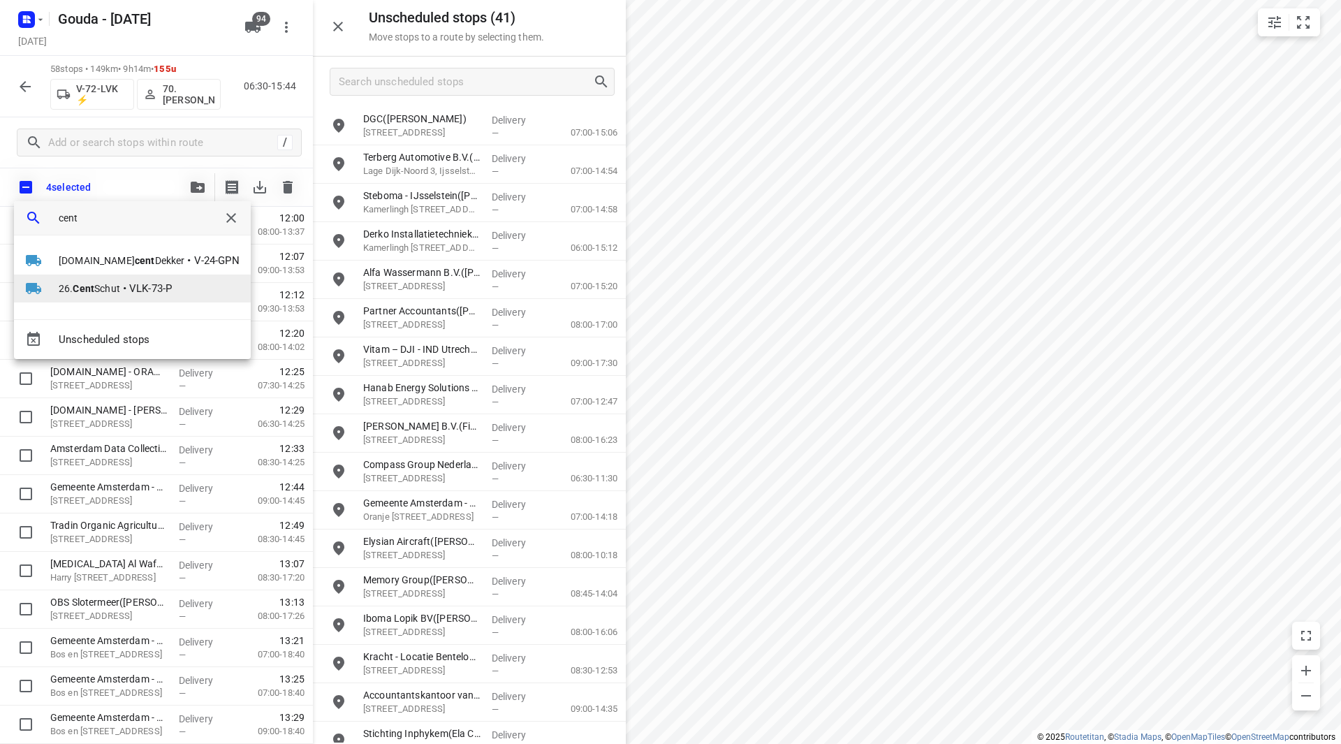
type input "cent"
click at [80, 288] on b "Cent" at bounding box center [84, 288] width 22 height 11
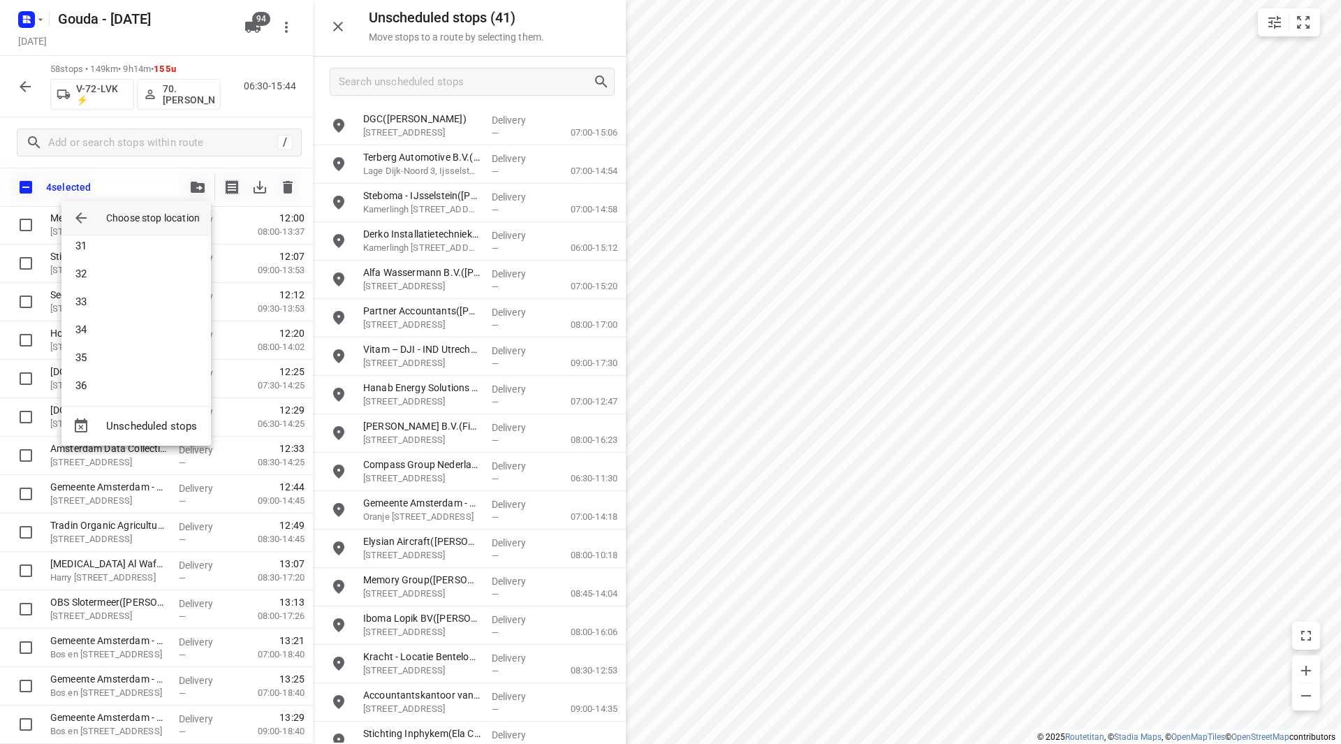
scroll to position [1271, 0]
click at [122, 374] on li "51" at bounding box center [135, 381] width 149 height 28
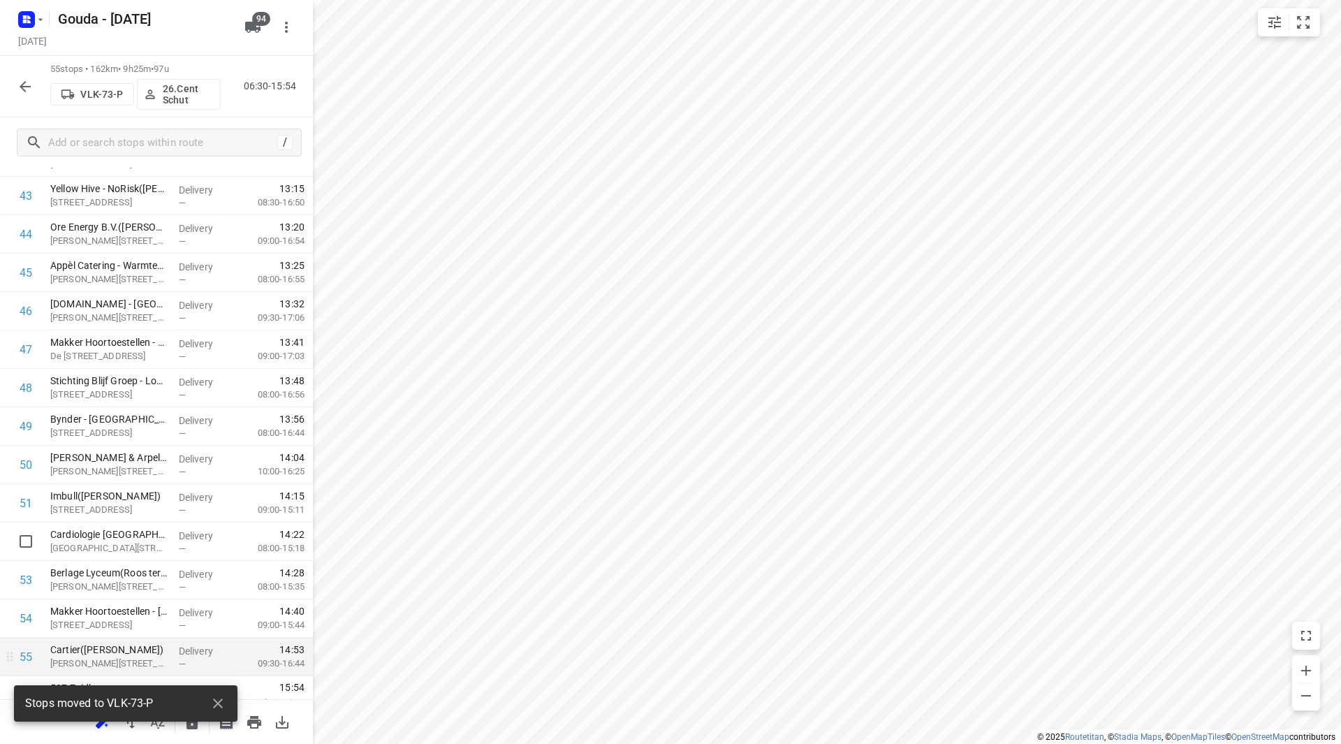
scroll to position [1729, 0]
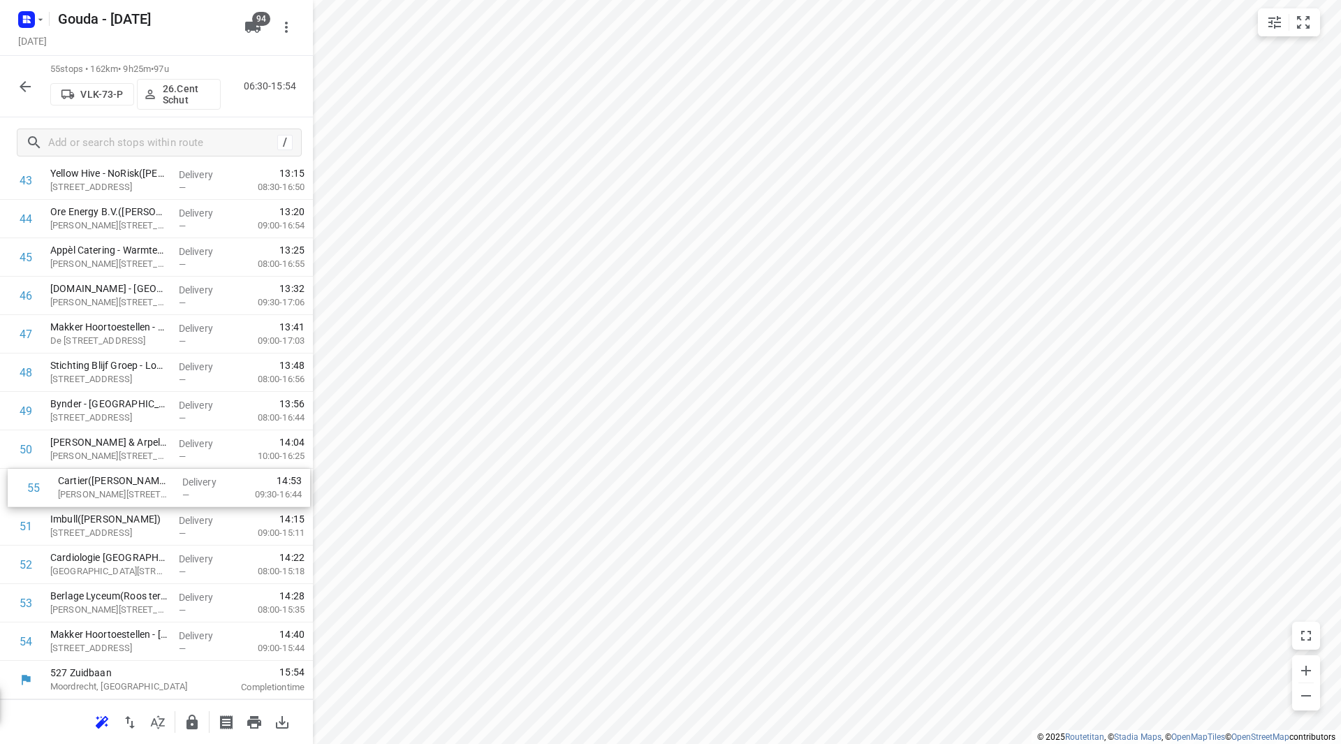
drag, startPoint x: 99, startPoint y: 637, endPoint x: 106, endPoint y: 478, distance: 158.7
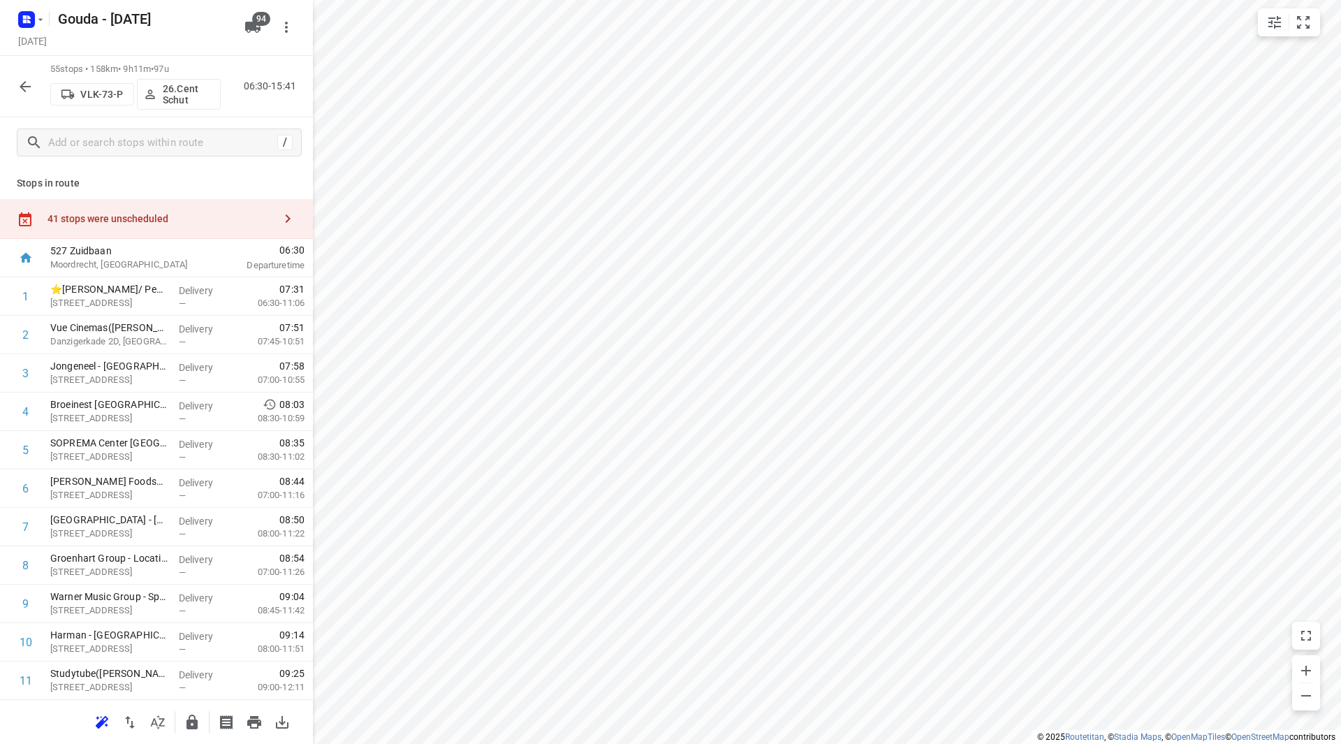
click at [205, 219] on div "41 stops were unscheduled" at bounding box center [160, 218] width 226 height 11
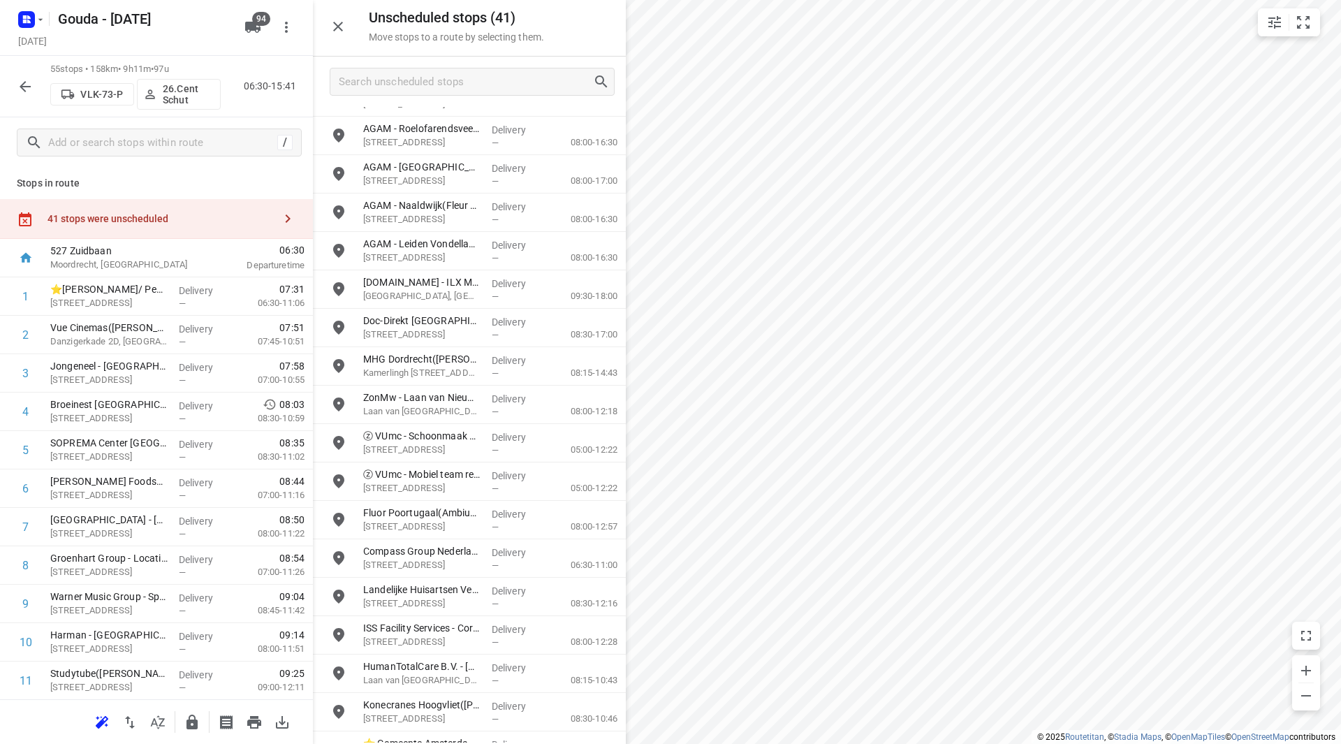
scroll to position [942, 0]
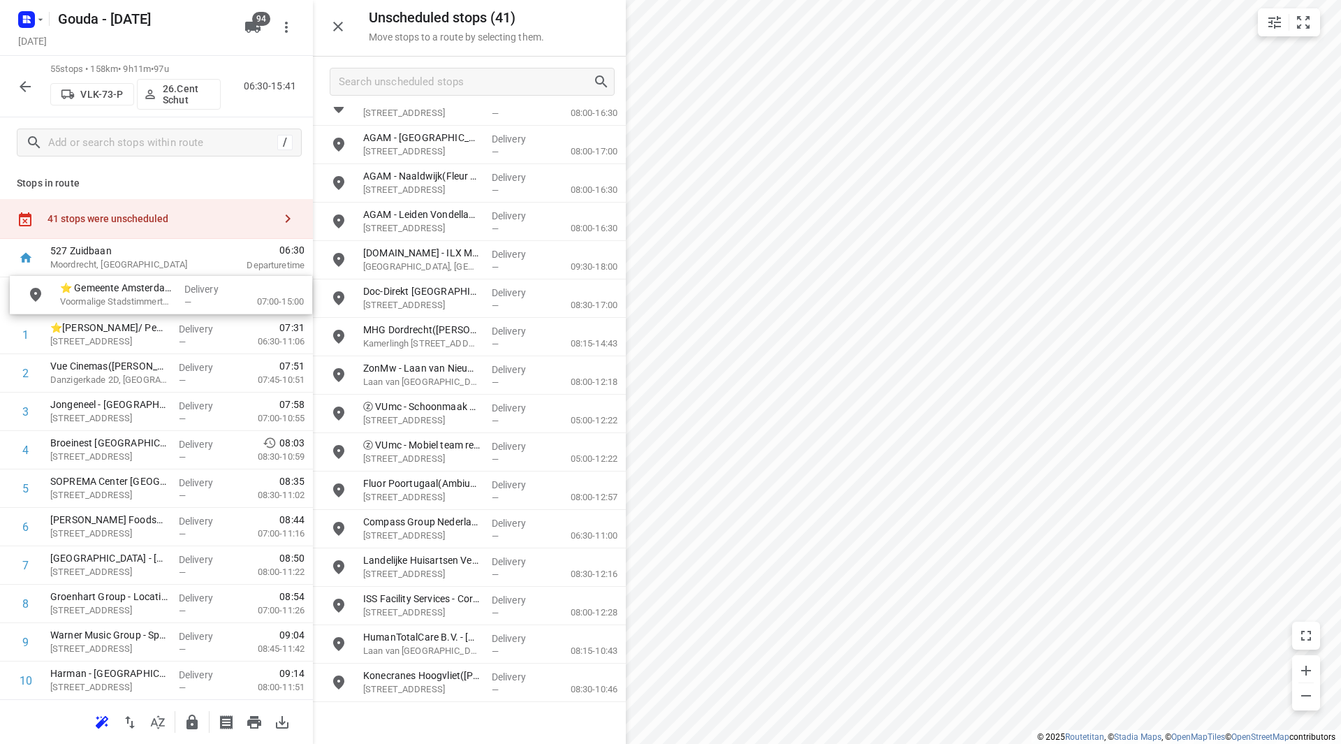
drag, startPoint x: 429, startPoint y: 724, endPoint x: 117, endPoint y: 295, distance: 530.5
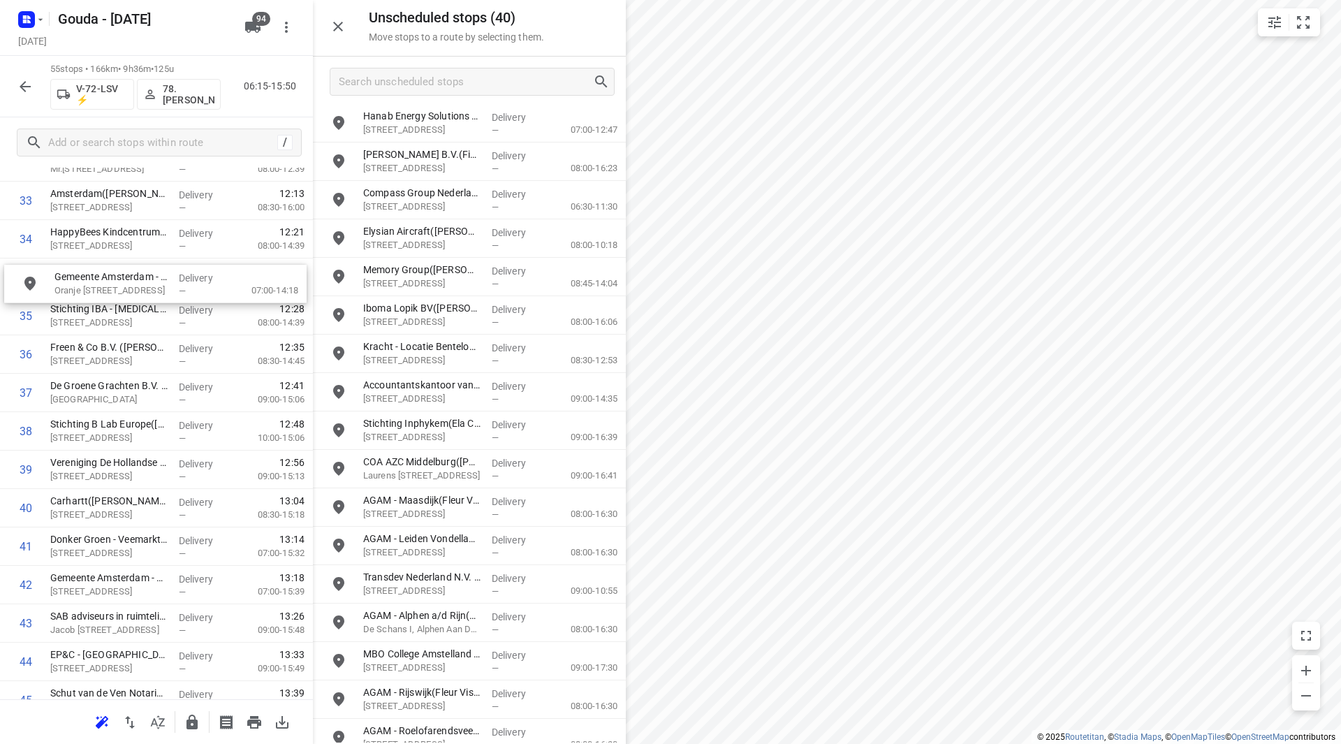
scroll to position [1321, 0]
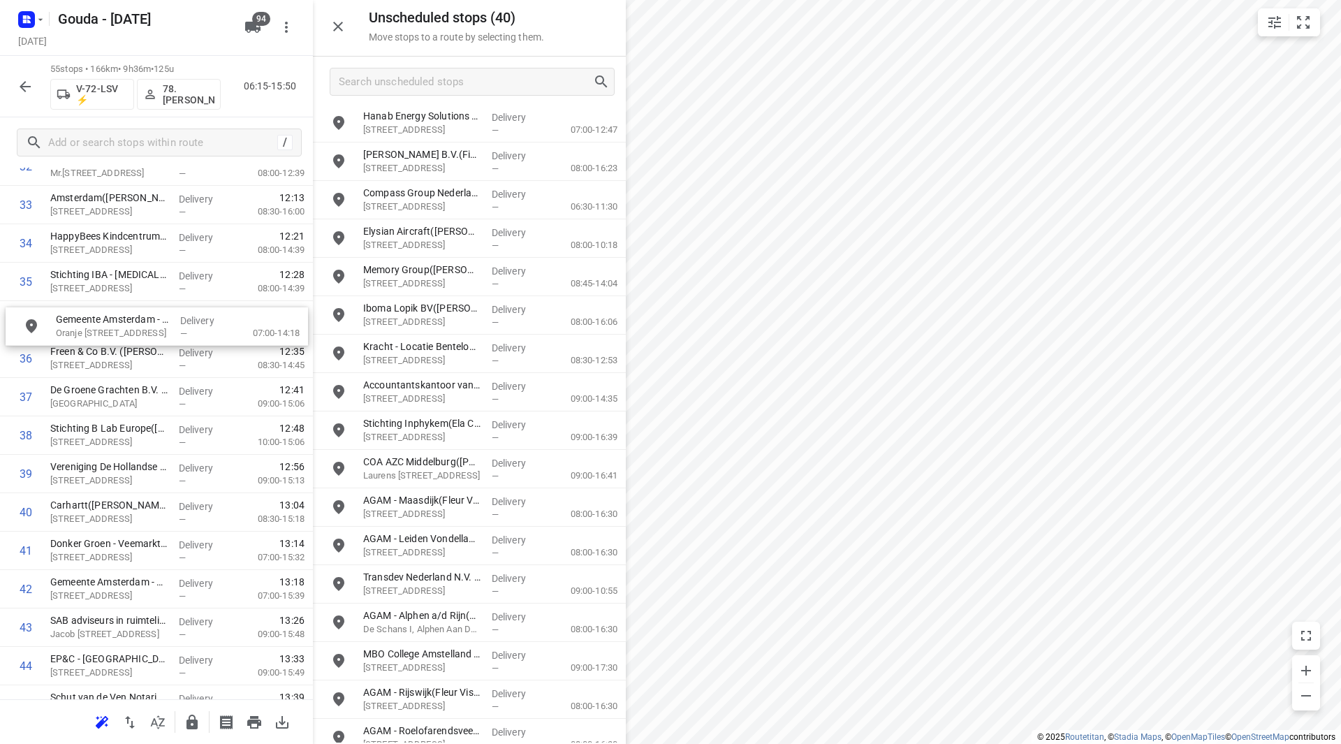
drag, startPoint x: 457, startPoint y: 241, endPoint x: 145, endPoint y: 332, distance: 325.8
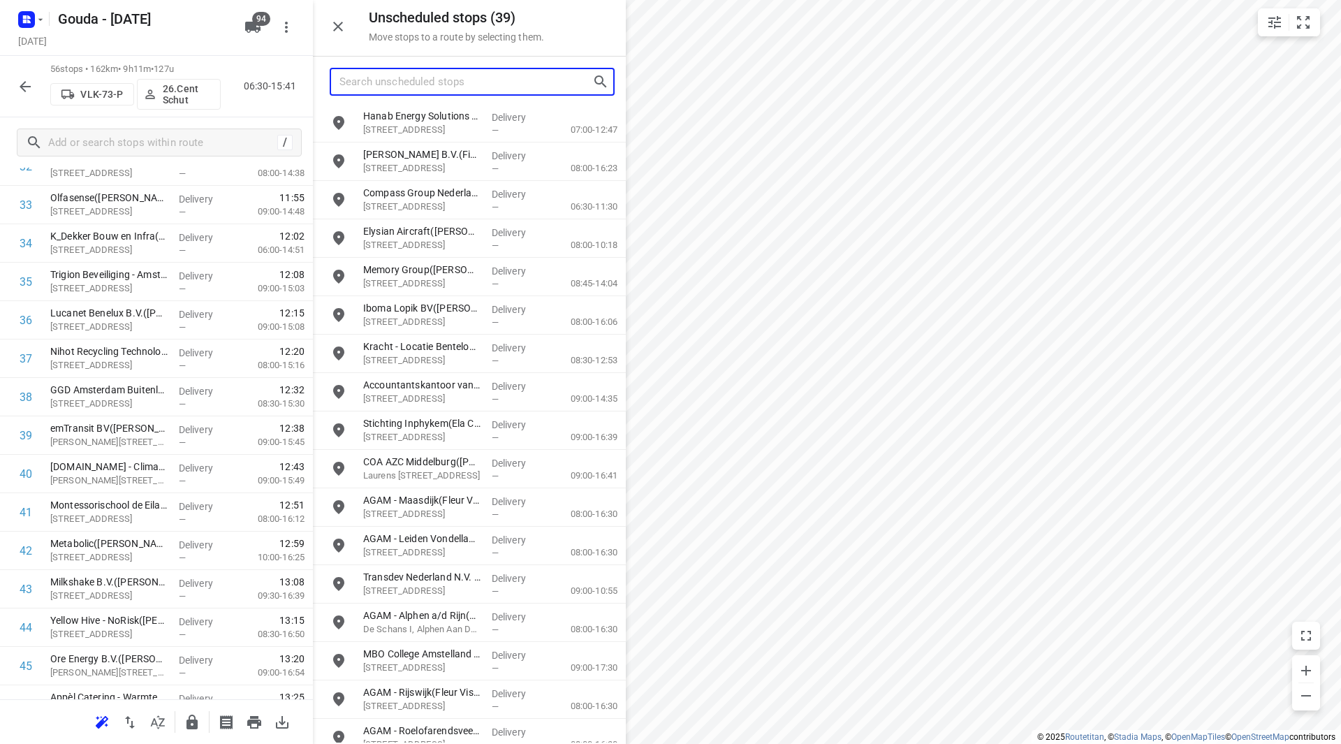
click at [462, 85] on input "Search unscheduled stops" at bounding box center [465, 82] width 253 height 22
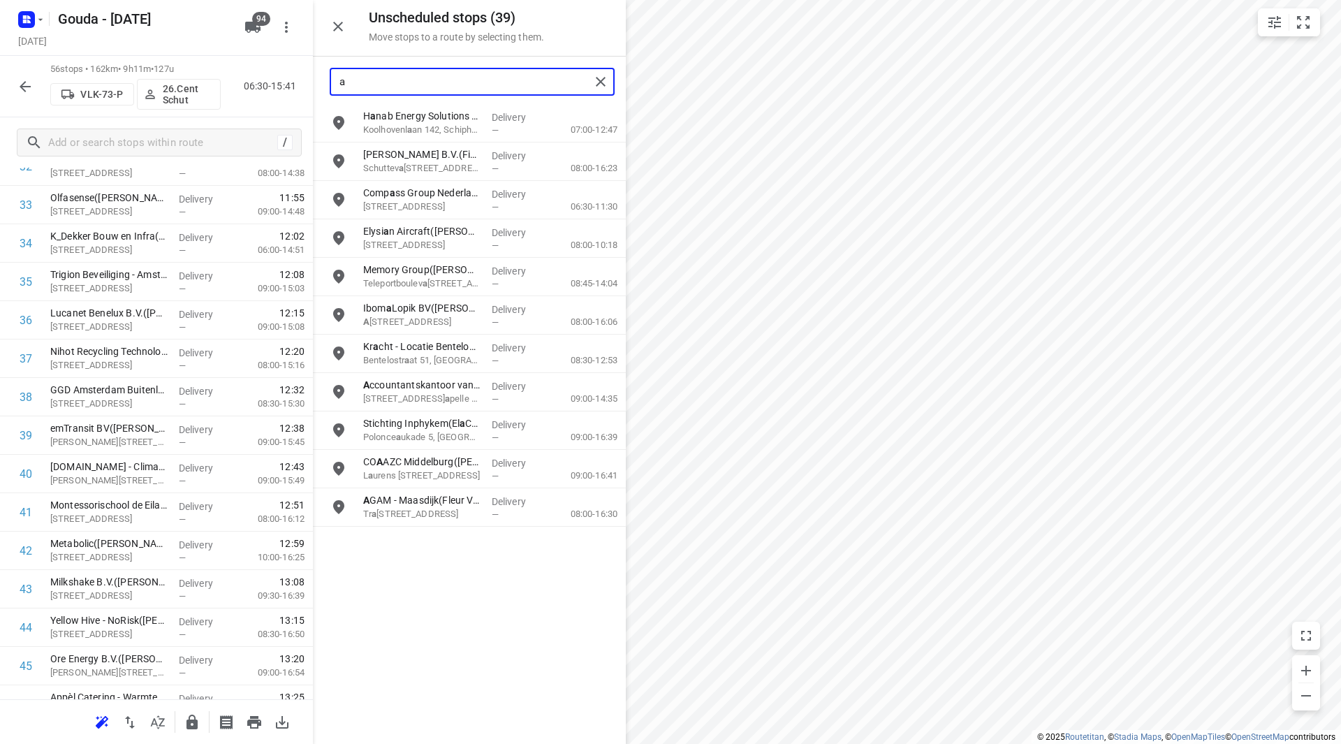
scroll to position [0, 0]
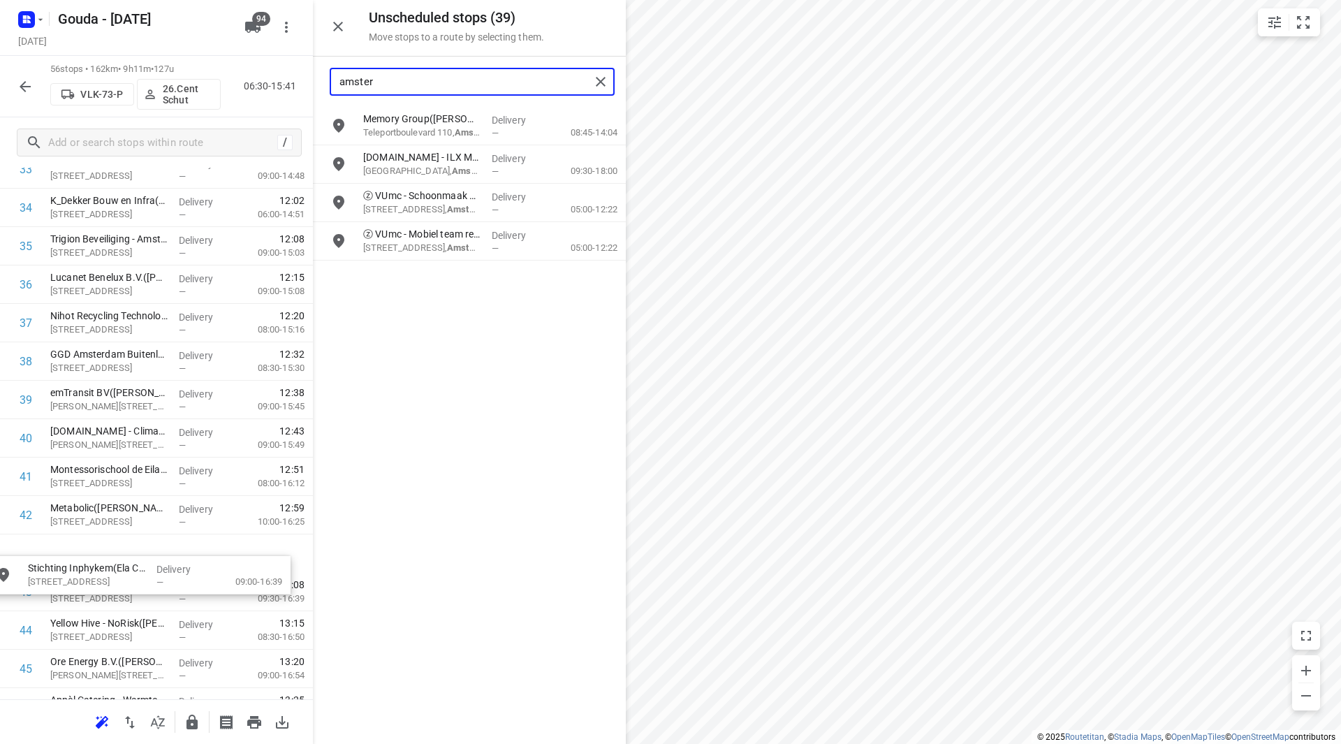
drag, startPoint x: 418, startPoint y: 152, endPoint x: 82, endPoint y: 557, distance: 525.7
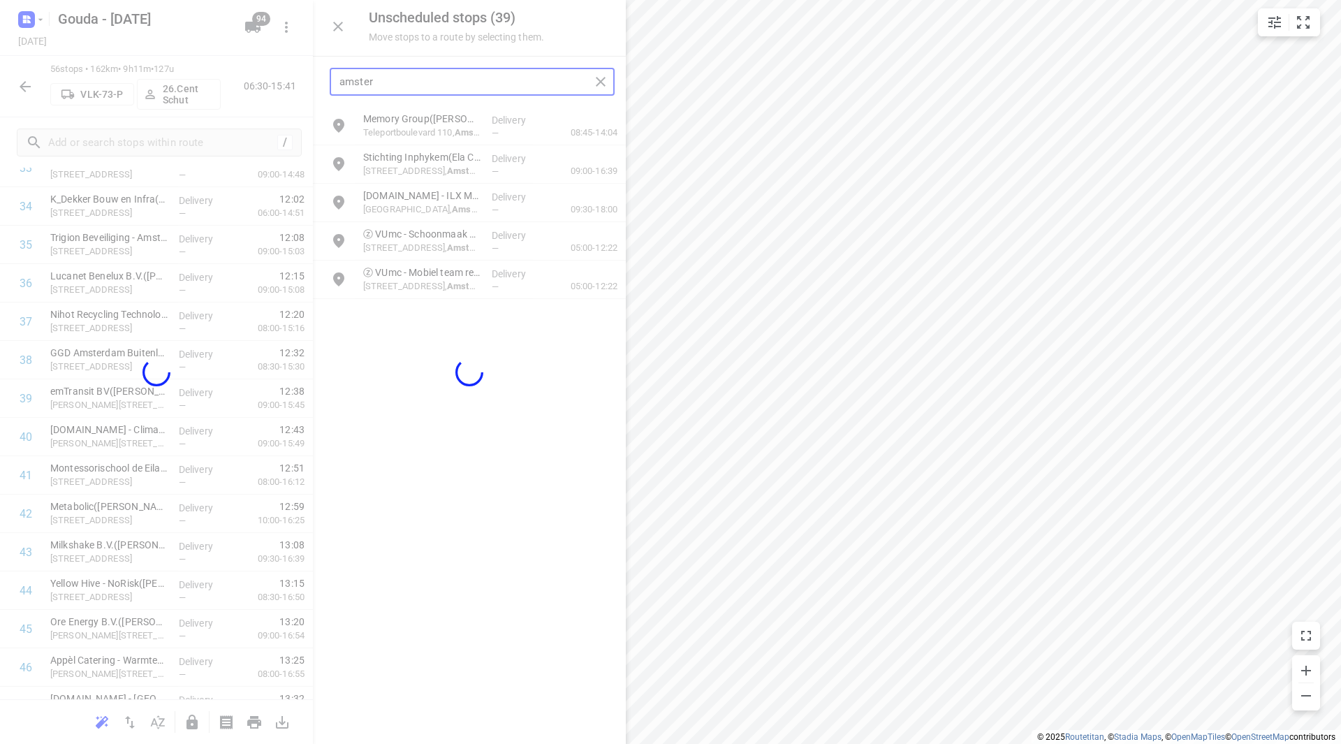
type input "amster"
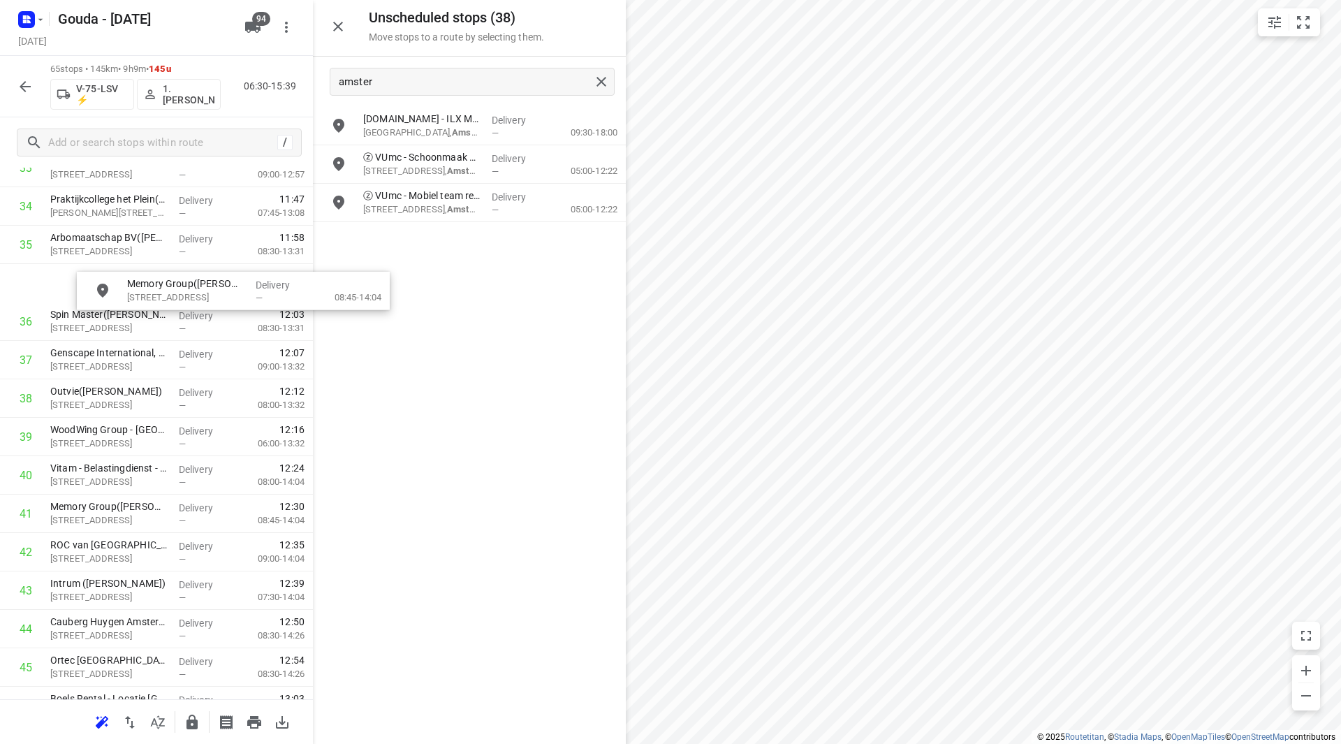
scroll to position [1340, 0]
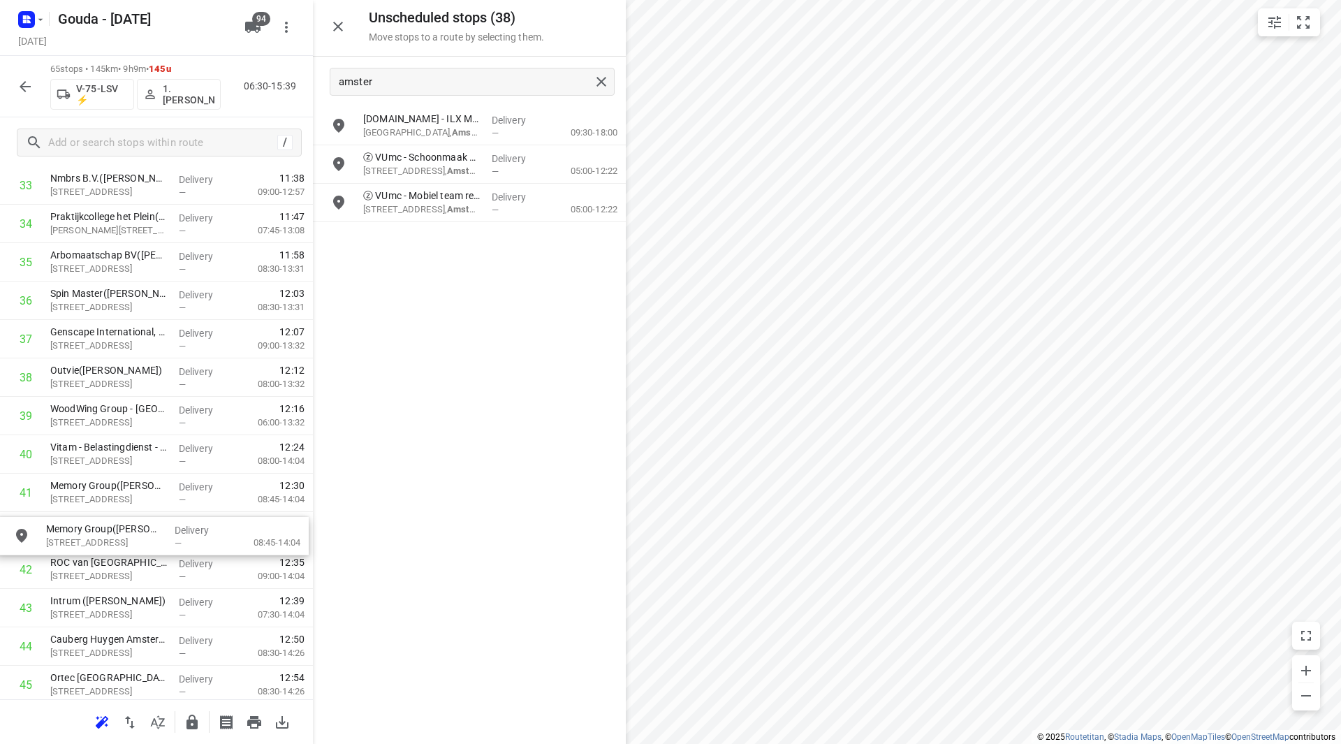
drag, startPoint x: 409, startPoint y: 131, endPoint x: 80, endPoint y: 536, distance: 521.9
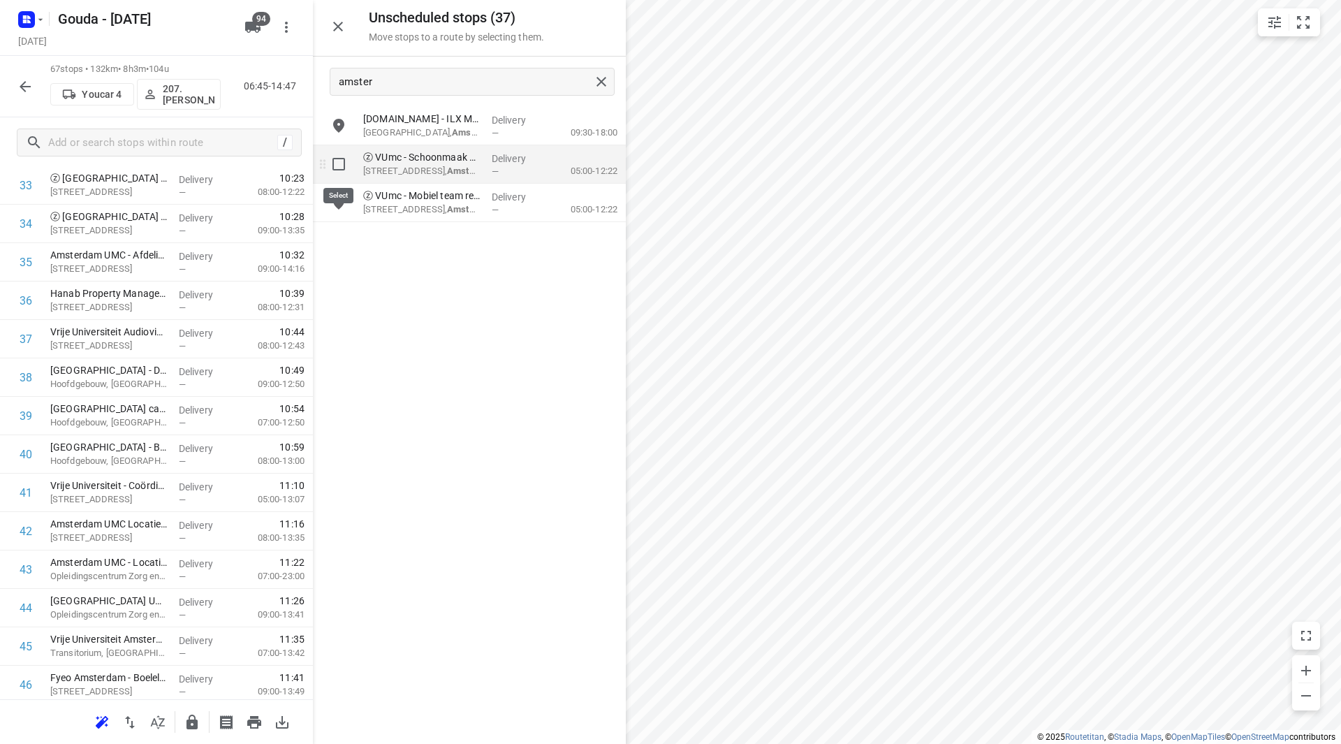
drag, startPoint x: 339, startPoint y: 161, endPoint x: 334, endPoint y: 224, distance: 63.1
click at [337, 163] on input "grid" at bounding box center [339, 164] width 28 height 28
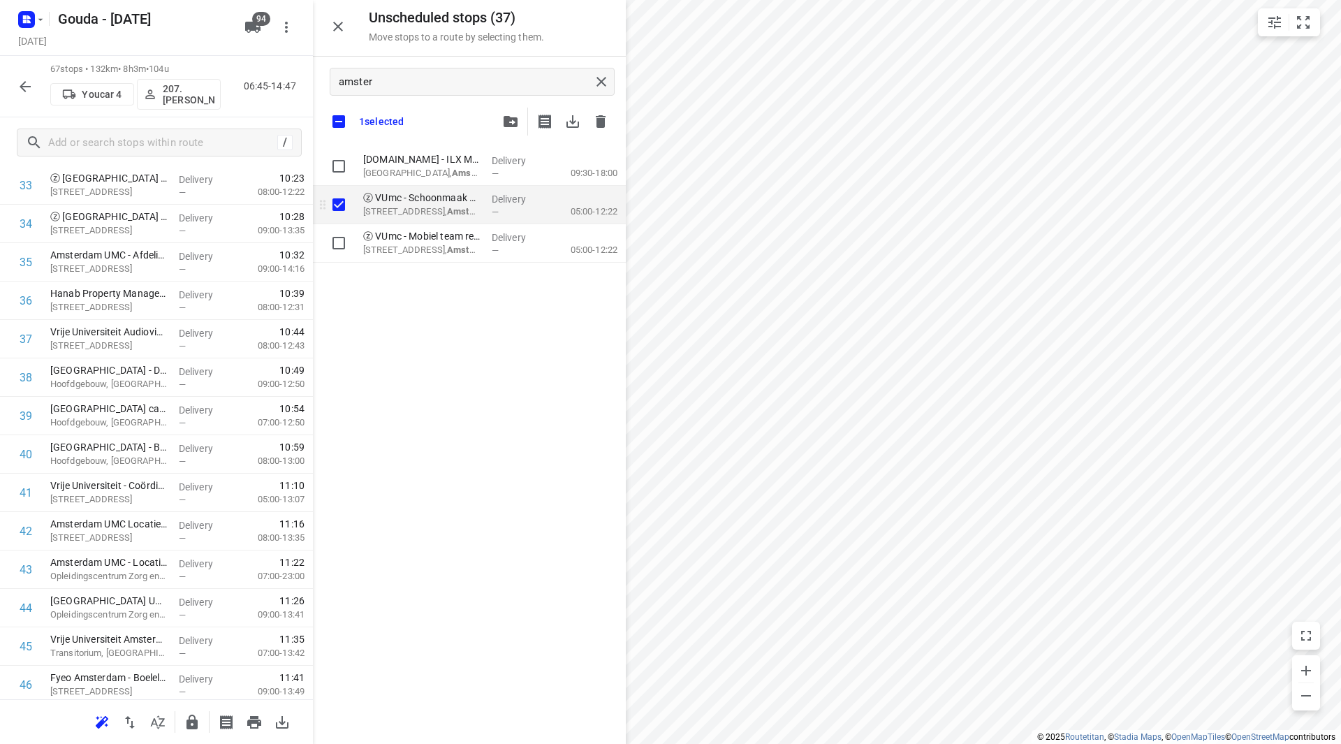
checkbox input "true"
click at [339, 248] on input "grid" at bounding box center [339, 243] width 28 height 28
checkbox input "true"
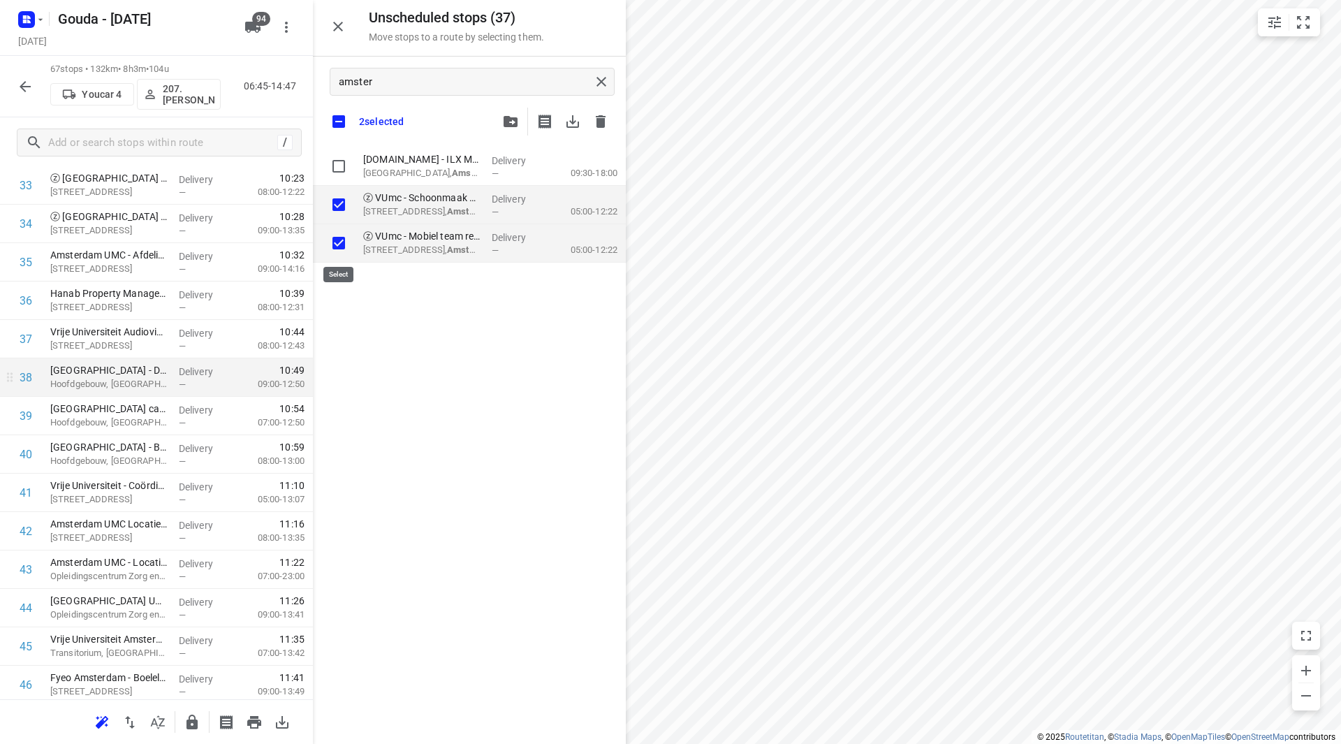
checkbox input "true"
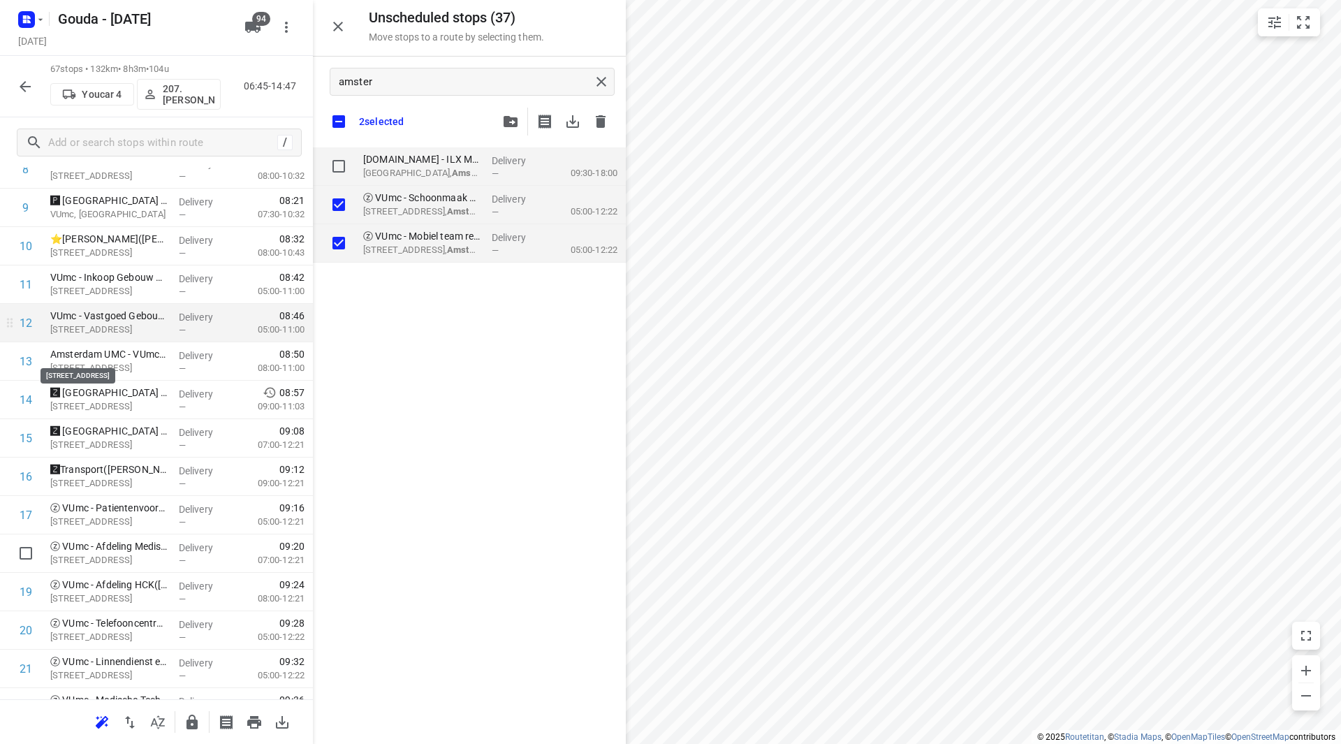
scroll to position [362, 0]
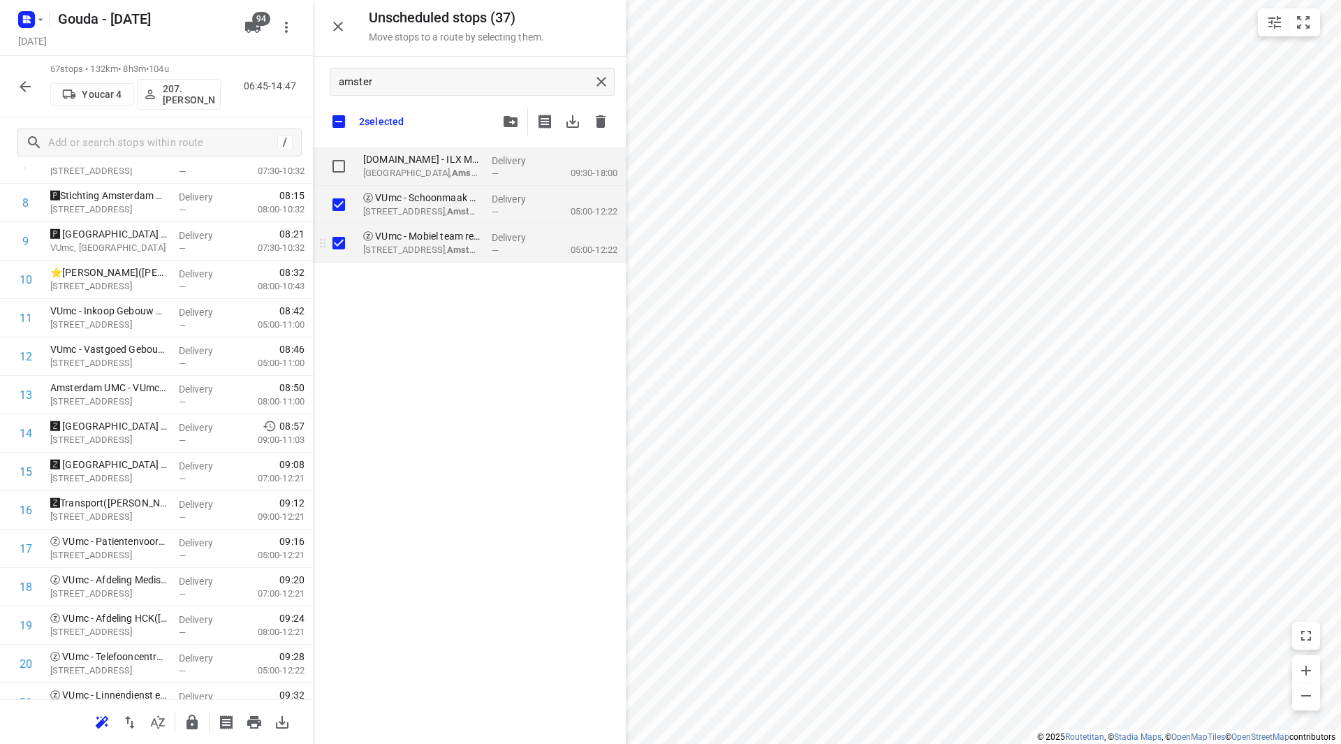
checkbox input "true"
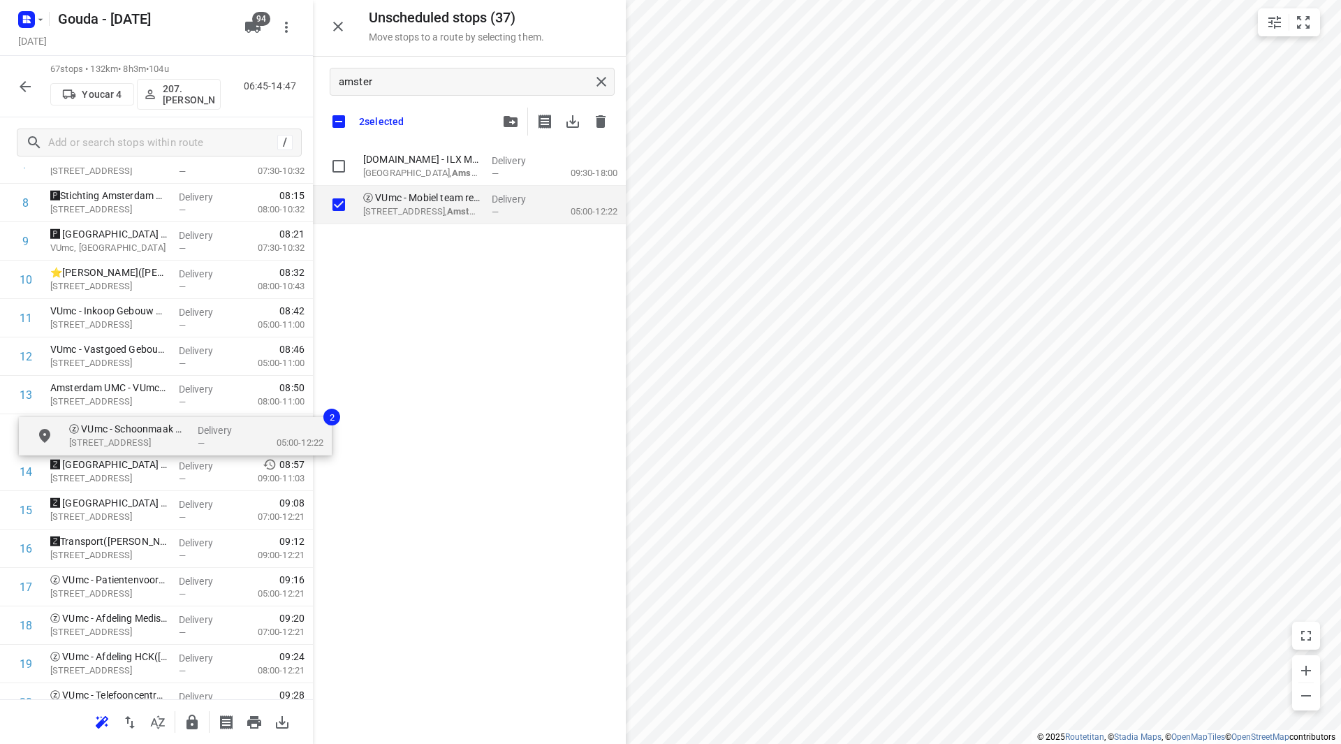
drag, startPoint x: 386, startPoint y: 207, endPoint x: 76, endPoint y: 439, distance: 387.2
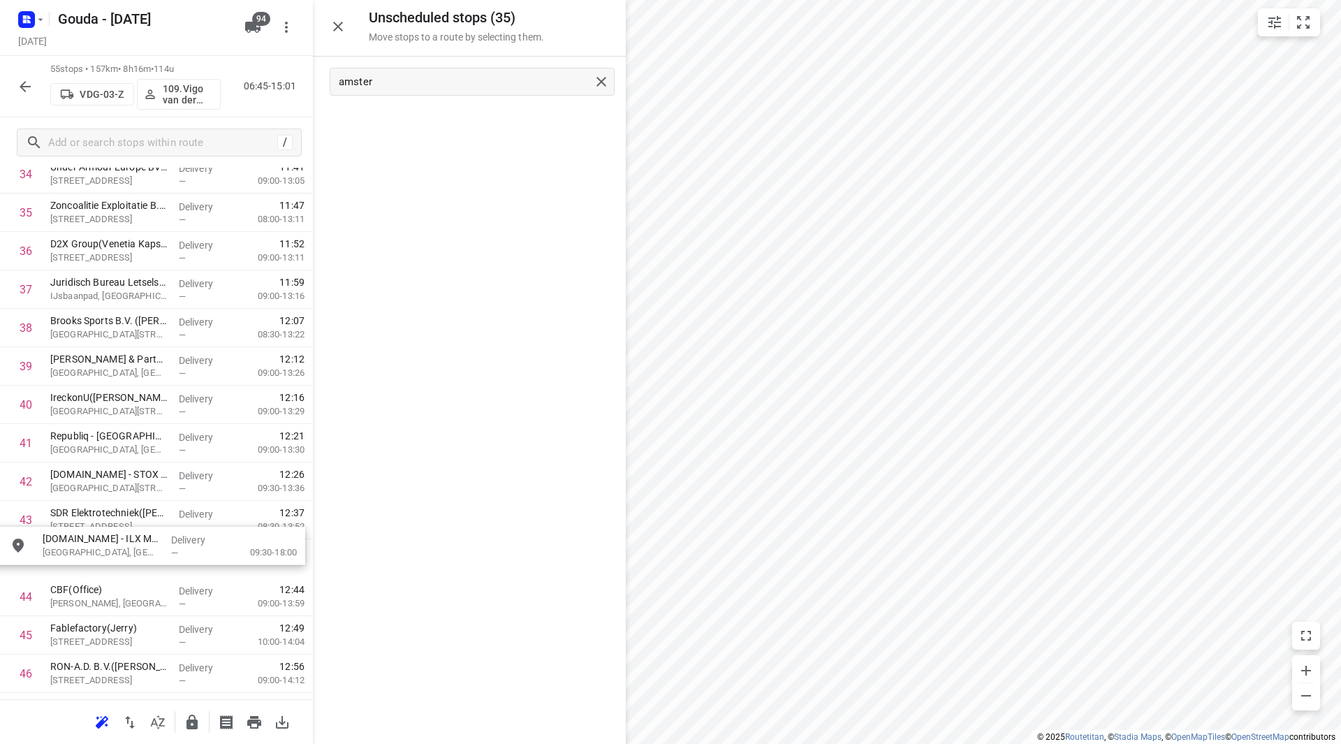
scroll to position [1400, 0]
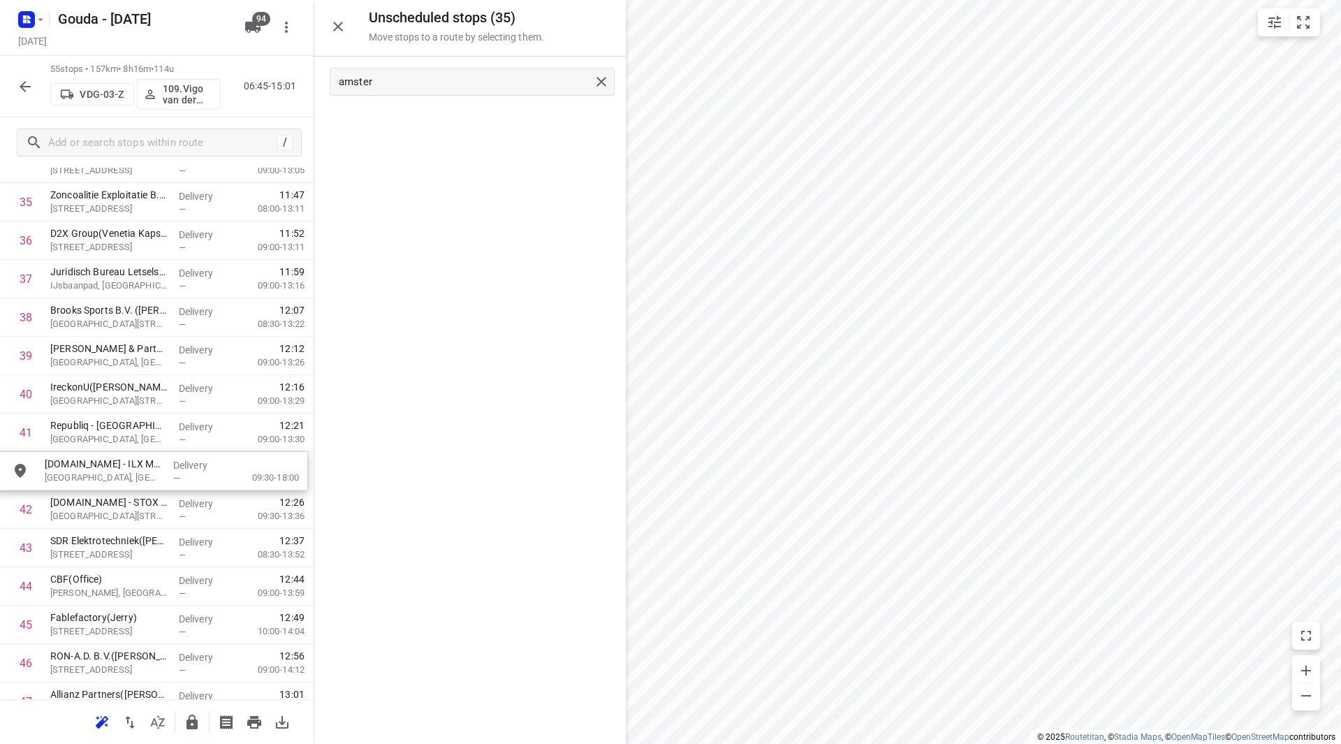
drag, startPoint x: 422, startPoint y: 110, endPoint x: 106, endPoint y: 464, distance: 473.9
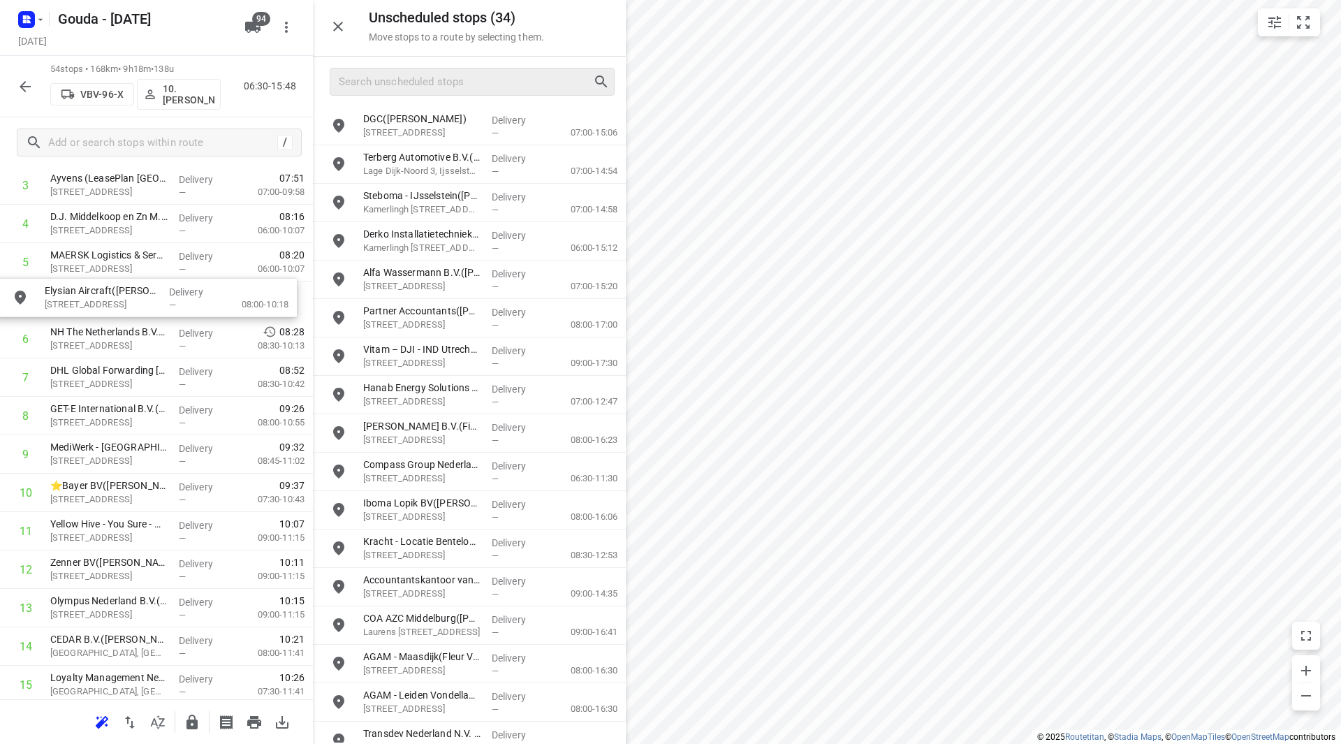
scroll to position [187, 0]
drag, startPoint x: 432, startPoint y: 509, endPoint x: 115, endPoint y: 378, distance: 343.2
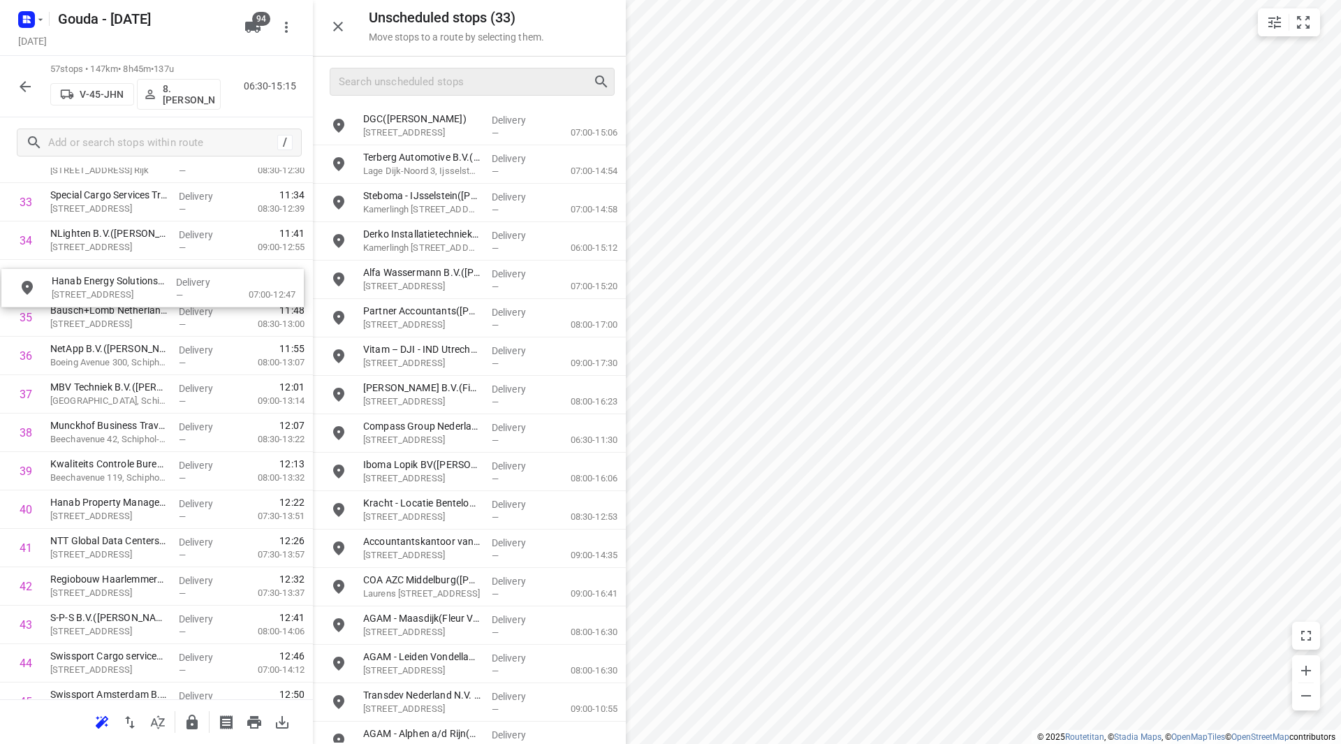
drag, startPoint x: 425, startPoint y: 403, endPoint x: 103, endPoint y: 300, distance: 338.0
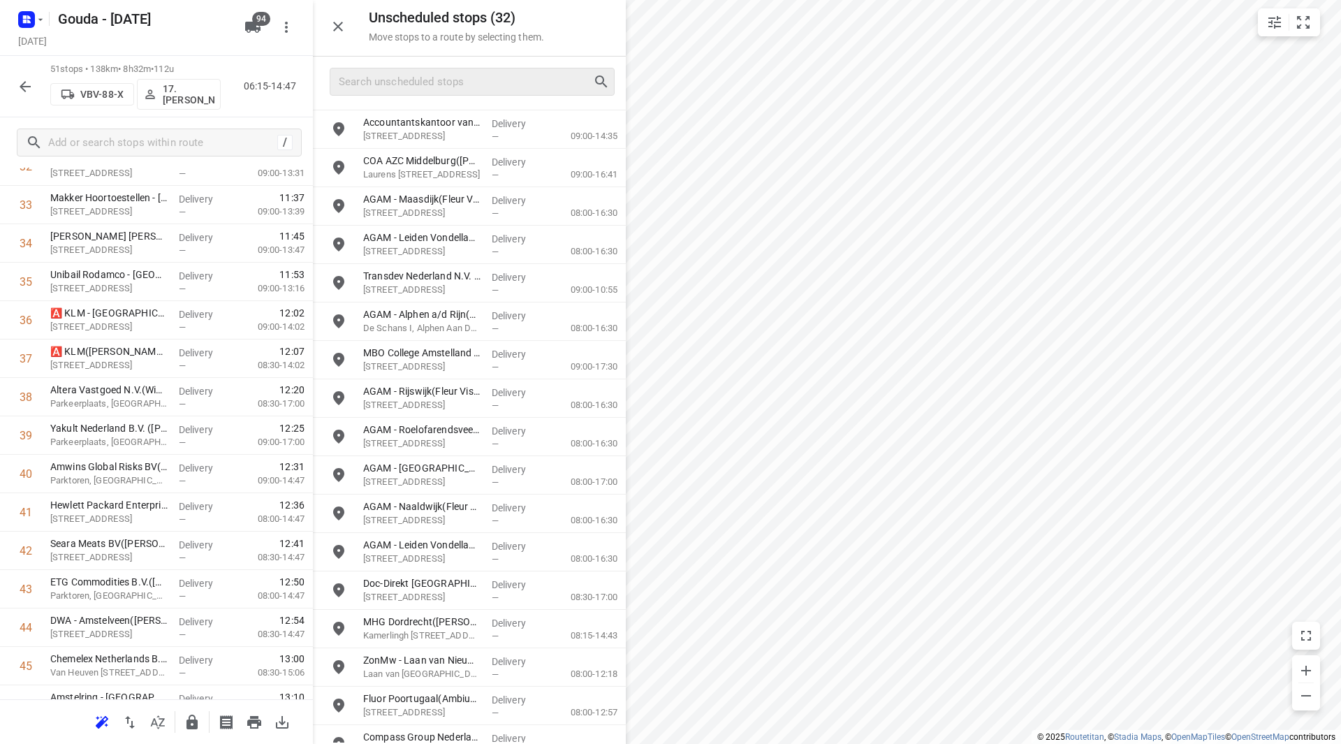
scroll to position [596, 0]
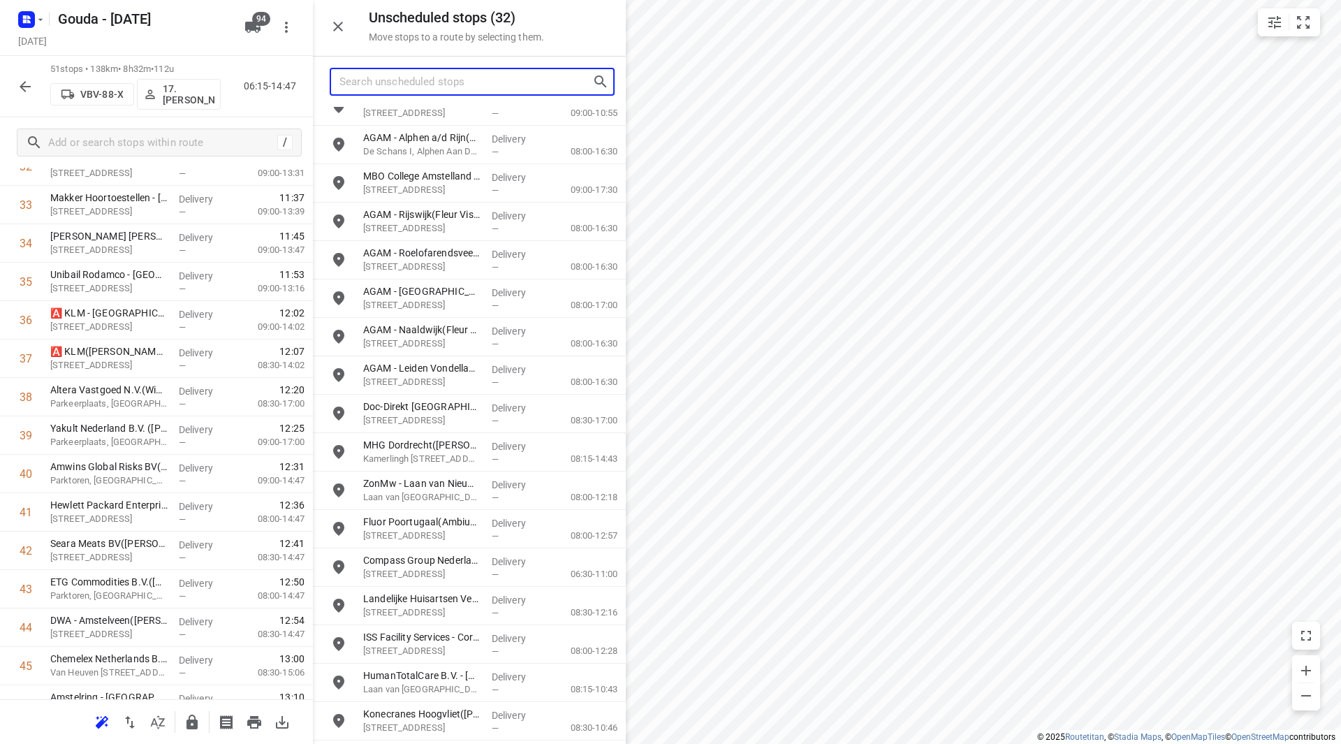
click at [417, 90] on input "Search unscheduled stops" at bounding box center [465, 82] width 253 height 22
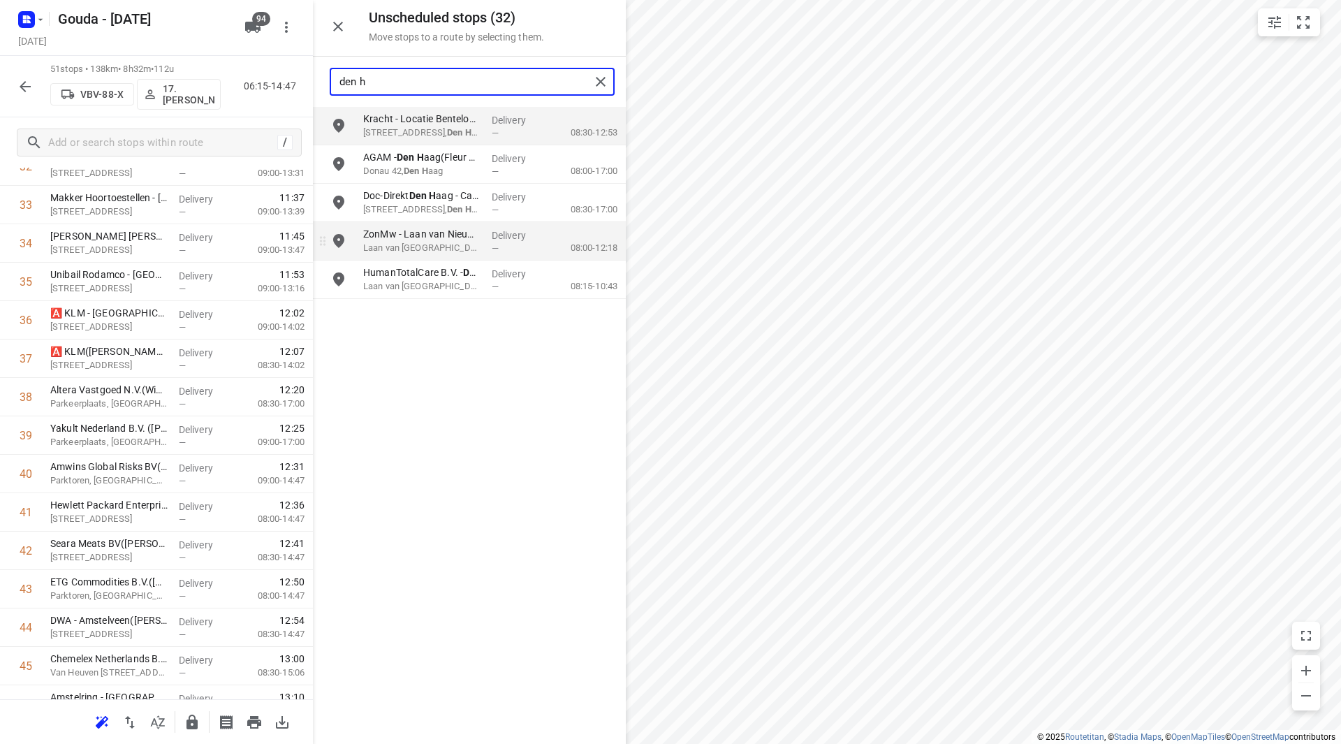
type input "den h"
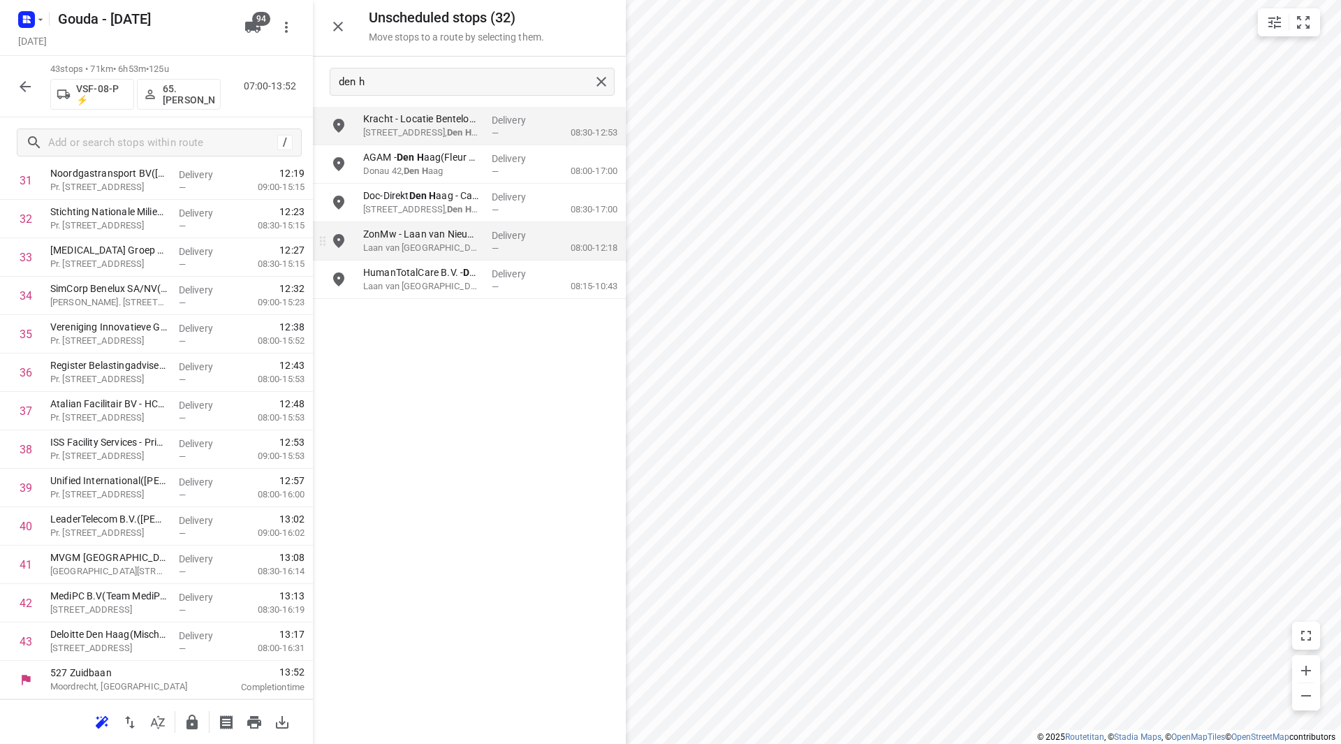
scroll to position [1268, 0]
click at [341, 240] on input "grid" at bounding box center [339, 241] width 28 height 28
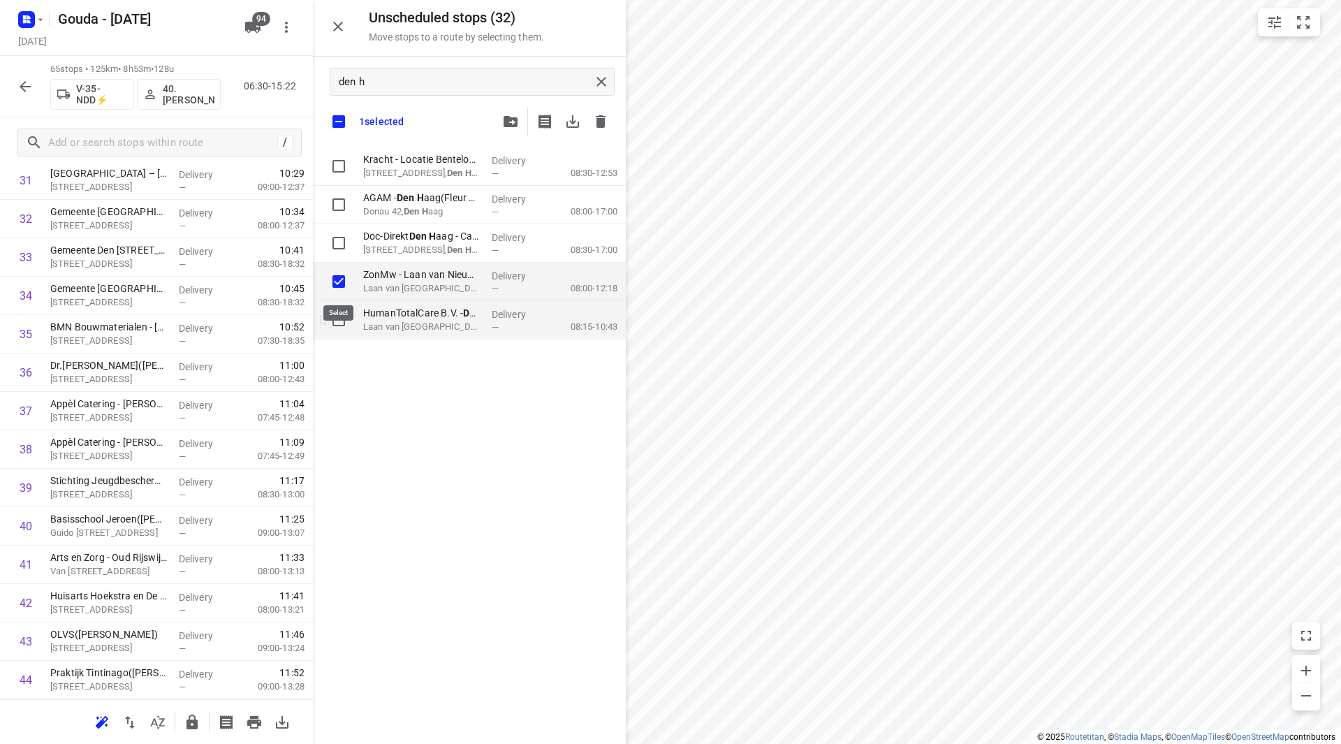
checkbox input "true"
click at [332, 321] on input "grid" at bounding box center [339, 320] width 28 height 28
checkbox input "true"
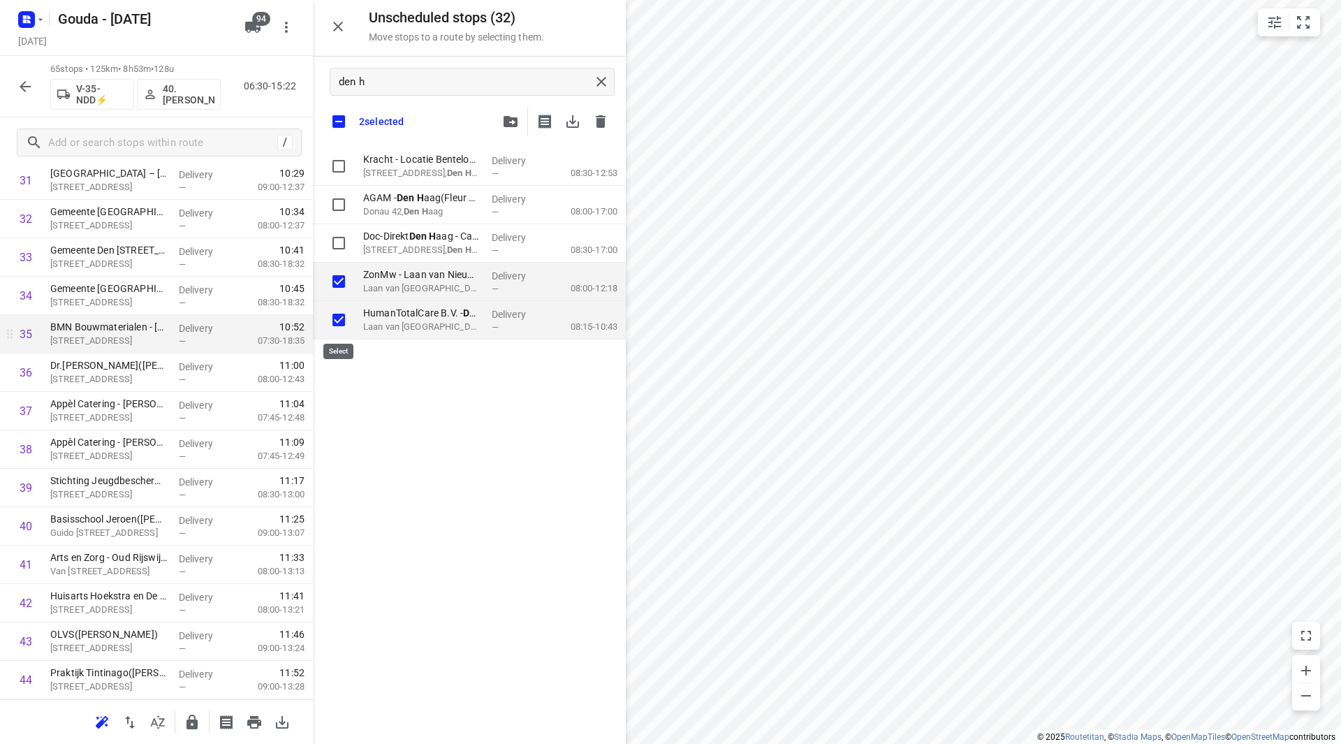
checkbox input "true"
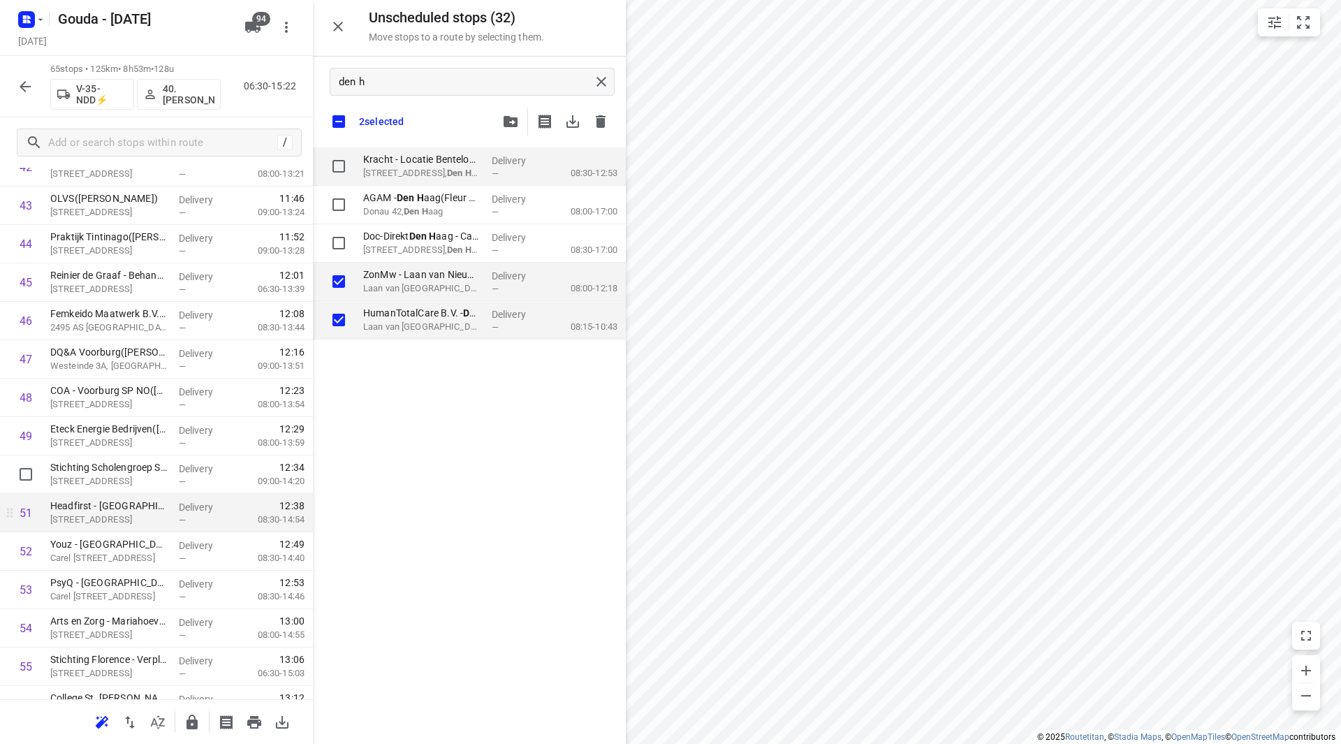
scroll to position [1757, 0]
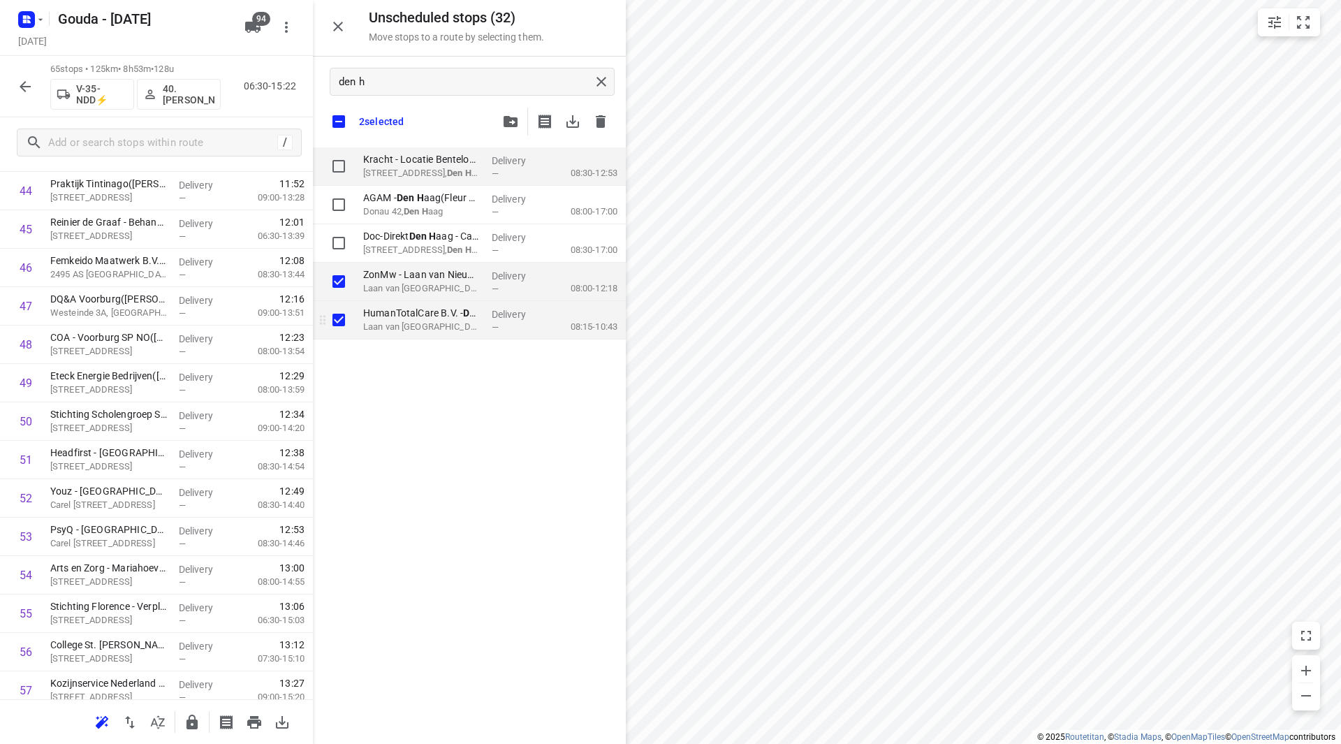
checkbox input "true"
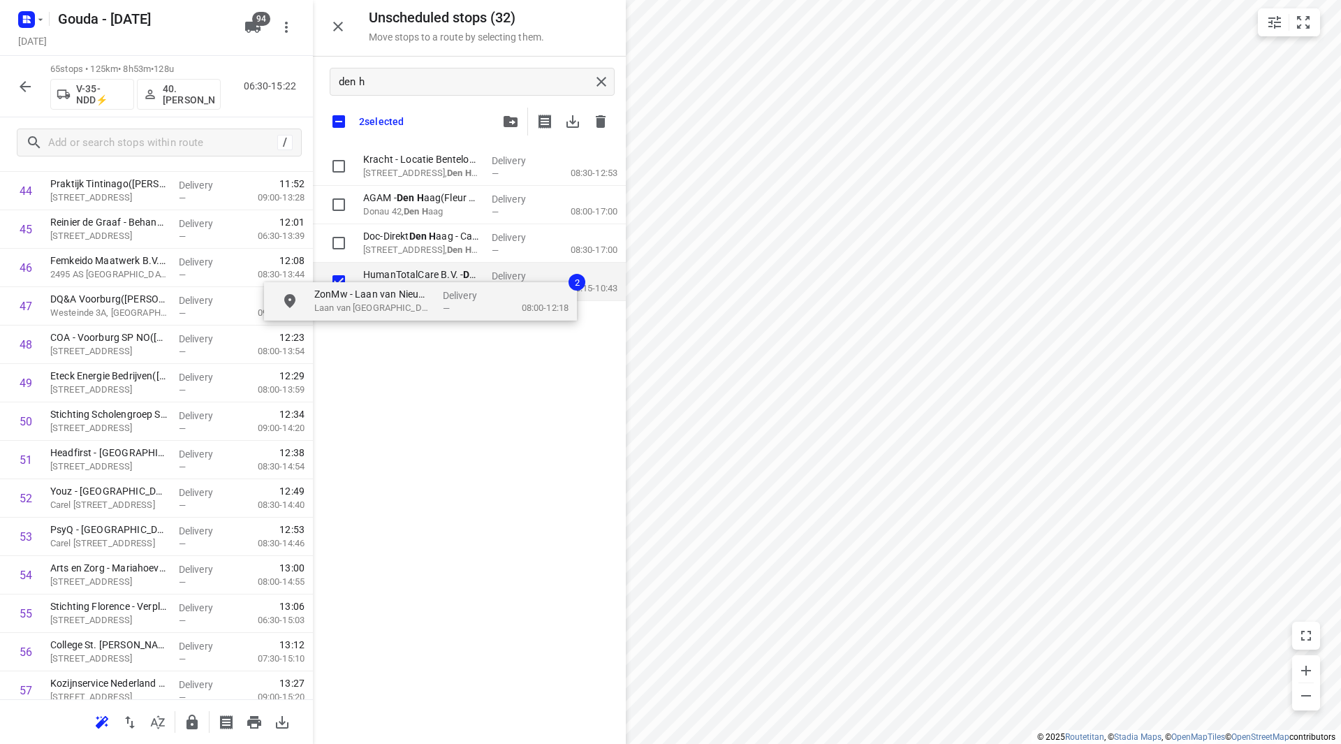
checkbox input "true"
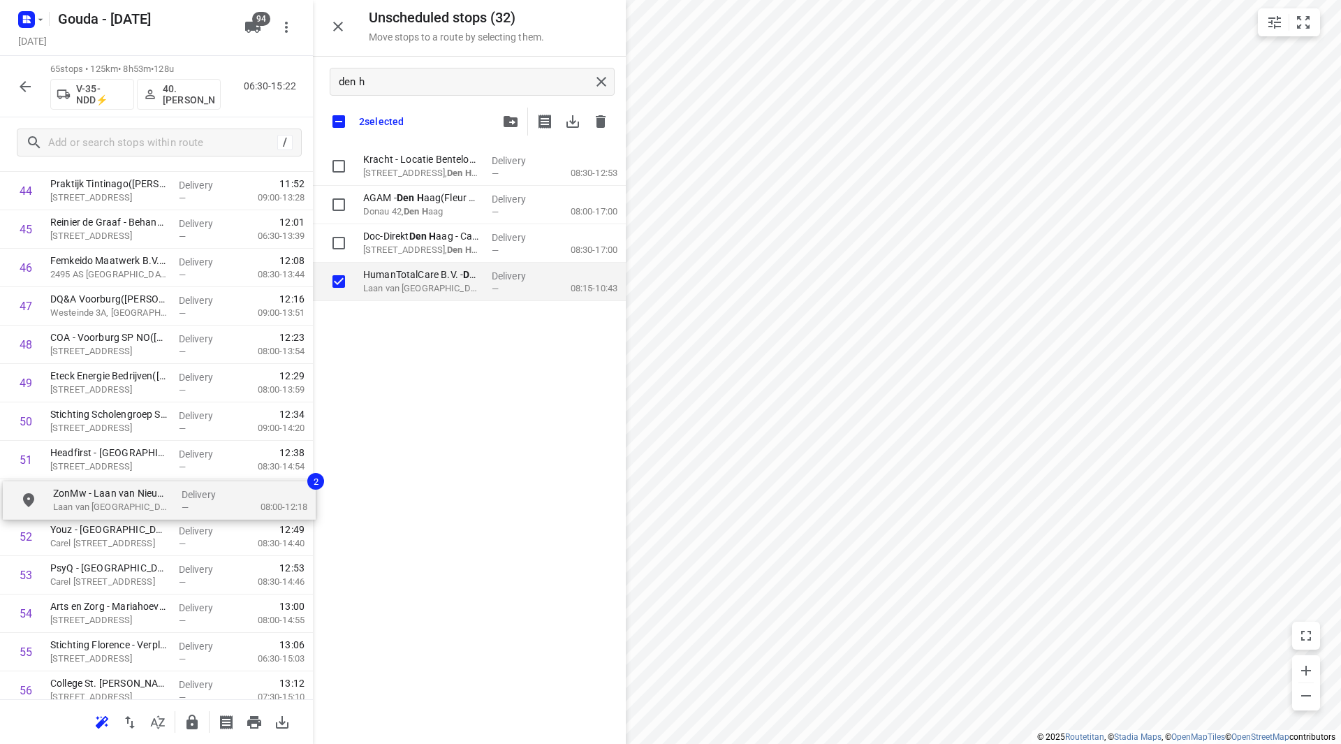
drag, startPoint x: 411, startPoint y: 284, endPoint x: 87, endPoint y: 506, distance: 392.7
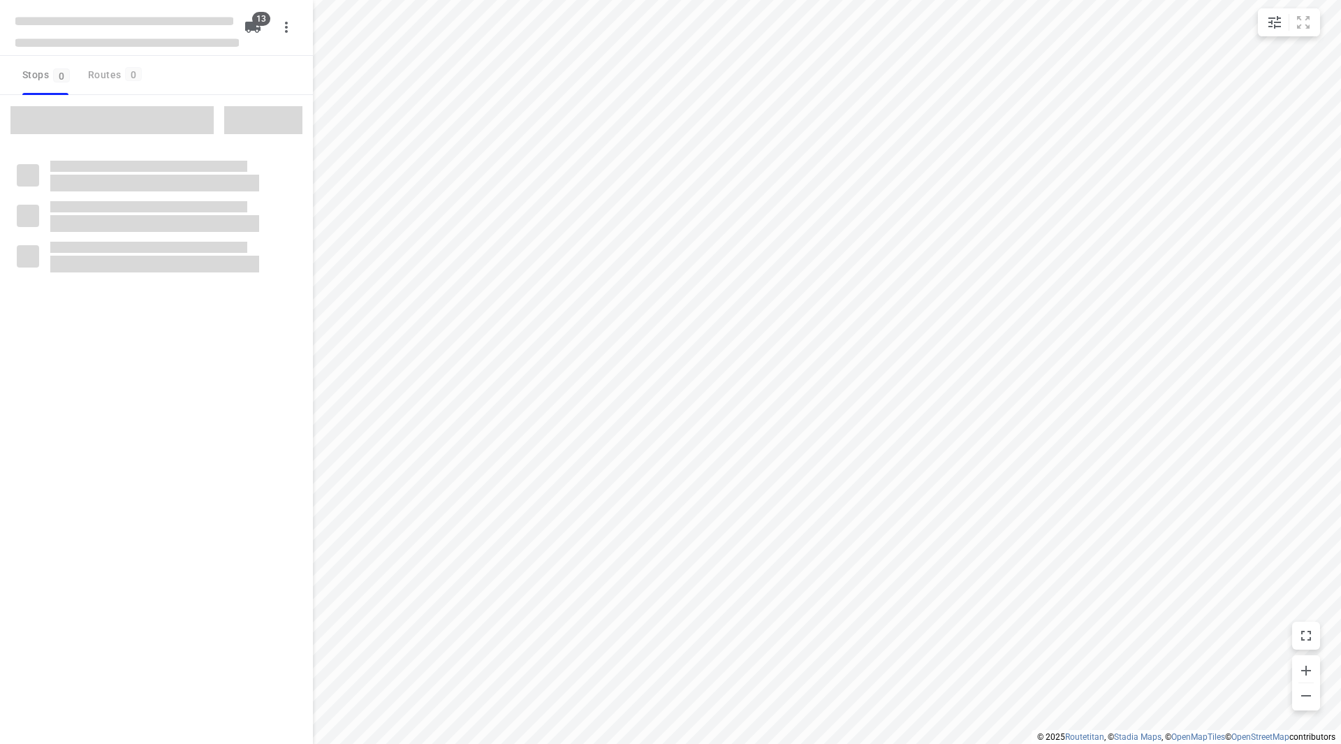
checkbox input "true"
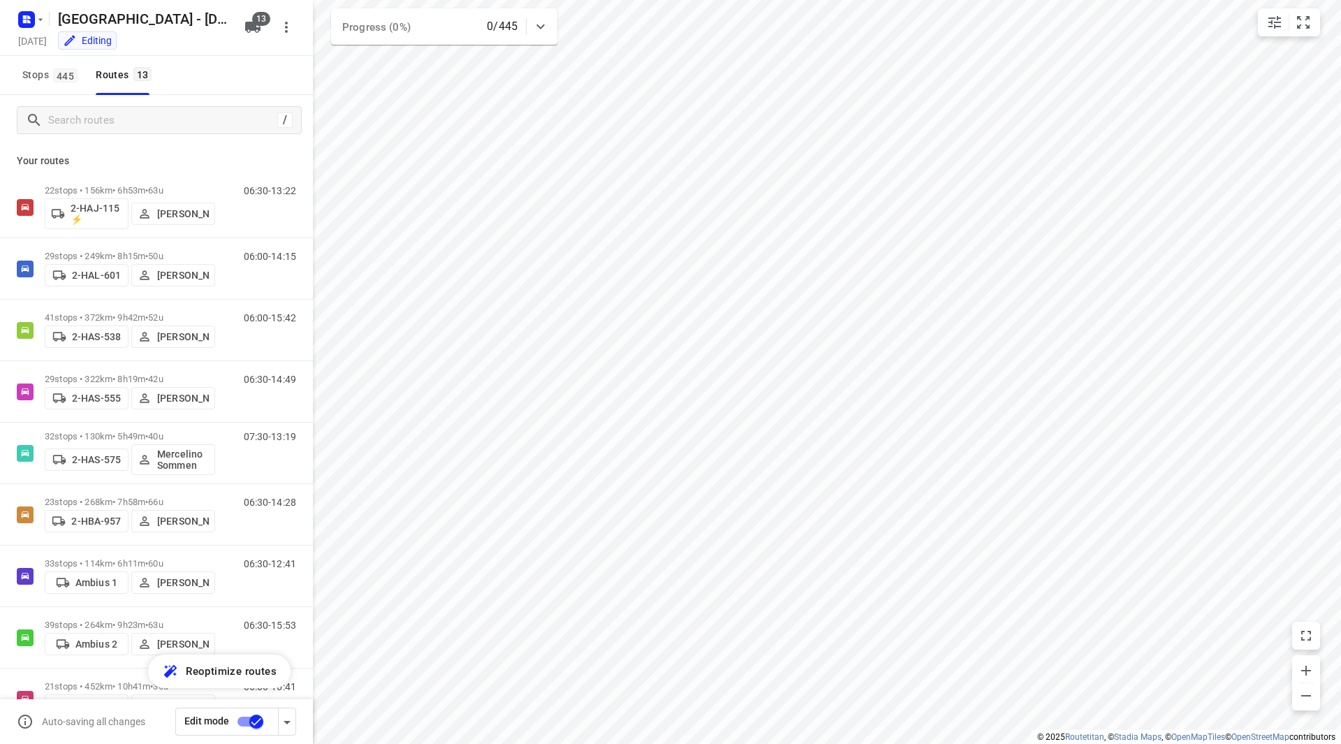
click at [257, 719] on input "checkbox" at bounding box center [257, 721] width 80 height 27
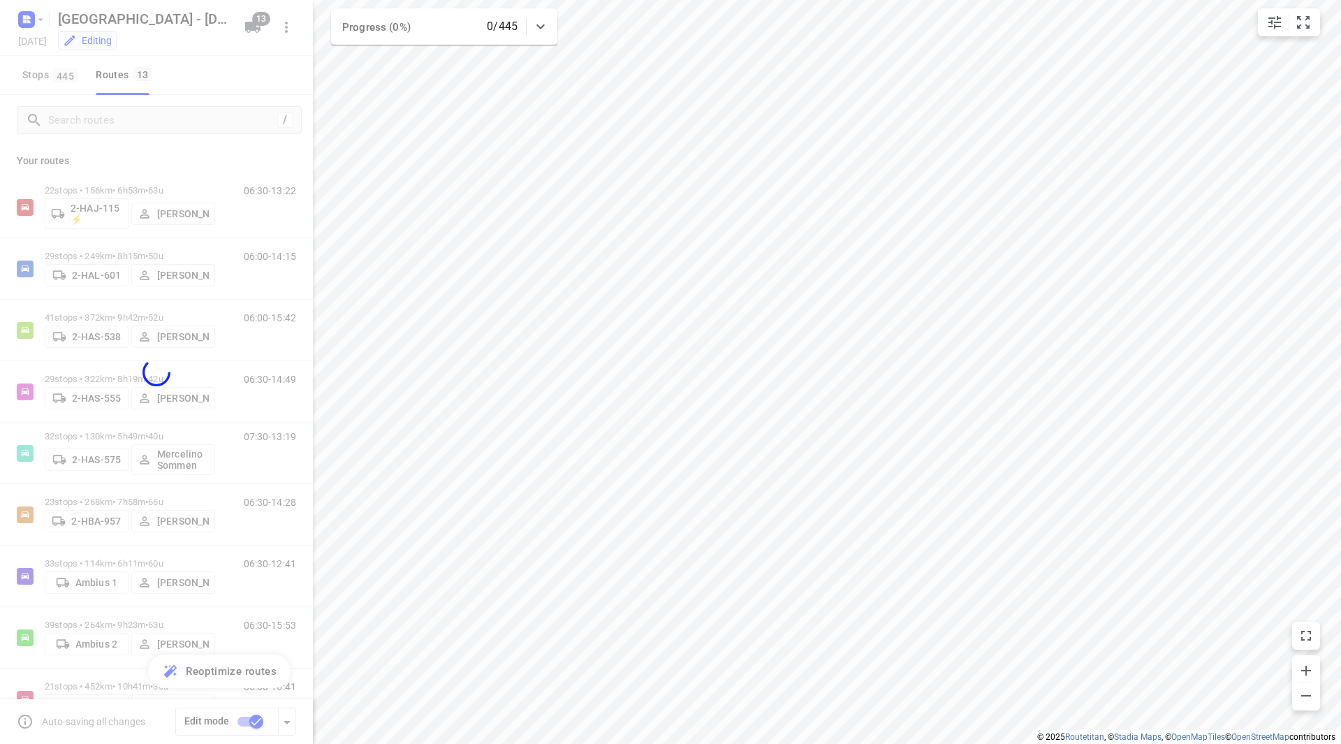
checkbox input "false"
